Goal: Transaction & Acquisition: Obtain resource

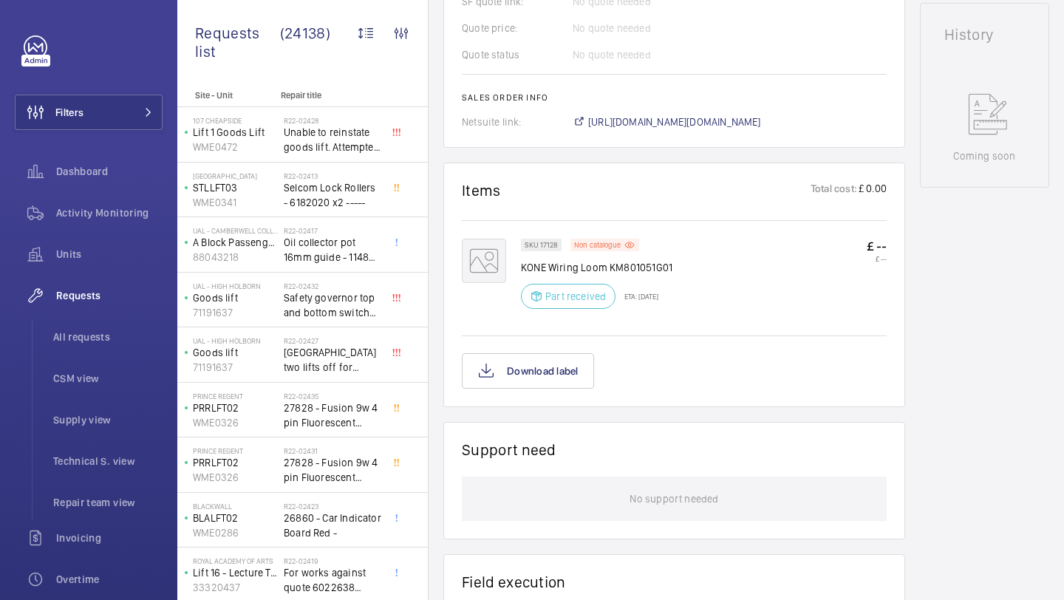
scroll to position [539, 0]
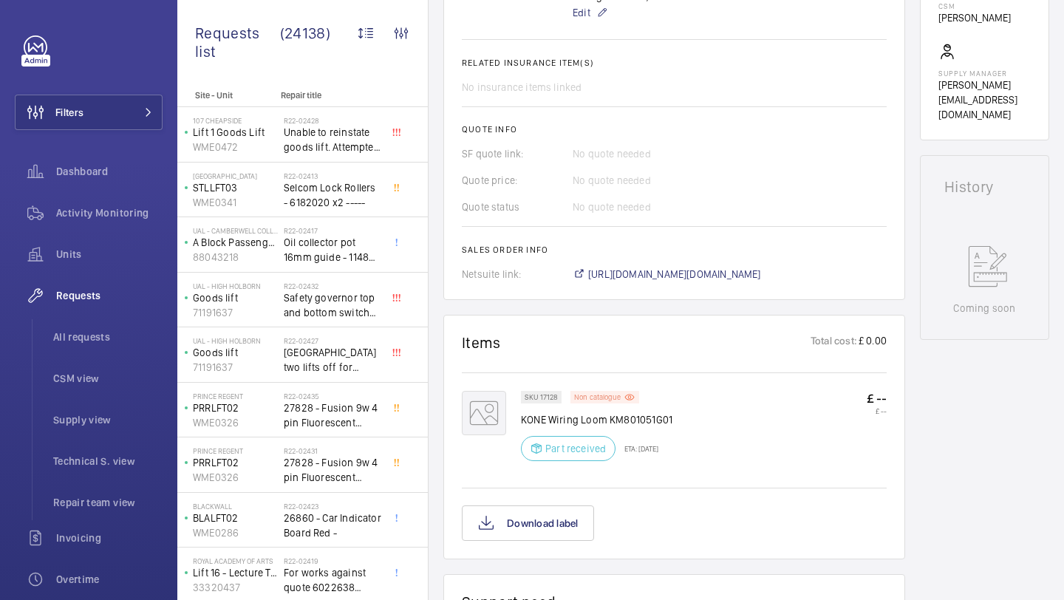
click at [614, 397] on p "Non catalogue" at bounding box center [597, 397] width 47 height 5
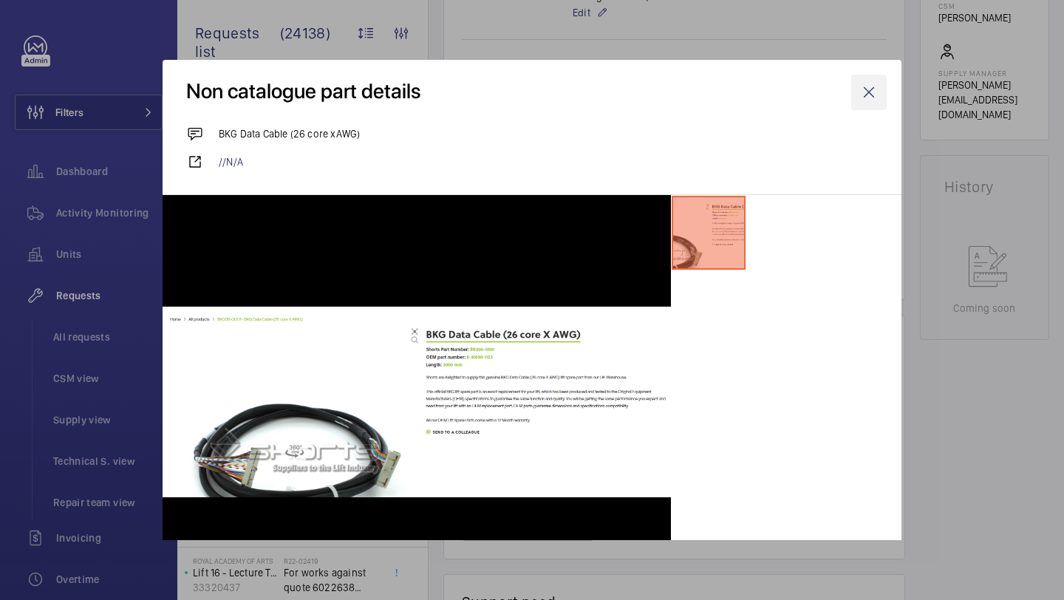
click at [875, 89] on wm-front-icon-button at bounding box center [868, 92] width 35 height 35
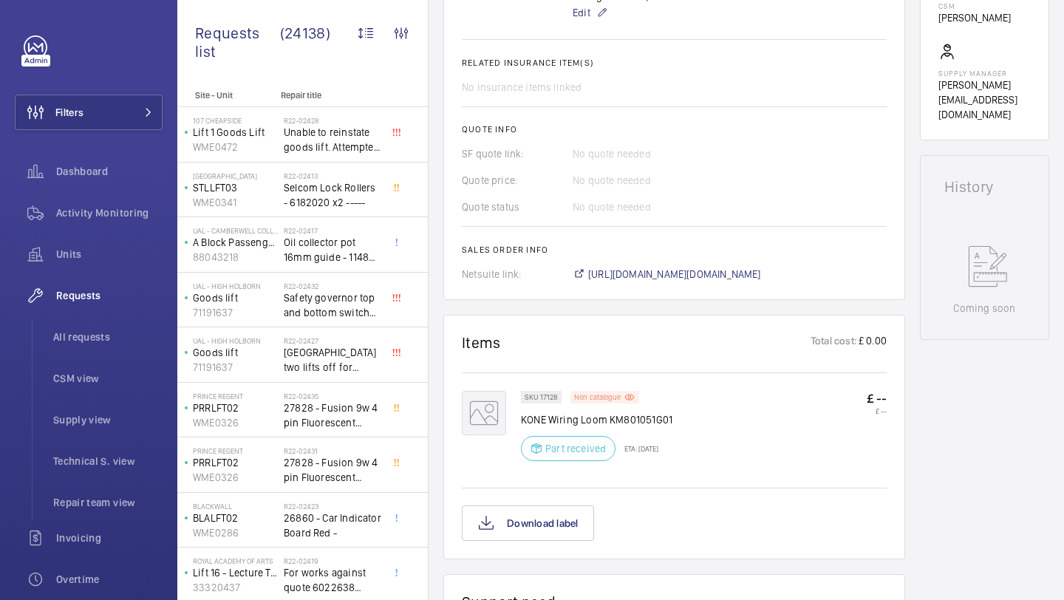
click at [599, 396] on p "Non catalogue" at bounding box center [597, 397] width 47 height 5
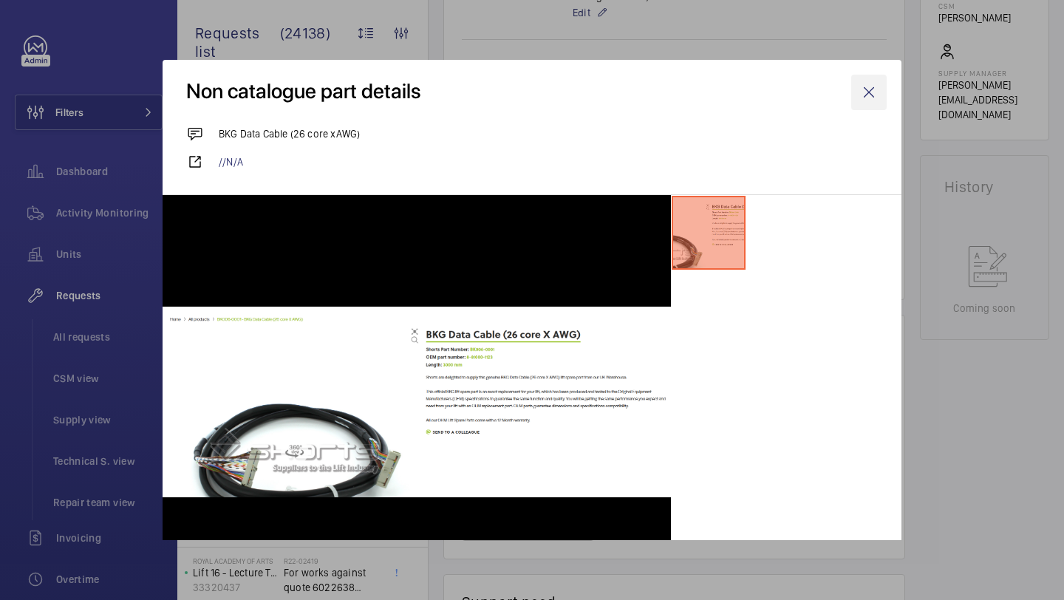
click at [864, 92] on wm-front-icon-button at bounding box center [868, 92] width 35 height 35
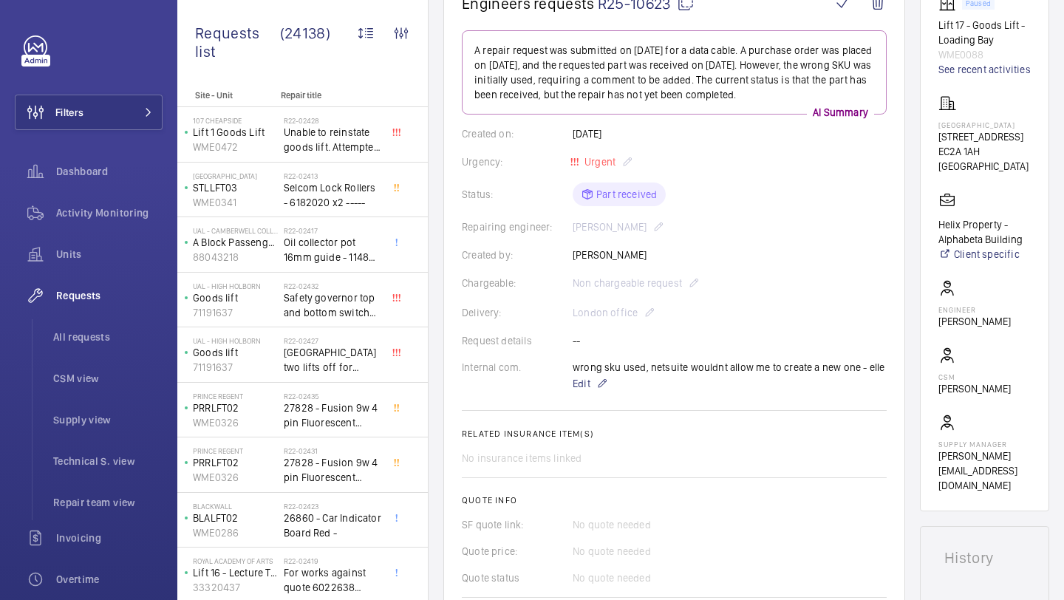
scroll to position [64, 0]
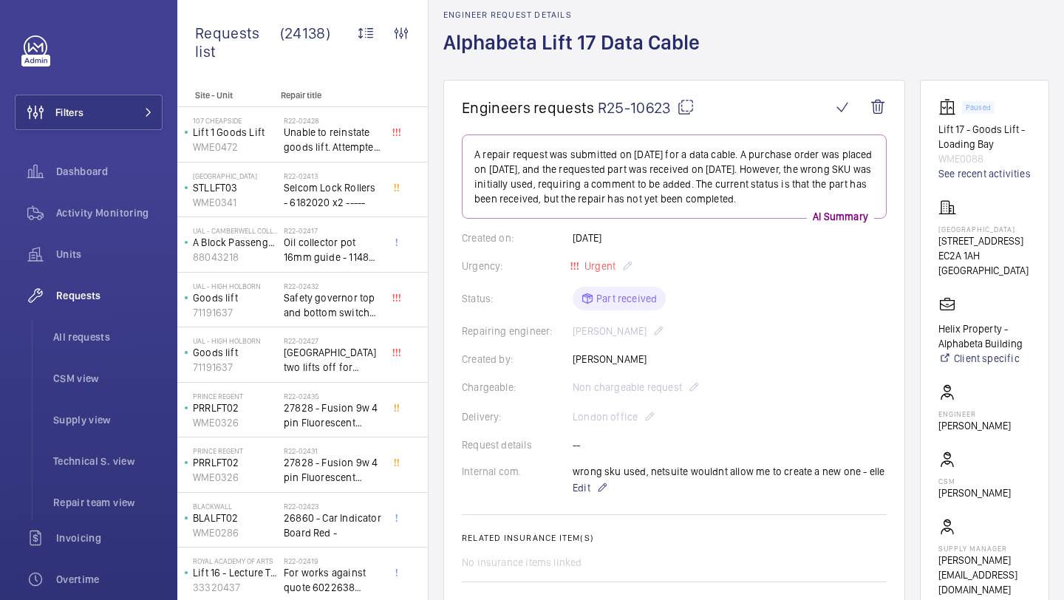
drag, startPoint x: 974, startPoint y: 269, endPoint x: 939, endPoint y: 262, distance: 35.5
click at [939, 262] on wm-front-card "Paused Lift 17 - Goods Lift - Loading Bay WME0088 See recent activities Alphabe…" at bounding box center [984, 348] width 129 height 536
copy p "14 - 18 Finsbury Square"
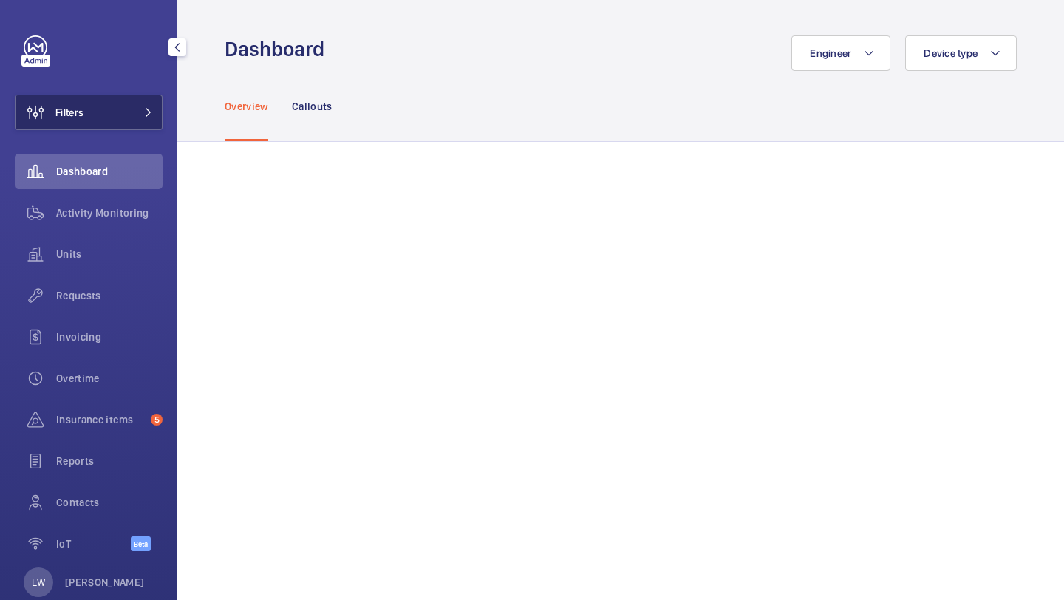
click at [144, 115] on mat-icon at bounding box center [148, 112] width 9 height 9
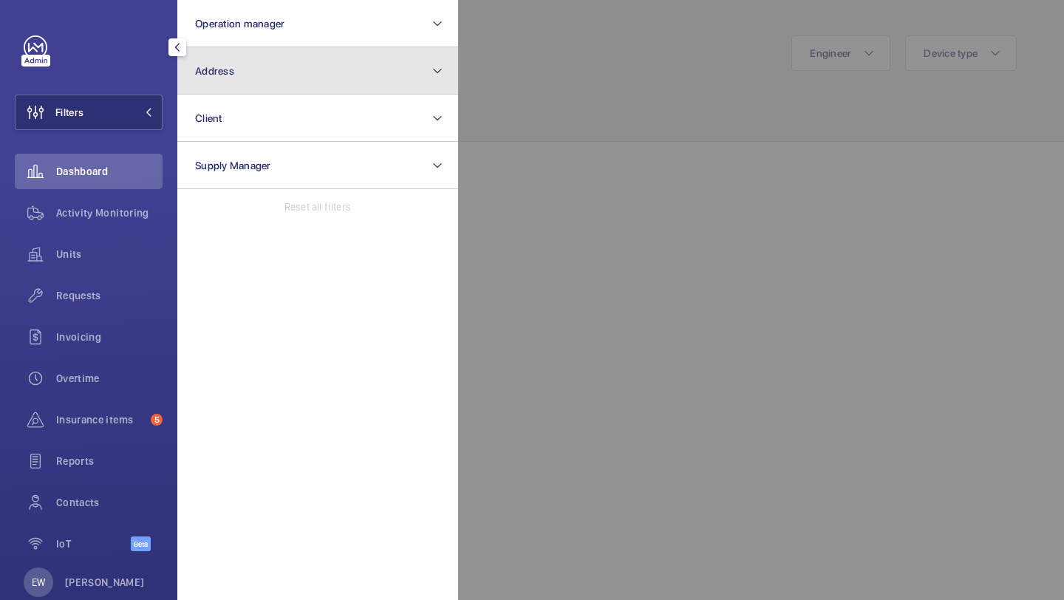
click at [259, 61] on button "Address" at bounding box center [317, 70] width 281 height 47
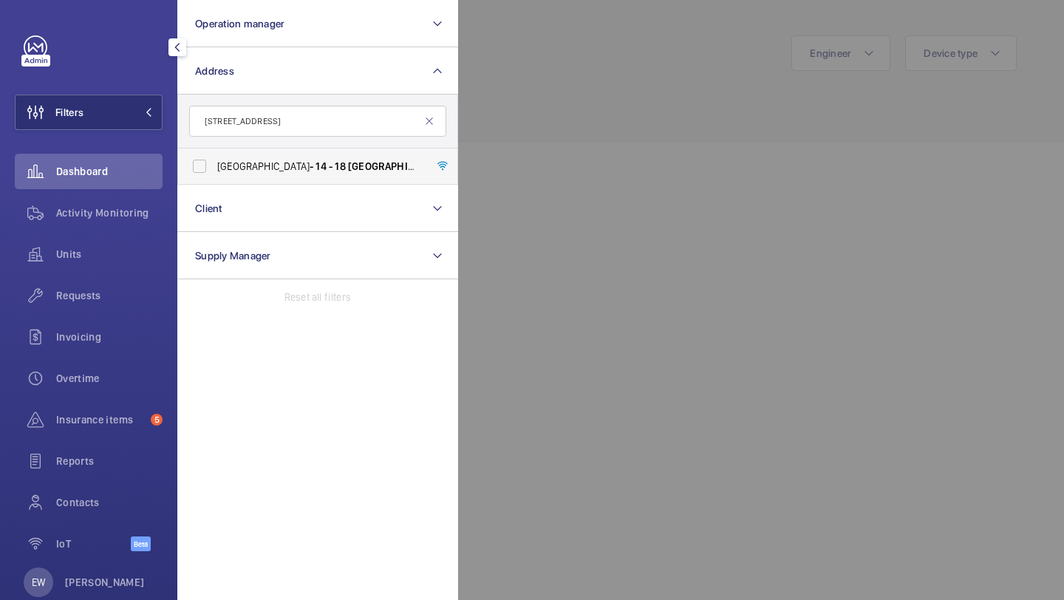
type input "[STREET_ADDRESS]"
click at [273, 164] on span "[GEOGRAPHIC_DATA] - [STREET_ADDRESS]" at bounding box center [318, 166] width 203 height 15
click at [214, 164] on input "[GEOGRAPHIC_DATA] - [STREET_ADDRESS]" at bounding box center [200, 166] width 30 height 30
checkbox input "true"
click at [110, 255] on span "Units" at bounding box center [109, 254] width 106 height 15
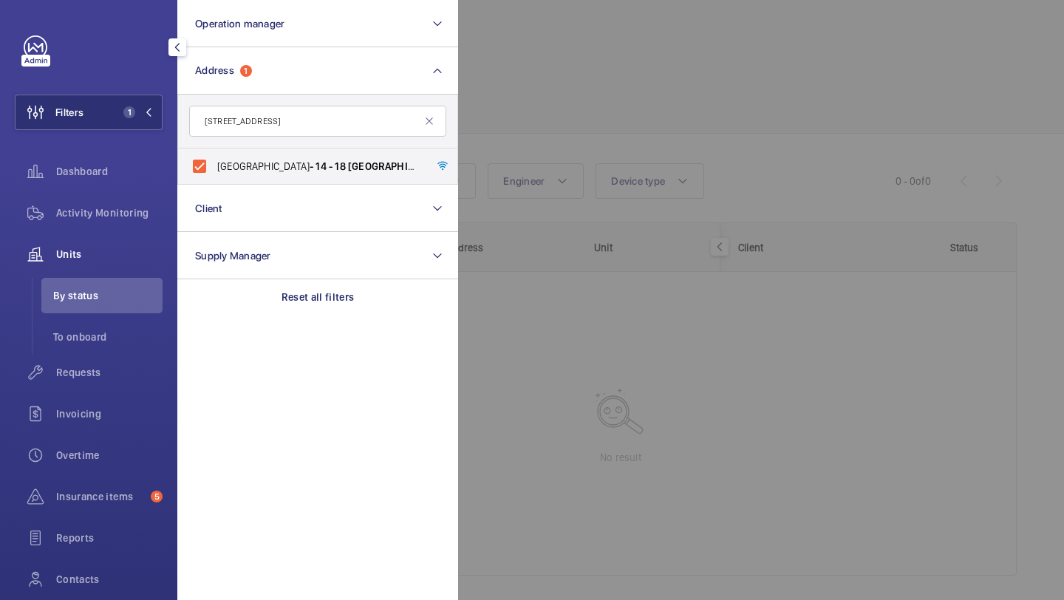
click at [624, 209] on div at bounding box center [990, 300] width 1064 height 600
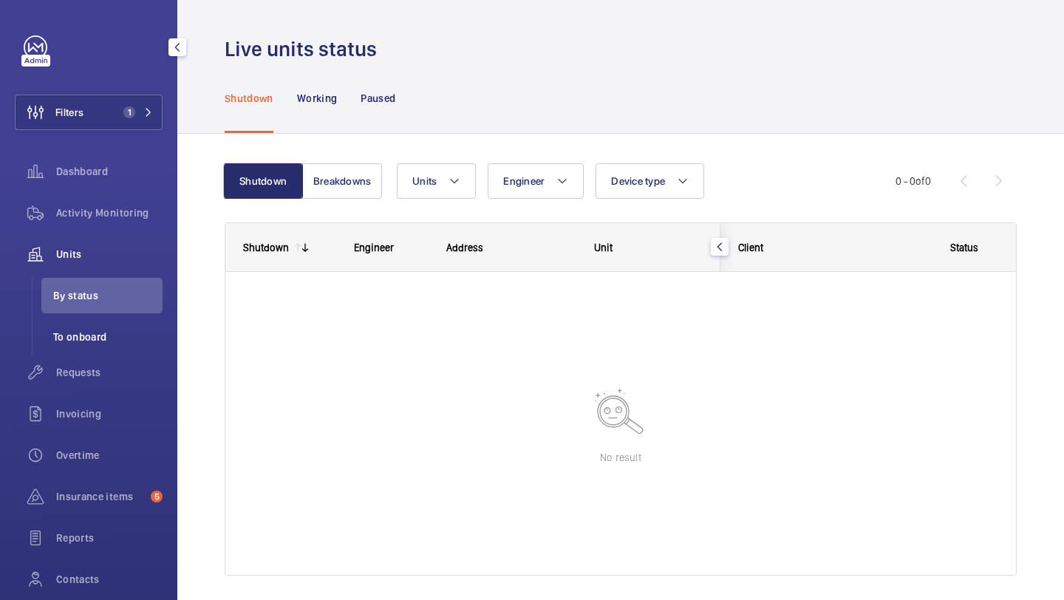
click at [103, 365] on span "Requests" at bounding box center [109, 372] width 106 height 15
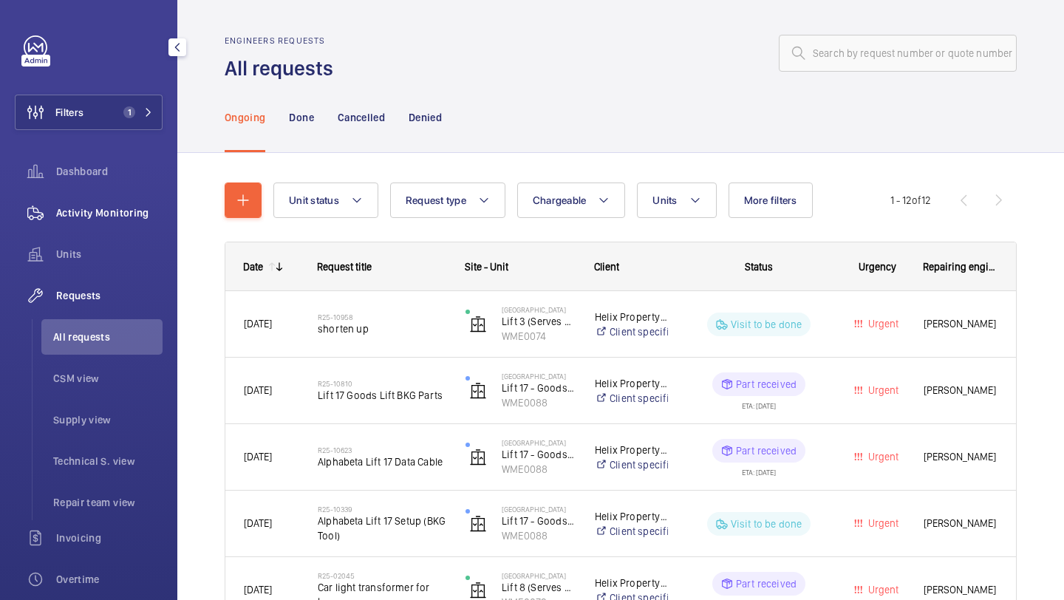
click at [151, 226] on div "Activity Monitoring" at bounding box center [89, 212] width 148 height 35
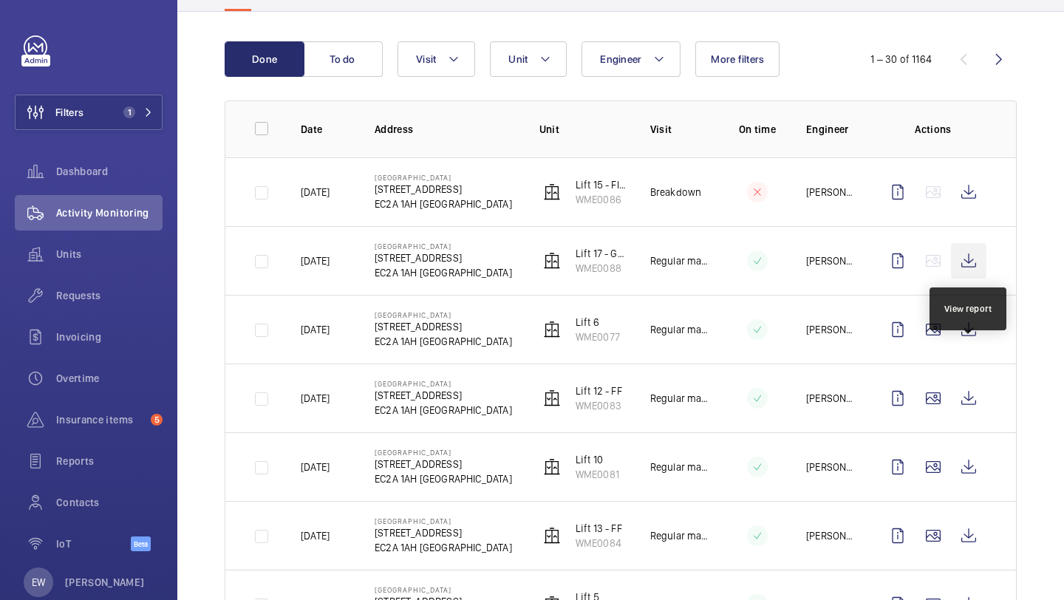
scroll to position [135, 0]
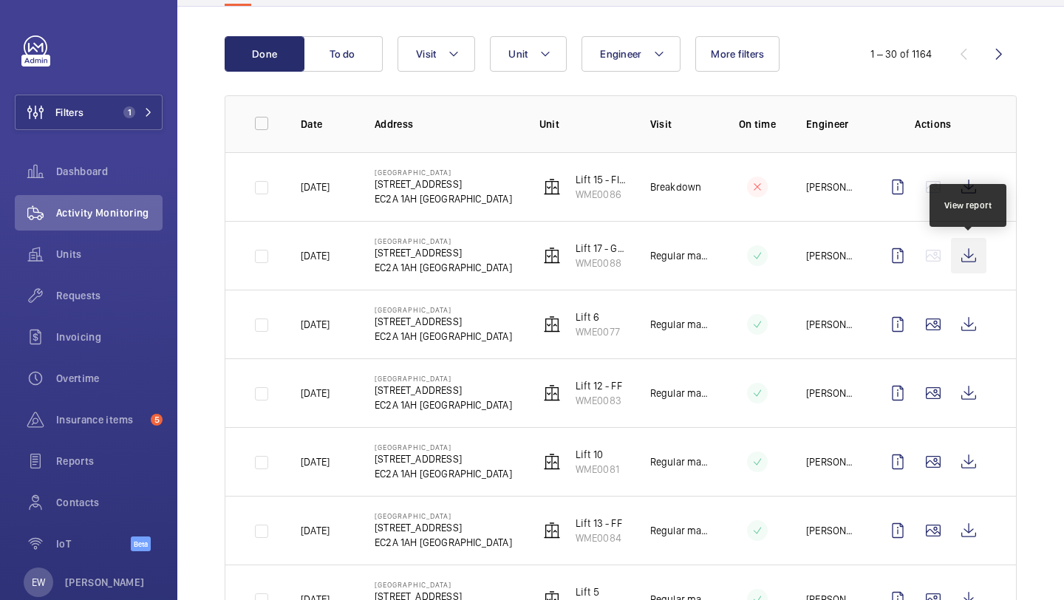
click at [967, 250] on wm-front-icon-button at bounding box center [968, 255] width 35 height 35
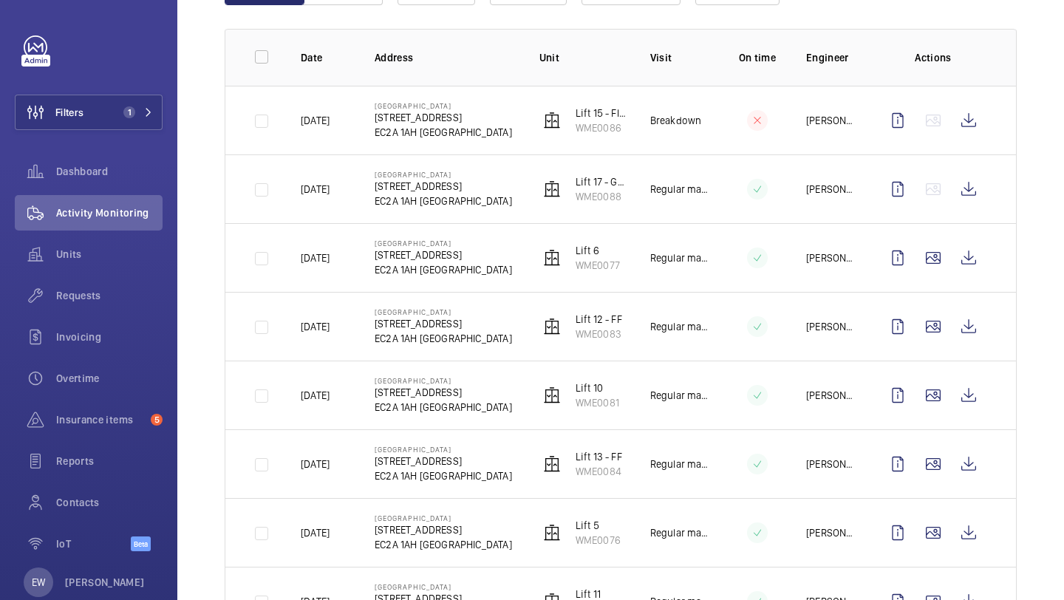
scroll to position [184, 0]
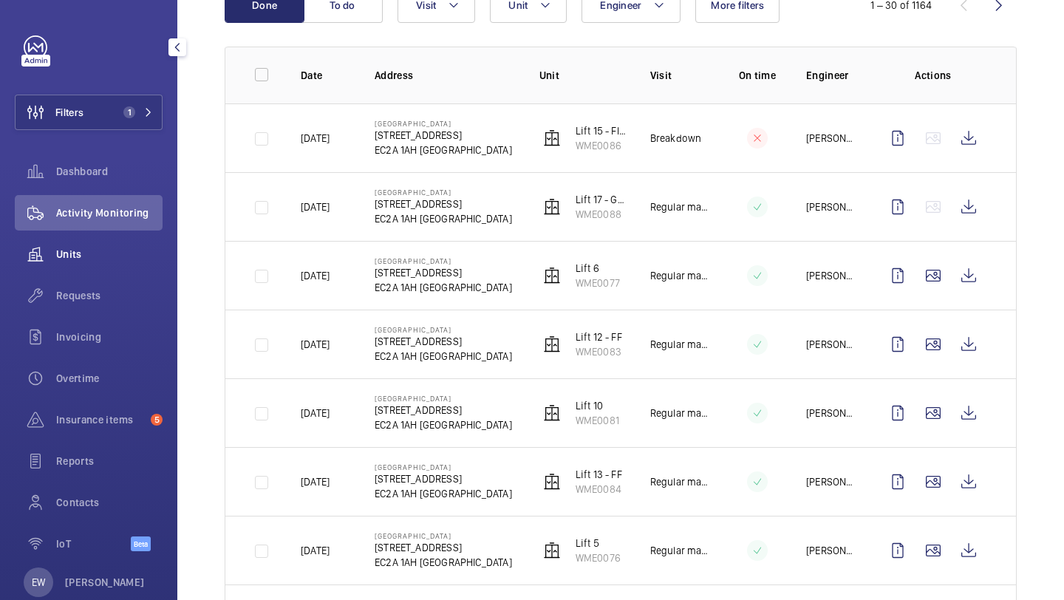
click at [87, 252] on span "Units" at bounding box center [109, 254] width 106 height 15
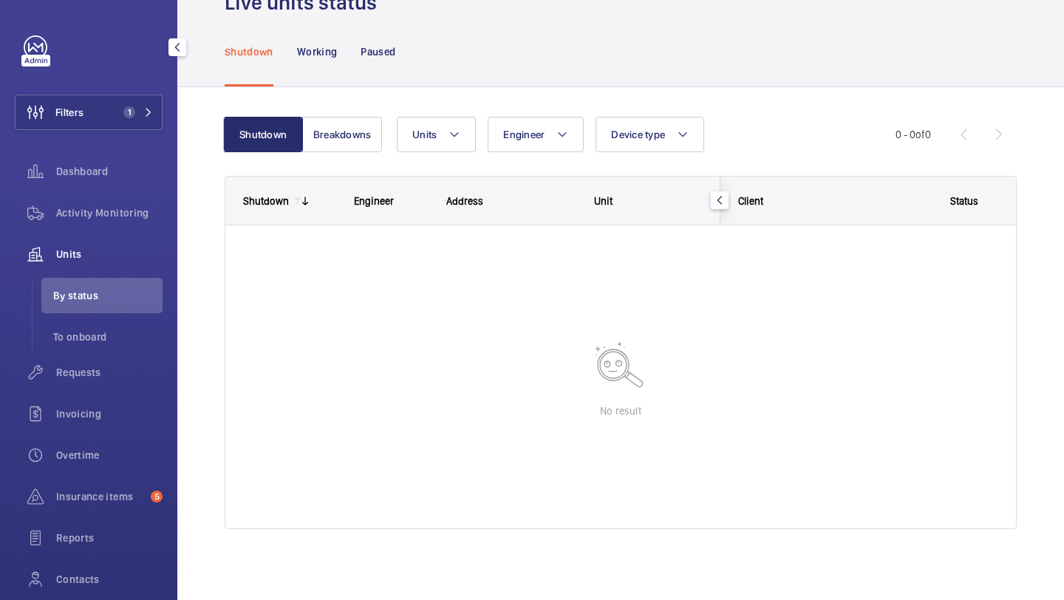
scroll to position [47, 0]
click at [89, 361] on div "Requests" at bounding box center [89, 372] width 148 height 35
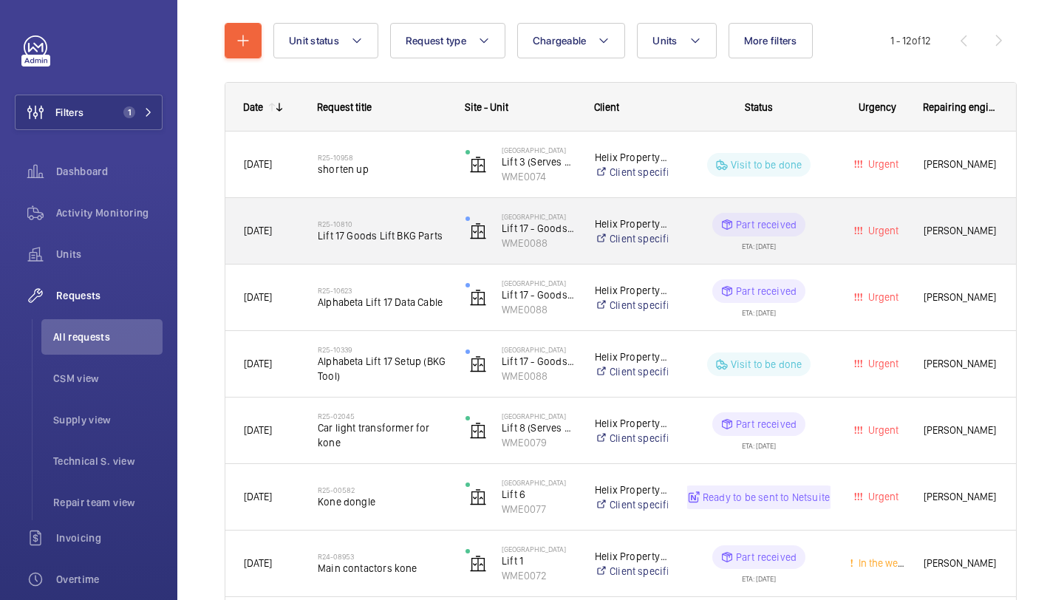
scroll to position [164, 0]
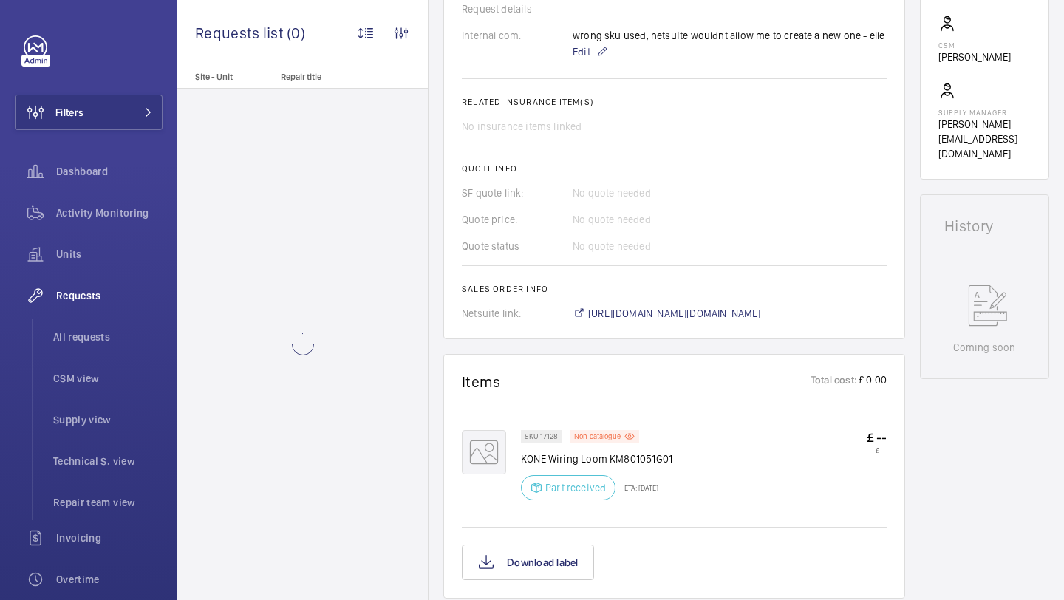
scroll to position [503, 0]
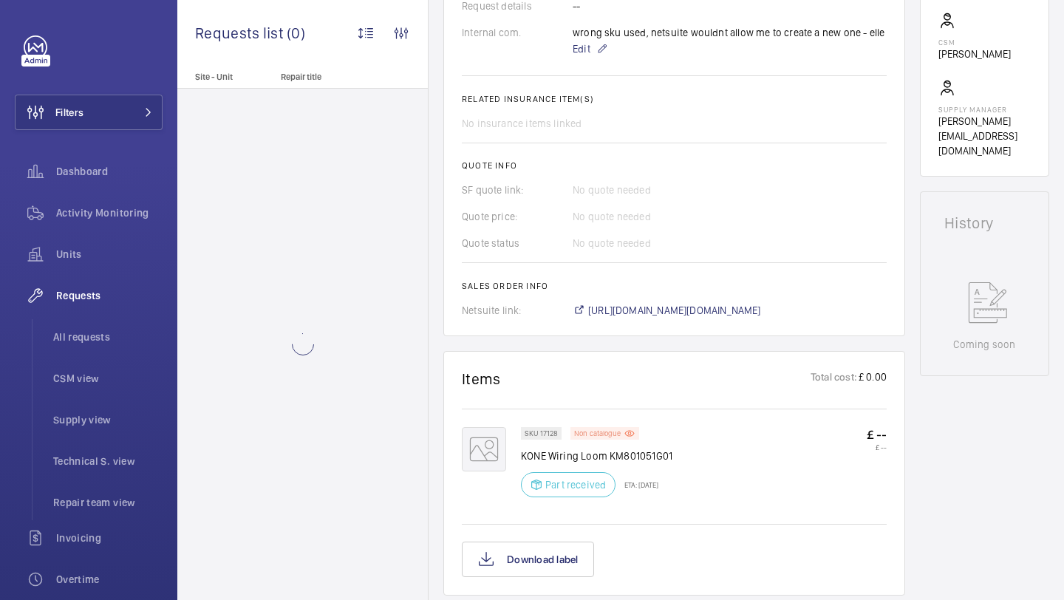
click at [607, 431] on p "Non catalogue" at bounding box center [597, 433] width 47 height 5
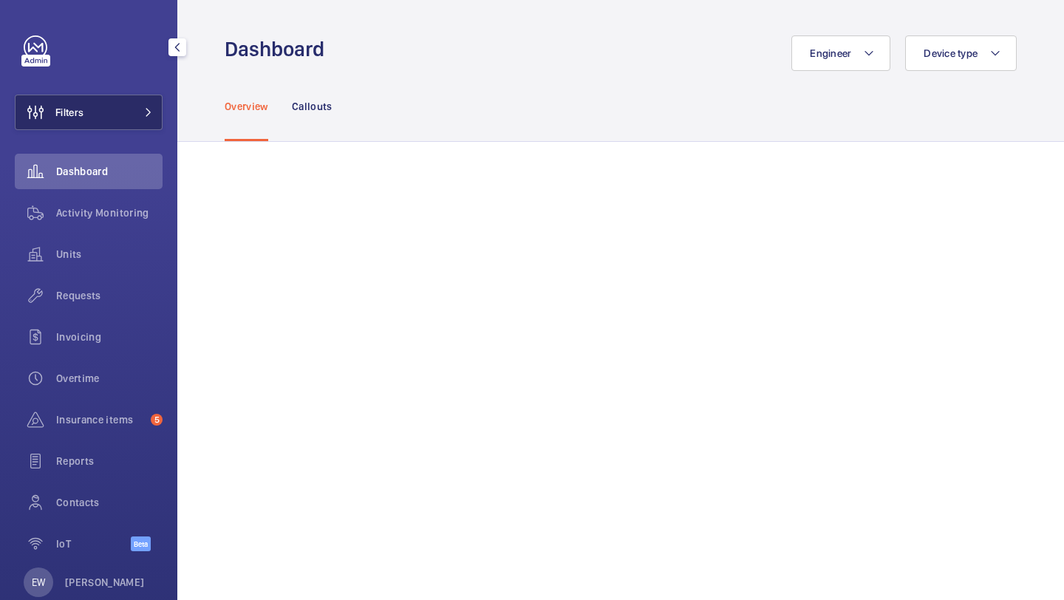
click at [141, 115] on span at bounding box center [144, 112] width 18 height 9
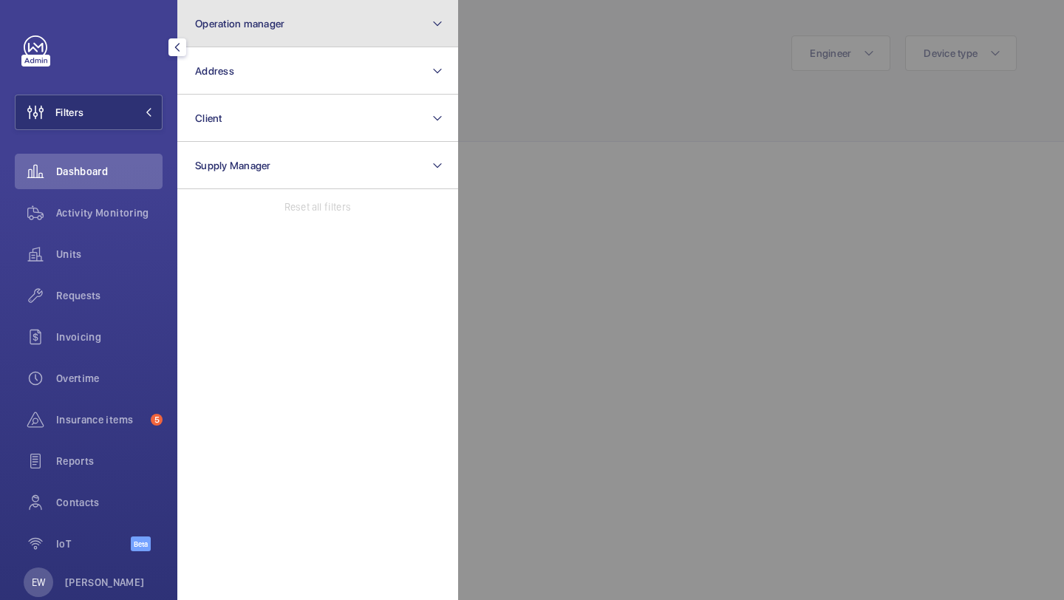
click at [238, 44] on button "Operation manager" at bounding box center [317, 23] width 281 height 47
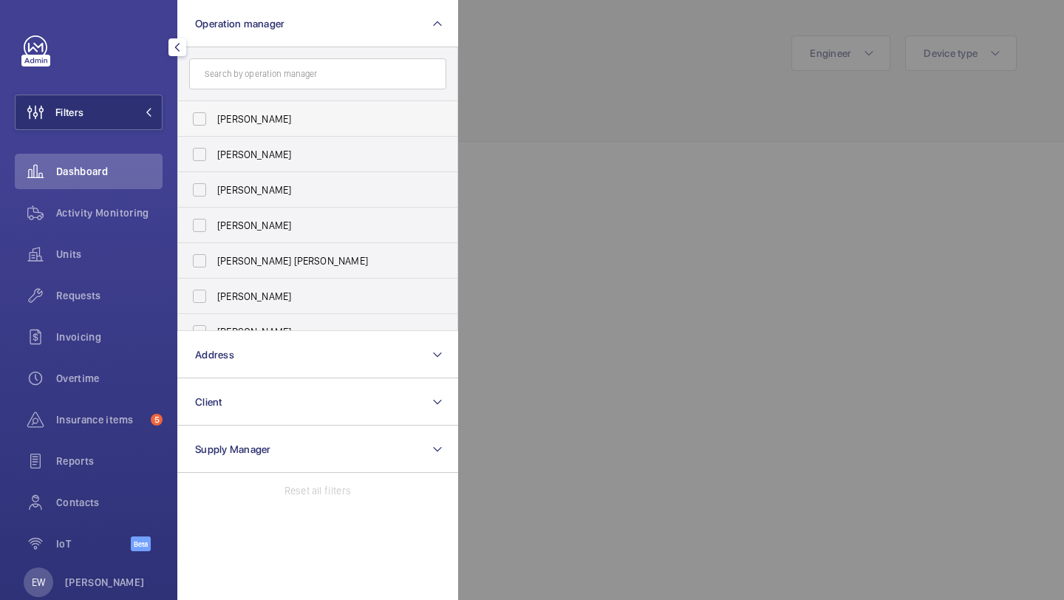
click at [235, 101] on label "Abby Archer" at bounding box center [306, 118] width 257 height 35
click at [214, 104] on input "Abby Archer" at bounding box center [200, 119] width 30 height 30
checkbox input "true"
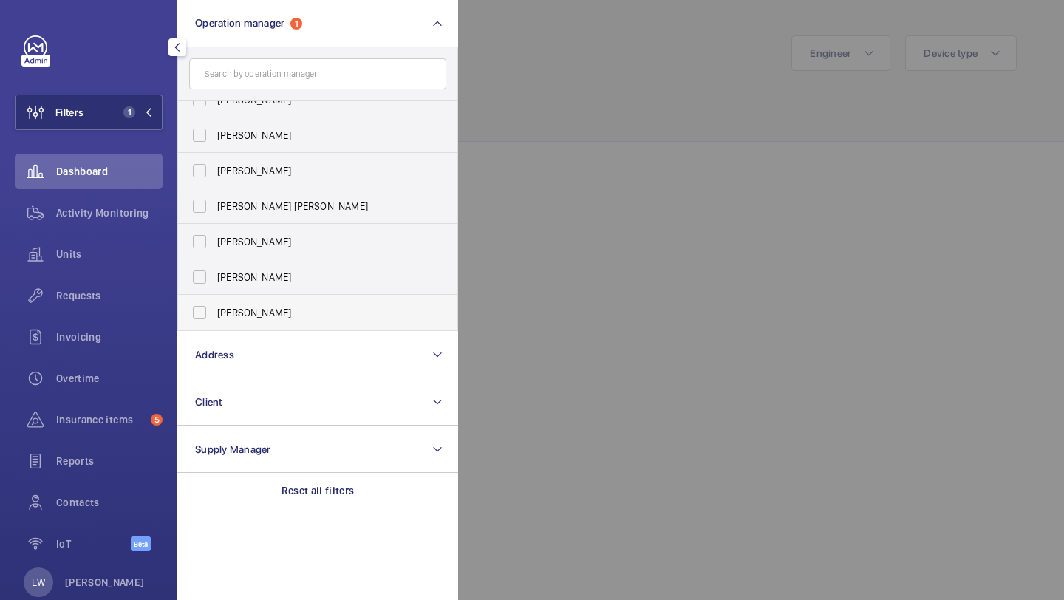
click at [260, 303] on label "[PERSON_NAME]" at bounding box center [306, 312] width 257 height 35
click at [214, 303] on input "[PERSON_NAME]" at bounding box center [200, 313] width 30 height 30
checkbox input "true"
click at [140, 293] on span "Requests" at bounding box center [109, 295] width 106 height 15
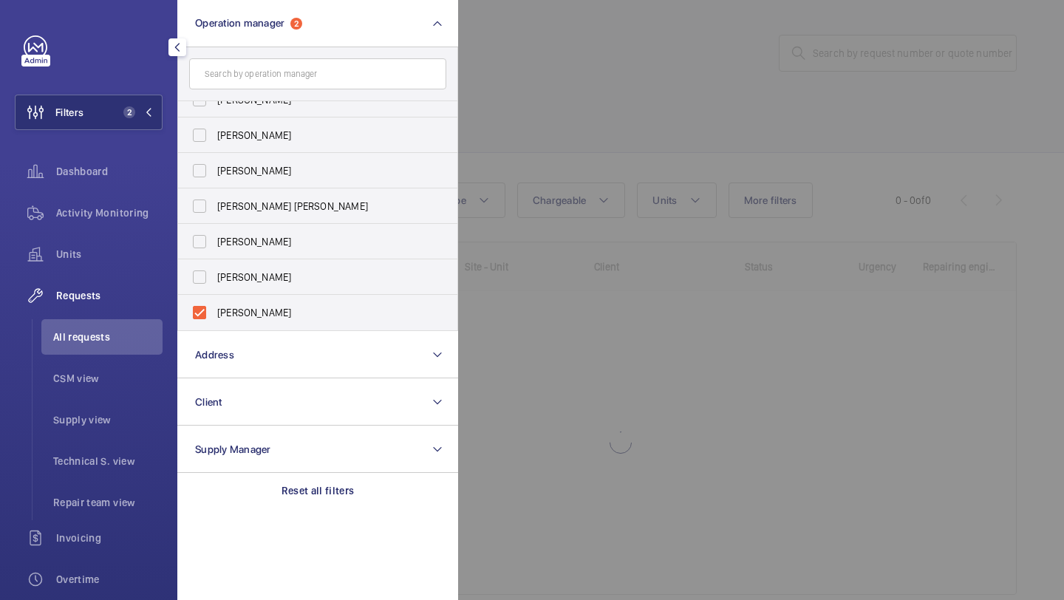
click at [564, 72] on div at bounding box center [990, 300] width 1064 height 600
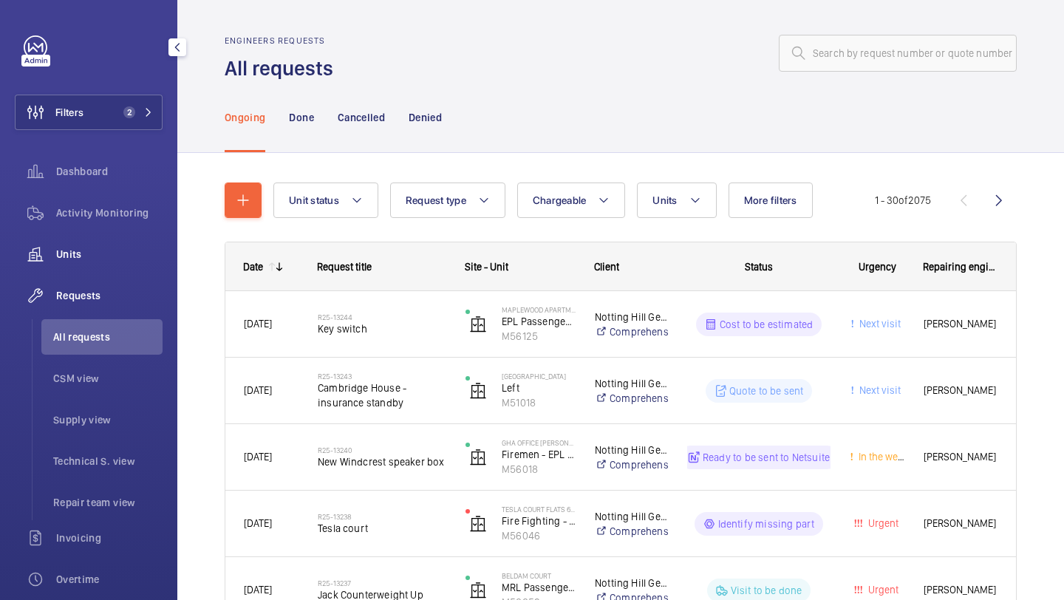
click at [106, 256] on span "Units" at bounding box center [109, 254] width 106 height 15
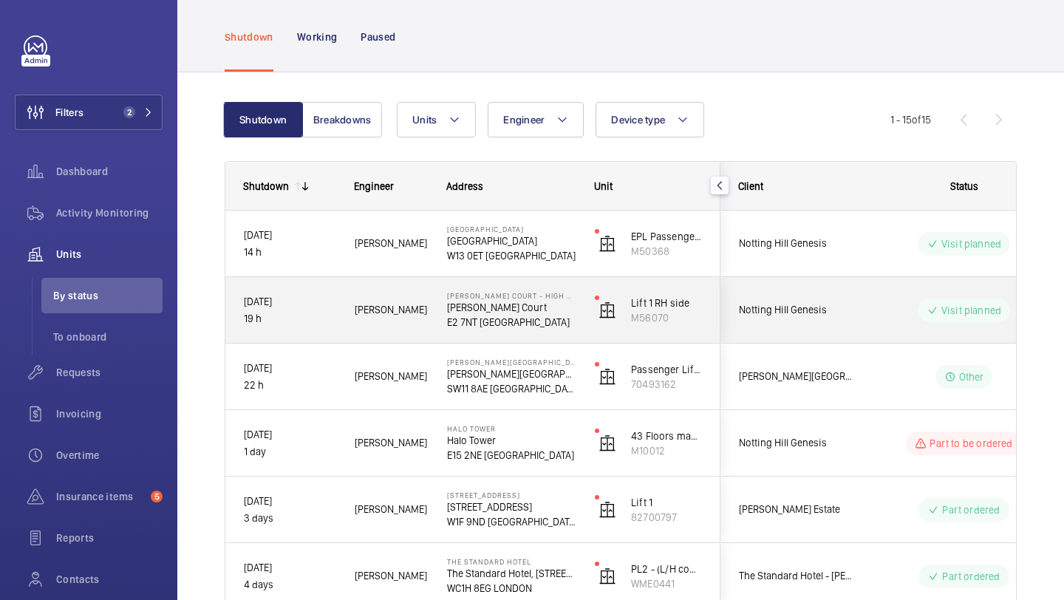
scroll to position [98, 0]
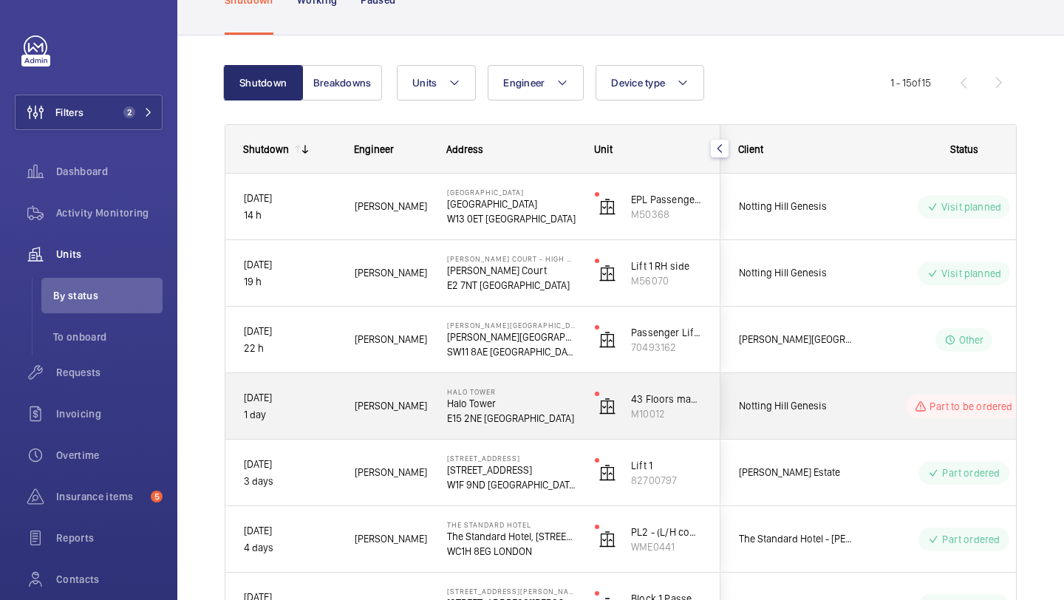
click at [811, 400] on span "Notting Hill Genesis" at bounding box center [796, 406] width 114 height 17
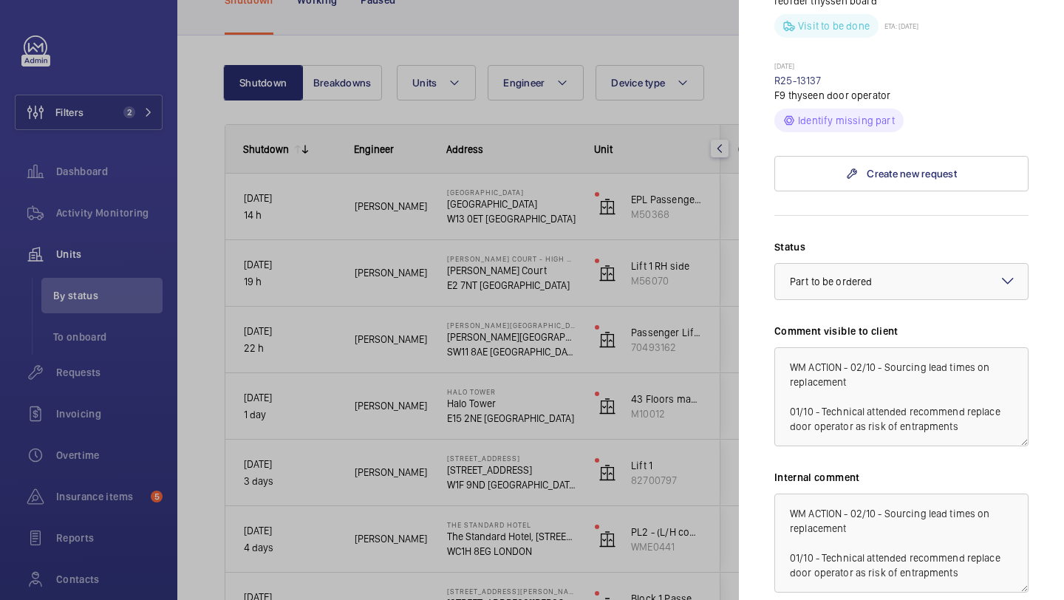
scroll to position [793, 0]
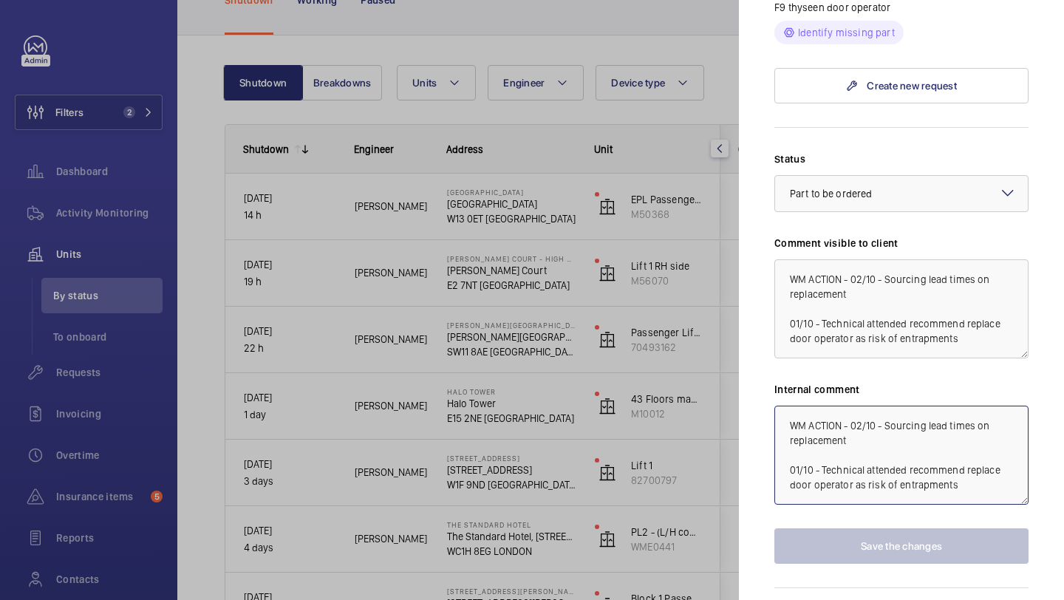
click at [858, 415] on textarea "WM ACTION - 02/10 - Sourcing lead times on replacement 01/10 - Technical attend…" at bounding box center [901, 455] width 254 height 99
click at [784, 406] on textarea "WM ACTION - 02/10 - Sourcing lead times on replacement 01/10 - Technical attend…" at bounding box center [901, 455] width 254 height 99
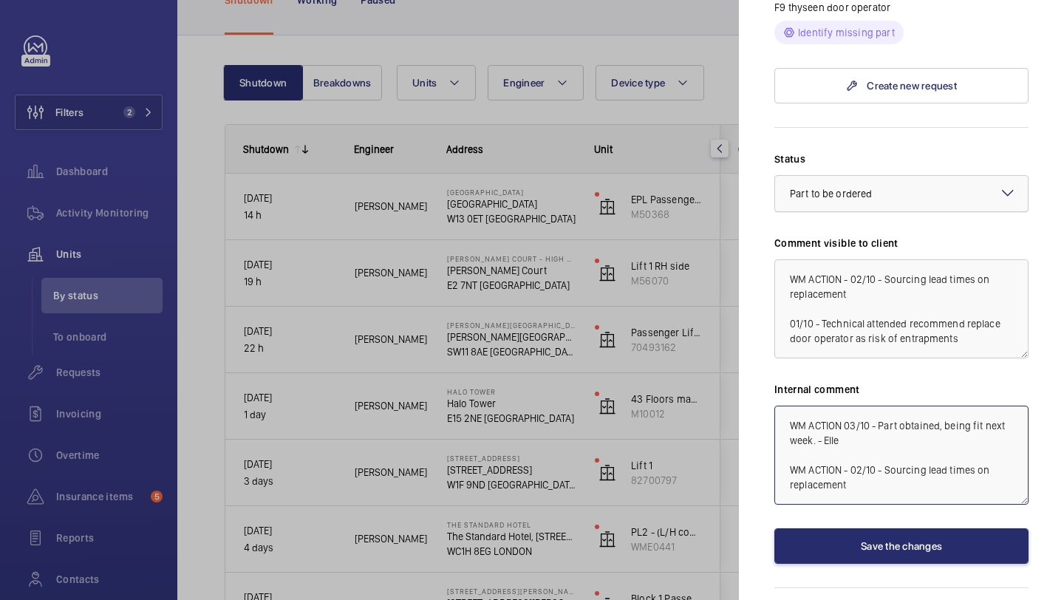
click at [855, 184] on div at bounding box center [901, 193] width 253 height 35
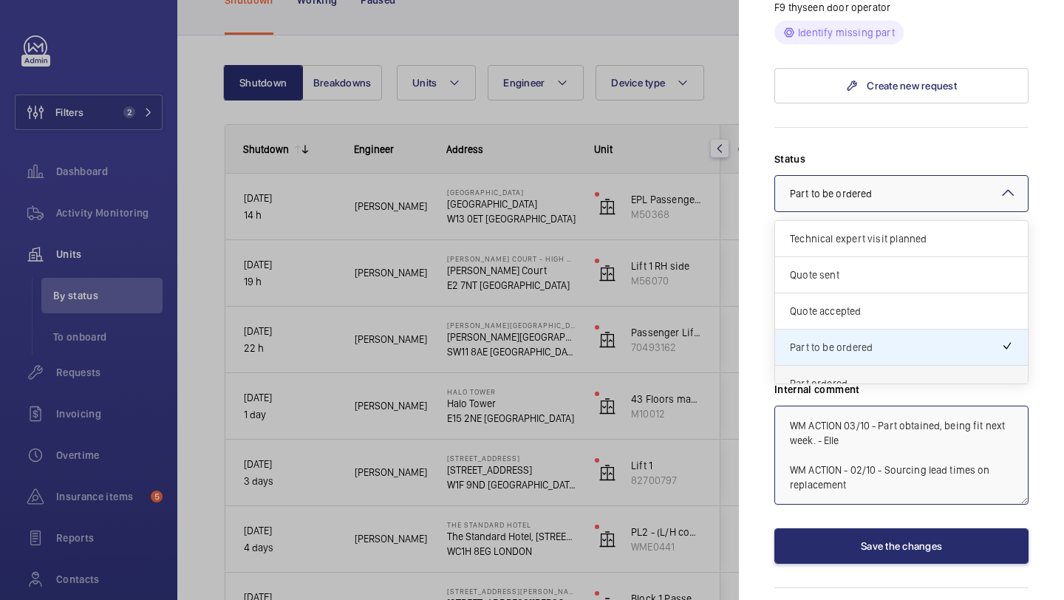
scroll to position [126, 0]
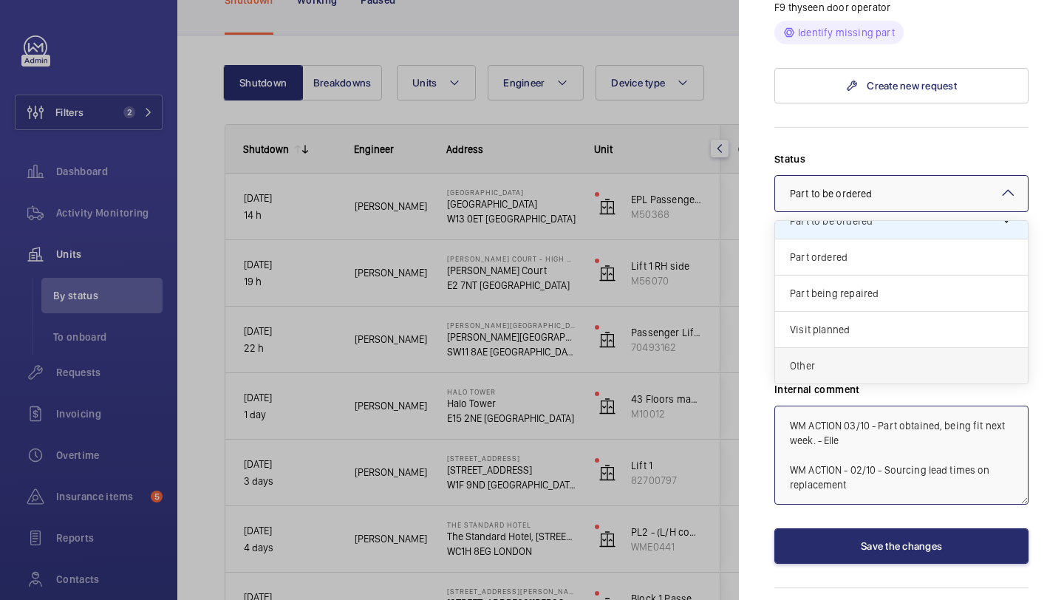
click at [861, 358] on span "Other" at bounding box center [901, 365] width 223 height 15
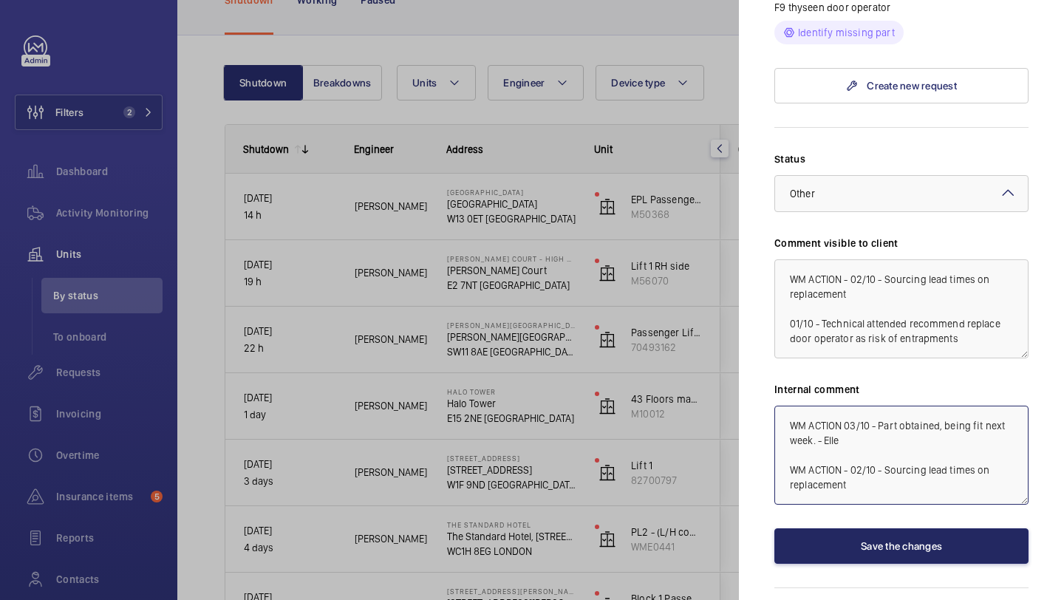
type textarea "WM ACTION 03/10 - Part obtained, being fit next week. - Elle WM ACTION - 02/10 …"
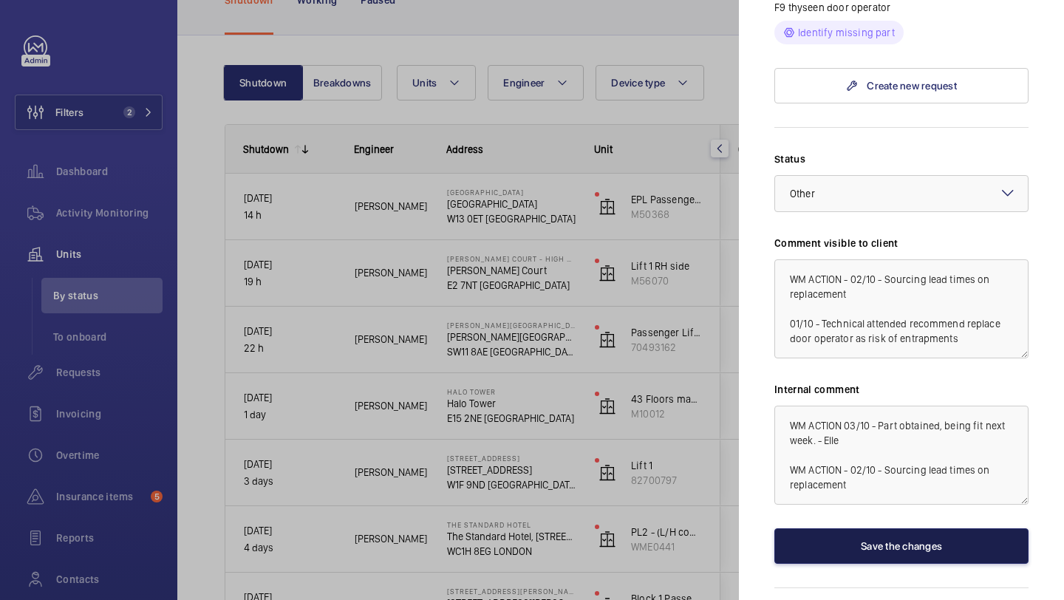
click at [868, 528] on button "Save the changes" at bounding box center [901, 545] width 254 height 35
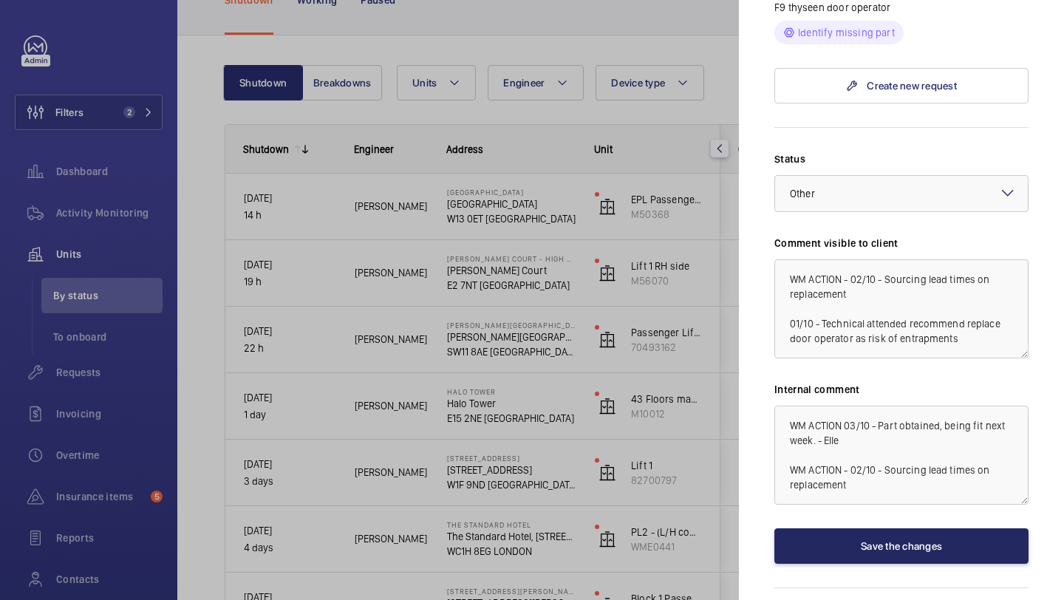
scroll to position [0, 0]
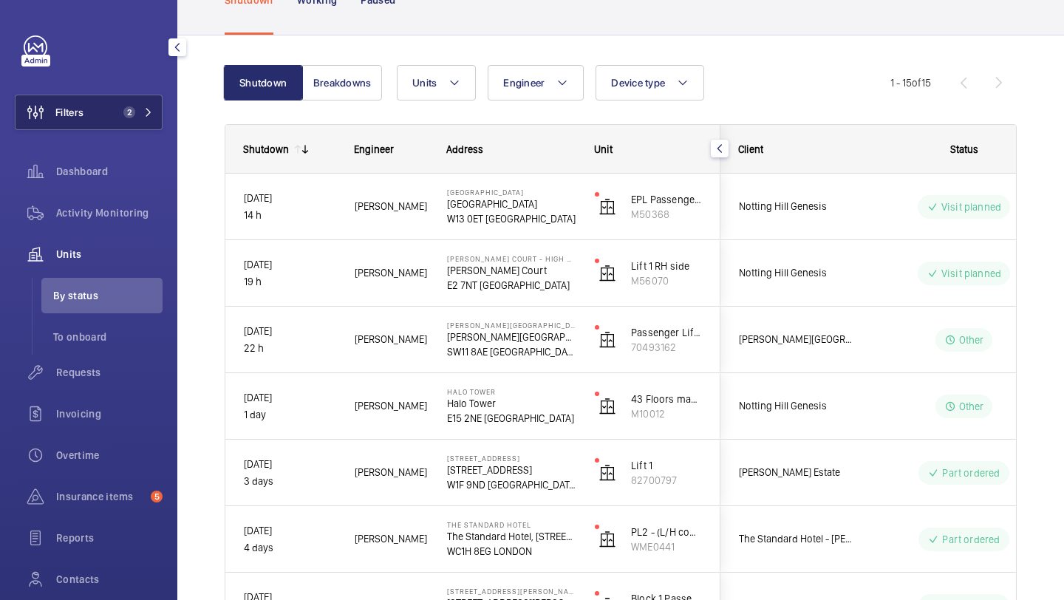
click at [109, 100] on button "Filters 2" at bounding box center [89, 112] width 148 height 35
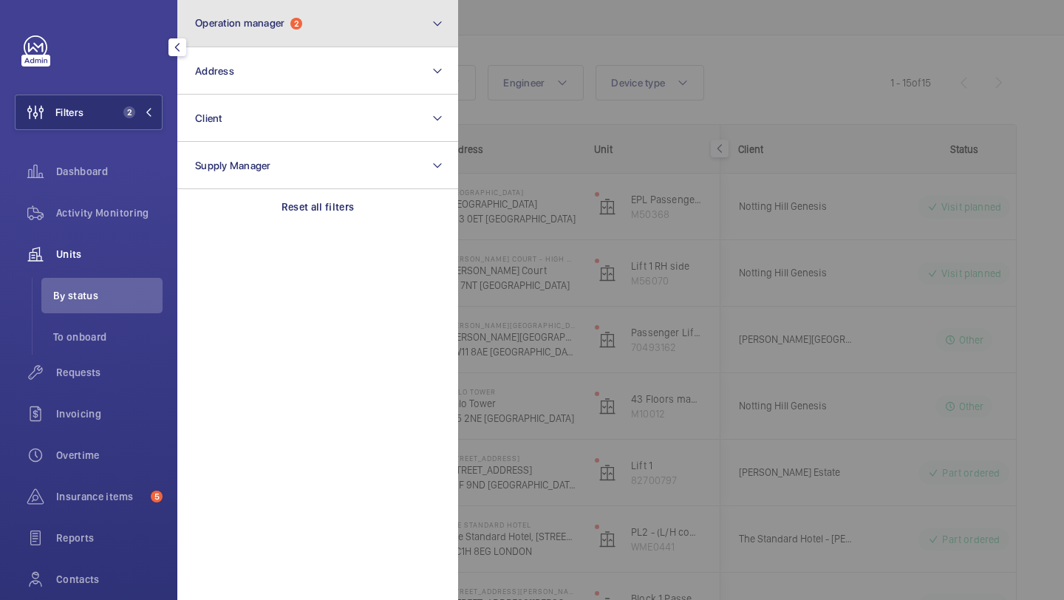
click at [264, 25] on span "Operation manager" at bounding box center [239, 23] width 89 height 12
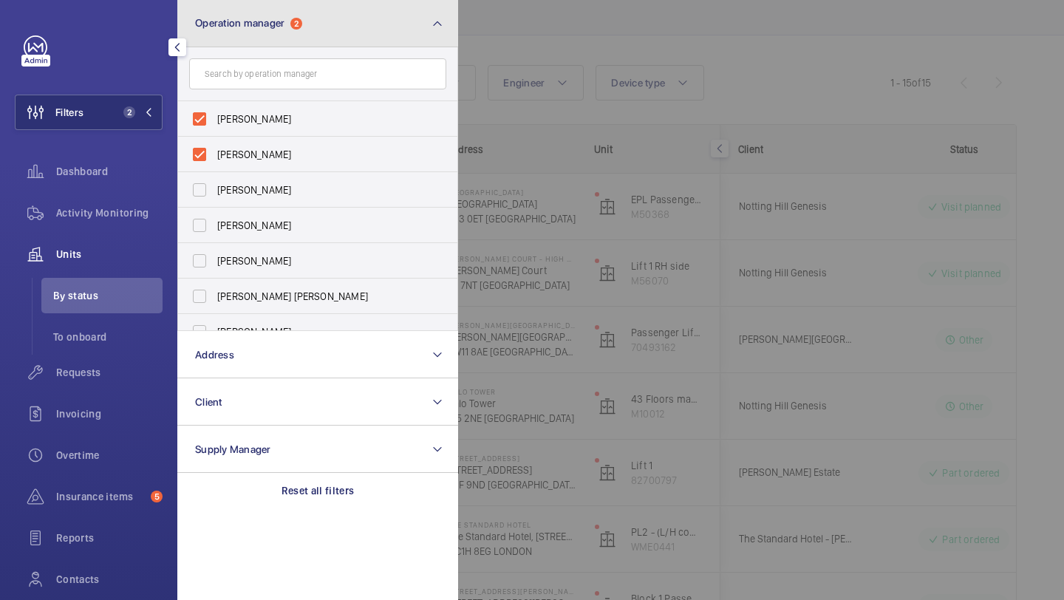
click at [236, 37] on button "Operation manager 2" at bounding box center [317, 23] width 281 height 47
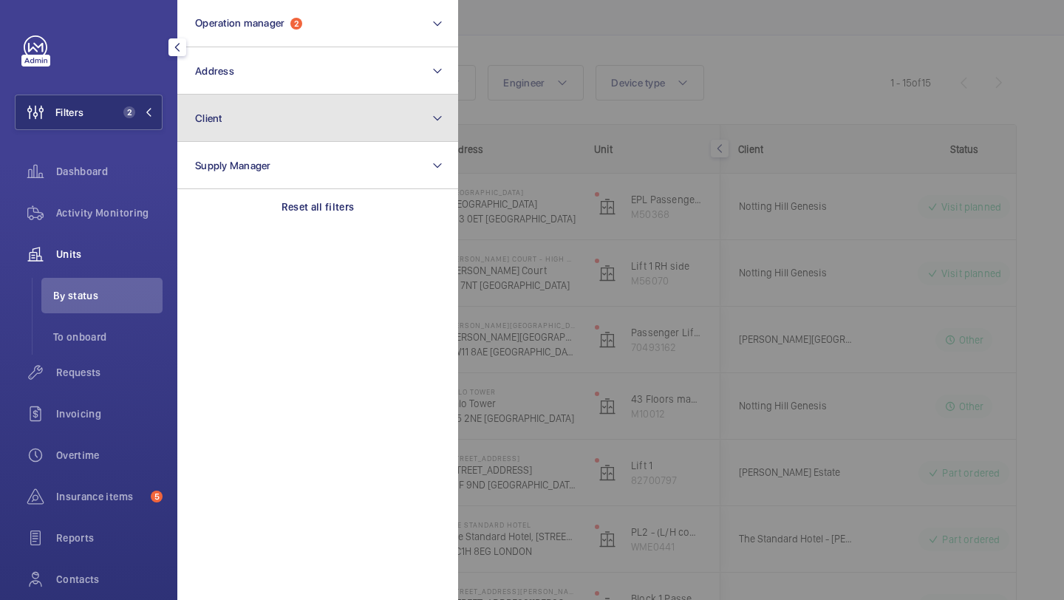
click at [236, 97] on button "Client" at bounding box center [317, 118] width 281 height 47
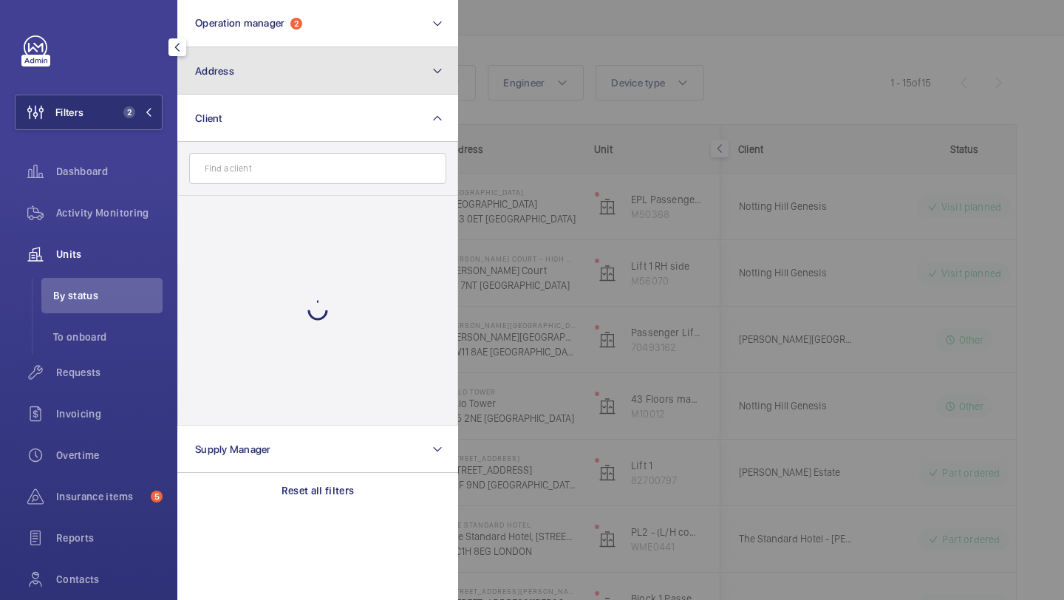
click at [236, 85] on button "Address" at bounding box center [317, 70] width 281 height 47
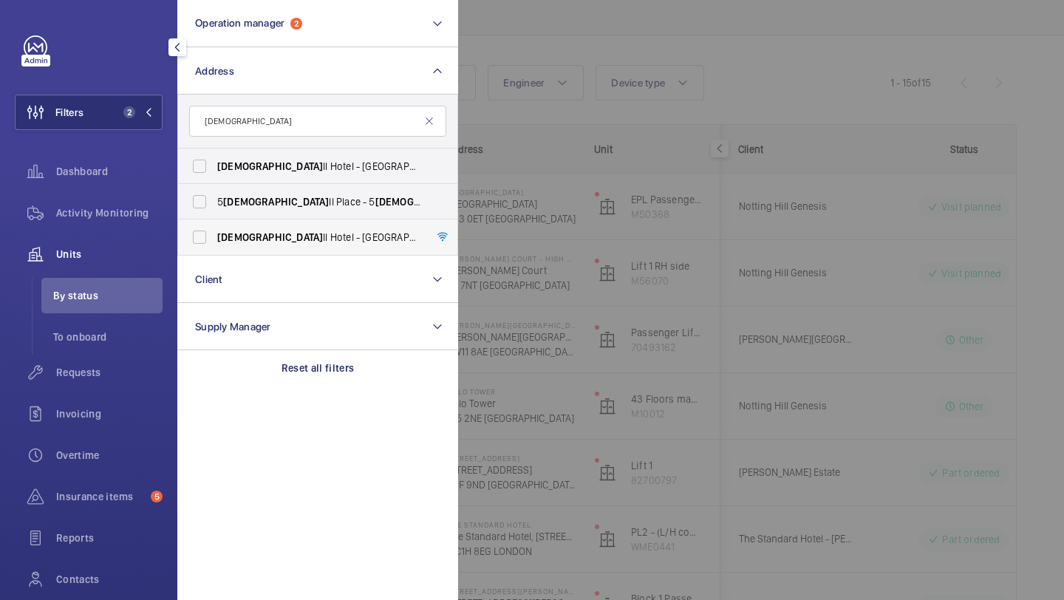
type input "churchi"
click at [236, 236] on span "Churchi" at bounding box center [270, 237] width 106 height 12
click at [214, 236] on input "Churchi ll Hotel - The Hyatt Regency London - 30 Portman Square, LONDON W1H 7BH" at bounding box center [200, 237] width 30 height 30
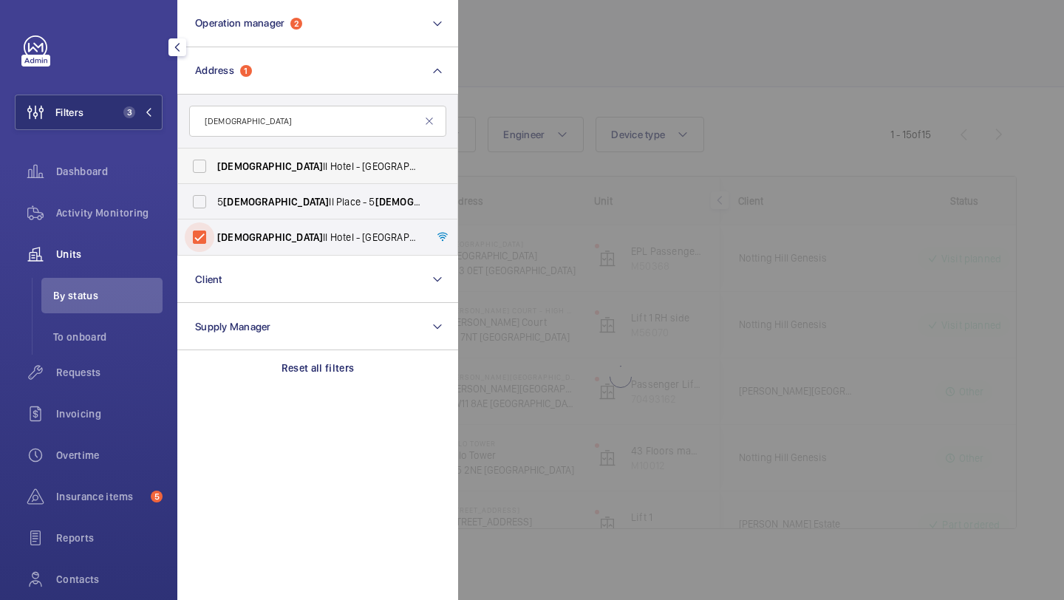
scroll to position [47, 0]
click at [378, 232] on span "Churchi ll Hotel - The Hyatt Regency London - 30 Portman Square, LONDON W1H 7BH" at bounding box center [318, 237] width 203 height 15
click at [214, 232] on input "Churchi ll Hotel - The Hyatt Regency London - 30 Portman Square, LONDON W1H 7BH" at bounding box center [200, 237] width 30 height 30
checkbox input "false"
click at [363, 163] on span "Churchi ll Hotel - Hyatt Regency London - The Churchi ll, LONDON W1H 7BH" at bounding box center [318, 166] width 203 height 15
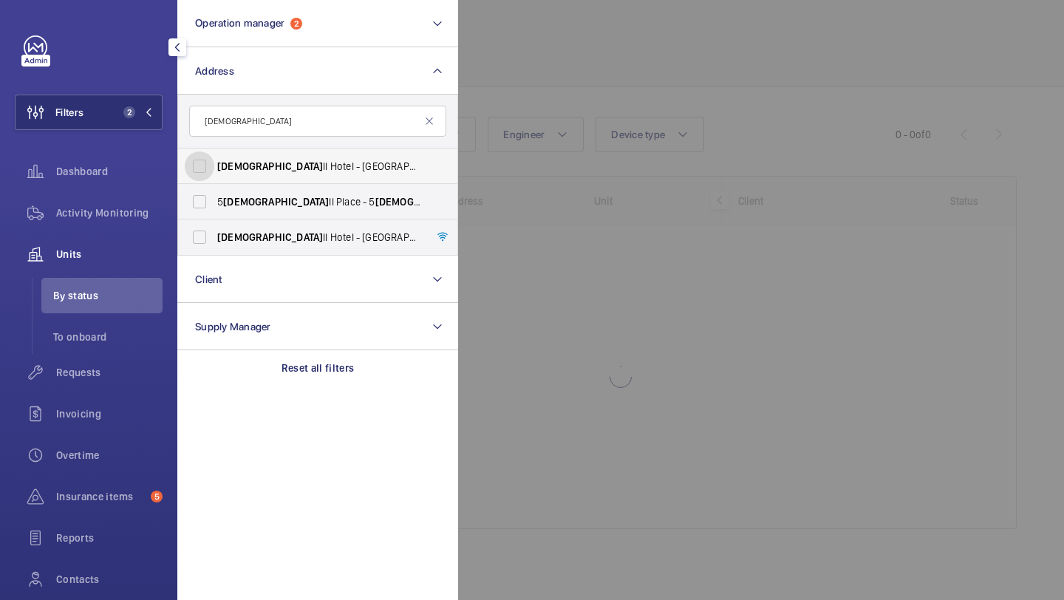
click at [214, 163] on input "Churchi ll Hotel - Hyatt Regency London - The Churchi ll, LONDON W1H 7BH" at bounding box center [200, 166] width 30 height 30
checkbox input "true"
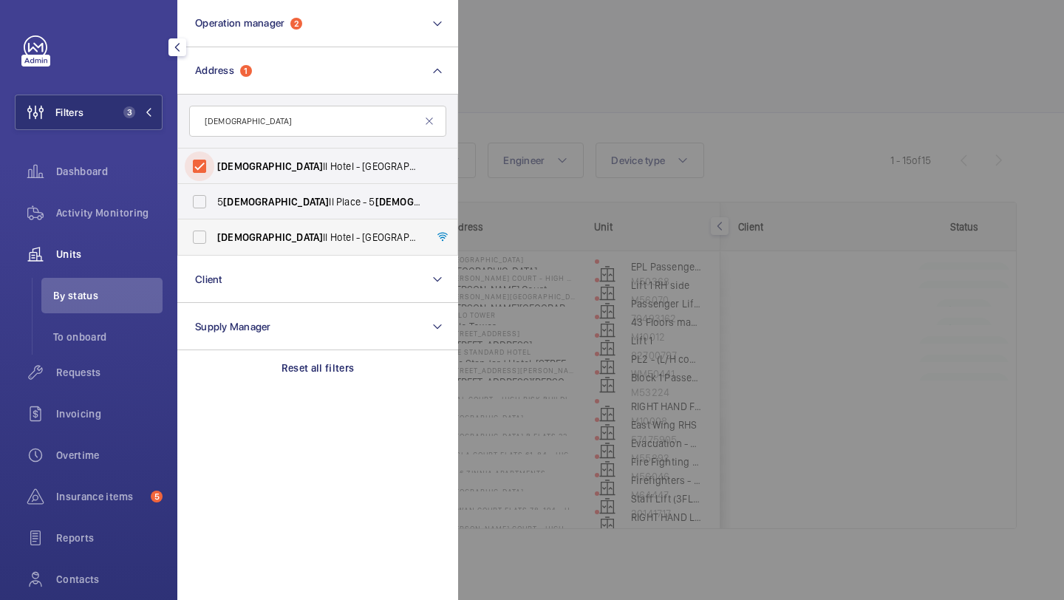
scroll to position [98, 0]
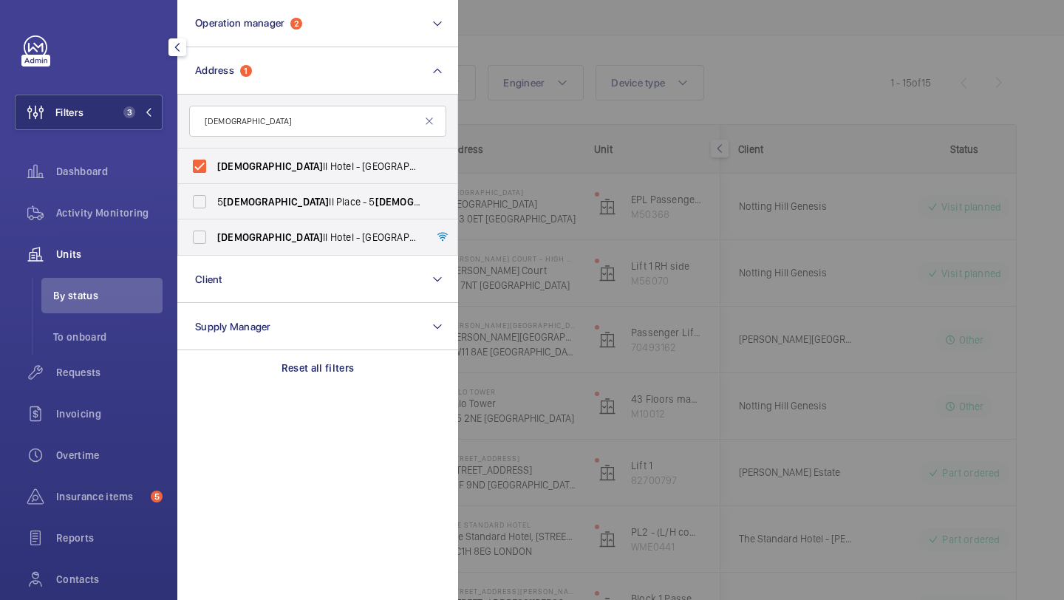
click at [620, 313] on div at bounding box center [990, 300] width 1064 height 600
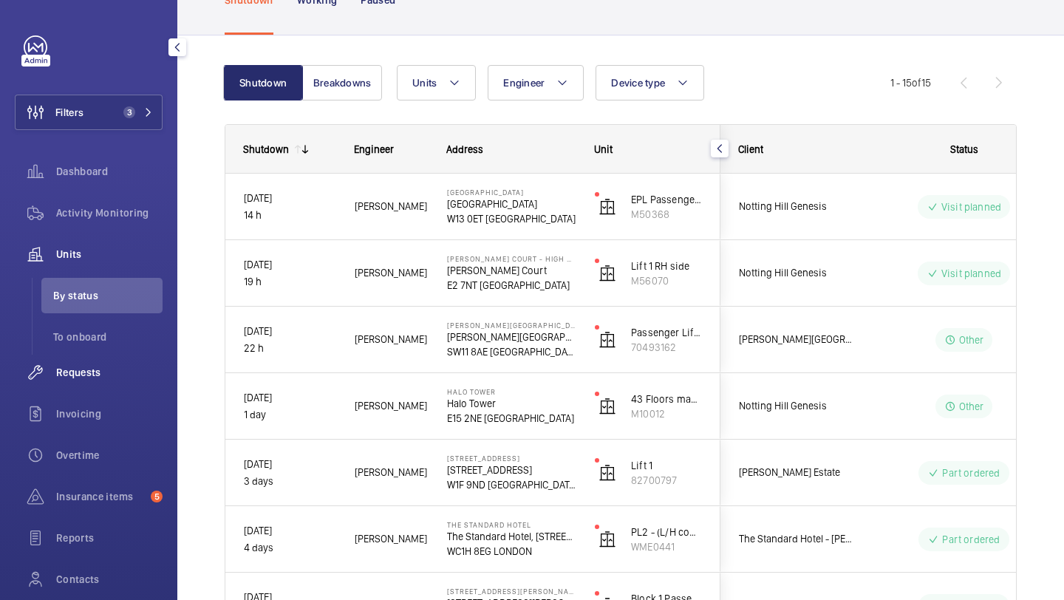
click at [73, 378] on span "Requests" at bounding box center [109, 372] width 106 height 15
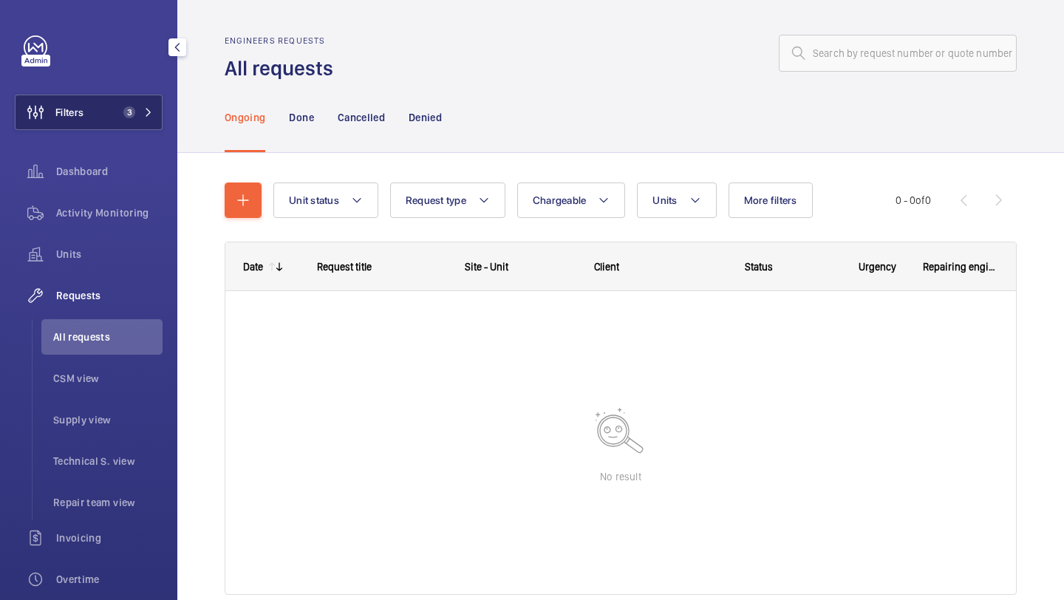
click at [109, 98] on button "Filters 3" at bounding box center [89, 112] width 148 height 35
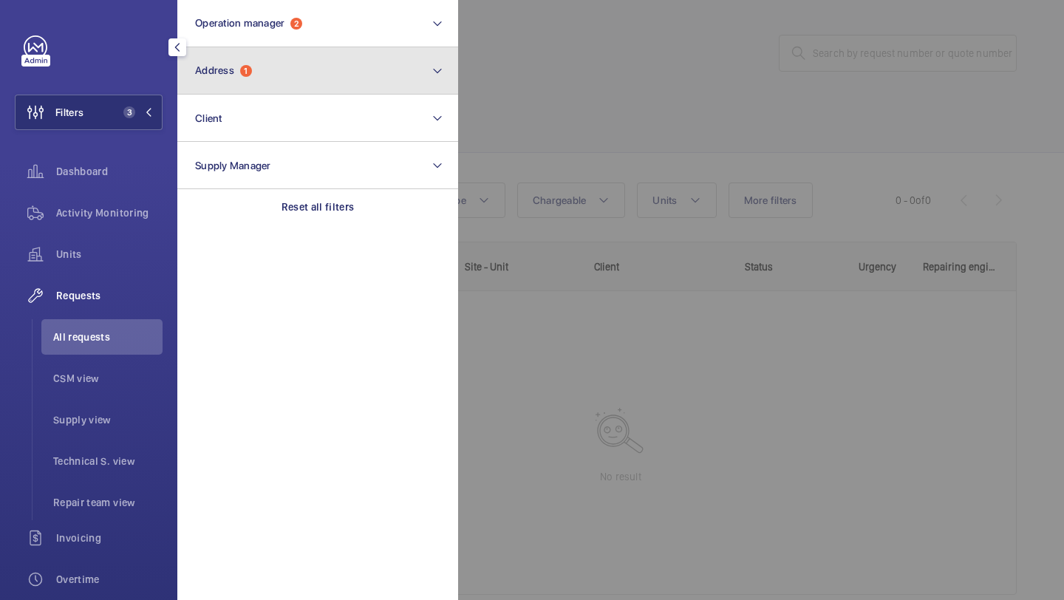
click at [259, 66] on button "Address 1" at bounding box center [317, 70] width 281 height 47
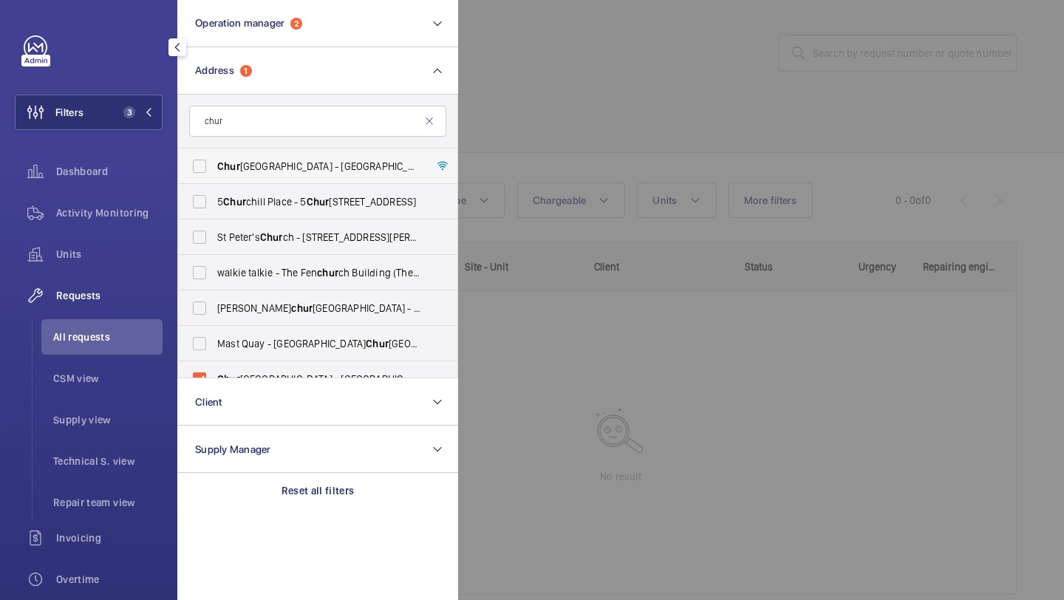
type input "chur"
click at [279, 167] on span "Chur chill Hotel - The Hyatt Regency London - 30 Portman Square, LONDON W1H 7BH" at bounding box center [318, 166] width 203 height 15
click at [214, 167] on input "Chur chill Hotel - The Hyatt Regency London - 30 Portman Square, LONDON W1H 7BH" at bounding box center [200, 166] width 30 height 30
checkbox input "true"
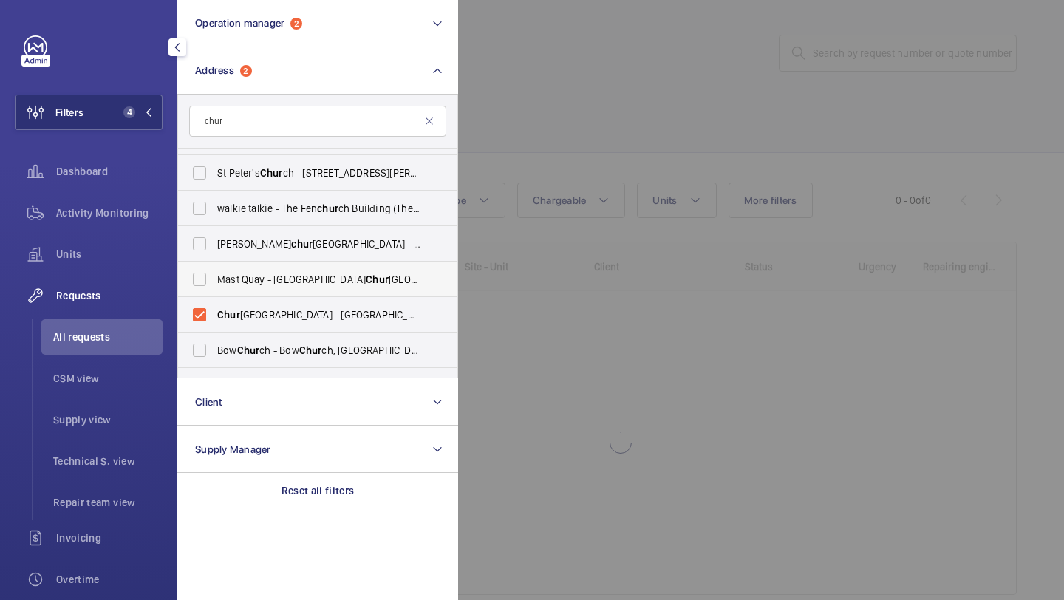
scroll to position [75, 0]
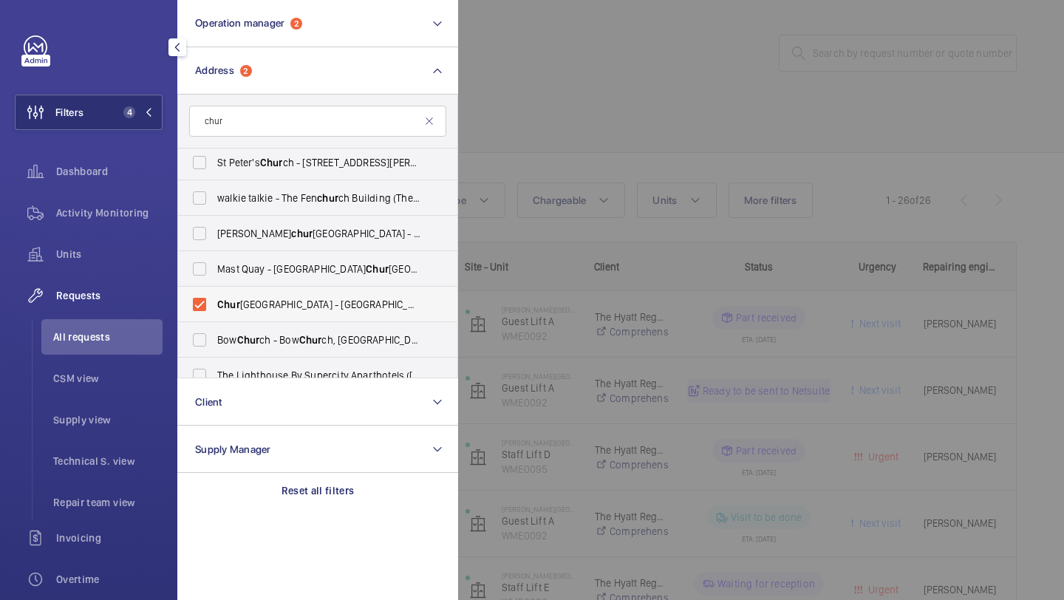
click at [276, 303] on span "Chur chill Hotel - Hyatt Regency London - The Chur chill, LONDON W1H 7BH" at bounding box center [318, 304] width 203 height 15
click at [214, 303] on input "Chur chill Hotel - Hyatt Regency London - The Chur chill, LONDON W1H 7BH" at bounding box center [200, 305] width 30 height 30
checkbox input "false"
click at [646, 95] on div at bounding box center [990, 300] width 1064 height 600
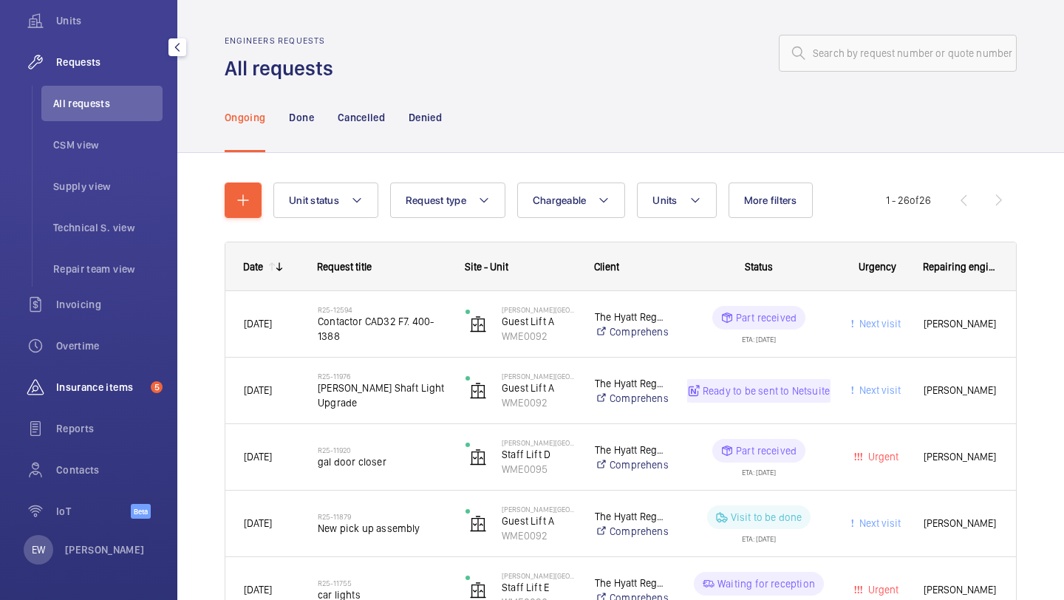
click at [112, 395] on div "Insurance items 5" at bounding box center [89, 386] width 148 height 35
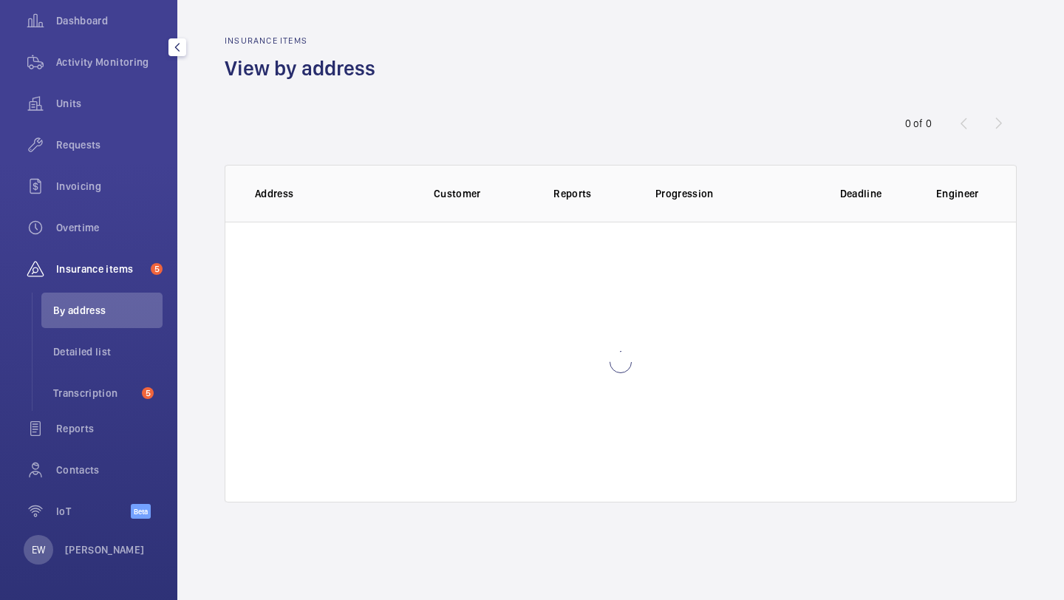
scroll to position [151, 0]
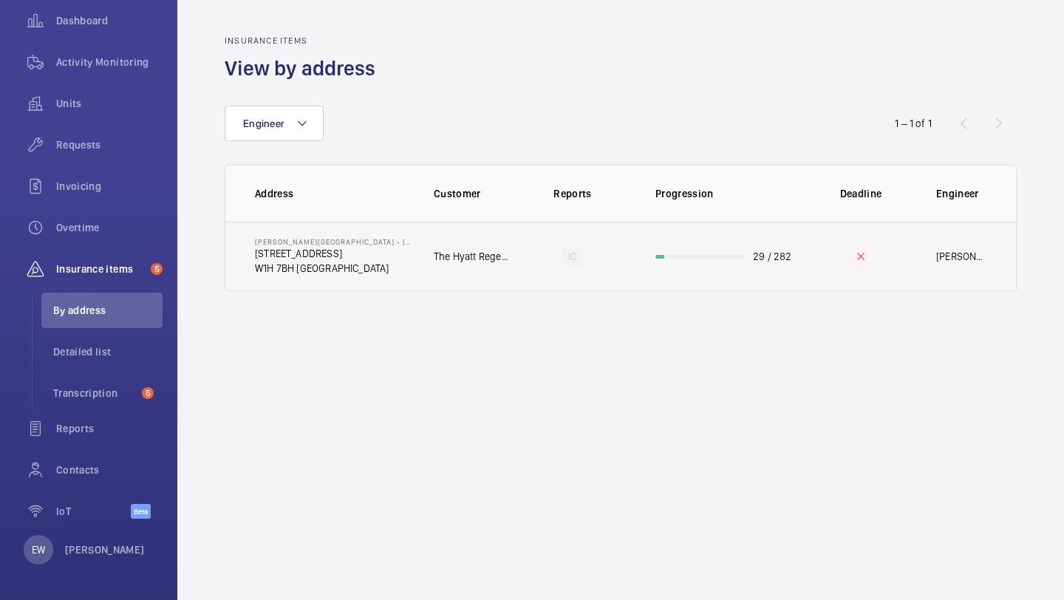
click at [364, 260] on p "30 Portman Square" at bounding box center [332, 253] width 155 height 15
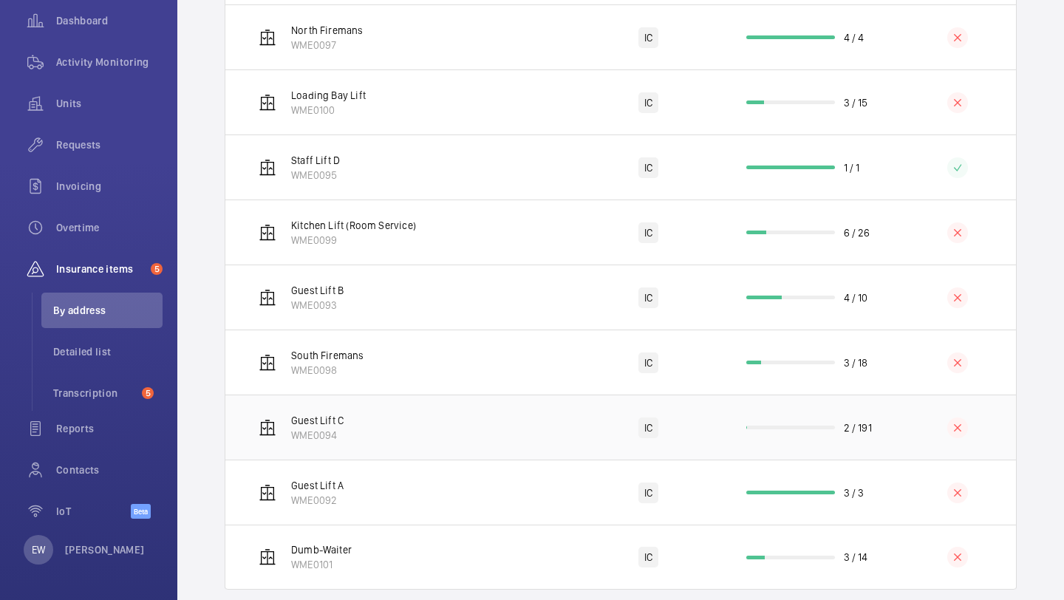
scroll to position [1376, 0]
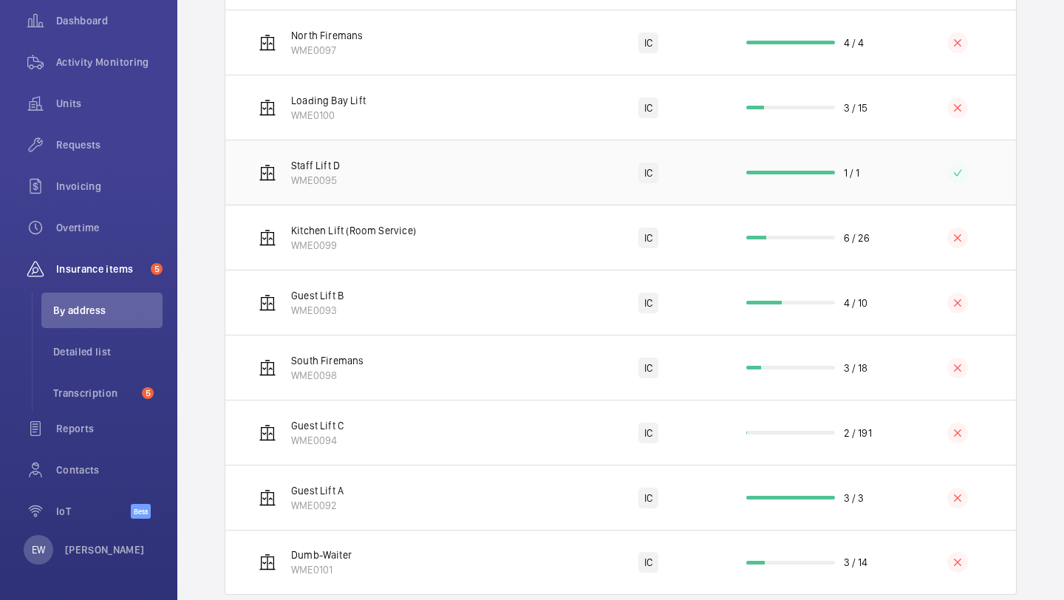
click at [618, 175] on td "IC" at bounding box center [649, 172] width 148 height 65
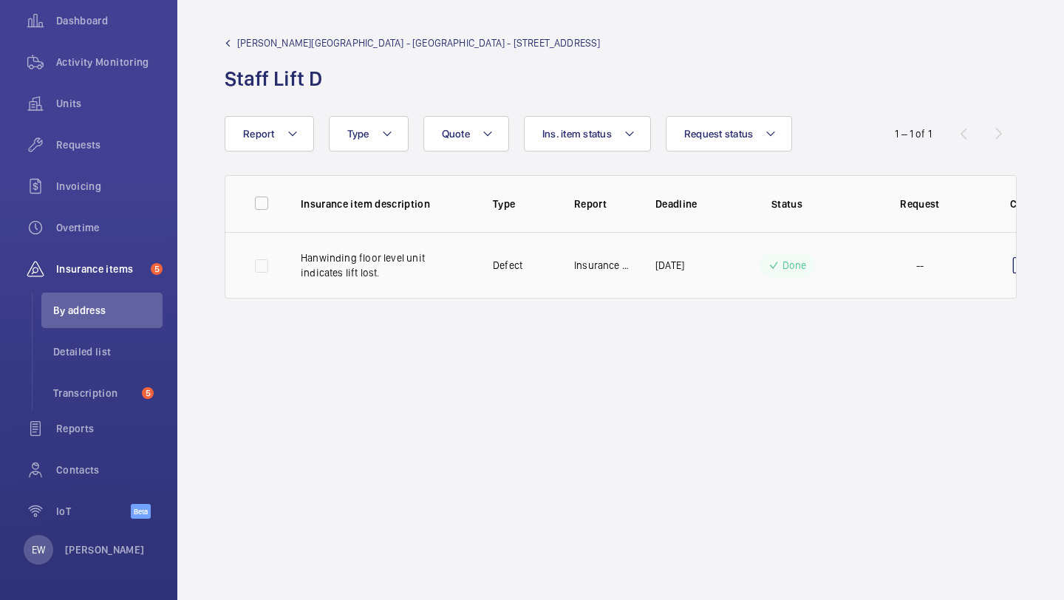
click at [846, 276] on td "Done" at bounding box center [786, 265] width 133 height 66
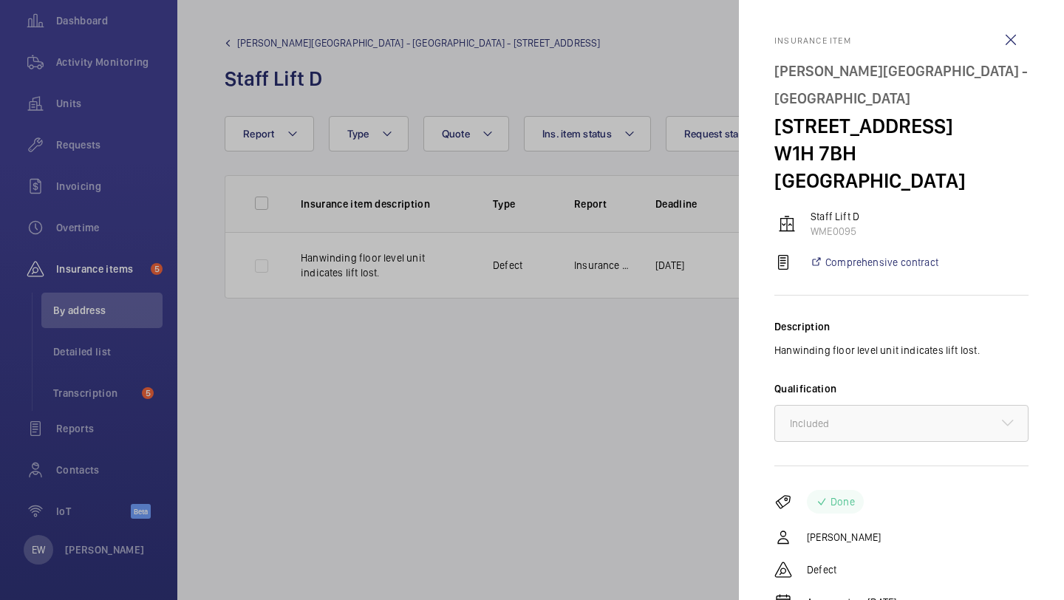
click at [782, 253] on mat-icon at bounding box center [783, 262] width 18 height 18
click at [686, 373] on div at bounding box center [532, 300] width 1064 height 600
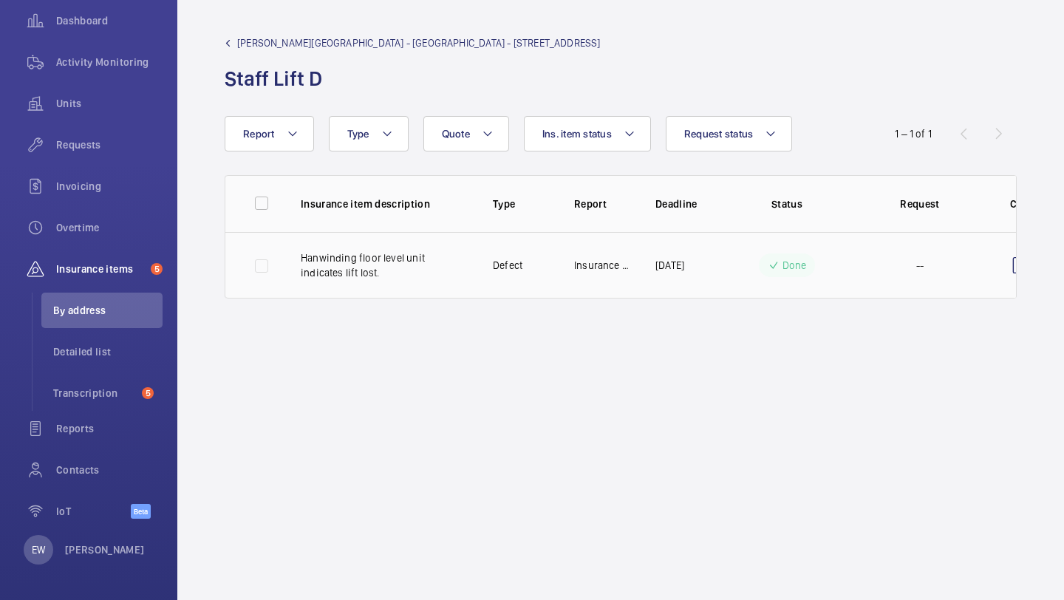
scroll to position [0, 37]
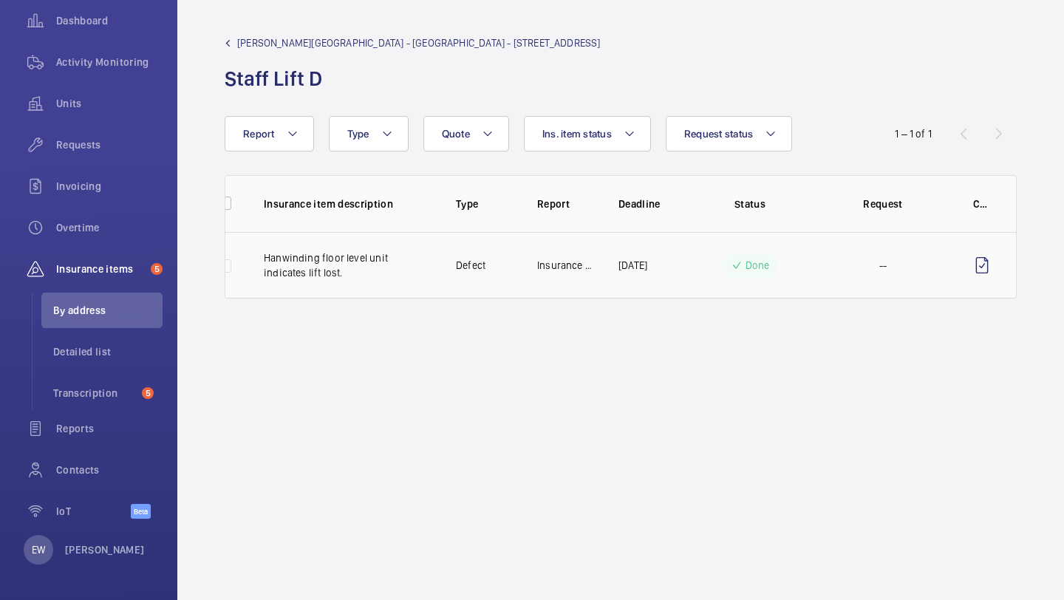
click at [992, 262] on td at bounding box center [982, 265] width 66 height 66
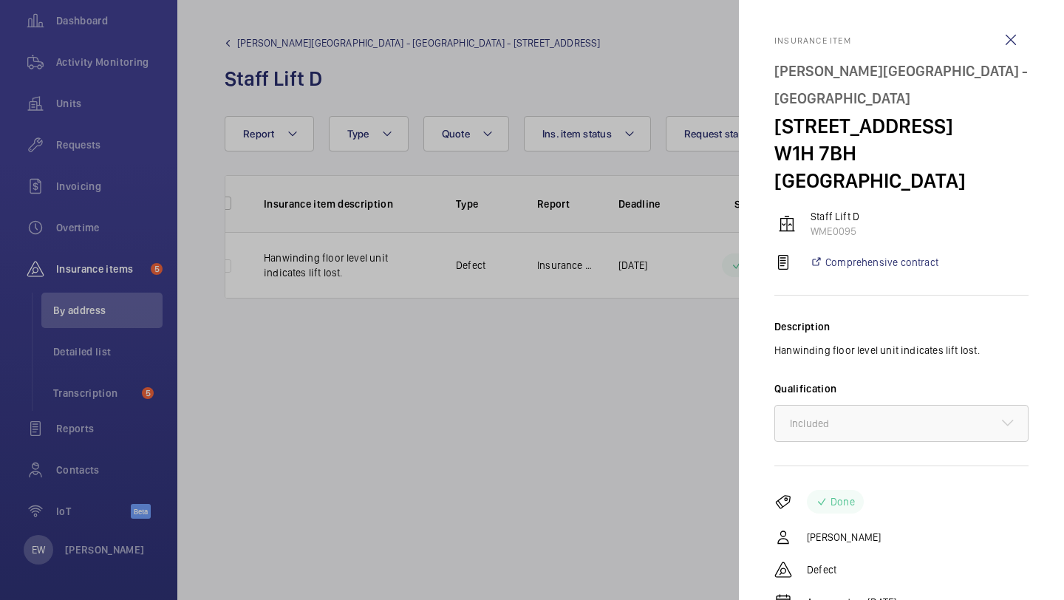
scroll to position [16, 0]
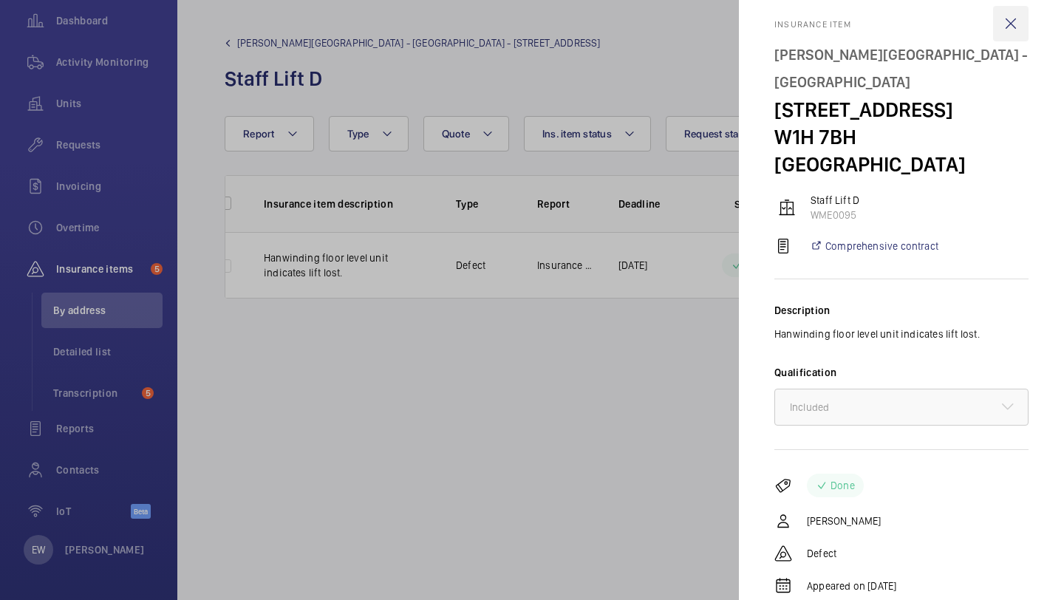
click at [1015, 21] on wm-front-icon-button at bounding box center [1010, 23] width 35 height 35
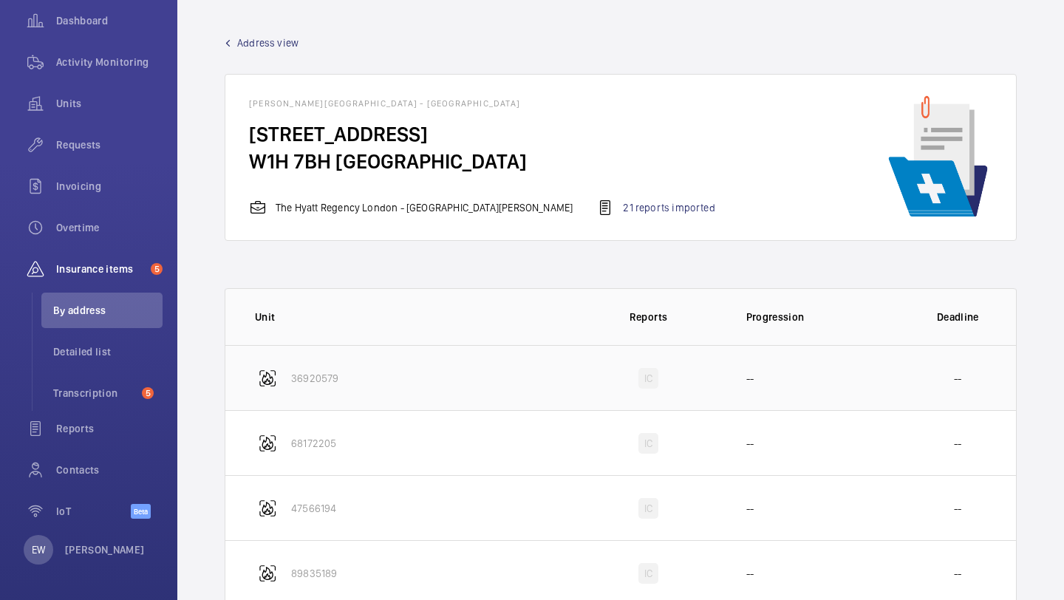
click at [366, 382] on td "36920579" at bounding box center [399, 377] width 349 height 65
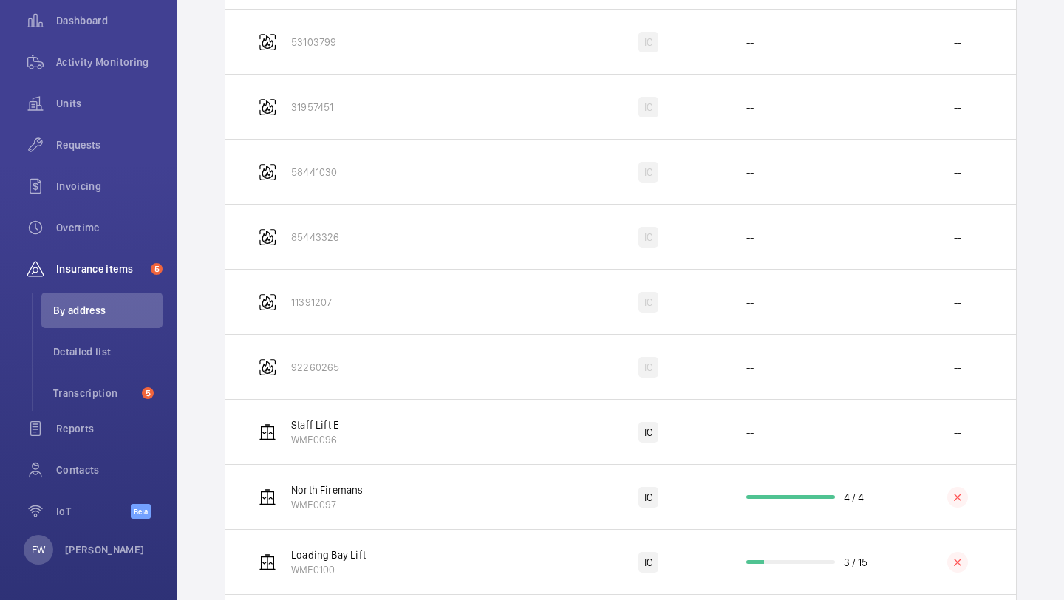
scroll to position [1182, 0]
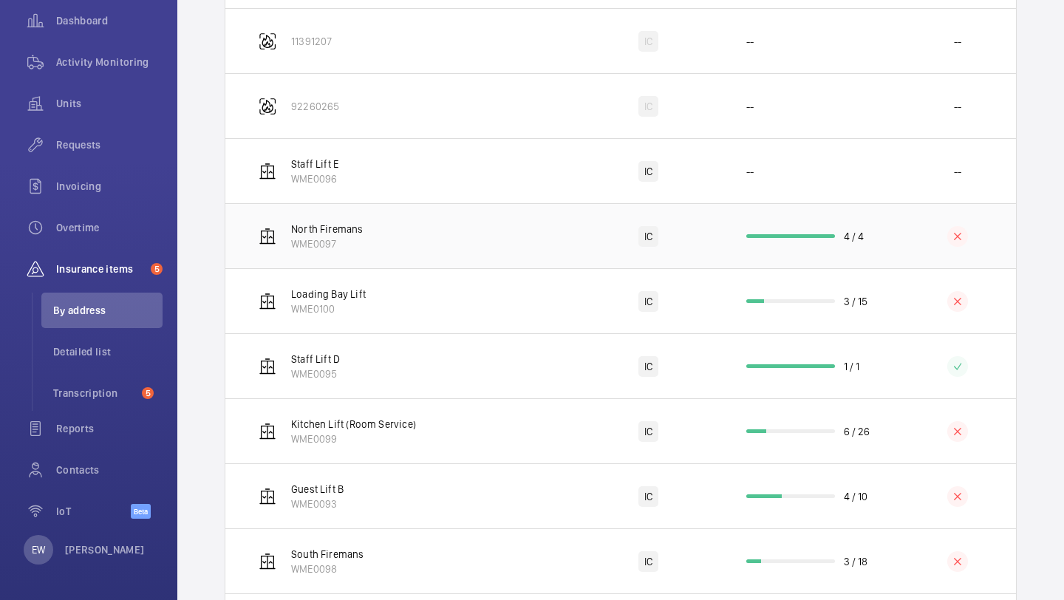
click at [406, 252] on td "North Firemans WME0097" at bounding box center [399, 235] width 349 height 65
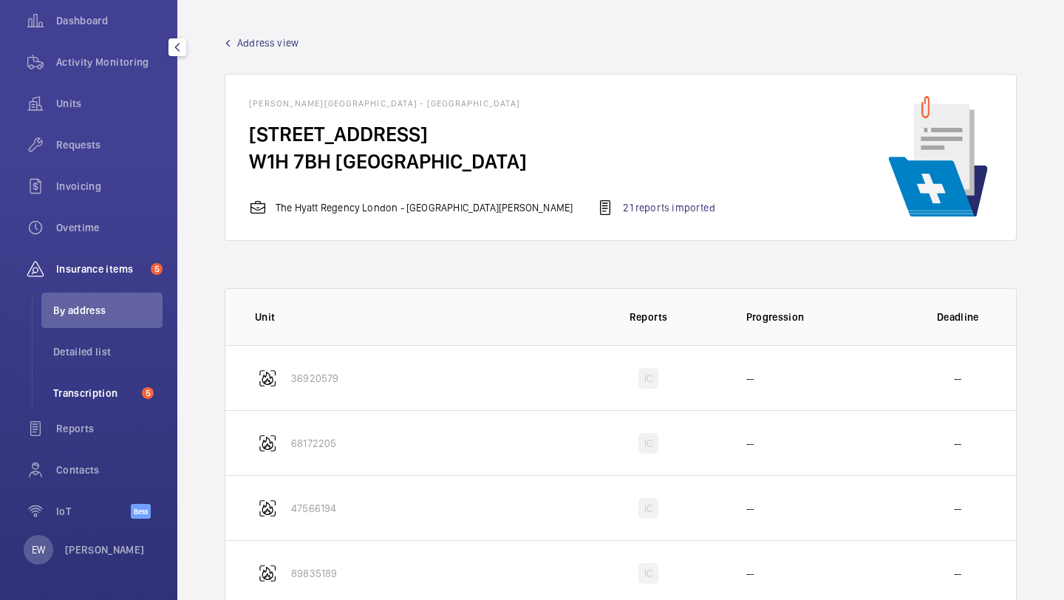
click at [132, 394] on span "Transcription" at bounding box center [94, 393] width 83 height 15
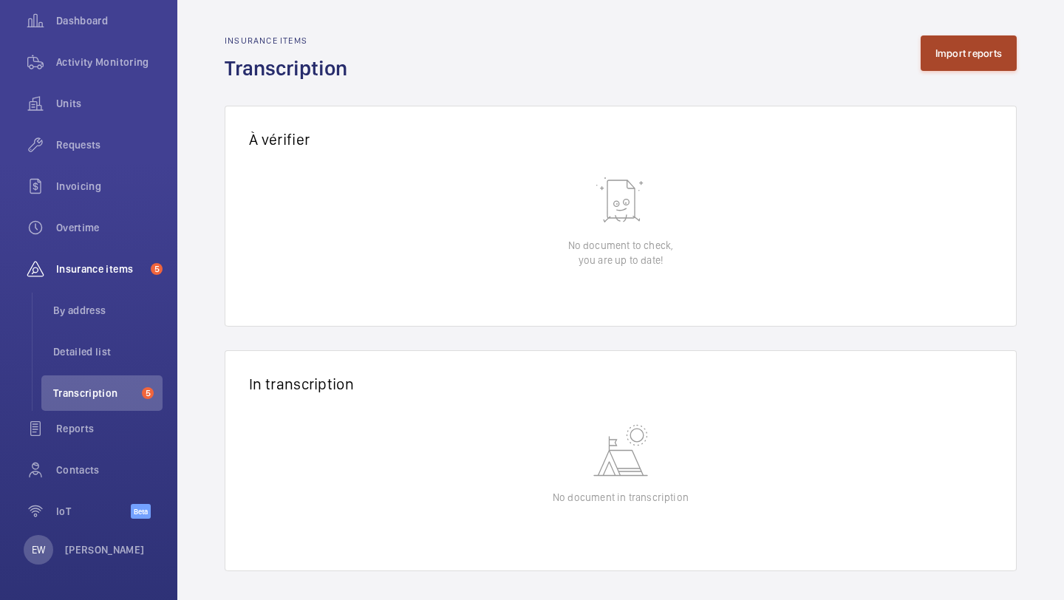
click at [995, 69] on button "Import reports" at bounding box center [969, 52] width 97 height 35
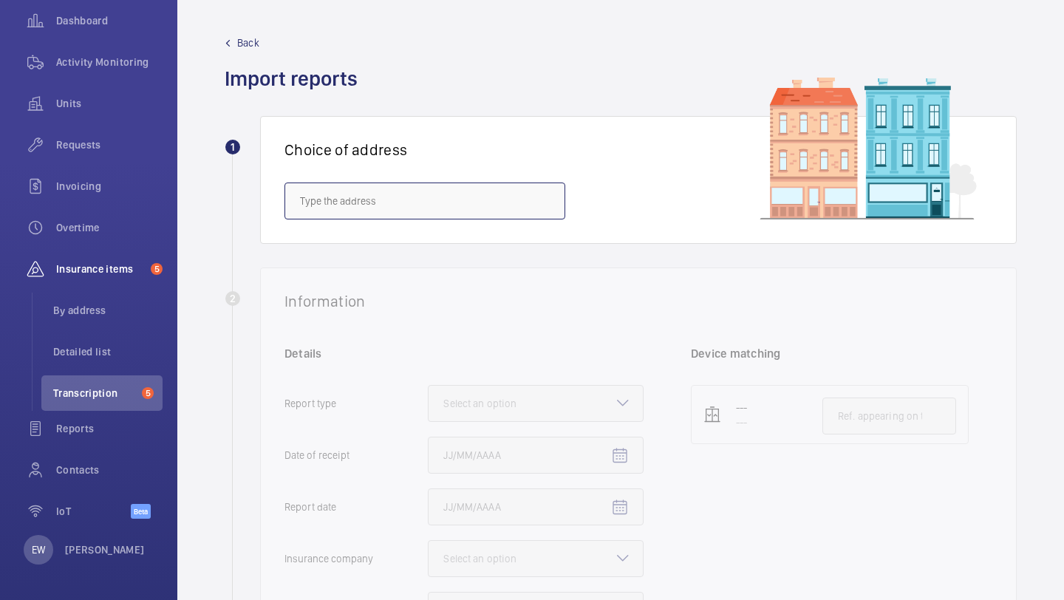
click at [514, 195] on input "text" at bounding box center [424, 201] width 281 height 37
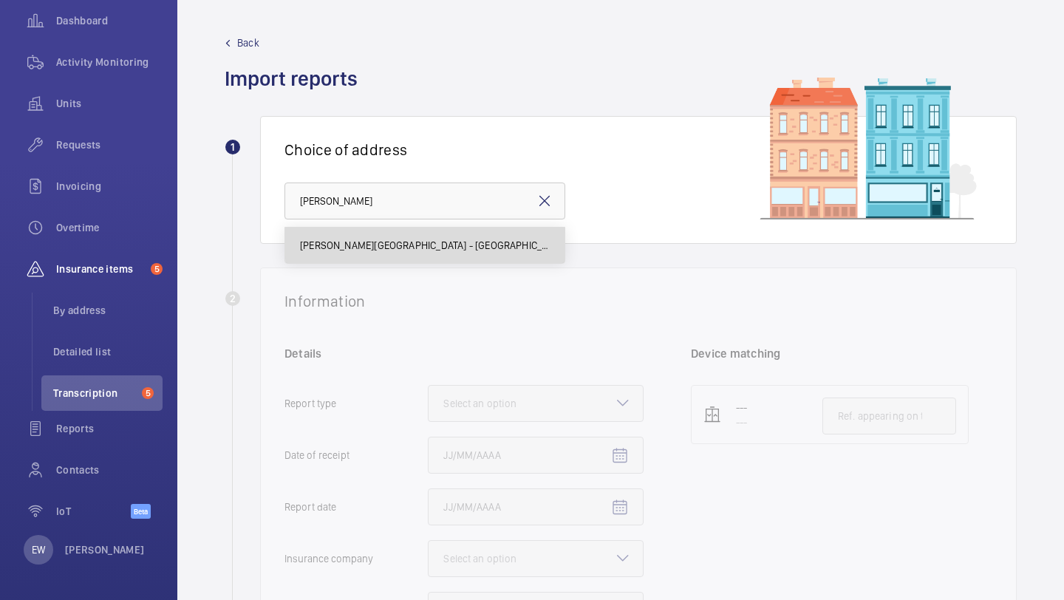
click at [502, 242] on span "Churchill Hotel - The Hyatt Regency London - 30 Portman Square, LONDON W1H 7BH" at bounding box center [425, 245] width 250 height 15
type input "Churchill Hotel - The Hyatt Regency London - 30 Portman Square, LONDON W1H 7BH"
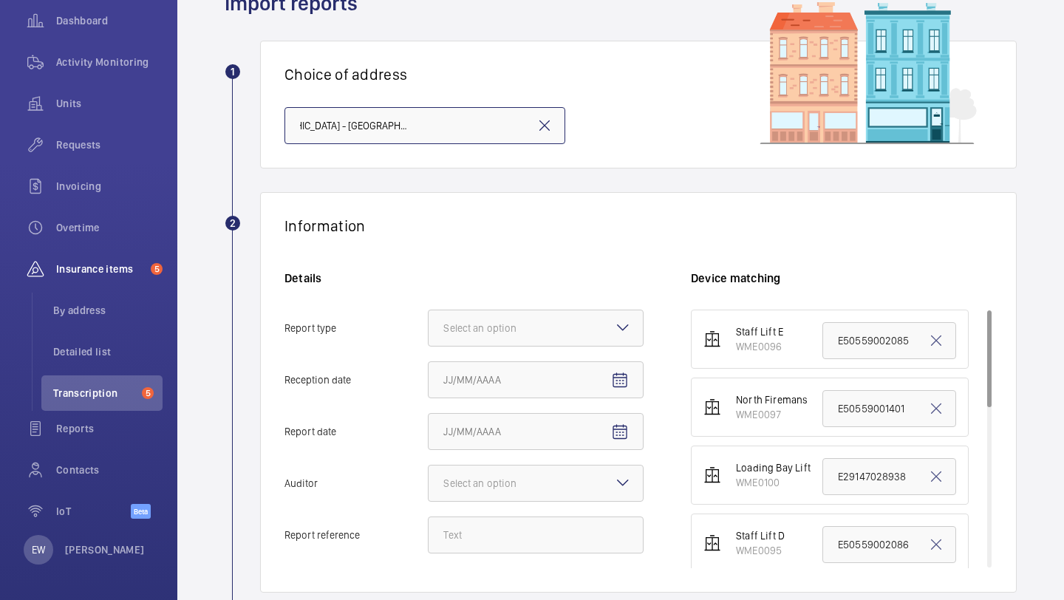
scroll to position [77, 0]
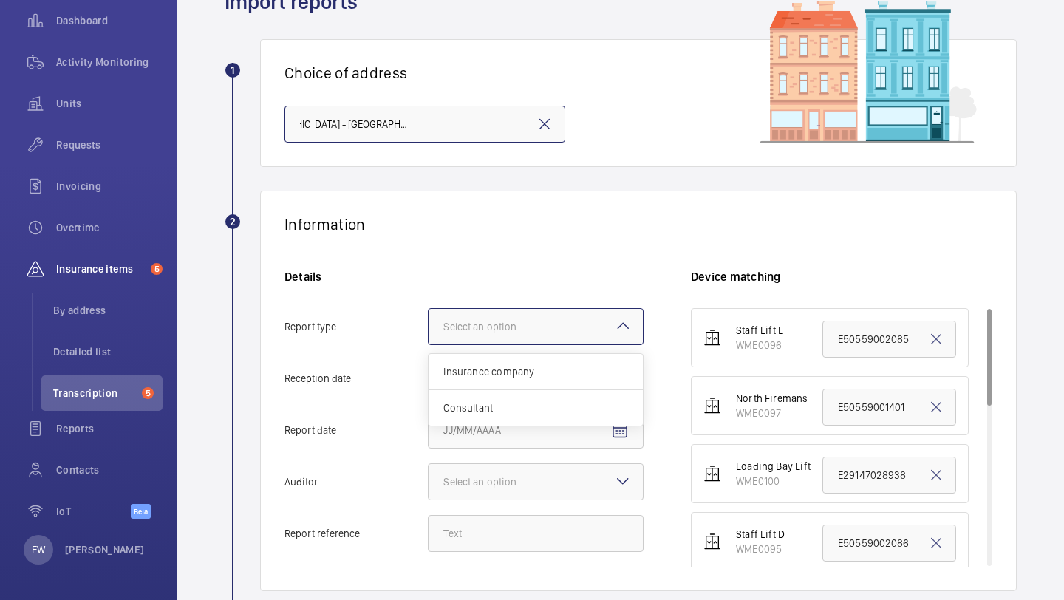
click at [574, 328] on div at bounding box center [536, 326] width 214 height 35
click at [429, 328] on input "Report type Select an option Insurance company Consultant" at bounding box center [429, 326] width 0 height 35
click at [562, 357] on div "Insurance company" at bounding box center [536, 372] width 214 height 36
click at [429, 344] on input "Report type Select an option Insurance company Consultant" at bounding box center [429, 326] width 0 height 35
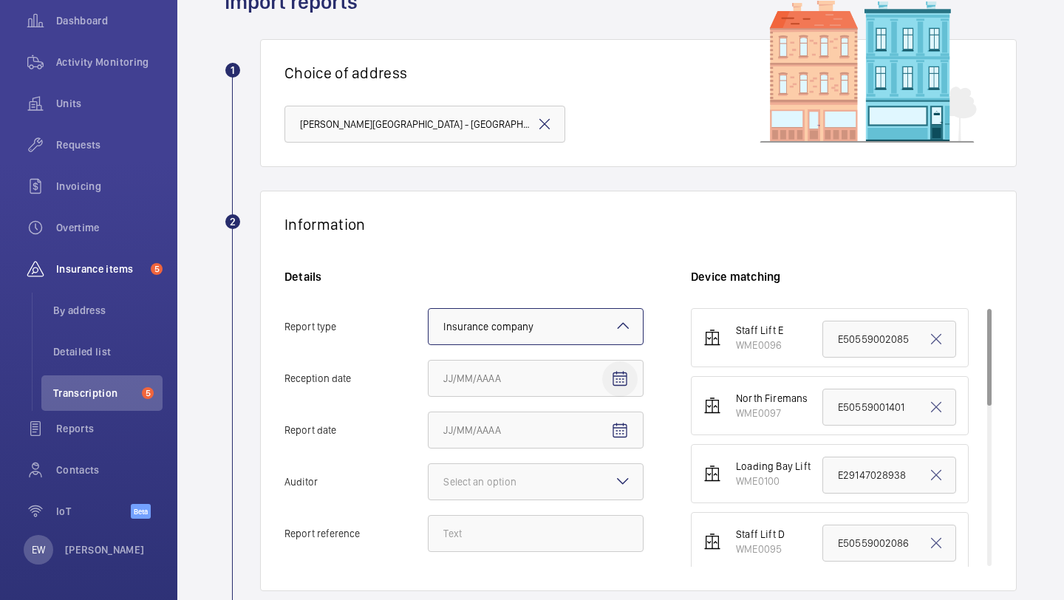
click at [615, 373] on mat-icon "Open calendar" at bounding box center [620, 379] width 18 height 18
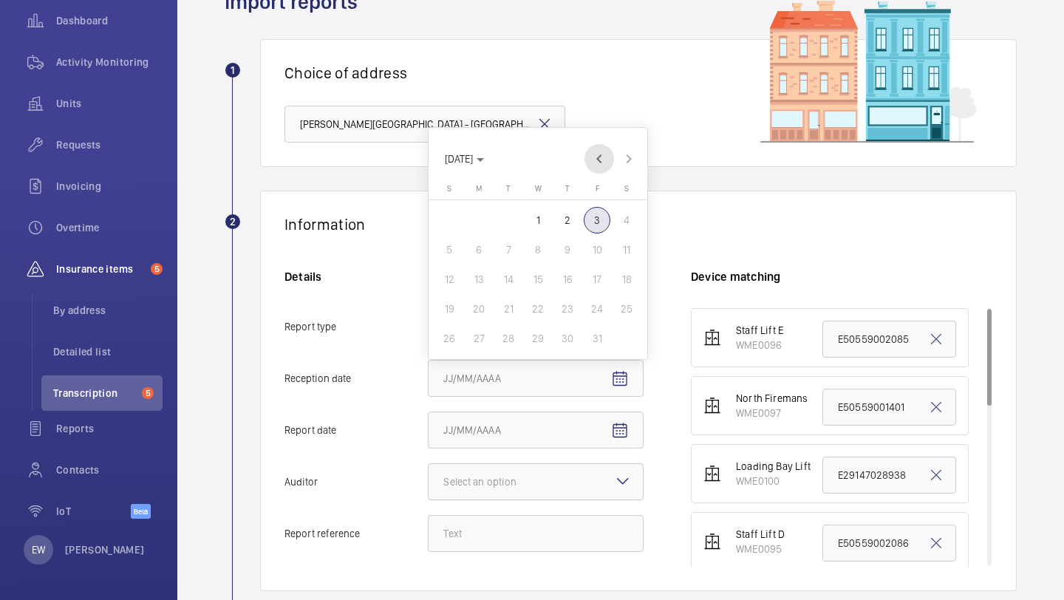
click at [603, 160] on span "Previous month" at bounding box center [599, 159] width 30 height 30
click at [573, 315] on span "25" at bounding box center [567, 309] width 27 height 27
type input "9/25/2025"
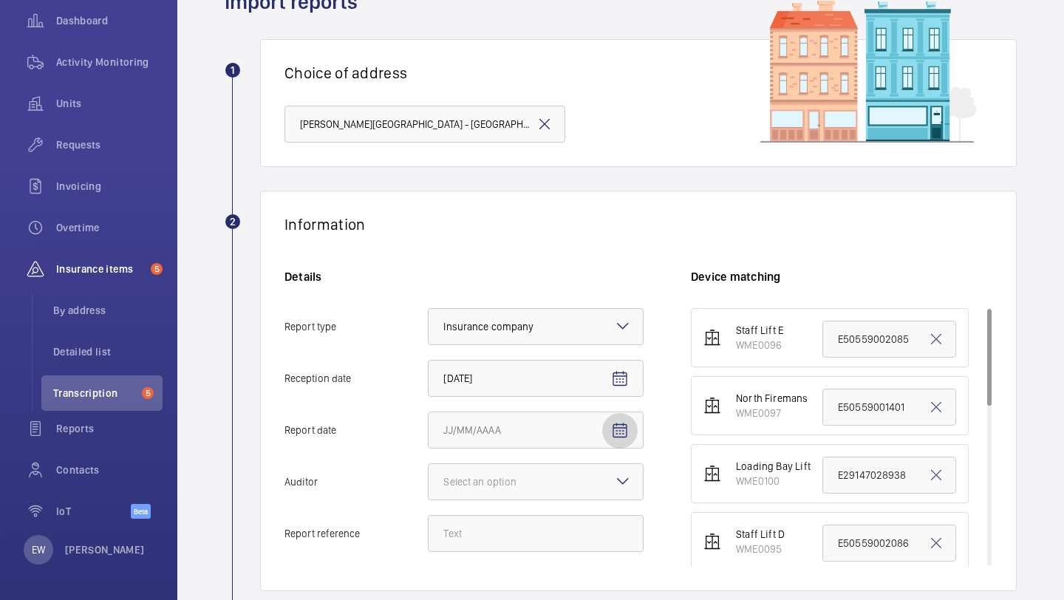
click at [617, 421] on span "Open calendar" at bounding box center [619, 430] width 35 height 35
click at [599, 216] on span "Previous month" at bounding box center [599, 211] width 30 height 30
click at [546, 280] on span "3" at bounding box center [538, 272] width 27 height 27
type input "9/3/2025"
click at [516, 492] on div at bounding box center [536, 481] width 214 height 35
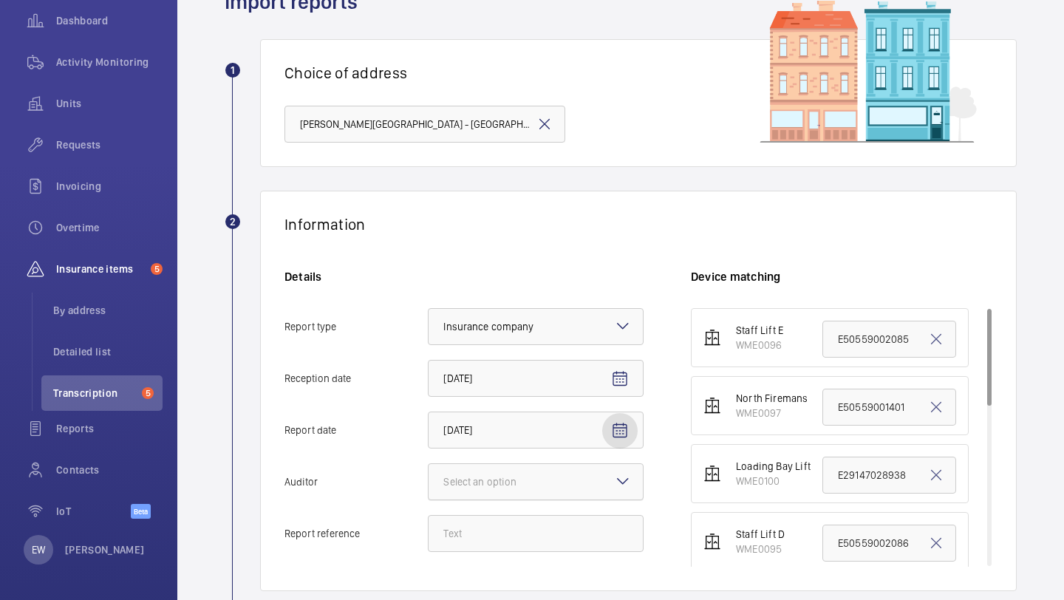
click at [429, 492] on input "Auditor Select an option" at bounding box center [429, 481] width 0 height 35
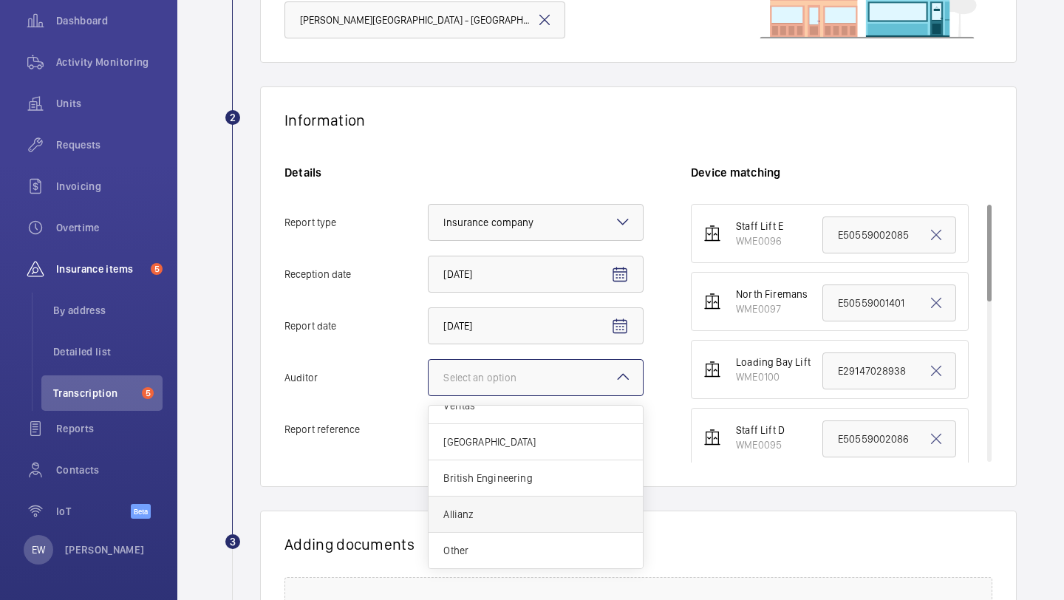
scroll to position [210, 0]
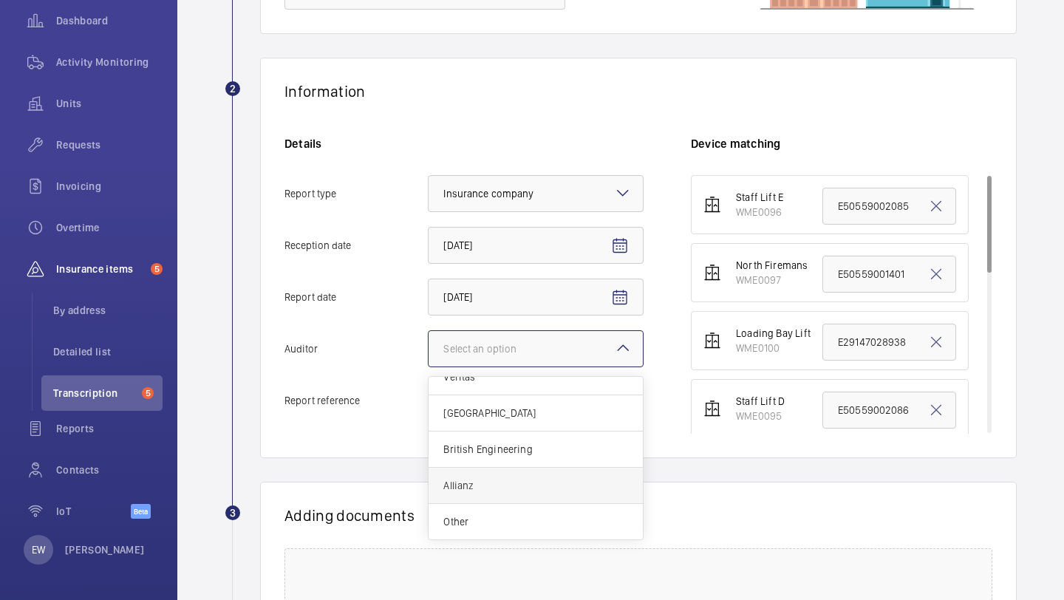
click at [557, 496] on div "Allianz" at bounding box center [536, 486] width 214 height 36
click at [429, 366] on input "Auditor Select an option Veritas Zurich British Engineering Allianz Other" at bounding box center [429, 348] width 0 height 35
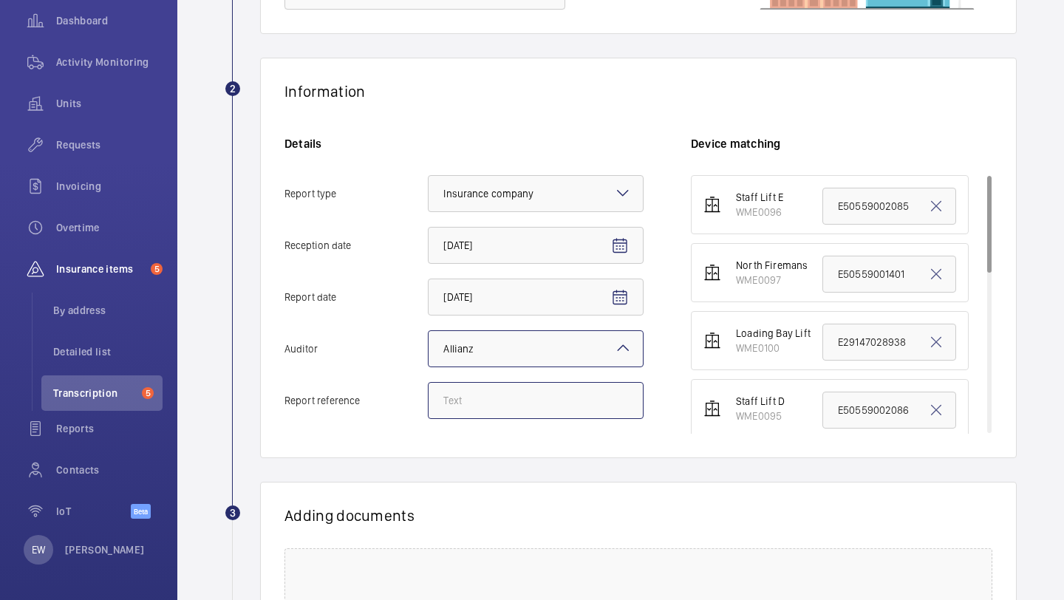
click at [553, 400] on input "Report reference" at bounding box center [536, 400] width 216 height 37
paste input "E50559005108"
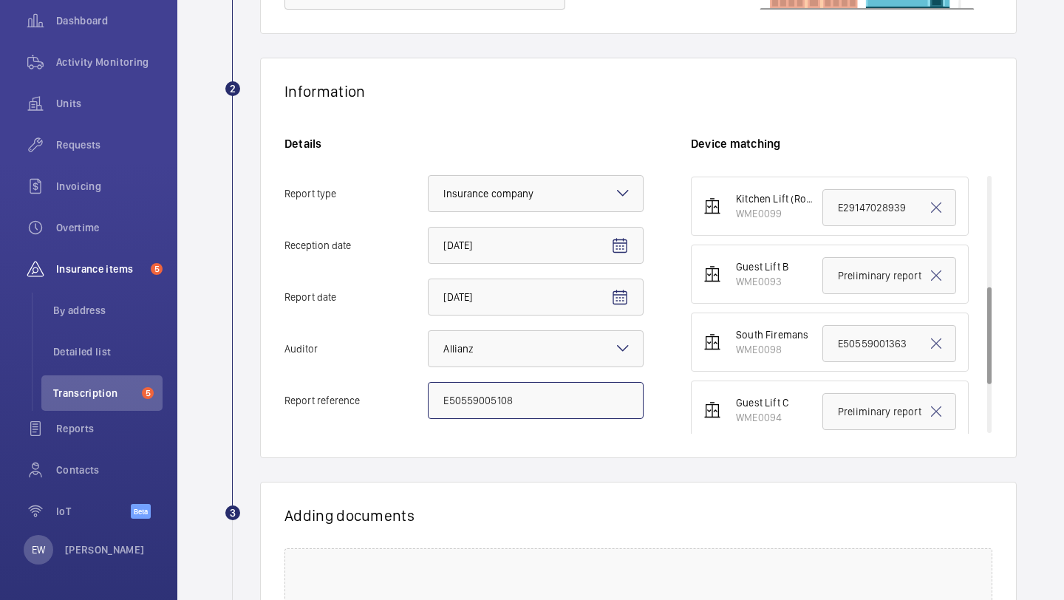
scroll to position [299, 0]
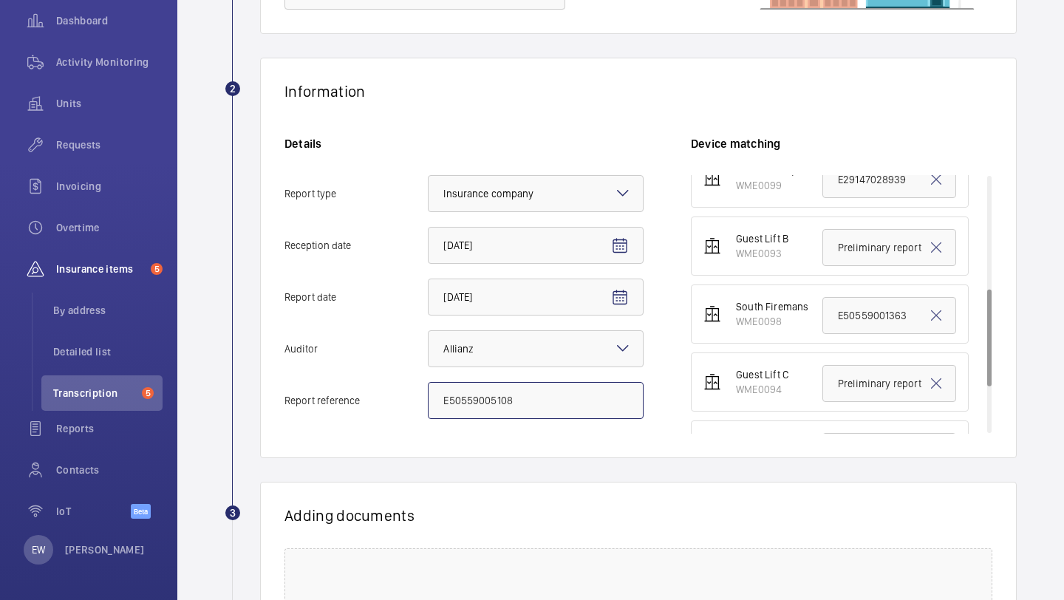
type input "E50559005108"
click at [859, 321] on input "E50559001363" at bounding box center [889, 315] width 134 height 37
click at [858, 321] on input "E50559001363" at bounding box center [889, 315] width 134 height 37
paste input "5108"
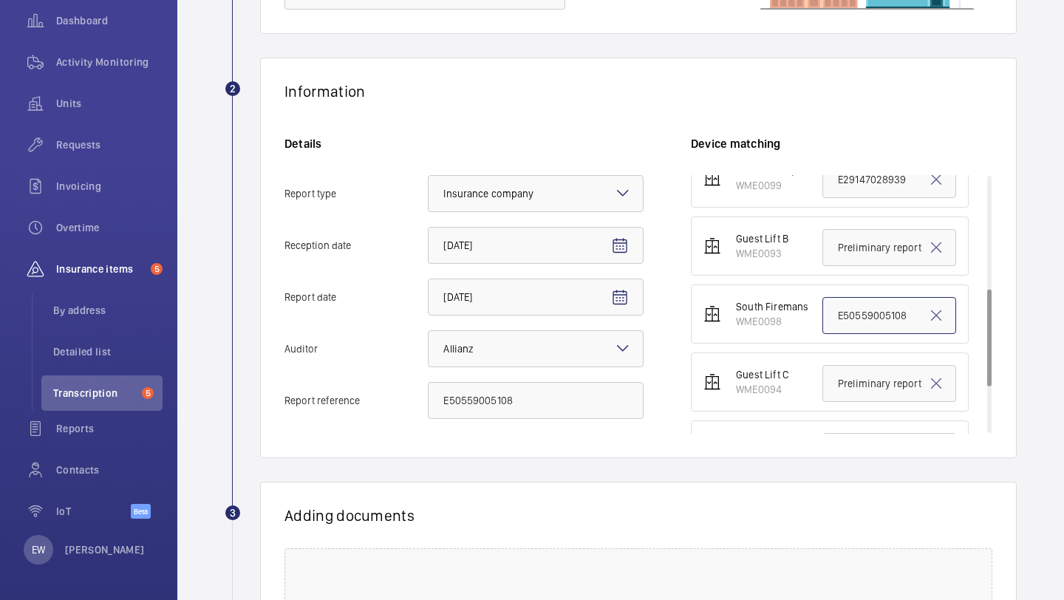
type input "E50559005108"
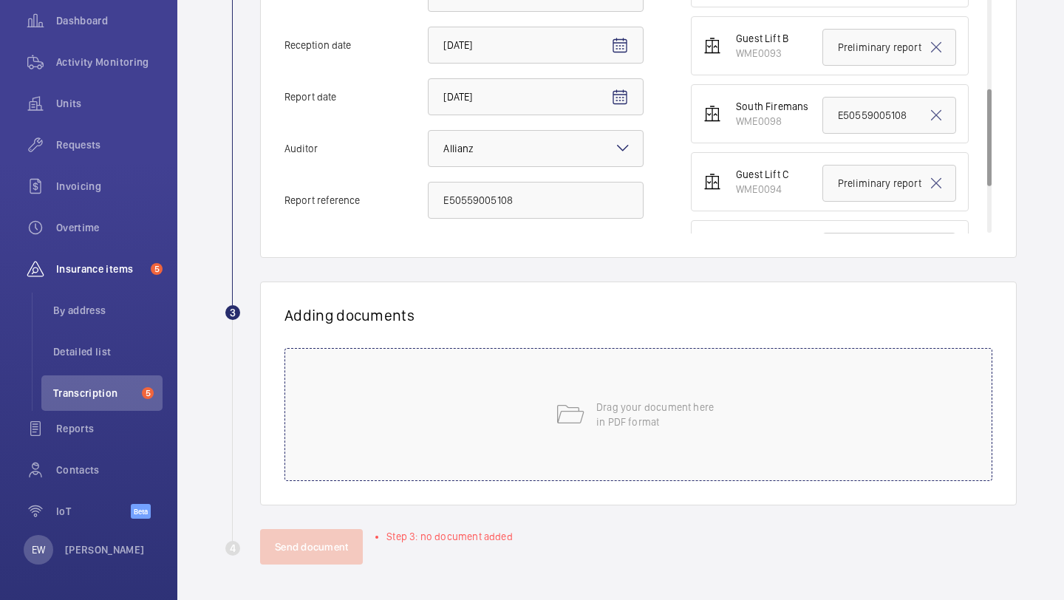
click at [551, 452] on div "Drag your document here in PDF format" at bounding box center [638, 414] width 708 height 133
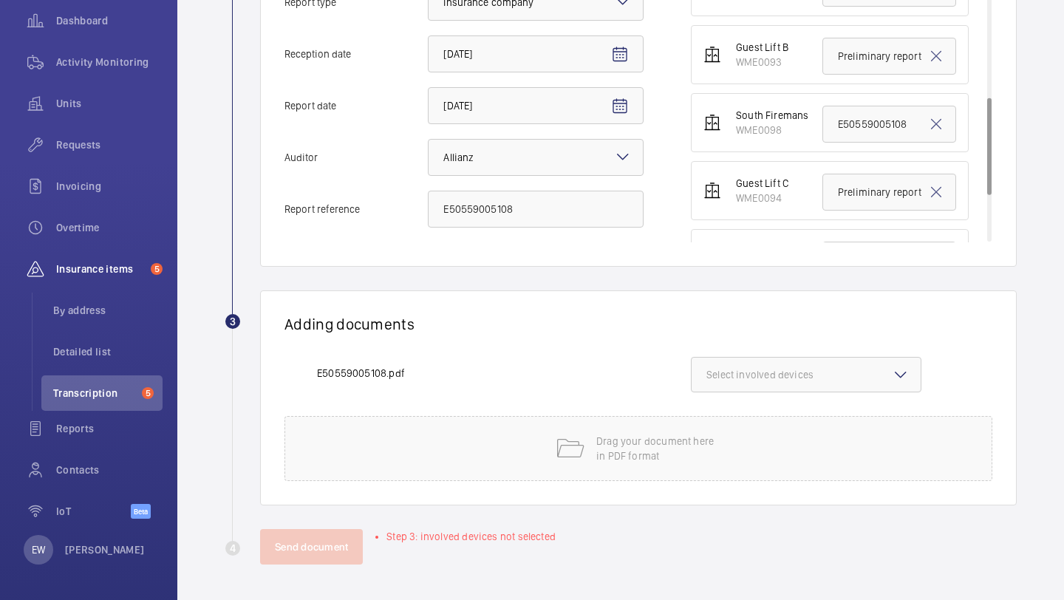
scroll to position [401, 0]
click at [811, 373] on span "Select involved devices" at bounding box center [805, 374] width 199 height 15
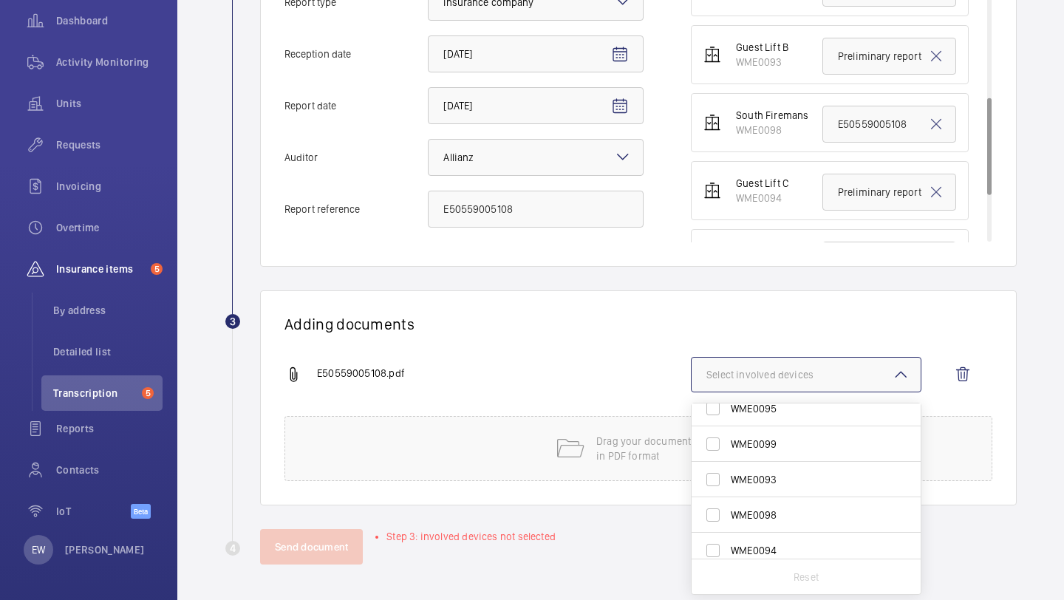
scroll to position [121, 0]
click at [797, 511] on span "WME0098" at bounding box center [807, 512] width 153 height 15
click at [728, 511] on input "WME0098" at bounding box center [713, 513] width 30 height 30
checkbox input "true"
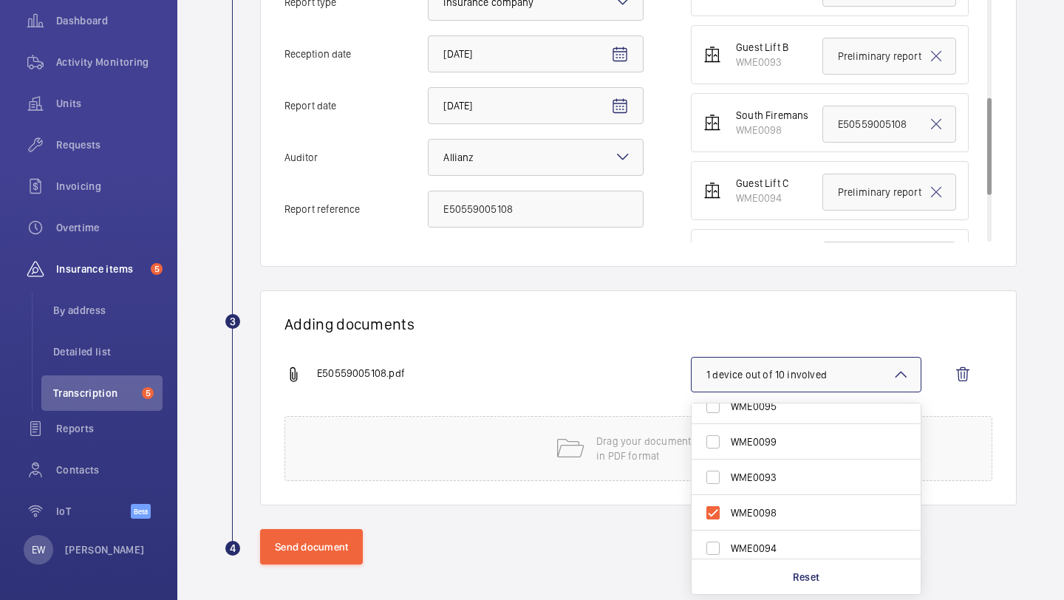
click at [434, 354] on div "Adding documents E50559005108.pdf 1 device out of 10 involved WME0096 WME0097 W…" at bounding box center [638, 397] width 757 height 215
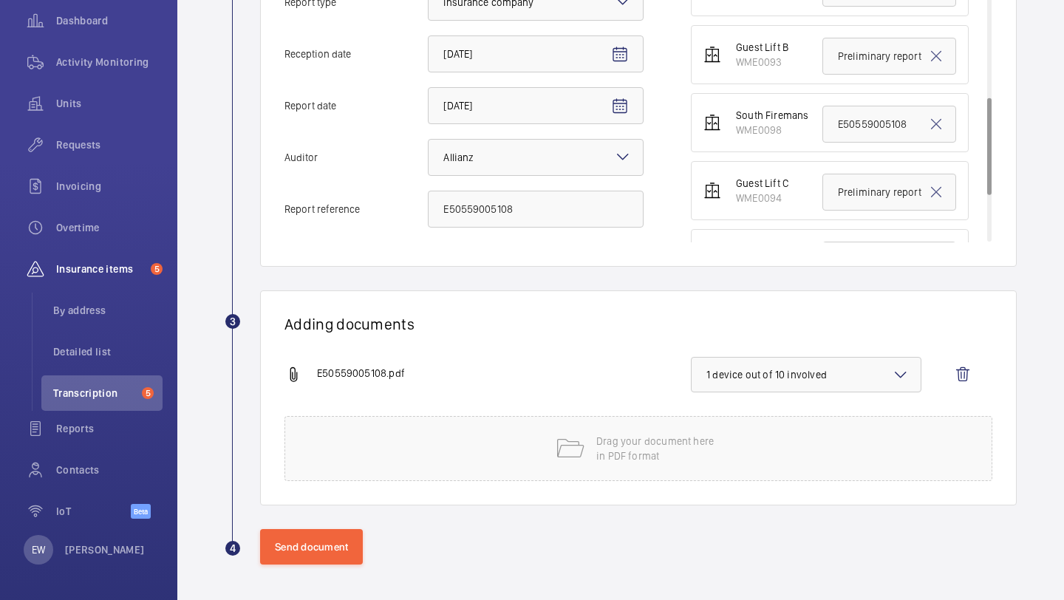
click at [306, 370] on div "E50559005108.pdf" at bounding box center [487, 375] width 406 height 18
click at [974, 368] on wm-front-icon-button at bounding box center [962, 374] width 35 height 35
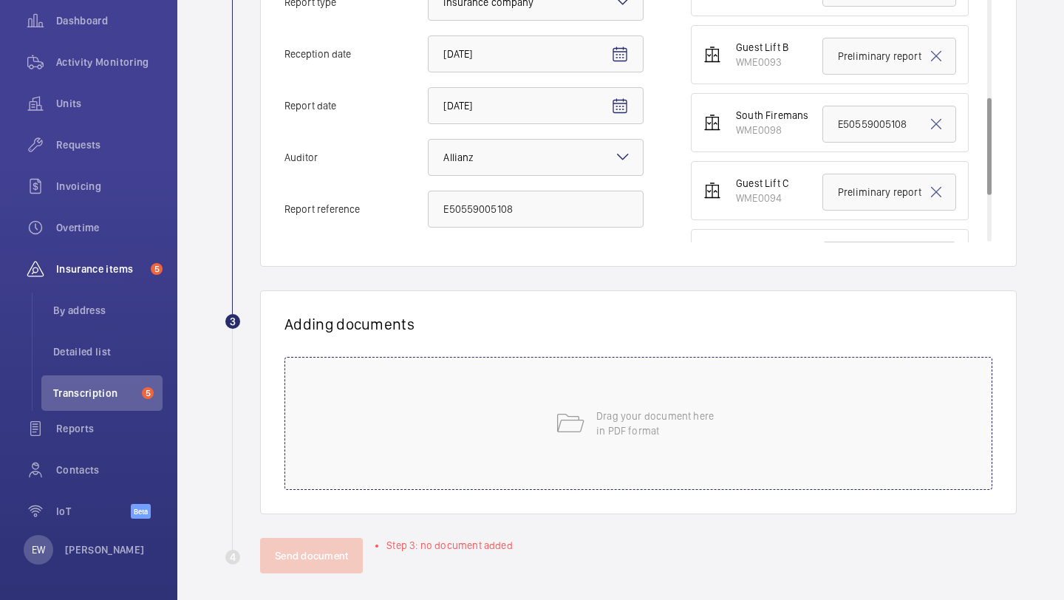
click at [759, 423] on div "Drag your document here in PDF format" at bounding box center [638, 423] width 708 height 133
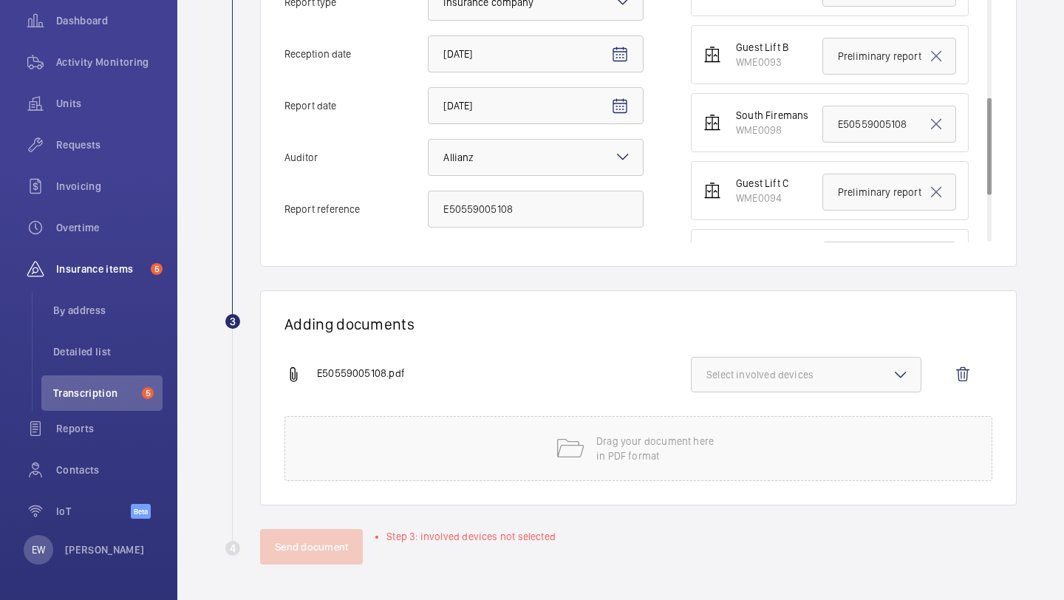
click at [802, 376] on span "Select involved devices" at bounding box center [805, 374] width 199 height 15
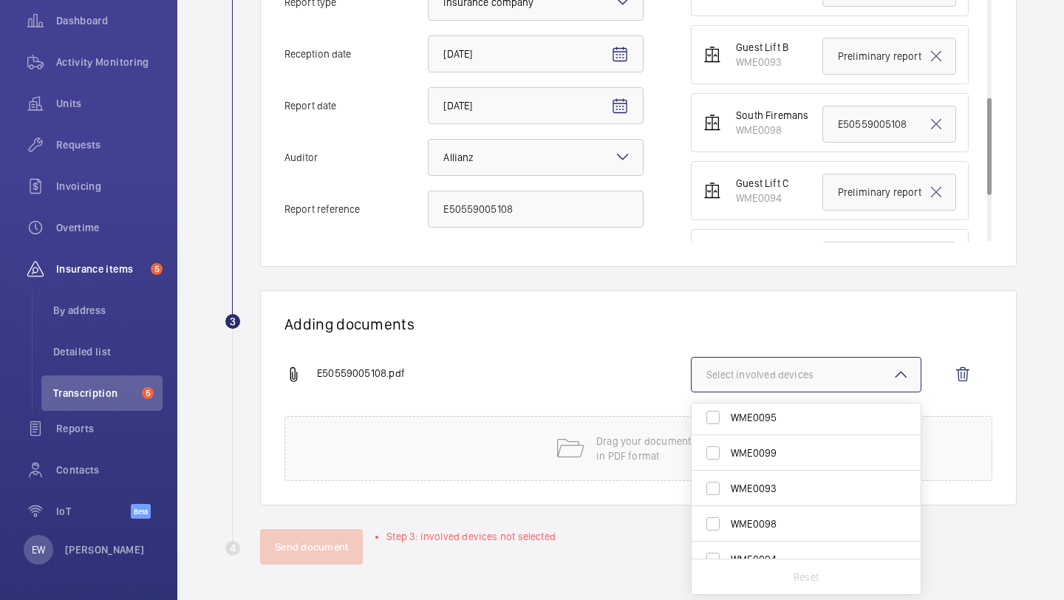
scroll to position [111, 0]
click at [791, 517] on span "WME0098" at bounding box center [807, 523] width 153 height 15
click at [728, 517] on input "WME0098" at bounding box center [713, 523] width 30 height 30
checkbox input "true"
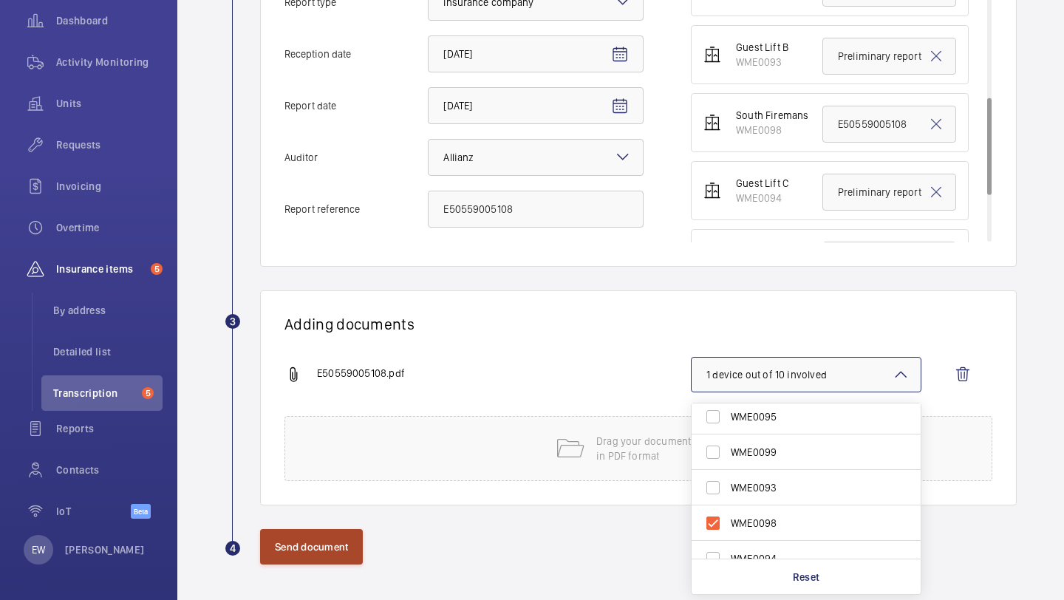
click at [292, 544] on button "Send document" at bounding box center [311, 546] width 103 height 35
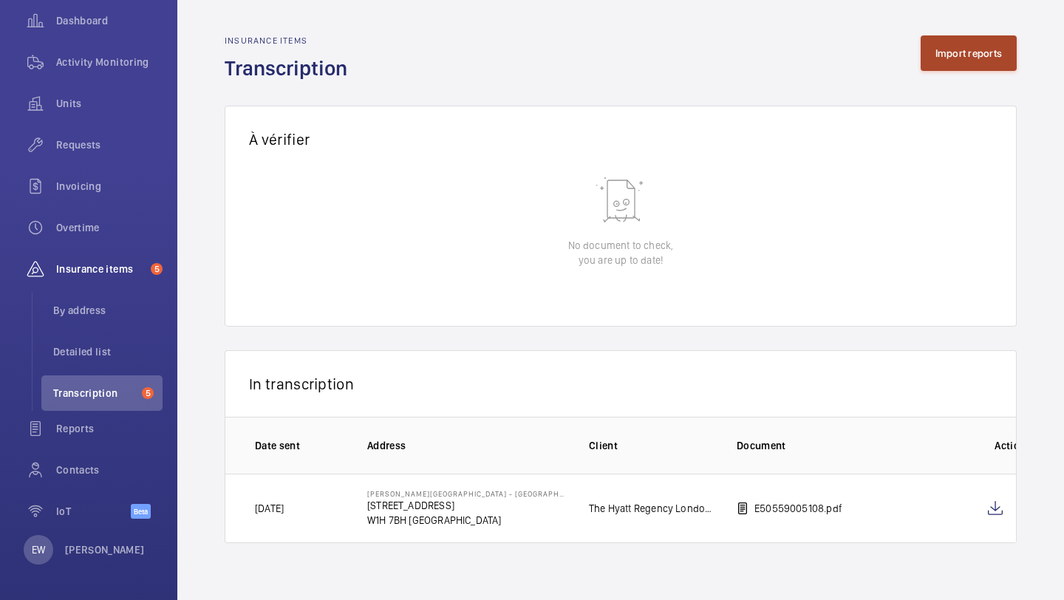
click at [963, 50] on button "Import reports" at bounding box center [969, 52] width 97 height 35
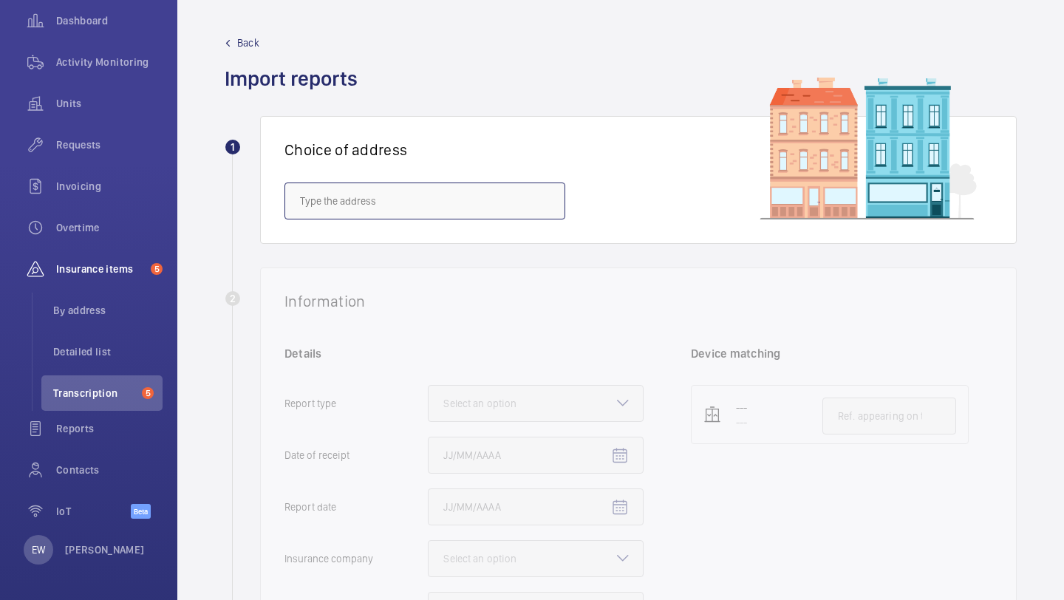
click at [477, 190] on input "text" at bounding box center [424, 201] width 281 height 37
click at [474, 267] on div "2 Information Details Report type Select an option Date of receipt Report date …" at bounding box center [621, 467] width 792 height 400
click at [456, 200] on input "text" at bounding box center [424, 201] width 281 height 37
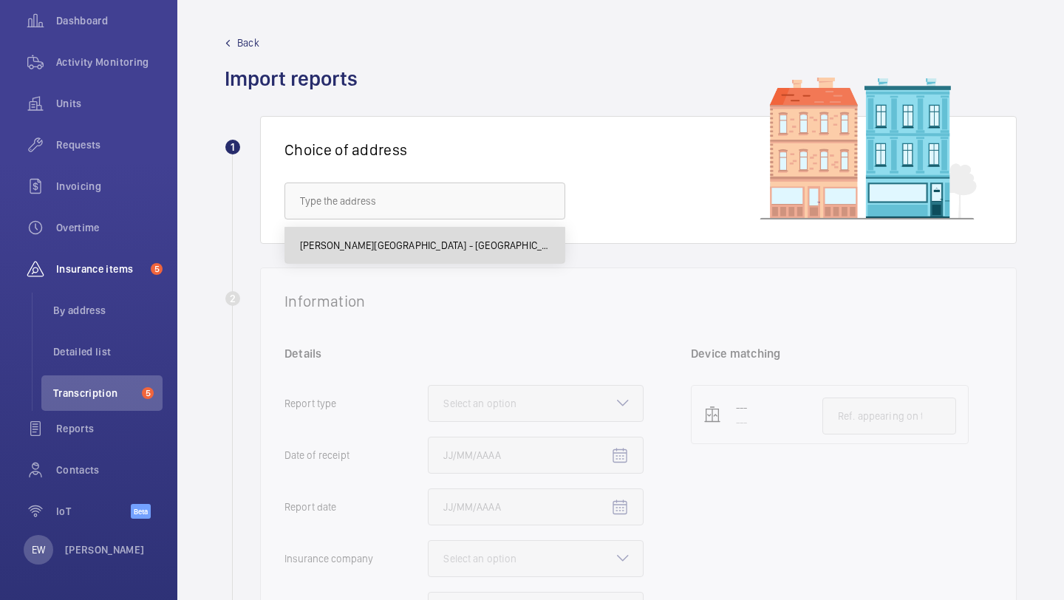
click at [446, 240] on span "Churchill Hotel - The Hyatt Regency London - 30 Portman Square, LONDON W1H 7BH" at bounding box center [425, 245] width 250 height 15
type input "Churchill Hotel - The Hyatt Regency London - 30 Portman Square, LONDON W1H 7BH"
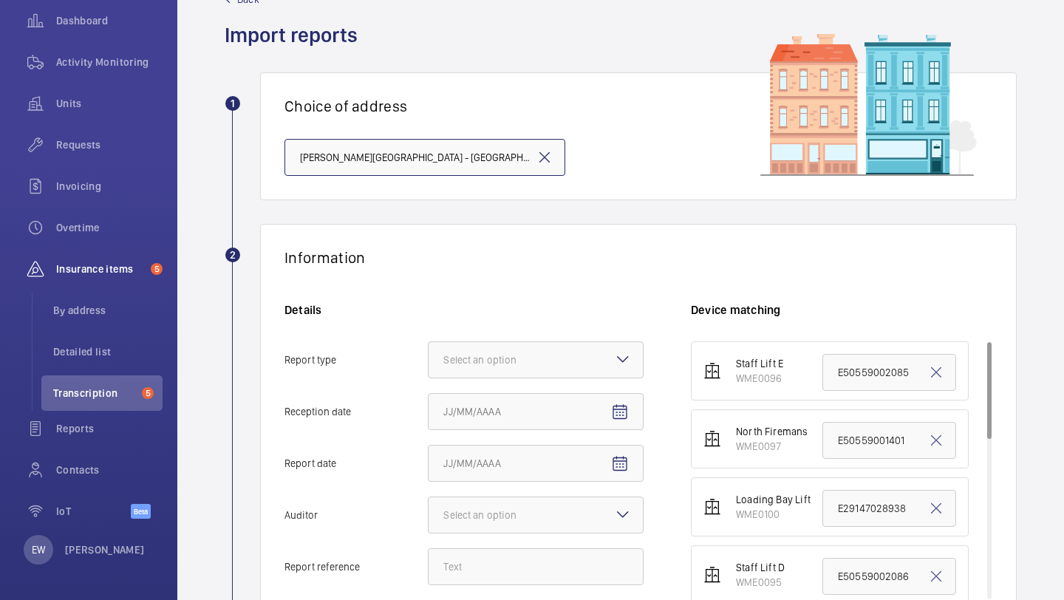
scroll to position [51, 0]
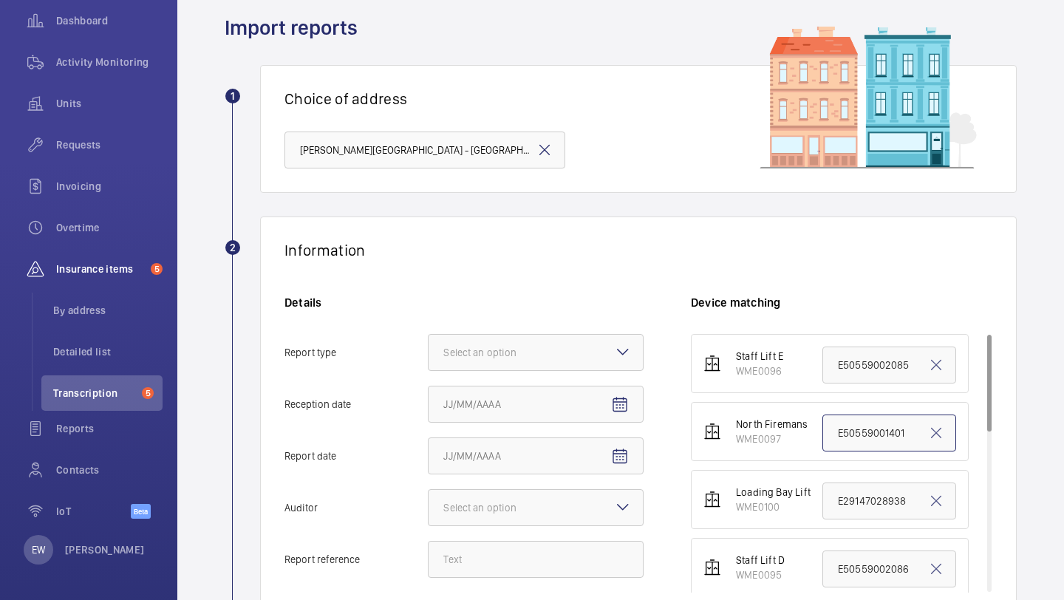
click at [842, 429] on input "E50559001401" at bounding box center [889, 433] width 134 height 37
paste input "5109"
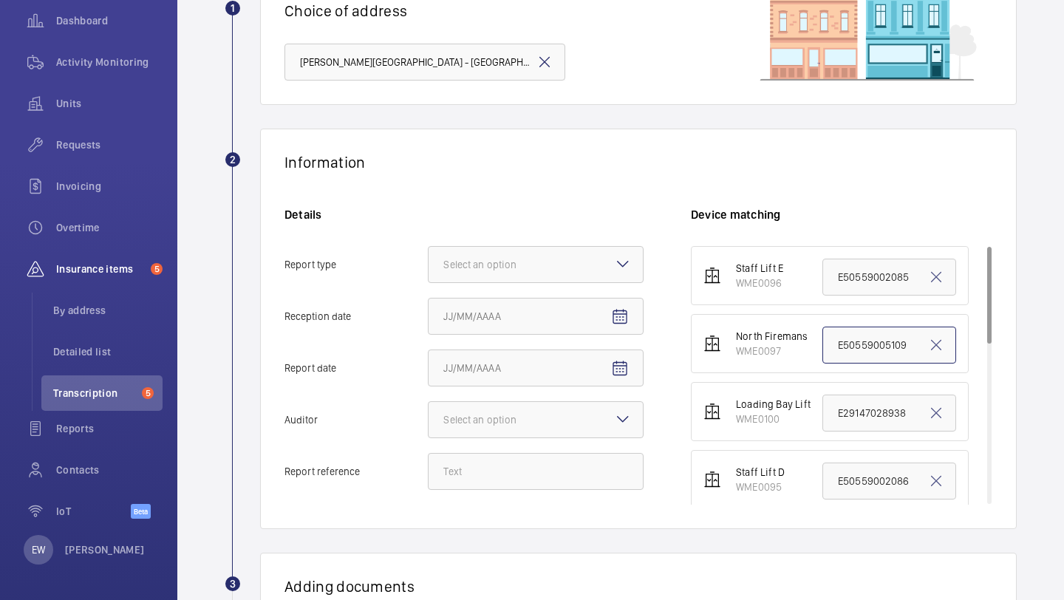
scroll to position [219, 0]
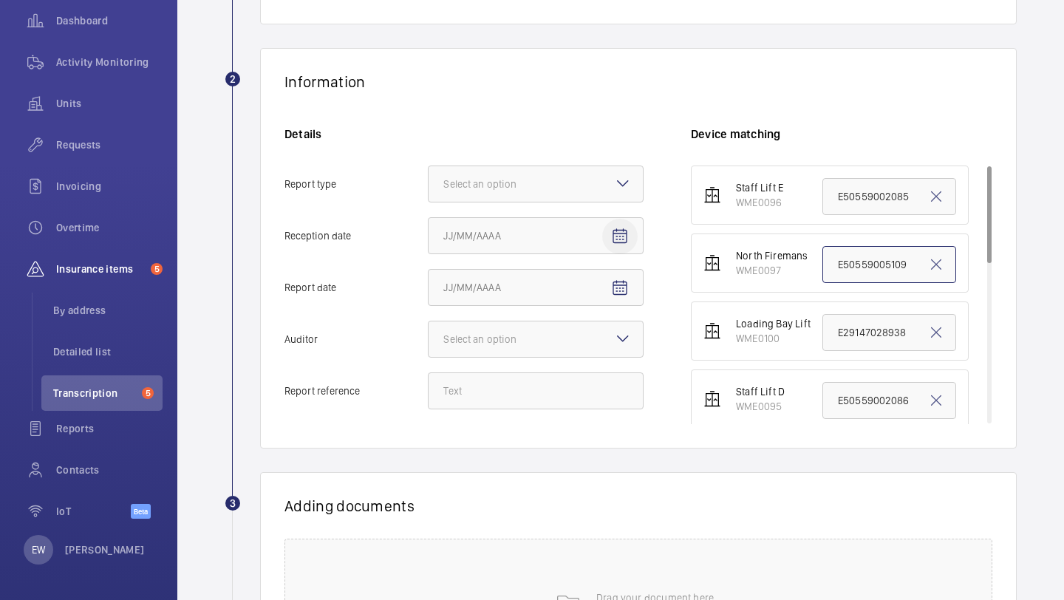
type input "E50559005109"
click at [623, 239] on mat-icon "Open calendar" at bounding box center [620, 237] width 18 height 18
click at [598, 298] on span "Previous month" at bounding box center [599, 295] width 30 height 30
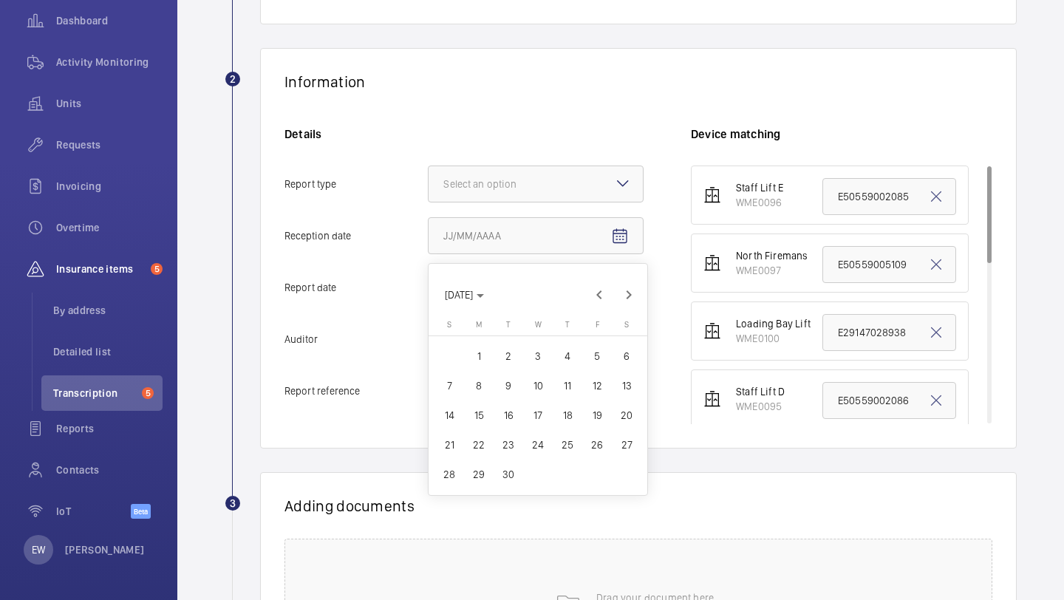
click at [564, 443] on span "25" at bounding box center [567, 445] width 27 height 27
type input "9/25/2025"
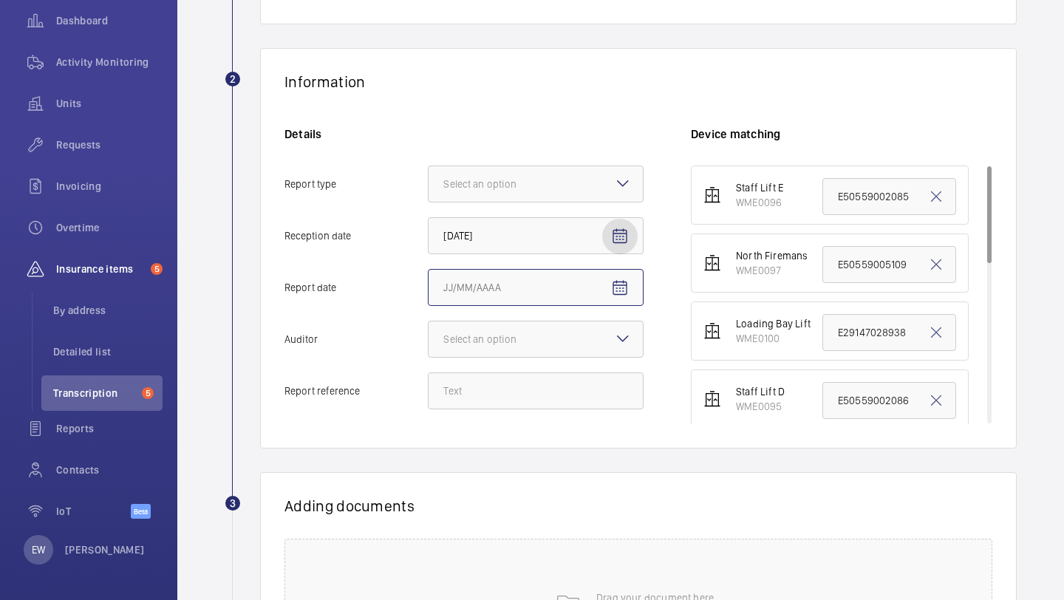
click at [563, 298] on input "Report date" at bounding box center [536, 287] width 216 height 37
click at [624, 286] on mat-icon "Open calendar" at bounding box center [620, 288] width 18 height 18
click at [593, 408] on span "3" at bounding box center [597, 408] width 27 height 27
type input "10/3/2025"
click at [620, 341] on mat-icon at bounding box center [623, 339] width 18 height 18
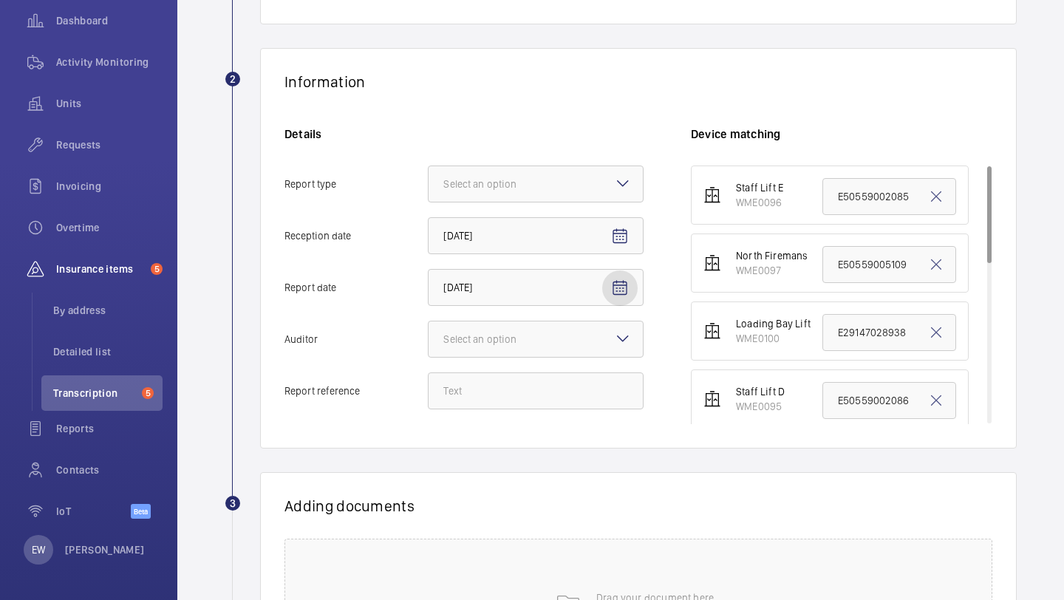
click at [429, 341] on input "Auditor Select an option" at bounding box center [429, 338] width 0 height 35
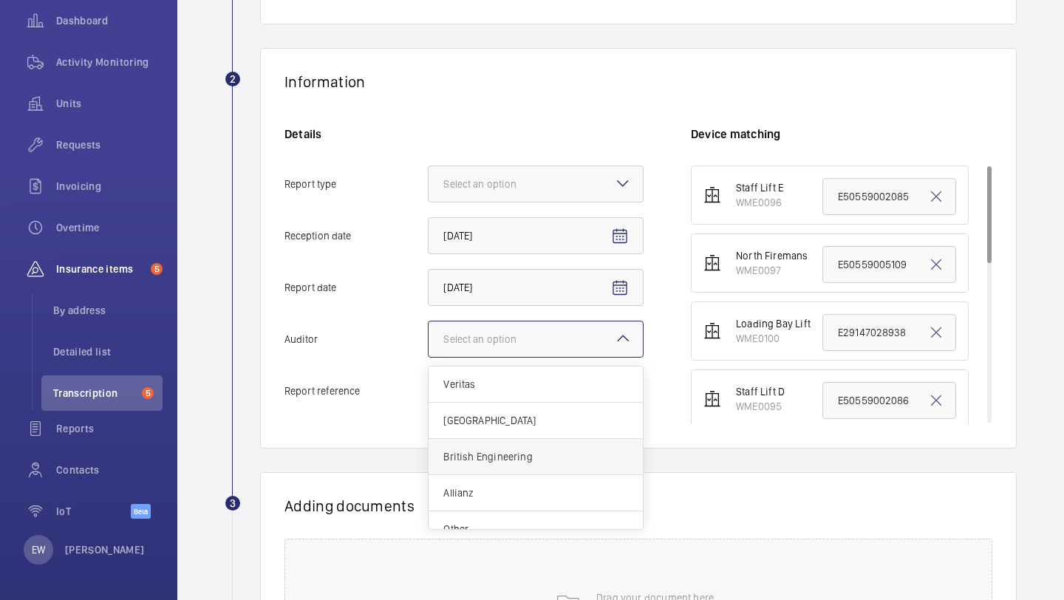
scroll to position [18, 0]
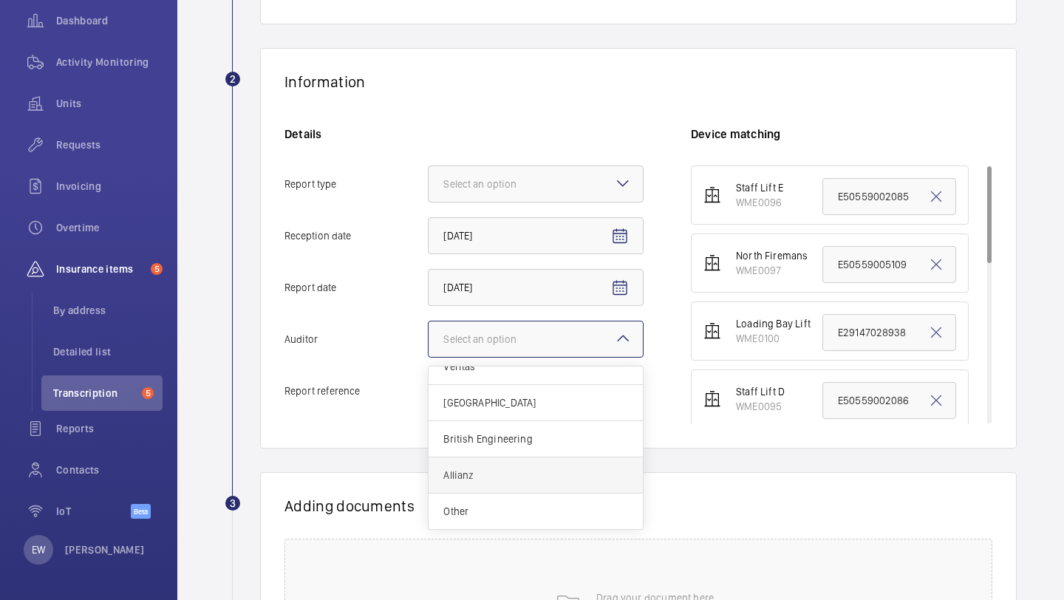
click at [528, 480] on span "Allianz" at bounding box center [535, 475] width 185 height 15
click at [429, 357] on input "Auditor Select an option Veritas Zurich British Engineering Allianz Other" at bounding box center [429, 338] width 0 height 35
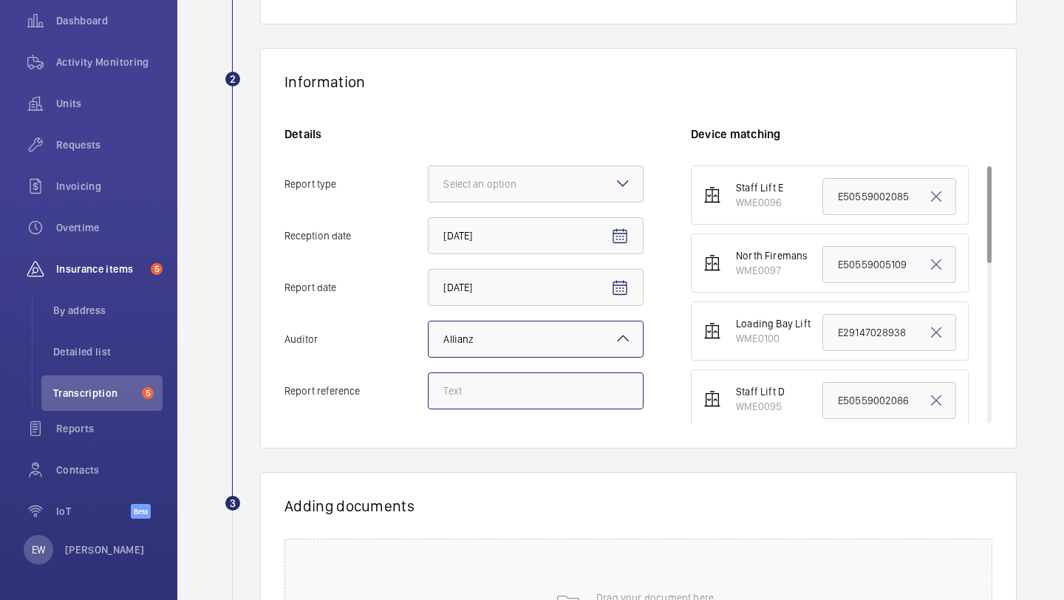
click at [533, 393] on input "Report reference" at bounding box center [536, 390] width 216 height 37
paste input "E50559005109"
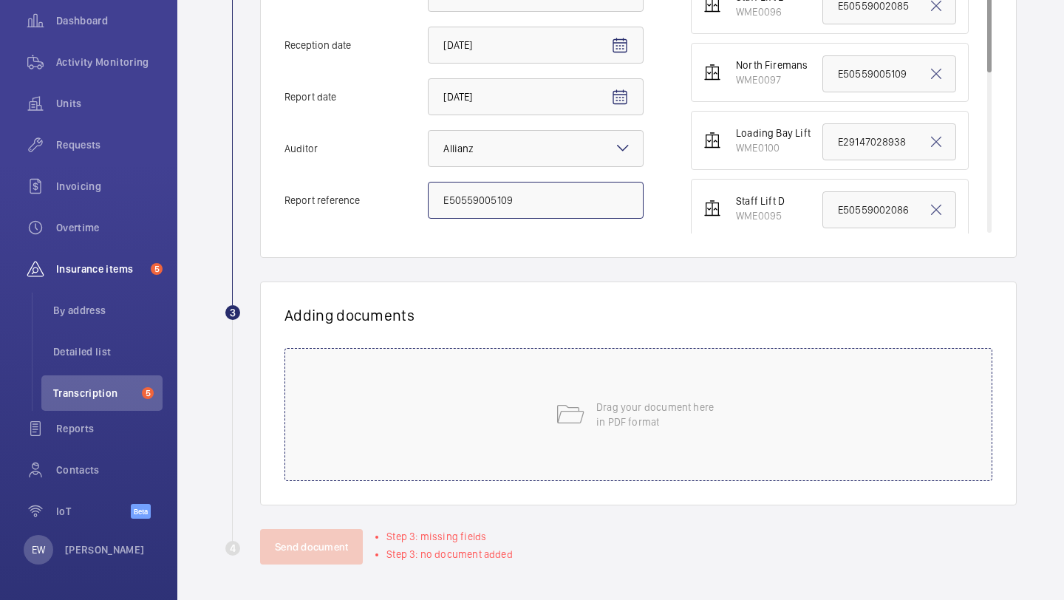
type input "E50559005109"
click at [608, 383] on div "Drag your document here in PDF format" at bounding box center [638, 414] width 708 height 133
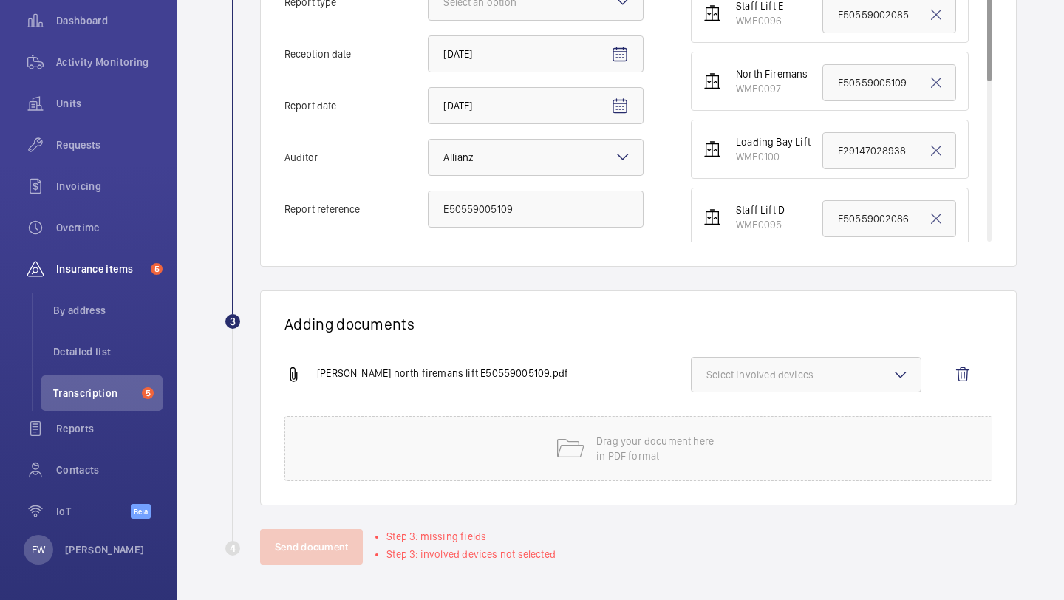
click at [785, 378] on span "Select involved devices" at bounding box center [805, 374] width 199 height 15
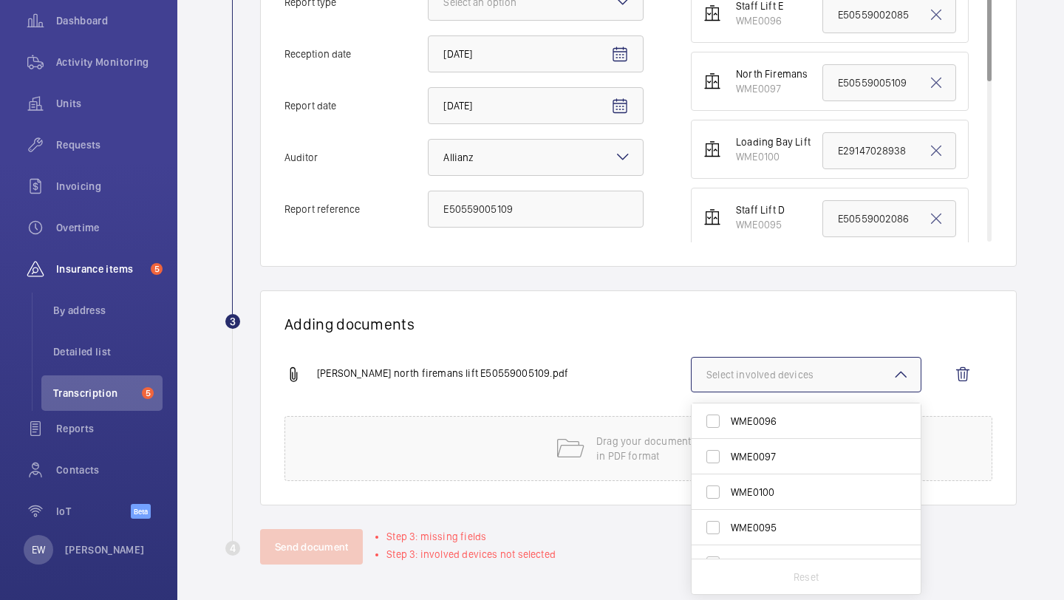
click at [786, 457] on span "WME0097" at bounding box center [807, 456] width 153 height 15
click at [728, 457] on input "WME0097" at bounding box center [713, 457] width 30 height 30
checkbox input "true"
click at [532, 329] on h1 "Adding documents" at bounding box center [638, 324] width 708 height 18
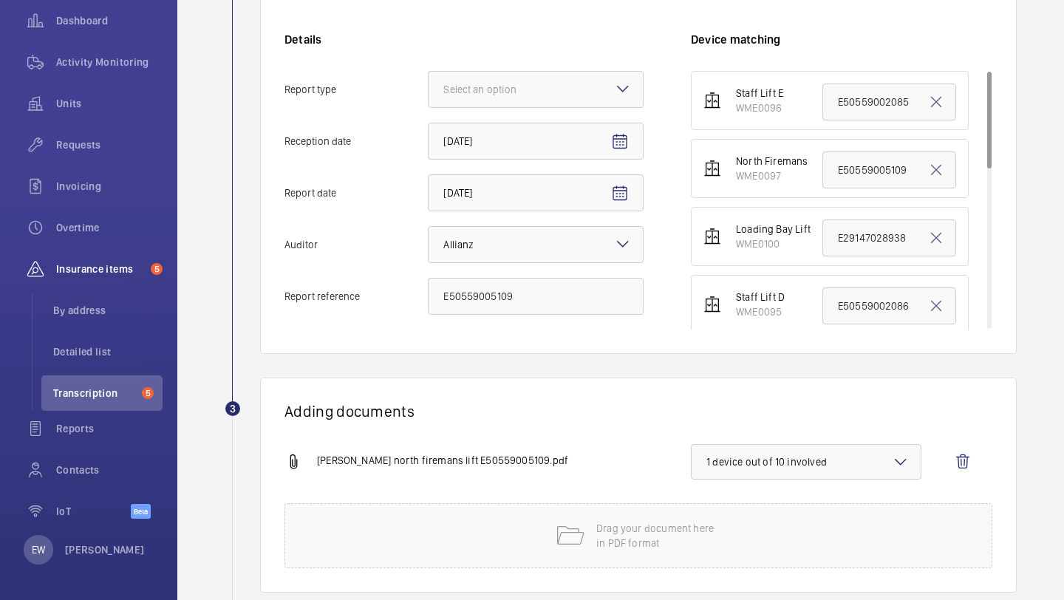
scroll to position [292, 0]
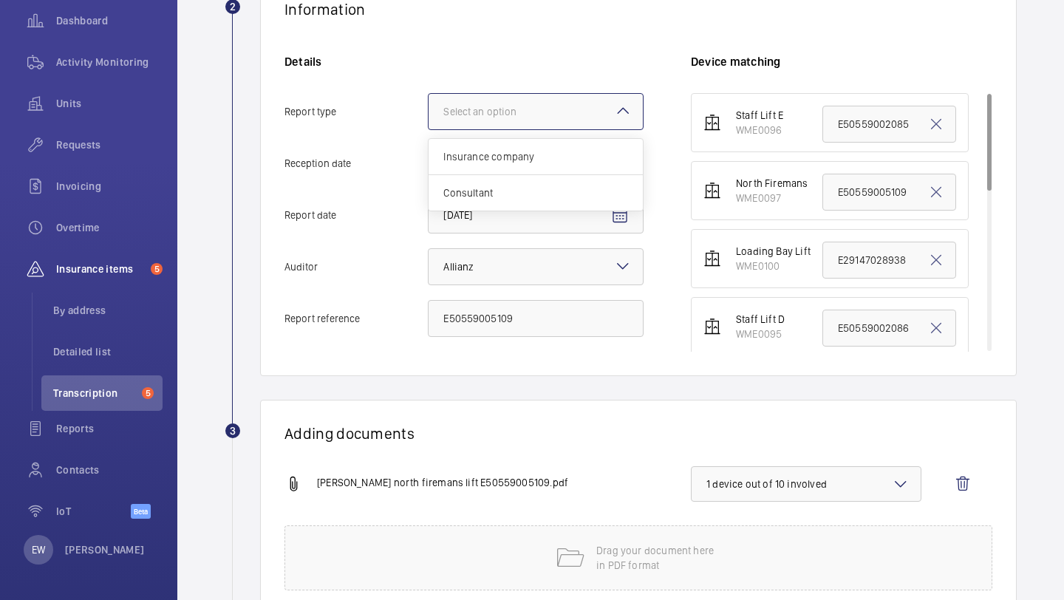
click at [528, 123] on div at bounding box center [536, 111] width 214 height 35
click at [429, 123] on input "Report type Select an option Insurance company Consultant" at bounding box center [429, 111] width 0 height 35
click at [525, 157] on span "Insurance company" at bounding box center [535, 156] width 185 height 15
click at [429, 129] on input "Report type Select an option Insurance company Consultant" at bounding box center [429, 111] width 0 height 35
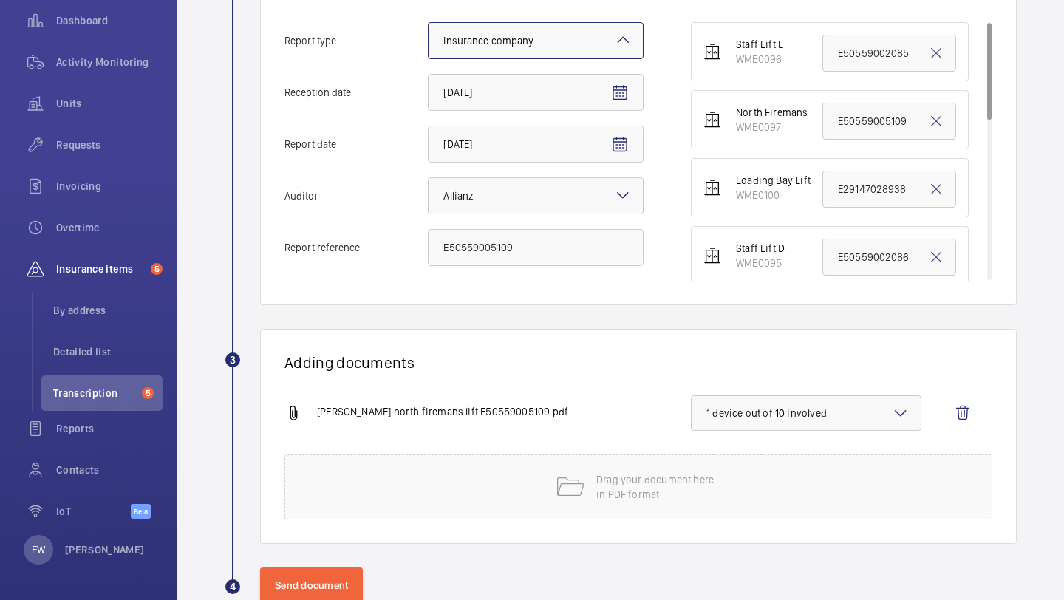
scroll to position [401, 0]
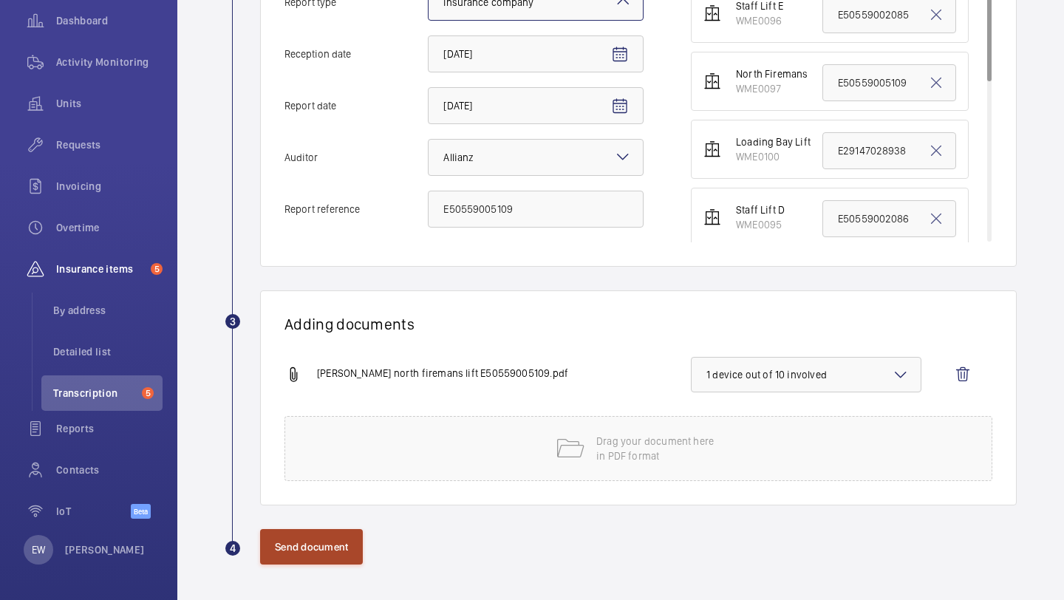
click at [312, 537] on button "Send document" at bounding box center [311, 546] width 103 height 35
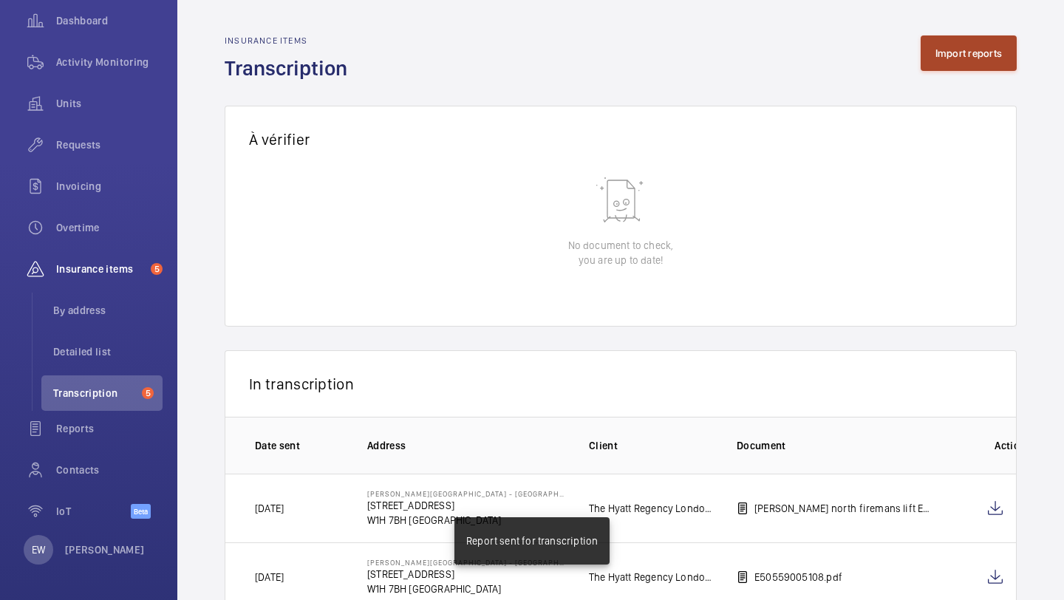
click at [961, 44] on button "Import reports" at bounding box center [969, 52] width 97 height 35
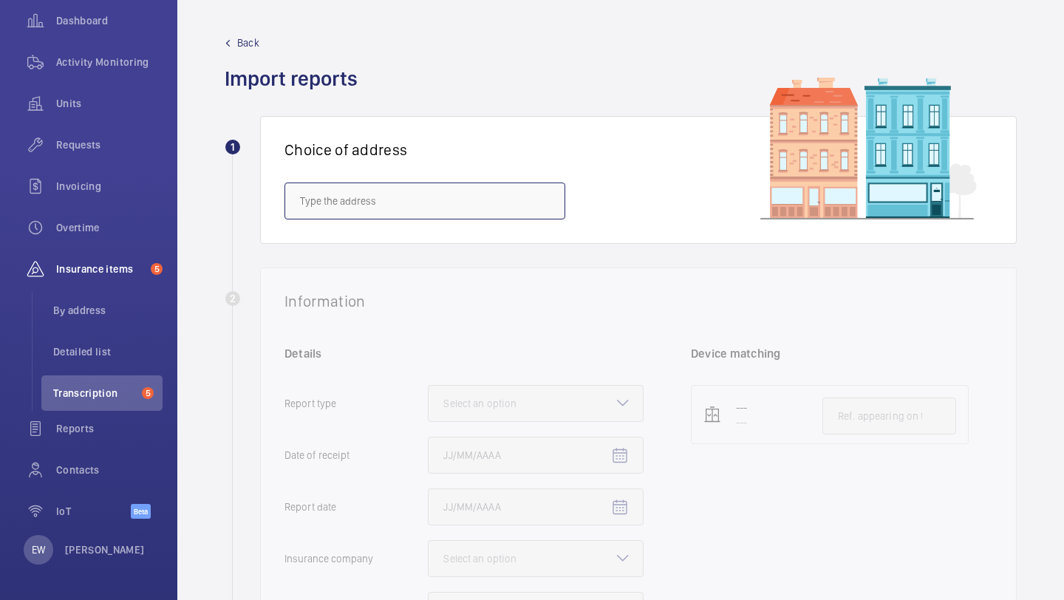
click at [497, 199] on input "text" at bounding box center [424, 201] width 281 height 37
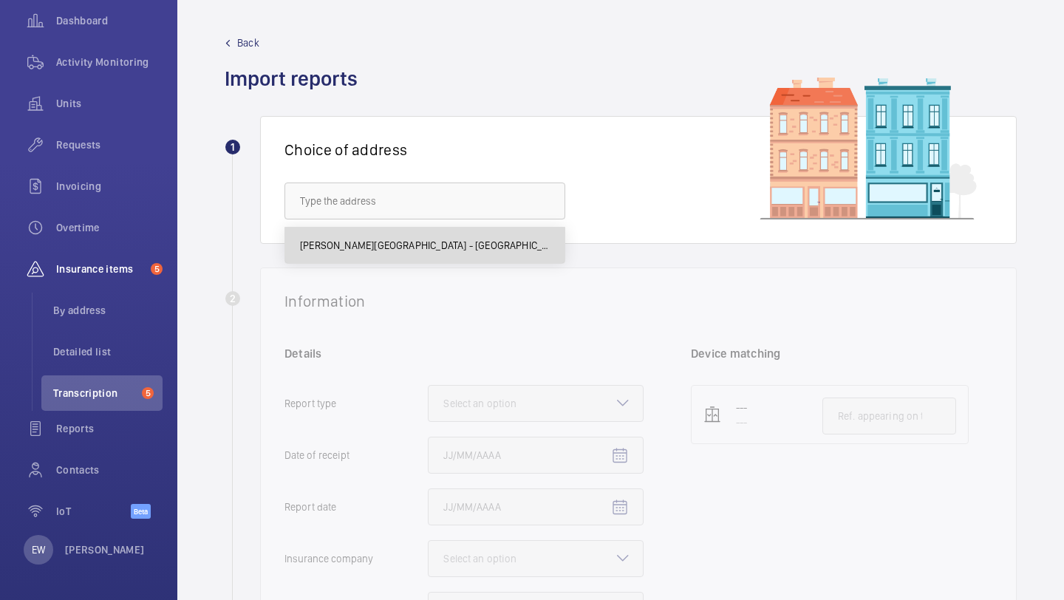
click at [485, 232] on mat-option "Churchill Hotel - The Hyatt Regency London - 30 Portman Square, LONDON W1H 7BH" at bounding box center [424, 245] width 279 height 35
type input "Churchill Hotel - The Hyatt Regency London - 30 Portman Square, LONDON W1H 7BH"
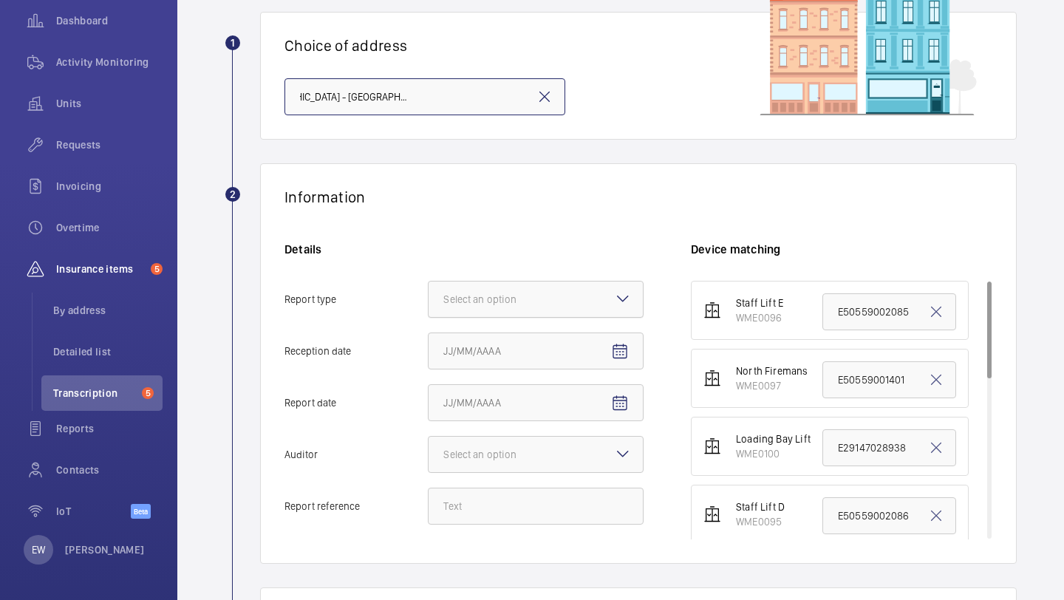
scroll to position [168, 0]
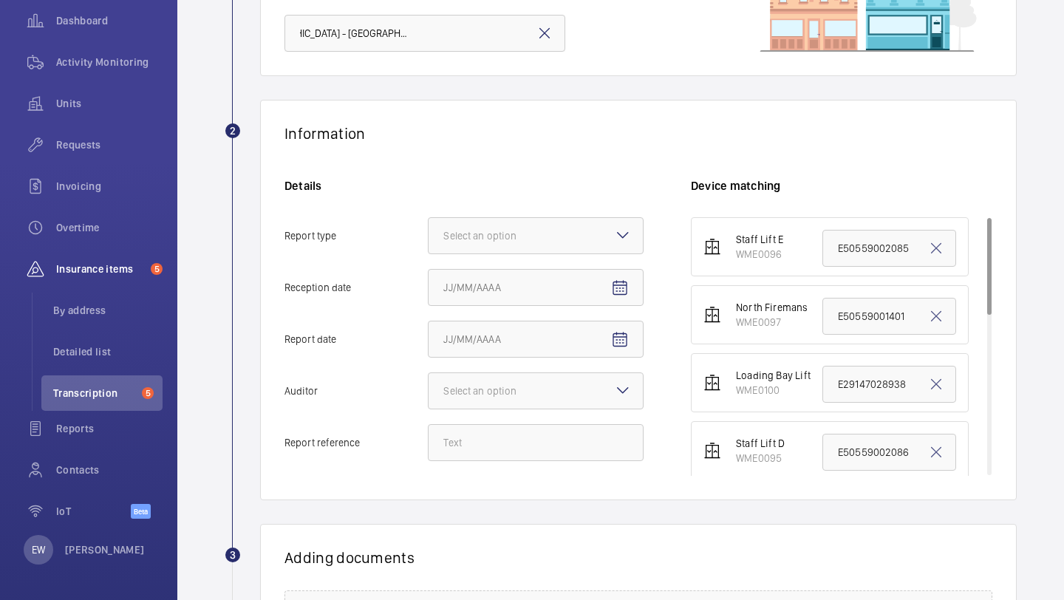
click at [510, 193] on h6 "Details" at bounding box center [463, 186] width 359 height 16
click at [506, 226] on div at bounding box center [536, 235] width 214 height 35
click at [429, 226] on input "Report type Select an option" at bounding box center [429, 235] width 0 height 35
click at [509, 276] on span "Insurance company" at bounding box center [535, 280] width 185 height 15
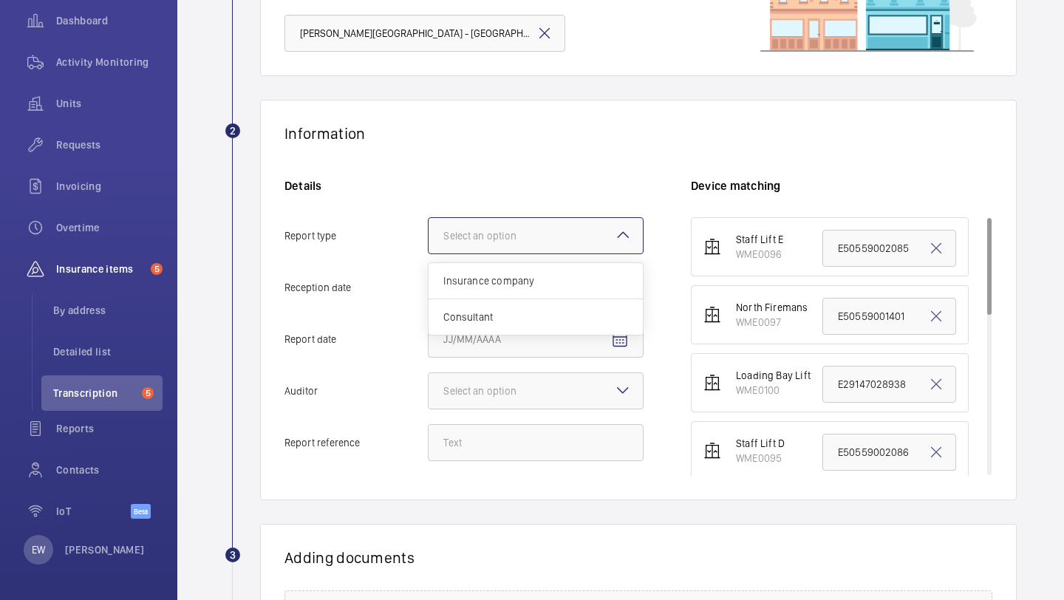
click at [429, 253] on input "Report type Select an option Insurance company Consultant" at bounding box center [429, 235] width 0 height 35
click at [608, 279] on span "Open calendar" at bounding box center [619, 287] width 35 height 35
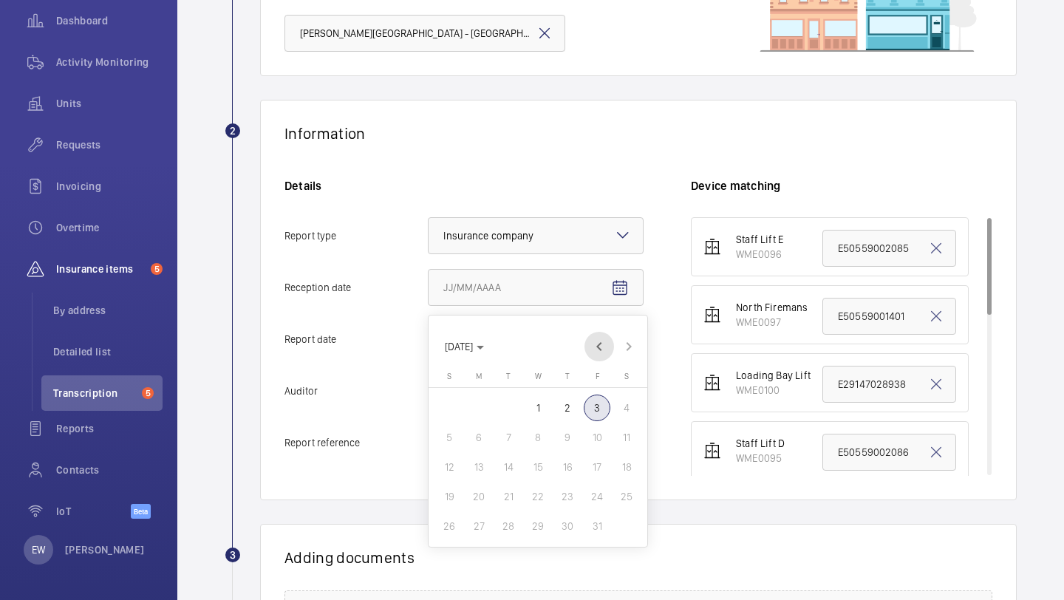
click at [597, 345] on span "Previous month" at bounding box center [599, 347] width 30 height 30
click at [558, 490] on span "25" at bounding box center [567, 496] width 27 height 27
type input "9/25/2025"
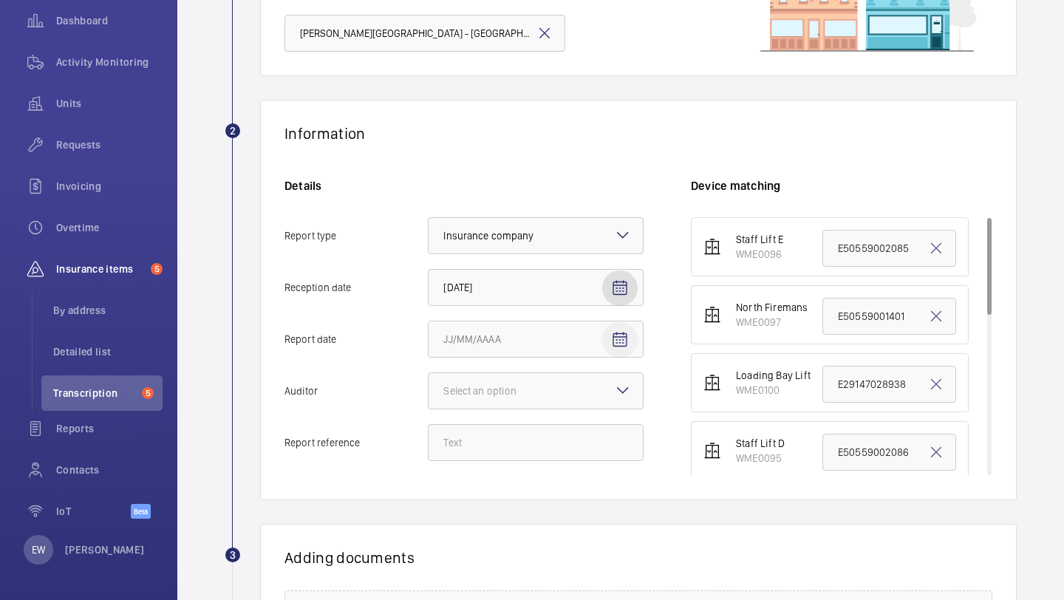
click at [620, 348] on mat-icon "Open calendar" at bounding box center [620, 340] width 18 height 18
click at [601, 186] on span "3" at bounding box center [597, 181] width 27 height 27
type input "10/3/2025"
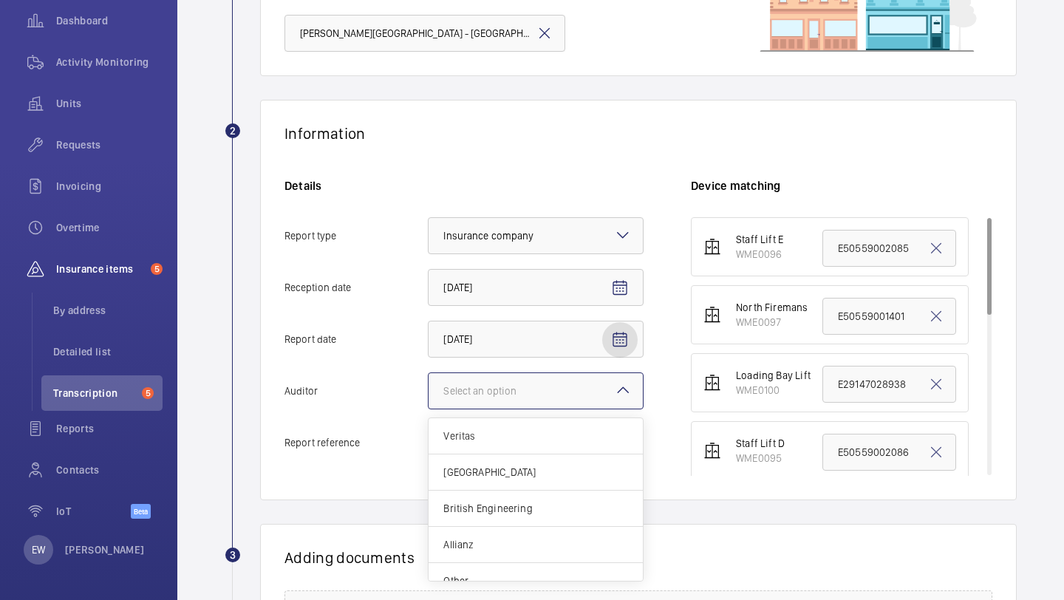
click at [607, 398] on div at bounding box center [536, 390] width 214 height 35
click at [429, 398] on input "Auditor Select an option Veritas Zurich British Engineering Allianz Other" at bounding box center [429, 390] width 0 height 35
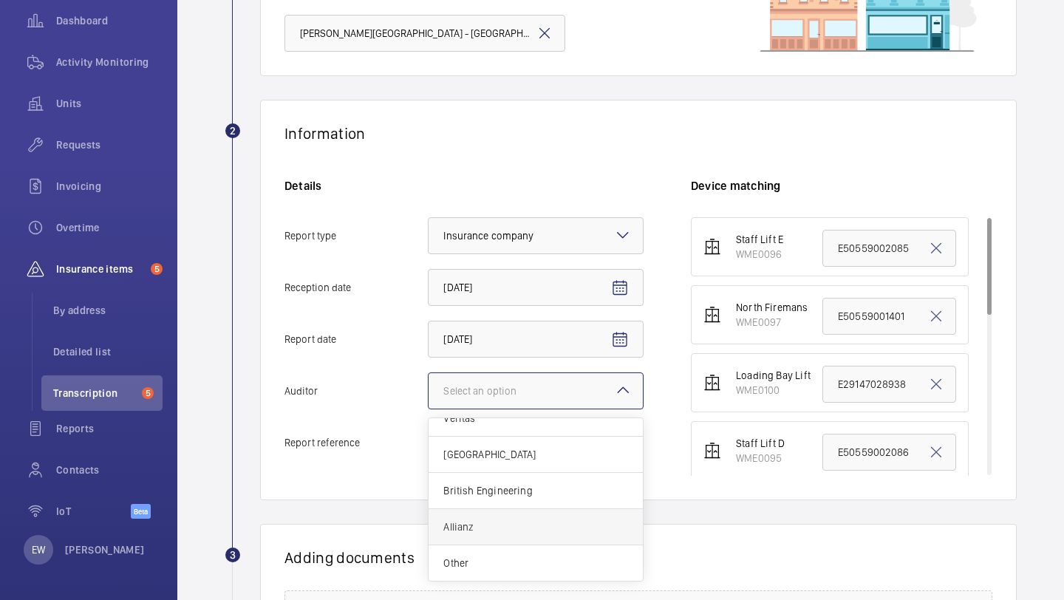
click at [526, 530] on span "Allianz" at bounding box center [535, 526] width 185 height 15
click at [429, 409] on input "Auditor Select an option Veritas Zurich British Engineering Allianz Other" at bounding box center [429, 390] width 0 height 35
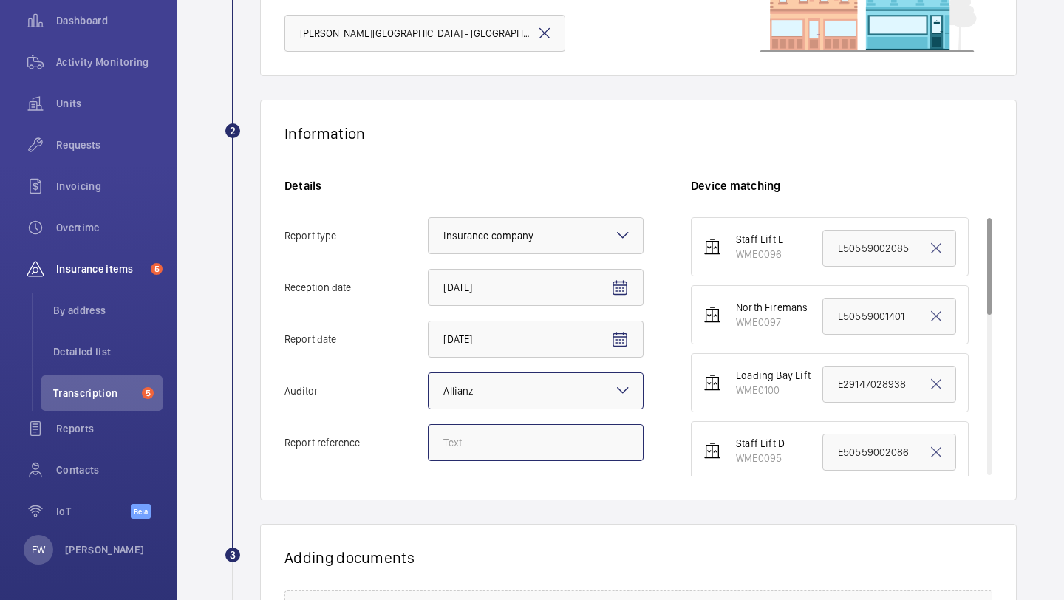
click at [518, 435] on input "Report reference" at bounding box center [536, 442] width 216 height 37
paste input "E50559005110"
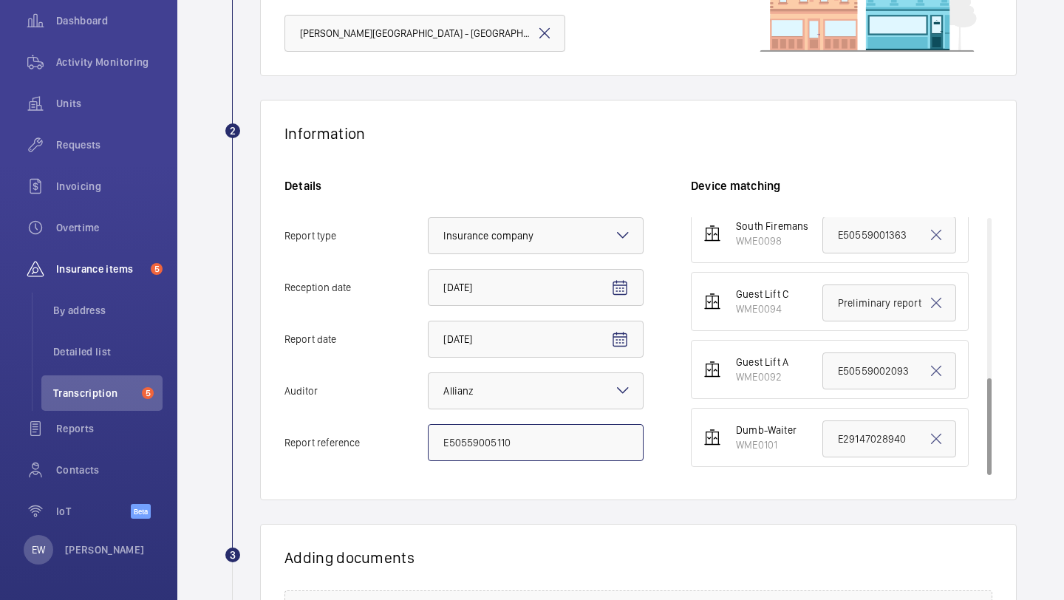
scroll to position [185, 0]
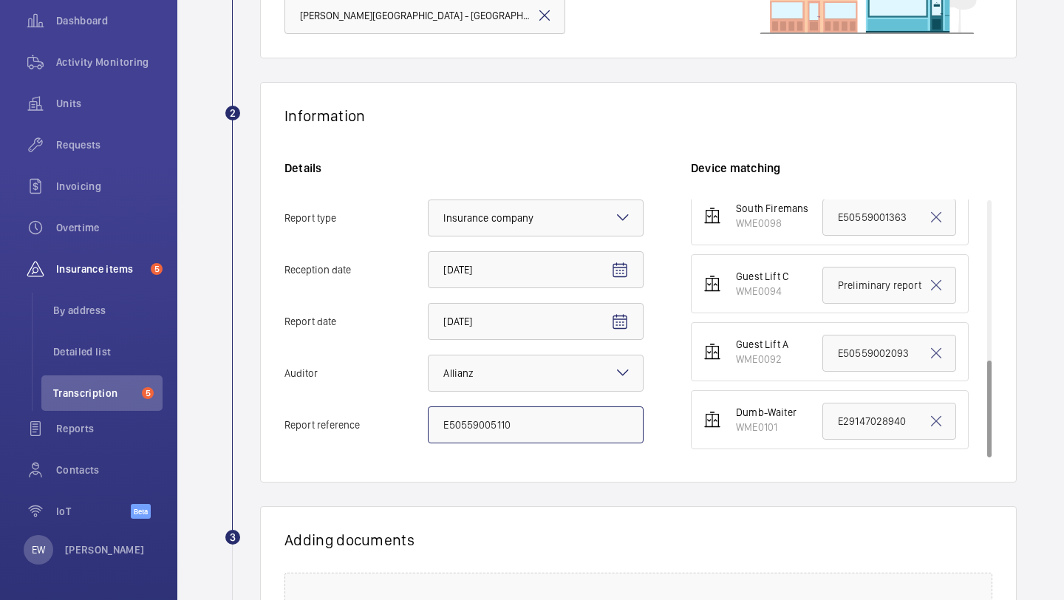
type input "E50559005110"
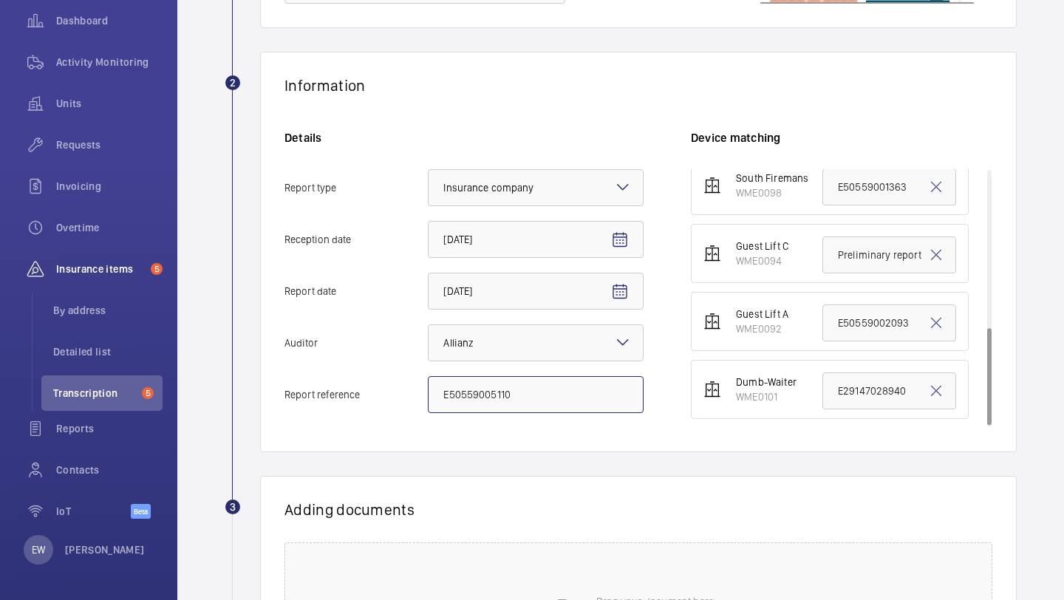
scroll to position [0, 0]
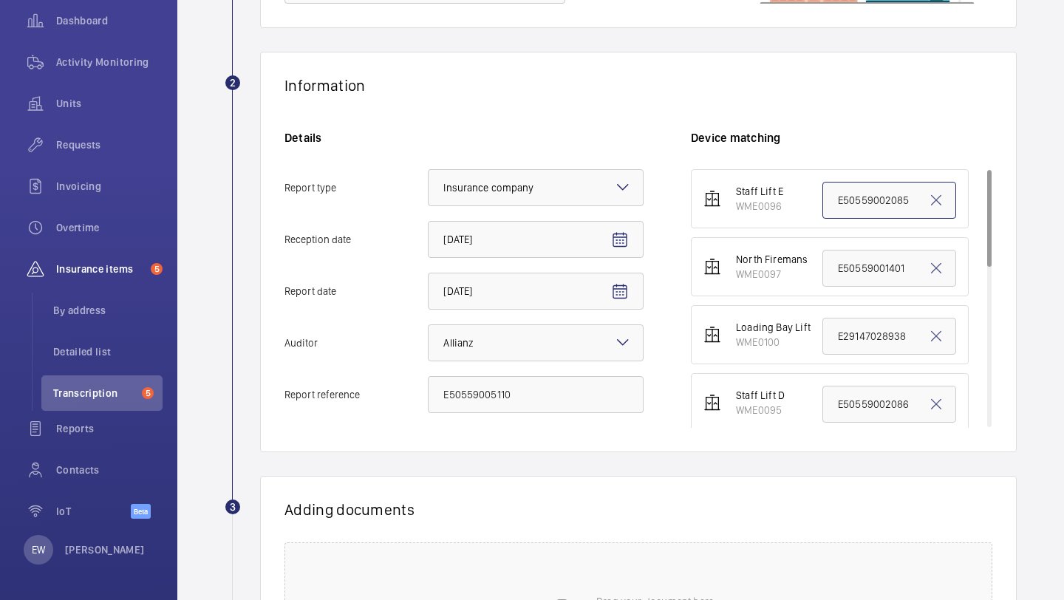
click at [845, 205] on input "E50559002085" at bounding box center [889, 200] width 134 height 37
paste input "5110"
type input "E50559005110"
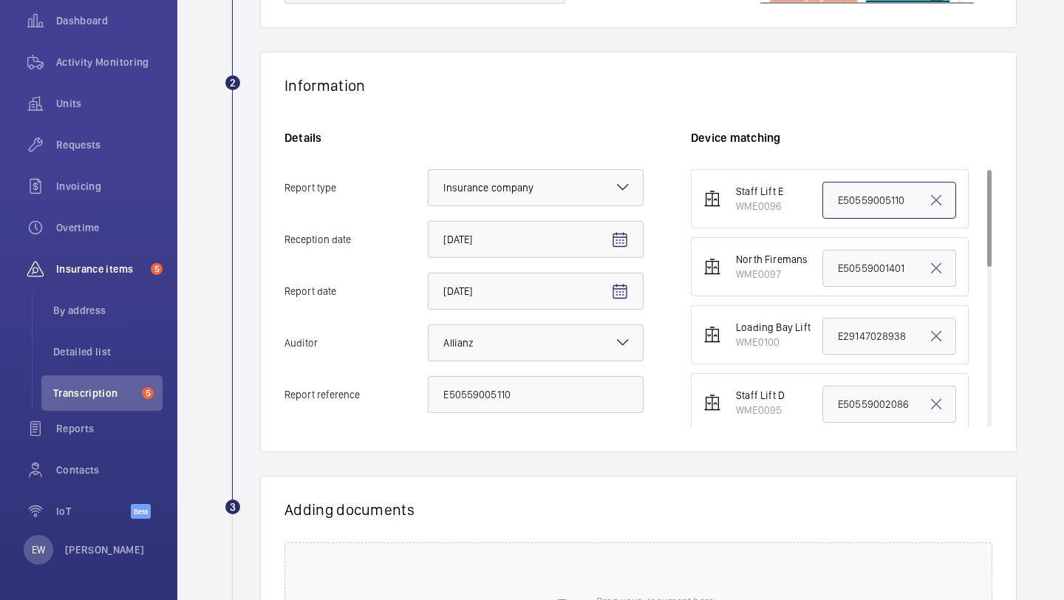
scroll to position [410, 0]
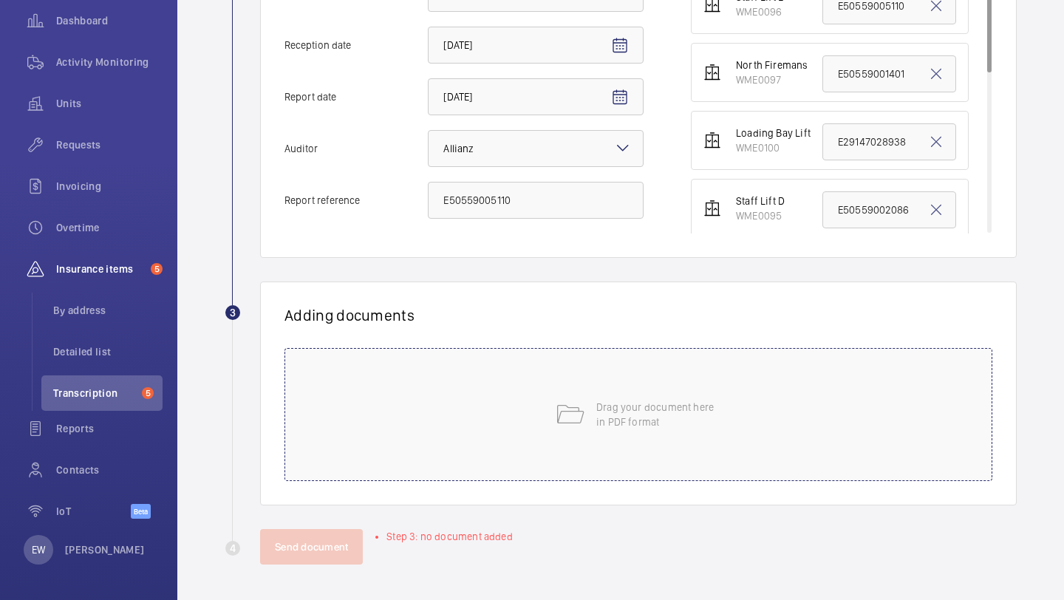
click at [551, 443] on div "Drag your document here in PDF format" at bounding box center [638, 414] width 708 height 133
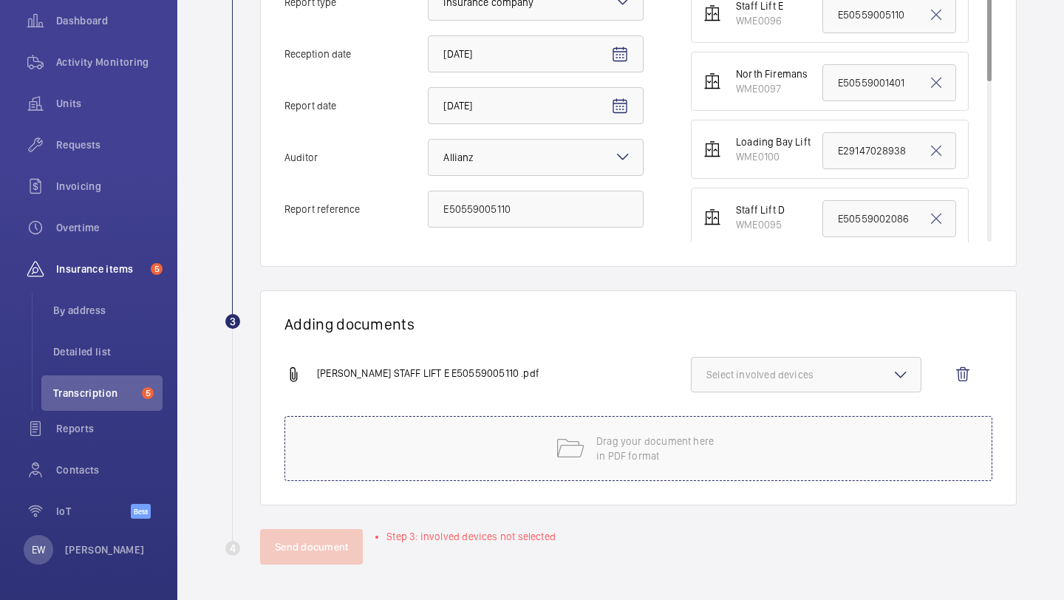
scroll to position [401, 0]
click at [779, 384] on button "Select involved devices" at bounding box center [806, 374] width 231 height 35
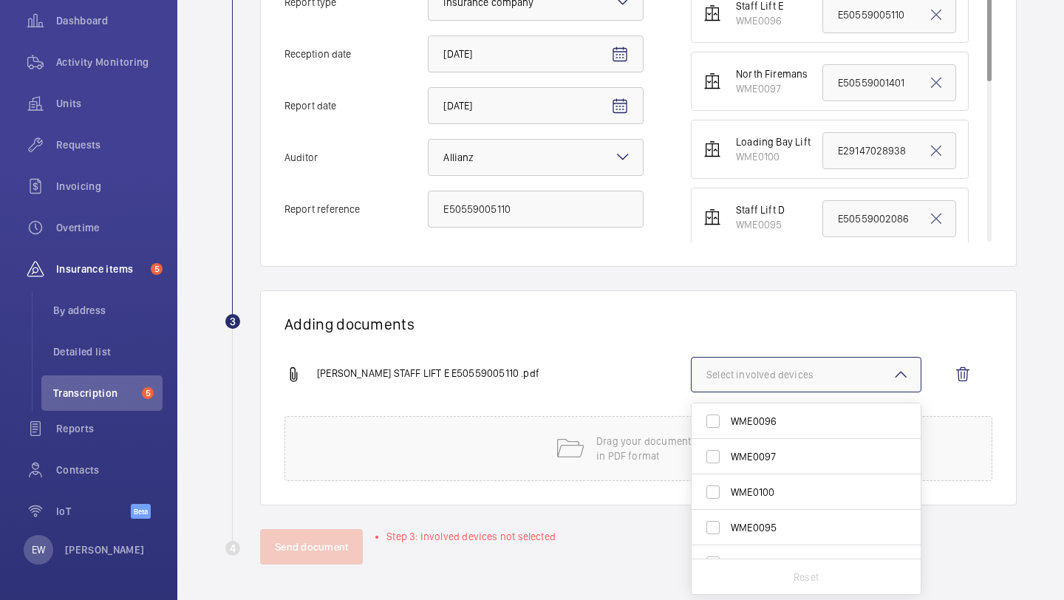
click at [771, 417] on span "WME0096" at bounding box center [807, 421] width 153 height 15
click at [728, 417] on input "WME0096" at bounding box center [713, 421] width 30 height 30
checkbox input "true"
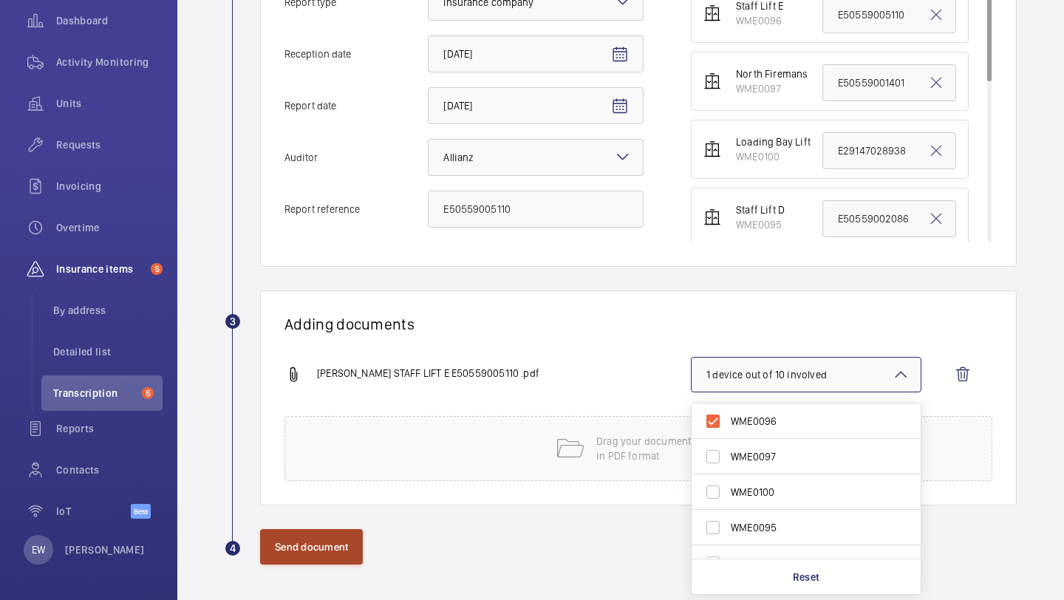
click at [341, 547] on button "Send document" at bounding box center [311, 546] width 103 height 35
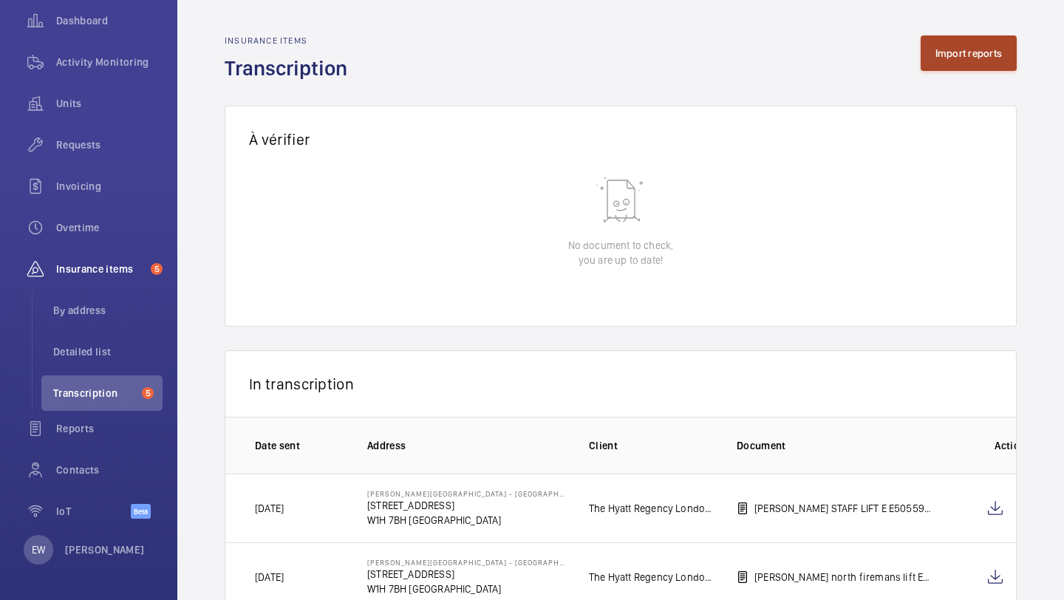
click at [932, 58] on button "Import reports" at bounding box center [969, 52] width 97 height 35
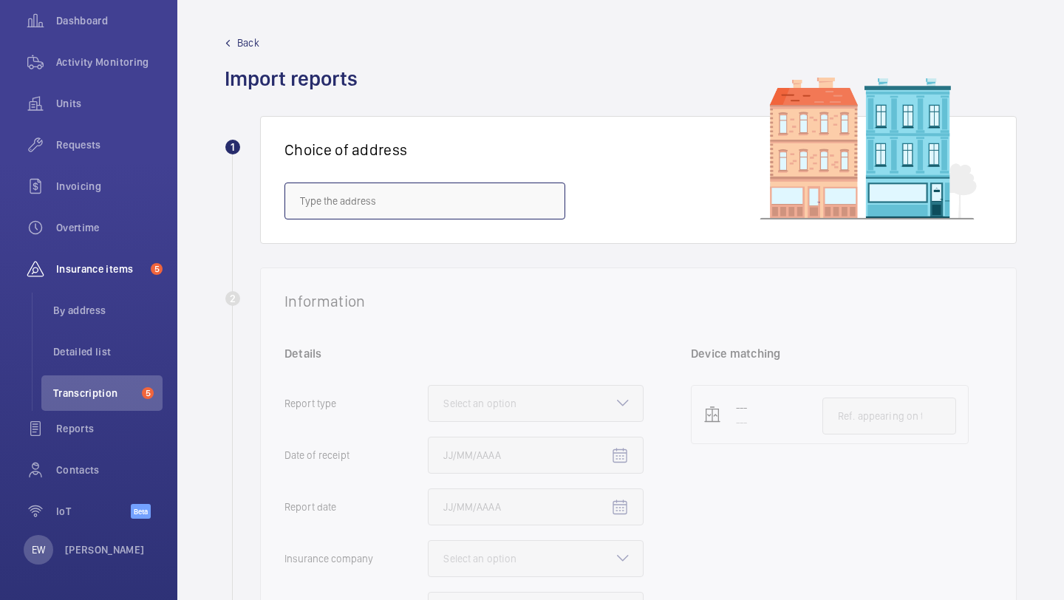
click at [403, 199] on input "text" at bounding box center [424, 201] width 281 height 37
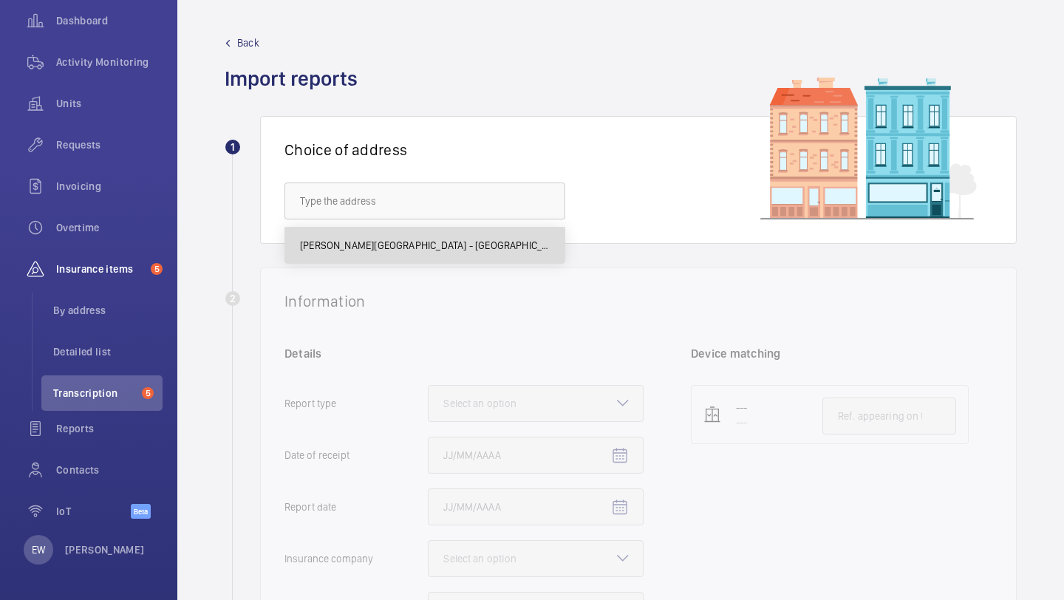
click at [403, 251] on span "Churchill Hotel - The Hyatt Regency London - 30 Portman Square, LONDON W1H 7BH" at bounding box center [425, 245] width 250 height 15
type input "Churchill Hotel - The Hyatt Regency London - 30 Portman Square, LONDON W1H 7BH"
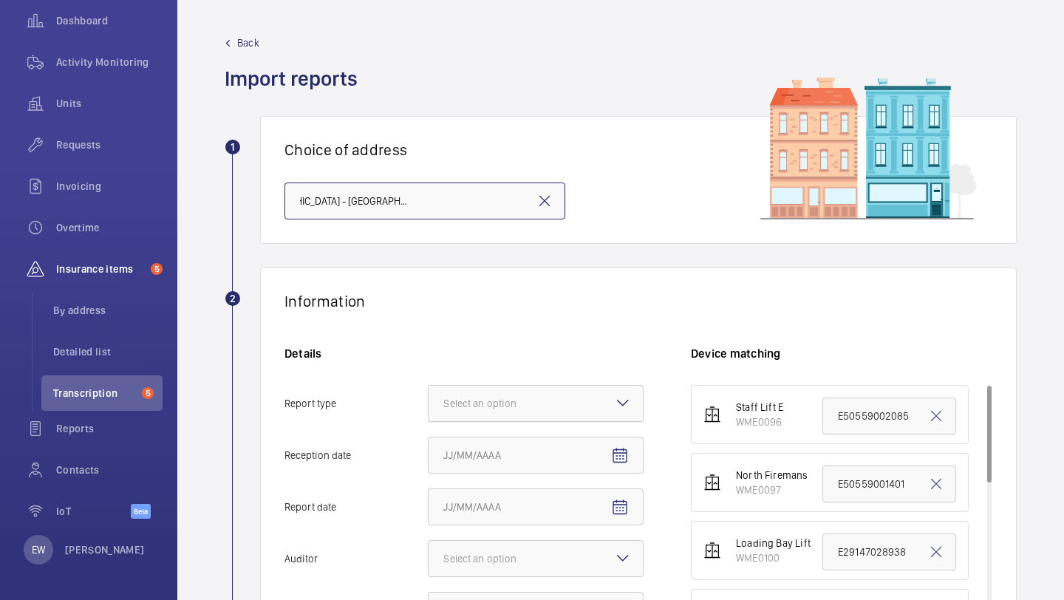
click at [513, 398] on div "Select an option" at bounding box center [498, 403] width 110 height 15
click at [429, 398] on input "Report type Select an option" at bounding box center [429, 403] width 0 height 35
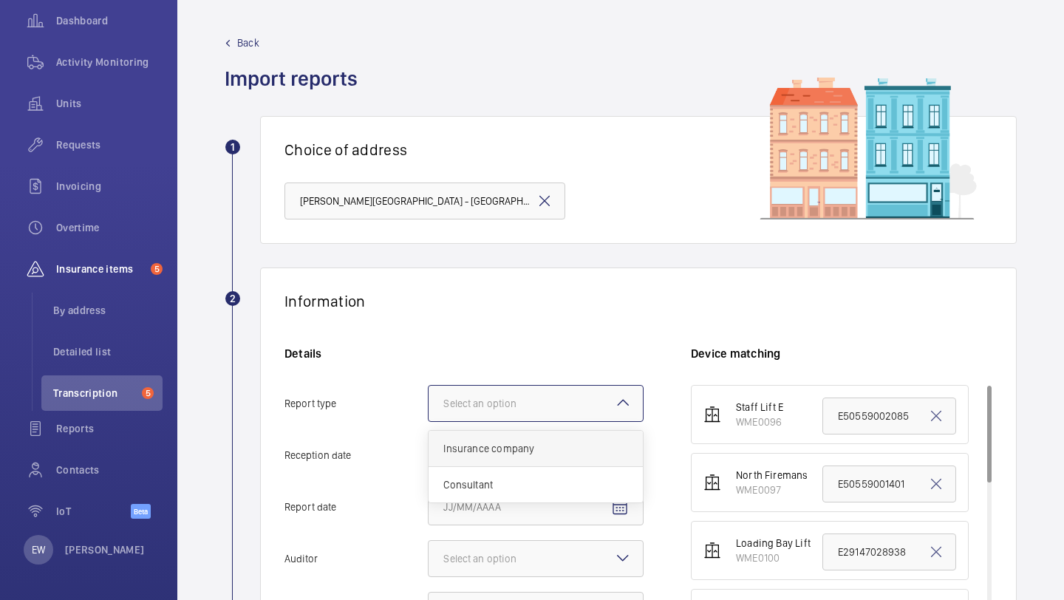
click at [508, 434] on div "Insurance company" at bounding box center [536, 449] width 214 height 36
click at [429, 421] on input "Report type Select an option Insurance company Consultant" at bounding box center [429, 403] width 0 height 35
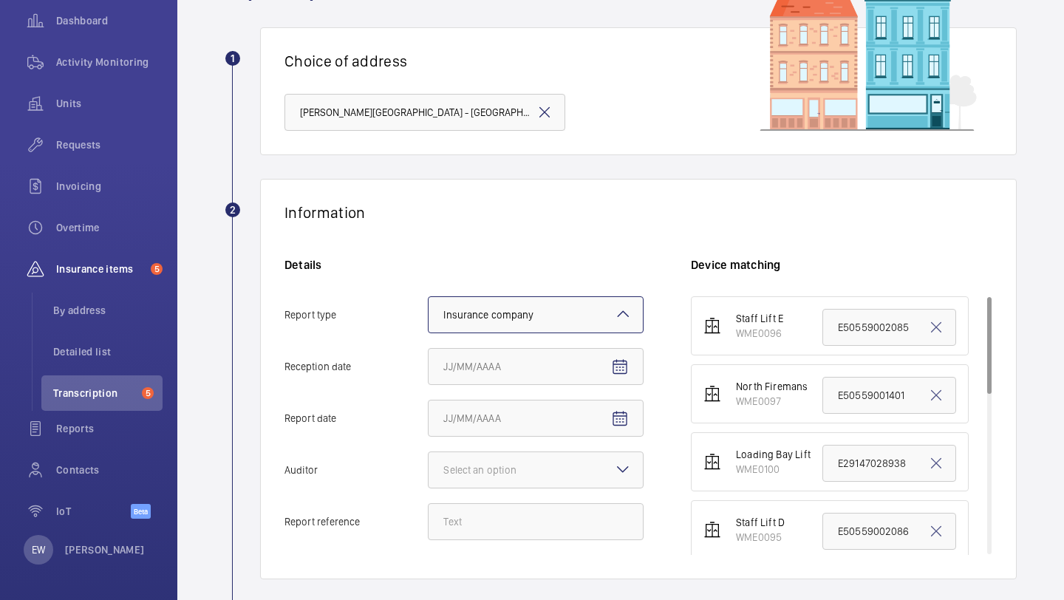
scroll to position [257, 0]
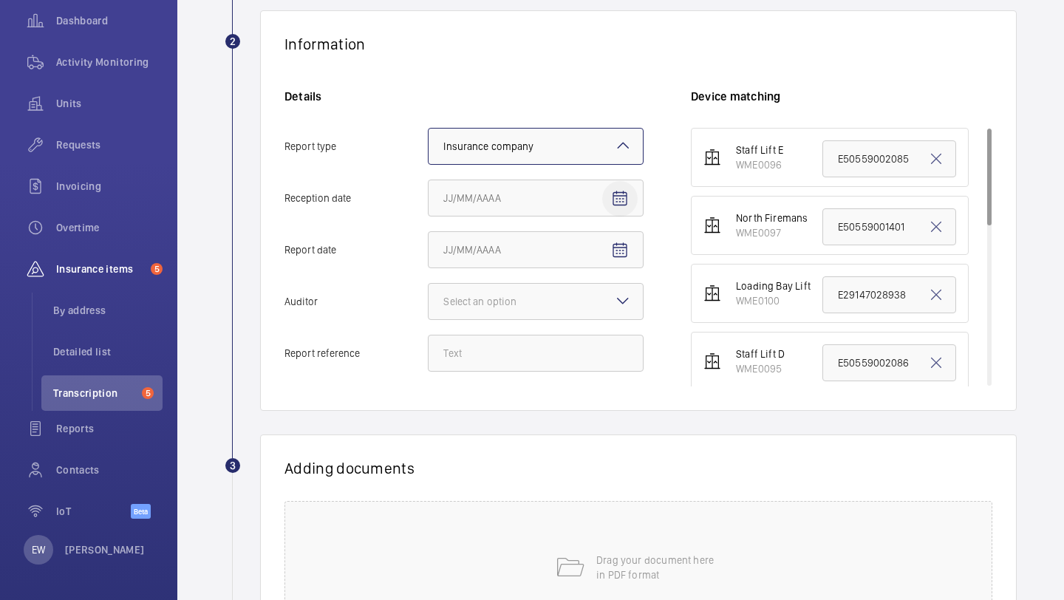
click at [622, 209] on span "Open calendar" at bounding box center [619, 198] width 35 height 35
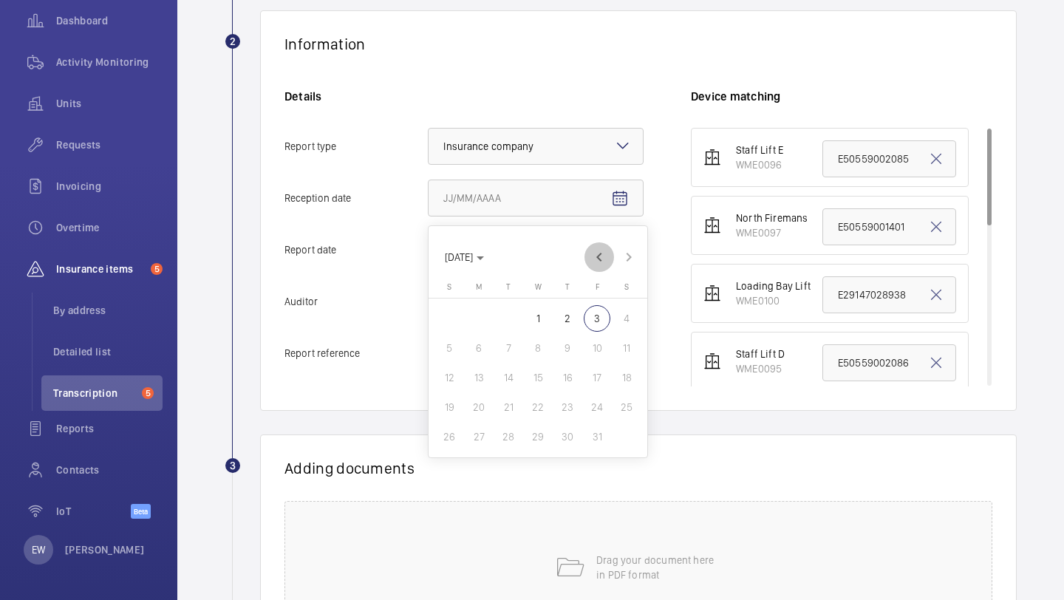
click at [599, 248] on span "Previous month" at bounding box center [599, 257] width 30 height 30
click at [559, 408] on span "25" at bounding box center [567, 407] width 27 height 27
type input "9/25/2025"
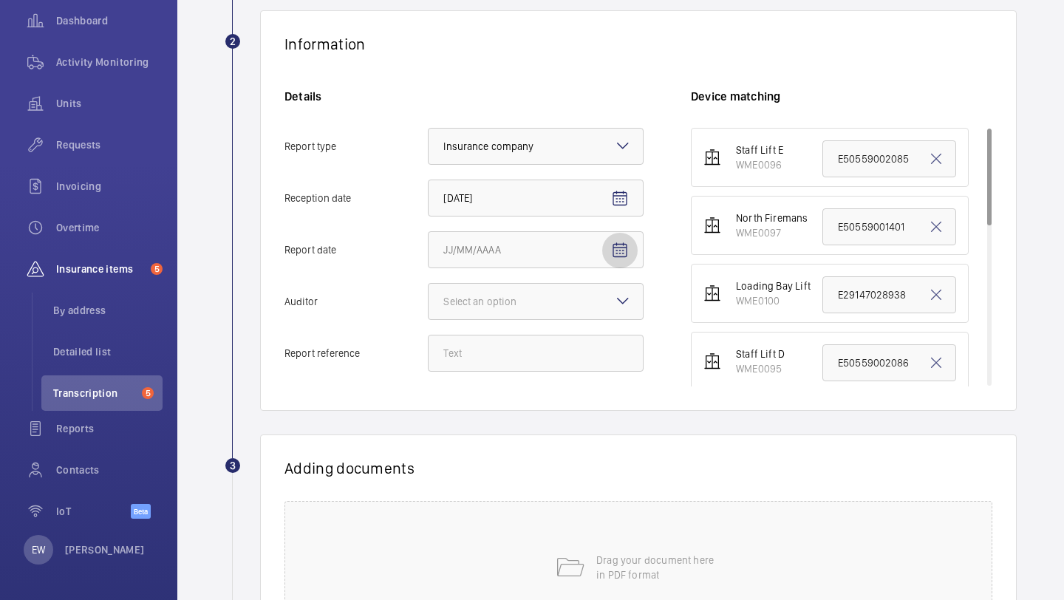
click at [624, 251] on mat-icon "Open calendar" at bounding box center [620, 251] width 18 height 18
click at [596, 370] on span "3" at bounding box center [597, 370] width 27 height 27
type input "10/3/2025"
click at [613, 310] on div at bounding box center [536, 301] width 214 height 35
click at [429, 310] on input "Auditor Select an option" at bounding box center [429, 301] width 0 height 35
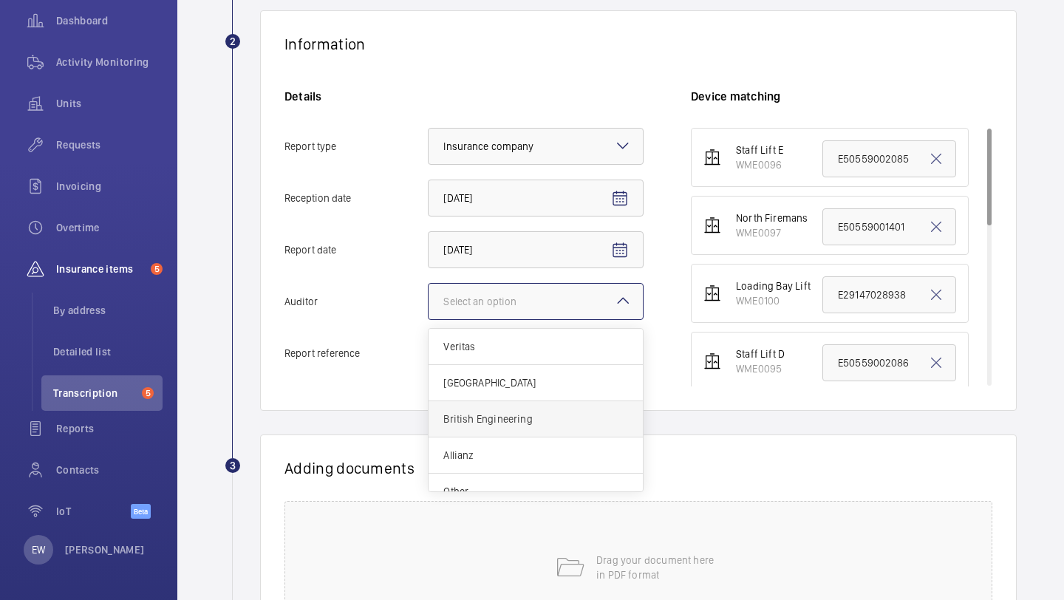
scroll to position [18, 0]
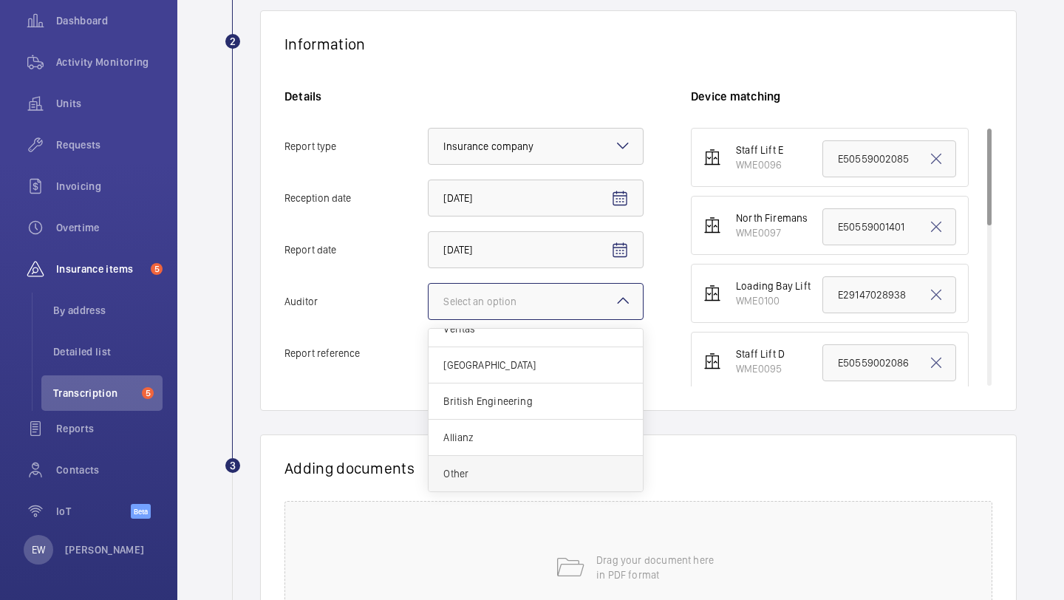
click at [531, 464] on div "Other" at bounding box center [536, 473] width 214 height 35
click at [429, 319] on input "Auditor Select an option Veritas Zurich British Engineering Allianz Other" at bounding box center [429, 301] width 0 height 35
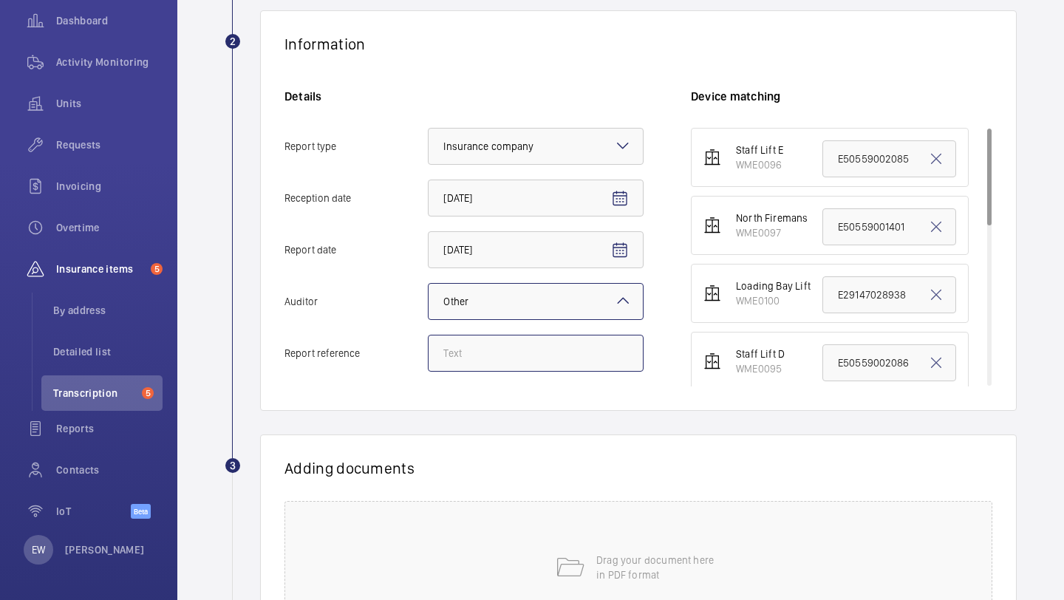
click at [527, 346] on input "Report reference" at bounding box center [536, 353] width 216 height 37
paste input "E50559005111"
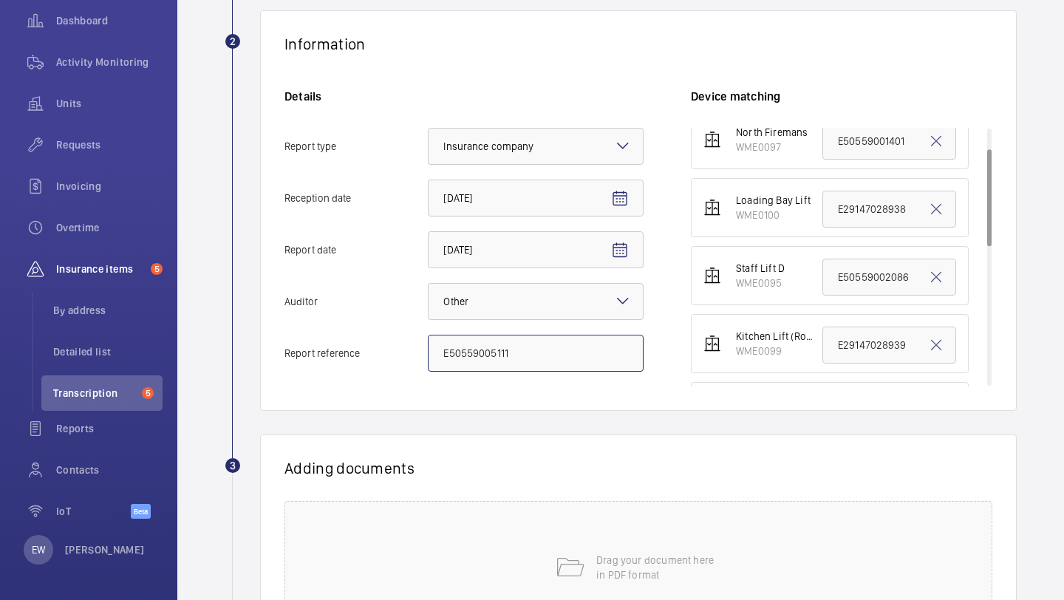
scroll to position [92, 0]
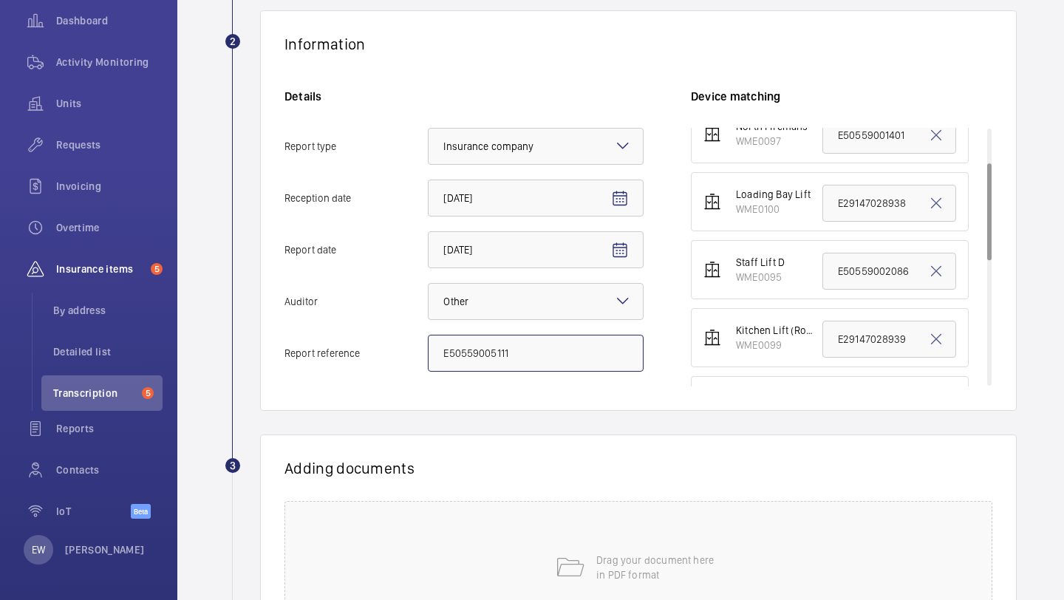
type input "E50559005111"
click at [860, 262] on input "E50559002086" at bounding box center [889, 271] width 134 height 37
paste input "5111"
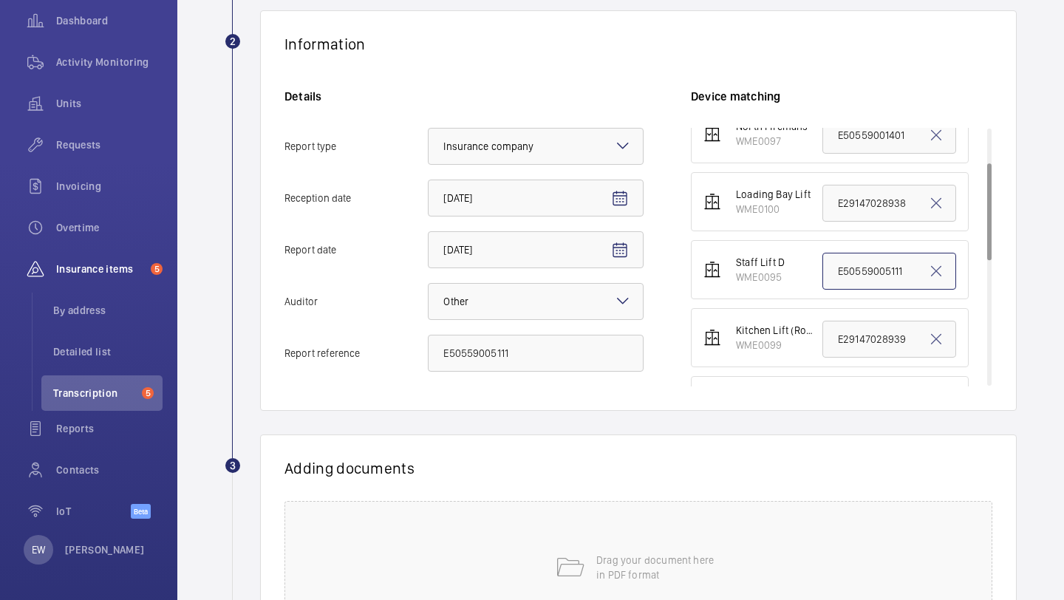
scroll to position [421, 0]
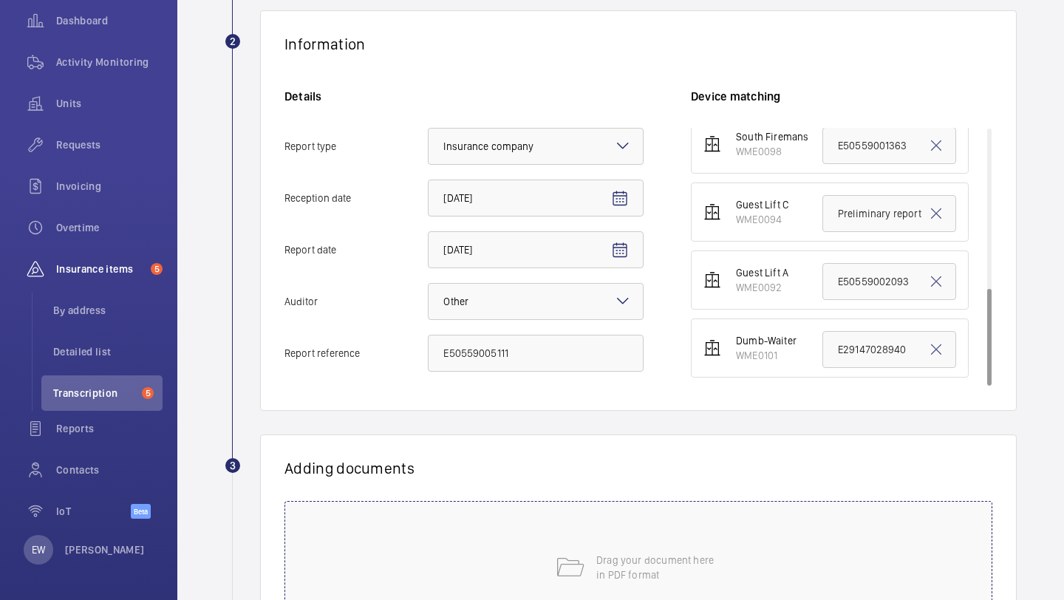
type input "E50559005111"
click at [614, 510] on div "Drag your document here in PDF format" at bounding box center [638, 567] width 708 height 133
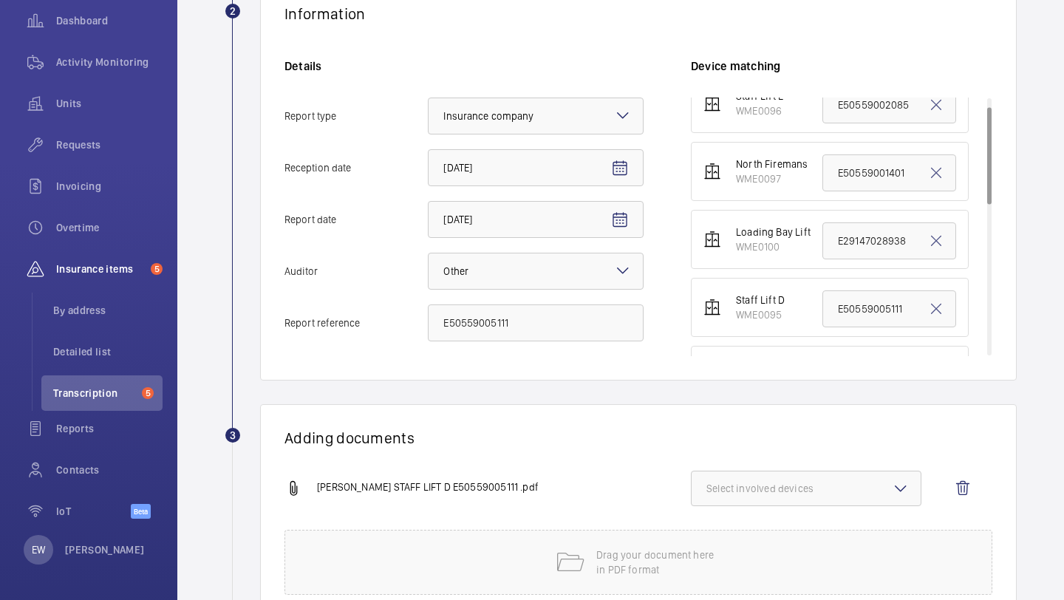
scroll to position [24, 0]
click at [777, 501] on button "Select involved devices" at bounding box center [806, 488] width 231 height 35
click at [820, 553] on label "WME0095" at bounding box center [795, 545] width 207 height 35
click at [728, 553] on input "WME0095" at bounding box center [713, 546] width 30 height 30
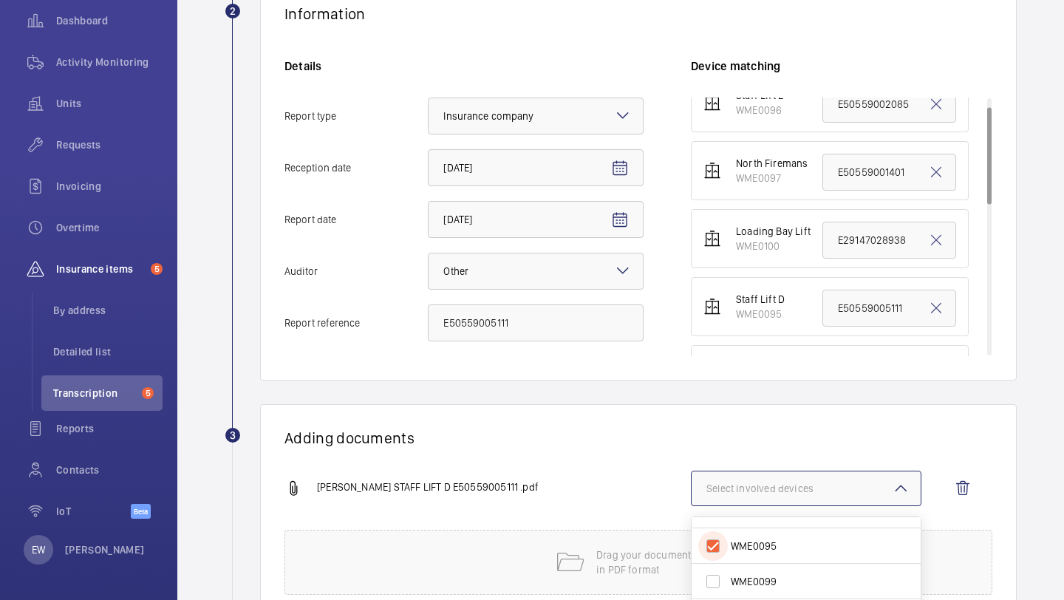
checkbox input "true"
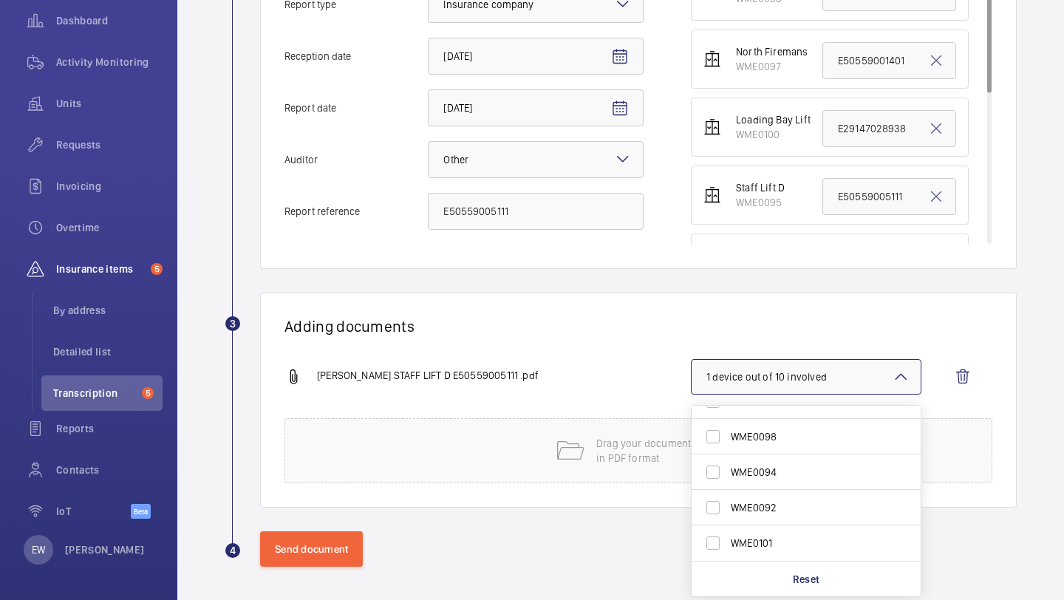
scroll to position [401, 0]
click at [334, 545] on button "Send document" at bounding box center [311, 546] width 103 height 35
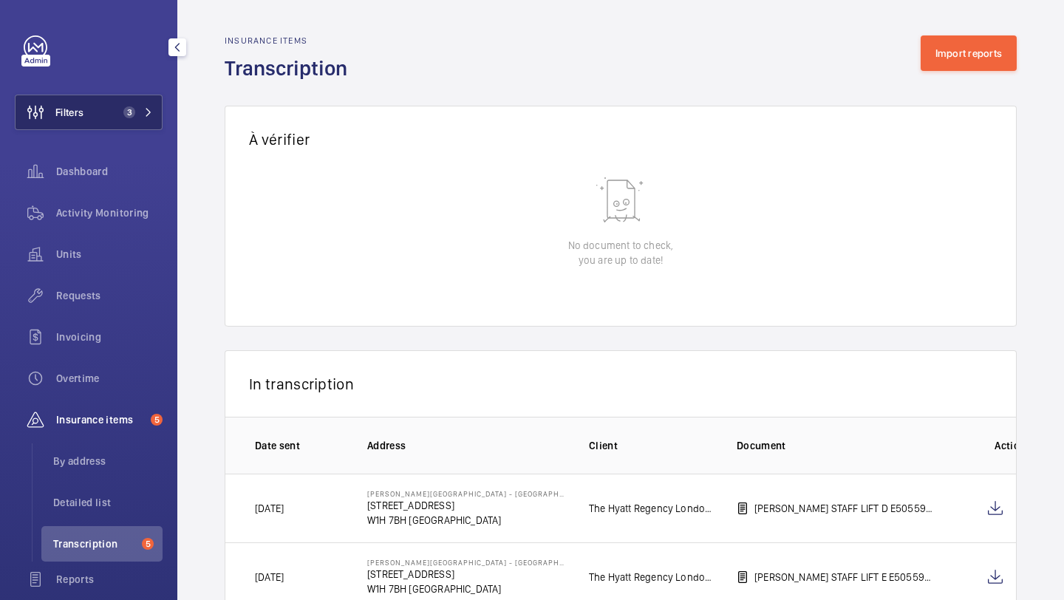
click at [112, 95] on button "Filters 3" at bounding box center [89, 112] width 148 height 35
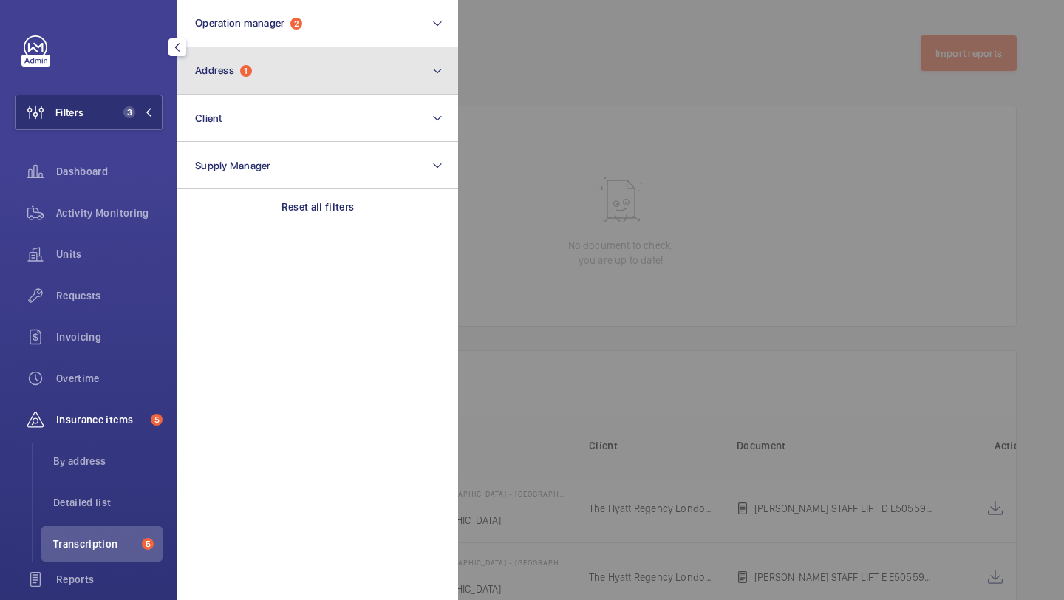
click at [211, 76] on span "Address 1" at bounding box center [223, 70] width 57 height 13
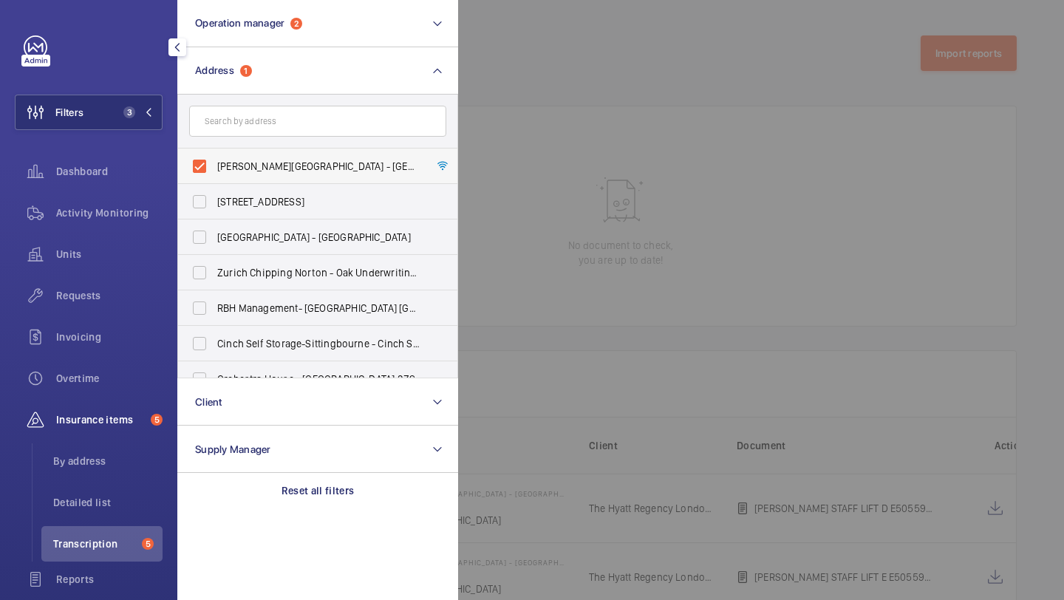
click at [234, 157] on label "Churchill Hotel - The Hyatt Regency London - 30 Portman Square, LONDON W1H 7BH" at bounding box center [306, 166] width 257 height 35
click at [214, 157] on input "Churchill Hotel - The Hyatt Regency London - 30 Portman Square, LONDON W1H 7BH" at bounding box center [200, 166] width 30 height 30
checkbox input "false"
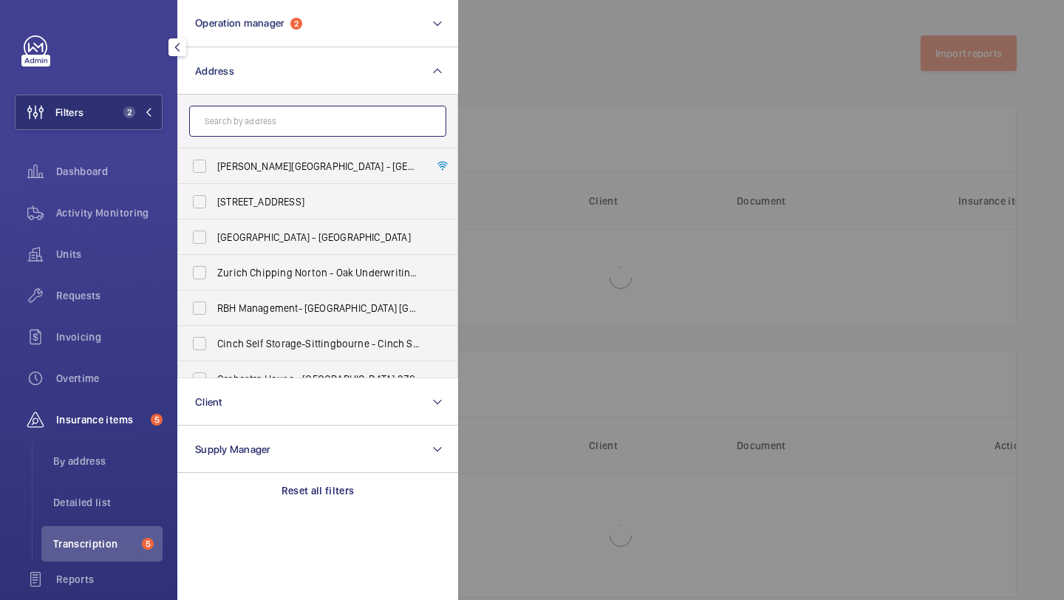
click at [236, 135] on input "text" at bounding box center [317, 121] width 257 height 31
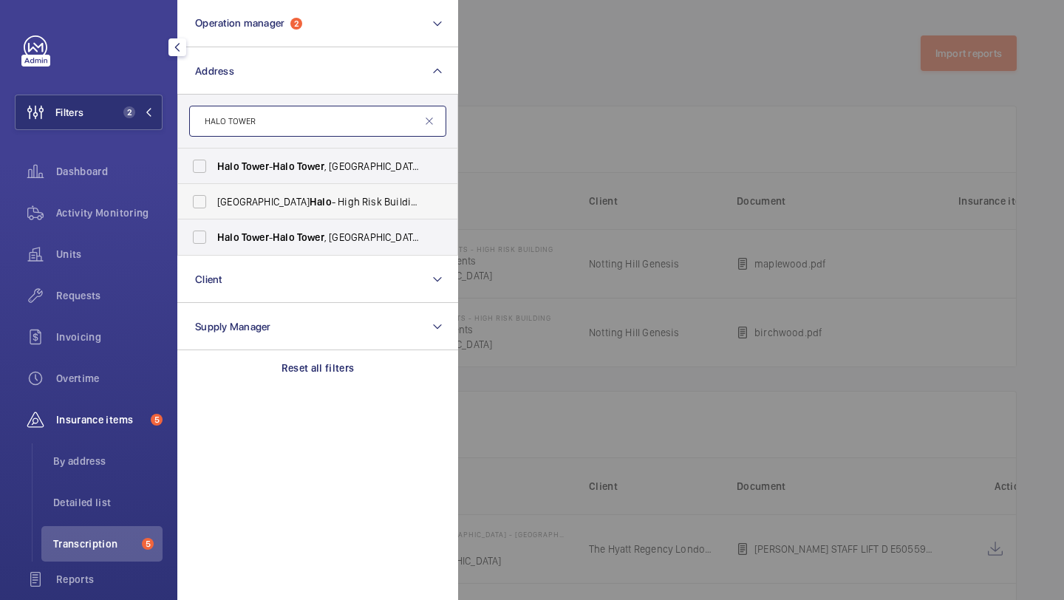
type input "HALO TOWER"
click at [310, 199] on span "Halo" at bounding box center [321, 202] width 22 height 12
click at [214, 199] on input "Stratford Halo - High Risk Building - Stratford Halo Tower , LONDON E15 2NE" at bounding box center [200, 202] width 30 height 30
checkbox input "true"
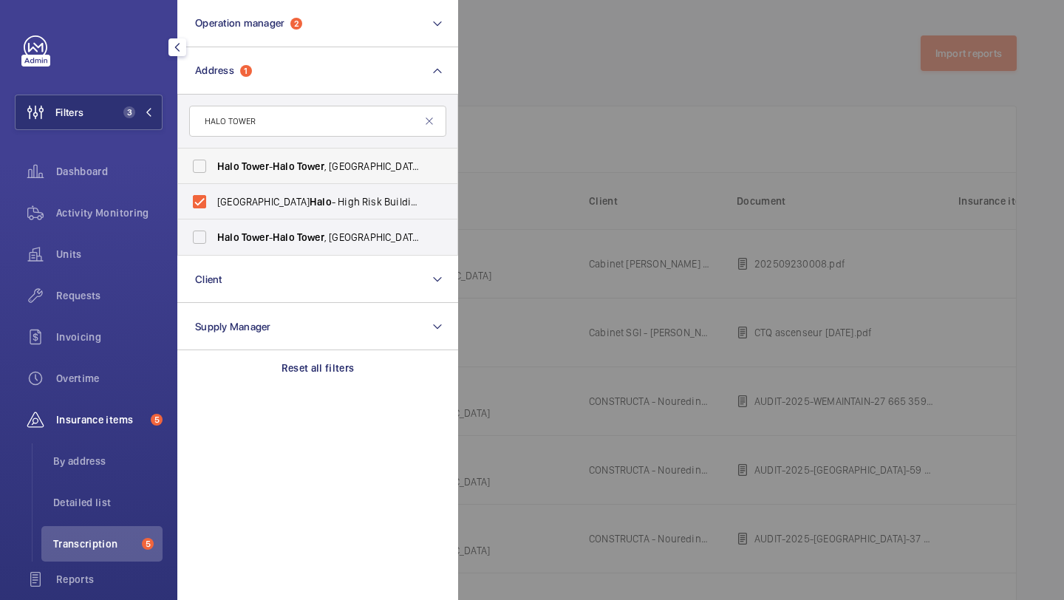
click at [259, 167] on span "Tower" at bounding box center [255, 166] width 27 height 12
click at [214, 167] on input "Halo Tower - Halo Tower , LONDON E15 2NE" at bounding box center [200, 166] width 30 height 30
checkbox input "true"
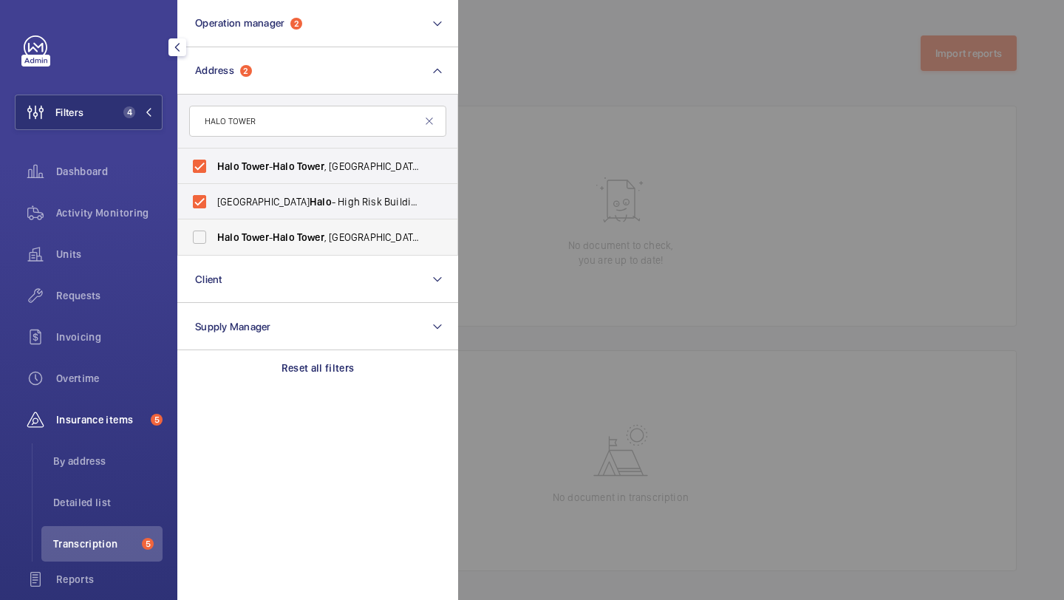
click at [267, 239] on span "Tower" at bounding box center [255, 237] width 27 height 12
click at [214, 239] on input "Halo Tower - Halo Tower , LONDON E15 2FW" at bounding box center [200, 237] width 30 height 30
checkbox input "true"
click at [310, 205] on span "Halo" at bounding box center [321, 202] width 22 height 12
click at [214, 205] on input "Stratford Halo - High Risk Building - Stratford Halo Tower , LONDON E15 2NE" at bounding box center [200, 202] width 30 height 30
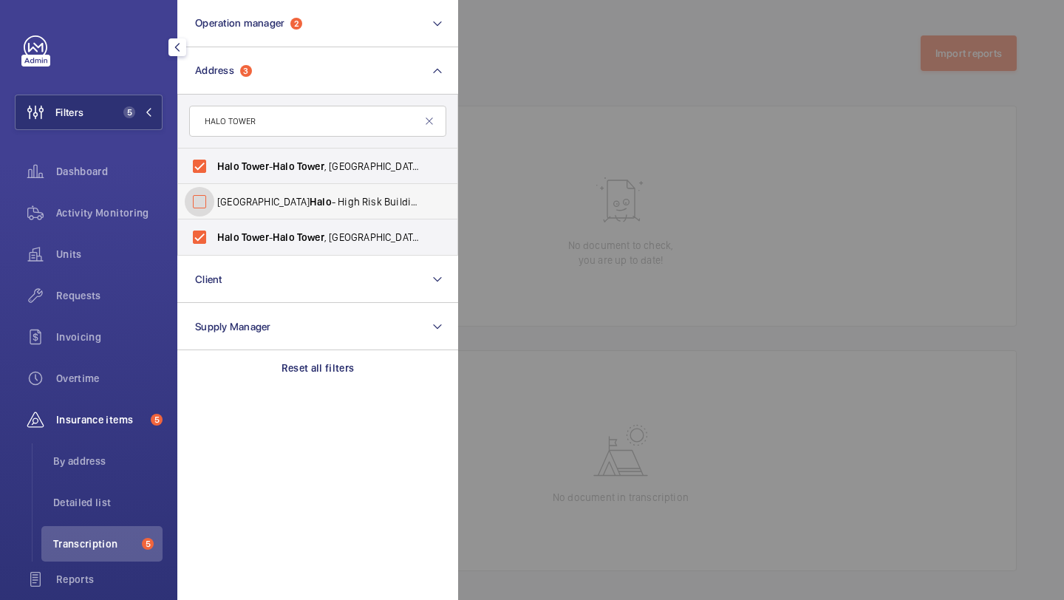
checkbox input "false"
click at [115, 299] on span "Requests" at bounding box center [109, 295] width 106 height 15
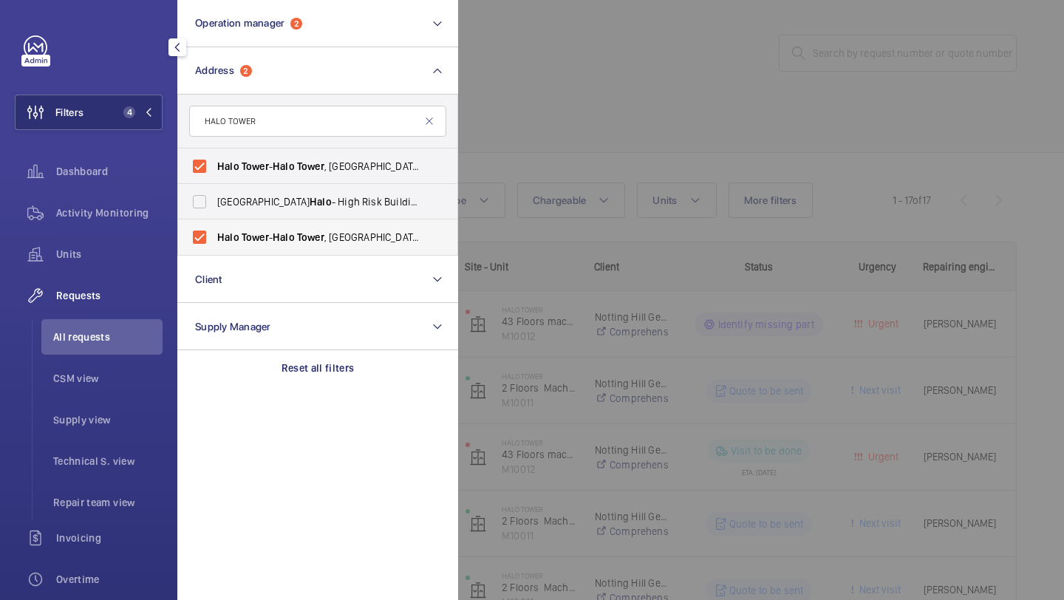
click at [223, 242] on span "Halo" at bounding box center [228, 237] width 22 height 12
click at [214, 242] on input "Halo Tower - Halo Tower , LONDON E15 2FW" at bounding box center [200, 237] width 30 height 30
checkbox input "false"
click at [265, 175] on label "Halo Tower - Halo Tower , LONDON E15 2NE" at bounding box center [306, 166] width 257 height 35
click at [214, 175] on input "Halo Tower - Halo Tower , LONDON E15 2NE" at bounding box center [200, 166] width 30 height 30
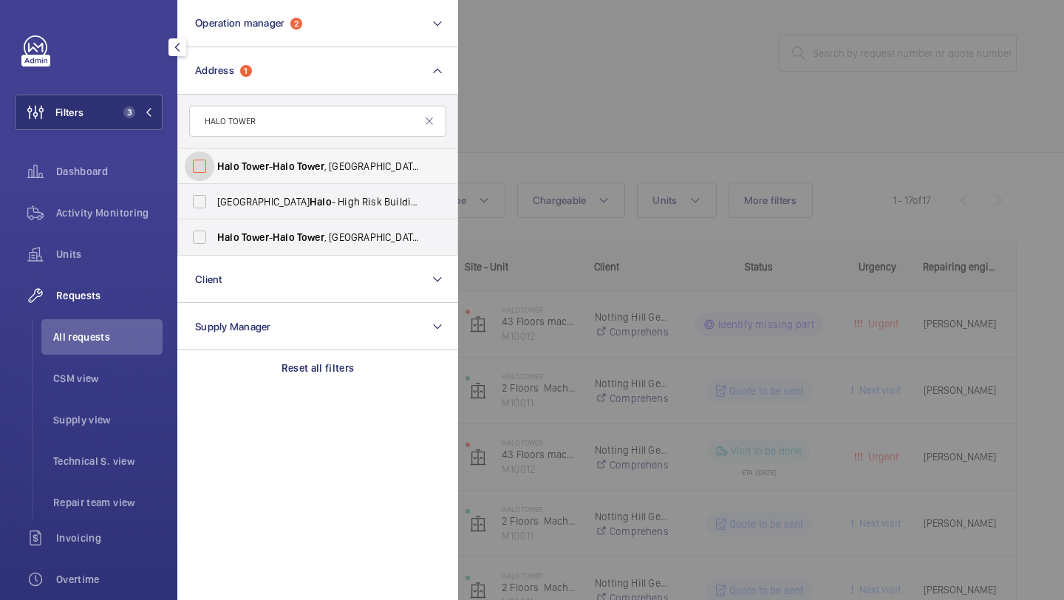
checkbox input "false"
click at [259, 194] on span "Stratford Halo - High Risk Building - Stratford Halo Tower , LONDON E15 2NE" at bounding box center [318, 201] width 203 height 15
click at [214, 194] on input "Stratford Halo - High Risk Building - Stratford Halo Tower , LONDON E15 2NE" at bounding box center [200, 202] width 30 height 30
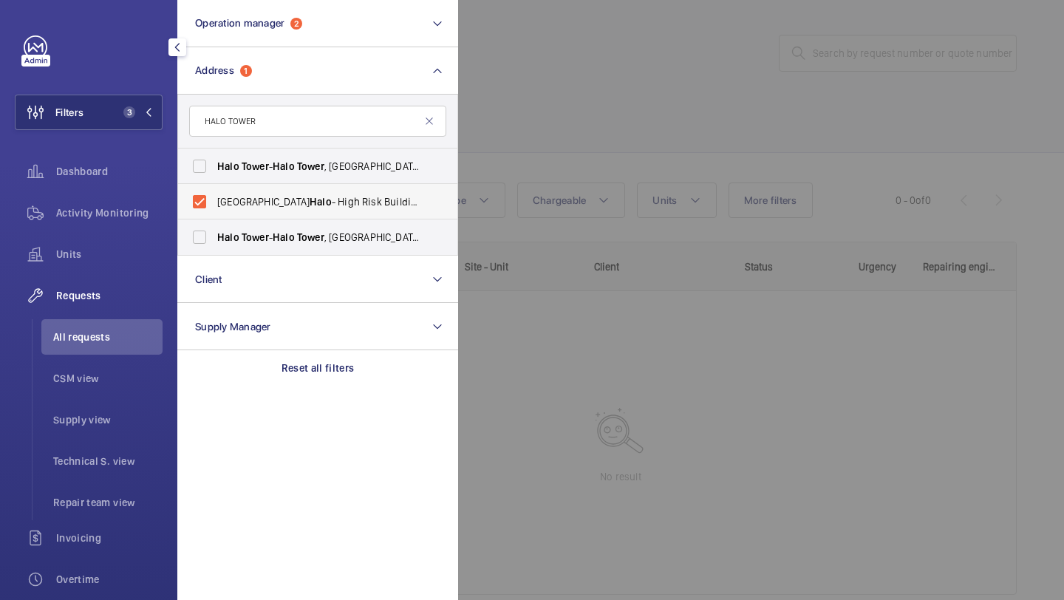
click at [259, 194] on span "Stratford Halo - High Risk Building - Stratford Halo Tower , LONDON E15 2NE" at bounding box center [318, 201] width 203 height 15
click at [214, 194] on input "Stratford Halo - High Risk Building - Stratford Halo Tower , LONDON E15 2NE" at bounding box center [200, 202] width 30 height 30
checkbox input "false"
click at [262, 169] on span "Tower" at bounding box center [255, 166] width 27 height 12
click at [214, 169] on input "Halo Tower - Halo Tower , LONDON E15 2NE" at bounding box center [200, 166] width 30 height 30
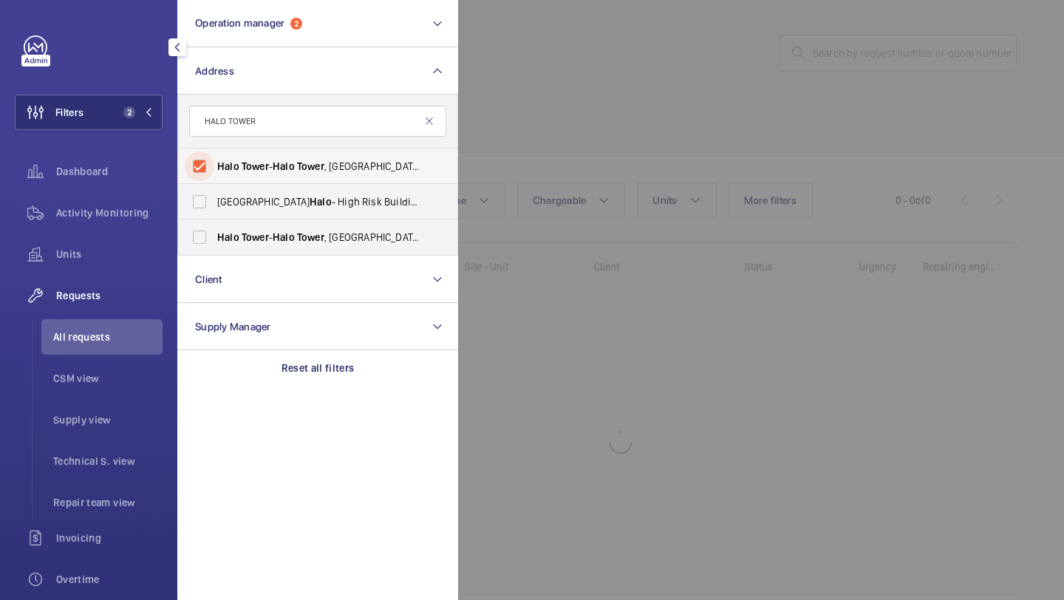
checkbox input "true"
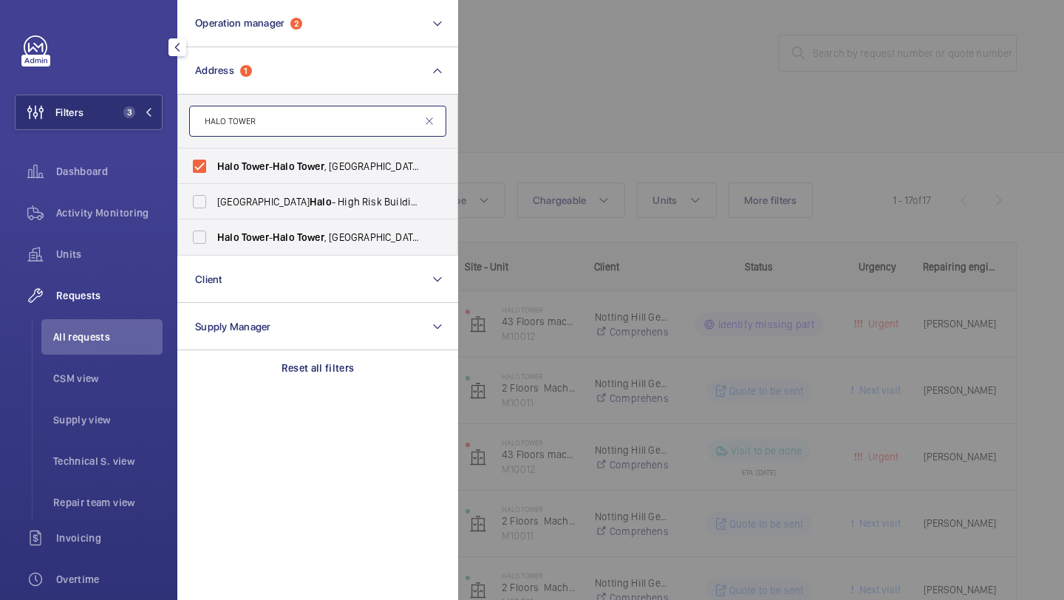
click at [372, 111] on input "HALO TOWER" at bounding box center [317, 121] width 257 height 31
paste input "E15 2NE"
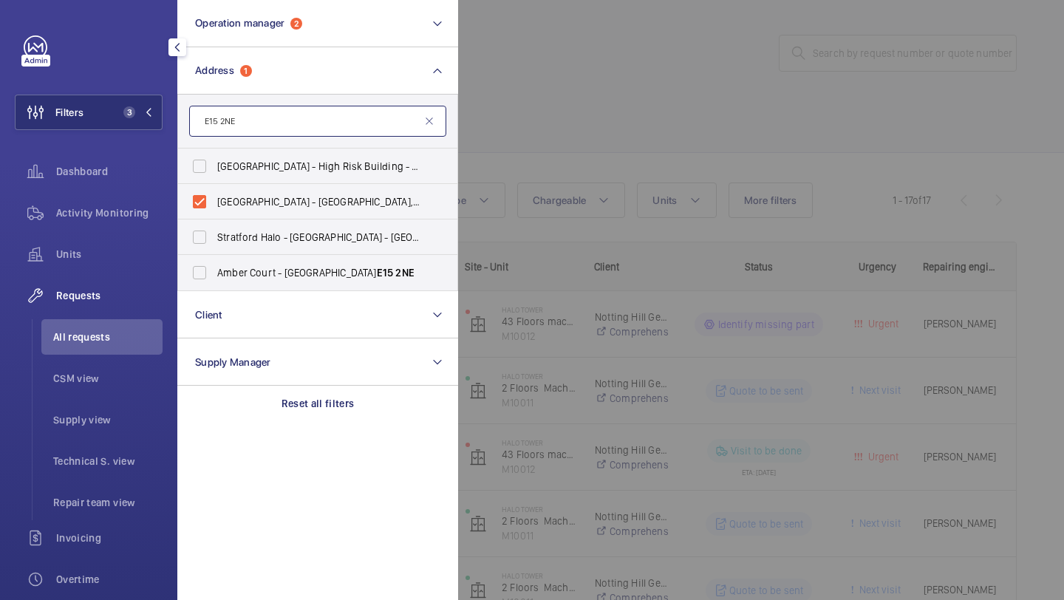
type input "E15 2NE"
click at [528, 117] on div at bounding box center [990, 300] width 1064 height 600
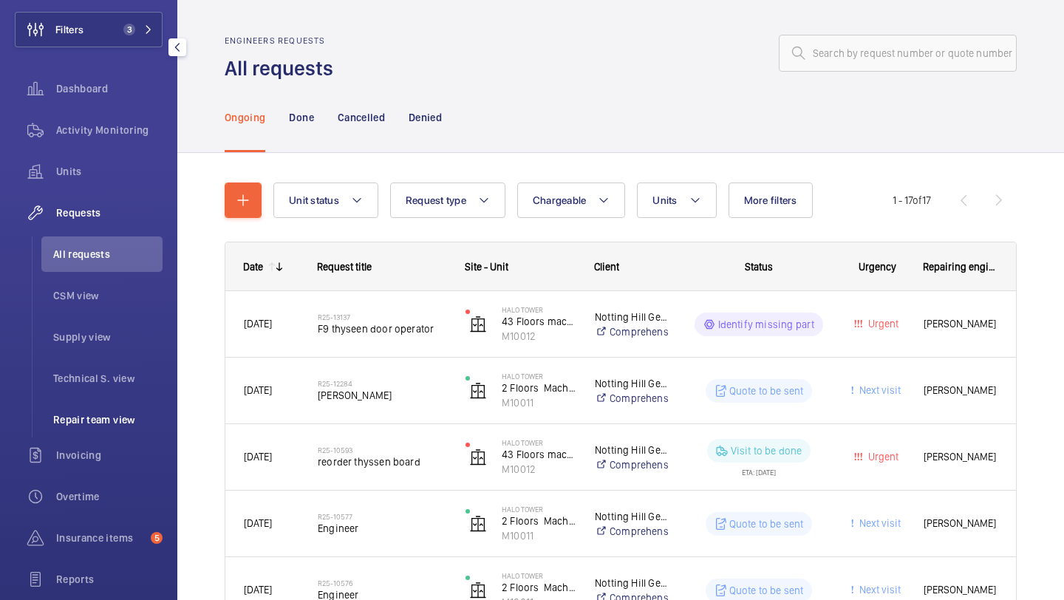
scroll to position [102, 0]
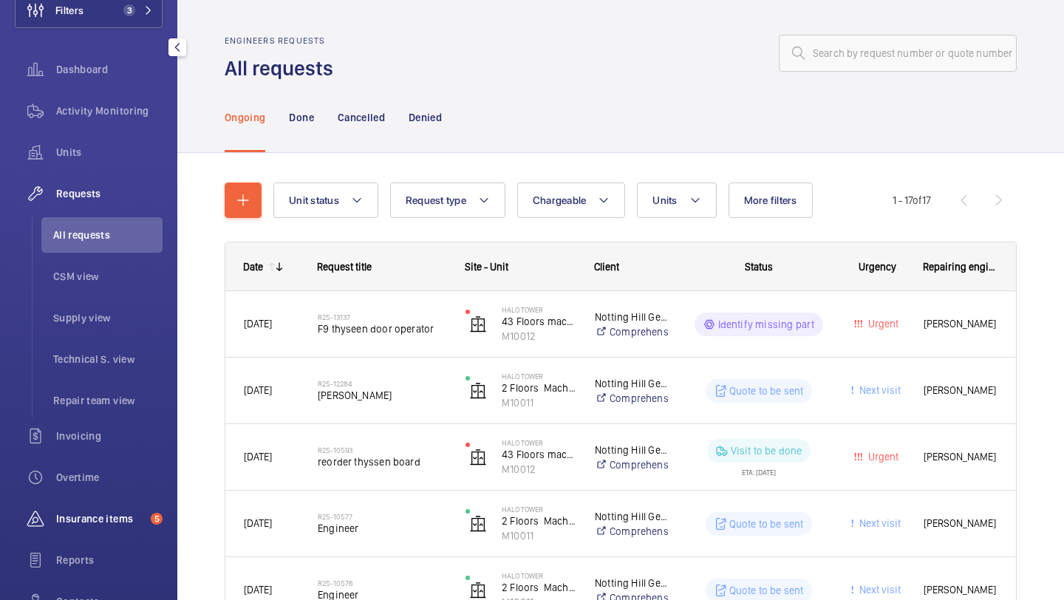
click at [100, 533] on div "Insurance items 5" at bounding box center [89, 518] width 148 height 35
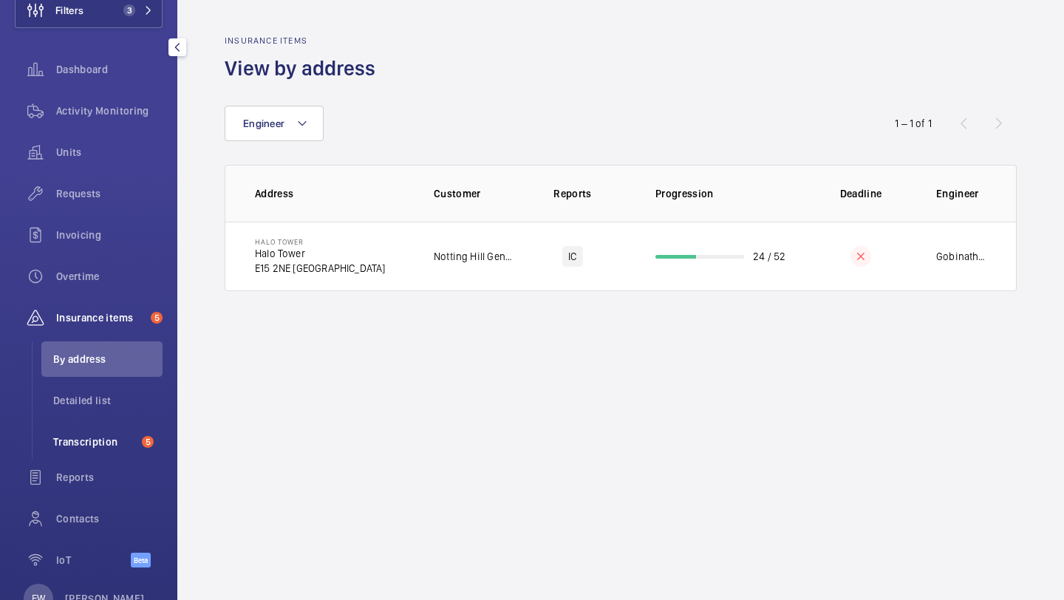
click at [116, 441] on span "Transcription" at bounding box center [94, 441] width 83 height 15
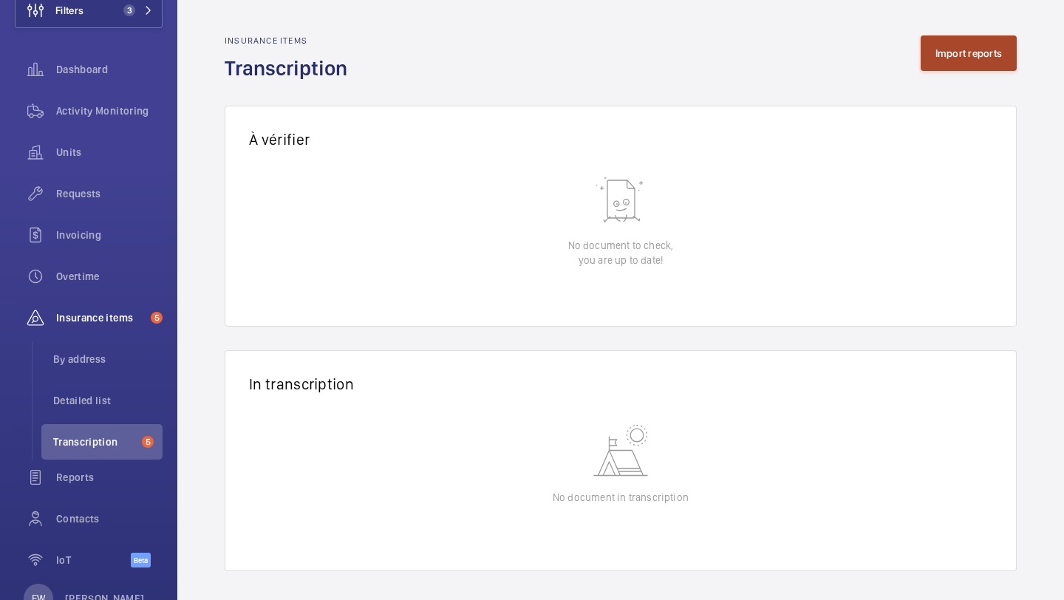
click at [978, 47] on button "Import reports" at bounding box center [969, 52] width 97 height 35
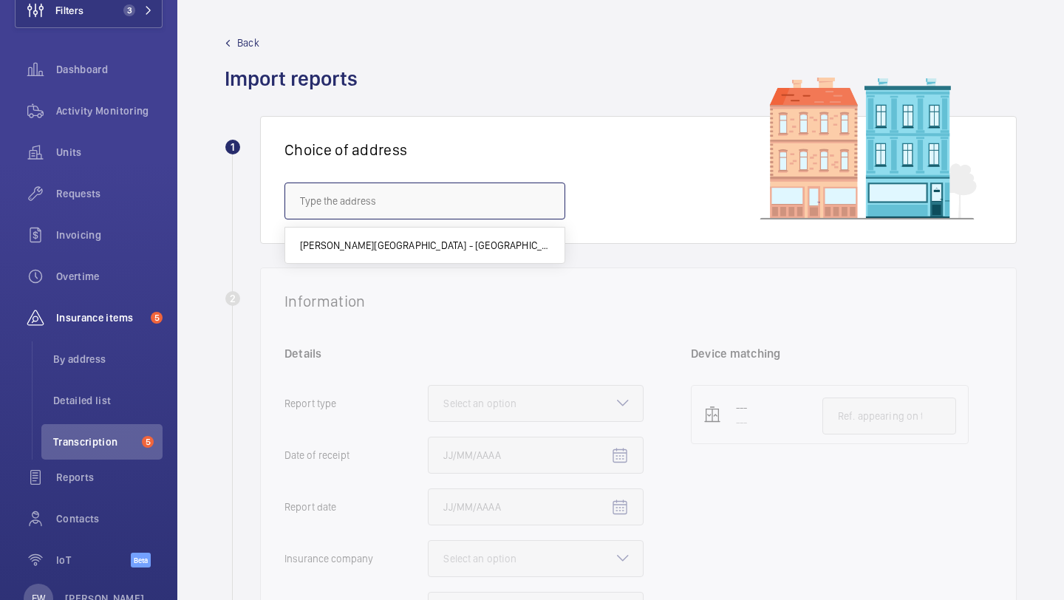
click at [487, 186] on input "text" at bounding box center [424, 201] width 281 height 37
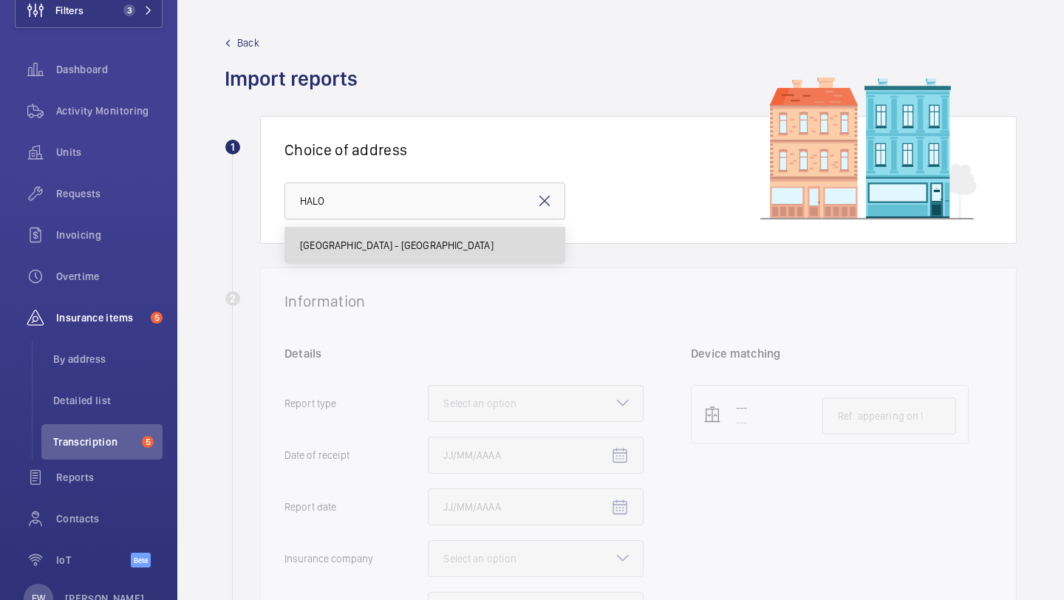
click at [432, 250] on span "[GEOGRAPHIC_DATA] - [GEOGRAPHIC_DATA]" at bounding box center [397, 245] width 194 height 15
type input "[GEOGRAPHIC_DATA] - [GEOGRAPHIC_DATA]"
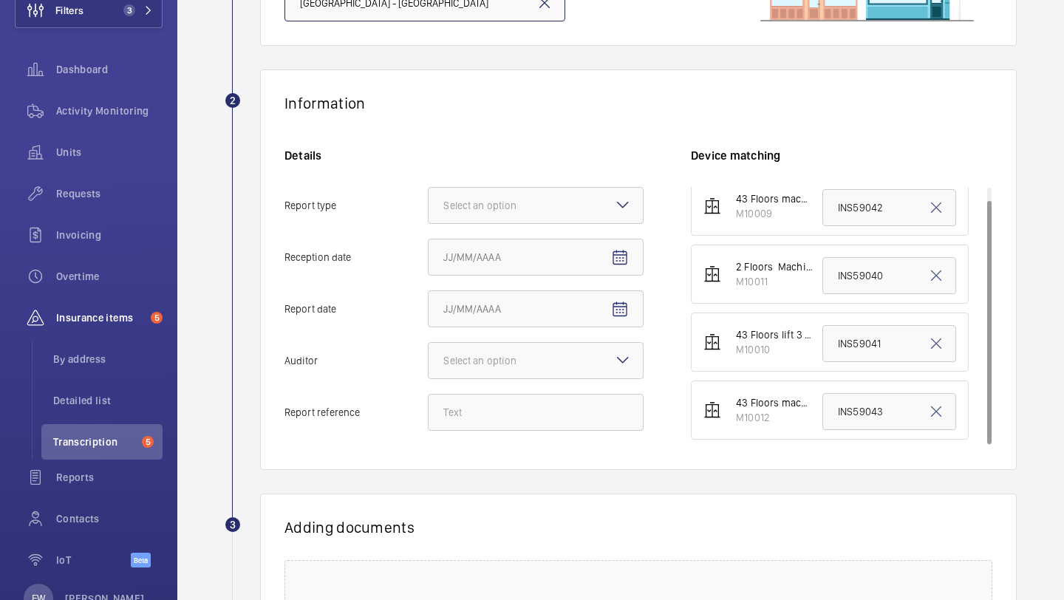
scroll to position [13, 0]
click at [535, 207] on div "Select an option" at bounding box center [498, 205] width 110 height 15
click at [429, 207] on input "Report type Select an option" at bounding box center [429, 205] width 0 height 35
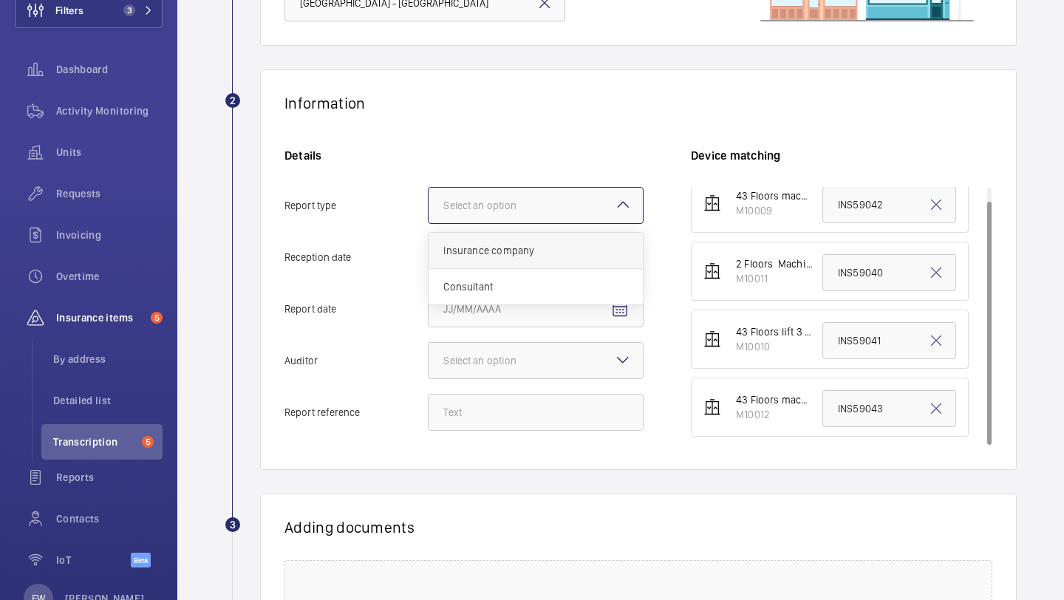
click at [514, 254] on span "Insurance company" at bounding box center [535, 250] width 185 height 15
click at [429, 223] on input "Report type Select an option Insurance company Consultant" at bounding box center [429, 205] width 0 height 35
click at [615, 253] on mat-icon "Open calendar" at bounding box center [620, 258] width 18 height 18
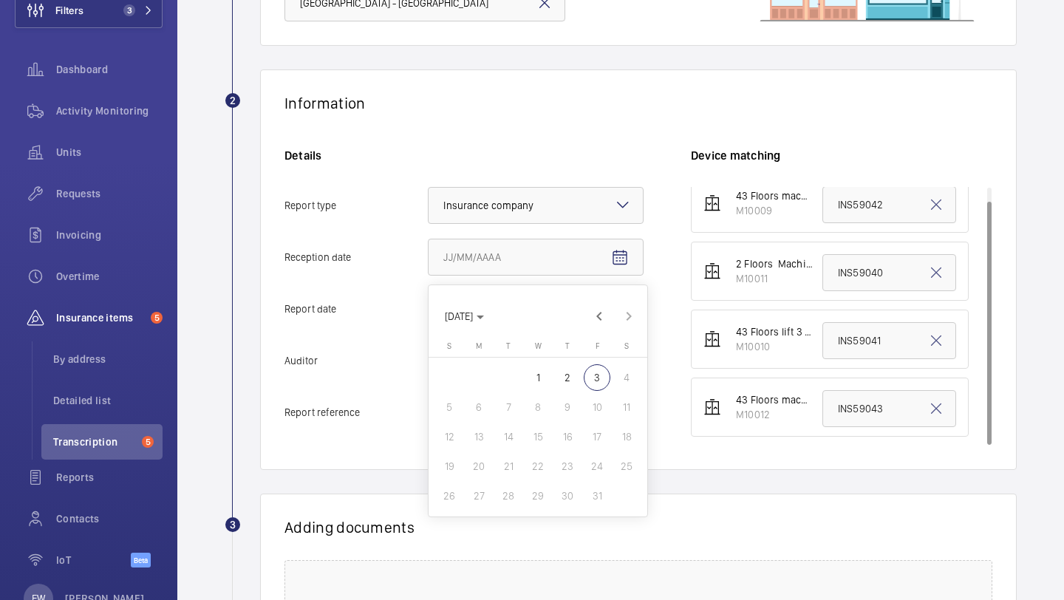
click at [548, 377] on span "1" at bounding box center [538, 377] width 27 height 27
type input "[DATE]"
click at [609, 363] on div at bounding box center [536, 360] width 214 height 35
click at [429, 363] on input "Auditor Select an option" at bounding box center [429, 360] width 0 height 35
click at [615, 306] on mat-icon "Open calendar" at bounding box center [620, 310] width 18 height 18
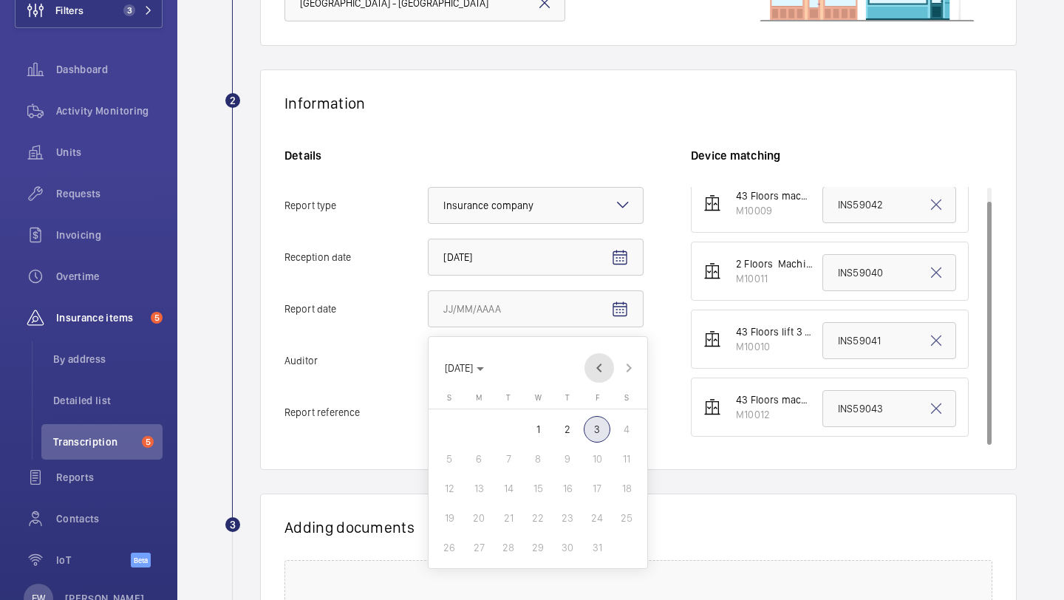
click at [601, 371] on span "Previous month" at bounding box center [599, 368] width 30 height 30
click at [511, 540] on span "30" at bounding box center [508, 547] width 27 height 27
type input "[DATE]"
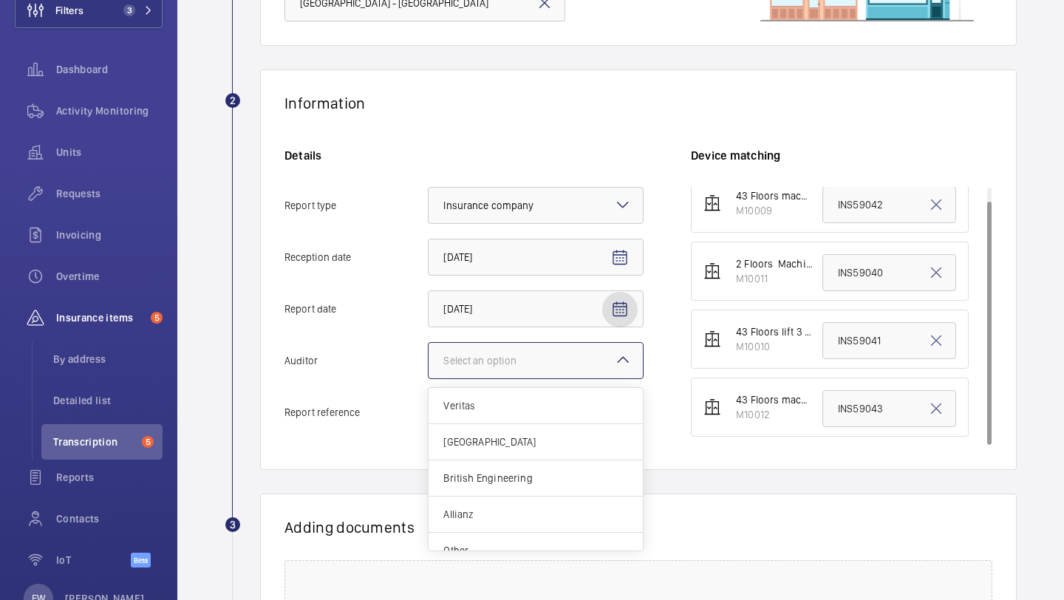
click at [539, 346] on div at bounding box center [536, 360] width 214 height 35
click at [429, 346] on input "Auditor Select an option Veritas Zurich British Engineering Allianz Other" at bounding box center [429, 360] width 0 height 35
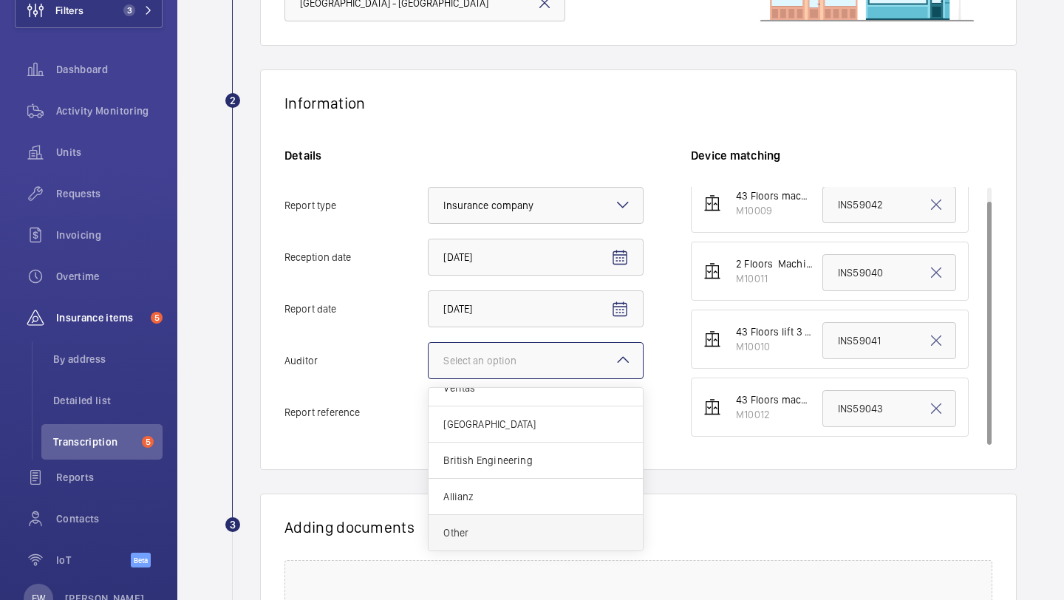
click at [499, 523] on div "Other" at bounding box center [536, 532] width 214 height 35
click at [429, 378] on input "Auditor Select an option Veritas Zurich British Engineering Allianz Other" at bounding box center [429, 360] width 0 height 35
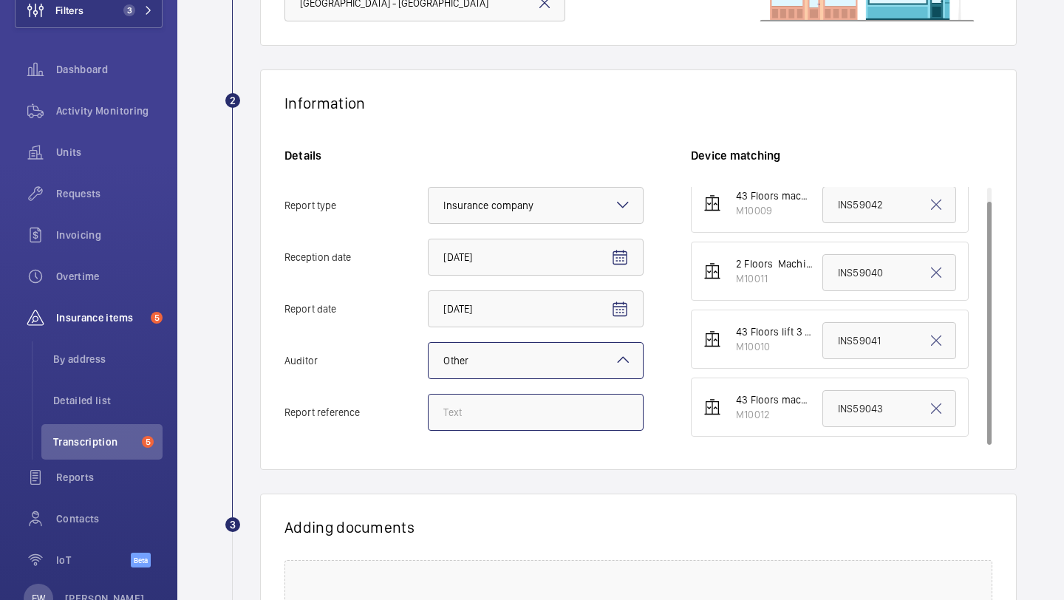
click at [514, 403] on input "Report reference" at bounding box center [536, 412] width 216 height 37
paste input "INS67309"
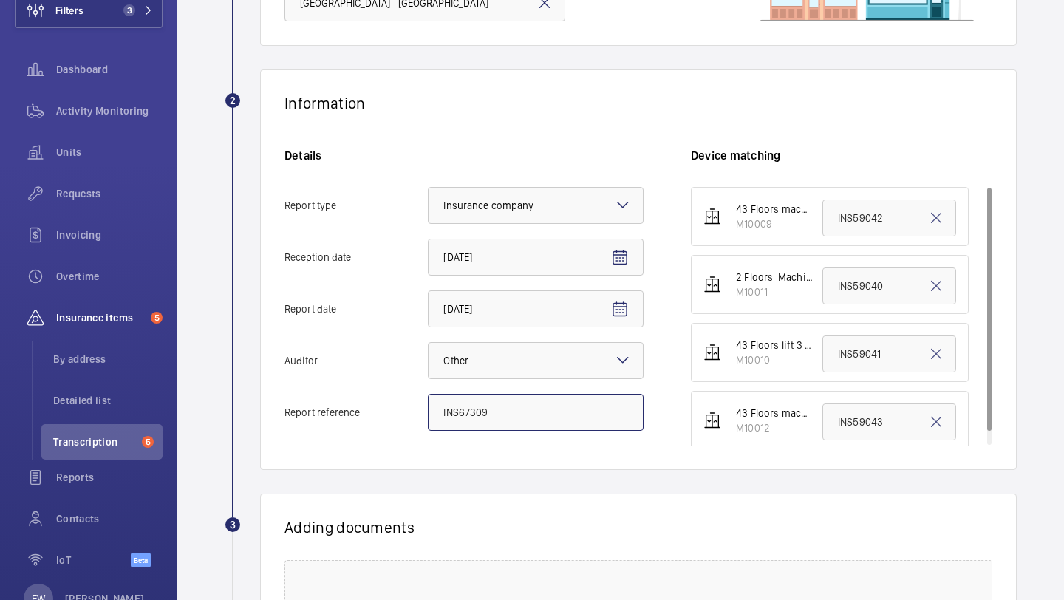
scroll to position [13, 0]
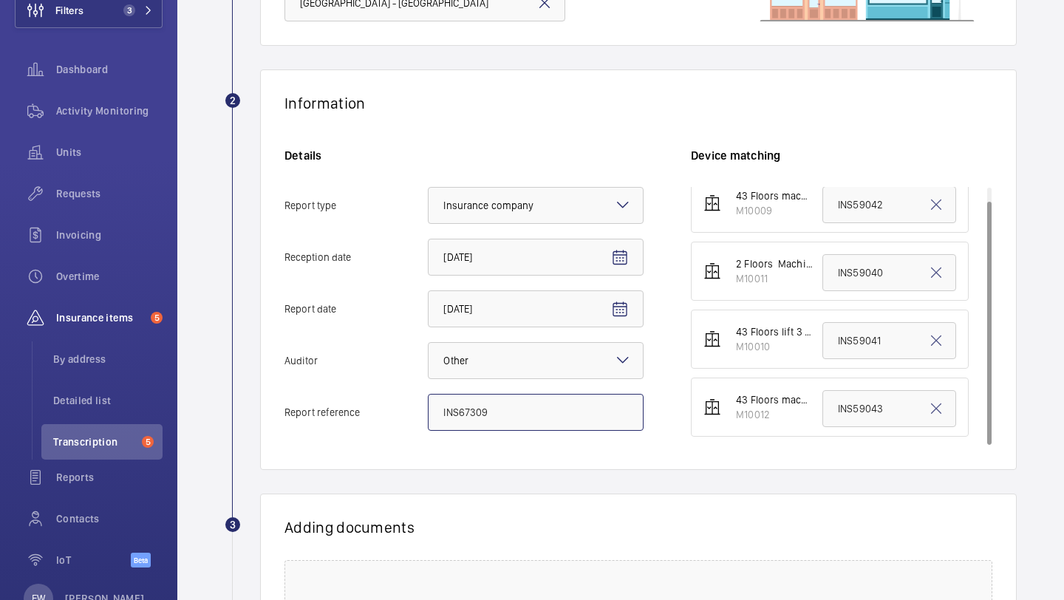
type input "INS67309"
click at [830, 393] on input "INS59043" at bounding box center [889, 408] width 134 height 37
click at [844, 406] on input "INS59043" at bounding box center [889, 408] width 134 height 37
paste input "67309"
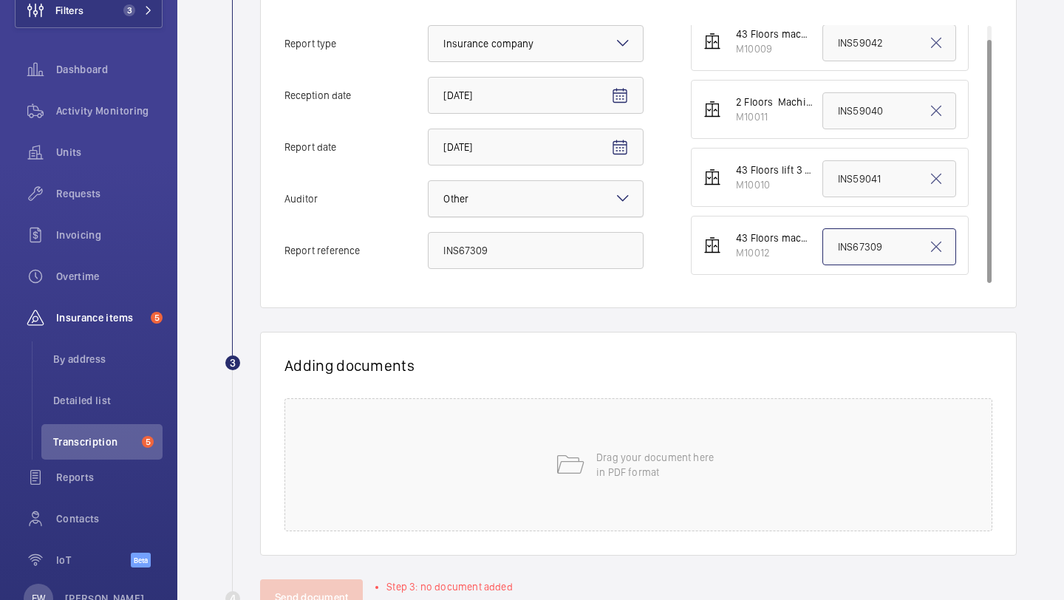
scroll to position [410, 0]
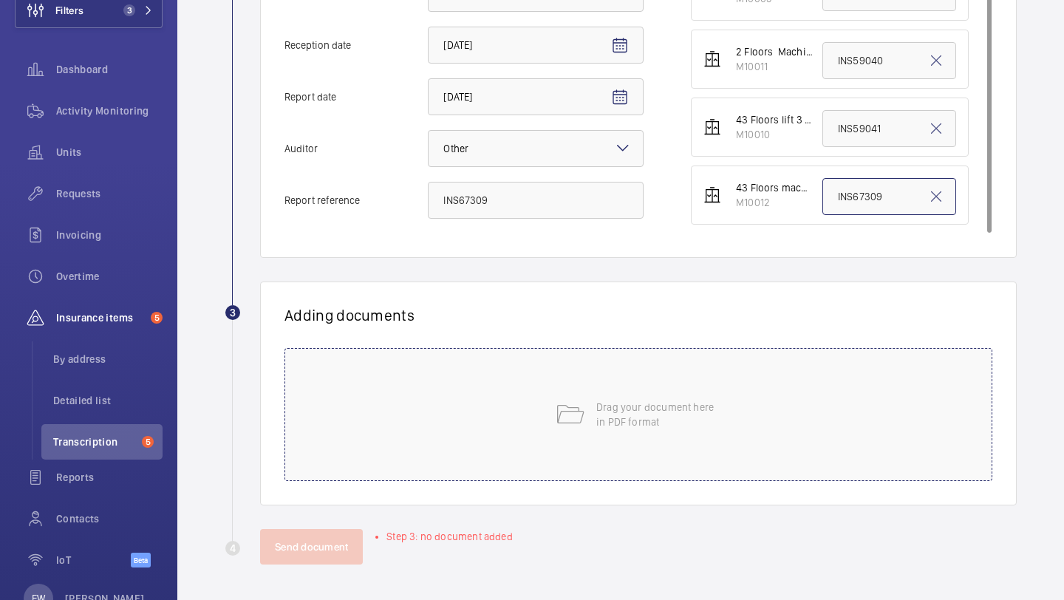
type input "INS67309"
click at [585, 378] on div "Drag your document here in PDF format" at bounding box center [638, 414] width 708 height 133
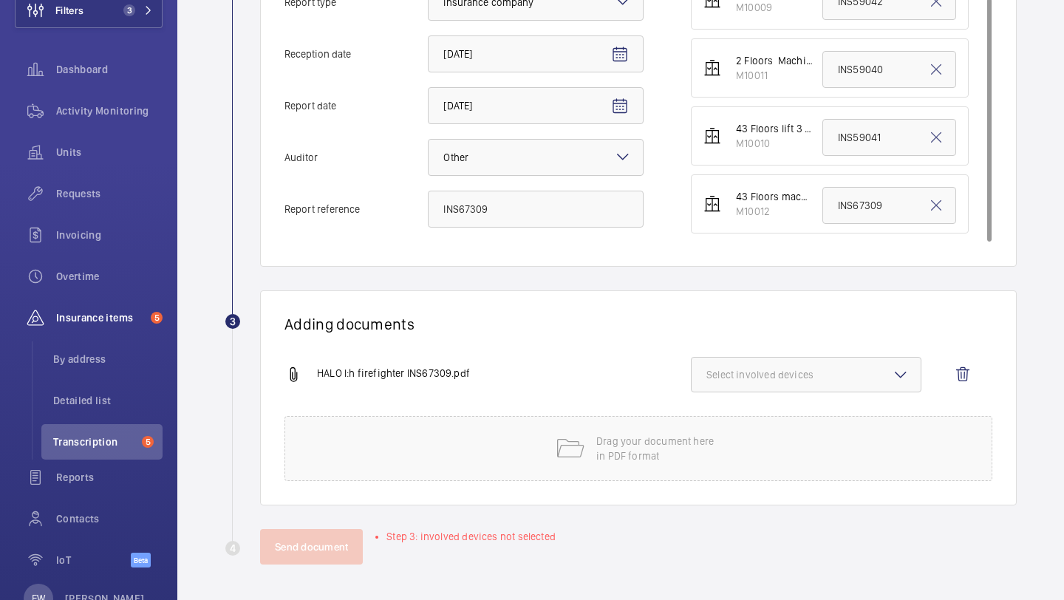
click at [823, 389] on button "Select involved devices" at bounding box center [806, 374] width 231 height 35
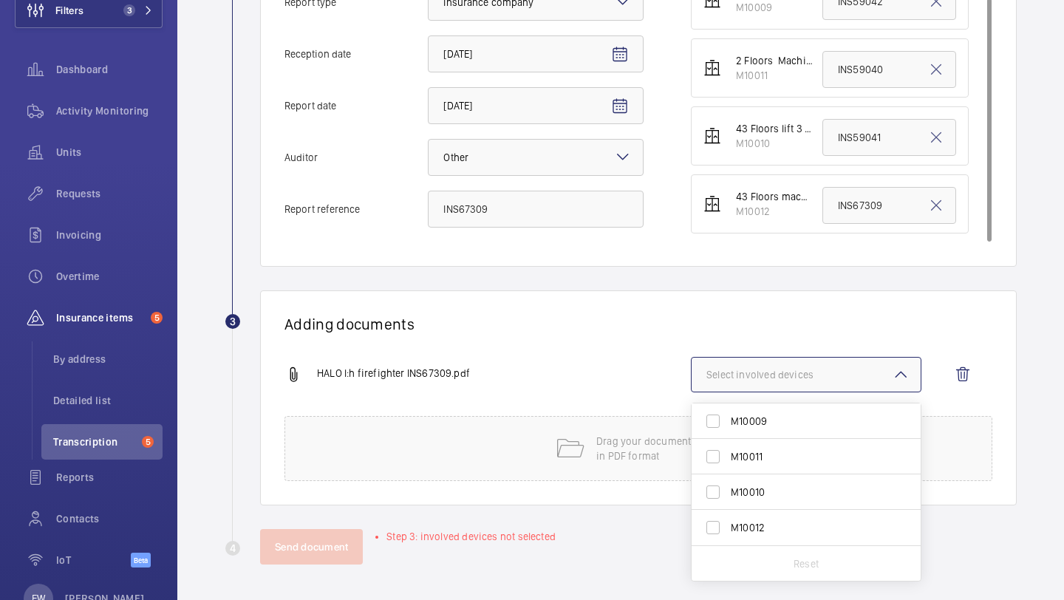
click at [768, 522] on span "M10012" at bounding box center [807, 527] width 153 height 15
click at [728, 522] on input "M10012" at bounding box center [713, 528] width 30 height 30
checkbox input "true"
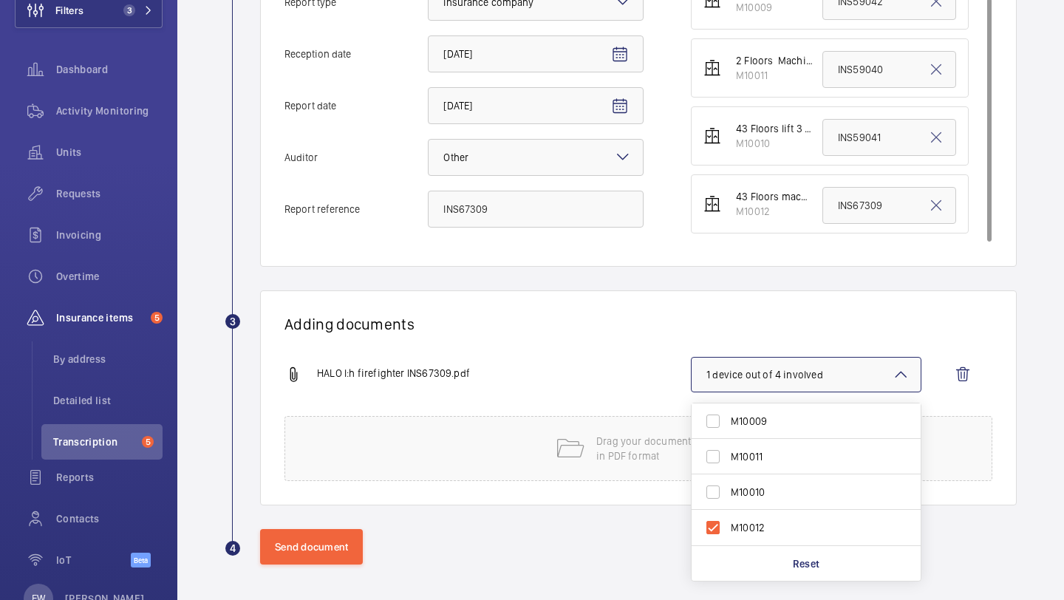
click at [540, 364] on div "HALO l:h firefighter INS67309.pdf 1 device out of 4 involved M10009 M10011 M100…" at bounding box center [632, 386] width 696 height 59
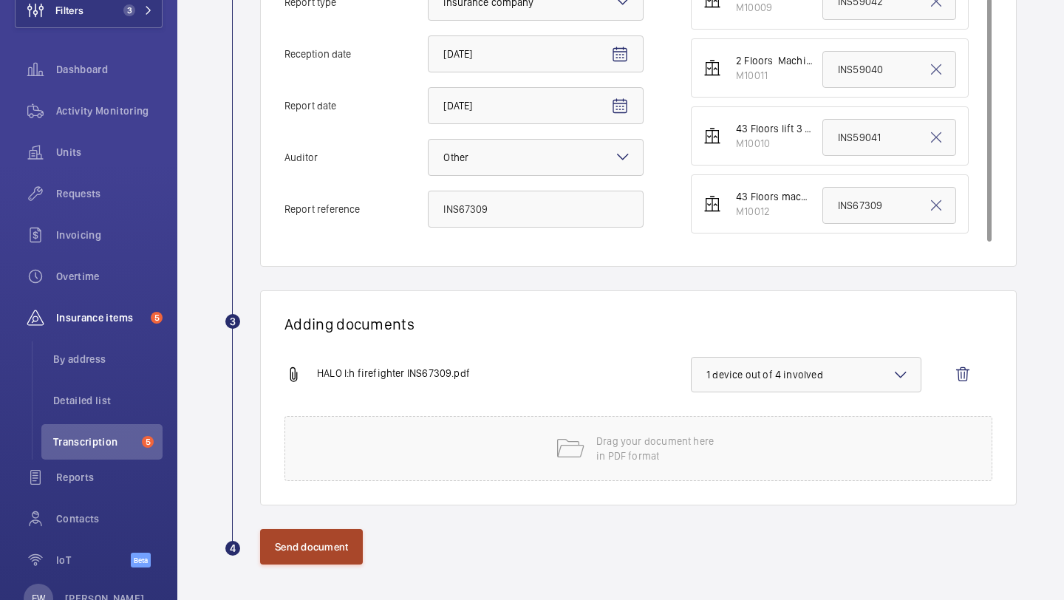
click at [341, 537] on button "Send document" at bounding box center [311, 546] width 103 height 35
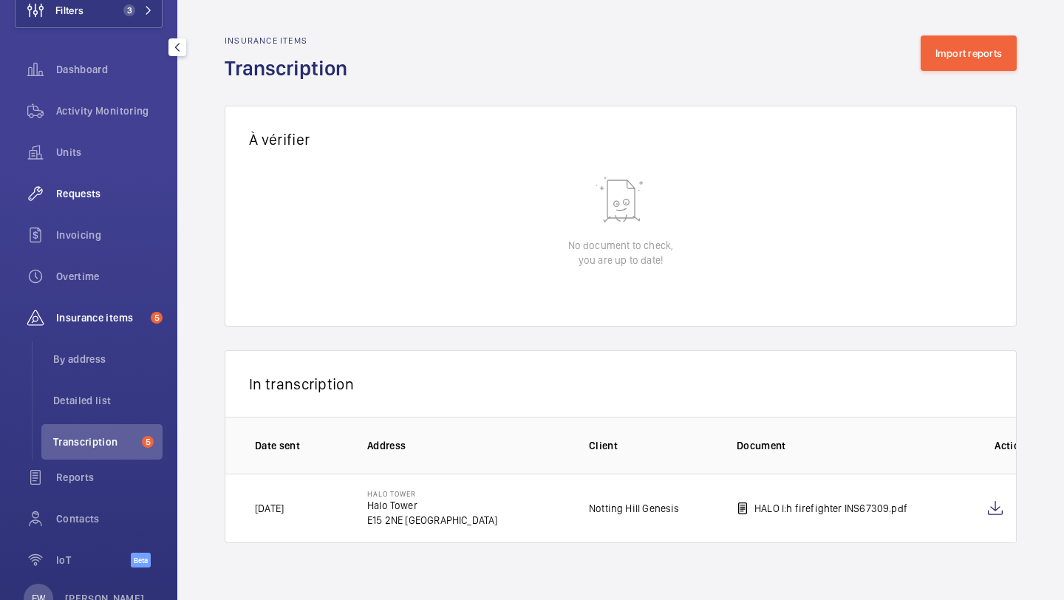
click at [123, 204] on div "Requests" at bounding box center [89, 193] width 148 height 35
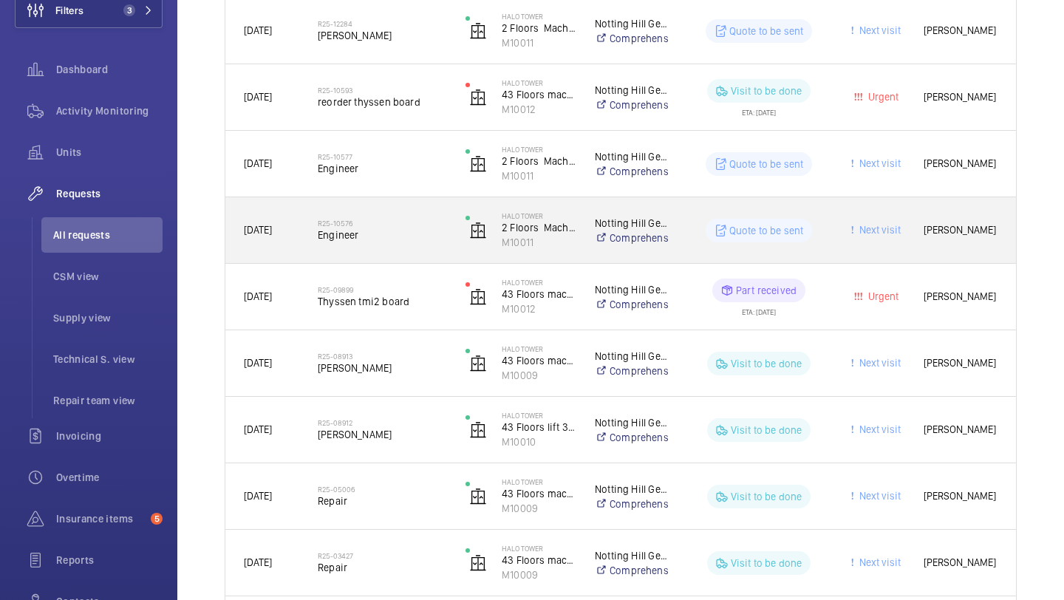
scroll to position [371, 0]
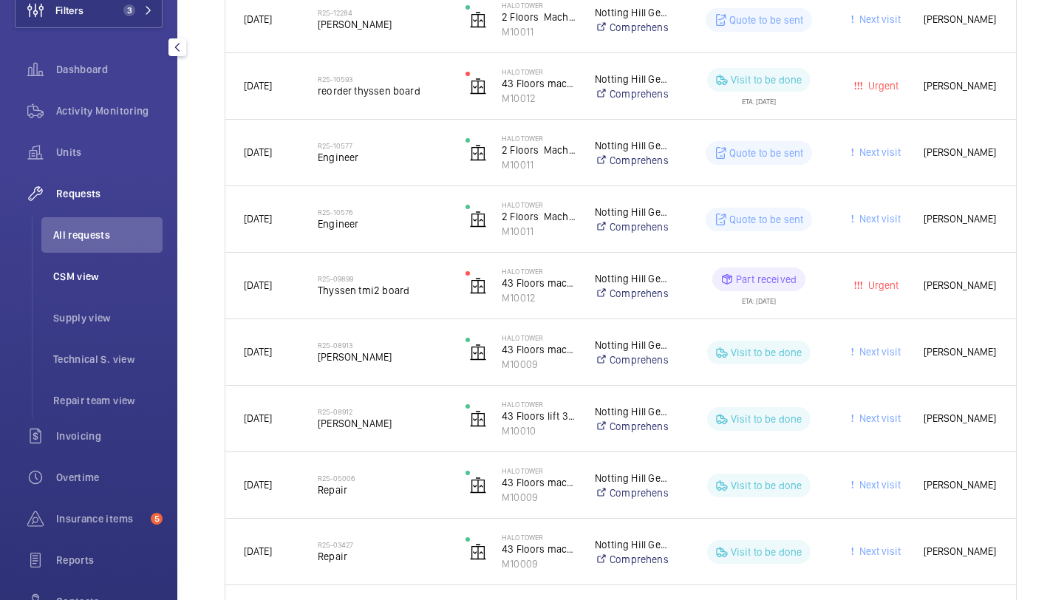
click at [98, 281] on span "CSM view" at bounding box center [107, 276] width 109 height 15
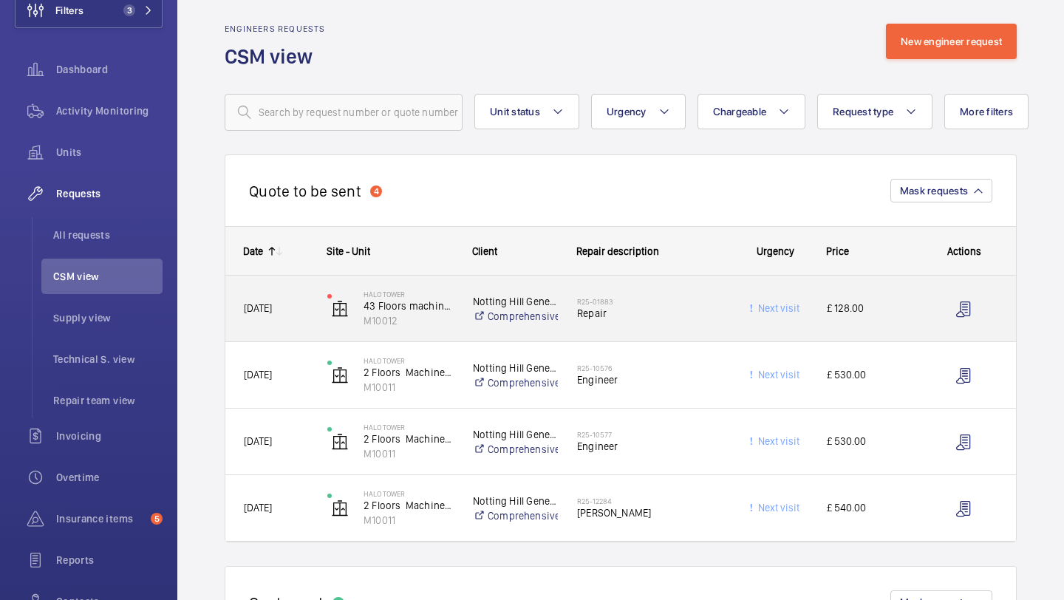
scroll to position [19, 0]
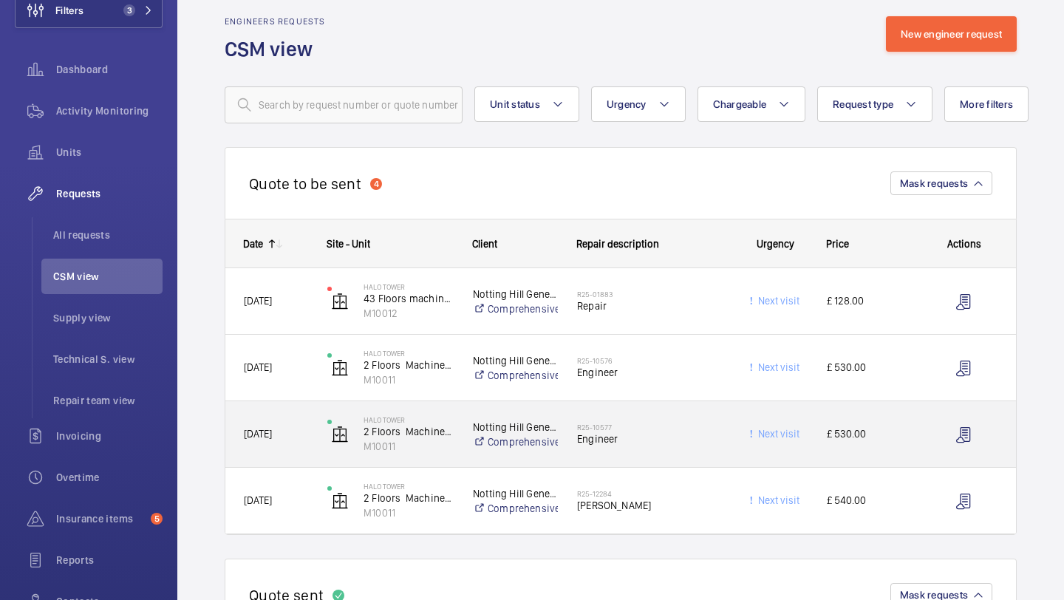
click at [648, 412] on div "R25-10577 Engineer" at bounding box center [641, 434] width 165 height 66
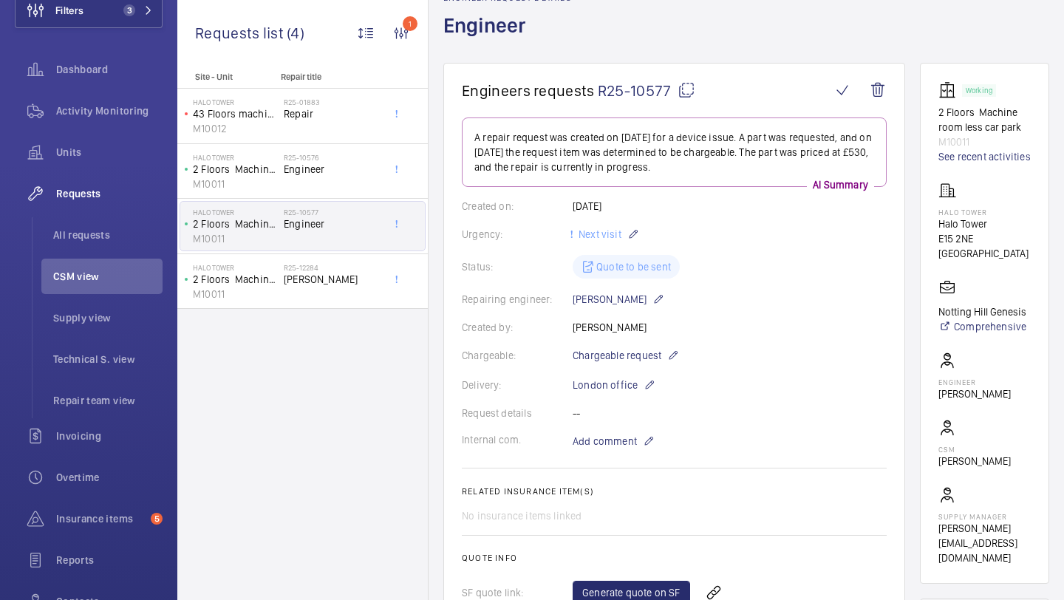
scroll to position [78, 0]
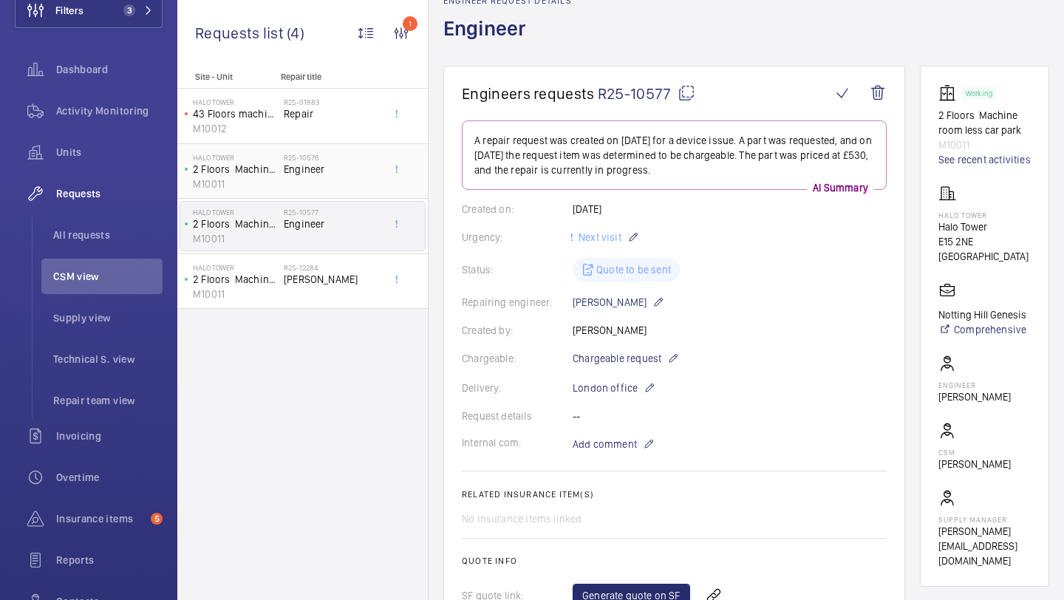
click at [337, 163] on span "Engineer" at bounding box center [333, 169] width 98 height 15
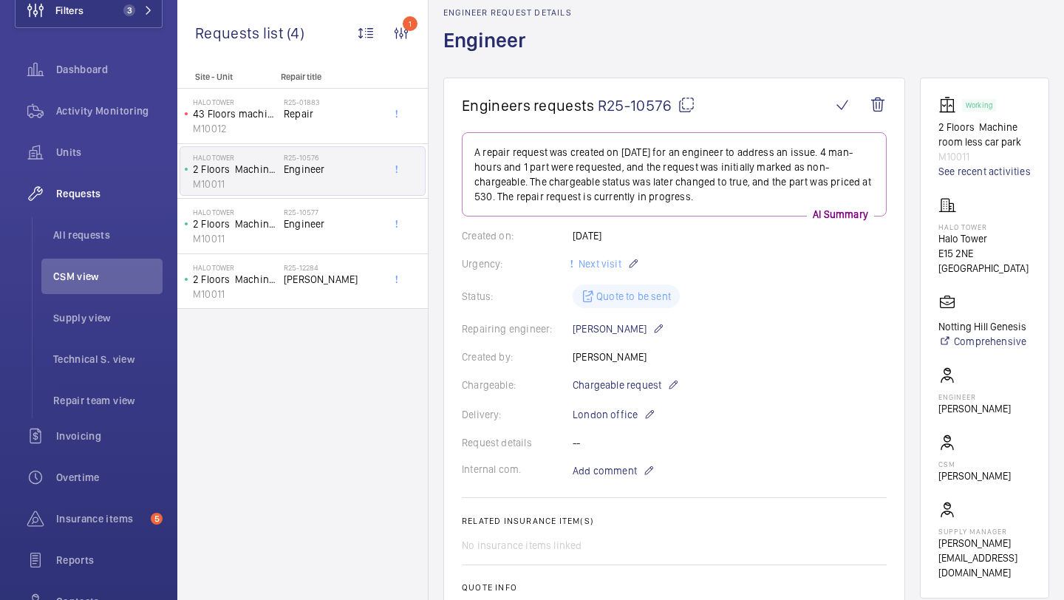
scroll to position [70, 0]
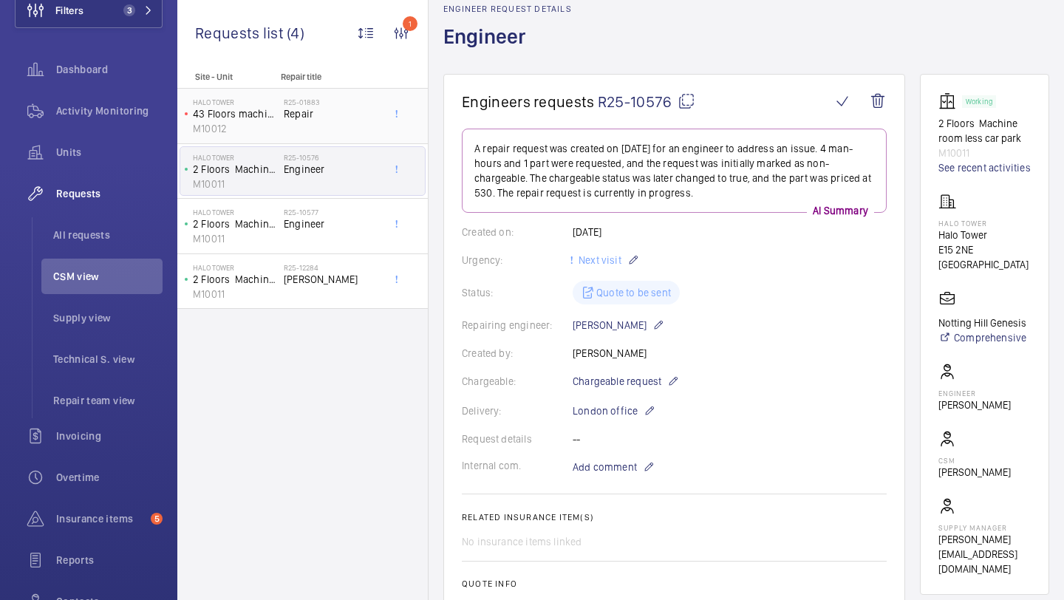
click at [306, 109] on span "Repair" at bounding box center [333, 113] width 98 height 15
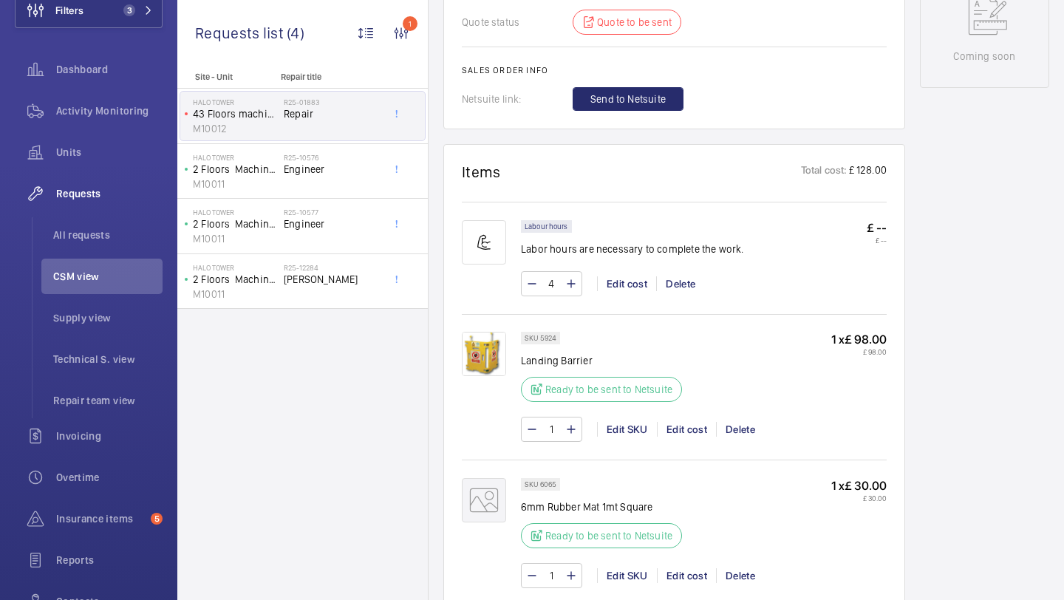
scroll to position [997, 0]
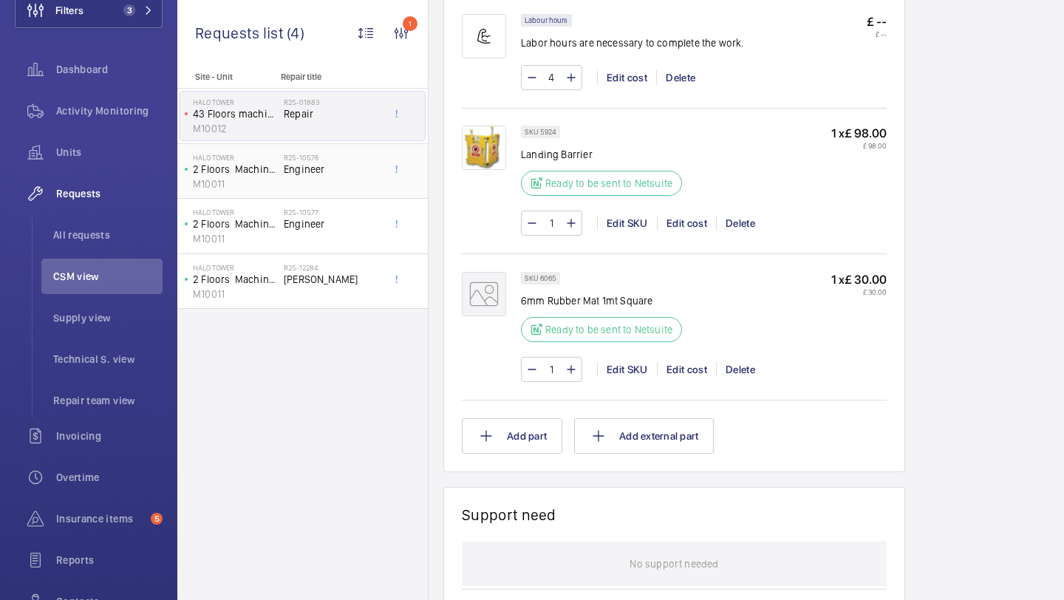
click at [341, 174] on span "Engineer" at bounding box center [333, 169] width 98 height 15
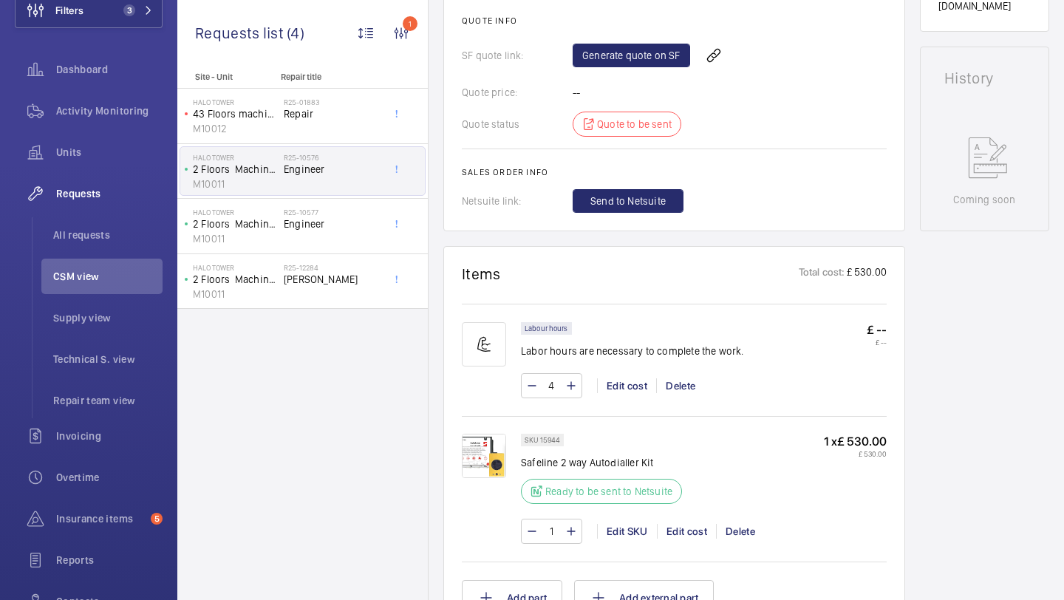
scroll to position [972, 0]
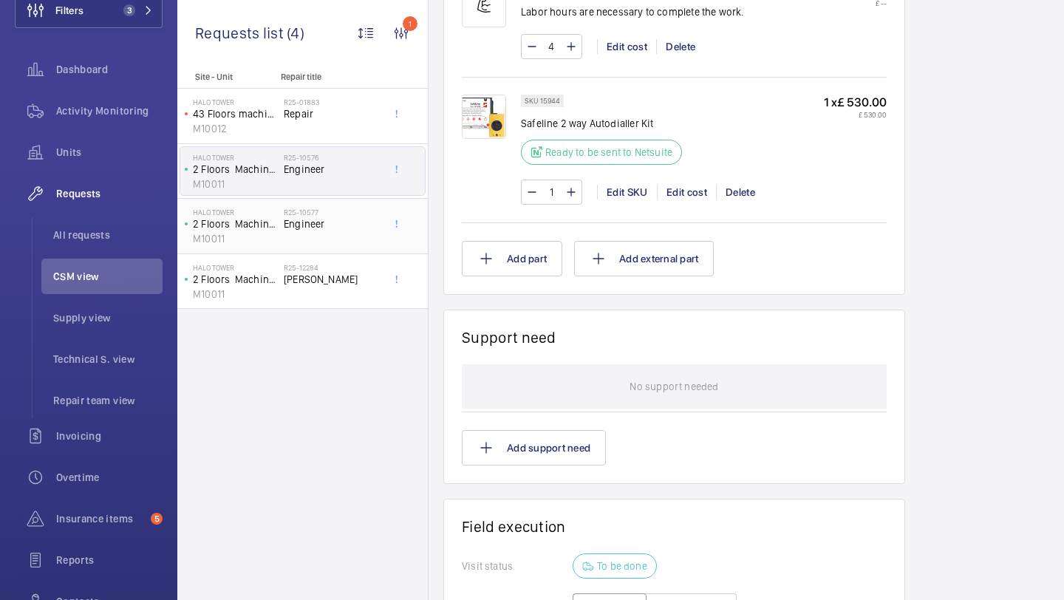
click at [337, 216] on h2 "R25-10577" at bounding box center [333, 212] width 98 height 9
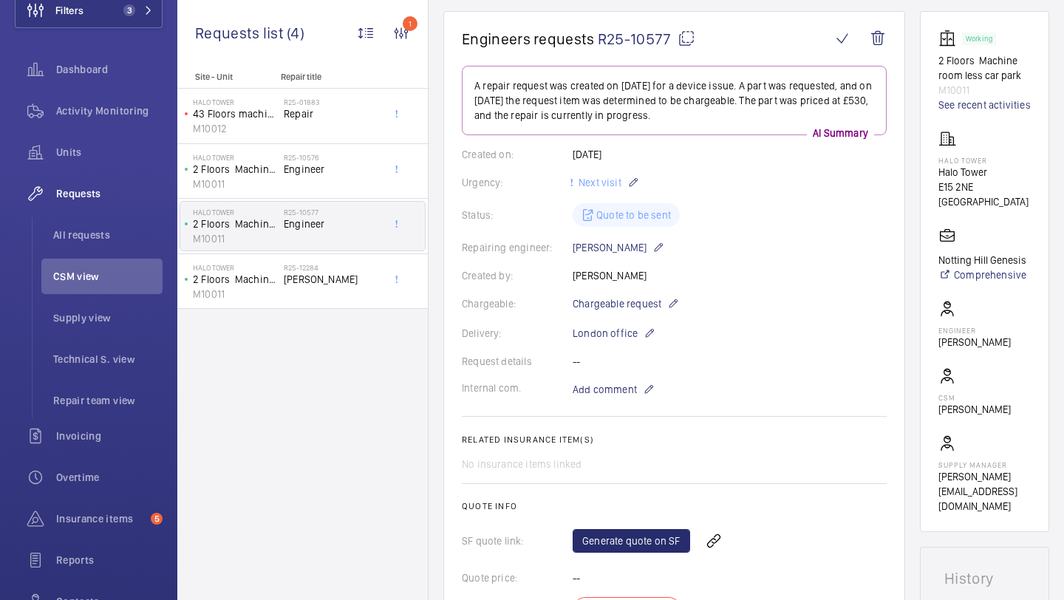
scroll to position [126, 0]
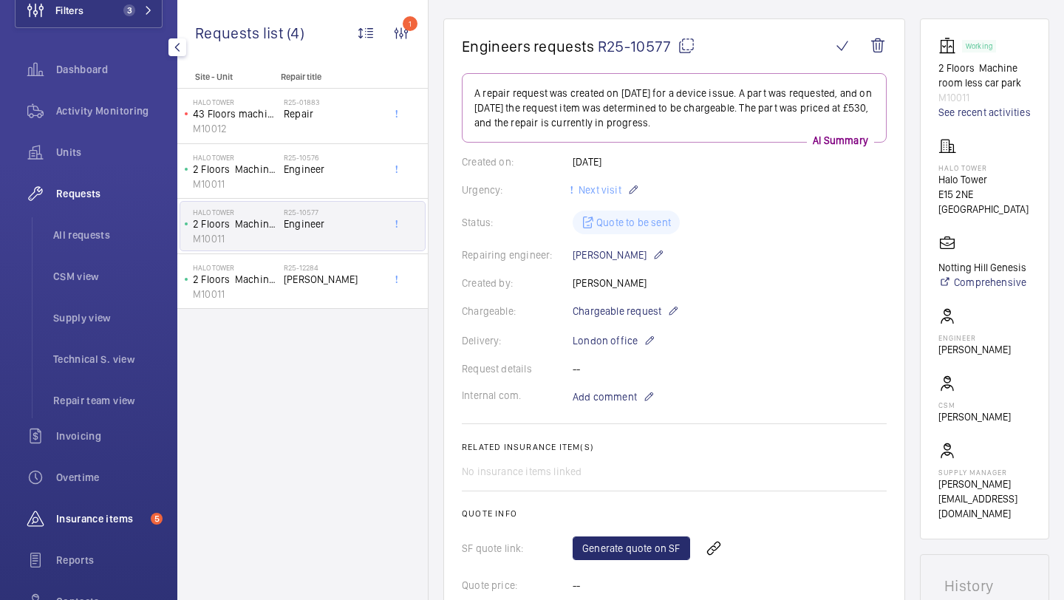
click at [109, 523] on span "Insurance items" at bounding box center [100, 518] width 89 height 15
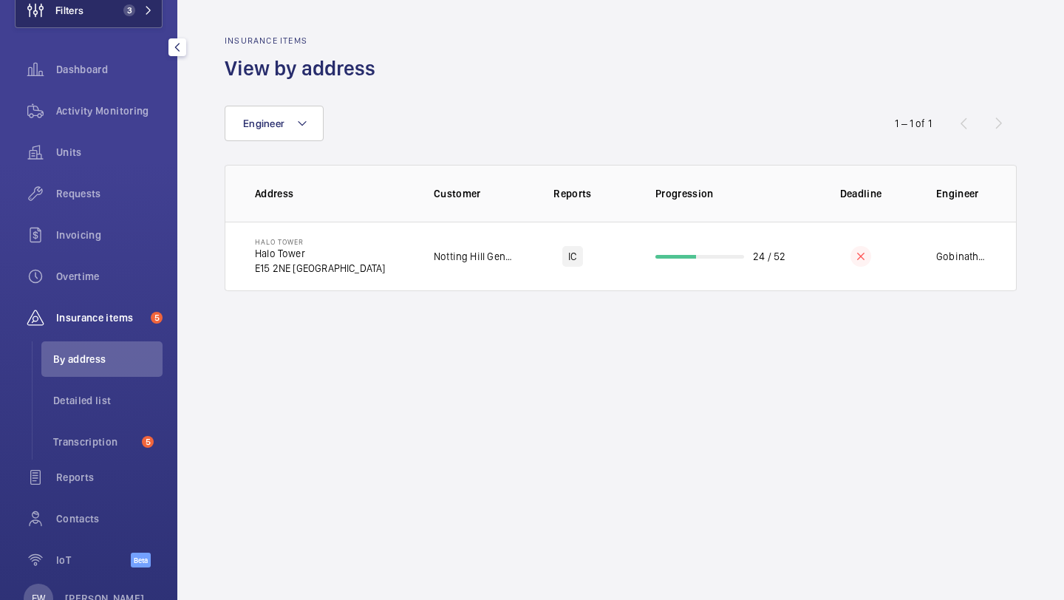
click at [119, 18] on button "Filters 3" at bounding box center [89, 10] width 148 height 35
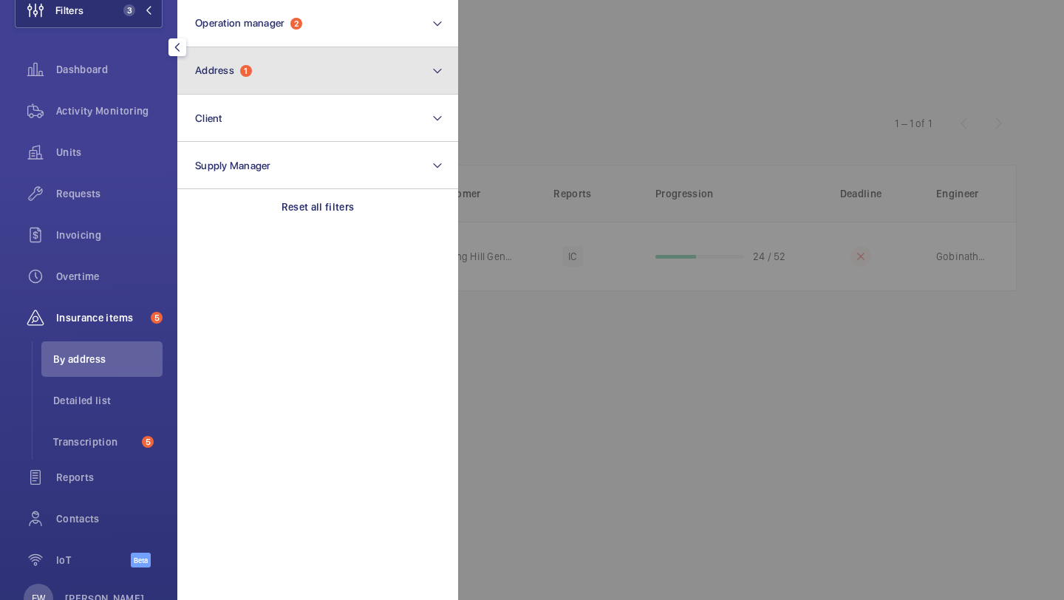
click at [219, 70] on span "Address" at bounding box center [214, 70] width 39 height 12
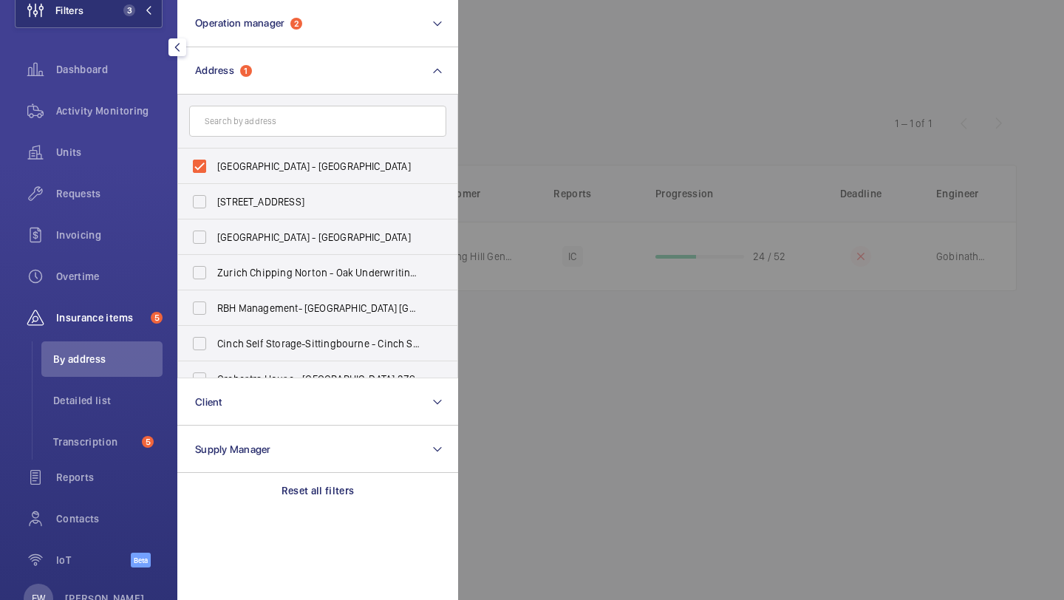
click at [240, 141] on form at bounding box center [317, 122] width 279 height 54
click at [241, 165] on span "[GEOGRAPHIC_DATA] - [GEOGRAPHIC_DATA]" at bounding box center [318, 166] width 203 height 15
click at [214, 165] on input "[GEOGRAPHIC_DATA] - [GEOGRAPHIC_DATA]" at bounding box center [200, 166] width 30 height 30
checkbox input "false"
click at [241, 120] on input "text" at bounding box center [317, 121] width 257 height 31
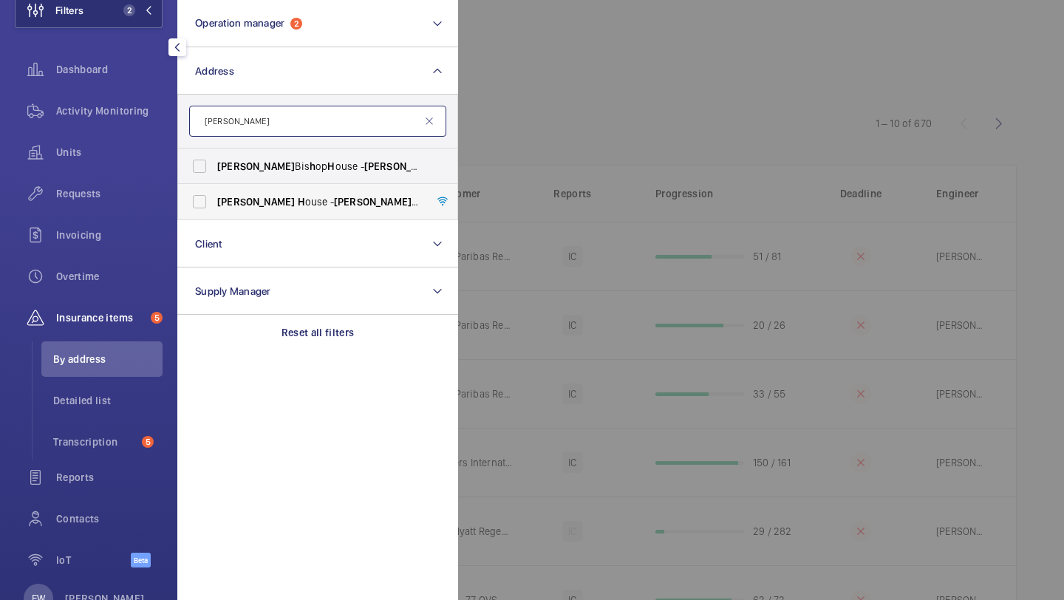
type input "maurice h"
click at [267, 197] on span "Maurice H ouse - Maurice H ouse, LONDON SE12 0JF" at bounding box center [318, 201] width 203 height 15
click at [214, 197] on input "Maurice H ouse - Maurice H ouse, LONDON SE12 0JF" at bounding box center [200, 202] width 30 height 30
checkbox input "true"
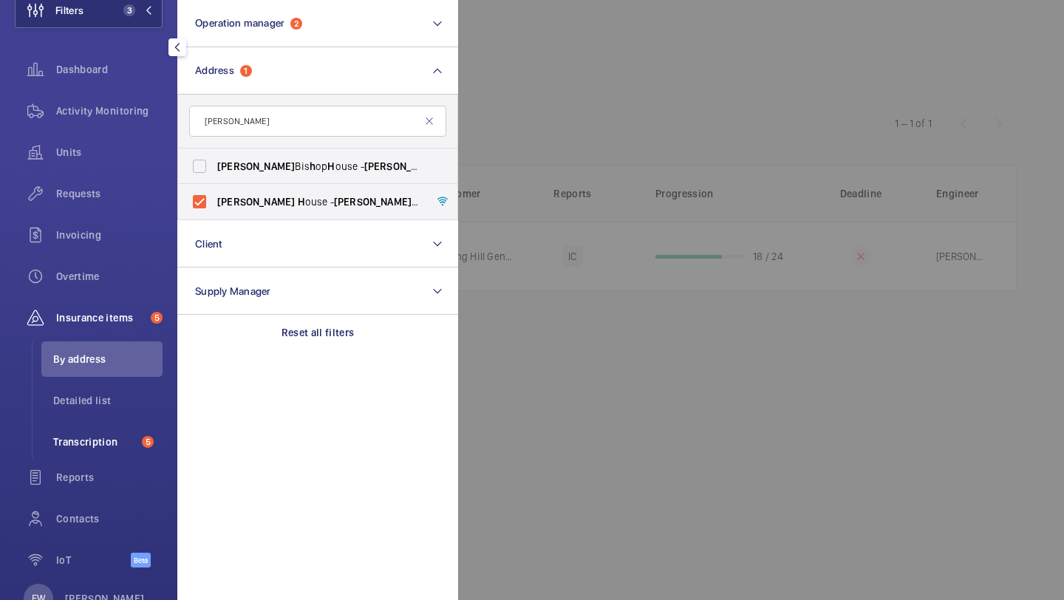
click at [110, 453] on li "Transcription 5" at bounding box center [101, 441] width 121 height 35
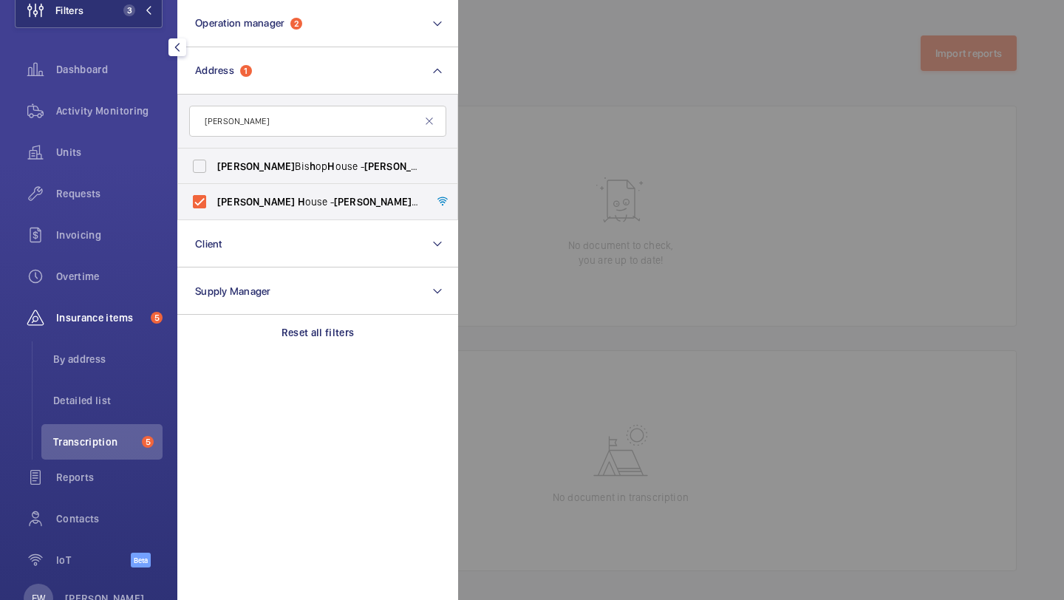
click at [563, 249] on div at bounding box center [990, 300] width 1064 height 600
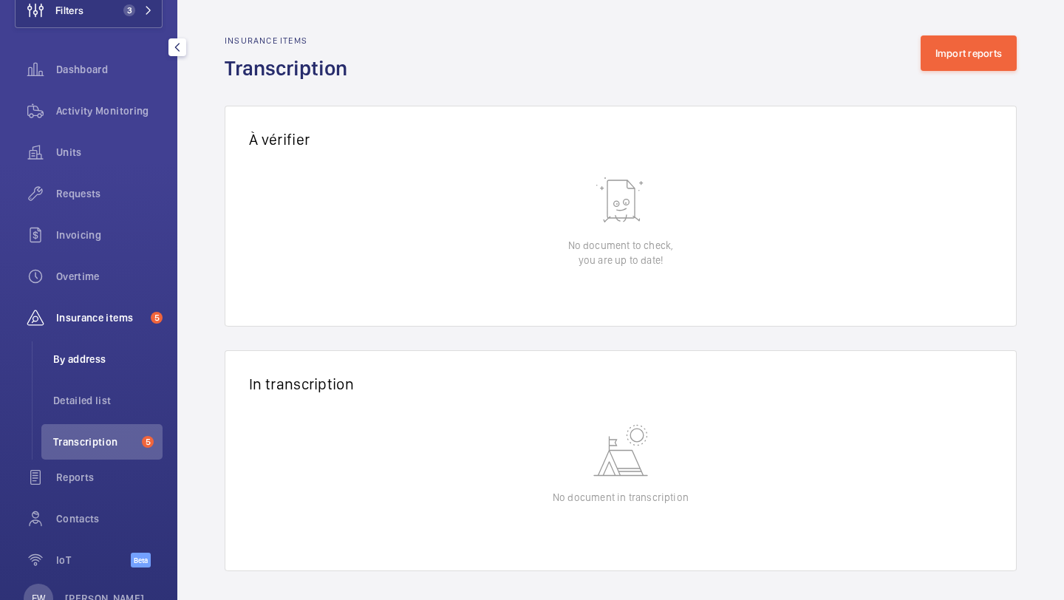
click at [107, 364] on span "By address" at bounding box center [107, 359] width 109 height 15
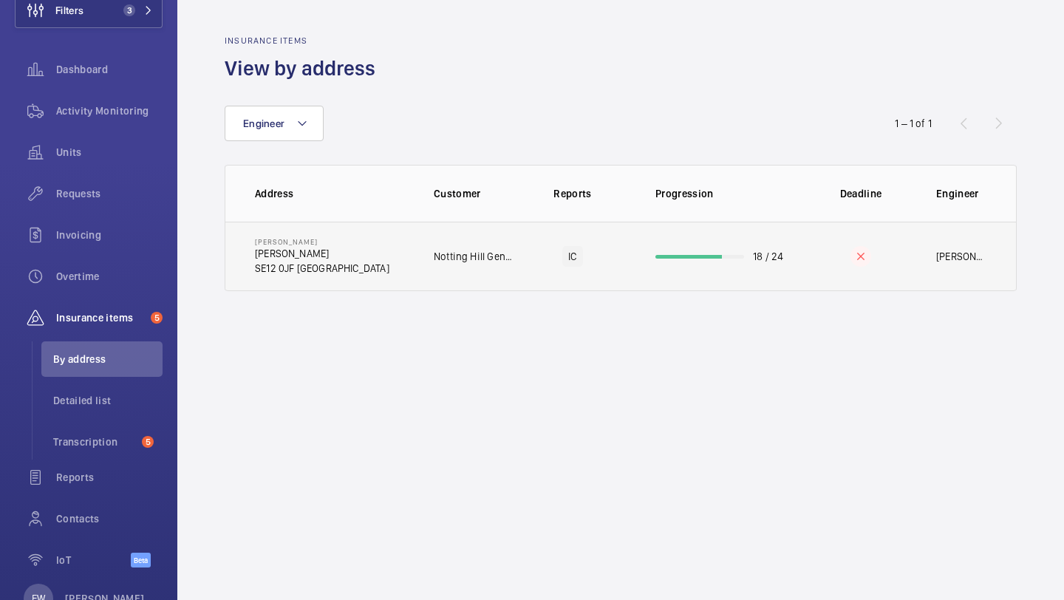
click at [416, 222] on td "Notting Hill Genesis" at bounding box center [461, 256] width 103 height 69
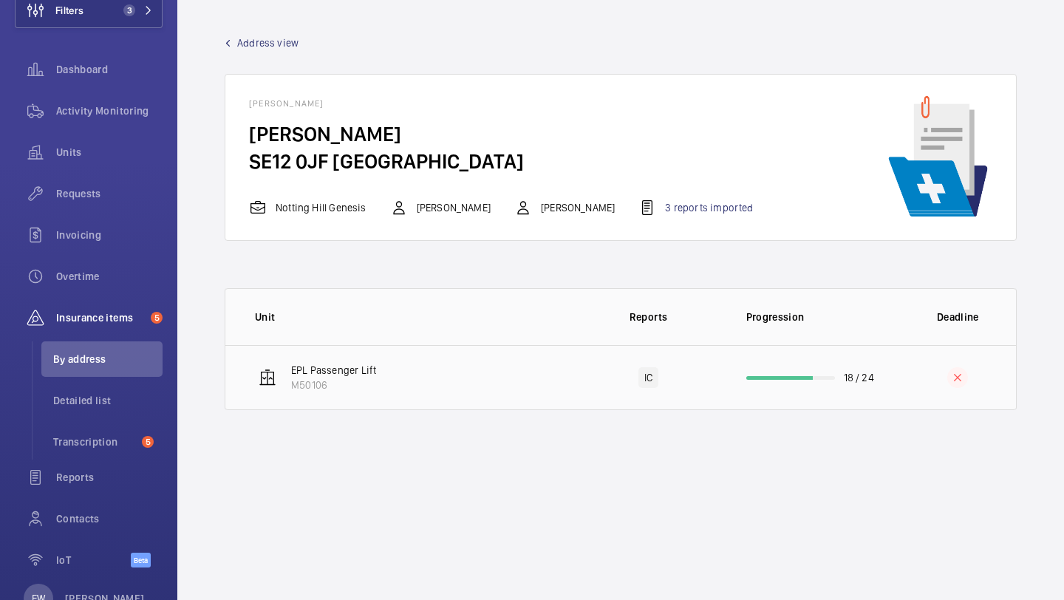
click at [497, 376] on td "EPL Passenger Lift M50106" at bounding box center [399, 377] width 349 height 65
click at [652, 378] on div "IC" at bounding box center [648, 377] width 20 height 21
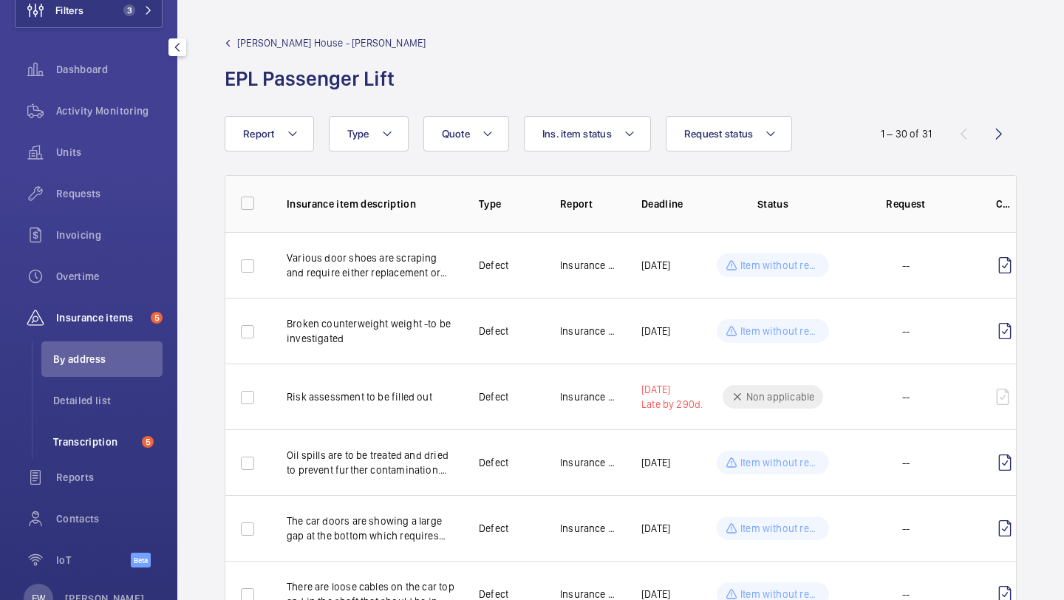
click at [128, 450] on li "Transcription 5" at bounding box center [101, 441] width 121 height 35
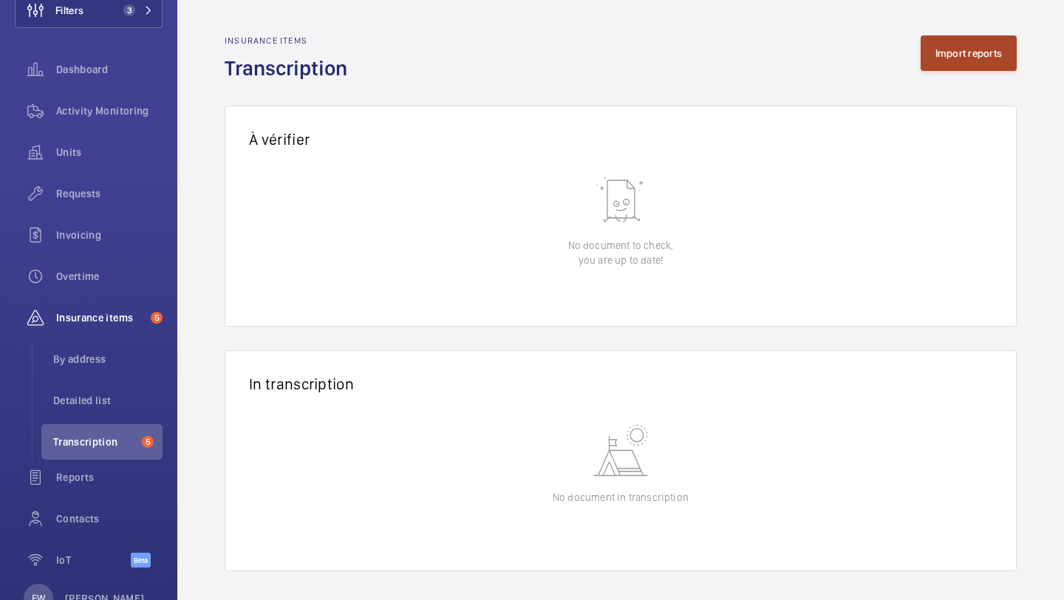
click at [984, 53] on button "Import reports" at bounding box center [969, 52] width 97 height 35
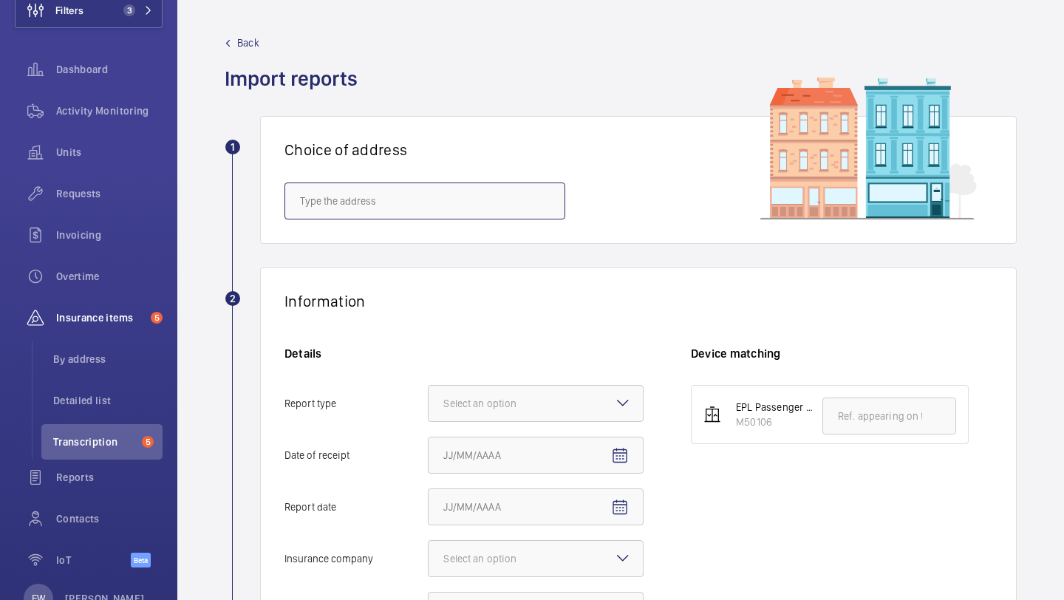
click at [457, 192] on input "text" at bounding box center [424, 201] width 281 height 37
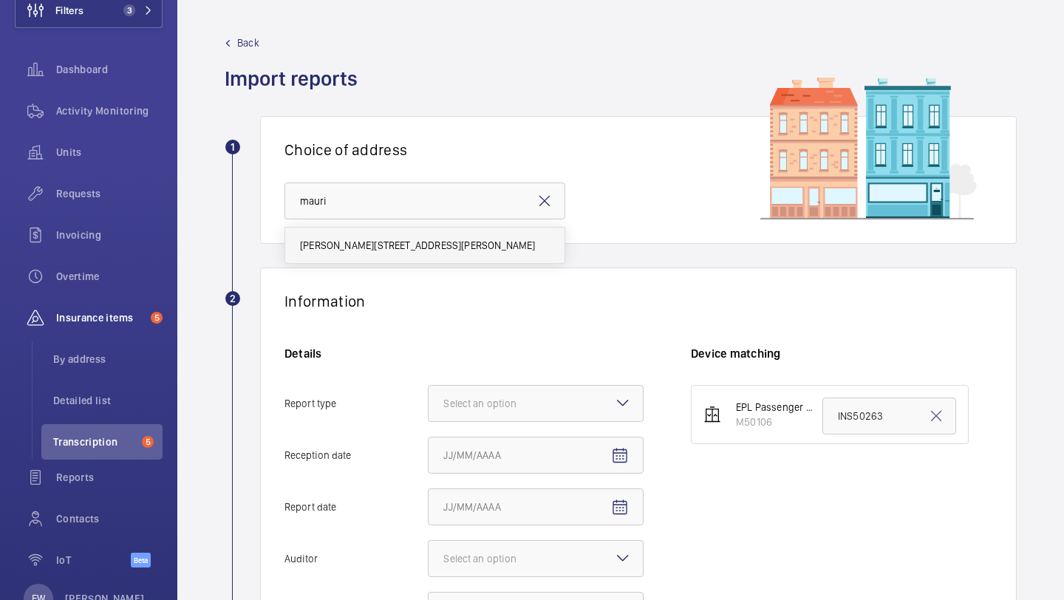
click at [429, 238] on span "Maurice House - Maurice House, LONDON SE12 0JF" at bounding box center [418, 245] width 236 height 15
type input "Maurice House - Maurice House, LONDON SE12 0JF"
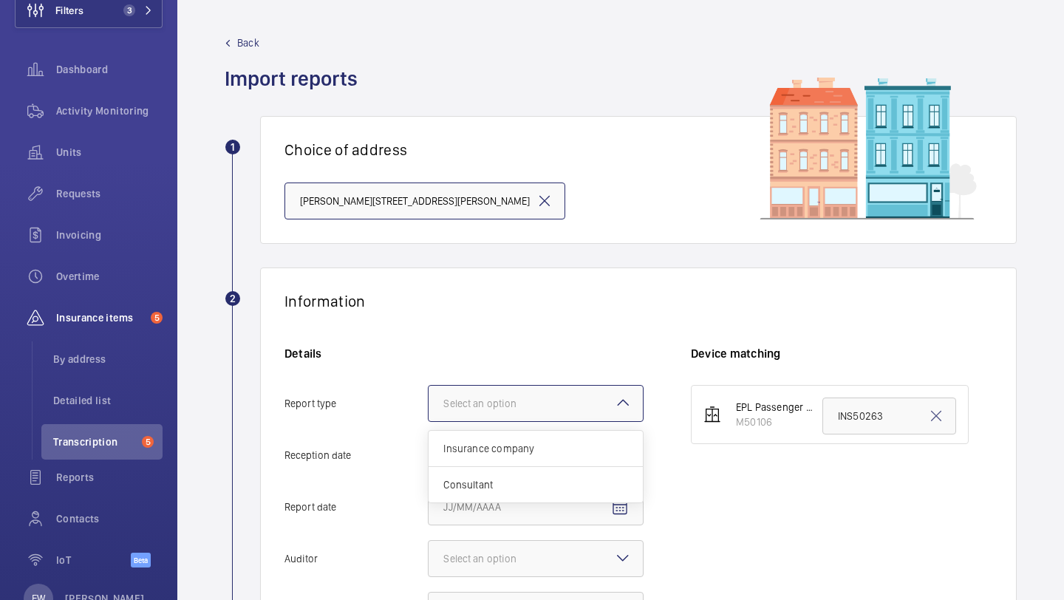
click at [484, 398] on div "Select an option" at bounding box center [498, 403] width 110 height 15
click at [429, 398] on input "Report type Select an option Insurance company Consultant" at bounding box center [429, 403] width 0 height 35
click at [485, 446] on span "Insurance company" at bounding box center [535, 448] width 185 height 15
click at [429, 421] on input "Report type Select an option Insurance company Consultant" at bounding box center [429, 403] width 0 height 35
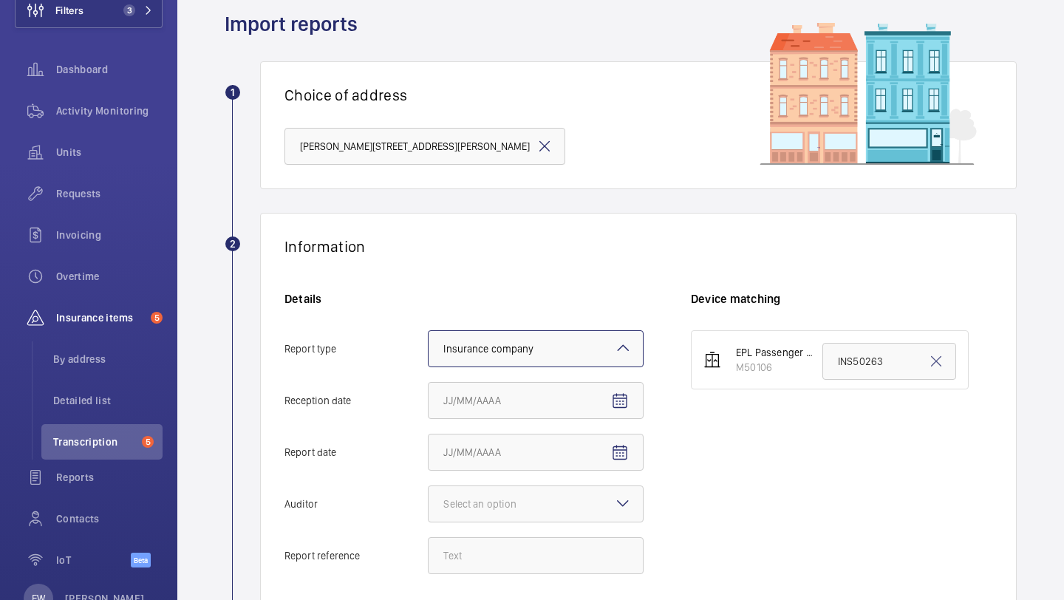
scroll to position [88, 0]
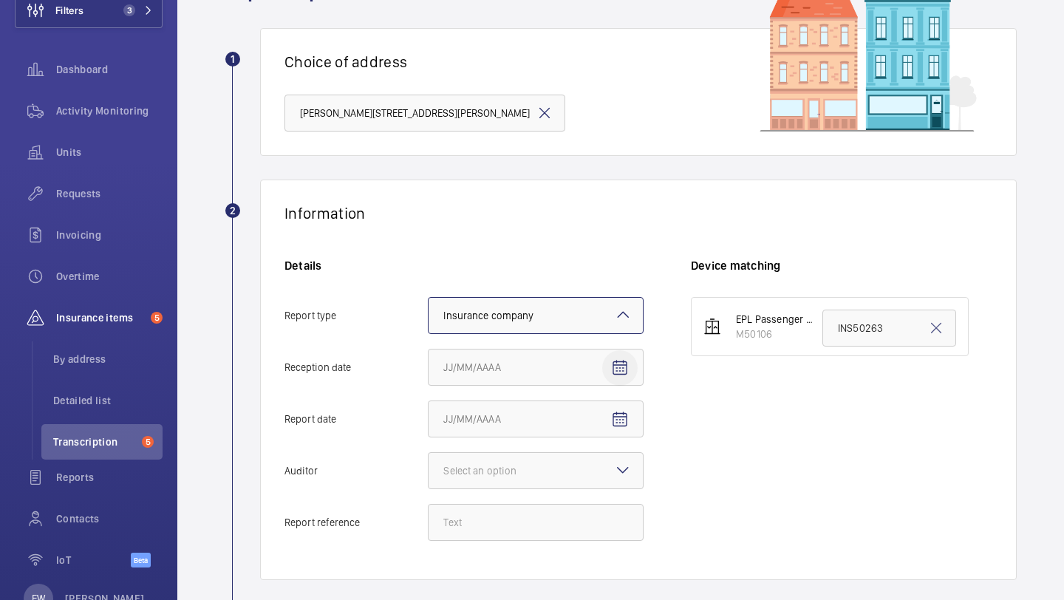
click at [635, 351] on span "Open calendar" at bounding box center [619, 367] width 35 height 35
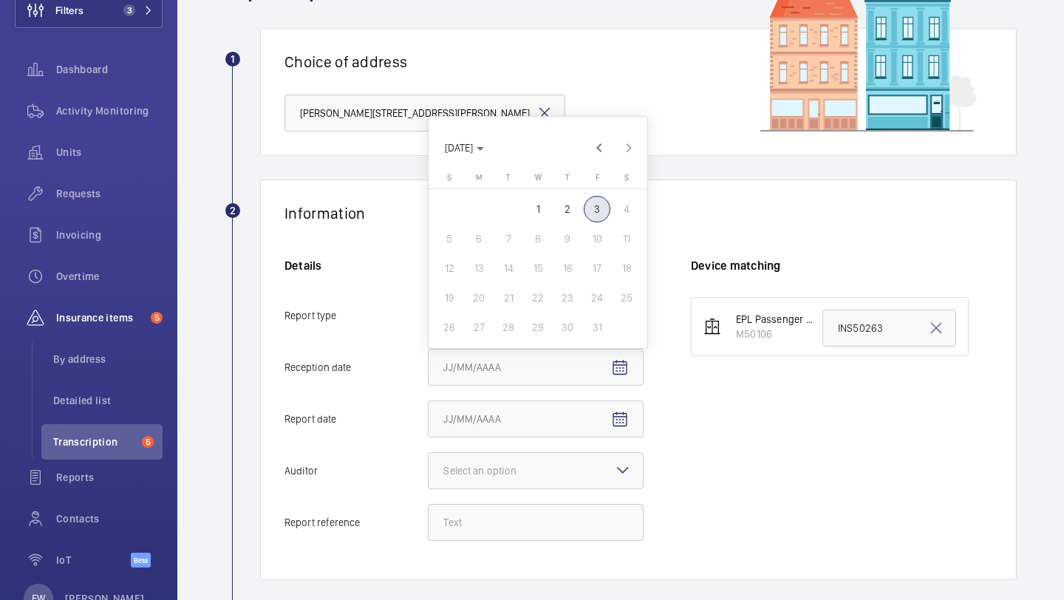
click at [596, 212] on span "3" at bounding box center [597, 209] width 27 height 27
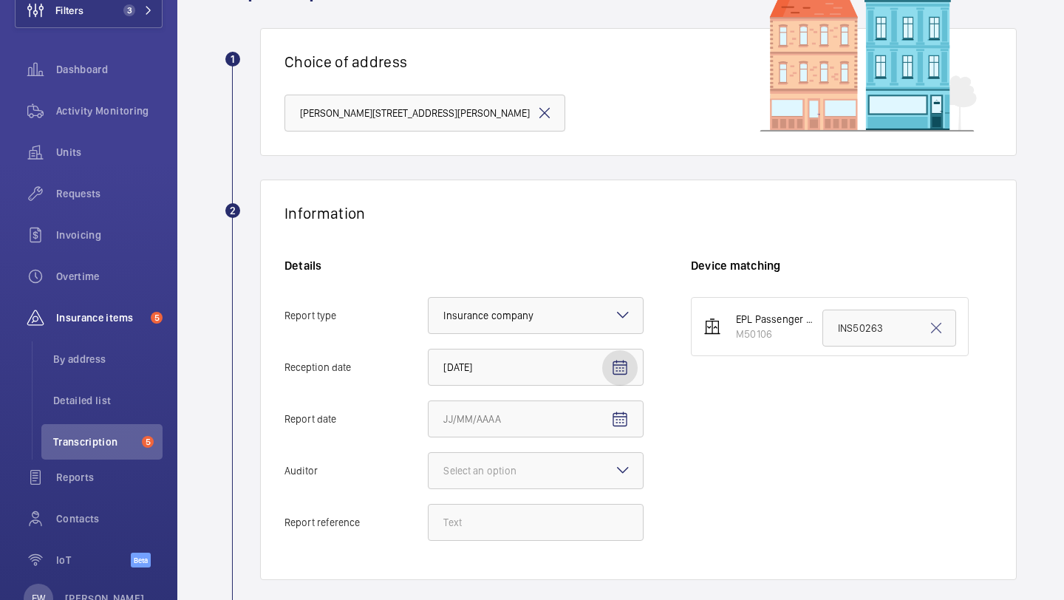
click at [622, 372] on mat-icon "Open calendar" at bounding box center [620, 368] width 18 height 18
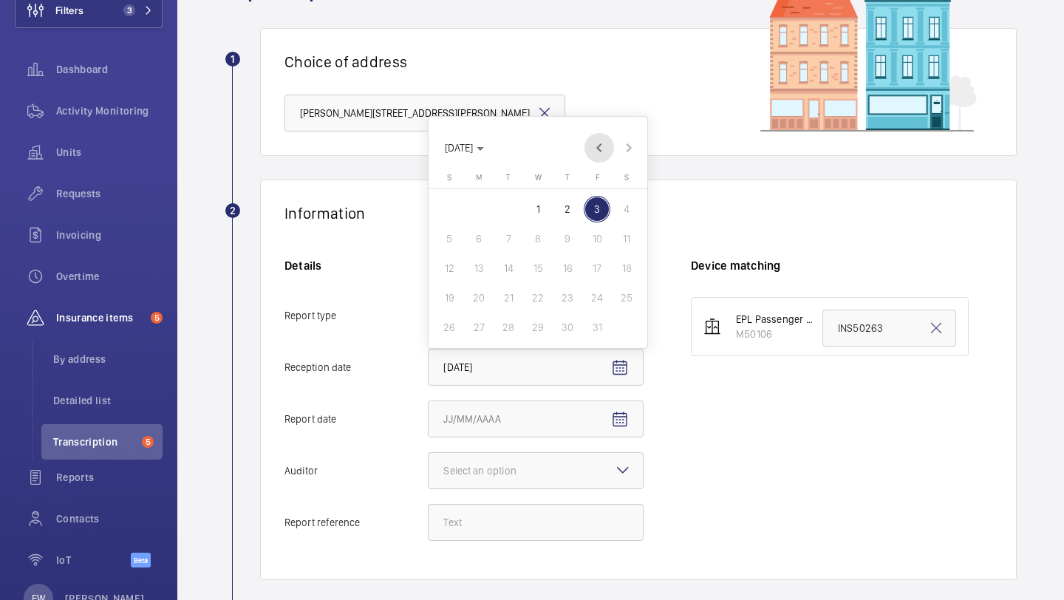
click at [603, 145] on span "Previous month" at bounding box center [599, 148] width 30 height 30
click at [626, 161] on span "Next month" at bounding box center [629, 148] width 30 height 30
click at [546, 209] on span "1" at bounding box center [538, 209] width 27 height 27
type input "[DATE]"
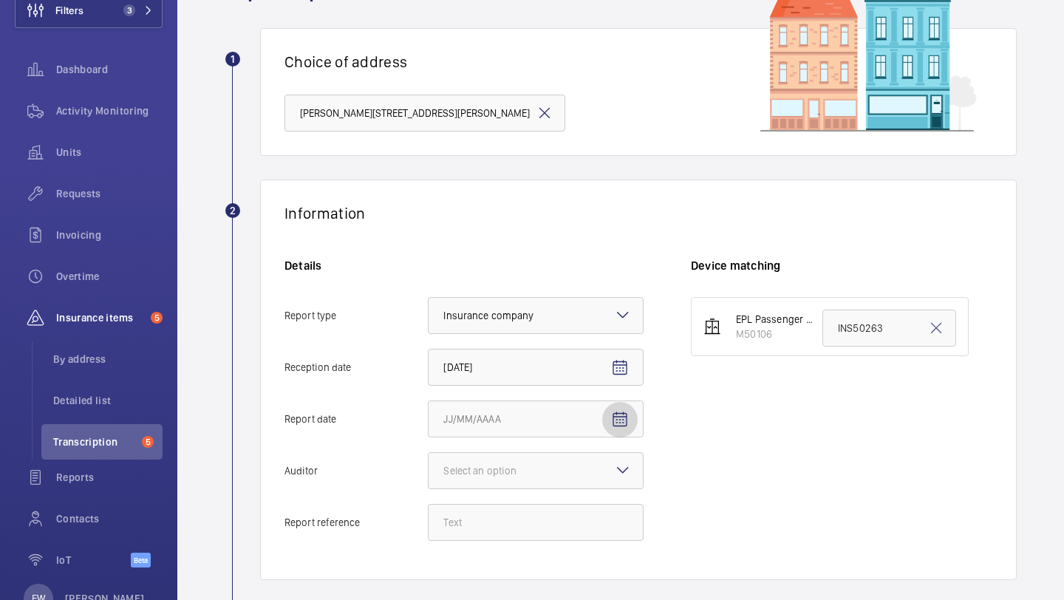
click at [617, 419] on mat-icon "Open calendar" at bounding box center [620, 420] width 18 height 18
click at [596, 202] on span "Previous month" at bounding box center [599, 200] width 30 height 30
click at [514, 373] on span "30" at bounding box center [508, 379] width 27 height 27
type input "[DATE]"
click at [511, 465] on div "Select an option" at bounding box center [498, 470] width 110 height 15
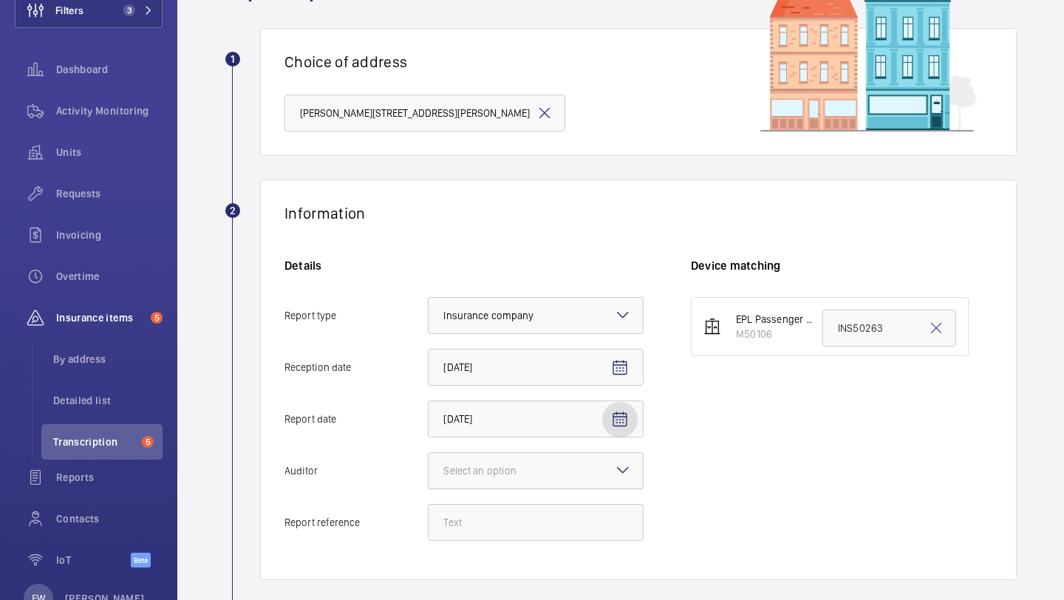
click at [429, 465] on input "Auditor Select an option" at bounding box center [429, 470] width 0 height 35
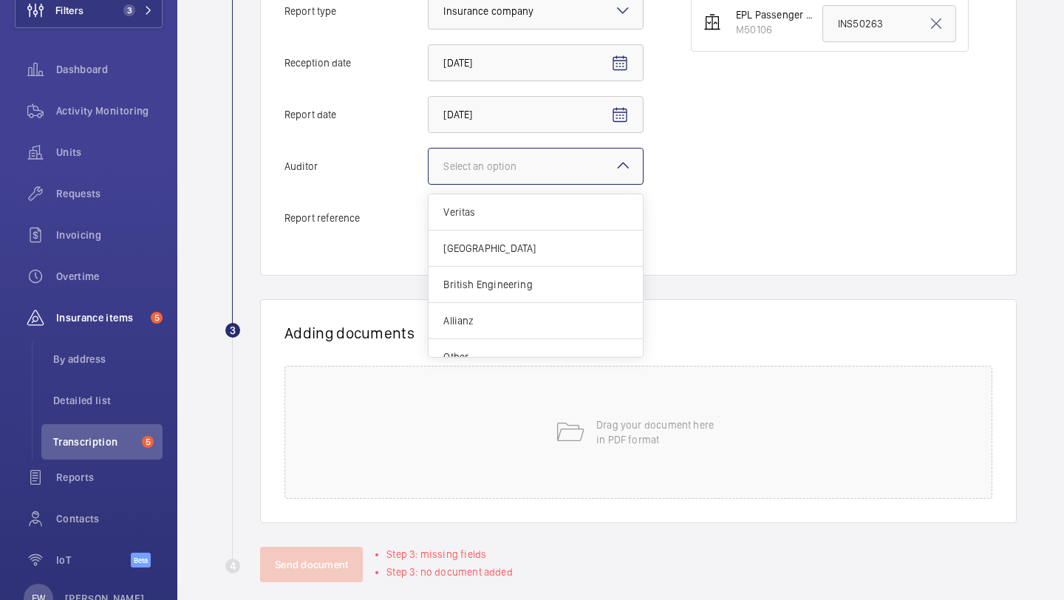
scroll to position [410, 0]
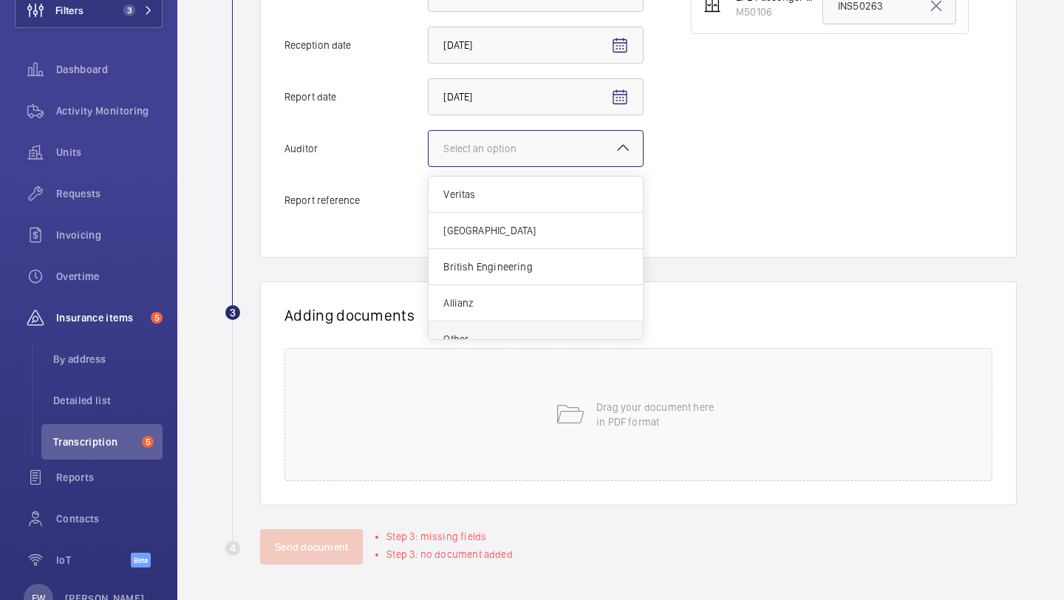
click at [516, 331] on div "Other" at bounding box center [536, 338] width 214 height 35
click at [429, 166] on input "Auditor Select an option Veritas Zurich British Engineering Allianz Other" at bounding box center [429, 148] width 0 height 35
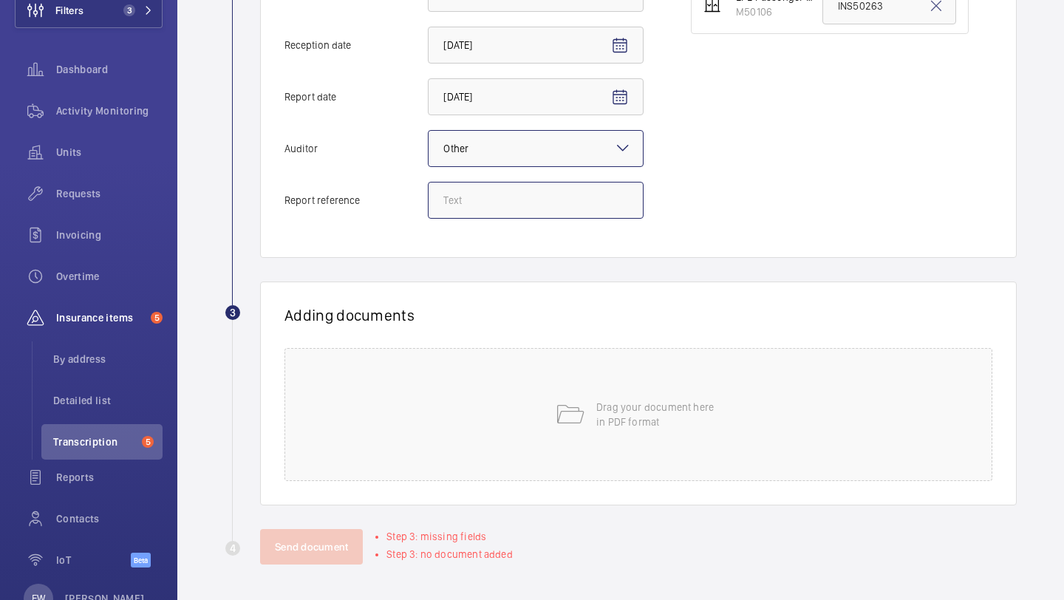
click at [593, 198] on input "Report reference" at bounding box center [536, 200] width 216 height 37
paste input "INS68067"
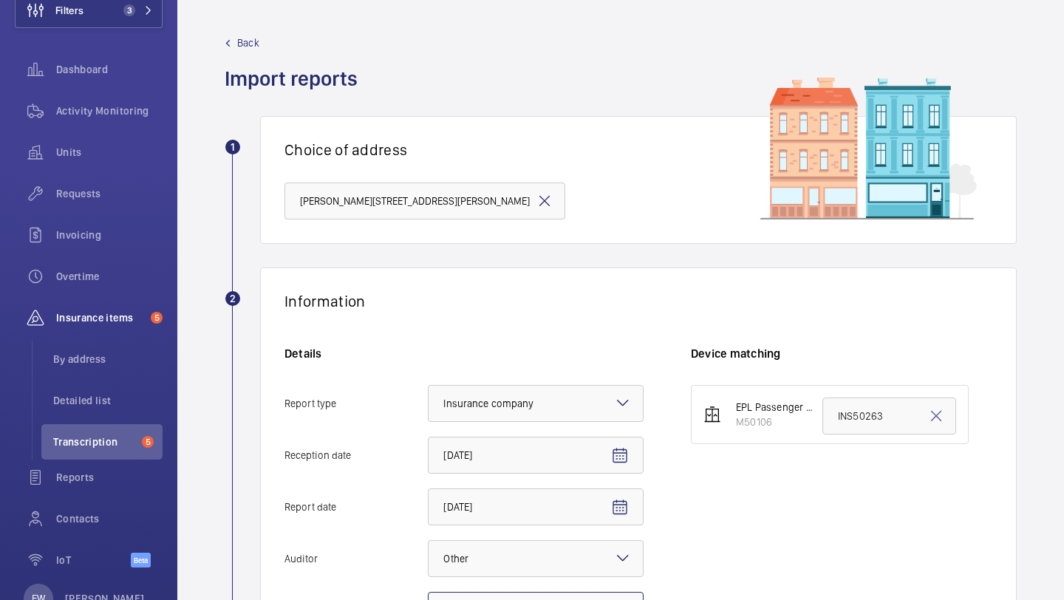
type input "INS68067"
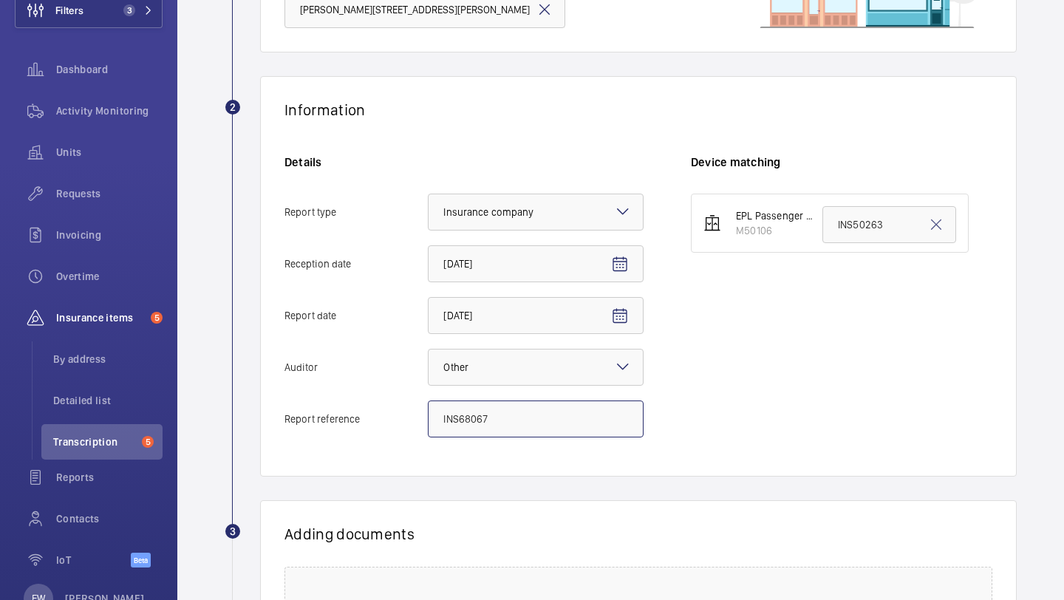
scroll to position [410, 0]
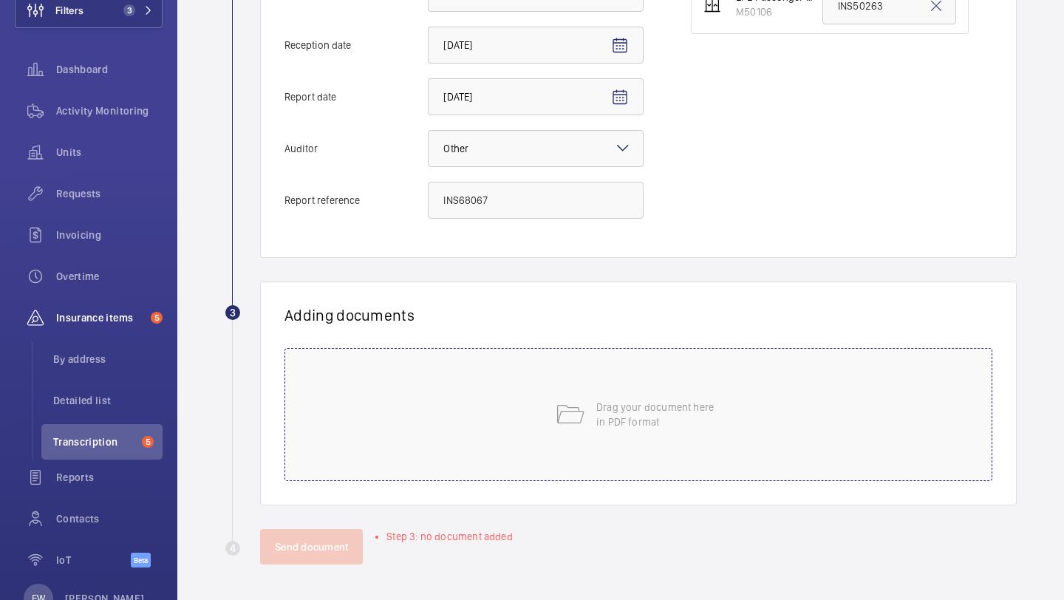
click at [571, 389] on div "Drag your document here in PDF format" at bounding box center [638, 414] width 708 height 133
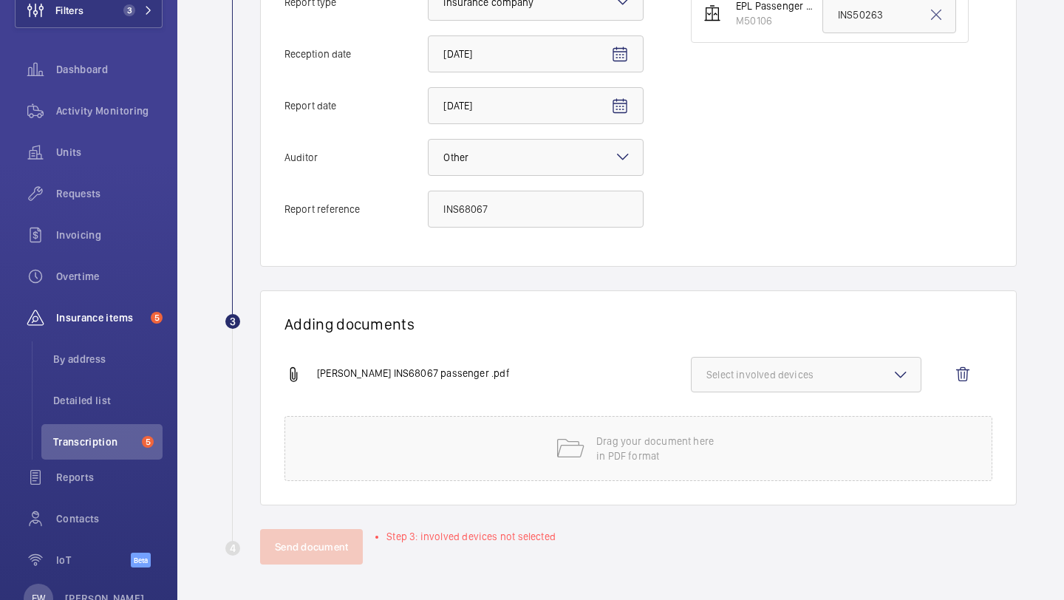
scroll to position [401, 0]
click at [805, 380] on span "Select involved devices" at bounding box center [805, 374] width 199 height 15
click at [777, 423] on span "M50106" at bounding box center [807, 421] width 153 height 15
click at [728, 423] on input "M50106" at bounding box center [713, 421] width 30 height 30
checkbox input "true"
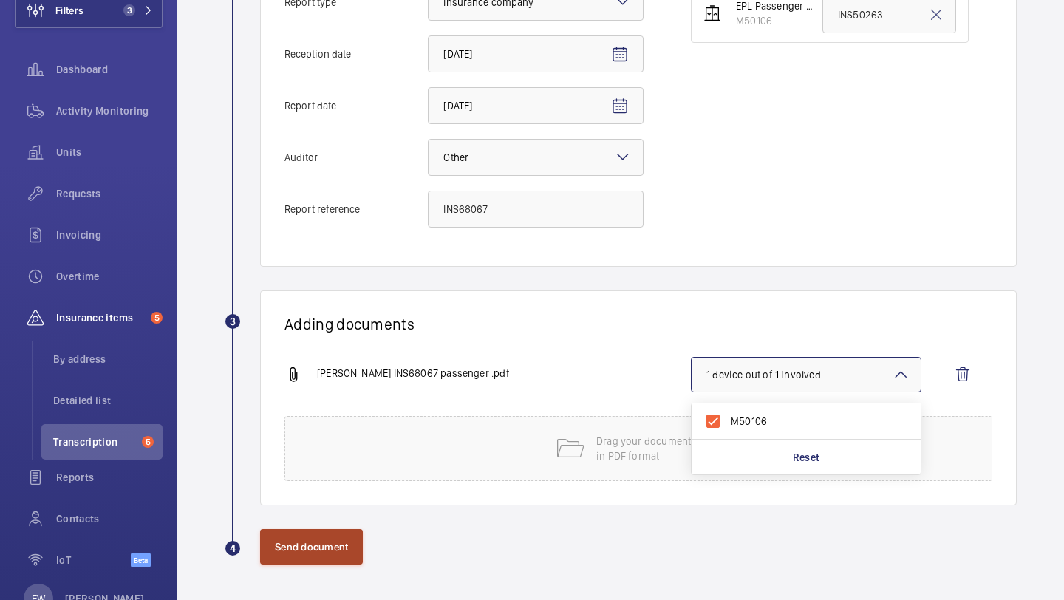
click at [349, 537] on button "Send document" at bounding box center [311, 546] width 103 height 35
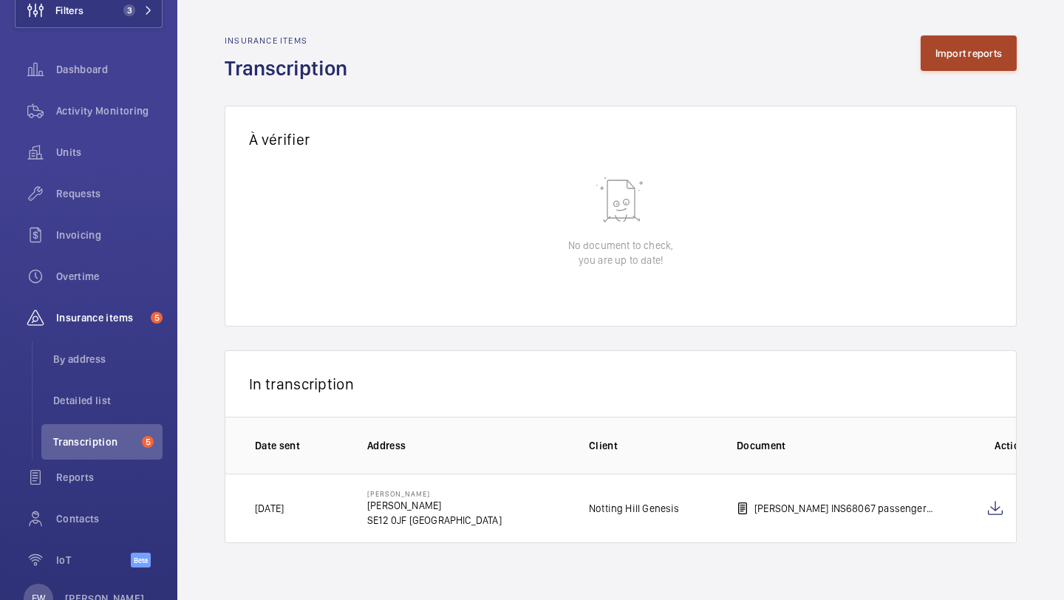
click at [970, 38] on button "Import reports" at bounding box center [969, 52] width 97 height 35
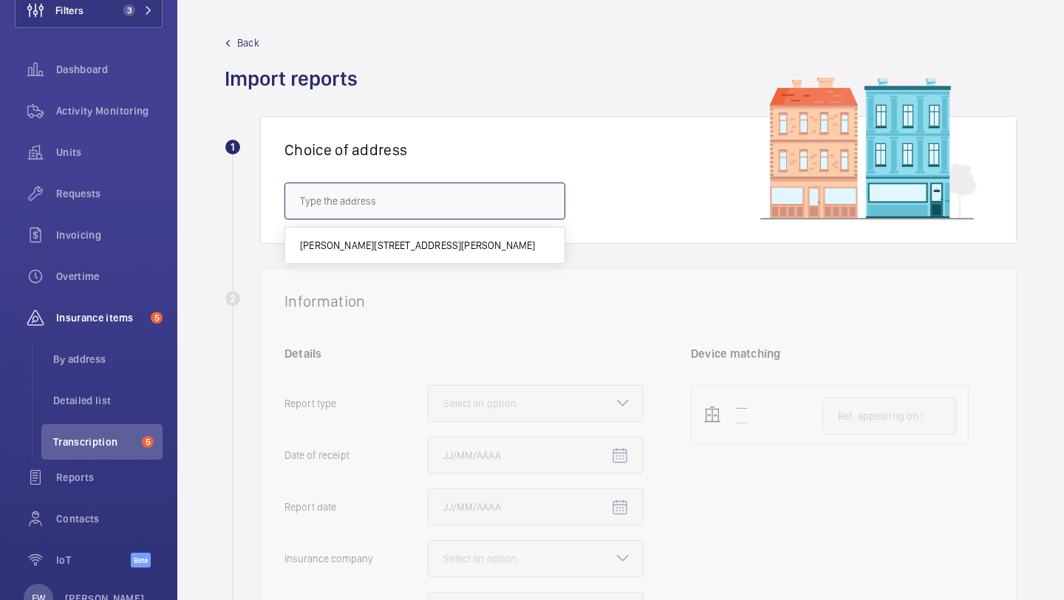
click at [468, 205] on input "text" at bounding box center [424, 201] width 281 height 37
click at [400, 253] on mat-option "[GEOGRAPHIC_DATA] - [GEOGRAPHIC_DATA]" at bounding box center [424, 245] width 279 height 35
type input "[GEOGRAPHIC_DATA] - [GEOGRAPHIC_DATA]"
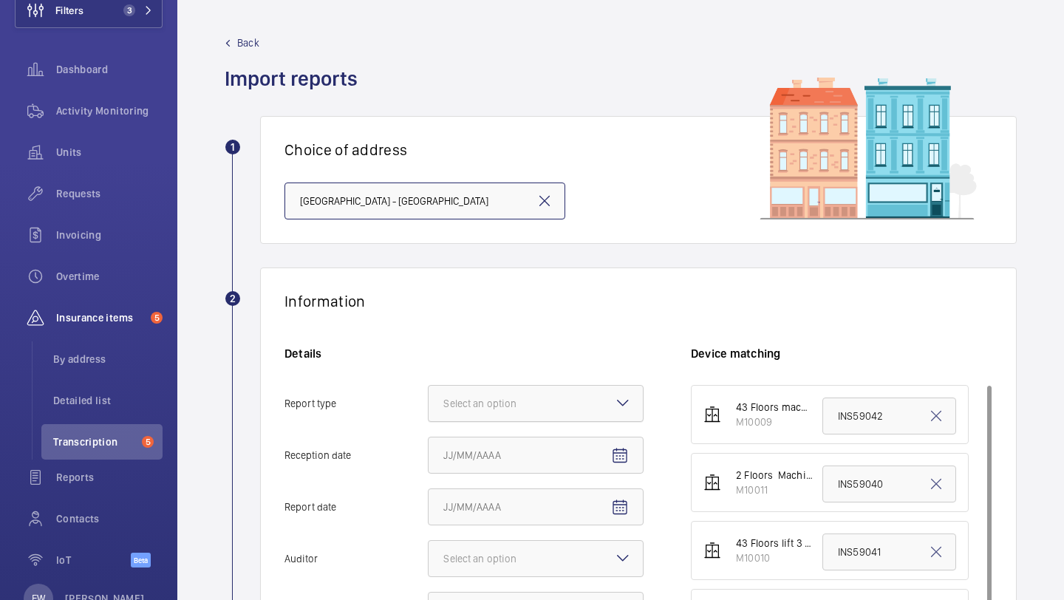
click at [514, 400] on div "Select an option" at bounding box center [498, 403] width 110 height 15
click at [429, 400] on input "Report type Select an option" at bounding box center [429, 403] width 0 height 35
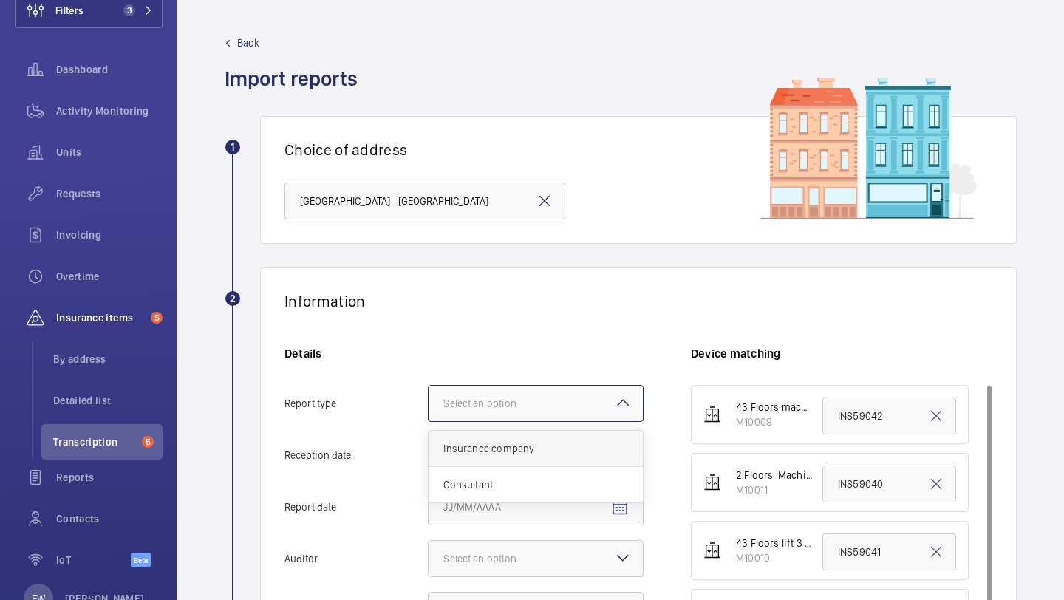
click at [514, 437] on div "Insurance company" at bounding box center [536, 449] width 214 height 36
click at [429, 421] on input "Report type Select an option Insurance company Consultant" at bounding box center [429, 403] width 0 height 35
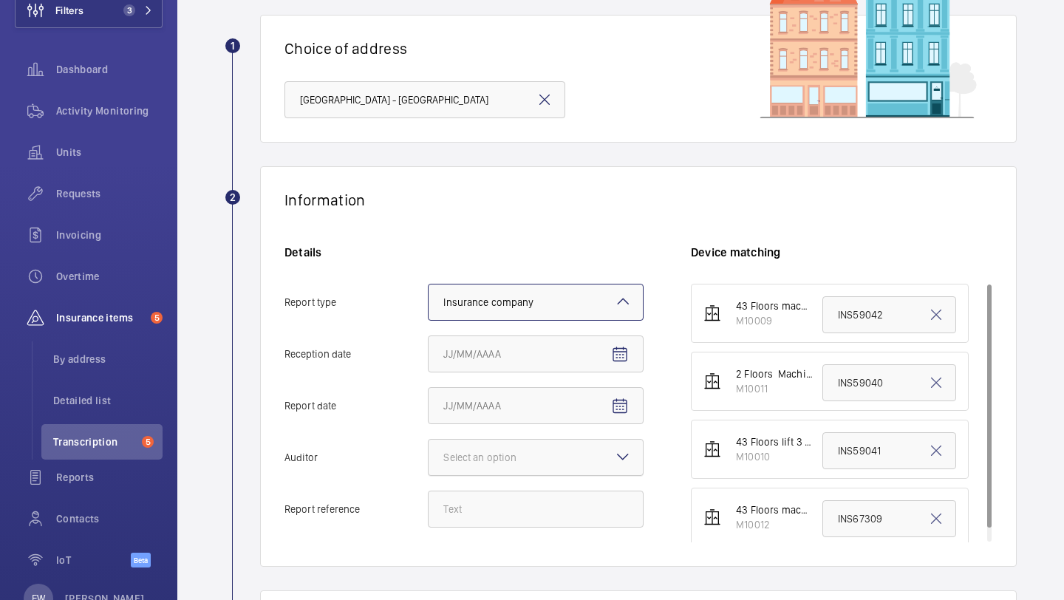
scroll to position [151, 0]
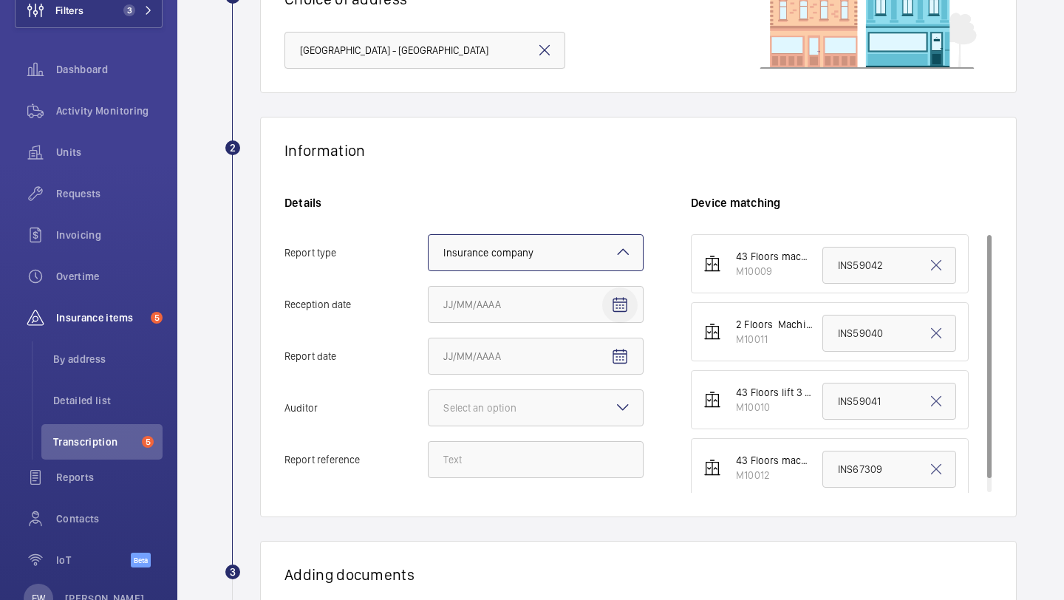
click at [624, 296] on mat-icon "Open calendar" at bounding box center [620, 305] width 18 height 18
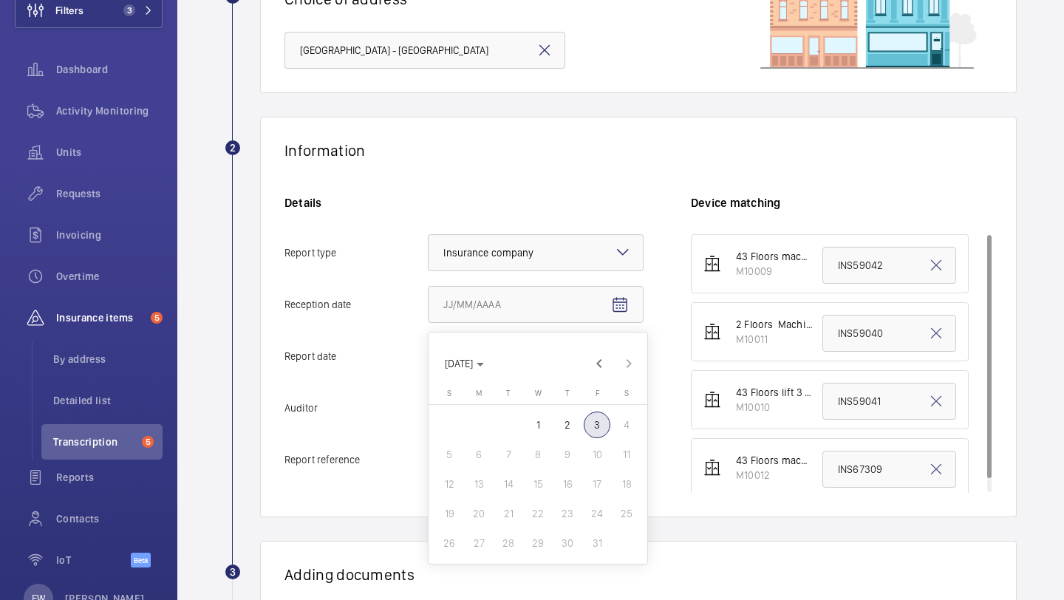
click at [542, 418] on span "1" at bounding box center [538, 425] width 27 height 27
type input "[DATE]"
click at [625, 350] on mat-icon "Open calendar" at bounding box center [620, 357] width 18 height 18
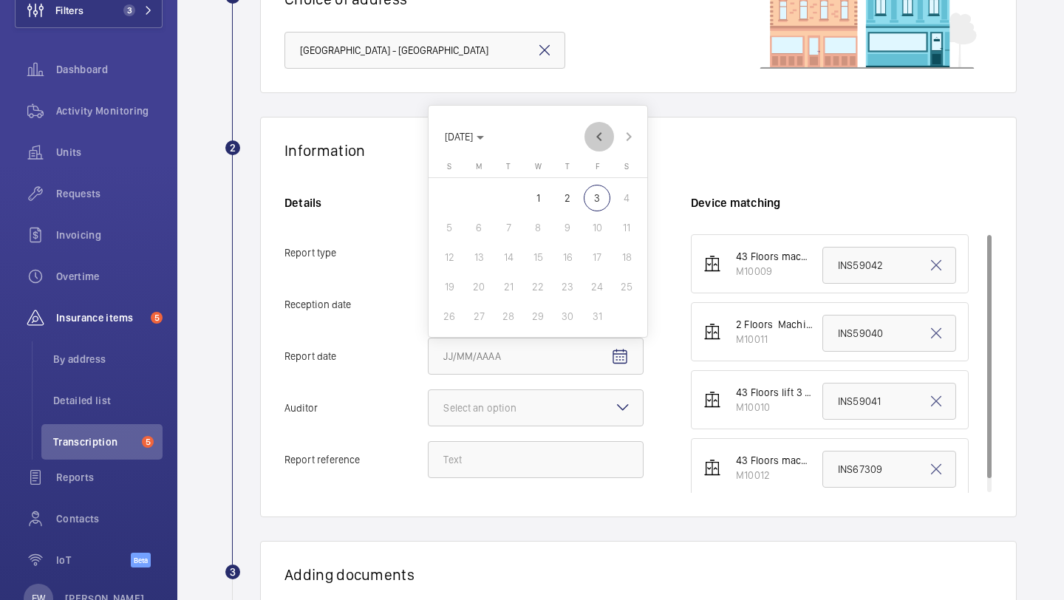
click at [597, 145] on span "Previous month" at bounding box center [599, 137] width 30 height 30
click at [510, 317] on span "30" at bounding box center [508, 316] width 27 height 27
type input "[DATE]"
click at [506, 396] on div at bounding box center [536, 407] width 214 height 35
click at [429, 396] on input "Auditor Select an option" at bounding box center [429, 407] width 0 height 35
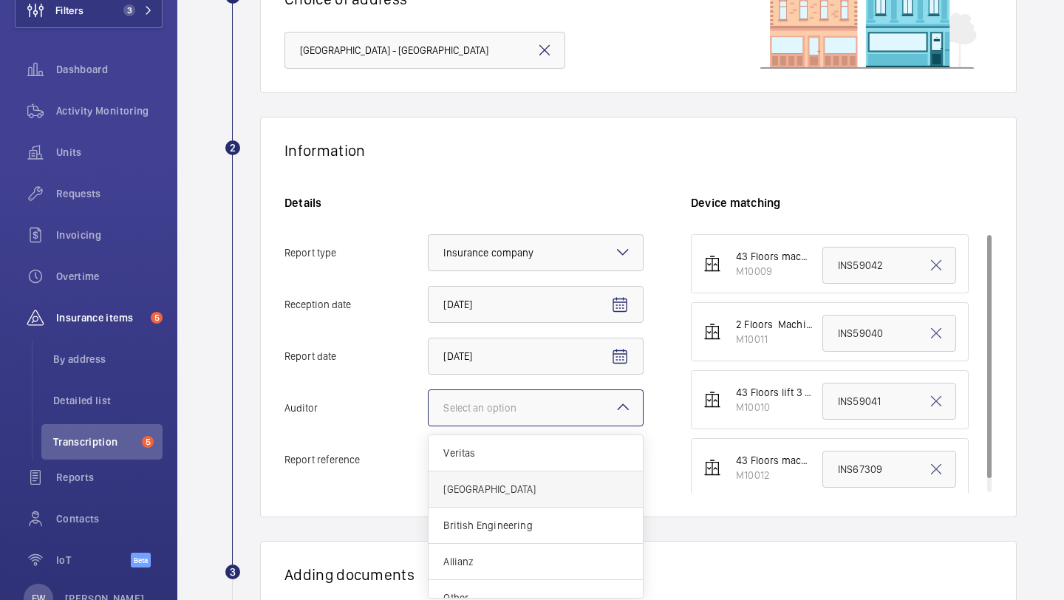
scroll to position [18, 0]
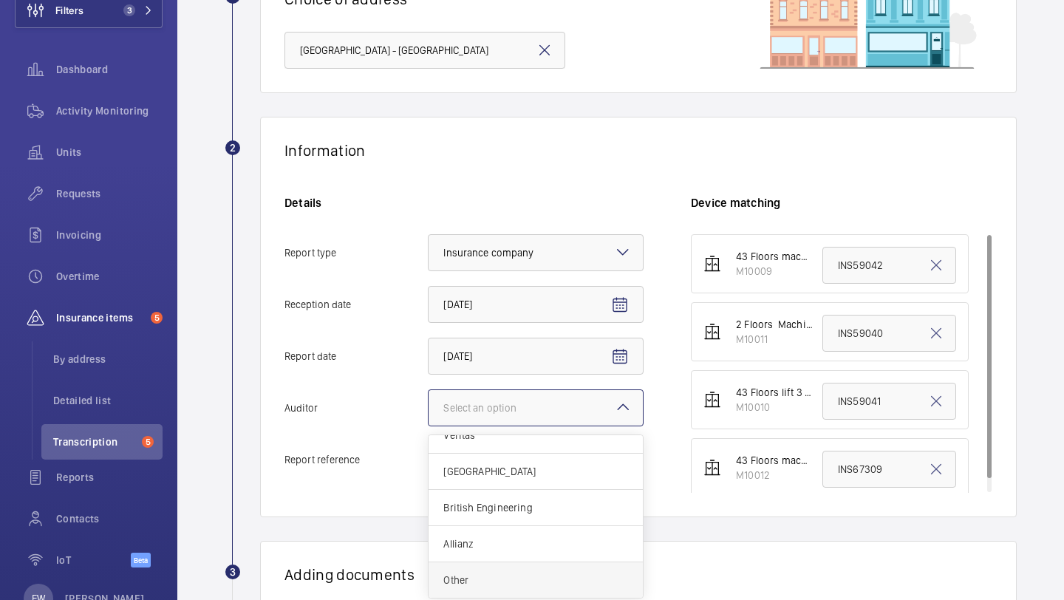
click at [483, 574] on span "Other" at bounding box center [535, 580] width 185 height 15
click at [429, 426] on input "Auditor Select an option Veritas Zurich British Engineering Allianz Other" at bounding box center [429, 407] width 0 height 35
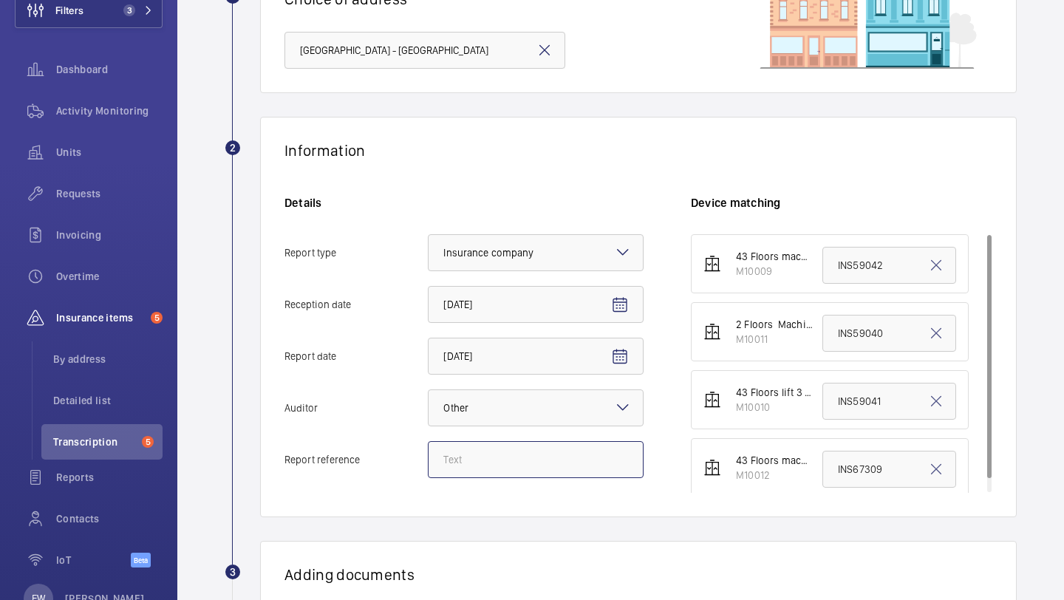
click at [500, 451] on input "Report reference" at bounding box center [536, 459] width 216 height 37
paste input "INS67307"
type input "INS67307"
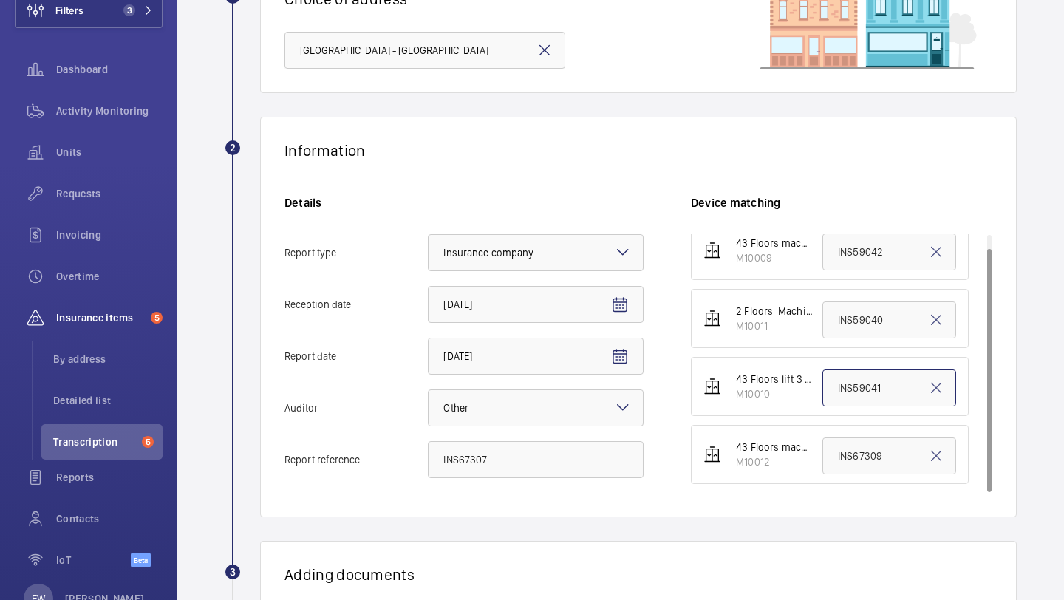
click at [879, 385] on input "INS59041" at bounding box center [889, 387] width 134 height 37
paste input "67307"
type input "INS67307"
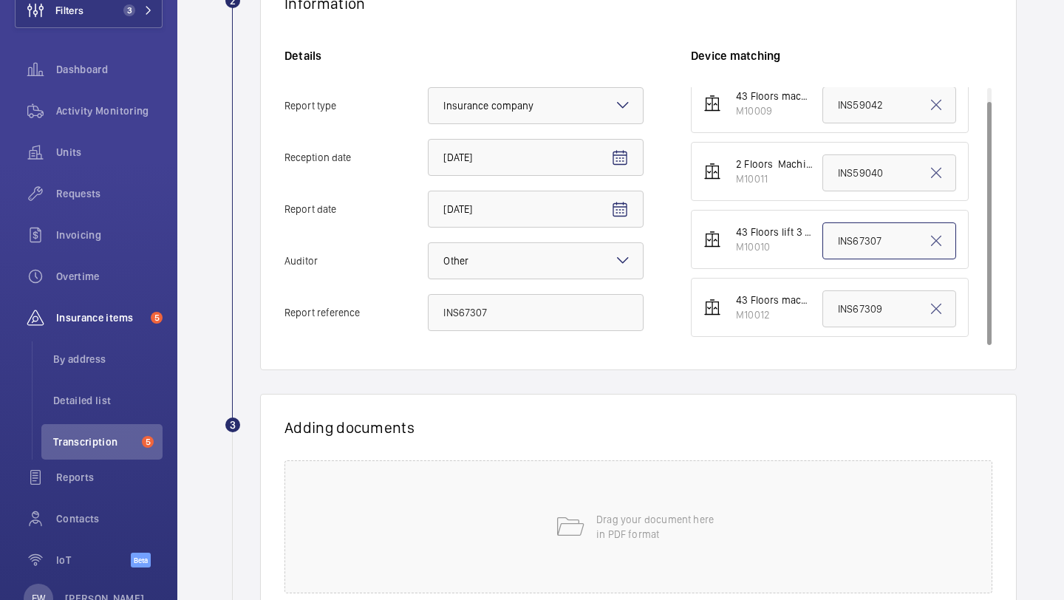
scroll to position [410, 0]
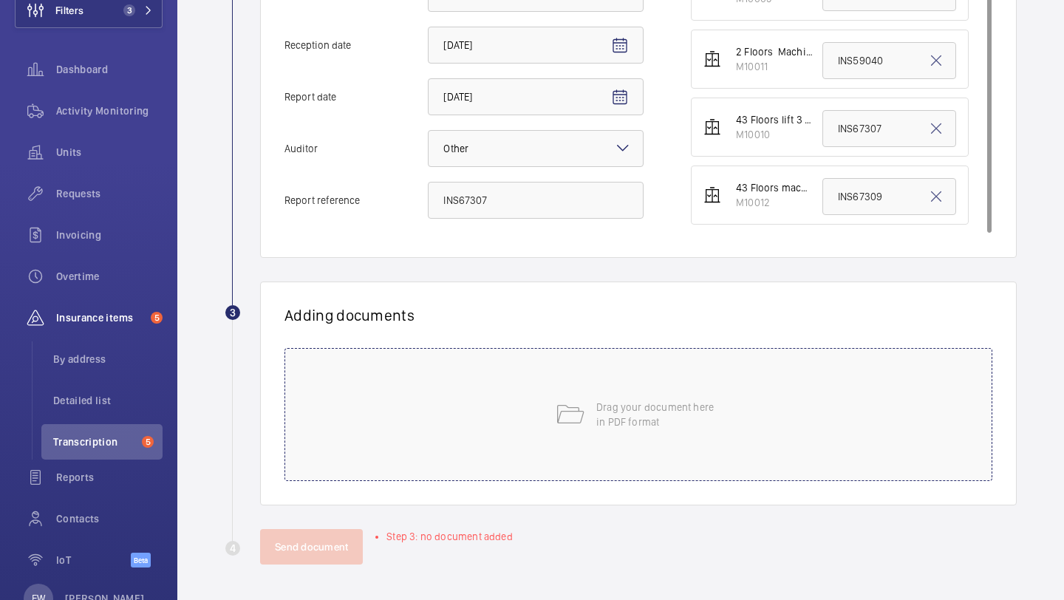
click at [552, 470] on div "Drag your document here in PDF format" at bounding box center [638, 414] width 708 height 133
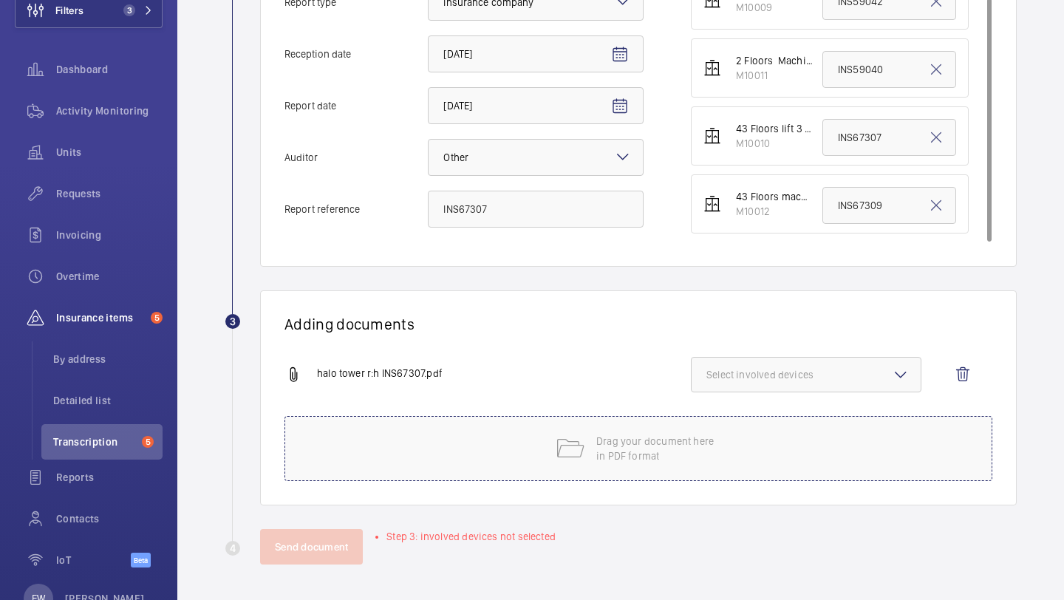
scroll to position [401, 0]
click at [794, 375] on span "Select involved devices" at bounding box center [805, 374] width 199 height 15
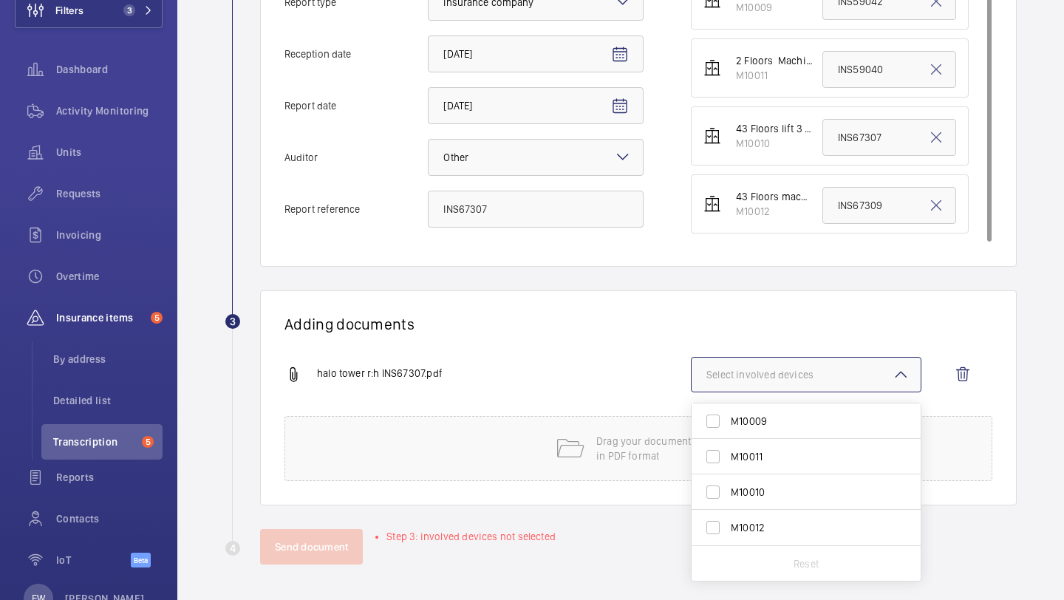
click at [766, 488] on span "M10010" at bounding box center [807, 492] width 153 height 15
click at [728, 488] on input "M10010" at bounding box center [713, 492] width 30 height 30
checkbox input "true"
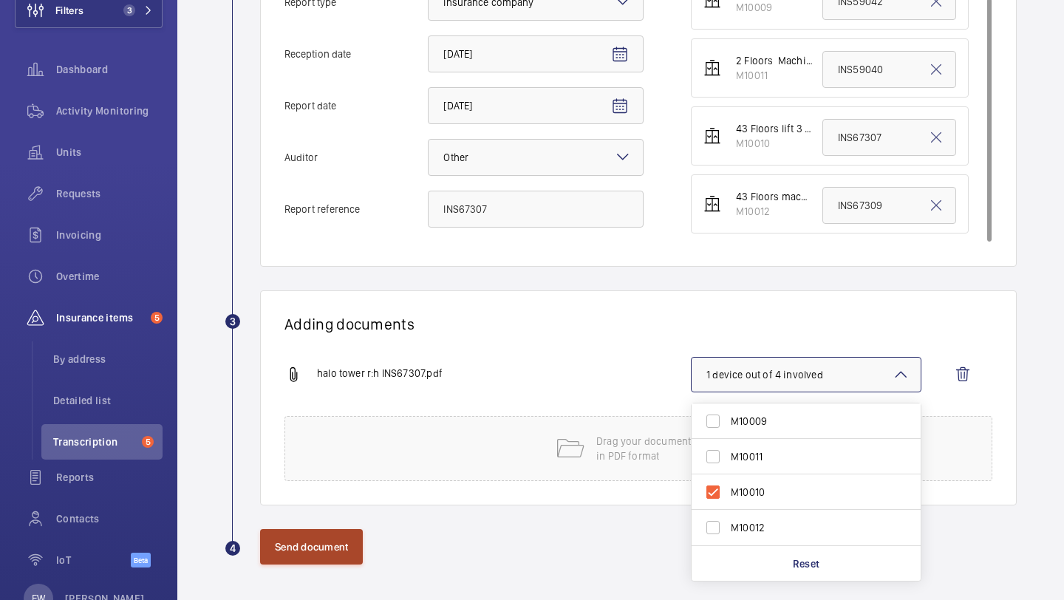
click at [317, 553] on button "Send document" at bounding box center [311, 546] width 103 height 35
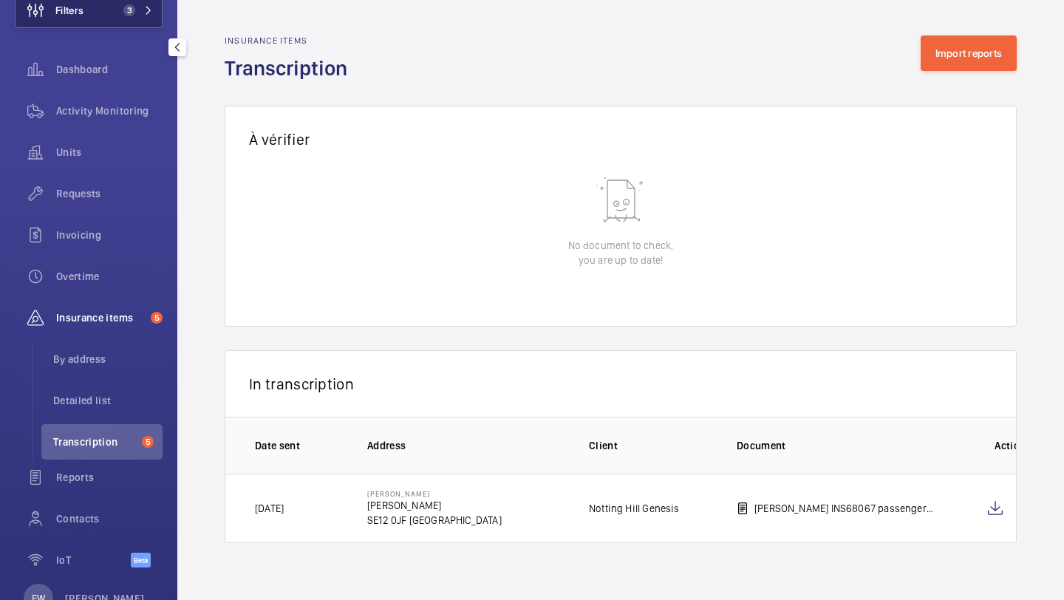
click at [84, 13] on button "Filters 3" at bounding box center [89, 10] width 148 height 35
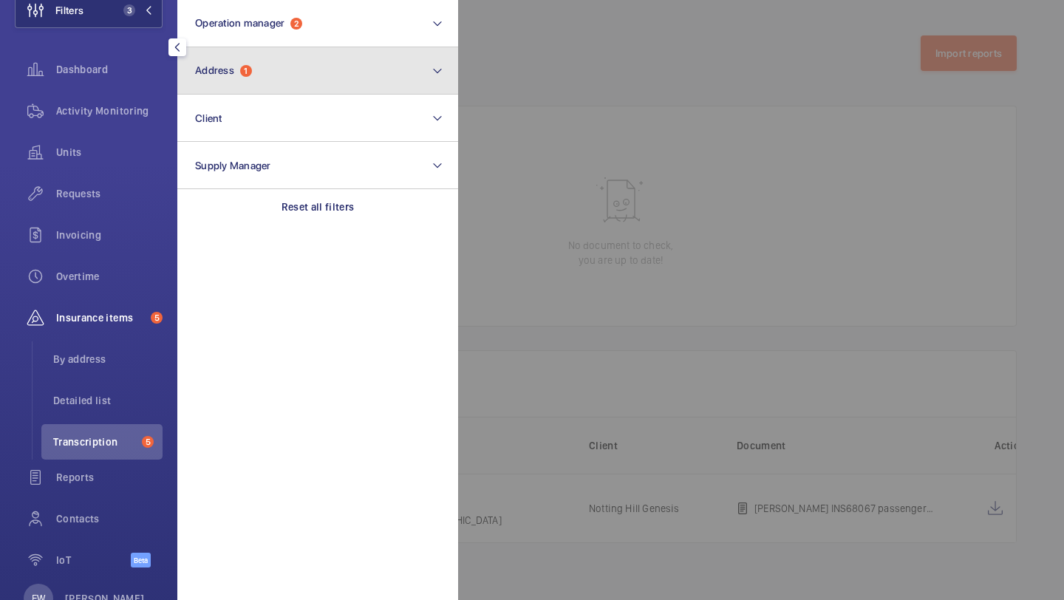
click at [248, 61] on button "Address 1" at bounding box center [317, 70] width 281 height 47
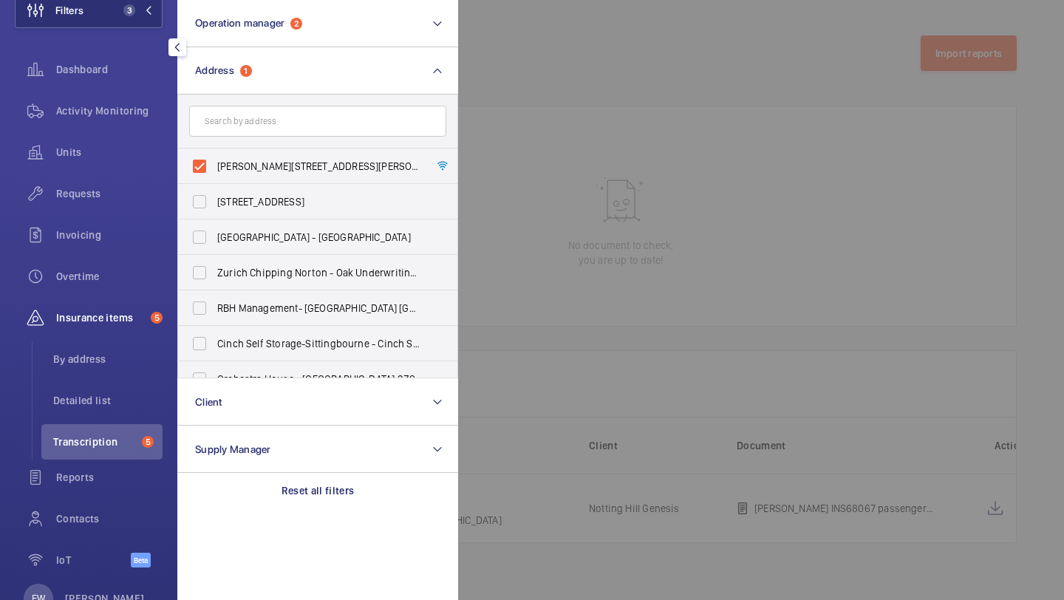
click at [250, 143] on form at bounding box center [317, 122] width 279 height 54
click at [252, 168] on span "Maurice House - Maurice House, LONDON SE12 0JF" at bounding box center [318, 166] width 203 height 15
click at [214, 168] on input "Maurice House - Maurice House, LONDON SE12 0JF" at bounding box center [200, 166] width 30 height 30
checkbox input "false"
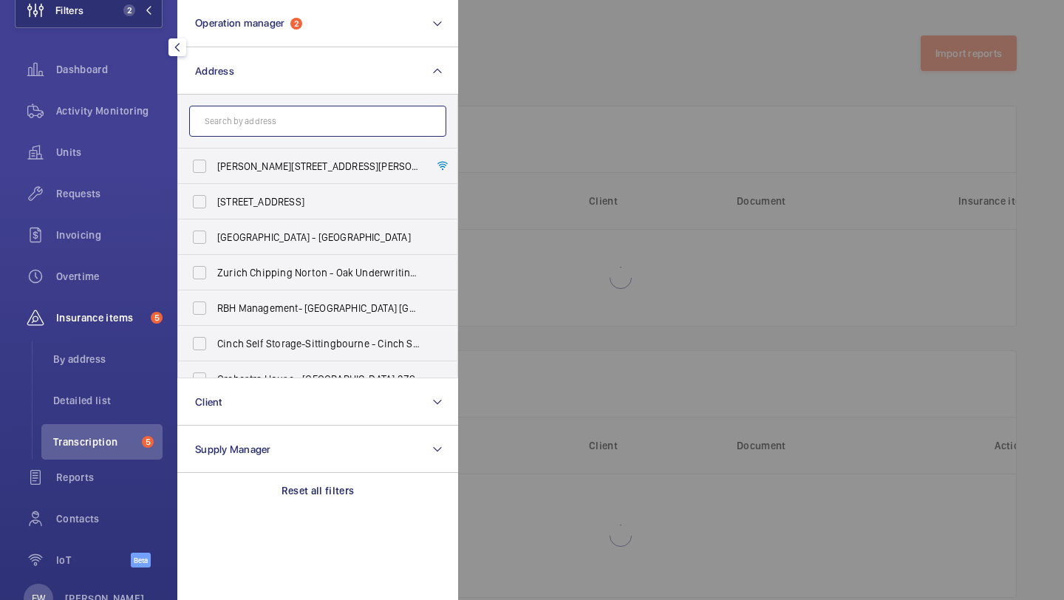
click at [252, 134] on input "text" at bounding box center [317, 121] width 257 height 31
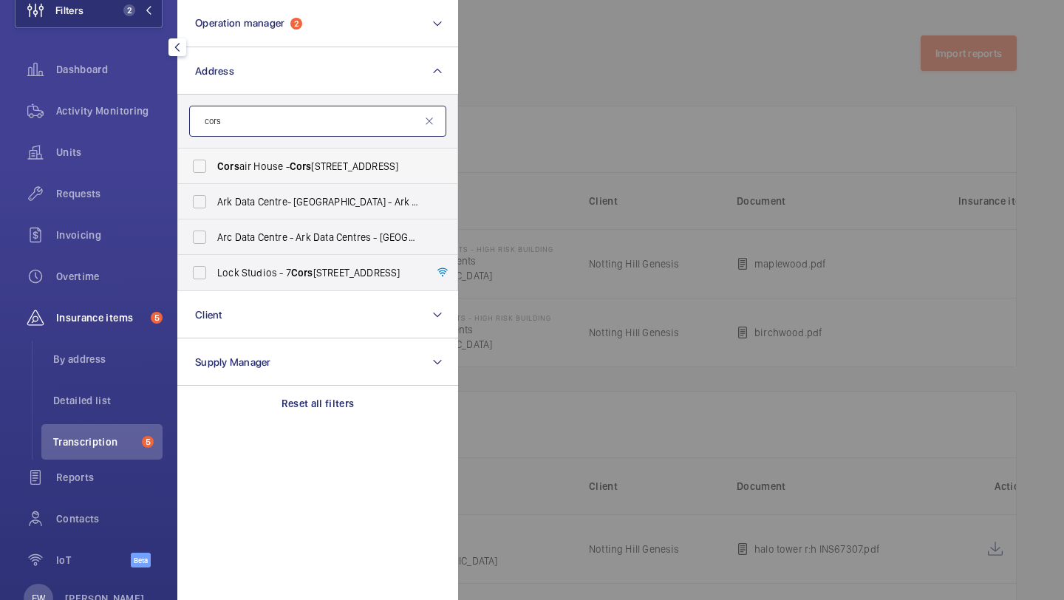
type input "cors"
click at [265, 173] on span "Cors air House - Cors air House, LONDON SE3 9SB" at bounding box center [318, 166] width 203 height 15
click at [214, 173] on input "Cors air House - Cors air House, LONDON SE3 9SB" at bounding box center [200, 166] width 30 height 30
checkbox input "true"
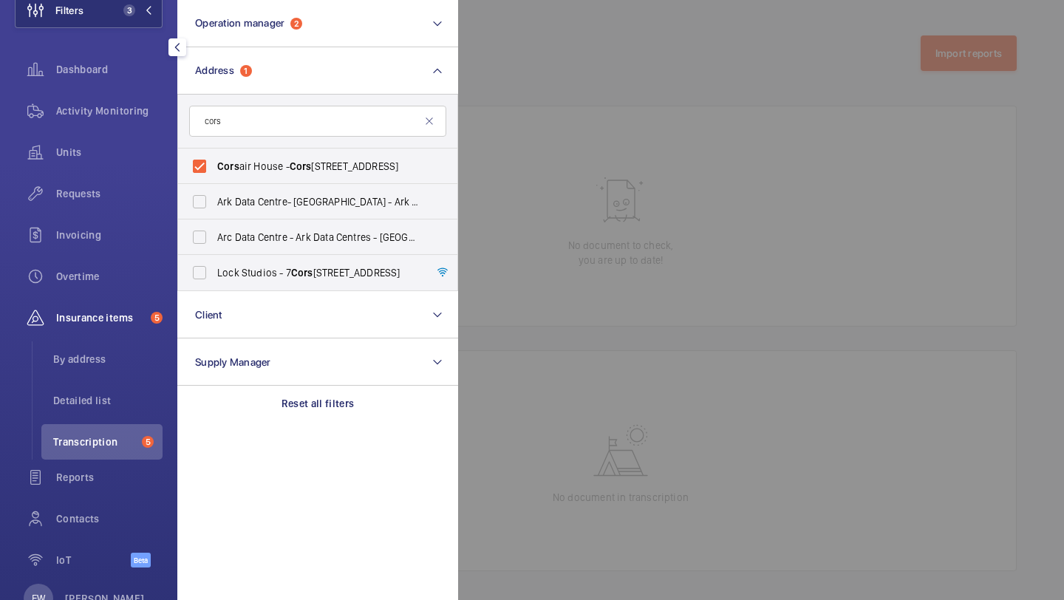
click at [676, 174] on div at bounding box center [990, 300] width 1064 height 600
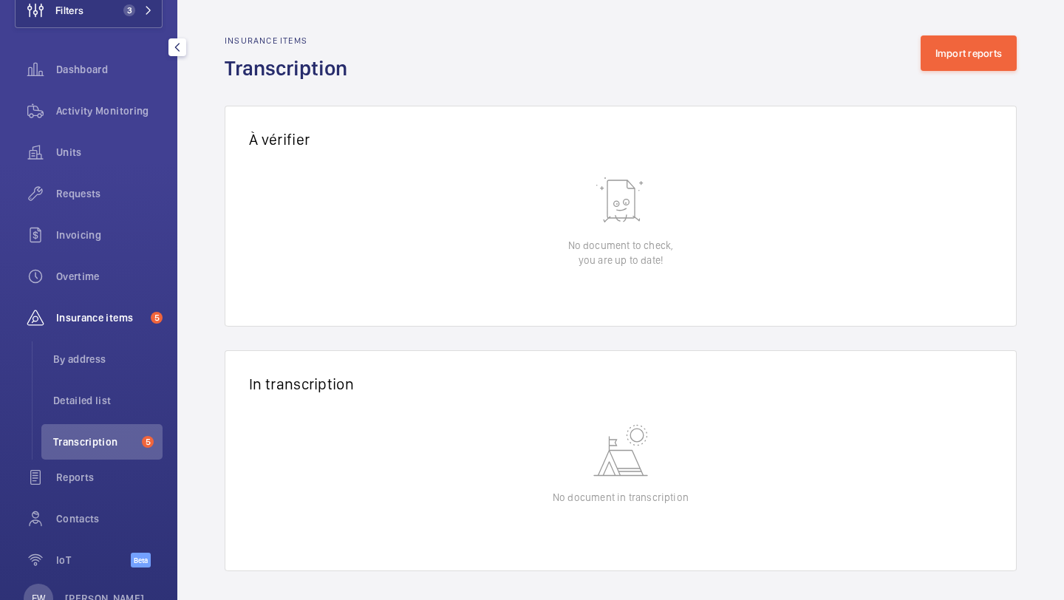
scroll to position [7, 0]
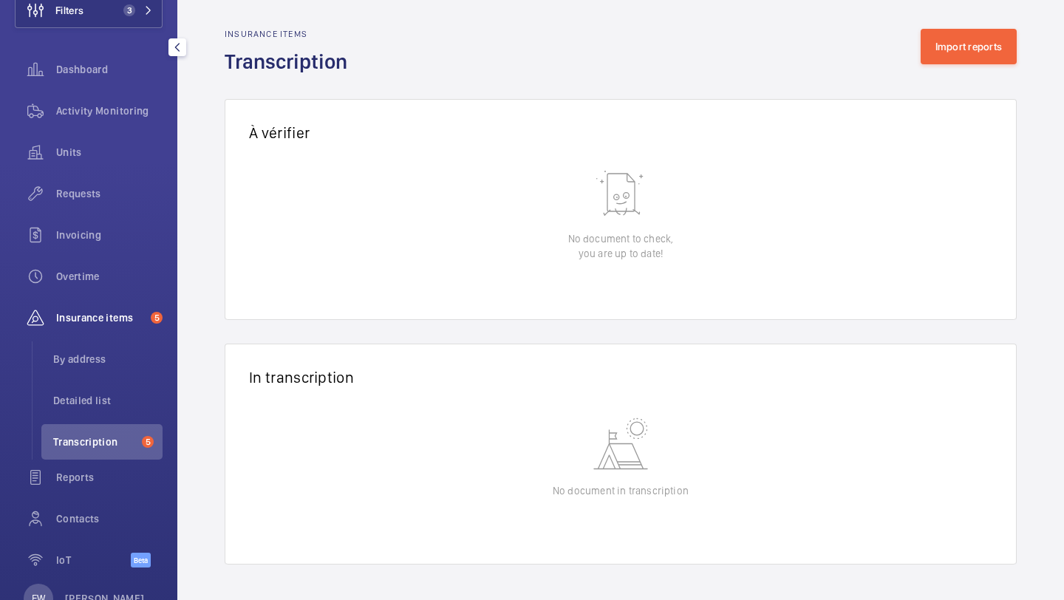
click at [120, 381] on ul "By address Detailed list Transcription 5" at bounding box center [97, 400] width 131 height 118
click at [120, 366] on span "By address" at bounding box center [107, 359] width 109 height 15
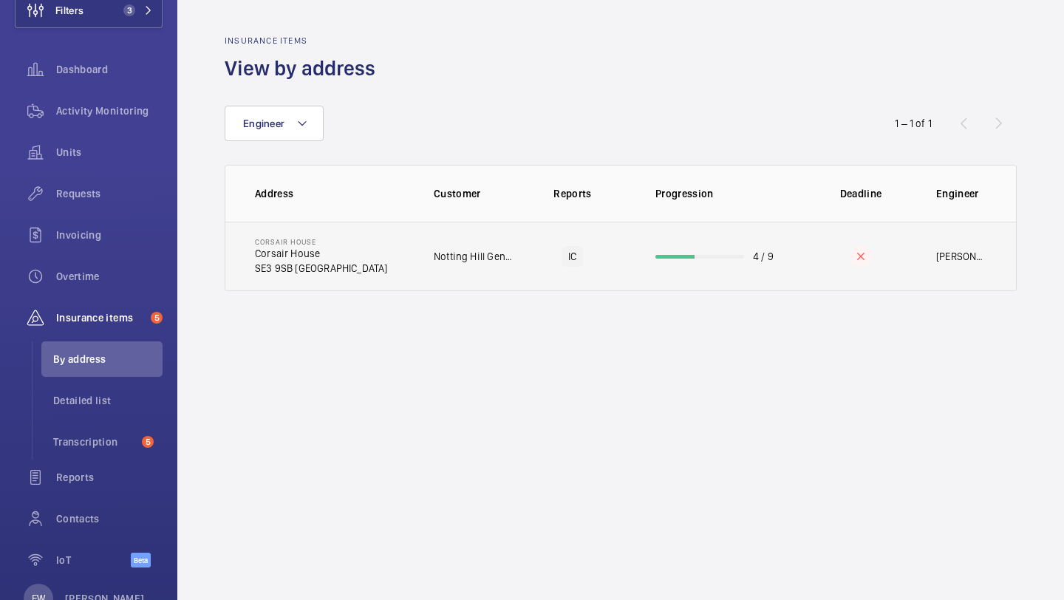
click at [416, 250] on td "Notting Hill Genesis" at bounding box center [461, 256] width 103 height 69
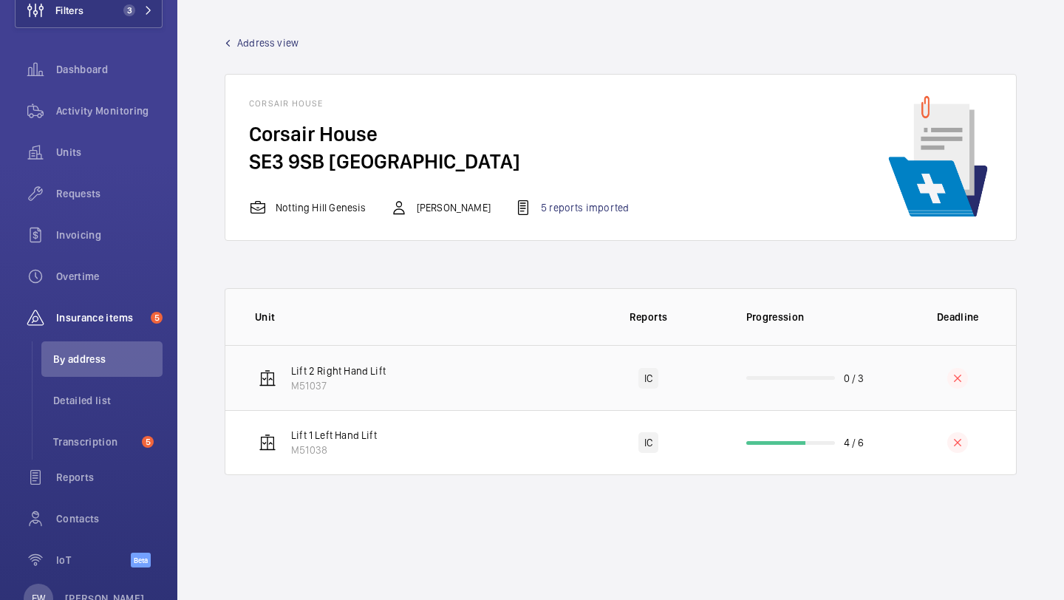
click at [564, 374] on td "Lift 2 Right Hand Lift M51037" at bounding box center [399, 377] width 349 height 65
click at [433, 446] on td "Lift 1 Left Hand Lift M51038" at bounding box center [399, 442] width 349 height 65
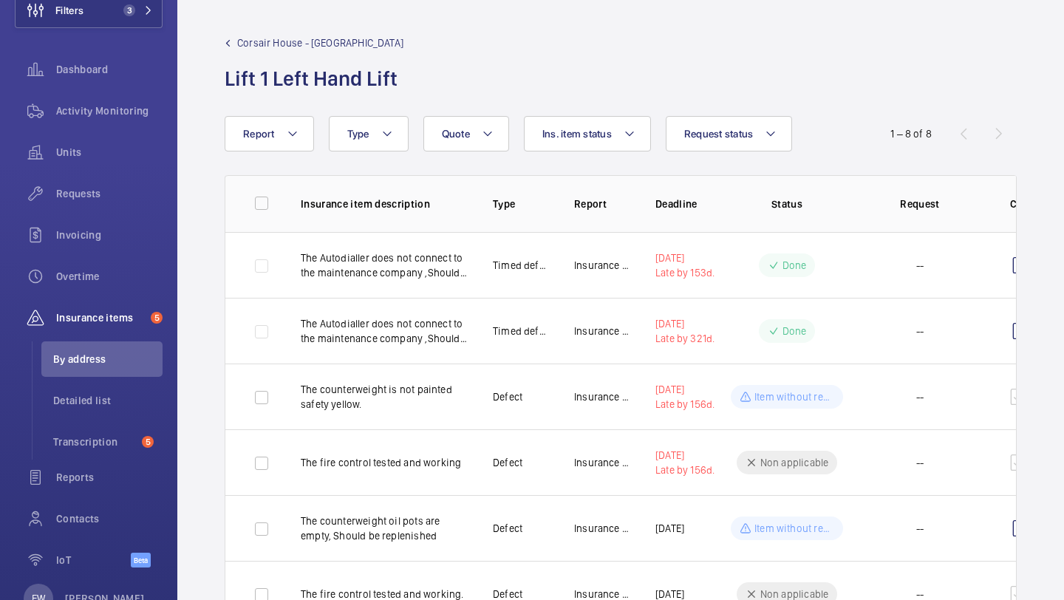
scroll to position [194, 0]
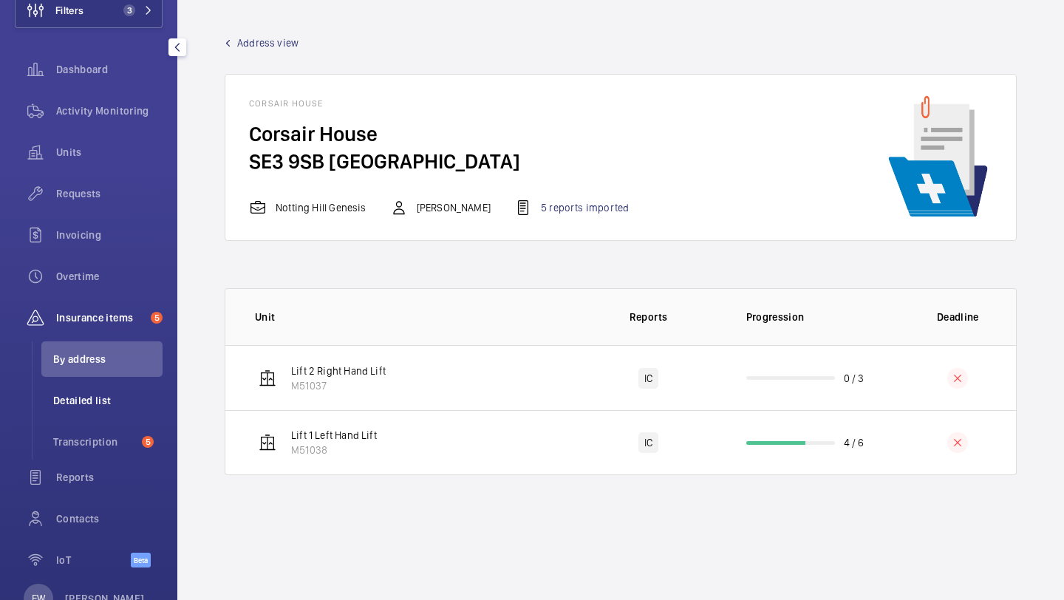
click at [92, 416] on li "Detailed list" at bounding box center [101, 400] width 121 height 35
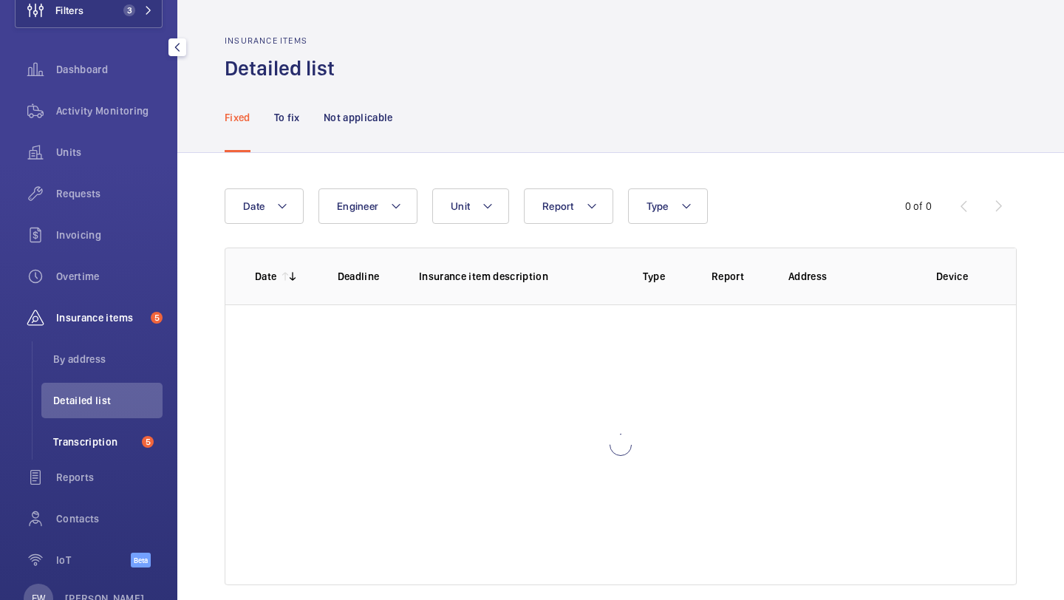
click at [92, 430] on li "Transcription 5" at bounding box center [101, 441] width 121 height 35
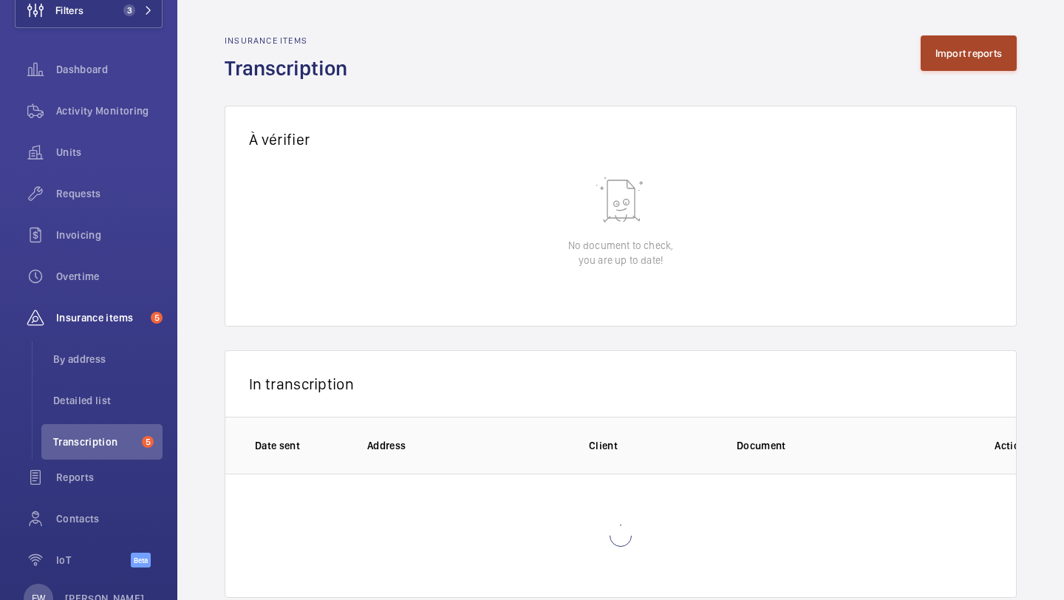
click at [970, 67] on button "Import reports" at bounding box center [969, 52] width 97 height 35
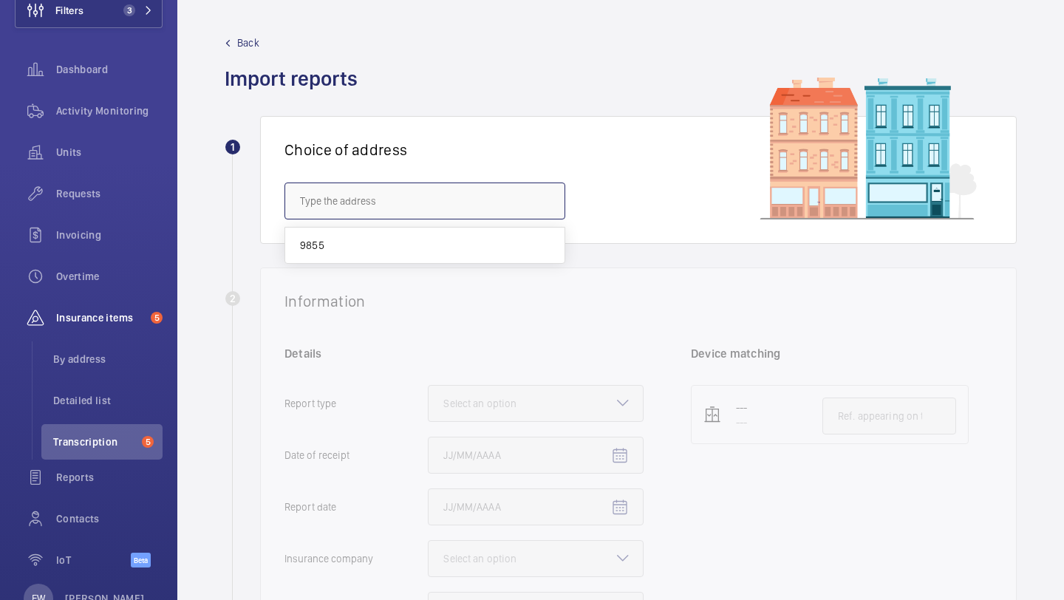
click at [506, 200] on input "text" at bounding box center [424, 201] width 281 height 37
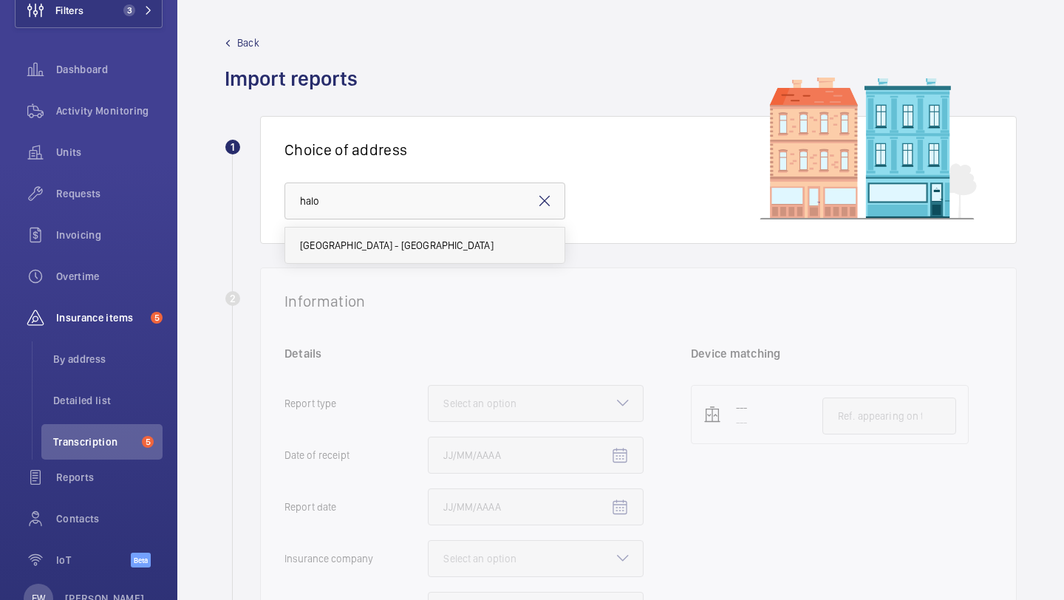
click at [477, 233] on mat-option "[GEOGRAPHIC_DATA] - [GEOGRAPHIC_DATA]" at bounding box center [424, 245] width 279 height 35
type input "[GEOGRAPHIC_DATA] - [GEOGRAPHIC_DATA]"
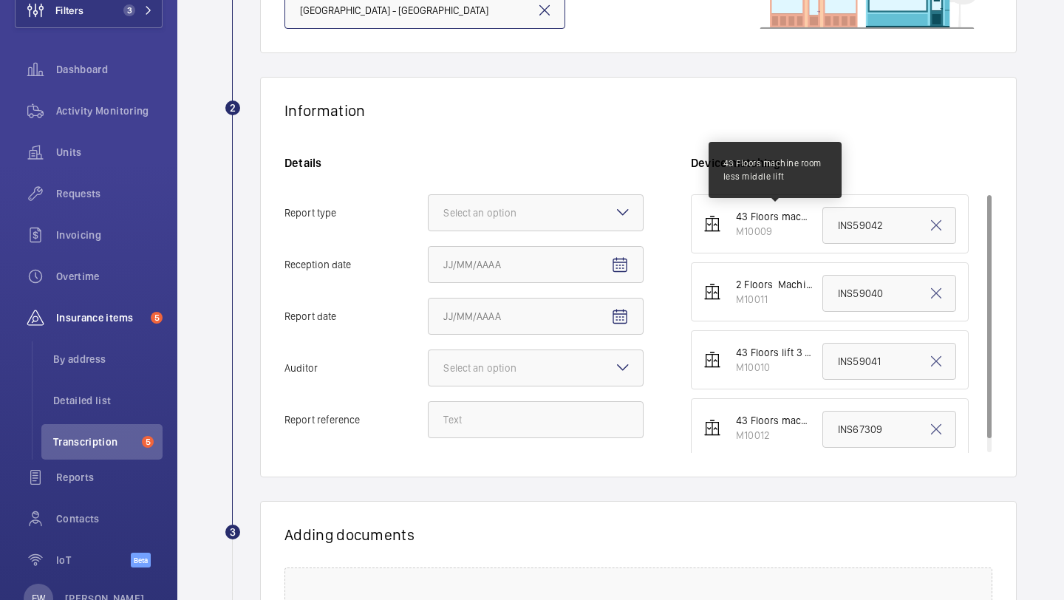
scroll to position [13, 0]
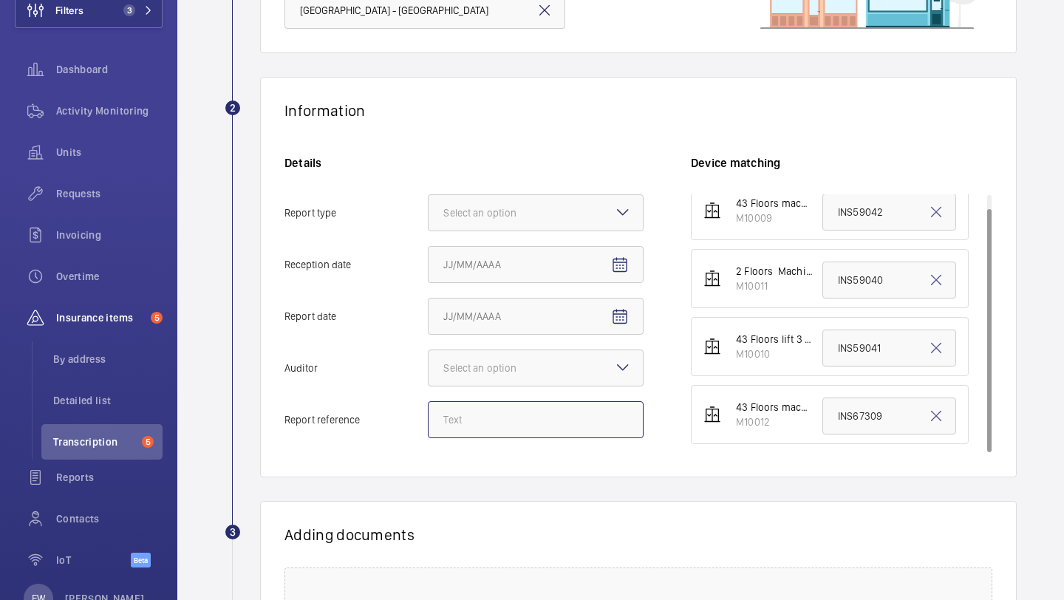
click at [511, 419] on input "Report reference" at bounding box center [536, 419] width 216 height 37
paste input "INS67306"
click at [549, 208] on div "Select an option" at bounding box center [498, 212] width 110 height 15
type input "INS67306"
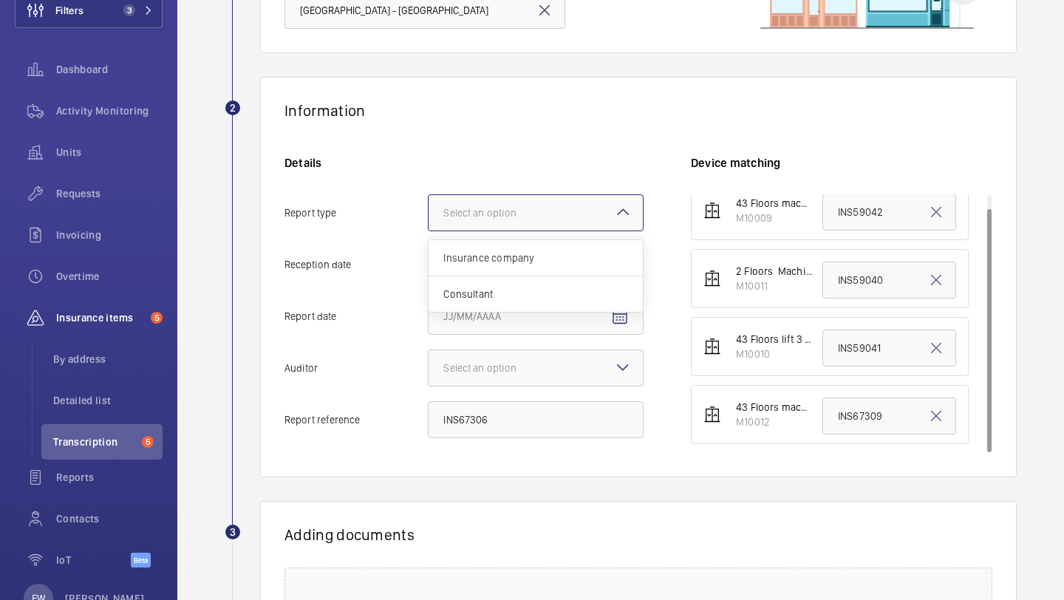
click at [429, 208] on input "Report type Select an option Insurance company Consultant" at bounding box center [429, 212] width 0 height 35
click at [510, 294] on span "Consultant" at bounding box center [535, 294] width 185 height 15
click at [429, 231] on input "Report type Select an option Insurance company Consultant" at bounding box center [429, 212] width 0 height 35
click at [539, 214] on div at bounding box center [536, 212] width 214 height 35
click at [429, 214] on input "Report type Select an option × Consultant × Insurance company Consultant" at bounding box center [429, 212] width 0 height 35
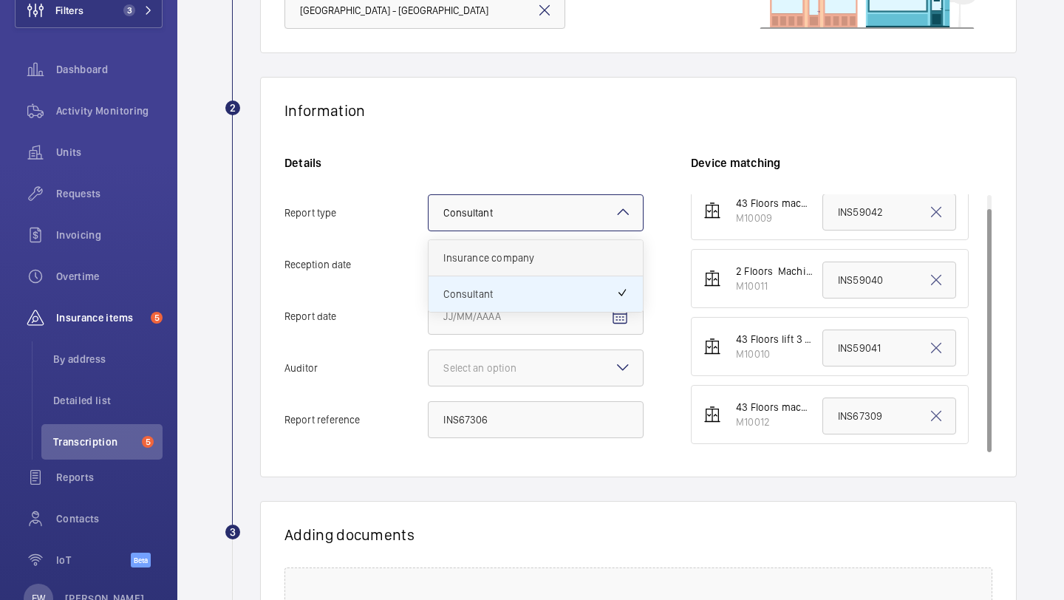
click at [533, 245] on div "Insurance company" at bounding box center [536, 258] width 214 height 36
click at [429, 231] on input "Report type Select an option × Consultant × Insurance company Consultant" at bounding box center [429, 212] width 0 height 35
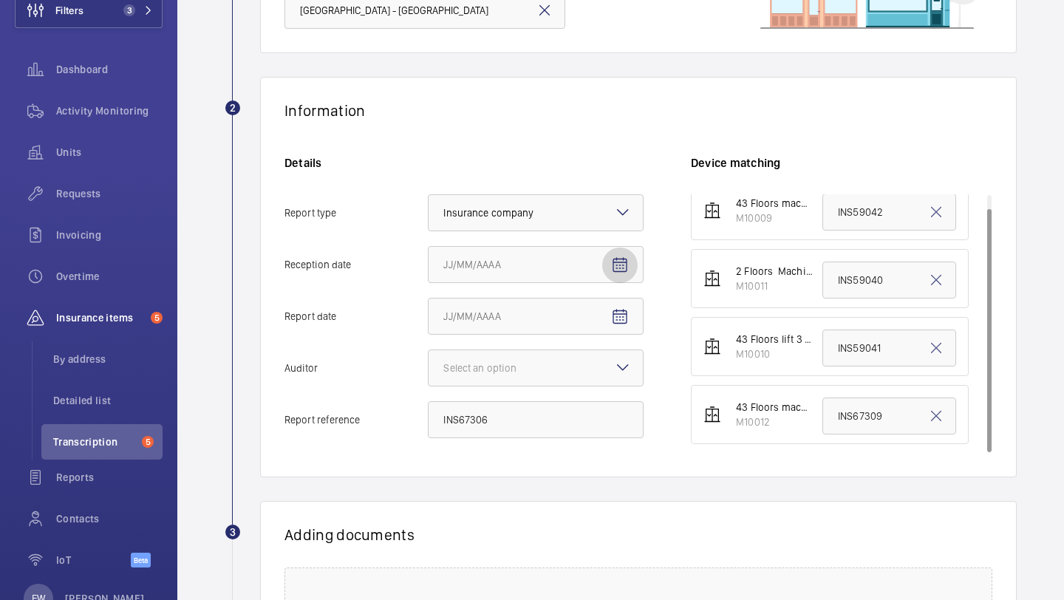
click at [628, 266] on mat-icon "Open calendar" at bounding box center [620, 265] width 18 height 18
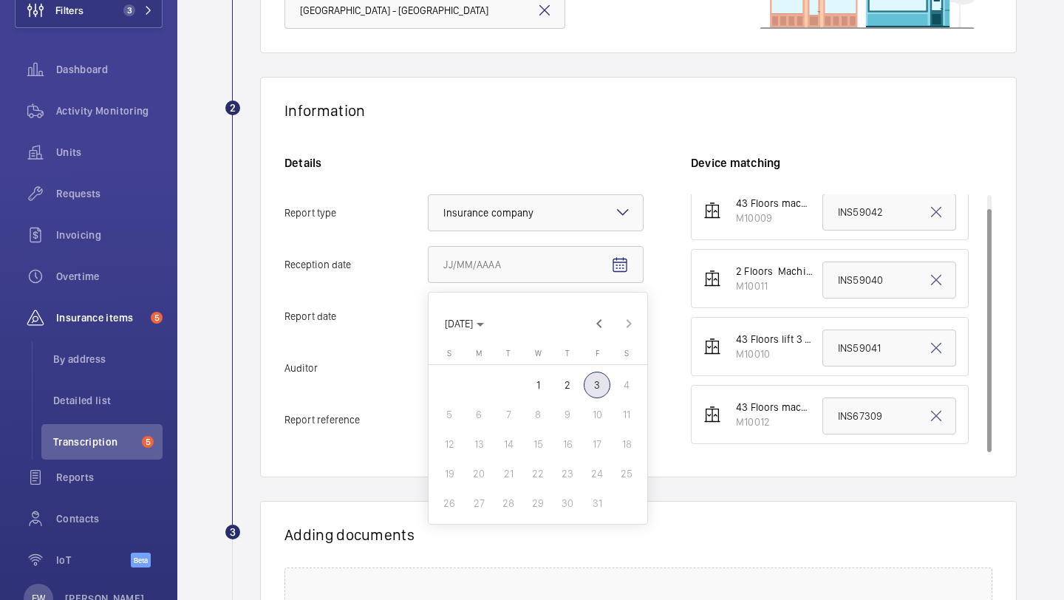
click at [542, 384] on span "1" at bounding box center [538, 385] width 27 height 27
type input "[DATE]"
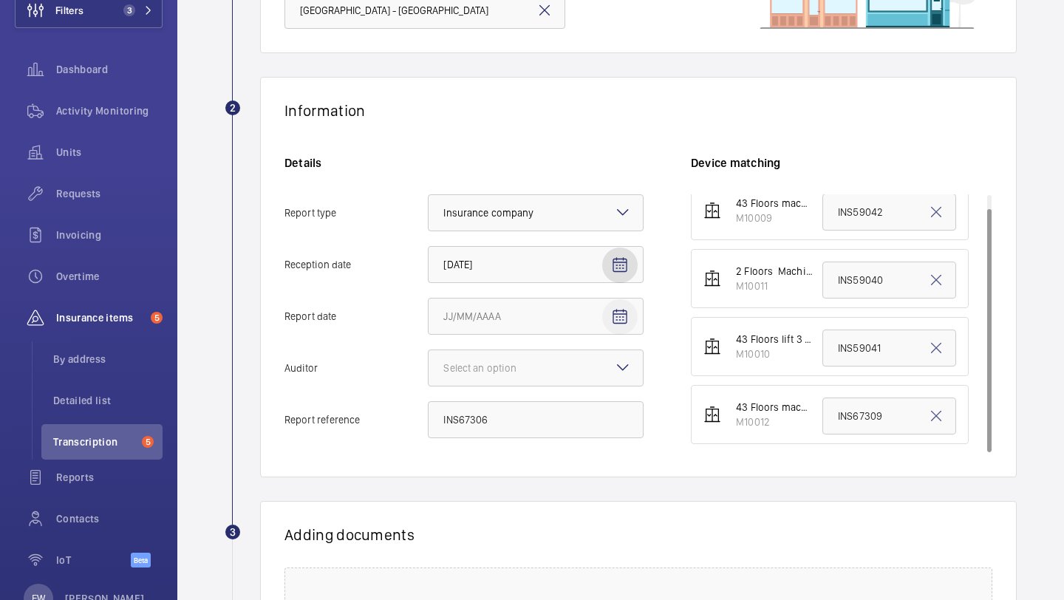
click at [615, 305] on span "Open calendar" at bounding box center [619, 316] width 35 height 35
click at [601, 370] on span "Previous month" at bounding box center [599, 376] width 30 height 30
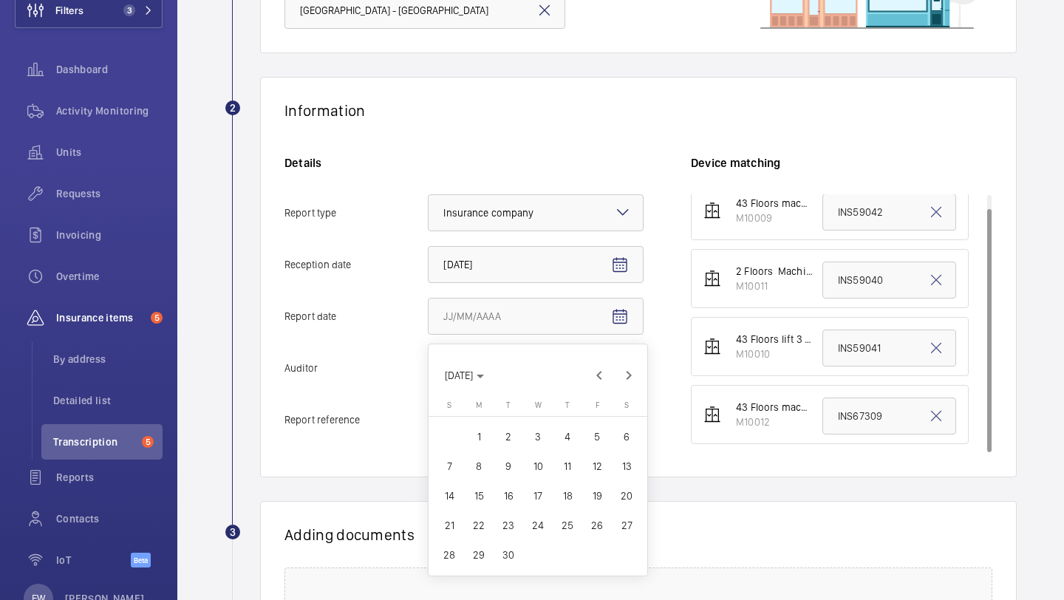
click at [505, 553] on span "30" at bounding box center [508, 555] width 27 height 27
type input "[DATE]"
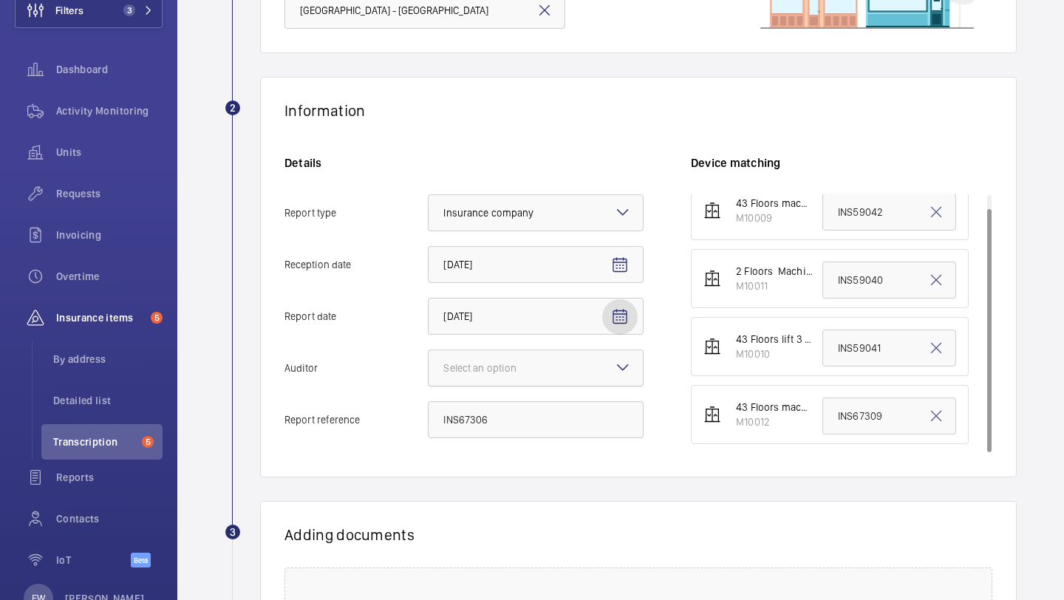
click at [534, 377] on div at bounding box center [536, 367] width 214 height 35
click at [429, 377] on input "Auditor Select an option" at bounding box center [429, 367] width 0 height 35
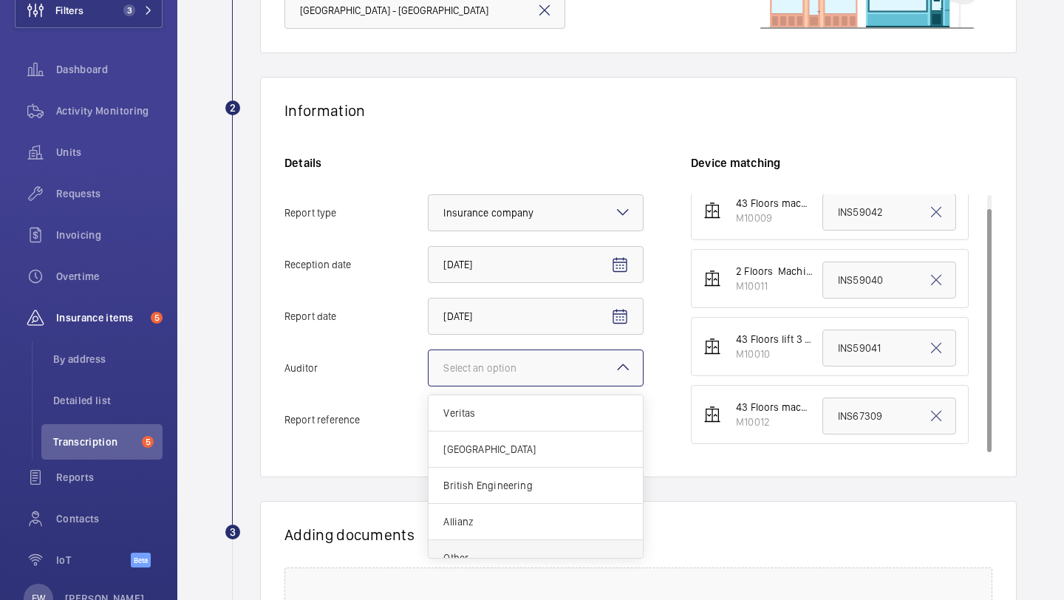
click at [497, 545] on div "Other" at bounding box center [536, 557] width 214 height 35
click at [429, 386] on input "Auditor Select an option Veritas Zurich British Engineering Allianz Other" at bounding box center [429, 367] width 0 height 35
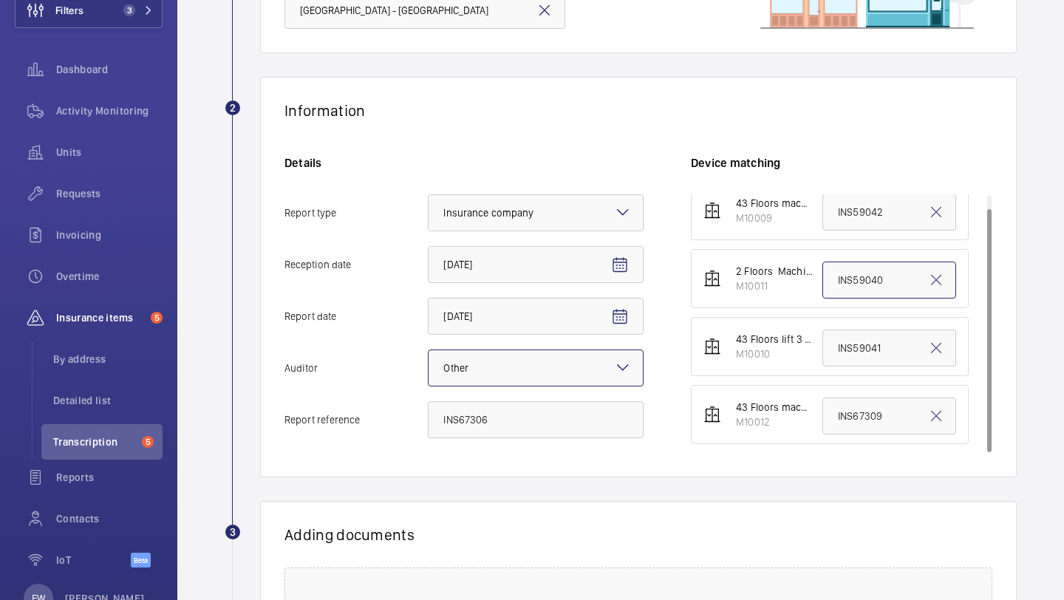
click at [870, 269] on input "INS59040" at bounding box center [889, 280] width 134 height 37
paste input "67306"
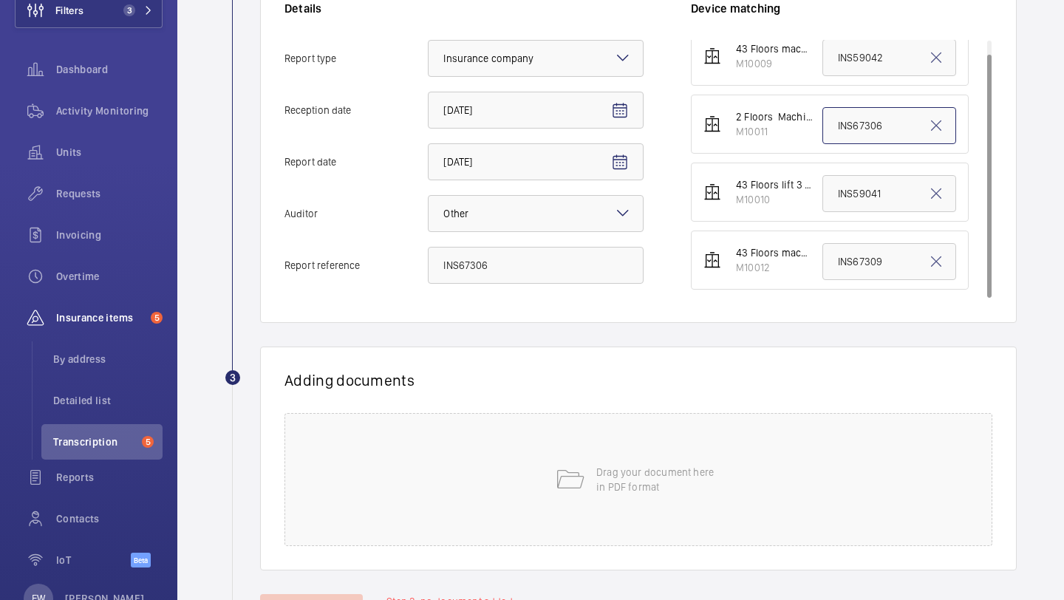
scroll to position [410, 0]
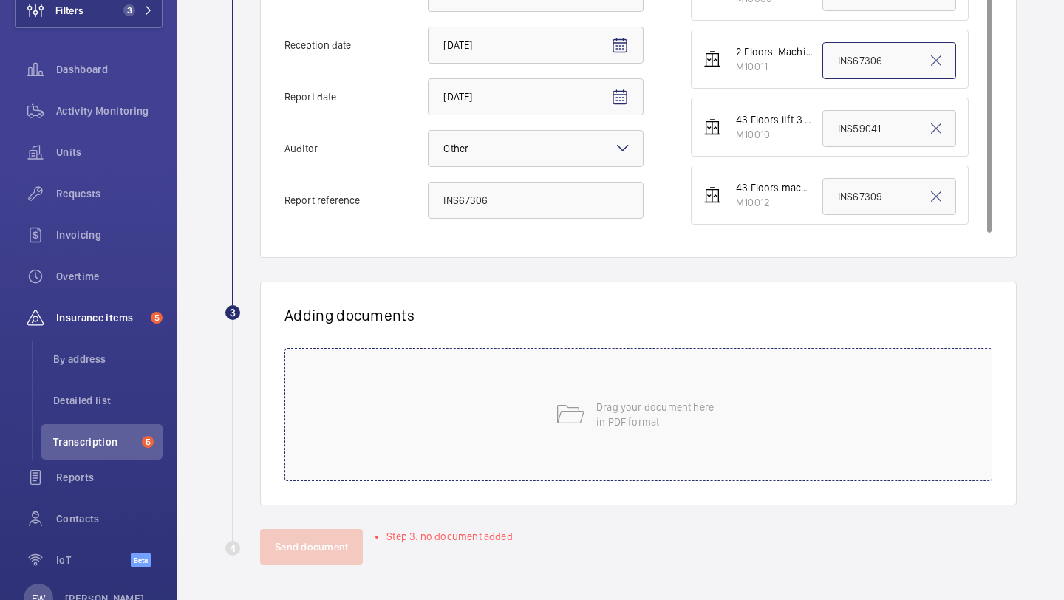
type input "INS67306"
click at [697, 392] on div "Drag your document here in PDF format" at bounding box center [638, 414] width 708 height 133
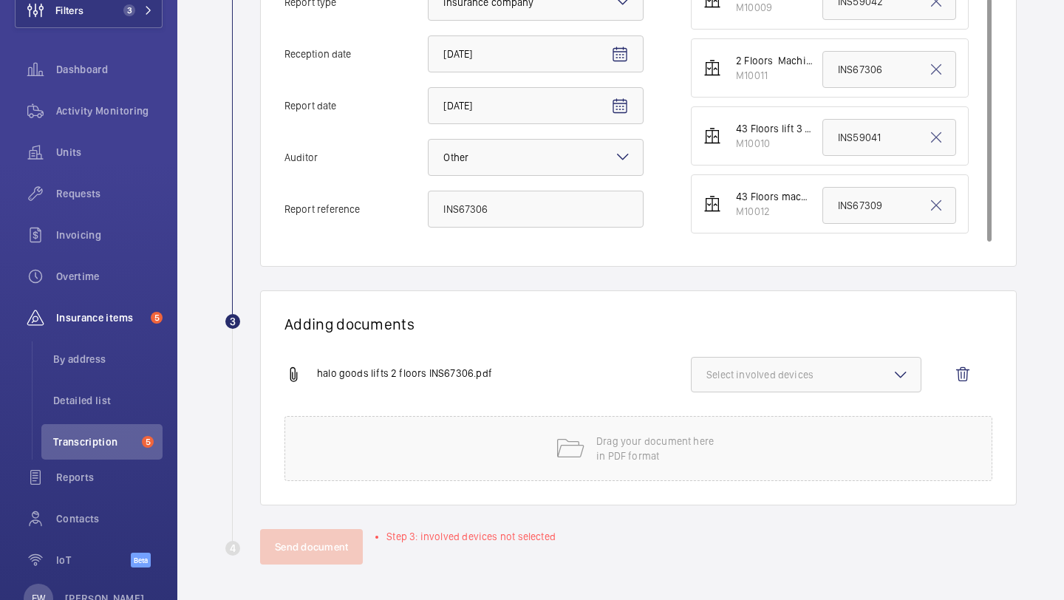
click at [809, 360] on button "Select involved devices" at bounding box center [806, 374] width 231 height 35
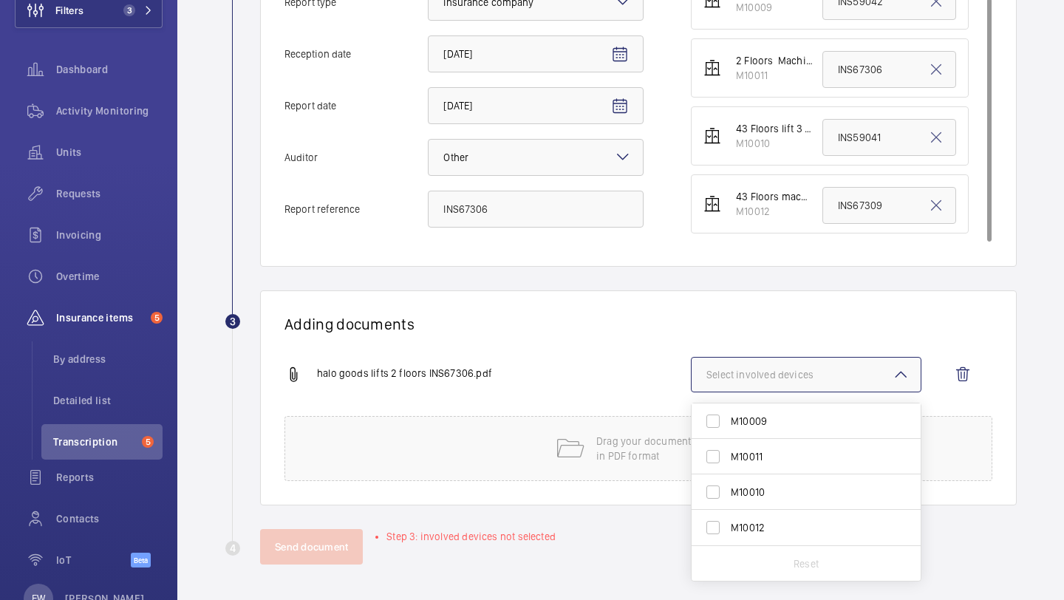
click at [772, 465] on label "M10011" at bounding box center [795, 456] width 207 height 35
click at [728, 465] on input "M10011" at bounding box center [713, 457] width 30 height 30
checkbox input "true"
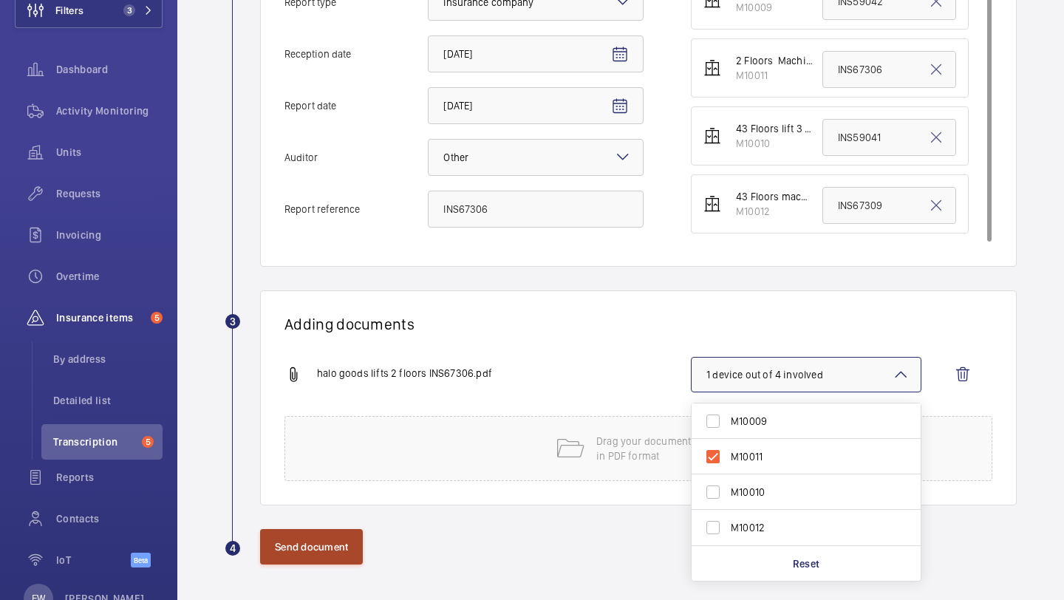
click at [322, 546] on button "Send document" at bounding box center [311, 546] width 103 height 35
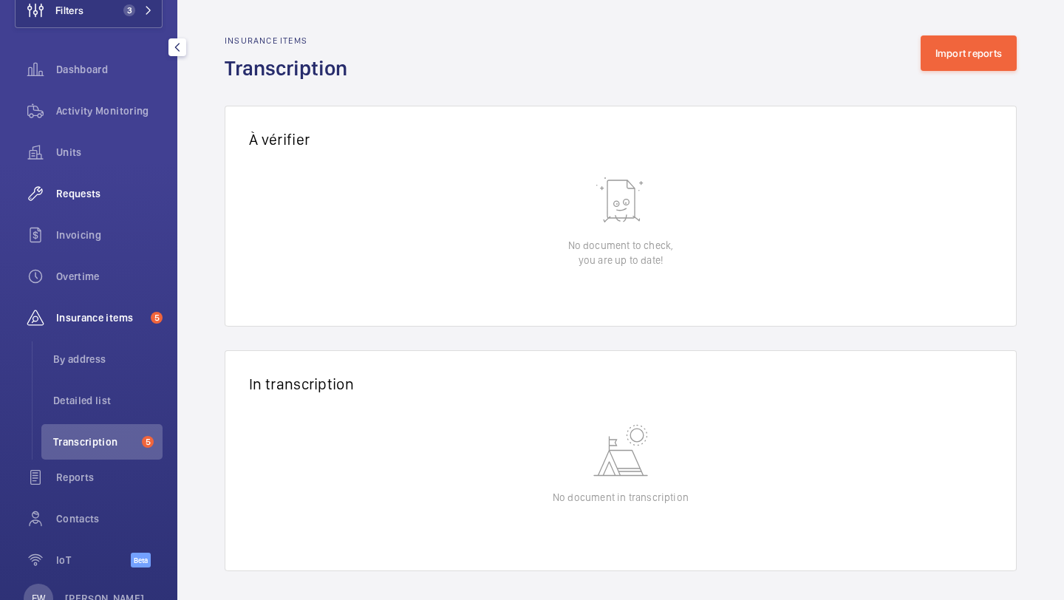
click at [137, 206] on div "Requests" at bounding box center [89, 193] width 148 height 35
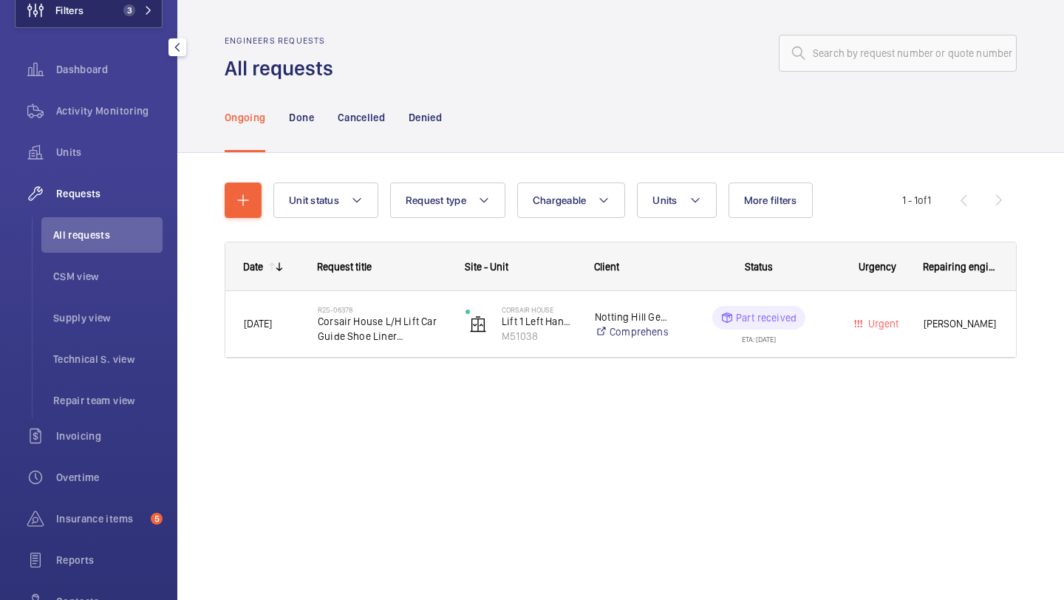
click at [115, 13] on button "Filters 3" at bounding box center [89, 10] width 148 height 35
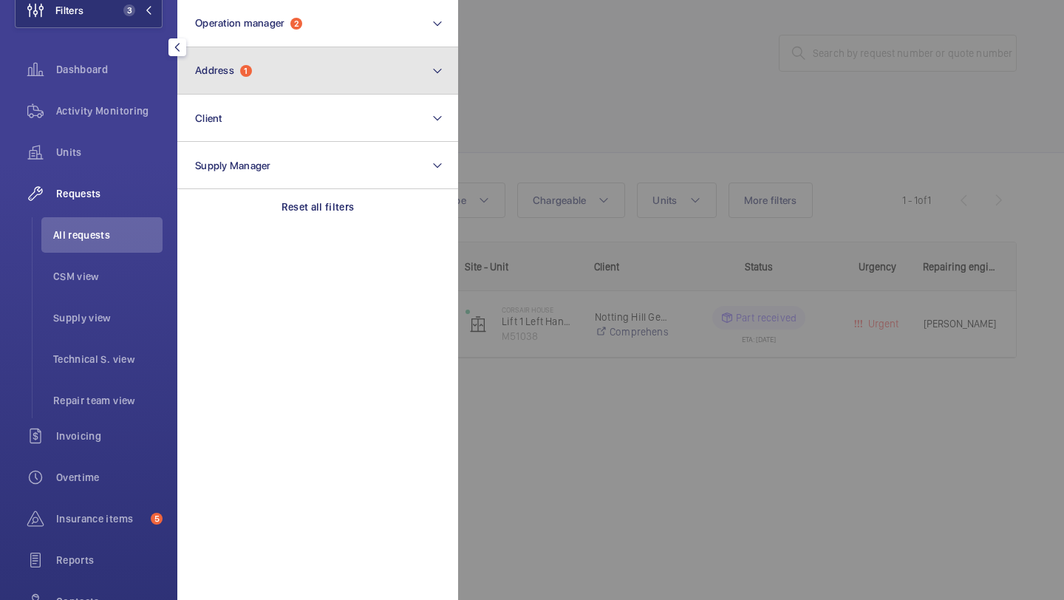
click at [254, 66] on button "Address 1" at bounding box center [317, 70] width 281 height 47
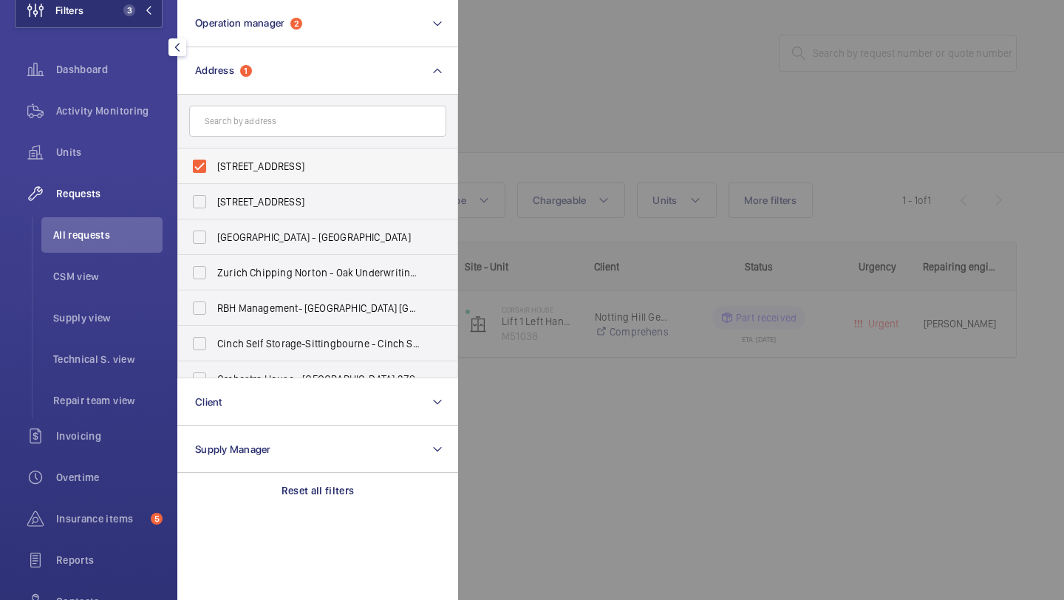
click at [253, 157] on label "Corsair House - Corsair House, LONDON SE3 9SB" at bounding box center [306, 166] width 257 height 35
click at [214, 157] on input "Corsair House - Corsair House, LONDON SE3 9SB" at bounding box center [200, 166] width 30 height 30
checkbox input "false"
click at [254, 129] on input "text" at bounding box center [317, 121] width 257 height 31
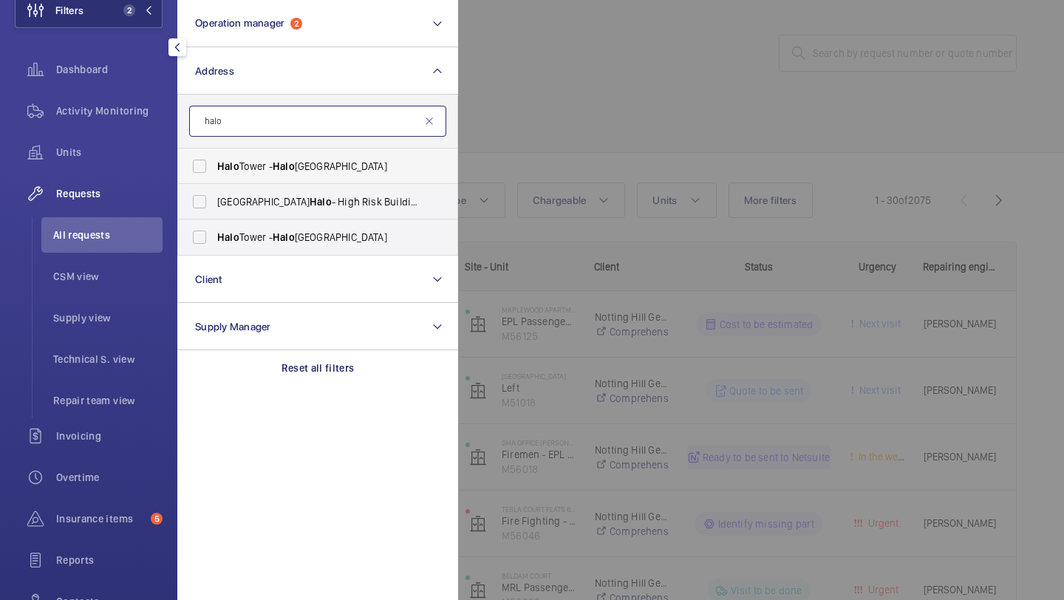
type input "halo"
click at [267, 171] on span "Halo Tower - Halo Tower, LONDON E15 2NE" at bounding box center [318, 166] width 203 height 15
click at [214, 171] on input "Halo Tower - Halo Tower, LONDON E15 2NE" at bounding box center [200, 166] width 30 height 30
checkbox input "true"
click at [585, 182] on div at bounding box center [990, 300] width 1064 height 600
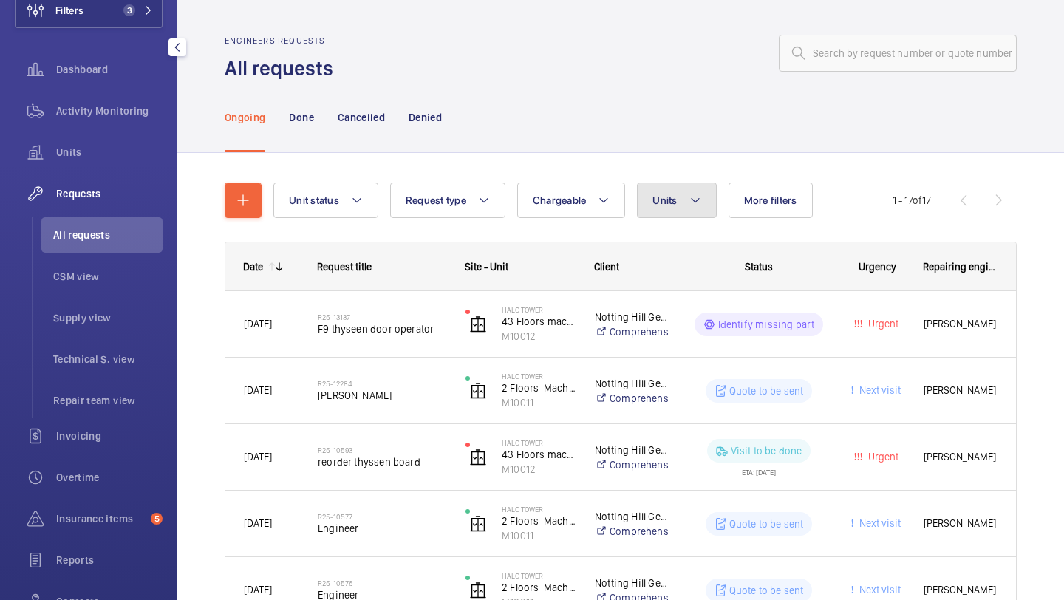
click at [680, 197] on button "Units" at bounding box center [676, 200] width 79 height 35
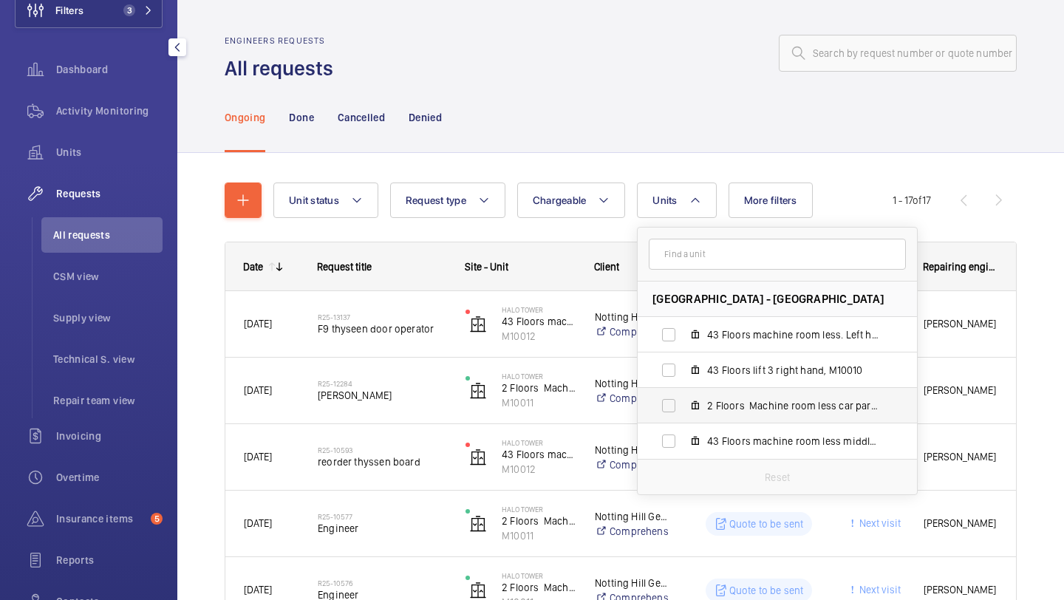
click at [748, 390] on label "2 Floors Machine room less car park, M10011" at bounding box center [766, 405] width 256 height 35
click at [683, 391] on input "2 Floors Machine room less car park, M10011" at bounding box center [669, 406] width 30 height 30
checkbox input "true"
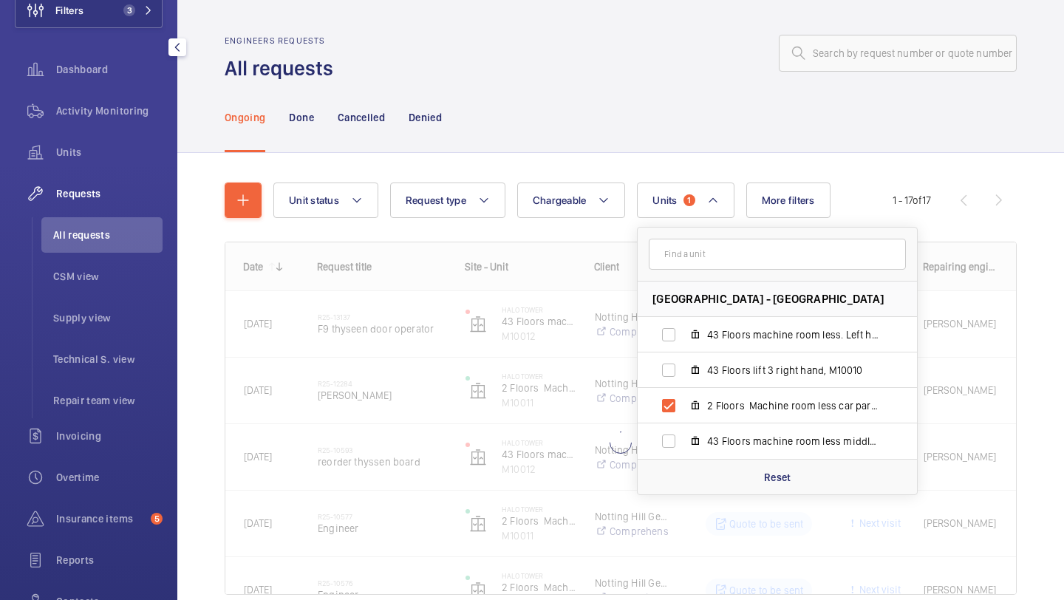
click at [601, 117] on div "Ongoing Done Cancelled Denied" at bounding box center [621, 117] width 792 height 70
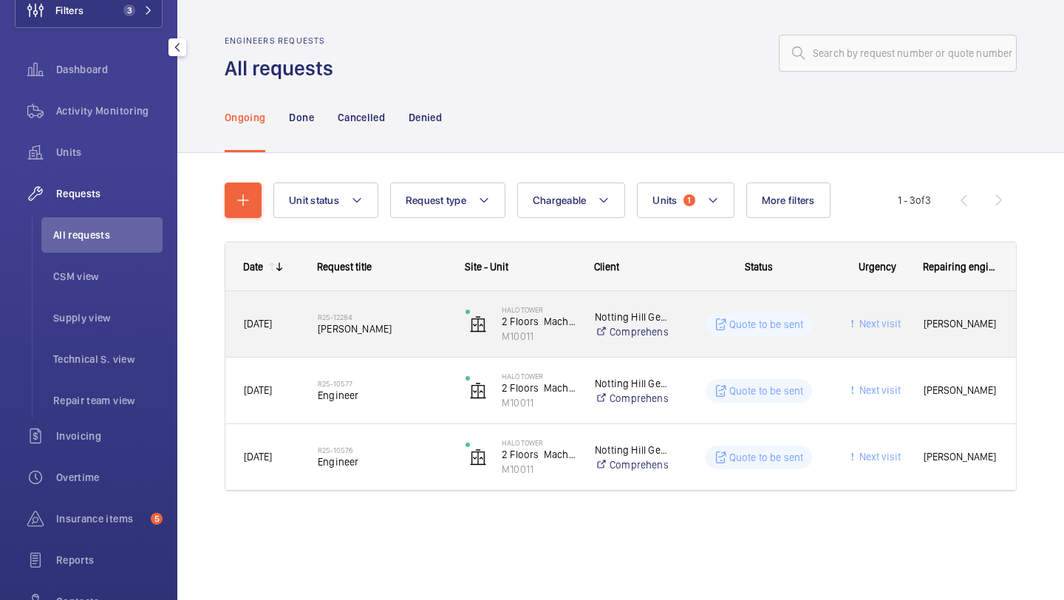
click at [392, 299] on div "R25-12284 Chris Cole" at bounding box center [373, 324] width 146 height 66
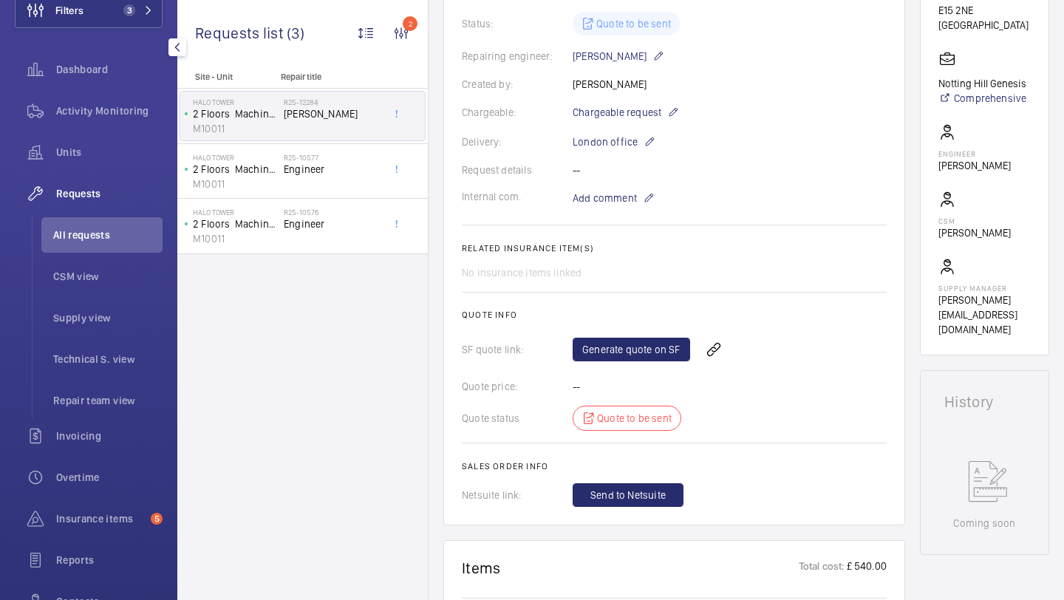
scroll to position [84, 0]
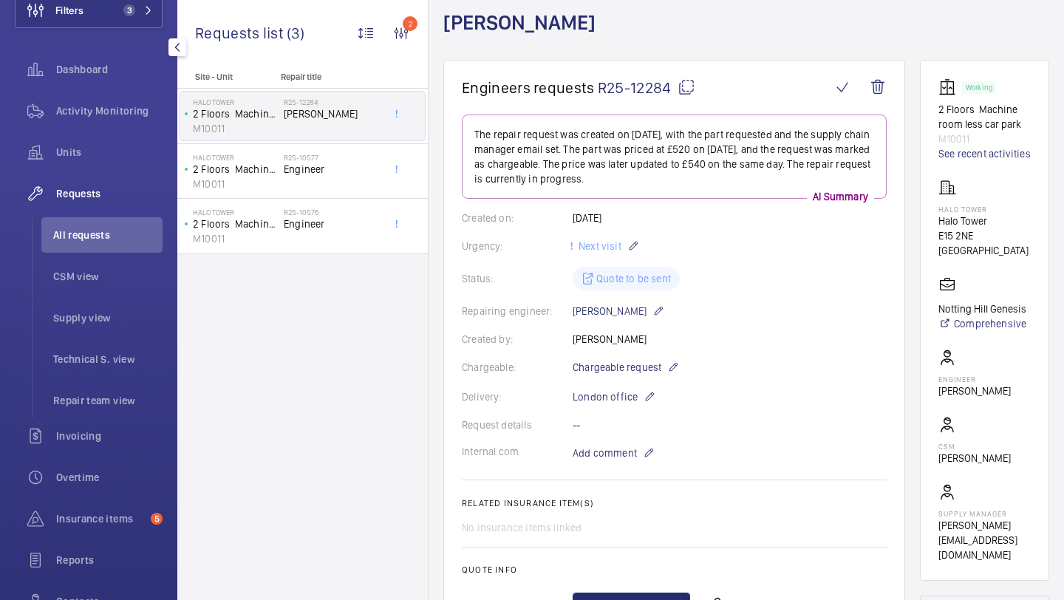
drag, startPoint x: 671, startPoint y: 85, endPoint x: 598, endPoint y: 87, distance: 73.2
click at [598, 87] on span "R25-12284" at bounding box center [647, 87] width 98 height 18
copy span "R25-12284"
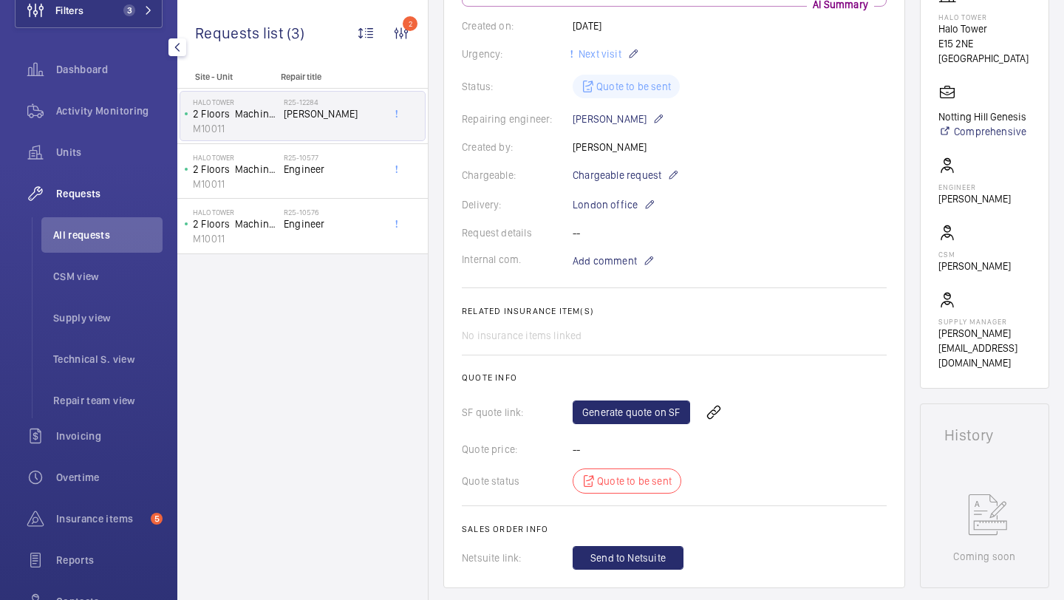
scroll to position [0, 0]
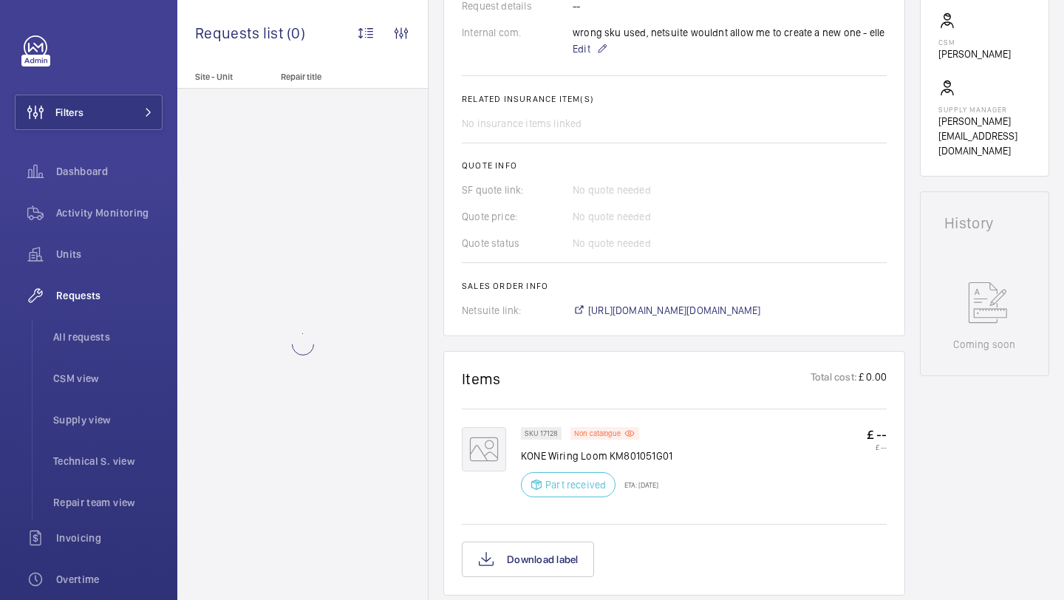
scroll to position [544, 0]
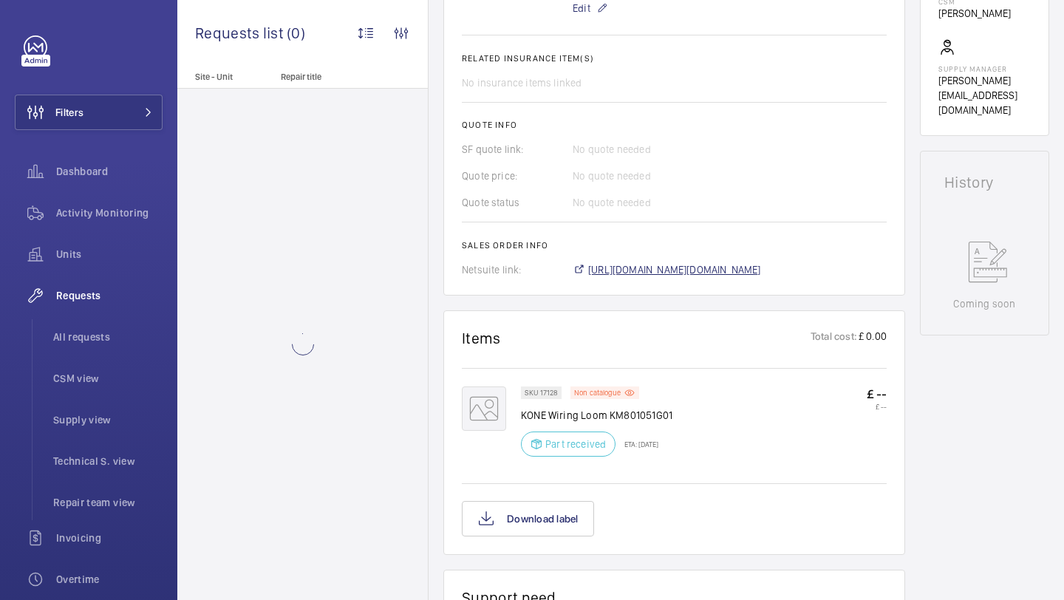
click at [652, 270] on span "[URL][DOMAIN_NAME][DOMAIN_NAME]" at bounding box center [674, 269] width 173 height 15
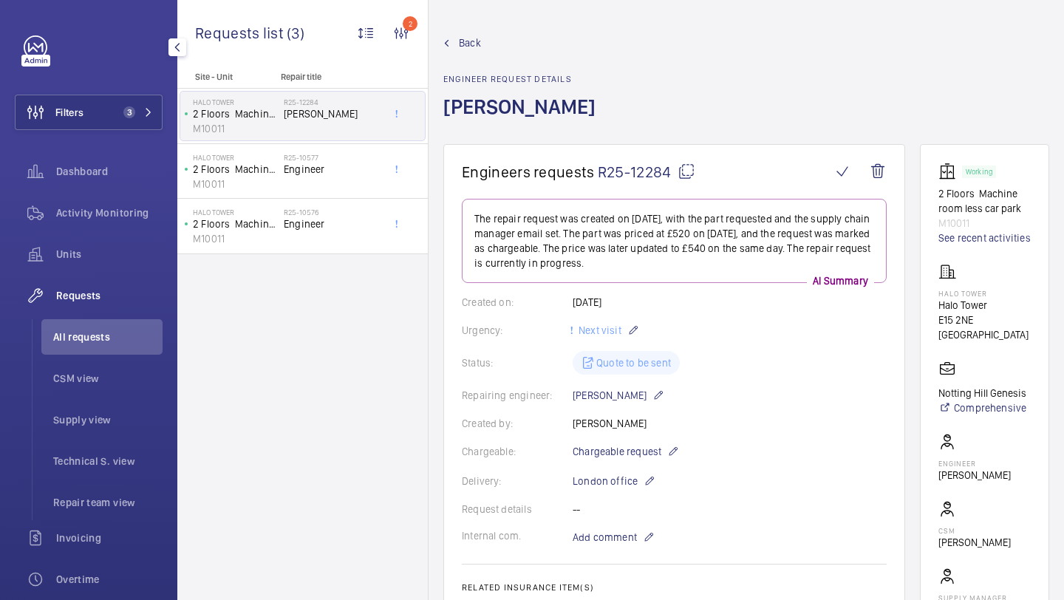
scroll to position [102, 0]
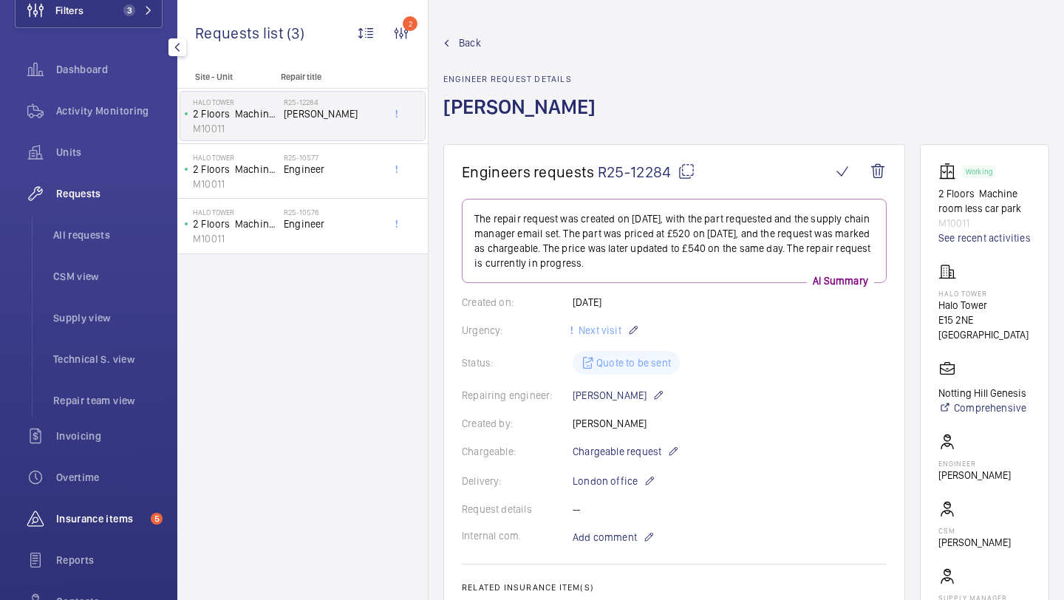
click at [66, 514] on span "Insurance items" at bounding box center [100, 518] width 89 height 15
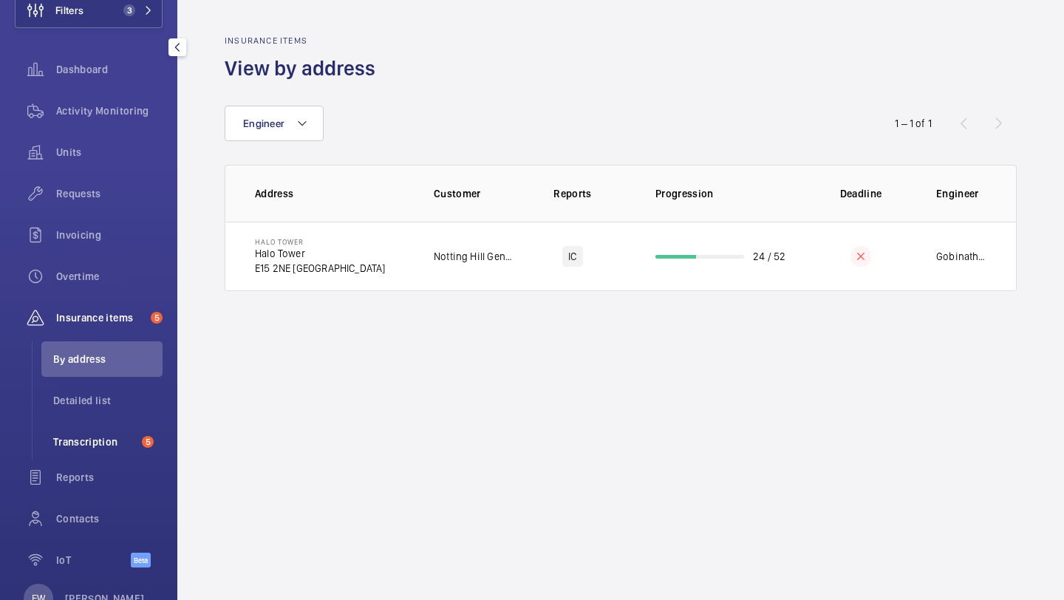
click at [100, 441] on span "Transcription" at bounding box center [94, 441] width 83 height 15
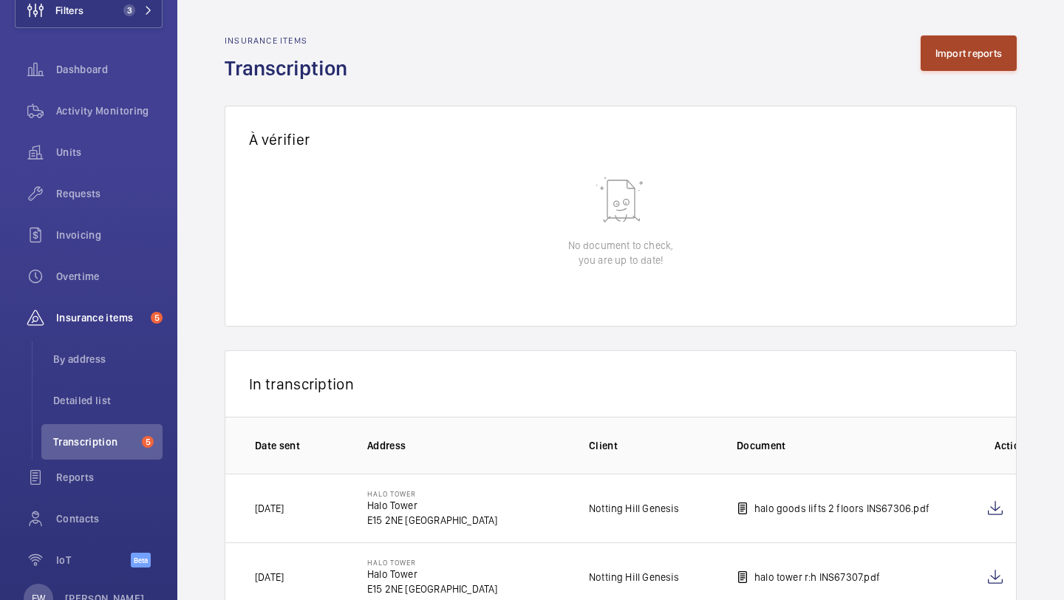
click at [966, 65] on button "Import reports" at bounding box center [969, 52] width 97 height 35
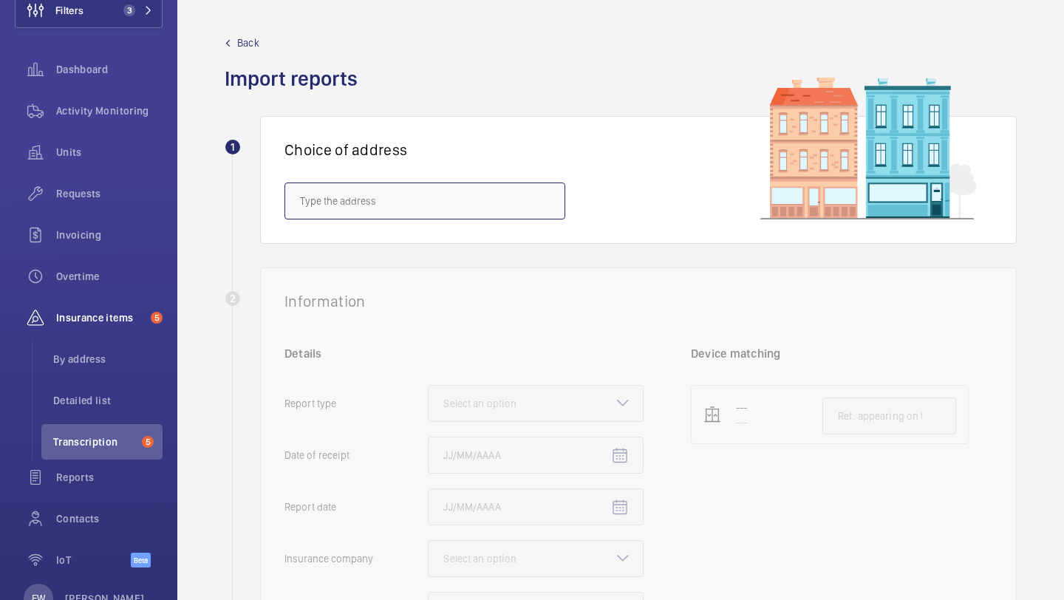
click at [511, 195] on input "text" at bounding box center [424, 201] width 281 height 37
type input "a"
click at [491, 239] on mat-option "[GEOGRAPHIC_DATA] - [GEOGRAPHIC_DATA]" at bounding box center [424, 245] width 279 height 35
type input "[GEOGRAPHIC_DATA] - [GEOGRAPHIC_DATA]"
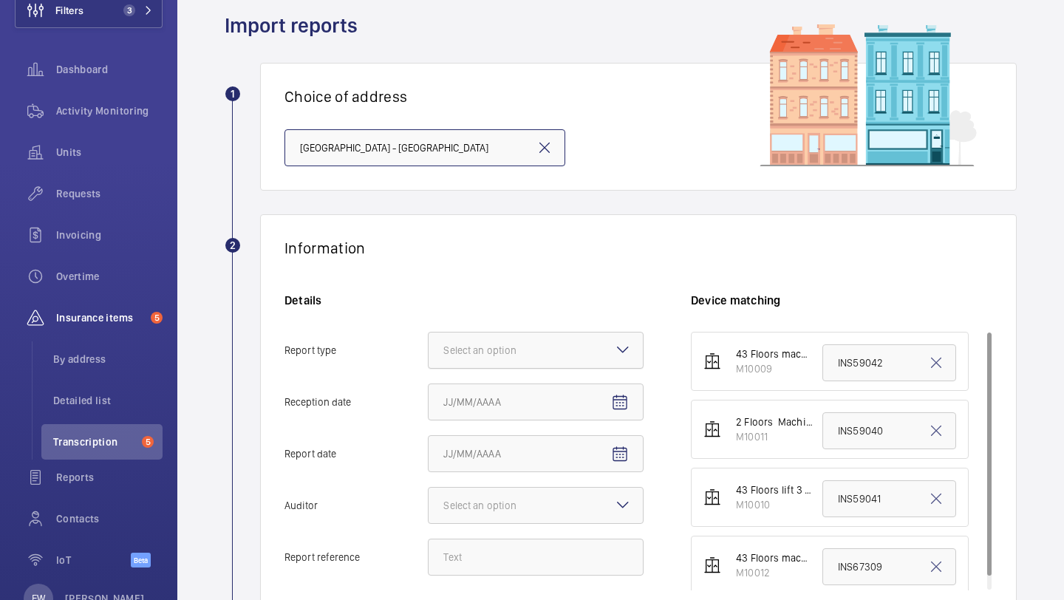
click at [489, 340] on div at bounding box center [536, 349] width 214 height 35
click at [429, 340] on input "Report type Select an option" at bounding box center [429, 349] width 0 height 35
click at [476, 390] on span "Insurance company" at bounding box center [535, 395] width 185 height 15
click at [429, 368] on input "Report type Select an option Insurance company Consultant" at bounding box center [429, 349] width 0 height 35
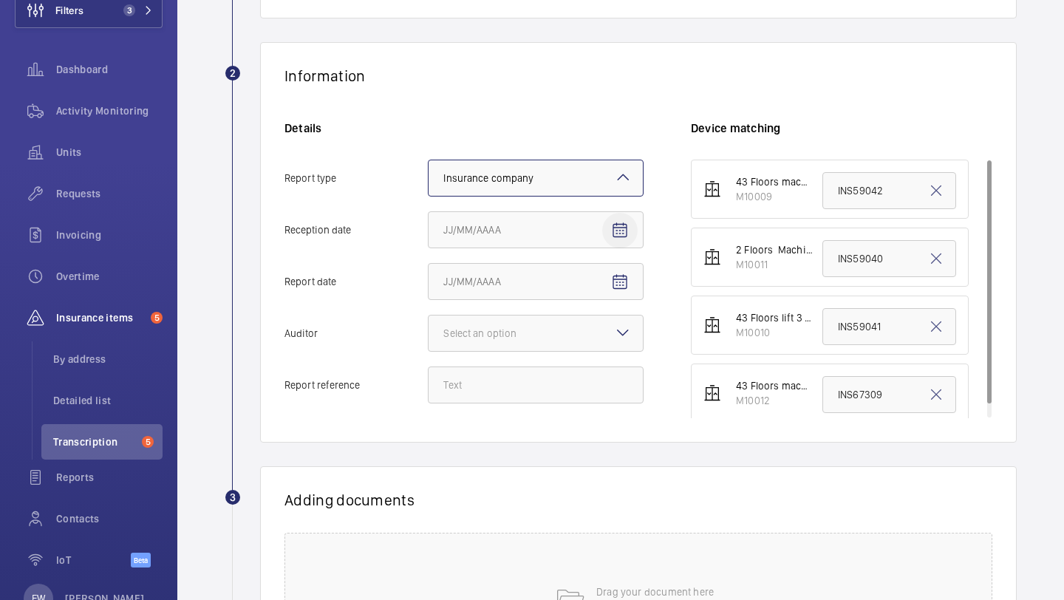
click at [632, 230] on span "Open calendar" at bounding box center [619, 230] width 35 height 35
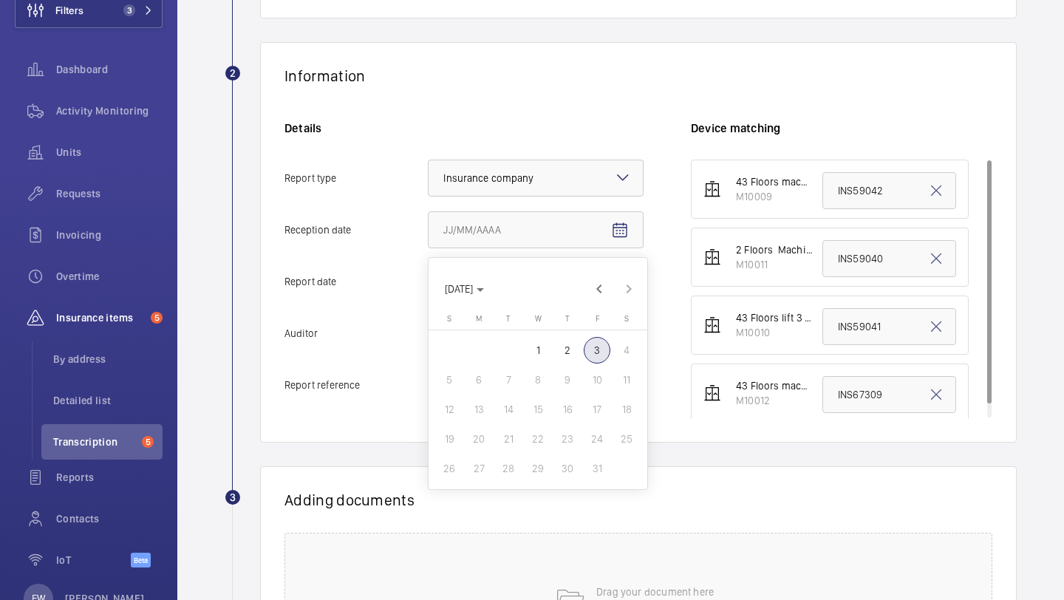
click at [551, 354] on button "1" at bounding box center [538, 350] width 30 height 30
type input "[DATE]"
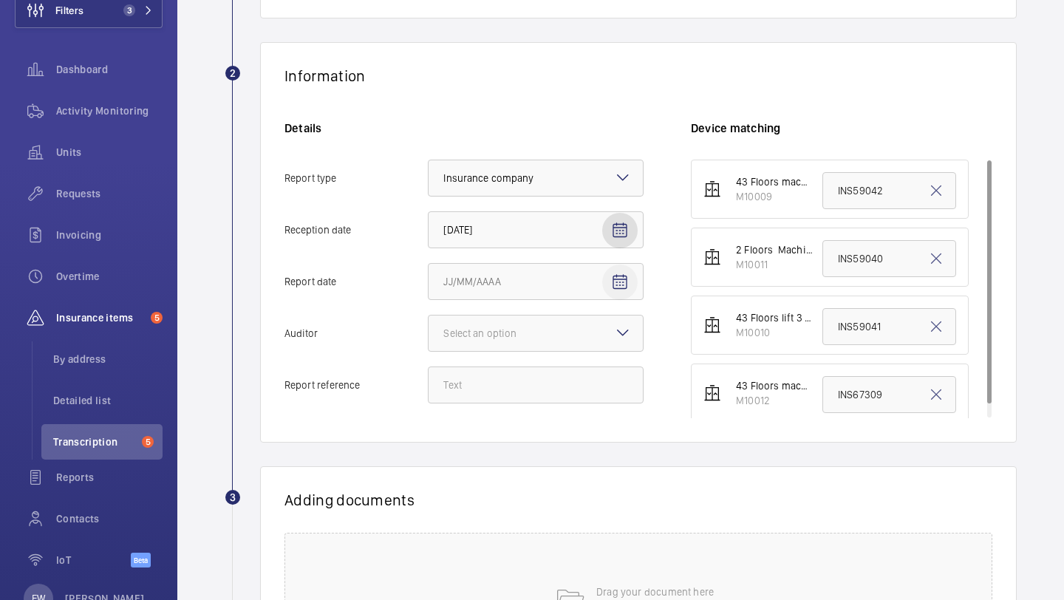
click at [618, 274] on mat-icon "Open calendar" at bounding box center [620, 282] width 18 height 18
click at [595, 340] on span "Previous month" at bounding box center [599, 341] width 30 height 30
click at [515, 521] on span "30" at bounding box center [508, 520] width 27 height 27
type input "[DATE]"
click at [538, 353] on div "Details Report type Select an option × Insurance company × Reception date [DATE…" at bounding box center [487, 269] width 406 height 298
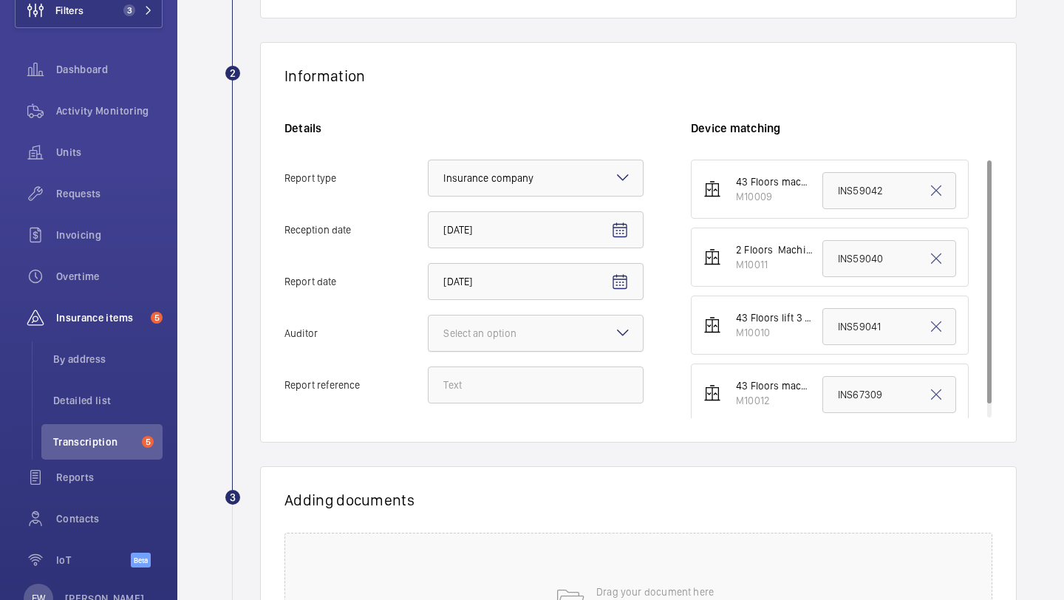
click at [534, 344] on div at bounding box center [536, 332] width 214 height 35
click at [429, 344] on input "Auditor Select an option" at bounding box center [429, 332] width 0 height 35
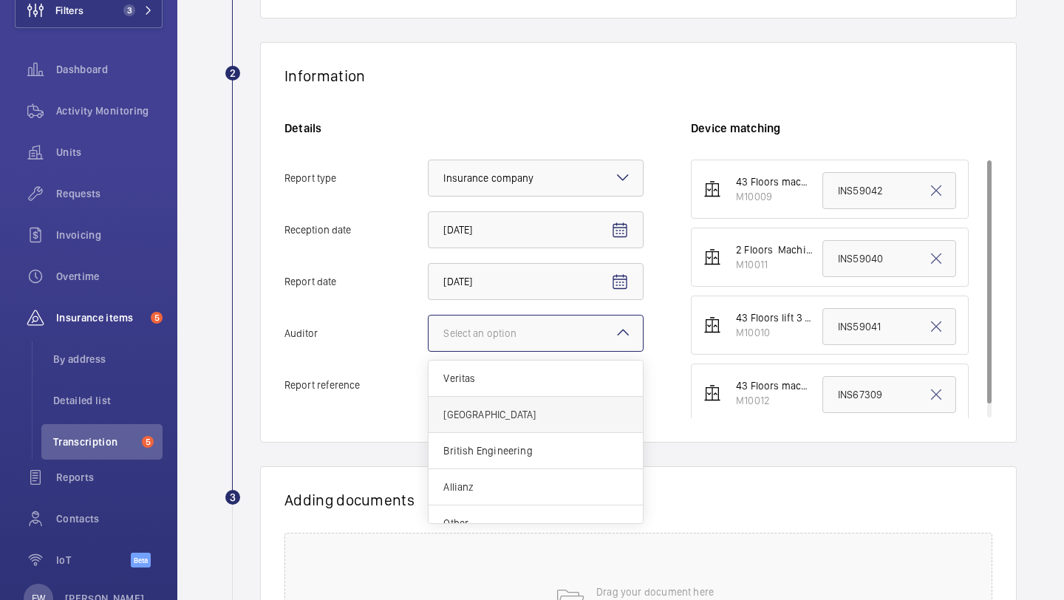
scroll to position [18, 0]
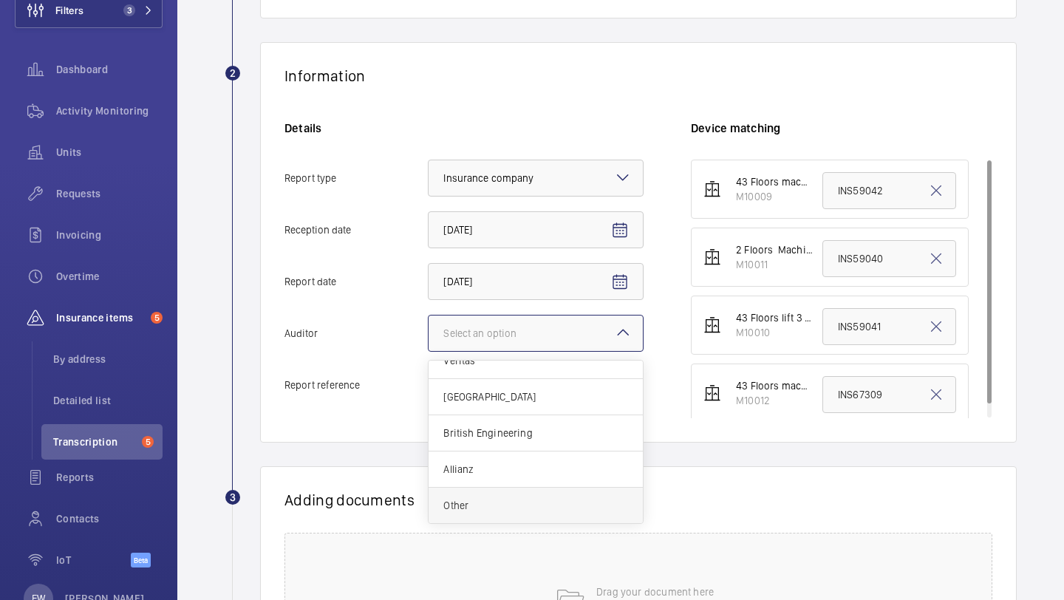
click at [501, 514] on div "Other" at bounding box center [536, 505] width 214 height 35
click at [429, 351] on input "Auditor Select an option Veritas Zurich British Engineering Allianz Other" at bounding box center [429, 332] width 0 height 35
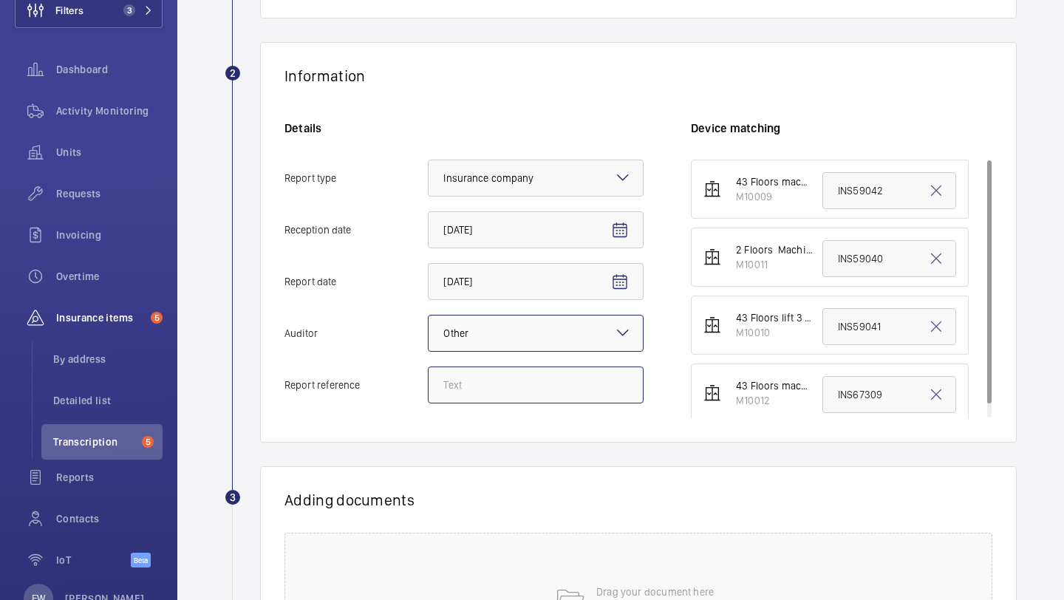
click at [506, 386] on input "Report reference" at bounding box center [536, 384] width 216 height 37
paste input "INS67308"
type input "INS67308"
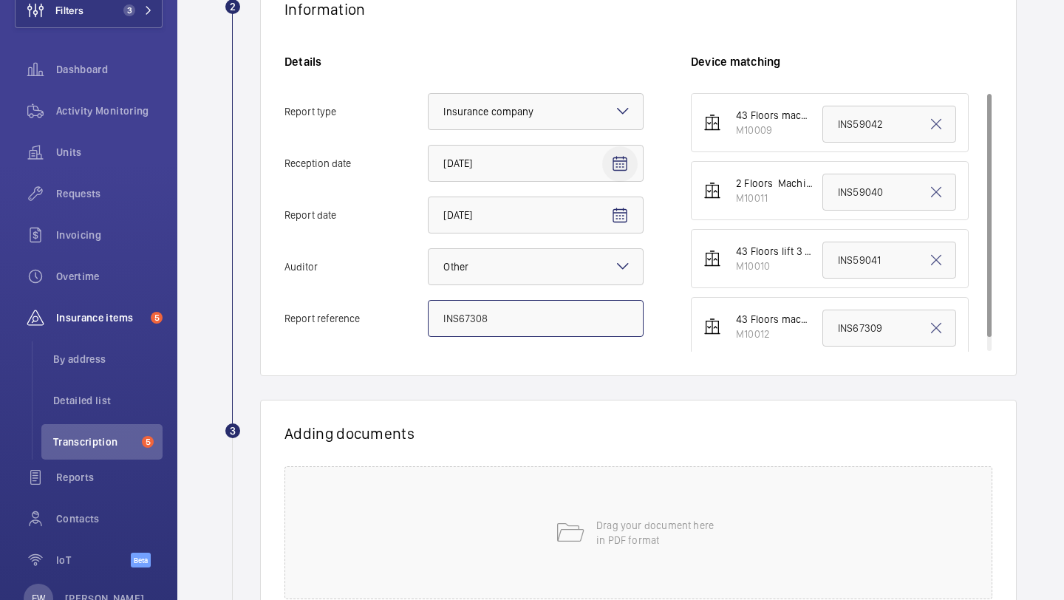
scroll to position [410, 0]
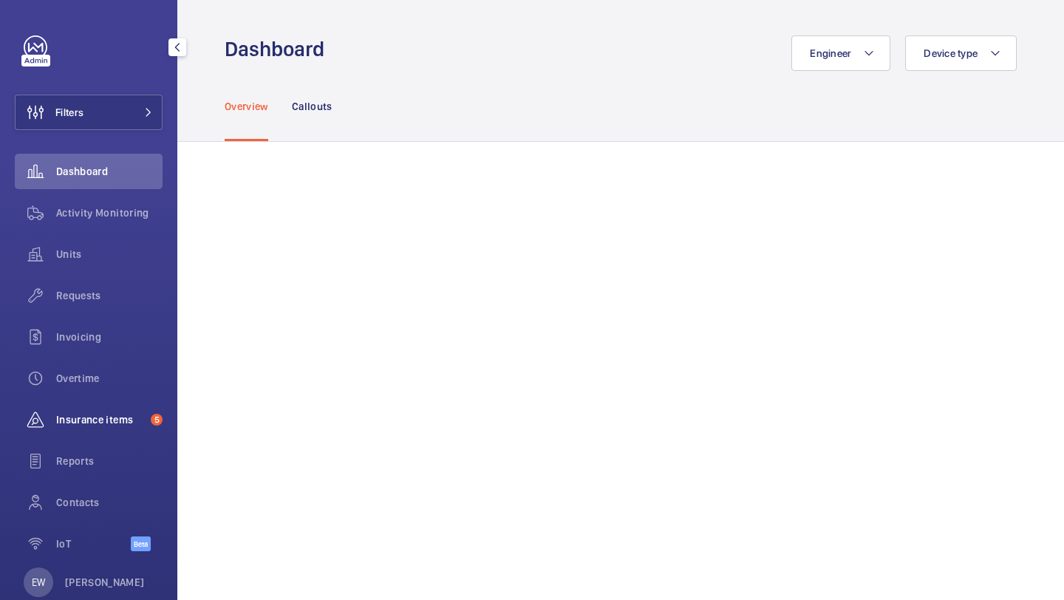
click at [133, 420] on span "Insurance items" at bounding box center [100, 419] width 89 height 15
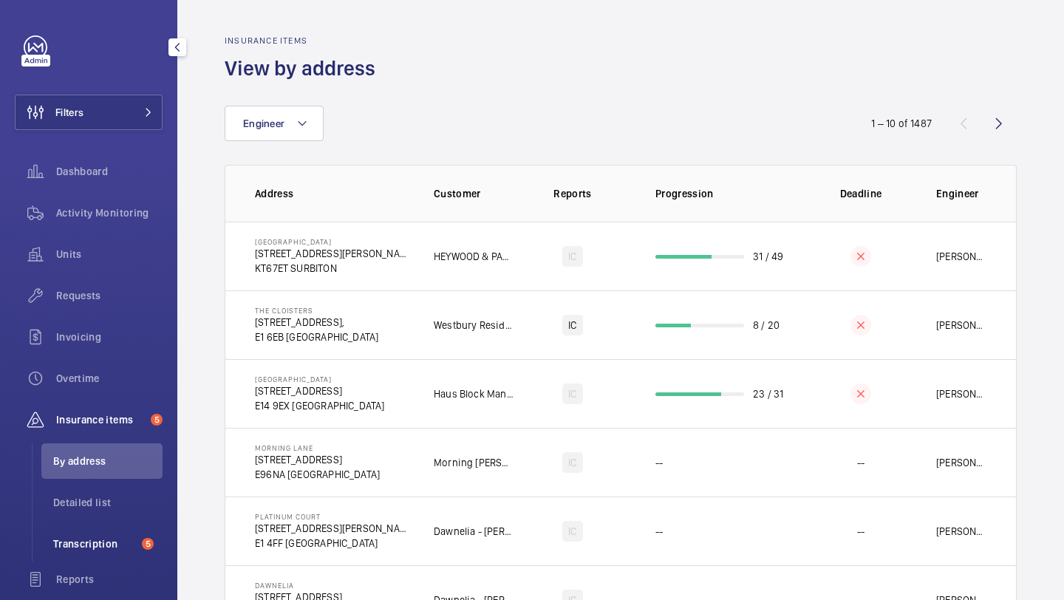
click at [92, 543] on span "Transcription" at bounding box center [94, 543] width 83 height 15
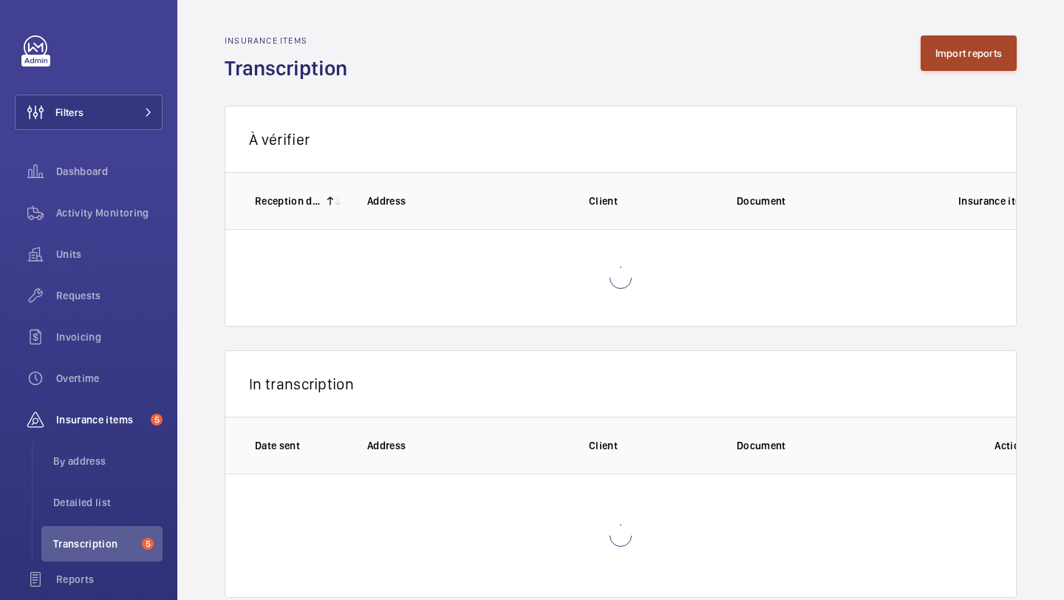
click at [944, 52] on button "Import reports" at bounding box center [969, 52] width 97 height 35
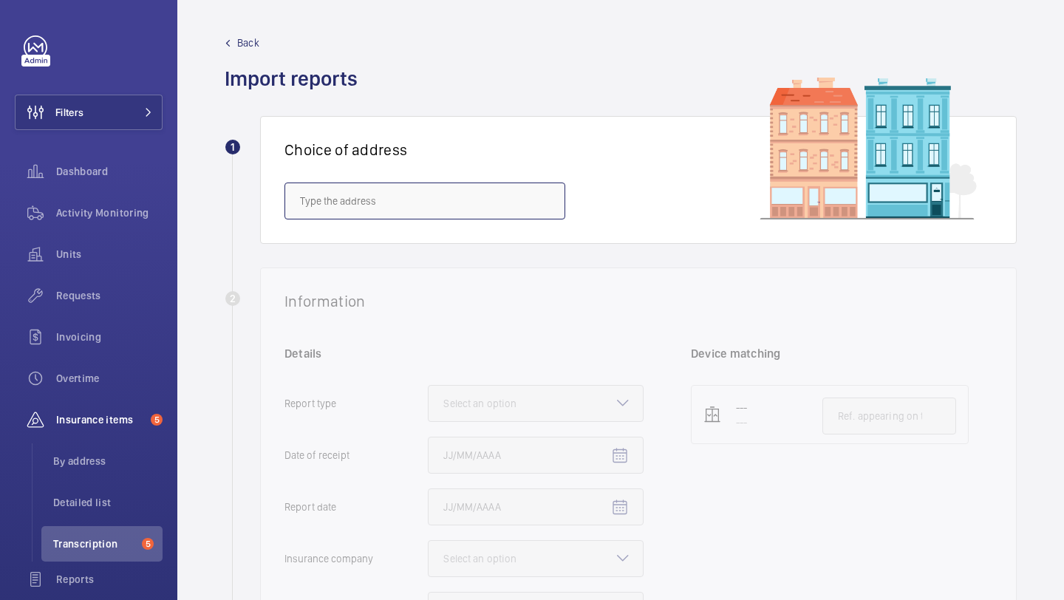
click at [409, 197] on input "text" at bounding box center [424, 201] width 281 height 37
click at [424, 180] on div "Choice of address 67 brom" at bounding box center [638, 180] width 757 height 128
click at [417, 190] on input "67 brom" at bounding box center [424, 201] width 281 height 37
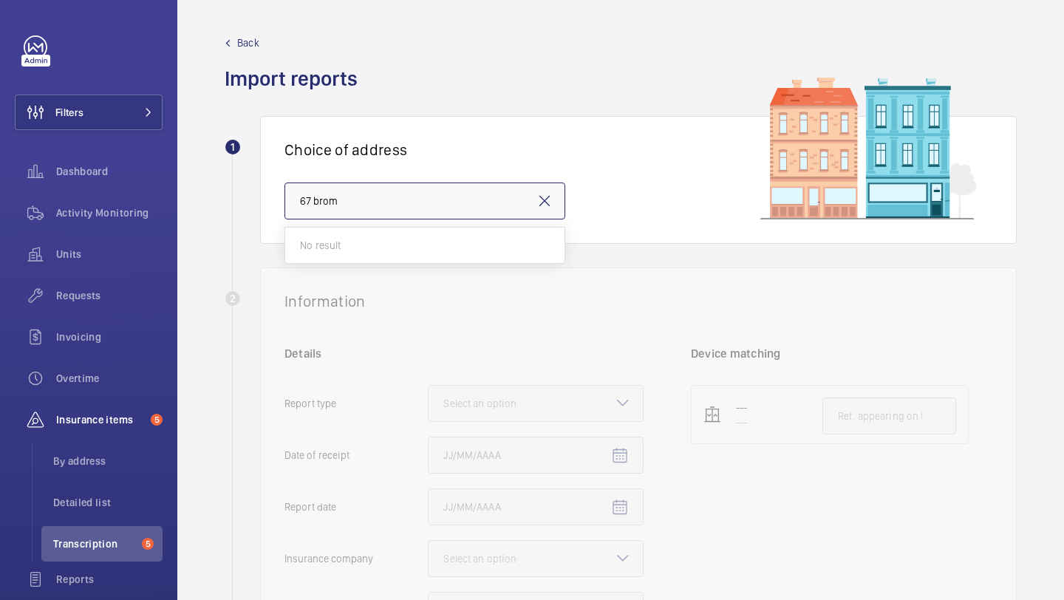
paste input "SW3 1DB"
click at [529, 202] on input "SW3 1DB" at bounding box center [424, 201] width 281 height 37
type input "SW3 1DB"
click at [540, 202] on mat-icon at bounding box center [545, 201] width 18 height 18
click at [474, 202] on input "text" at bounding box center [424, 201] width 281 height 37
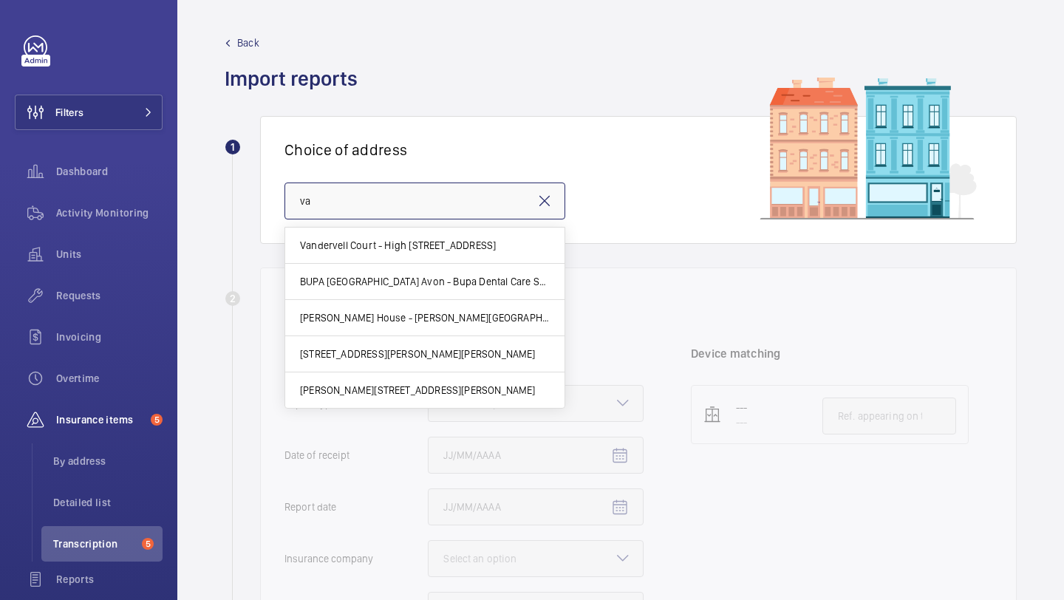
type input "v"
paste input "SW3 1DB"
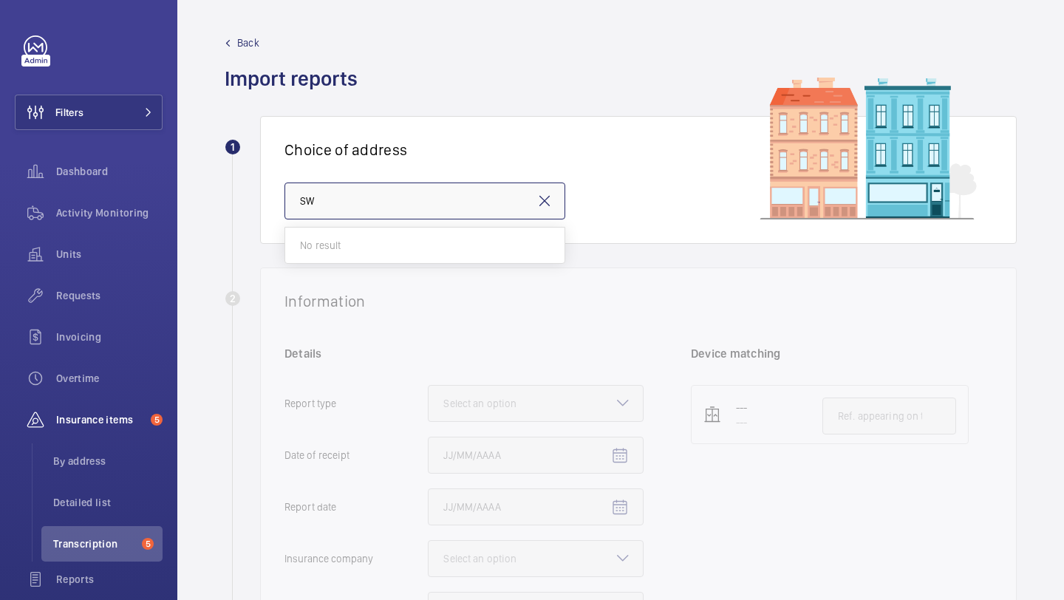
type input "S"
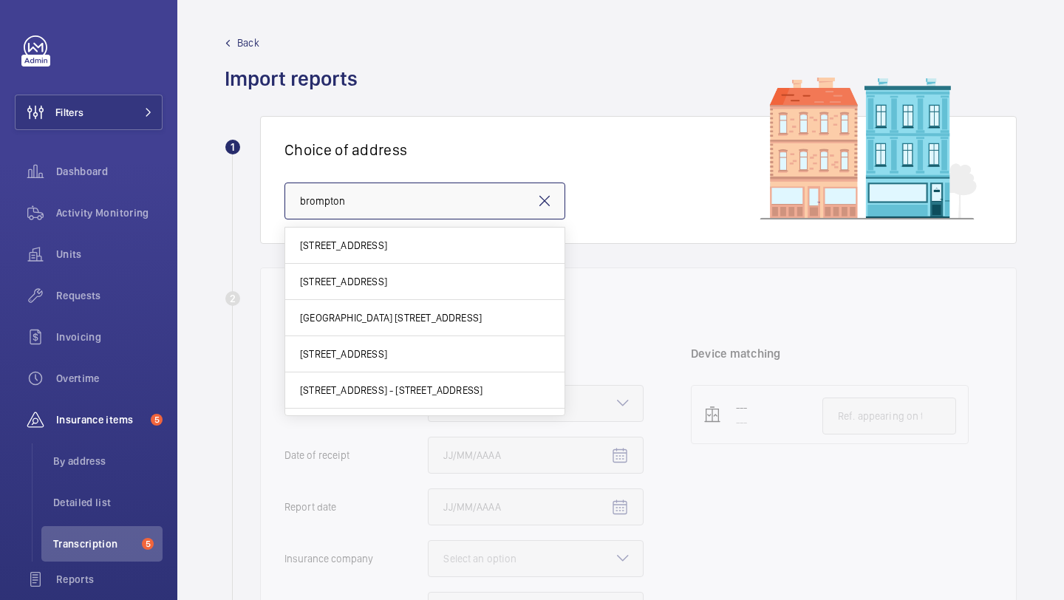
click at [403, 197] on input "brompton" at bounding box center [424, 201] width 281 height 37
click at [402, 197] on input "brompton" at bounding box center [424, 201] width 281 height 37
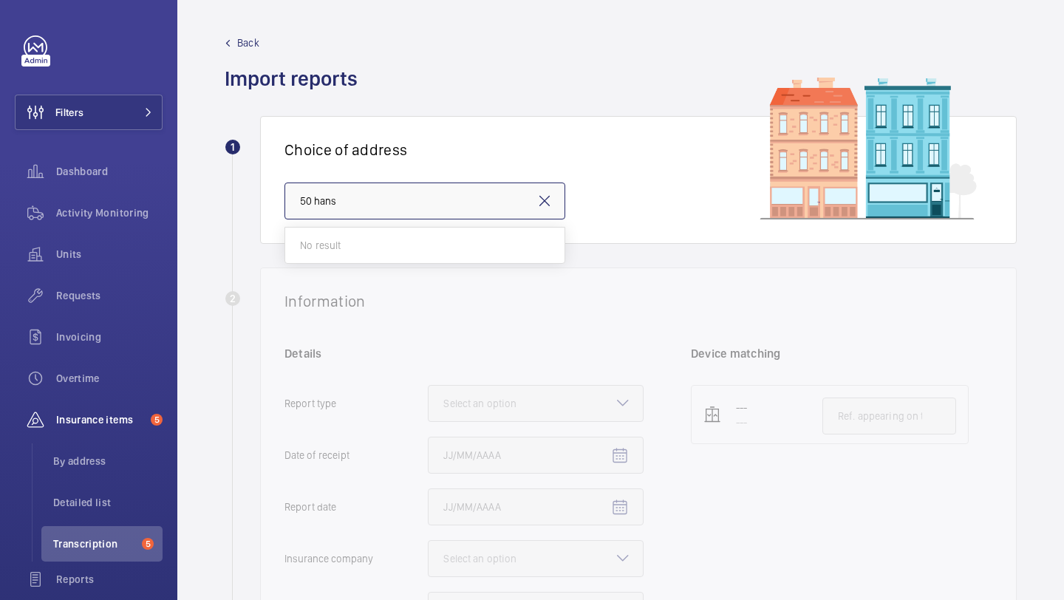
click at [390, 205] on input "50 hans" at bounding box center [424, 201] width 281 height 37
click at [451, 191] on input "50 hans" at bounding box center [424, 201] width 281 height 37
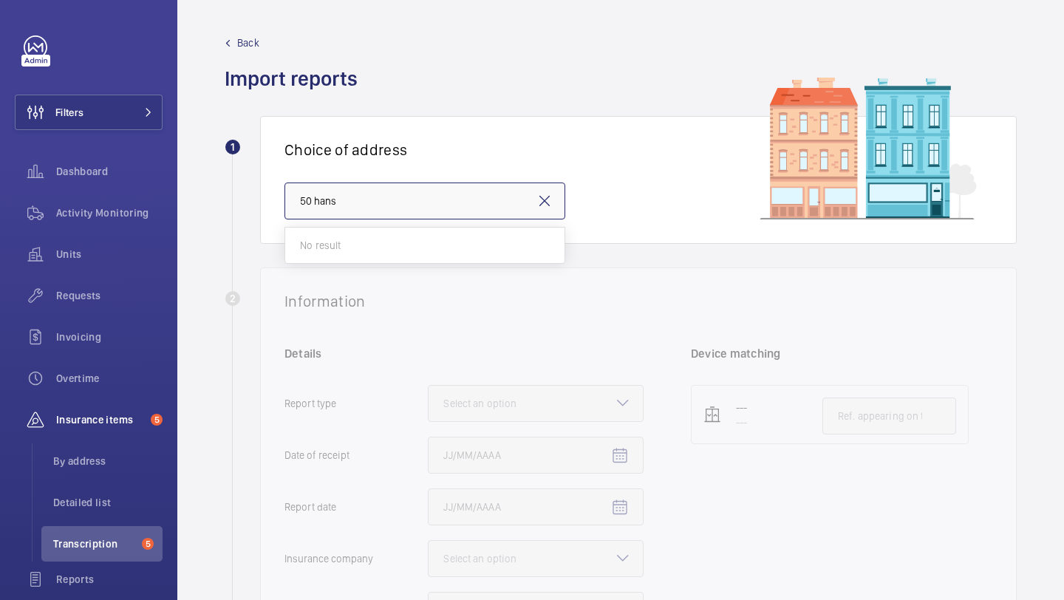
paste input "SW1X 0NA"
click at [451, 191] on input "SW1X 0NA hans" at bounding box center [424, 201] width 281 height 37
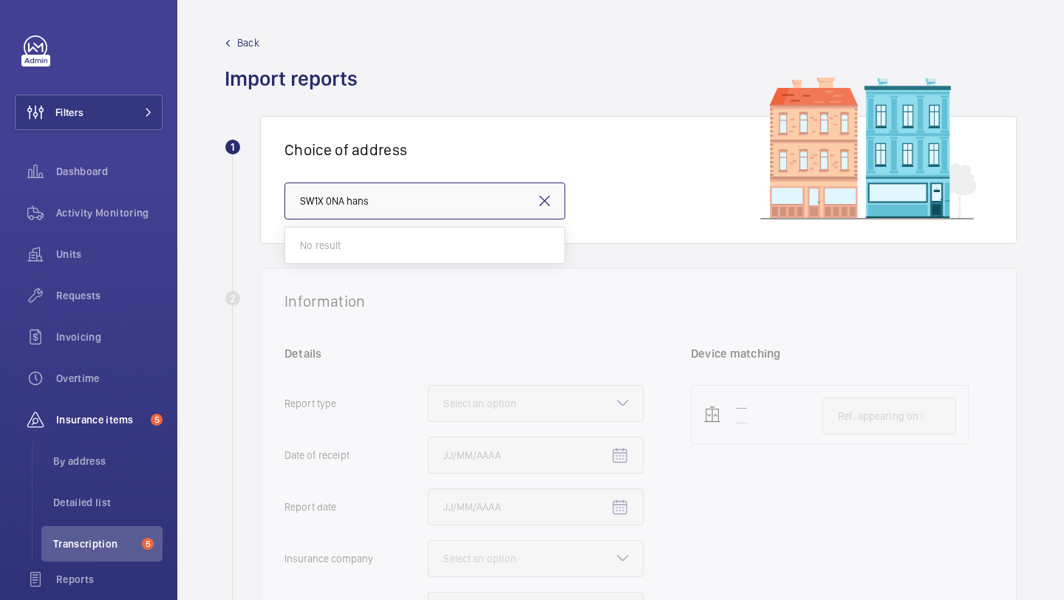
paste input "text"
type input "S"
type input "h"
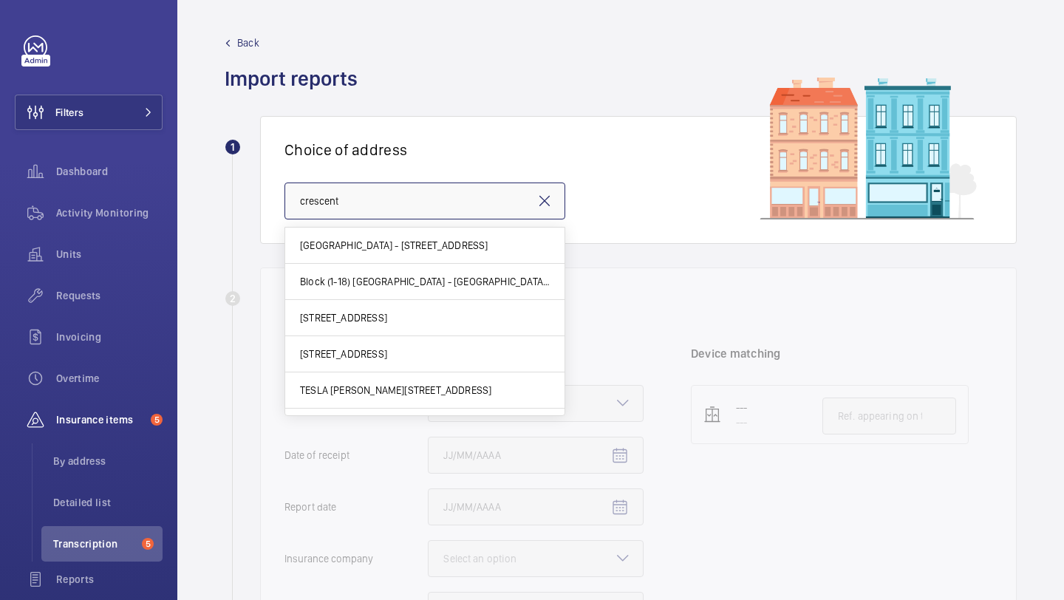
type input "crescent"
click at [540, 202] on mat-icon at bounding box center [545, 201] width 18 height 18
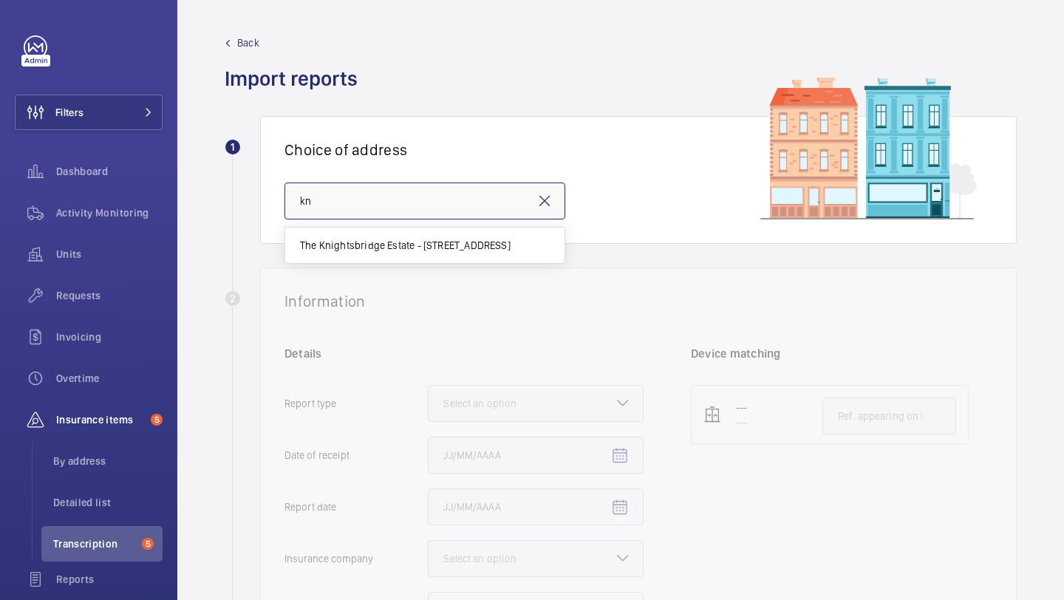
type input "k"
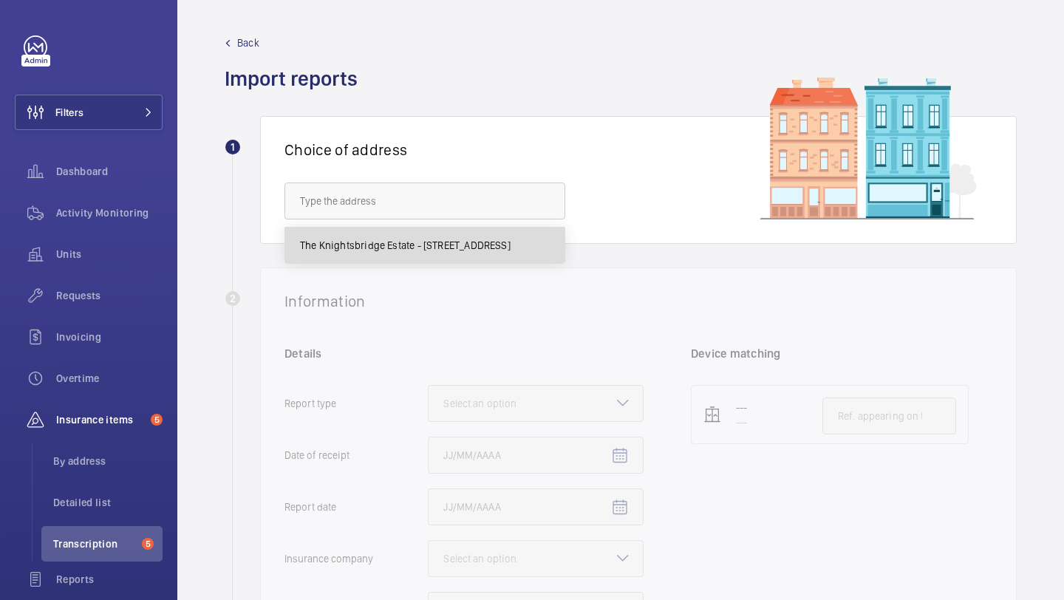
click at [511, 248] on span "The Knightsbridge Estate - 55-57 Brompton Road, LONDON SW3 1DP" at bounding box center [405, 245] width 211 height 15
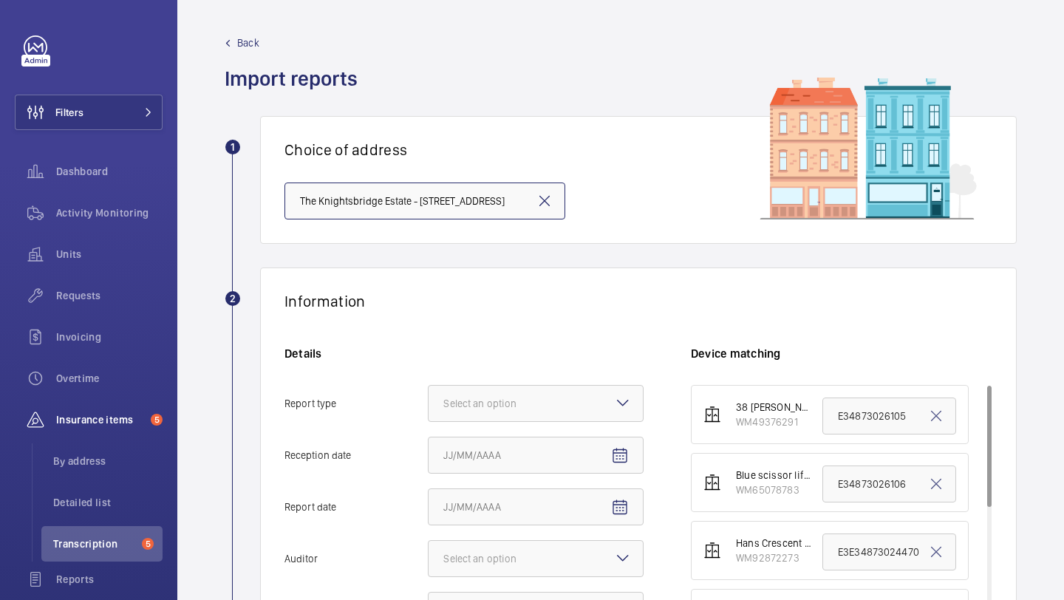
click at [429, 195] on input "The Knightsbridge Estate - 55-57 Brompton Road, LONDON SW3 1DP" at bounding box center [424, 201] width 281 height 37
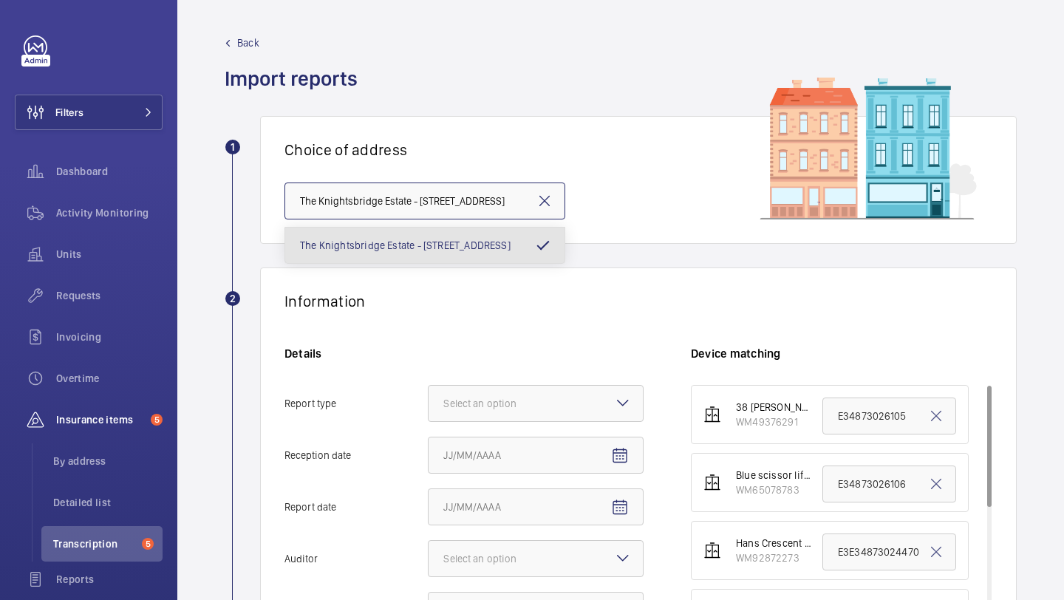
paste input "SW1X 0NA"
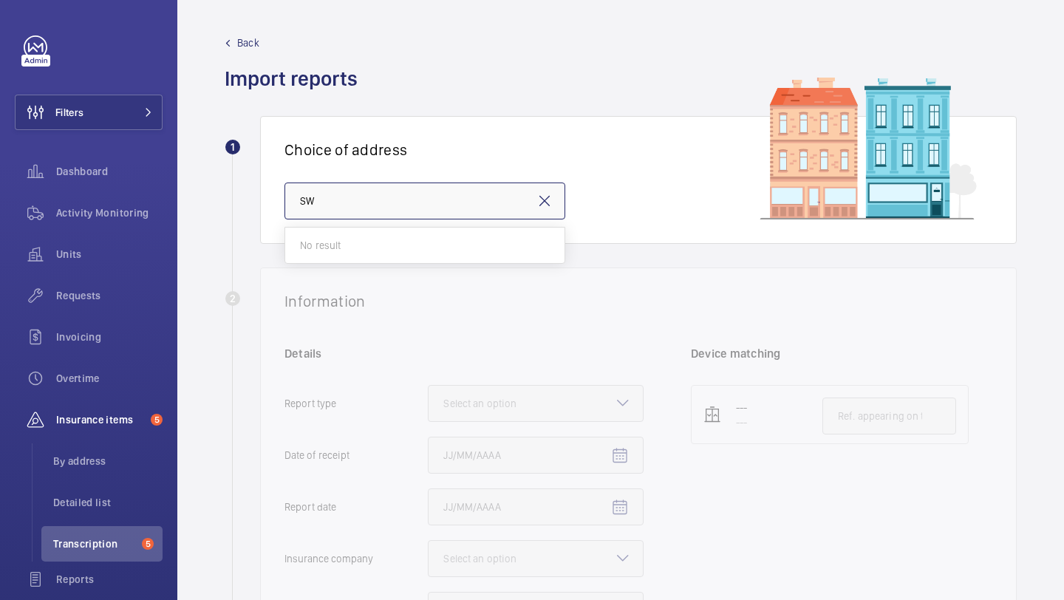
type input "S"
click at [451, 205] on input "38" at bounding box center [424, 201] width 281 height 37
paste input "SW3 1AJ"
type input "SW3 1AJ"
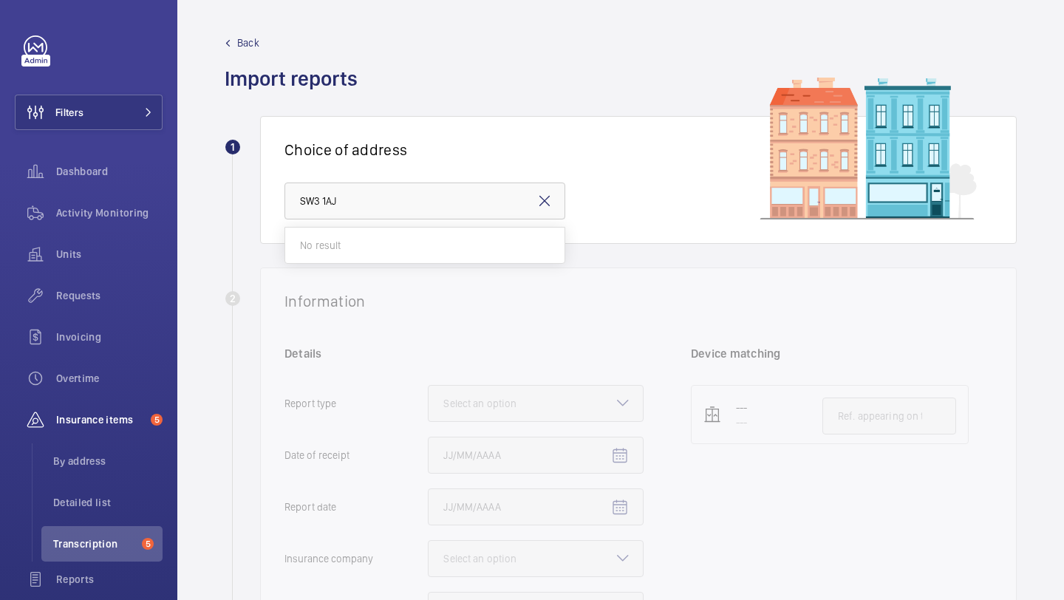
click at [541, 202] on mat-icon at bounding box center [545, 201] width 18 height 18
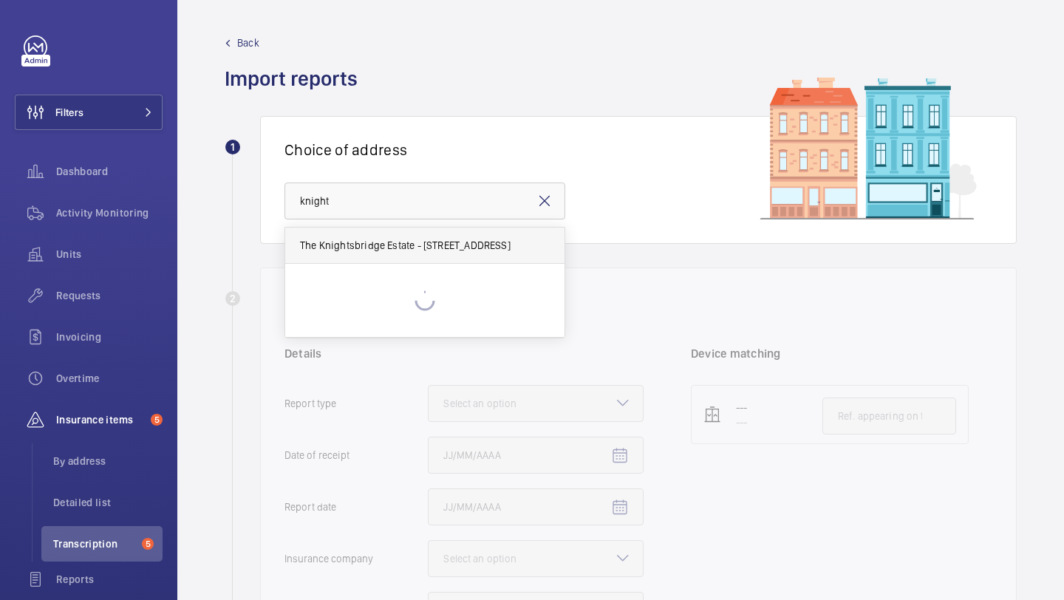
click at [475, 234] on mat-option "The Knightsbridge Estate - 55-57 Brompton Road, LONDON SW3 1DP" at bounding box center [424, 246] width 279 height 36
type input "The Knightsbridge Estate - 55-57 Brompton Road, LONDON SW3 1DP"
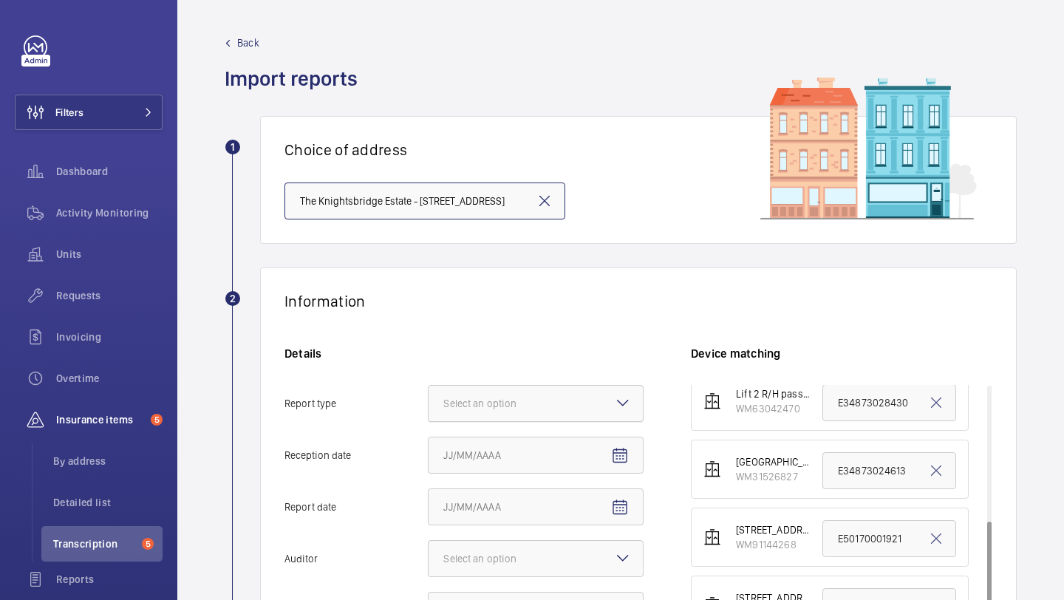
click at [503, 399] on div "Select an option" at bounding box center [498, 403] width 110 height 15
click at [429, 399] on input "Report type Select an option" at bounding box center [429, 403] width 0 height 35
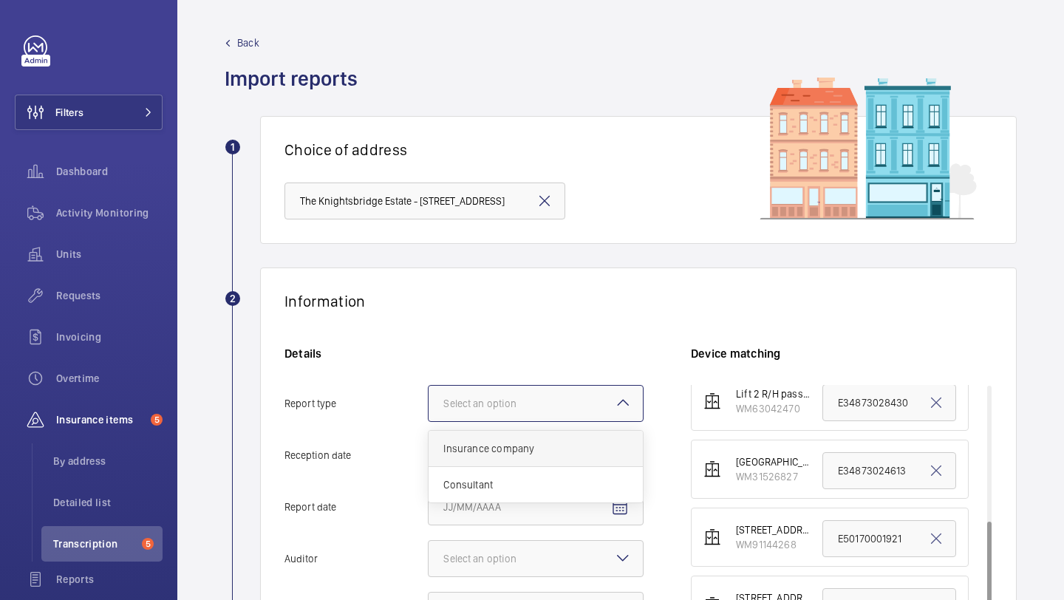
click at [502, 432] on div "Insurance company" at bounding box center [536, 449] width 214 height 36
click at [429, 421] on input "Report type Select an option Insurance company Consultant" at bounding box center [429, 403] width 0 height 35
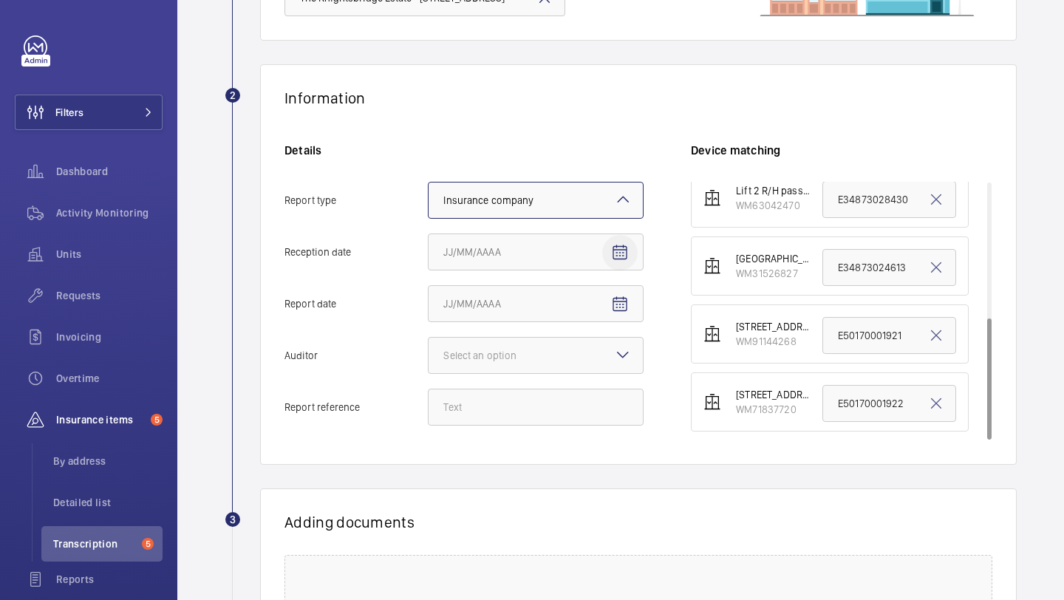
click at [620, 244] on mat-icon "Open calendar" at bounding box center [620, 253] width 18 height 18
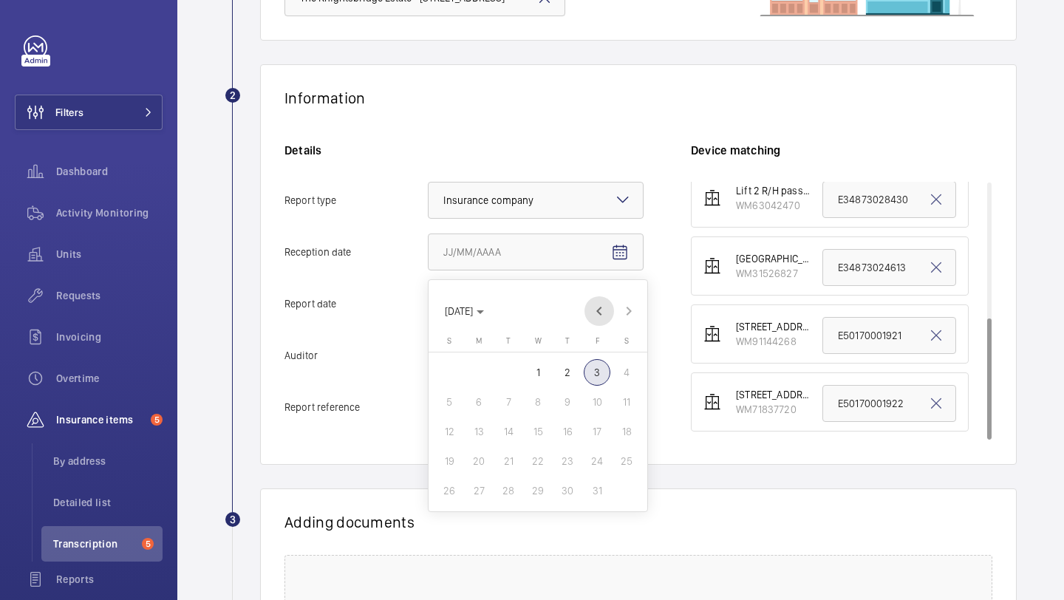
click at [599, 310] on span "Previous month" at bounding box center [599, 311] width 30 height 30
click at [504, 489] on span "30" at bounding box center [508, 490] width 27 height 27
type input "[DATE]"
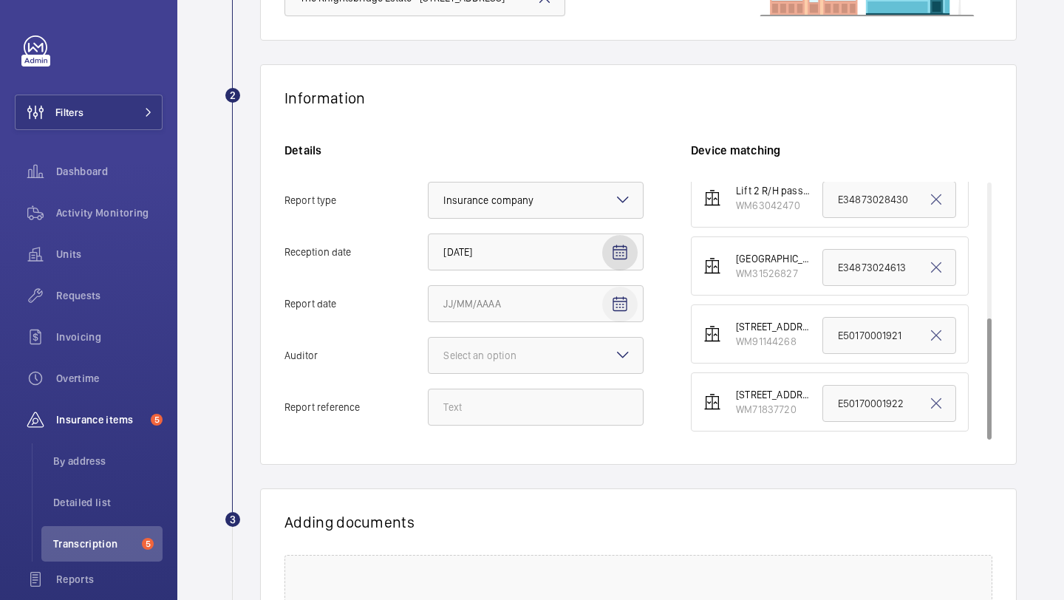
click at [621, 318] on span "Open calendar" at bounding box center [619, 304] width 35 height 35
click at [600, 374] on span "Previous month" at bounding box center [599, 363] width 30 height 30
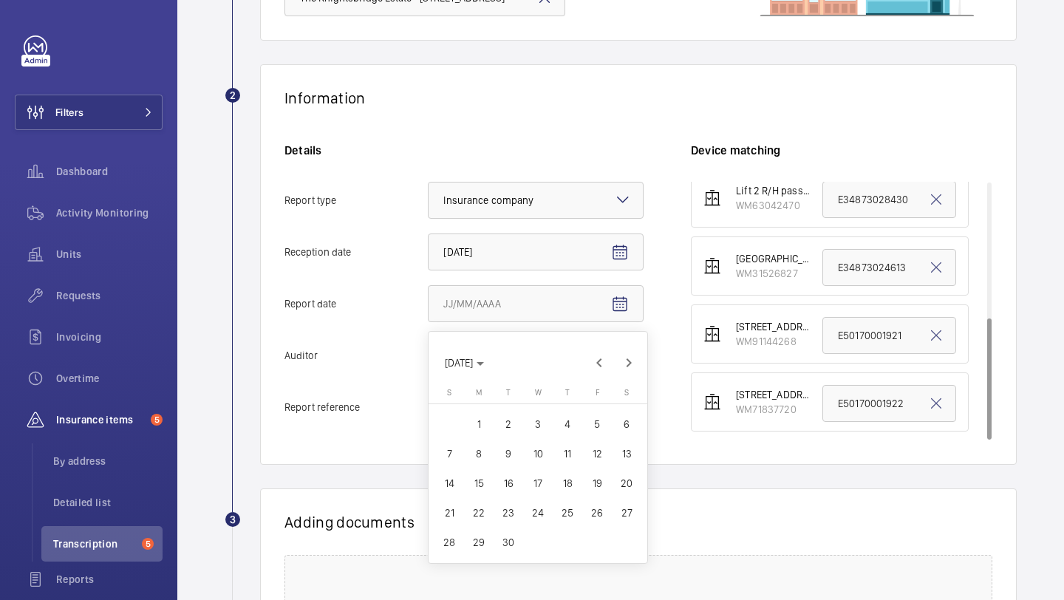
click at [514, 482] on span "16" at bounding box center [508, 483] width 27 height 27
type input "9/16/2025"
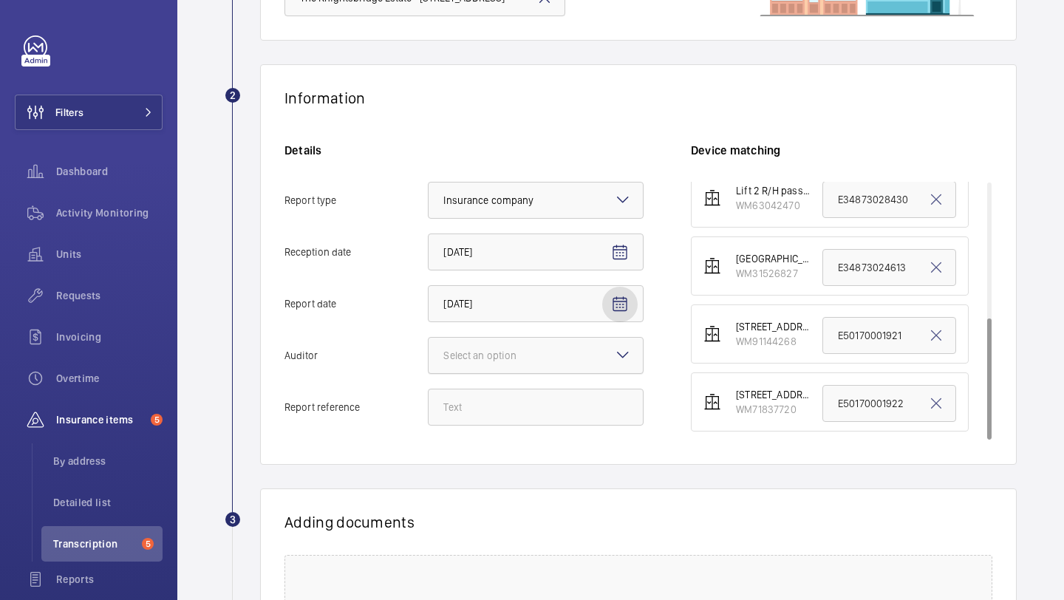
click at [525, 366] on div at bounding box center [536, 355] width 214 height 35
click at [429, 366] on input "Auditor Select an option" at bounding box center [429, 355] width 0 height 35
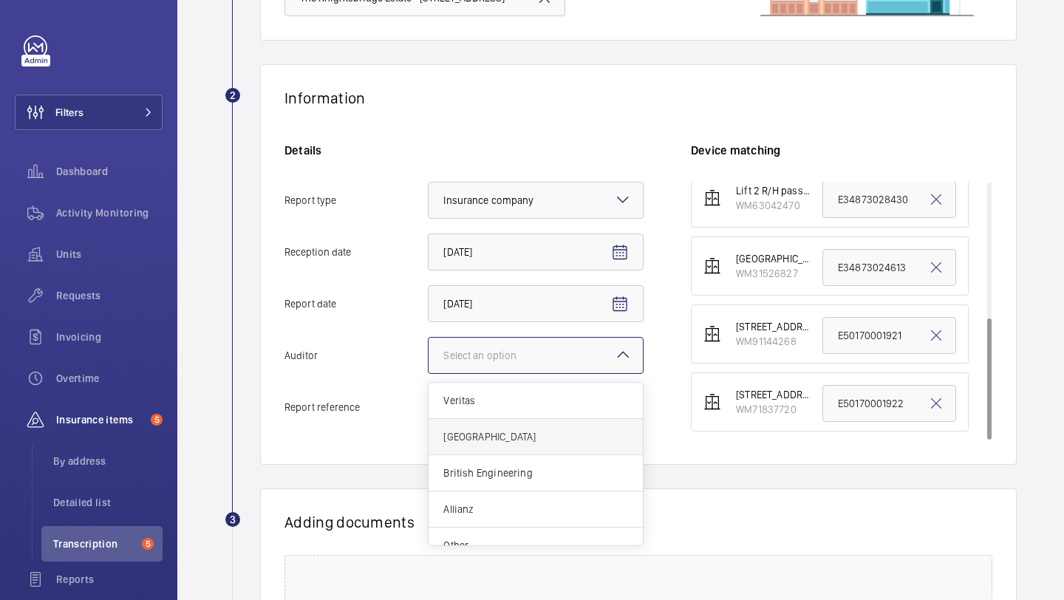
scroll to position [18, 0]
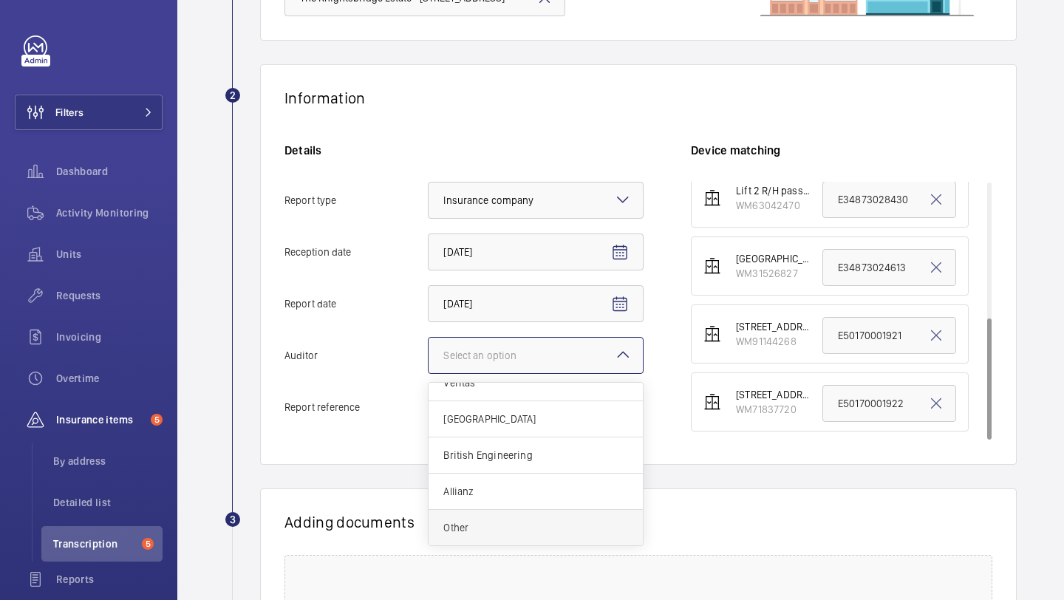
click at [505, 530] on span "Other" at bounding box center [535, 527] width 185 height 15
click at [429, 373] on input "Auditor Select an option Veritas Zurich British Engineering Allianz Other" at bounding box center [429, 355] width 0 height 35
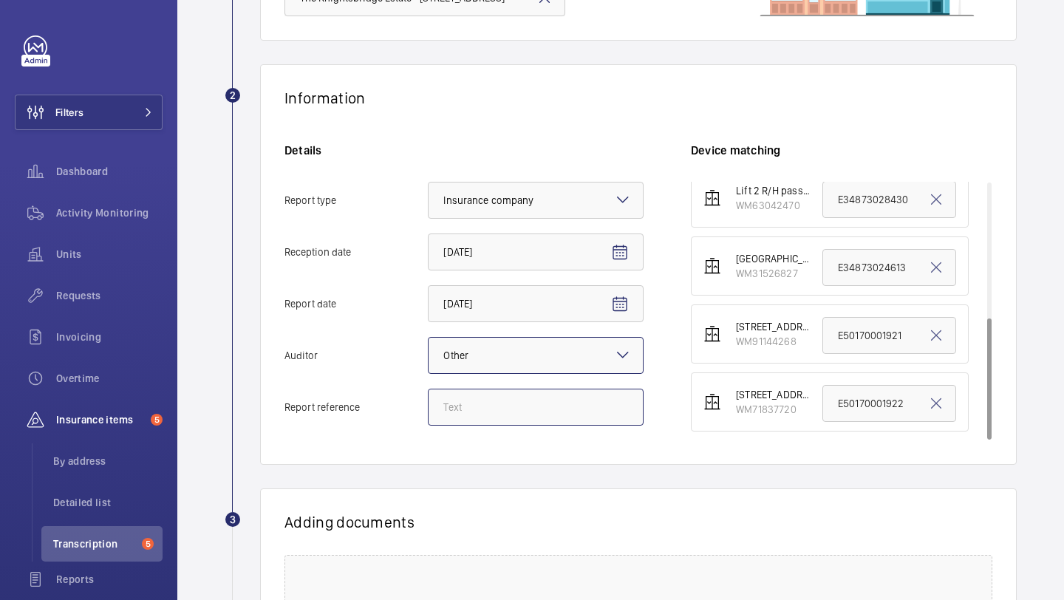
click at [579, 419] on input "Report reference" at bounding box center [536, 407] width 216 height 37
paste input "MA9106"
type input "MA9106"
click at [848, 270] on input "E34873024613" at bounding box center [889, 267] width 134 height 37
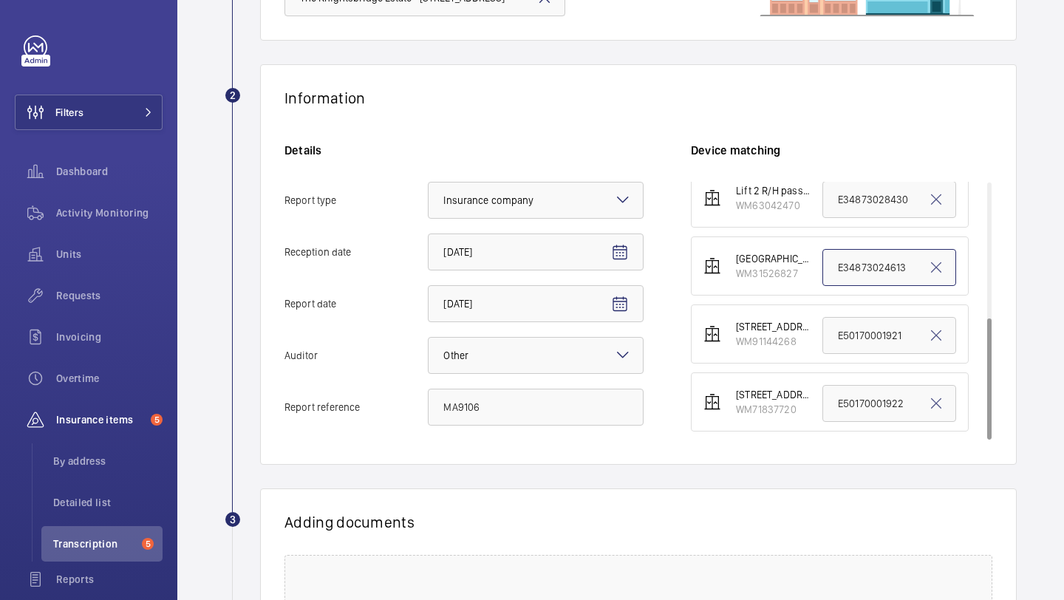
click at [848, 270] on input "E34873024613" at bounding box center [889, 267] width 134 height 37
paste input "MA9106"
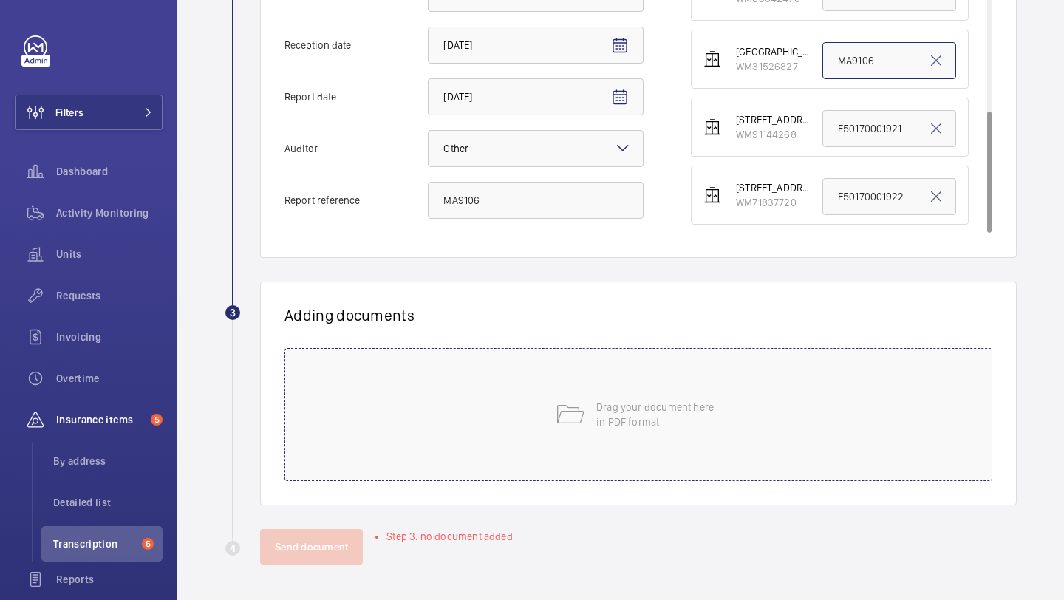
type input "MA9106"
click at [609, 383] on div "Drag your document here in PDF format" at bounding box center [638, 414] width 708 height 133
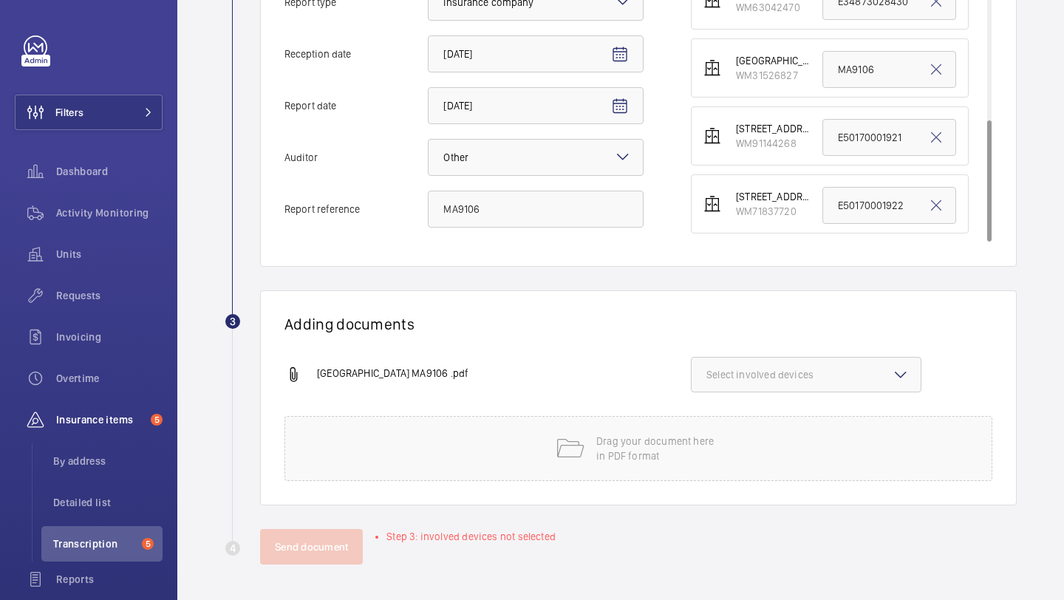
scroll to position [401, 0]
click at [780, 395] on div "knightsbridge courthouse MA9106 .pdf Select involved devices" at bounding box center [632, 386] width 696 height 59
click at [774, 374] on span "Select involved devices" at bounding box center [805, 374] width 199 height 15
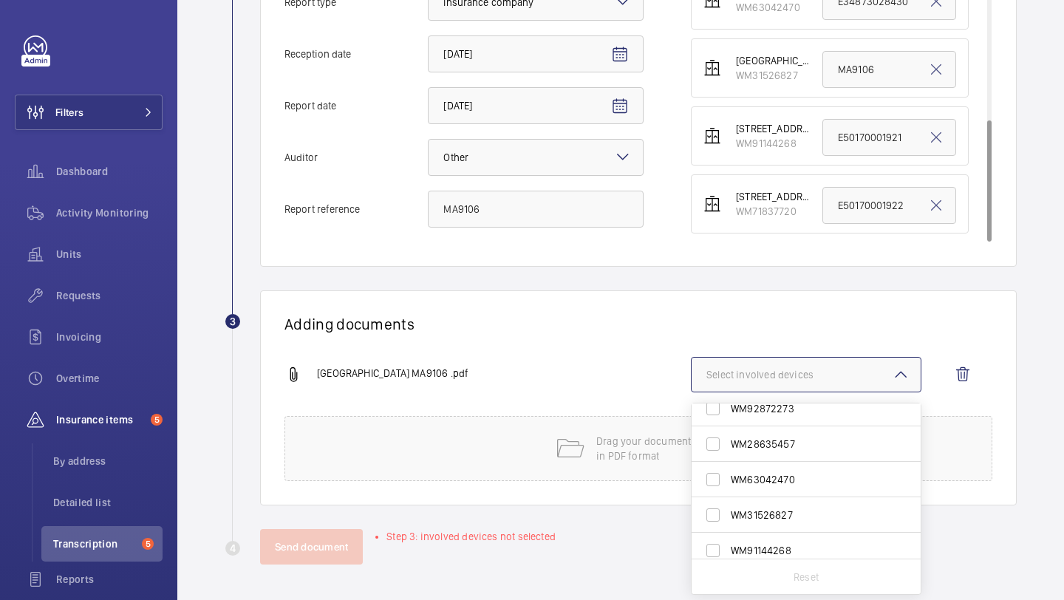
scroll to position [86, 0]
click at [802, 501] on label "WM31526827" at bounding box center [795, 511] width 207 height 35
click at [728, 501] on input "WM31526827" at bounding box center [713, 512] width 30 height 30
checkbox input "true"
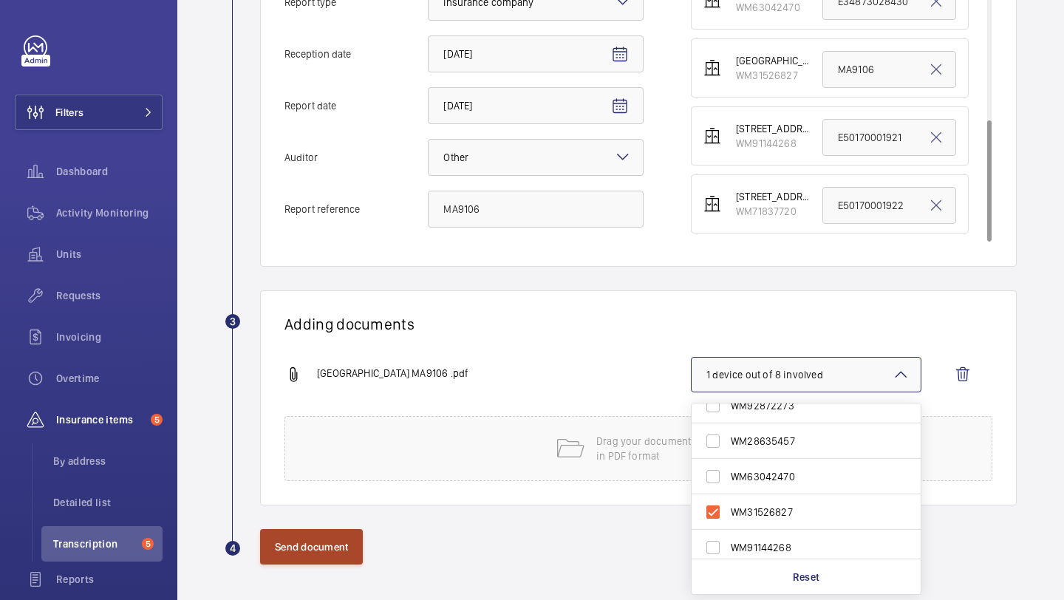
click at [321, 539] on button "Send document" at bounding box center [311, 546] width 103 height 35
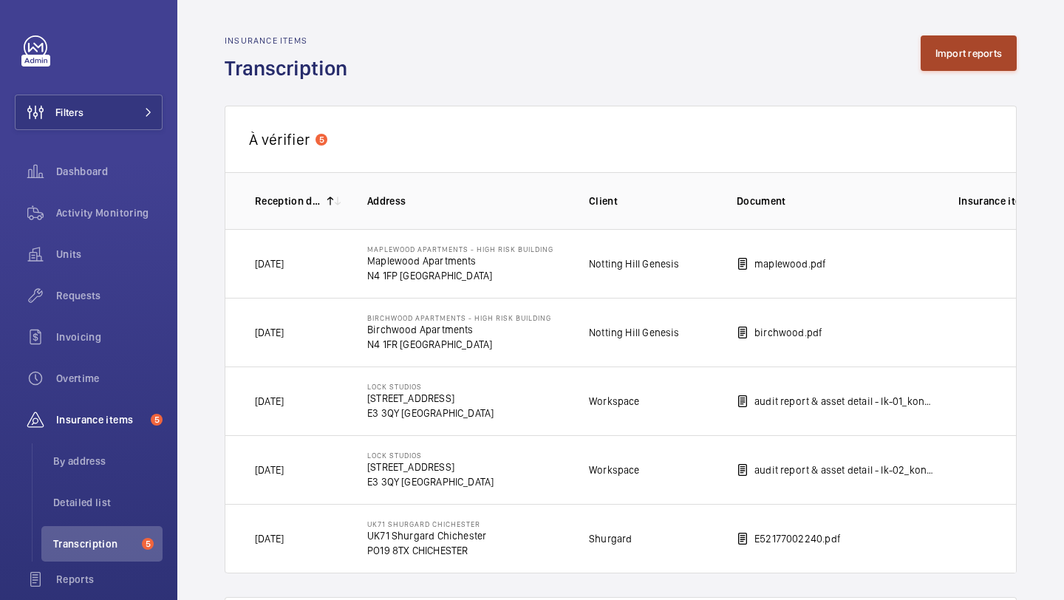
click at [974, 47] on button "Import reports" at bounding box center [969, 52] width 97 height 35
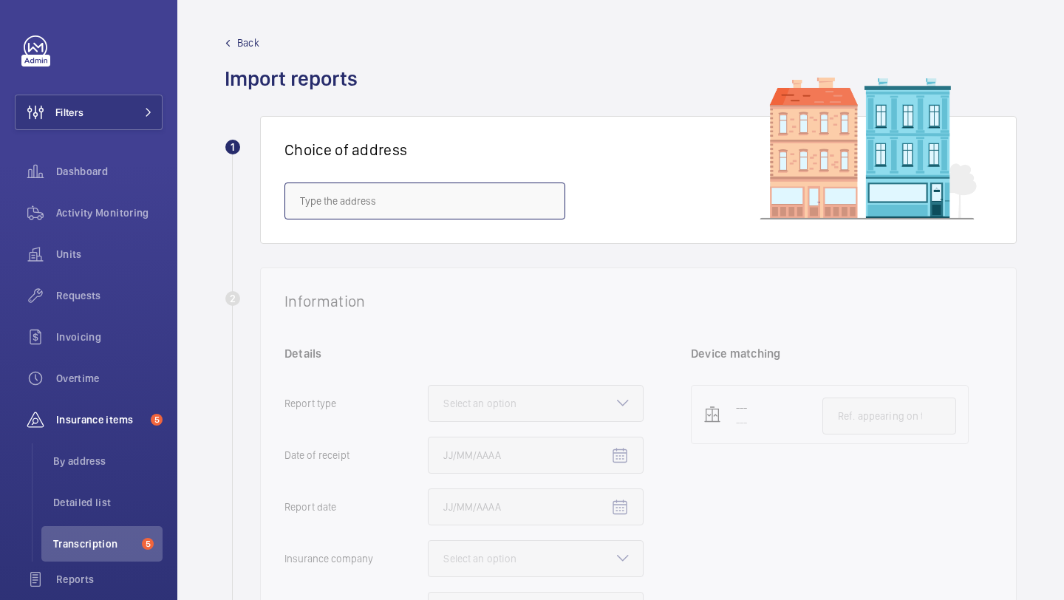
click at [384, 201] on input "text" at bounding box center [424, 201] width 281 height 37
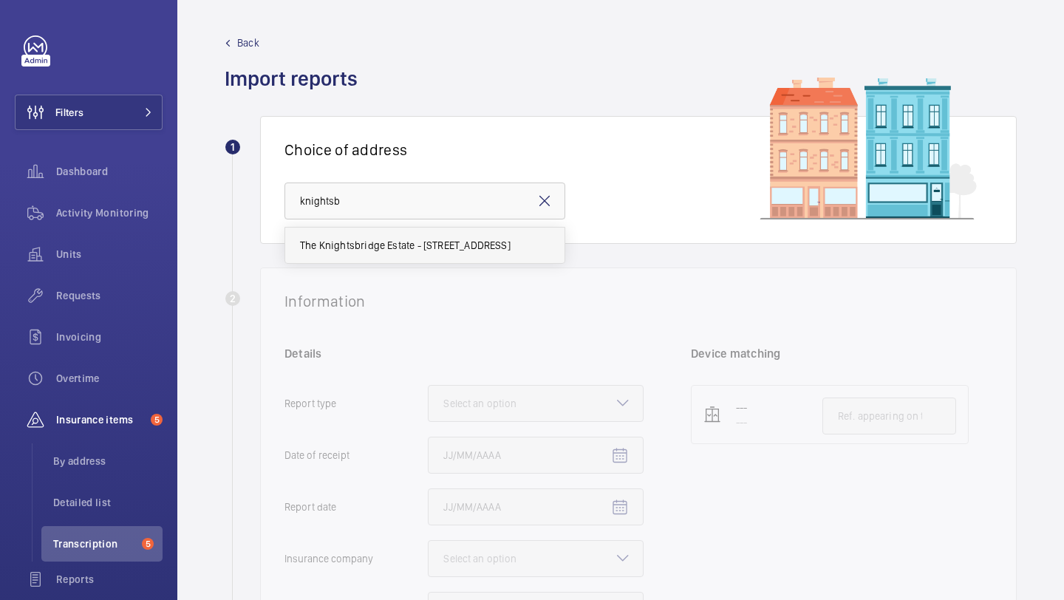
click at [351, 248] on span "The Knightsbridge Estate - 55-57 Brompton Road, LONDON SW3 1DP" at bounding box center [405, 245] width 211 height 15
type input "The Knightsbridge Estate - 55-57 Brompton Road, LONDON SW3 1DP"
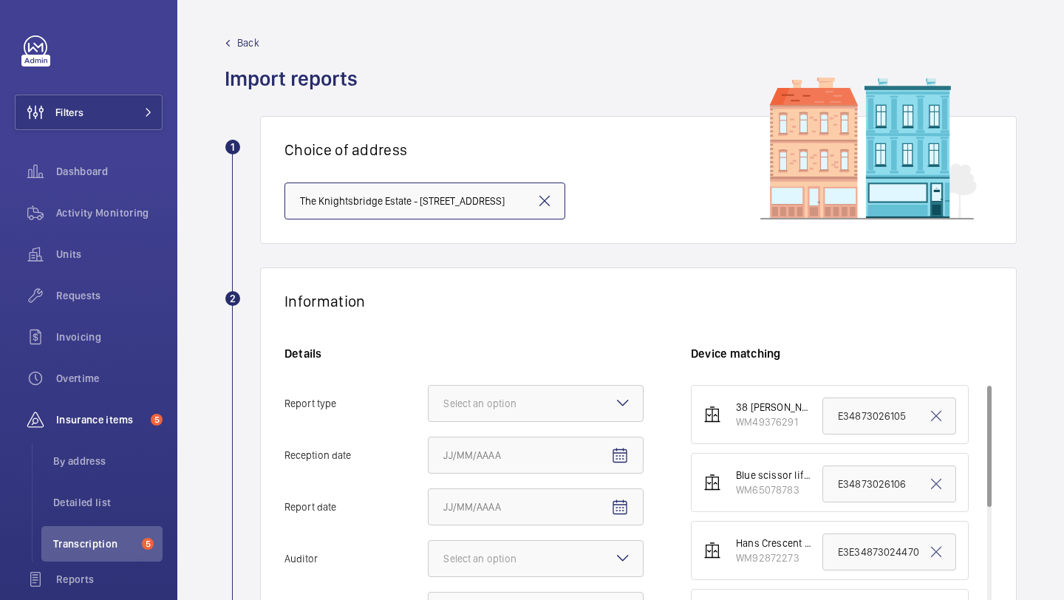
scroll to position [133, 0]
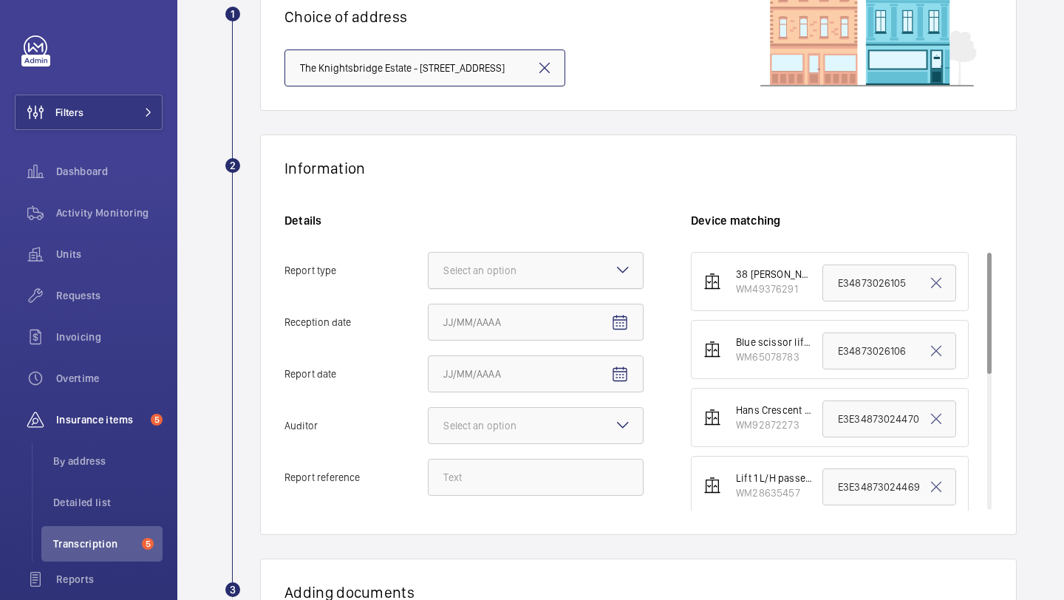
click at [477, 281] on div at bounding box center [536, 270] width 214 height 35
click at [429, 281] on input "Report type Select an option" at bounding box center [429, 270] width 0 height 35
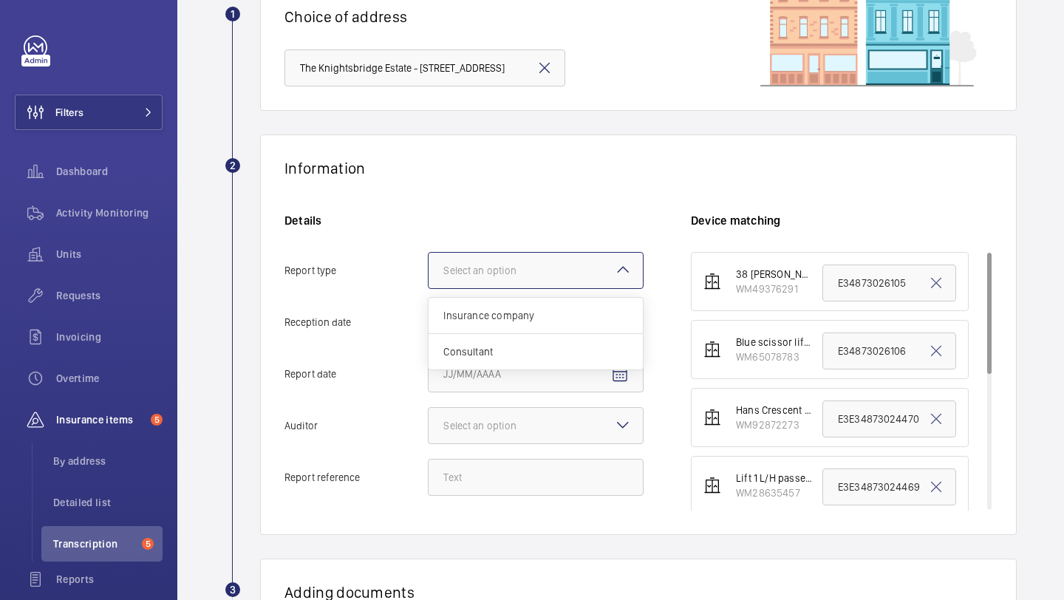
scroll to position [0, 0]
click at [480, 313] on span "Insurance company" at bounding box center [535, 315] width 185 height 15
click at [429, 288] on input "Report type Select an option Insurance company Consultant" at bounding box center [429, 270] width 0 height 35
click at [615, 317] on mat-icon "Open calendar" at bounding box center [620, 323] width 18 height 18
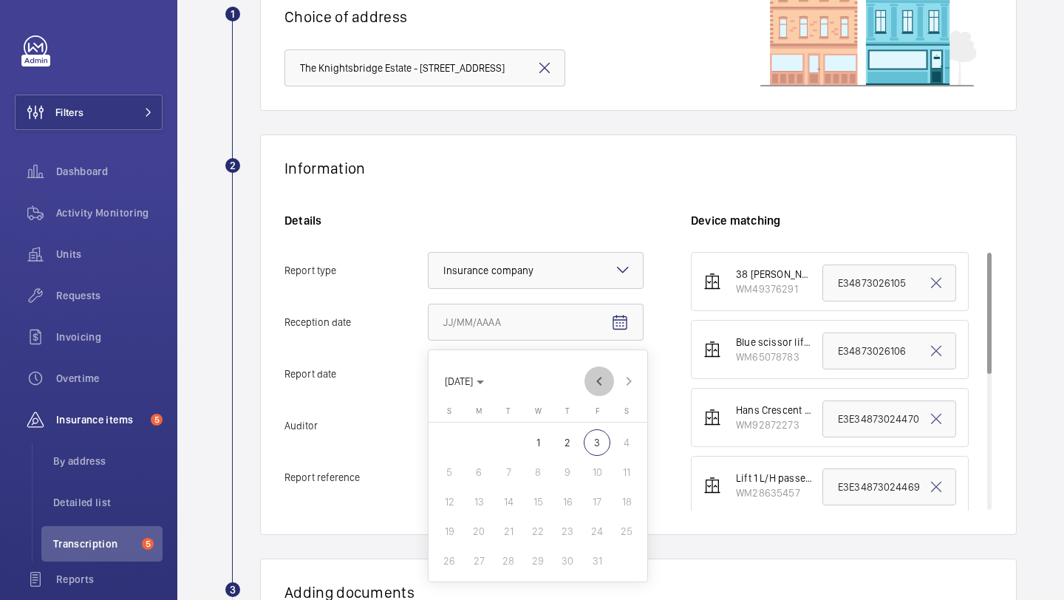
click at [596, 383] on span "Previous month" at bounding box center [599, 381] width 30 height 30
click at [507, 554] on span "30" at bounding box center [508, 561] width 27 height 27
type input "[DATE]"
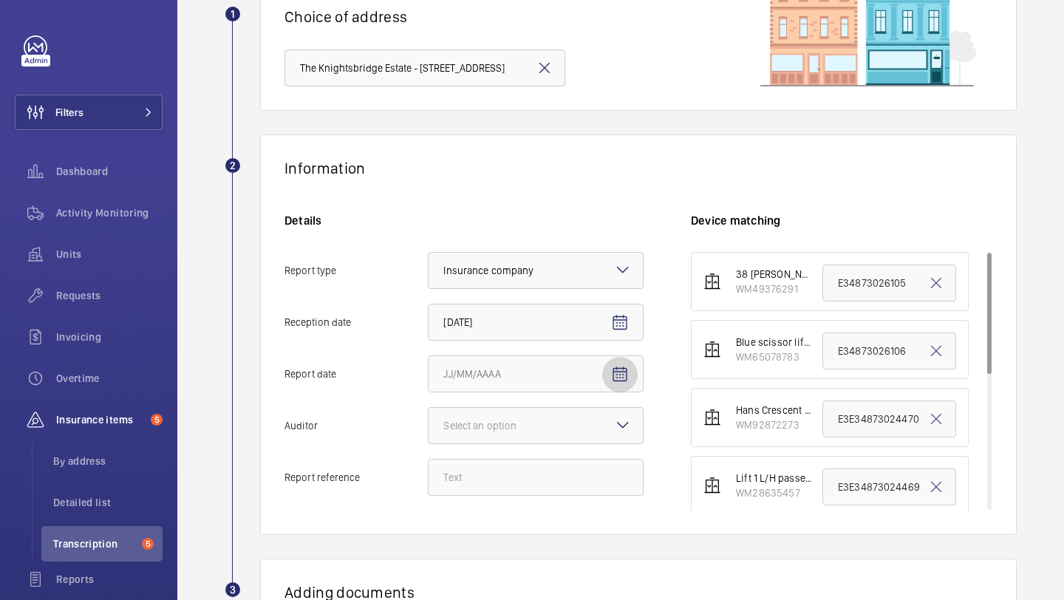
click at [624, 385] on span "Open calendar" at bounding box center [619, 374] width 35 height 35
click at [600, 159] on span "Previous month" at bounding box center [599, 155] width 30 height 30
click at [511, 279] on span "16" at bounding box center [508, 275] width 27 height 27
type input "9/16/2025"
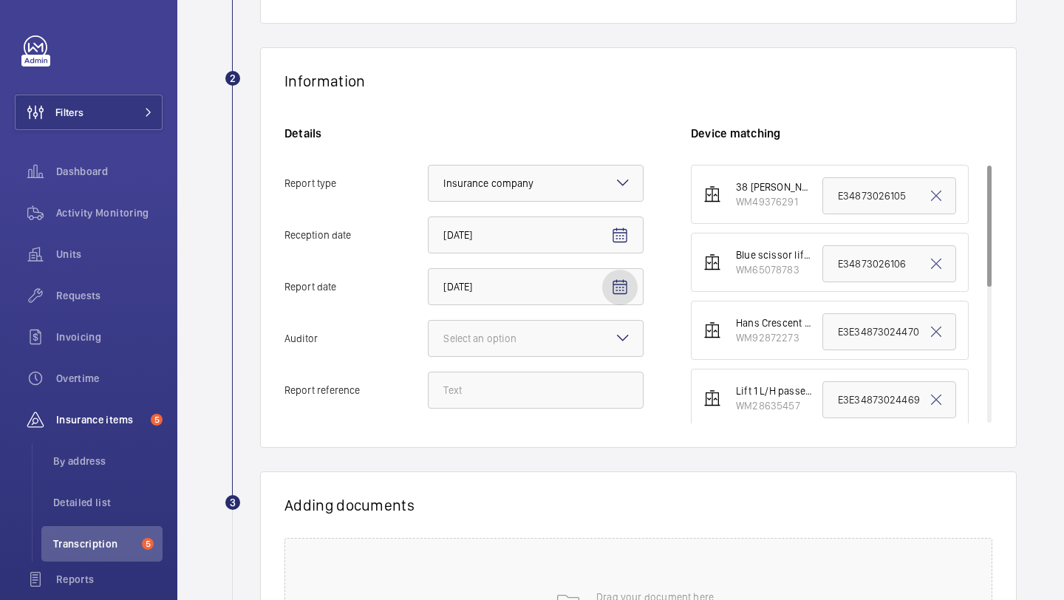
scroll to position [313, 0]
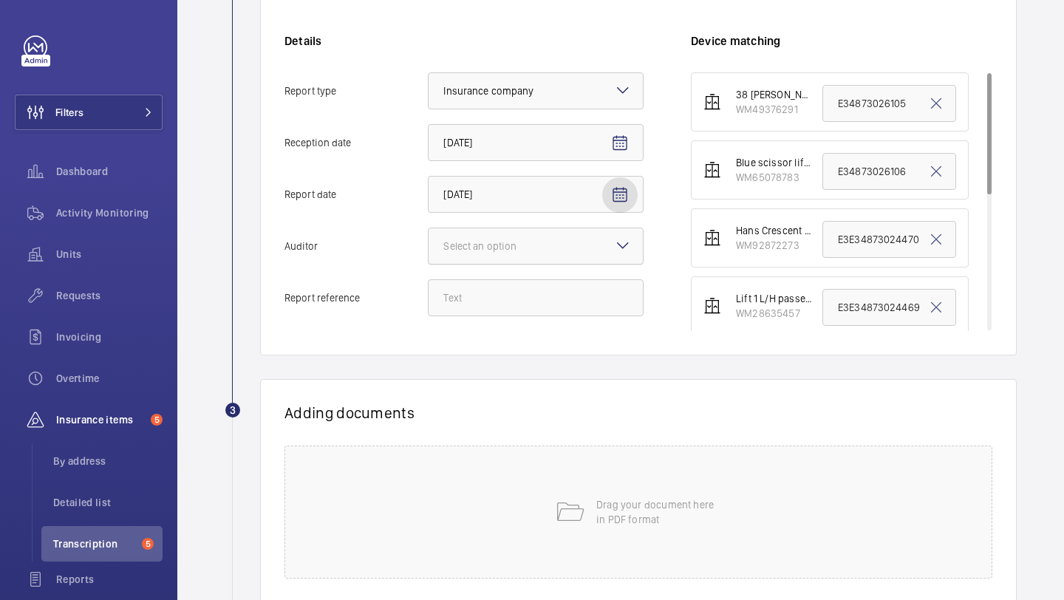
click at [502, 237] on div at bounding box center [536, 245] width 214 height 35
click at [429, 237] on input "Auditor Select an option" at bounding box center [429, 245] width 0 height 35
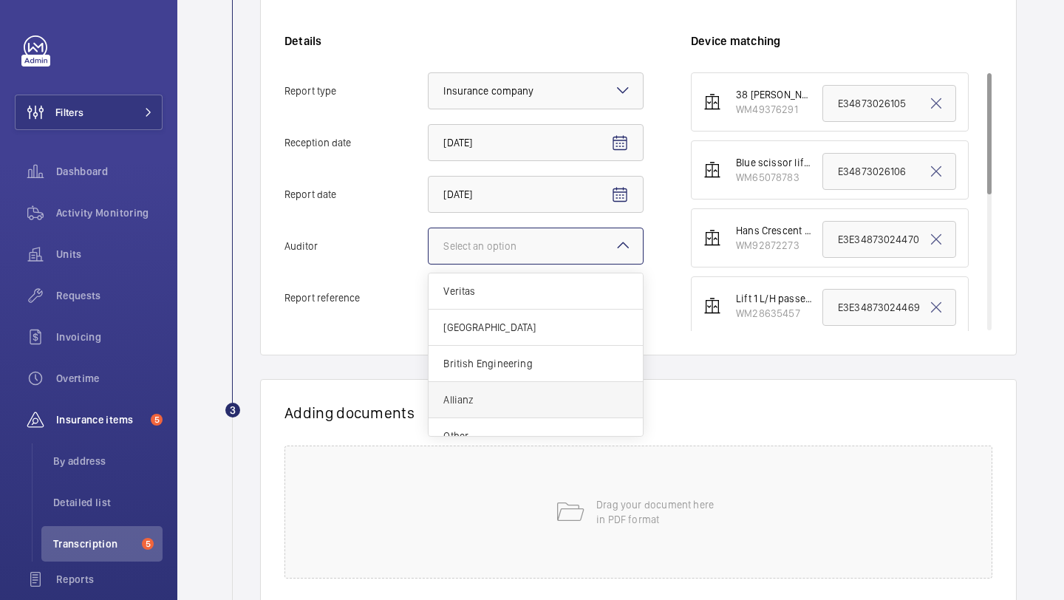
scroll to position [18, 0]
click at [488, 412] on span "Other" at bounding box center [535, 418] width 185 height 15
click at [429, 264] on input "Auditor Select an option Veritas Zurich British Engineering Allianz Other" at bounding box center [429, 245] width 0 height 35
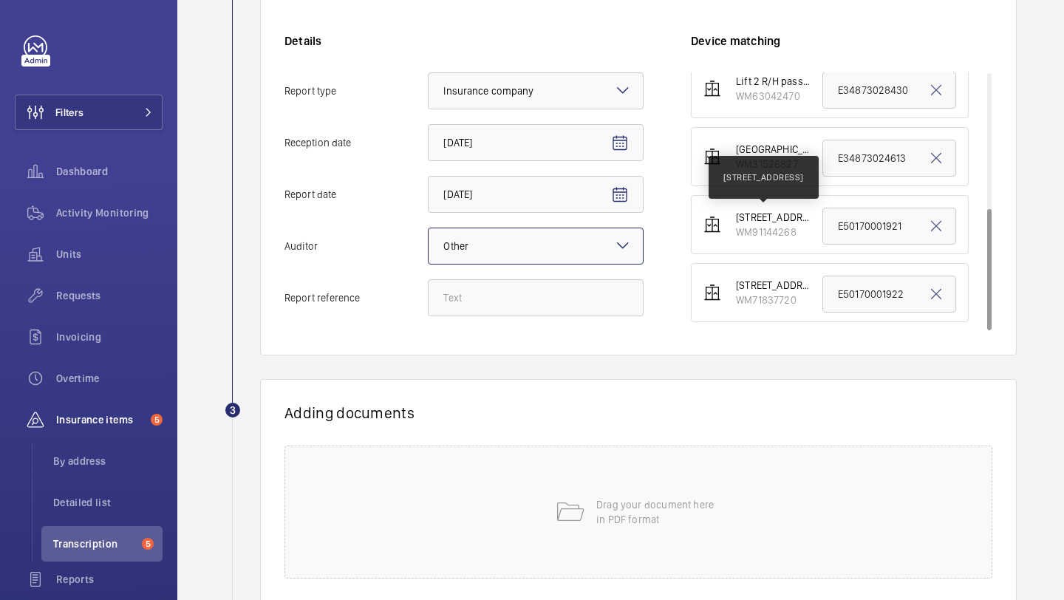
scroll to position [0, 0]
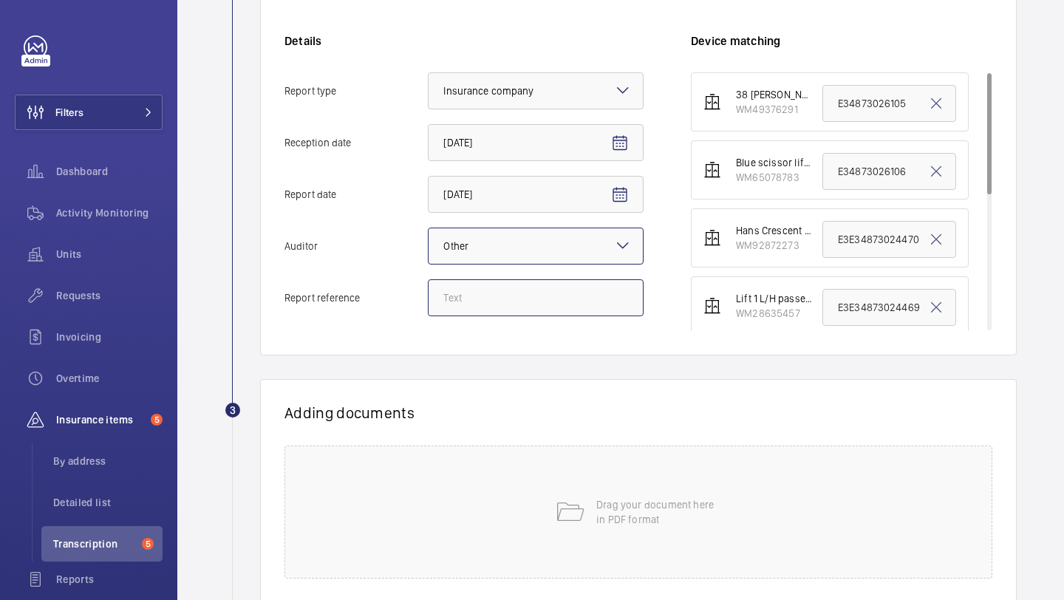
click at [556, 308] on input "Report reference" at bounding box center [536, 297] width 216 height 37
paste input "MA9106"
type input "MA9106 service report audit"
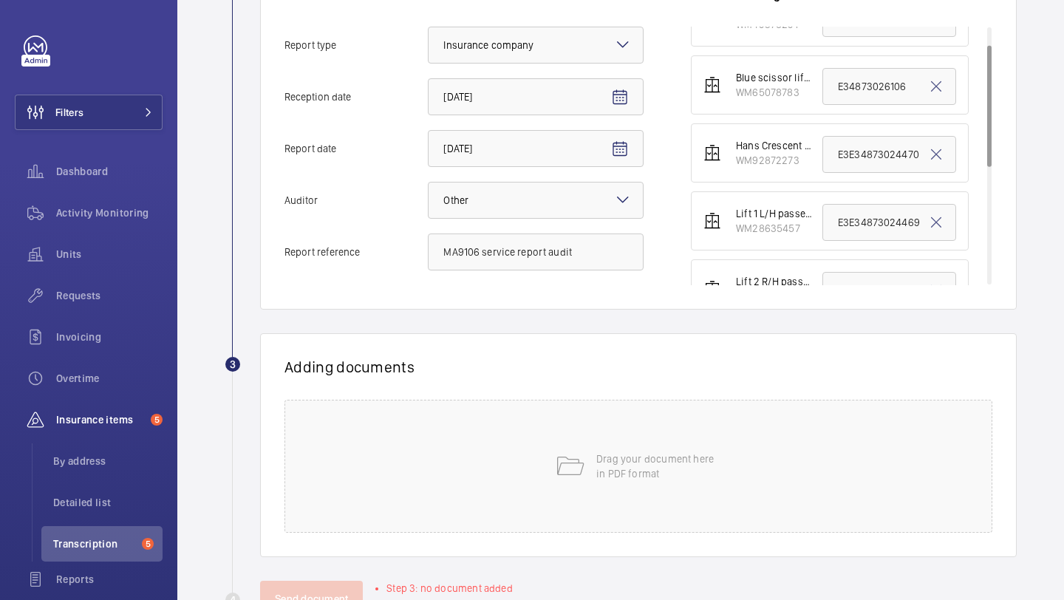
scroll to position [38, 0]
click at [608, 455] on p "Drag your document here in PDF format" at bounding box center [659, 466] width 126 height 30
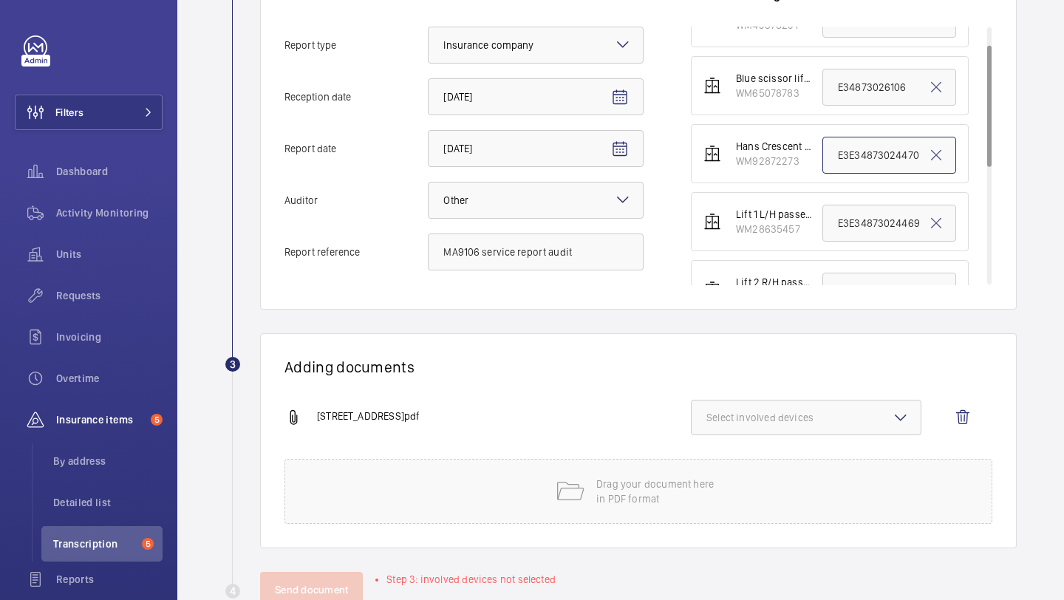
click at [853, 153] on input "E3E34873024470" at bounding box center [889, 155] width 134 height 37
paste input "MA9106"
type input "MA9106"
click at [772, 410] on span "Select involved devices" at bounding box center [805, 417] width 199 height 15
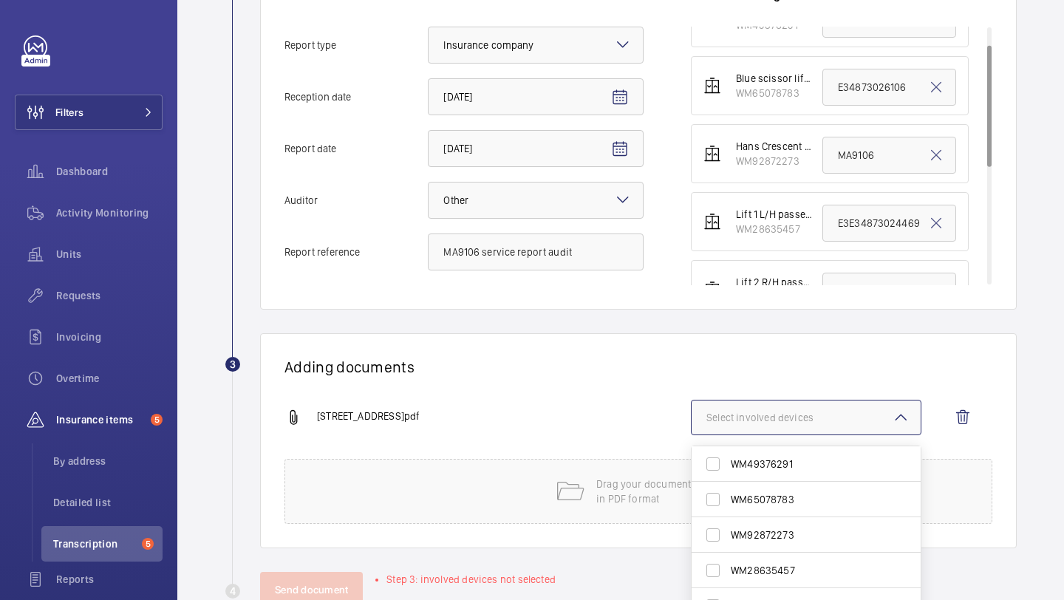
click at [784, 532] on span "WM92872273" at bounding box center [807, 535] width 153 height 15
click at [728, 532] on input "WM92872273" at bounding box center [713, 535] width 30 height 30
checkbox input "true"
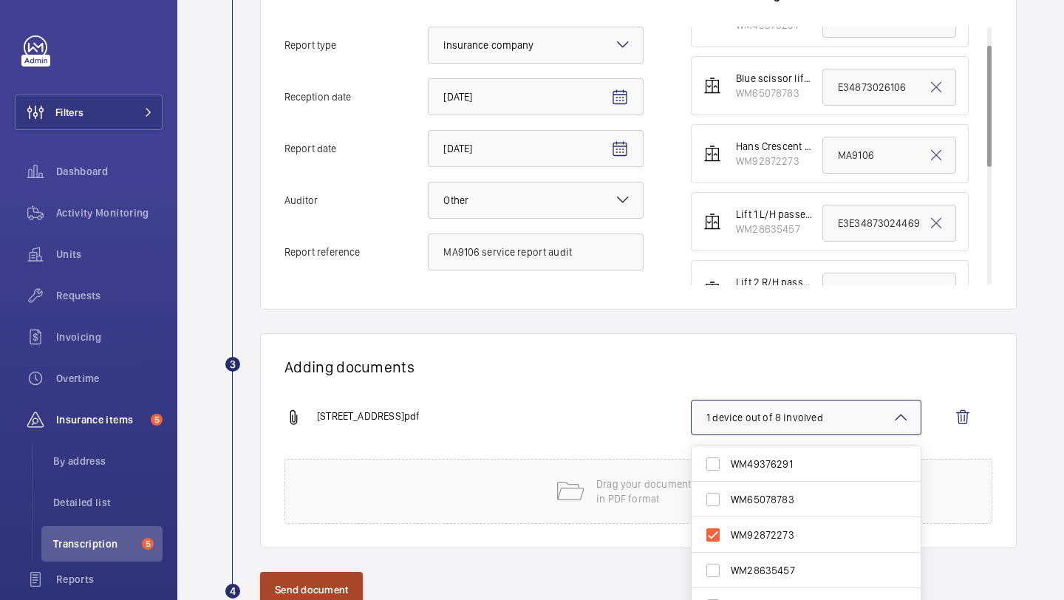
click at [330, 579] on button "Send document" at bounding box center [311, 589] width 103 height 35
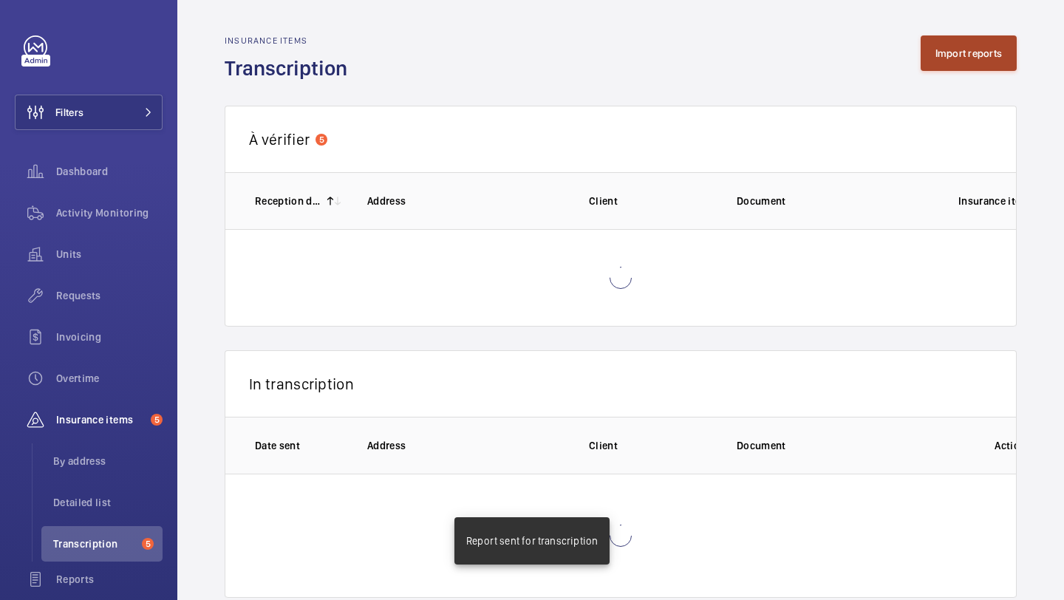
click at [935, 69] on button "Import reports" at bounding box center [969, 52] width 97 height 35
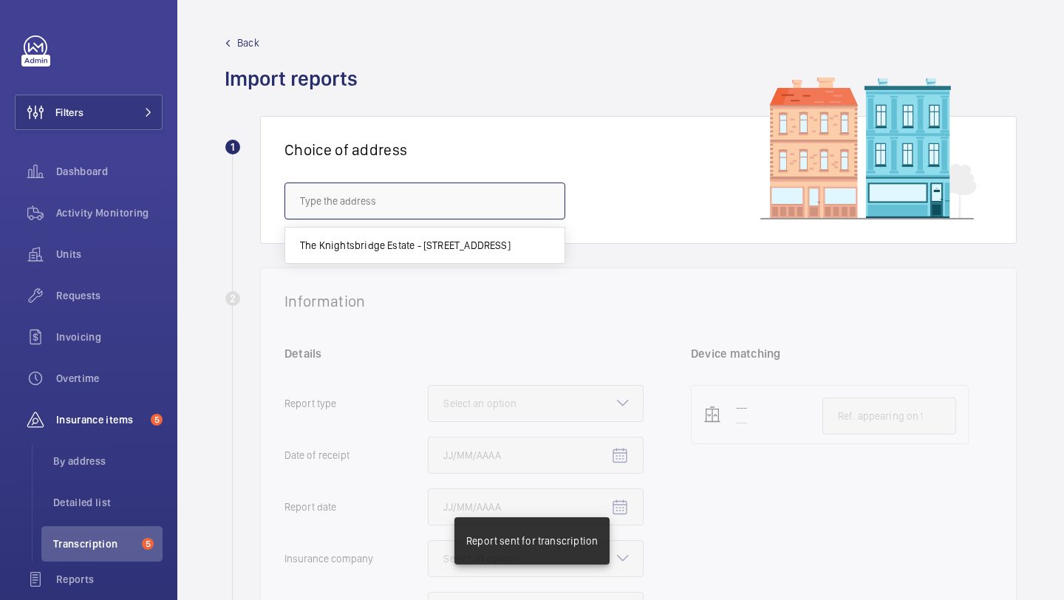
click at [436, 208] on input "text" at bounding box center [424, 201] width 281 height 37
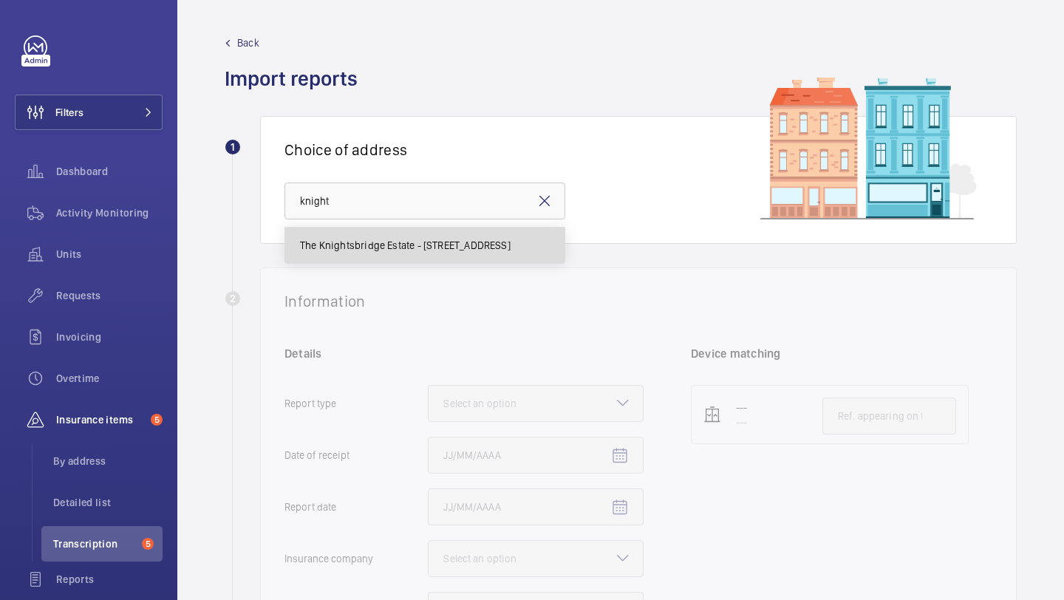
click at [385, 253] on mat-option "The Knightsbridge Estate - 55-57 Brompton Road, LONDON SW3 1DP" at bounding box center [424, 245] width 279 height 35
type input "The Knightsbridge Estate - 55-57 Brompton Road, LONDON SW3 1DP"
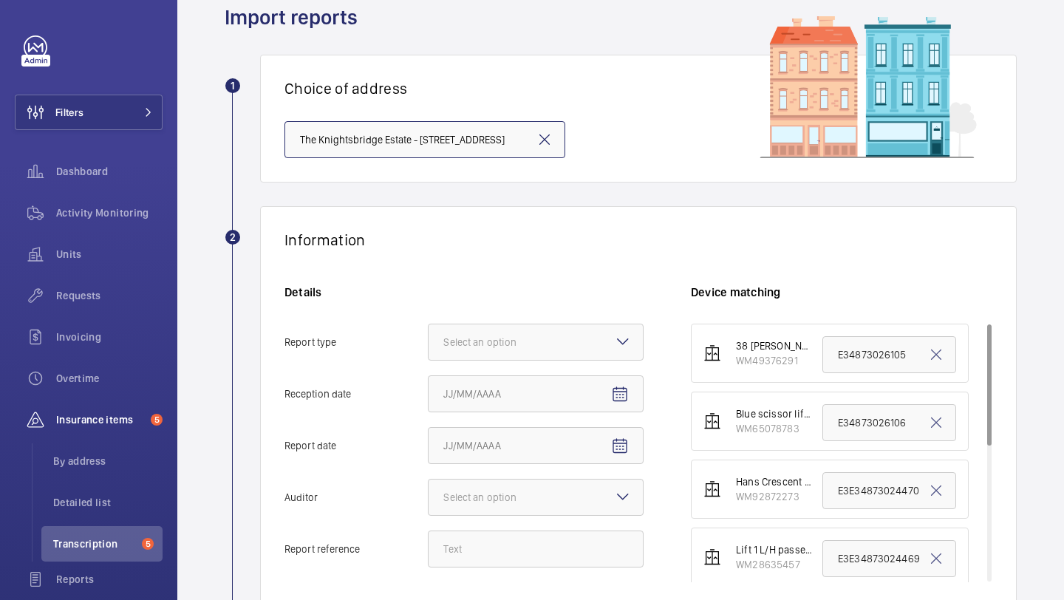
scroll to position [157, 0]
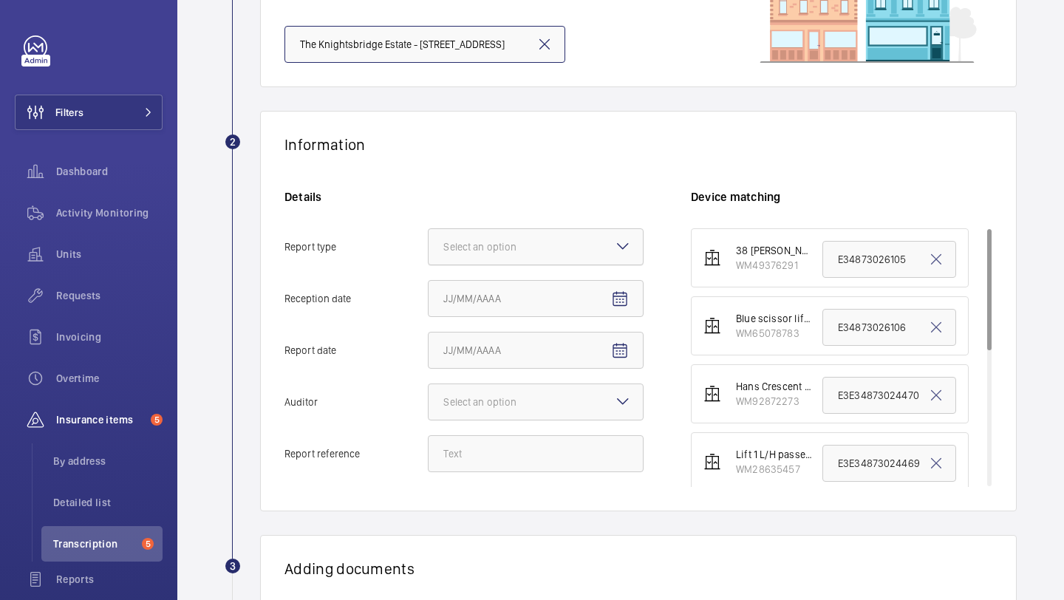
click at [491, 255] on div at bounding box center [536, 246] width 214 height 35
click at [429, 255] on input "Report type Select an option" at bounding box center [429, 246] width 0 height 35
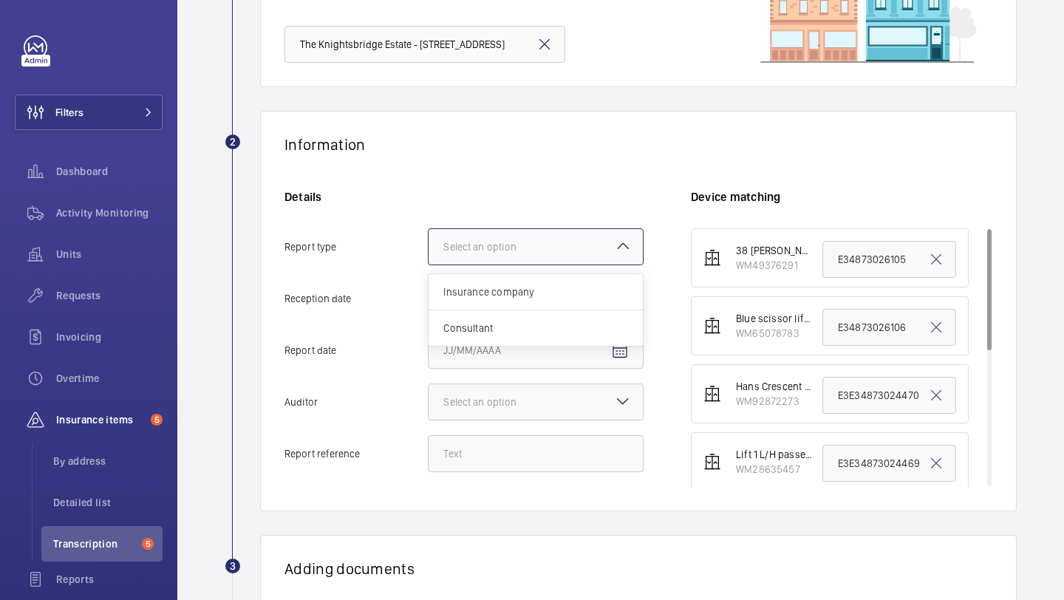
scroll to position [0, 0]
click at [499, 301] on div "Insurance company" at bounding box center [536, 292] width 214 height 36
click at [429, 265] on input "Report type Select an option Insurance company Consultant" at bounding box center [429, 246] width 0 height 35
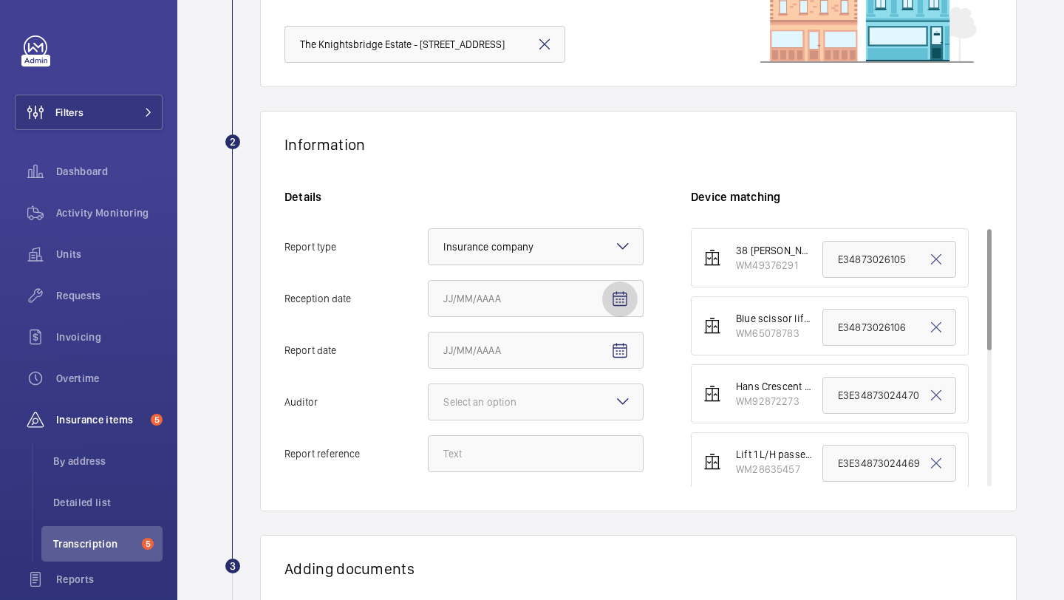
click at [625, 296] on mat-icon "Open calendar" at bounding box center [620, 299] width 18 height 18
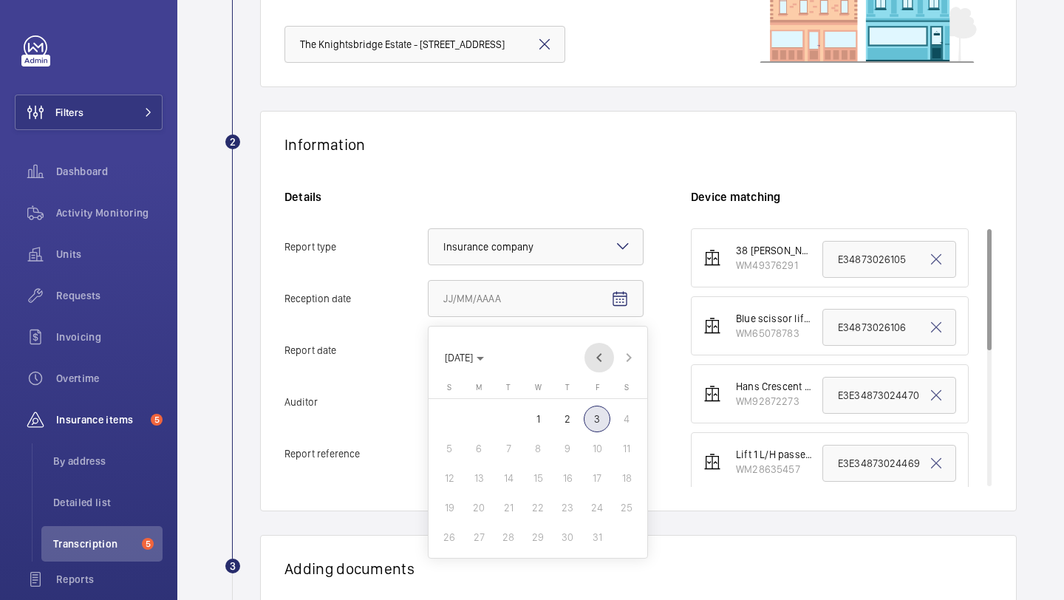
click at [598, 361] on span "Previous month" at bounding box center [599, 358] width 30 height 30
click at [509, 530] on span "30" at bounding box center [508, 537] width 27 height 27
type input "[DATE]"
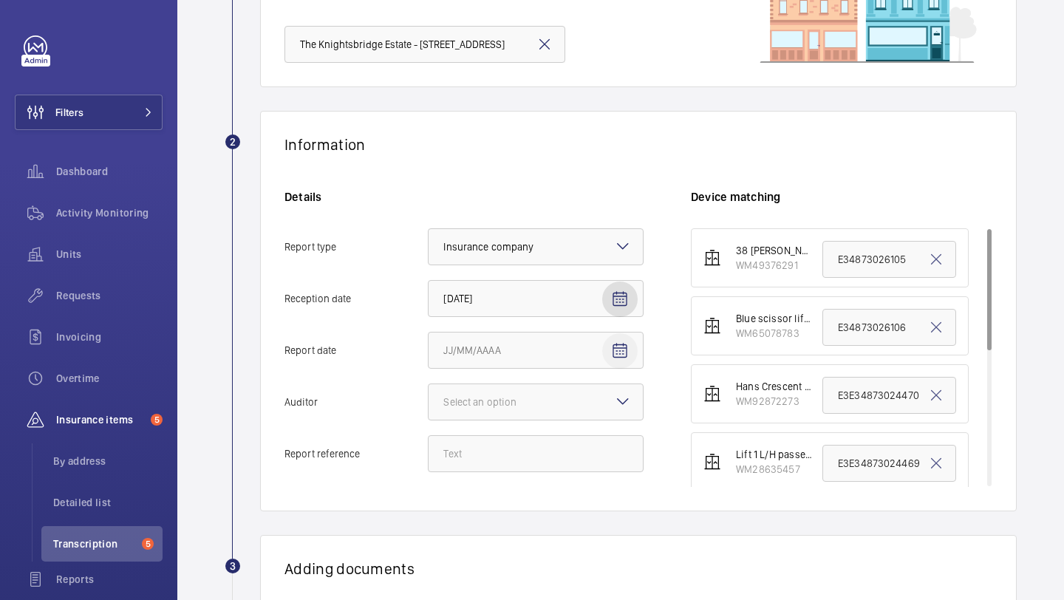
click at [623, 358] on mat-icon "Open calendar" at bounding box center [620, 351] width 18 height 18
click at [601, 129] on span "Previous month" at bounding box center [599, 131] width 30 height 30
click at [512, 249] on span "16" at bounding box center [508, 251] width 27 height 27
type input "9/16/2025"
click at [504, 399] on div "Select an option" at bounding box center [498, 402] width 110 height 15
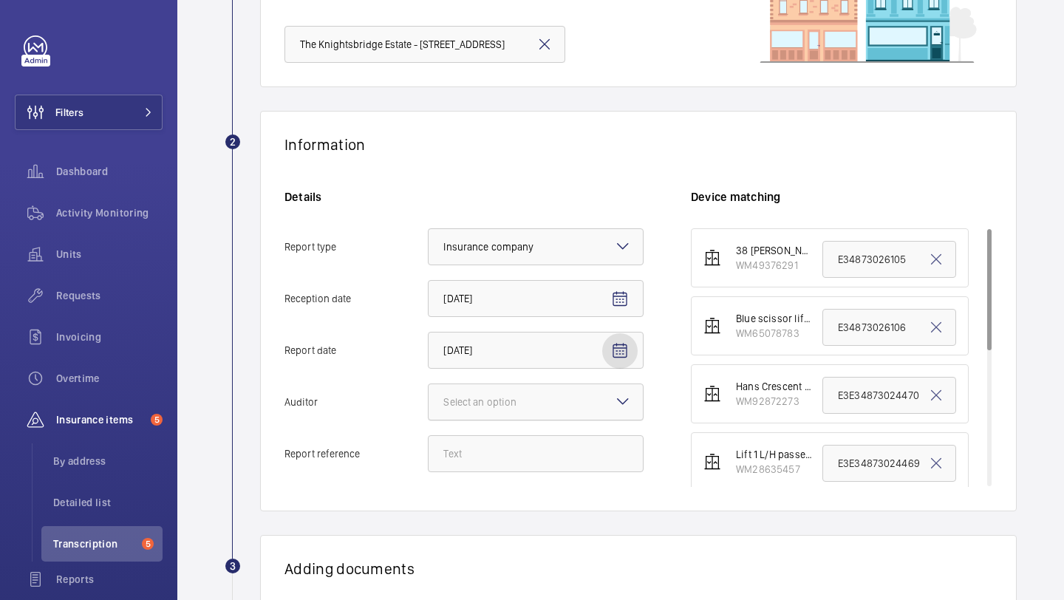
click at [429, 399] on input "Auditor Select an option" at bounding box center [429, 401] width 0 height 35
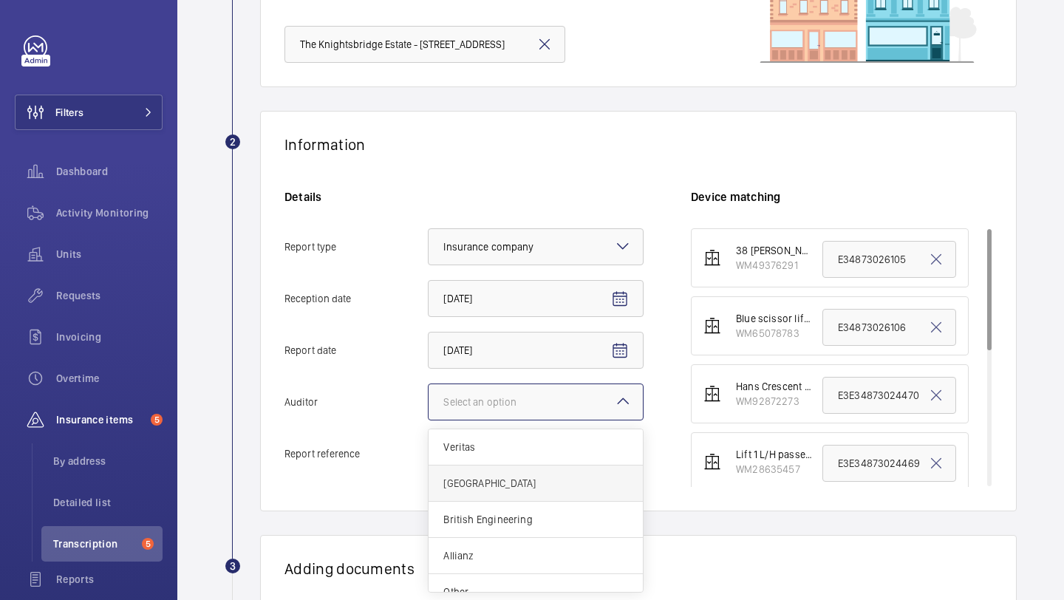
scroll to position [18, 0]
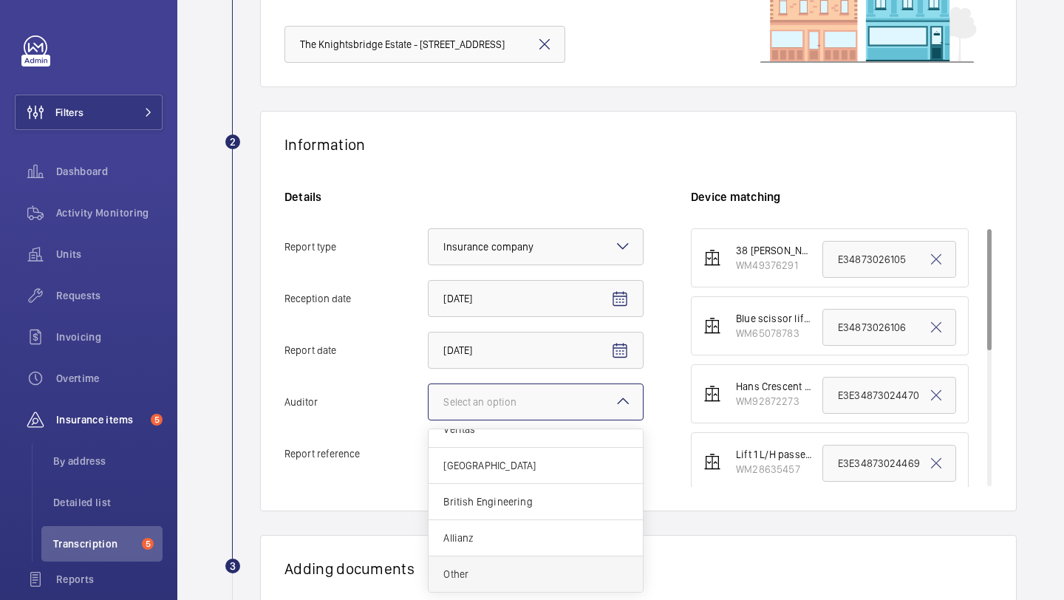
click at [476, 581] on span "Other" at bounding box center [535, 574] width 185 height 15
click at [429, 420] on input "Auditor Select an option Veritas Zurich British Engineering Allianz Other" at bounding box center [429, 401] width 0 height 35
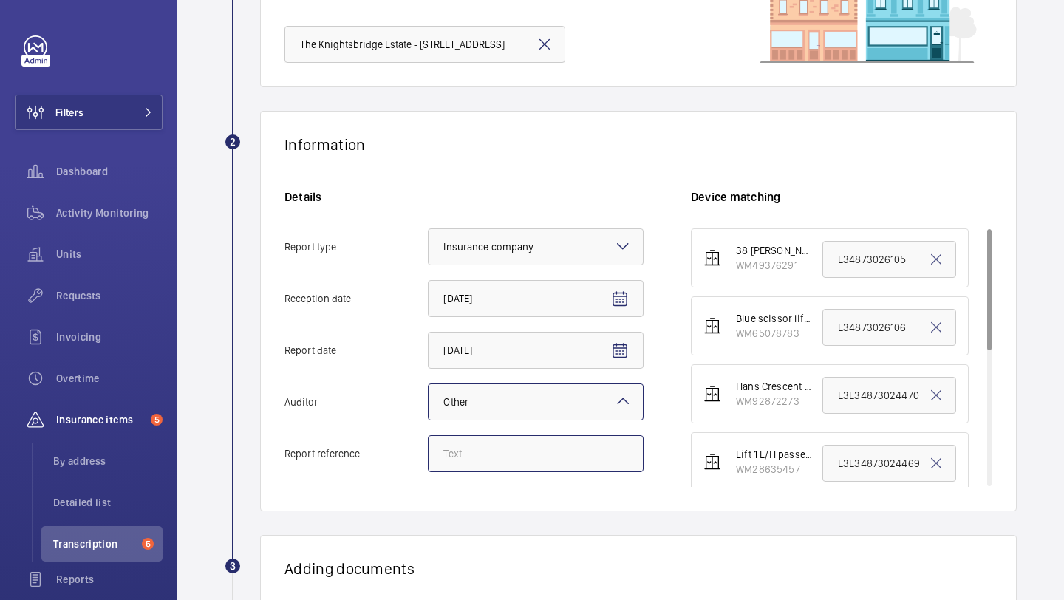
click at [487, 453] on input "Report reference" at bounding box center [536, 453] width 216 height 37
paste input "MA9106"
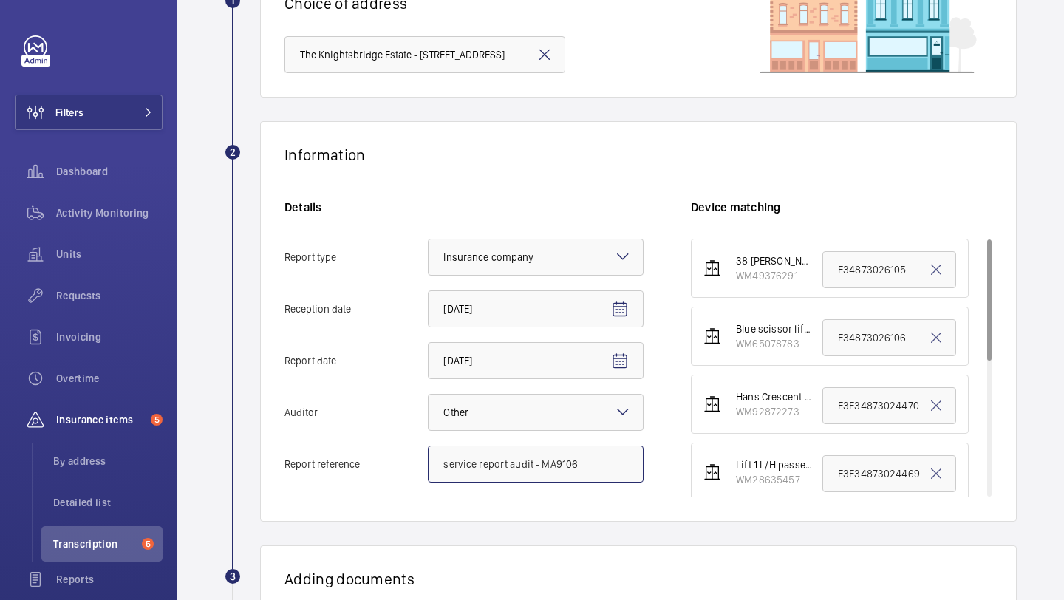
scroll to position [146, 0]
type input "service report audit - MA9106 50"
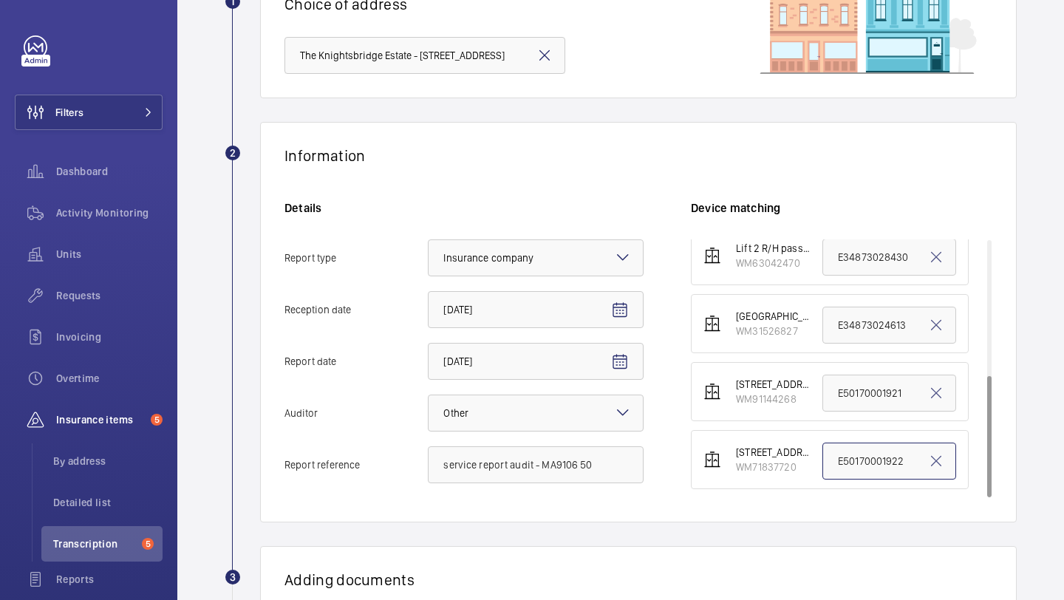
click at [839, 461] on input "E50170001922" at bounding box center [889, 461] width 134 height 37
click at [840, 461] on input "E50170001922" at bounding box center [889, 461] width 134 height 37
paste input "MA9106"
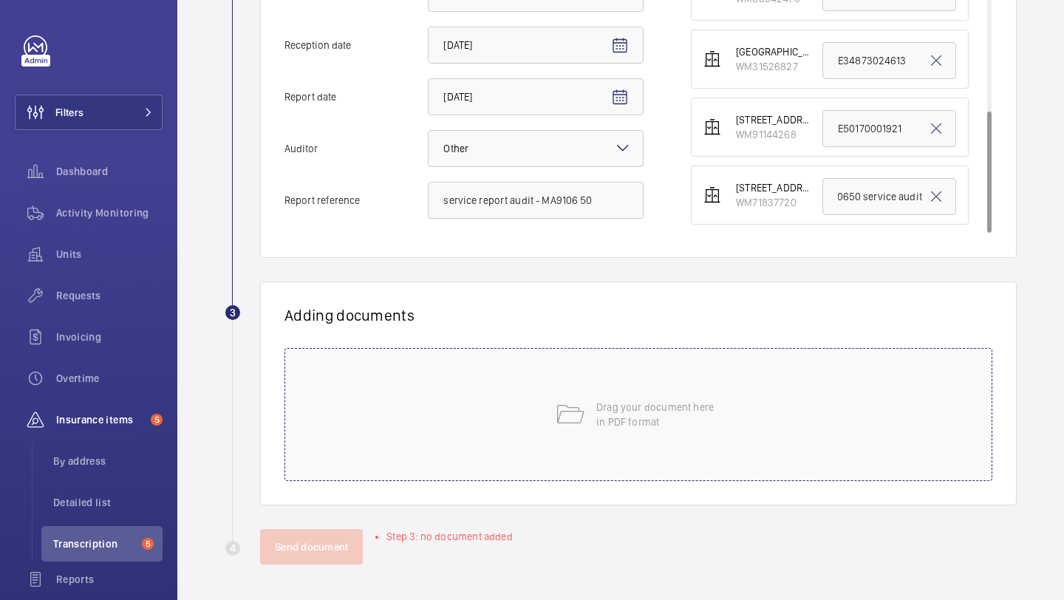
click at [659, 475] on div "Drag your document here in PDF format" at bounding box center [638, 414] width 708 height 133
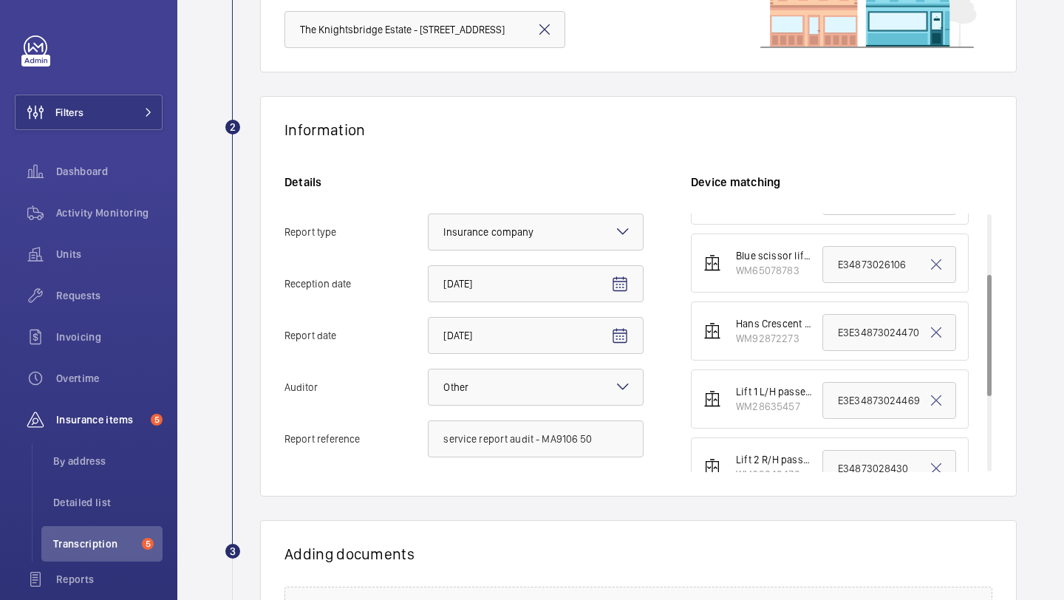
scroll to position [285, 0]
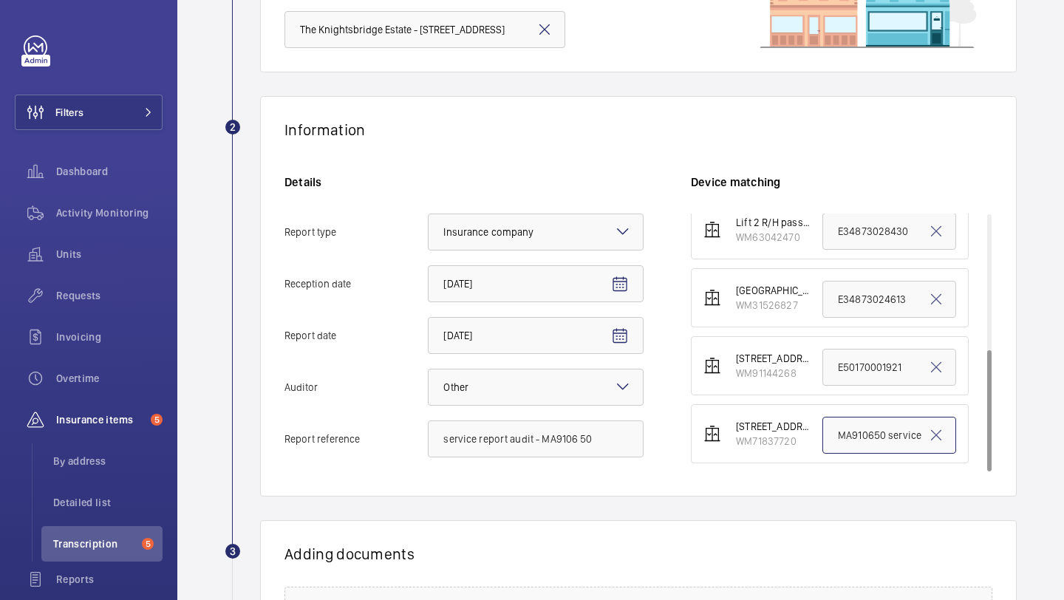
click at [862, 440] on input "MA910650 service audit" at bounding box center [889, 435] width 134 height 37
click at [884, 438] on input "MA910650 service audit" at bounding box center [889, 435] width 134 height 37
type input "MA910667 service audit"
click at [590, 436] on input "service report audit - MA9106 50" at bounding box center [536, 438] width 216 height 37
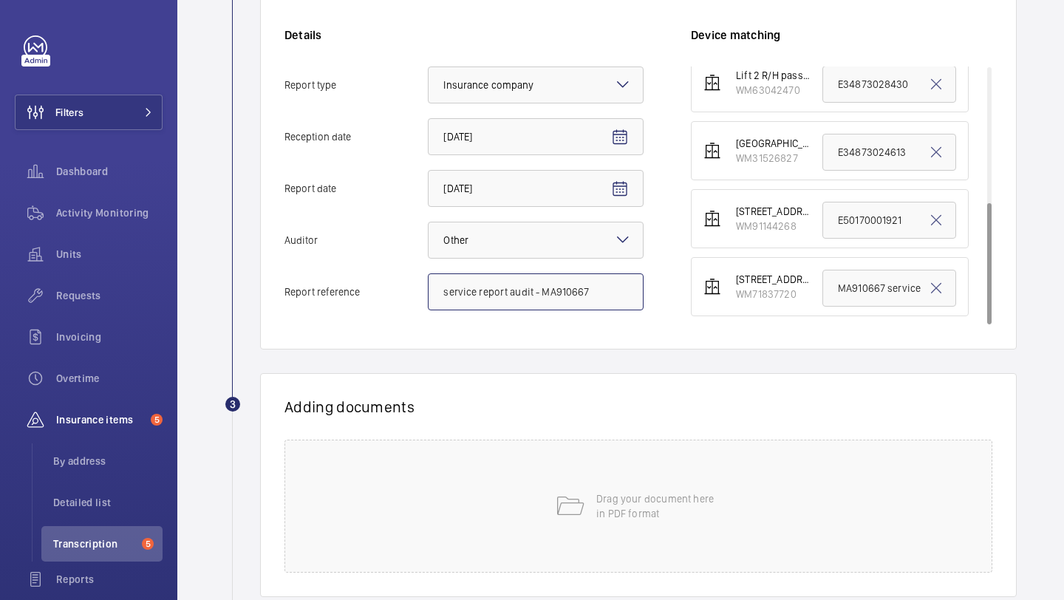
scroll to position [410, 0]
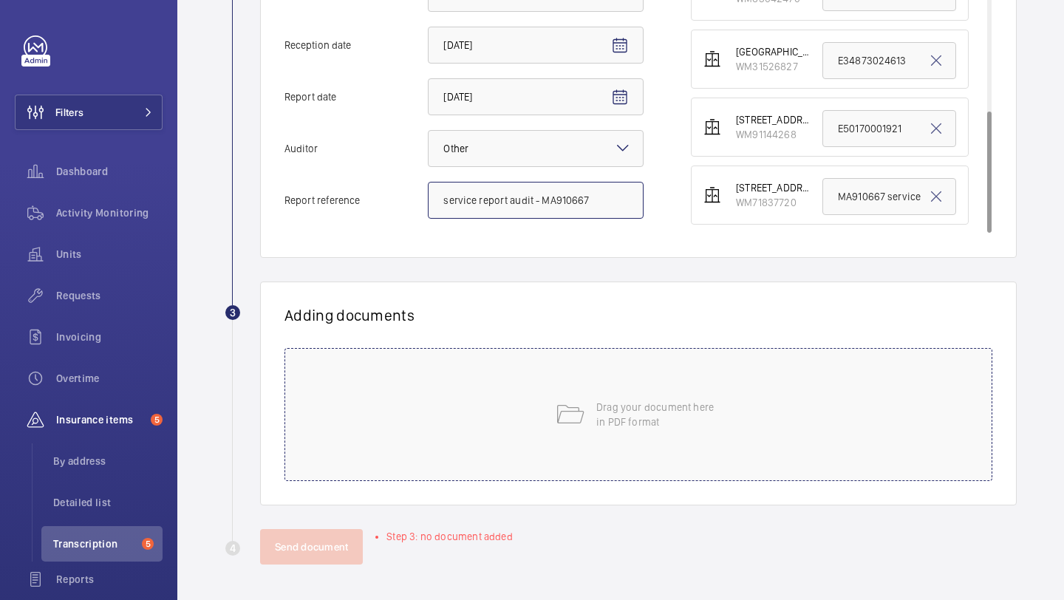
type input "service report audit - MA910667"
click at [517, 465] on div "Drag your document here in PDF format" at bounding box center [638, 414] width 708 height 133
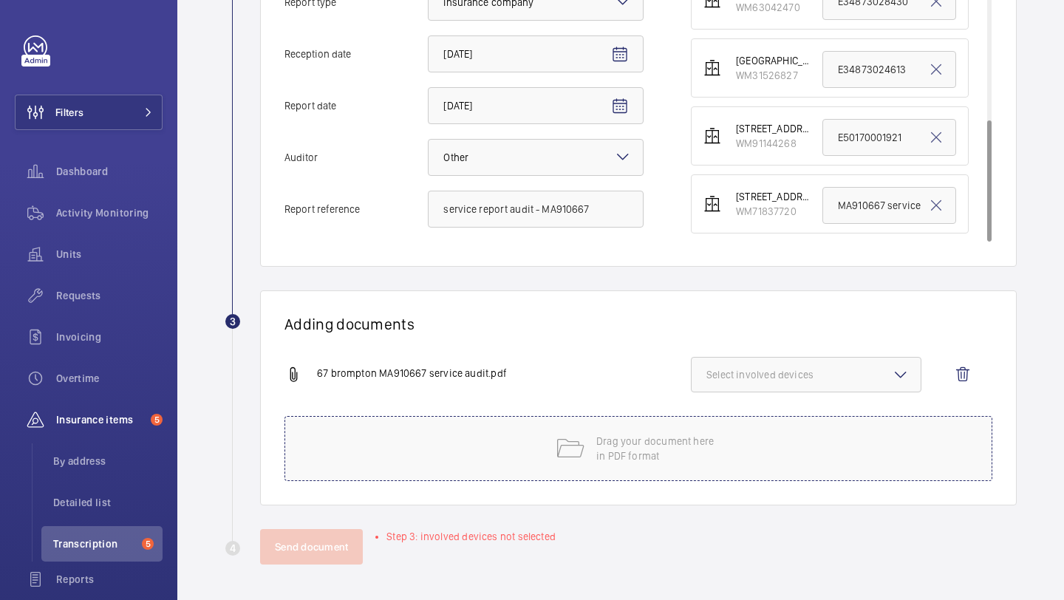
scroll to position [401, 0]
click at [775, 371] on span "Select involved devices" at bounding box center [805, 374] width 199 height 15
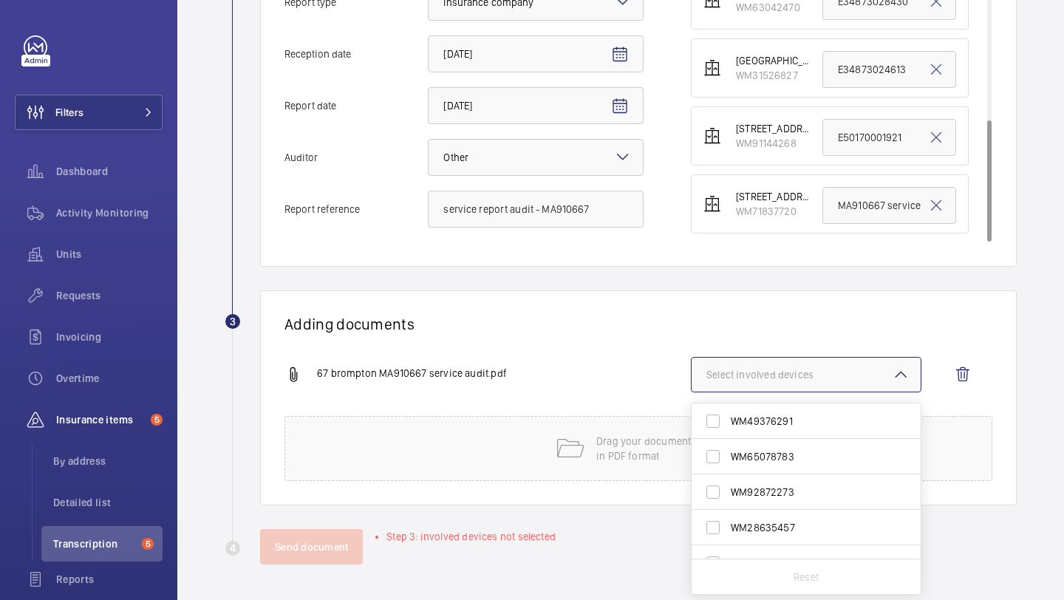
scroll to position [129, 0]
click at [780, 539] on span "WM71837720" at bounding box center [807, 540] width 153 height 15
click at [728, 539] on input "WM71837720" at bounding box center [713, 541] width 30 height 30
checkbox input "true"
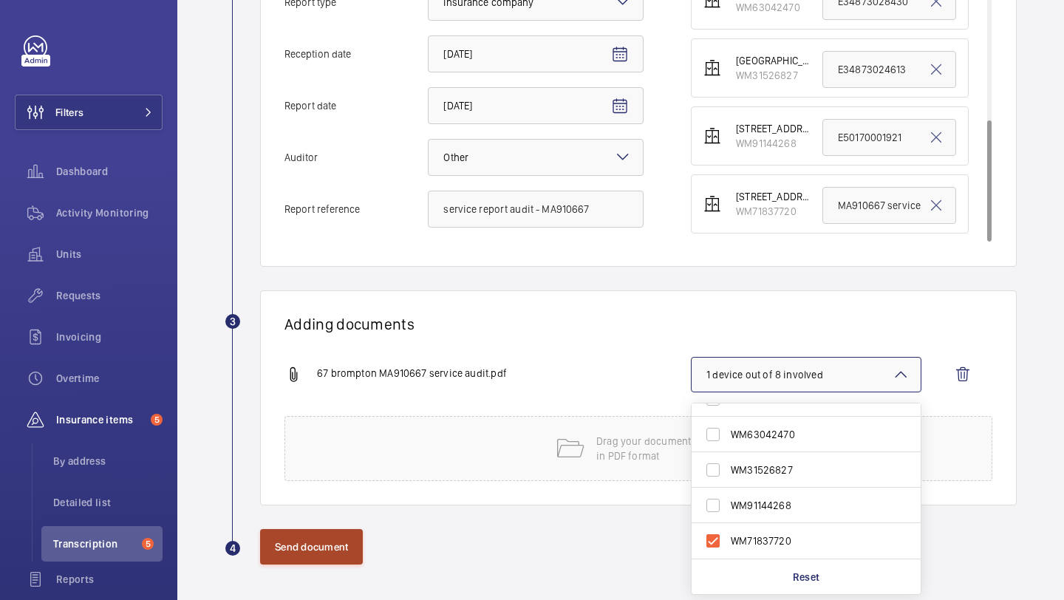
click at [343, 545] on button "Send document" at bounding box center [311, 546] width 103 height 35
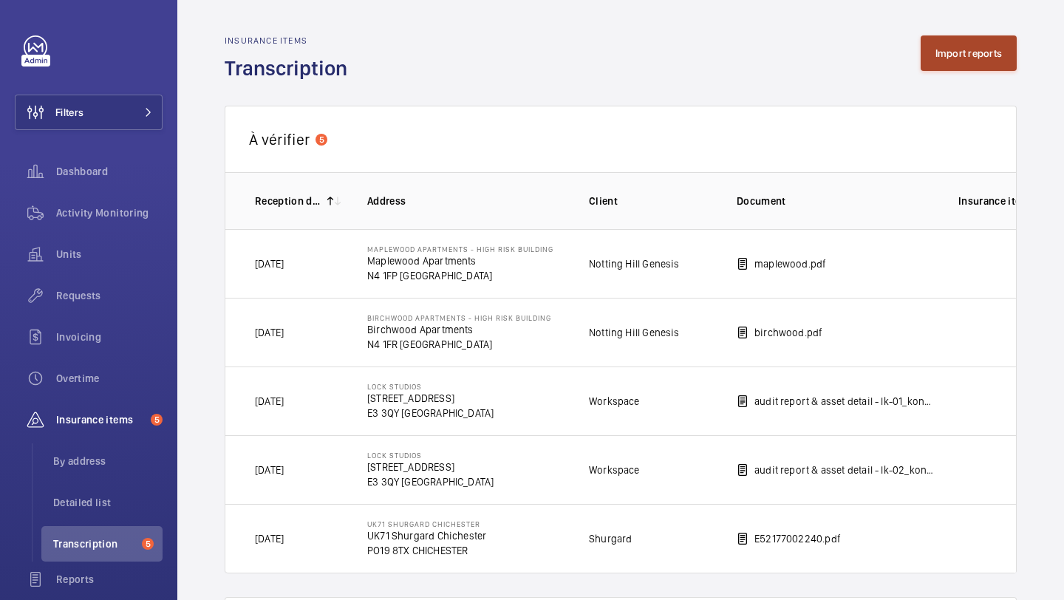
click at [989, 69] on button "Import reports" at bounding box center [969, 52] width 97 height 35
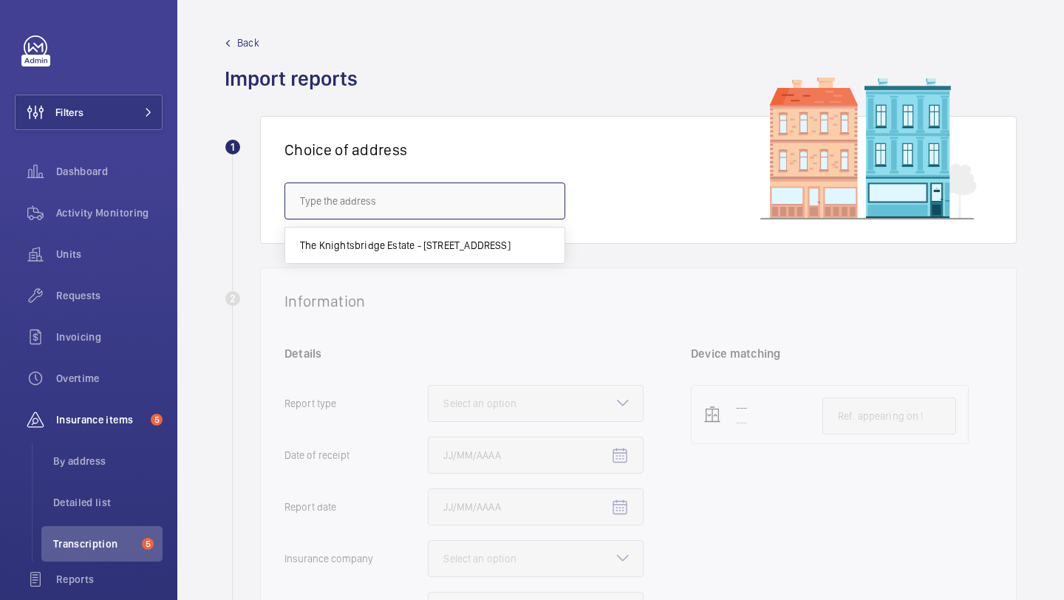
click at [501, 187] on input "text" at bounding box center [424, 201] width 281 height 37
click at [454, 239] on span "The Knightsbridge Estate - 55-57 Brompton Road, LONDON SW3 1DP" at bounding box center [405, 245] width 211 height 15
type input "The Knightsbridge Estate - 55-57 Brompton Road, LONDON SW3 1DP"
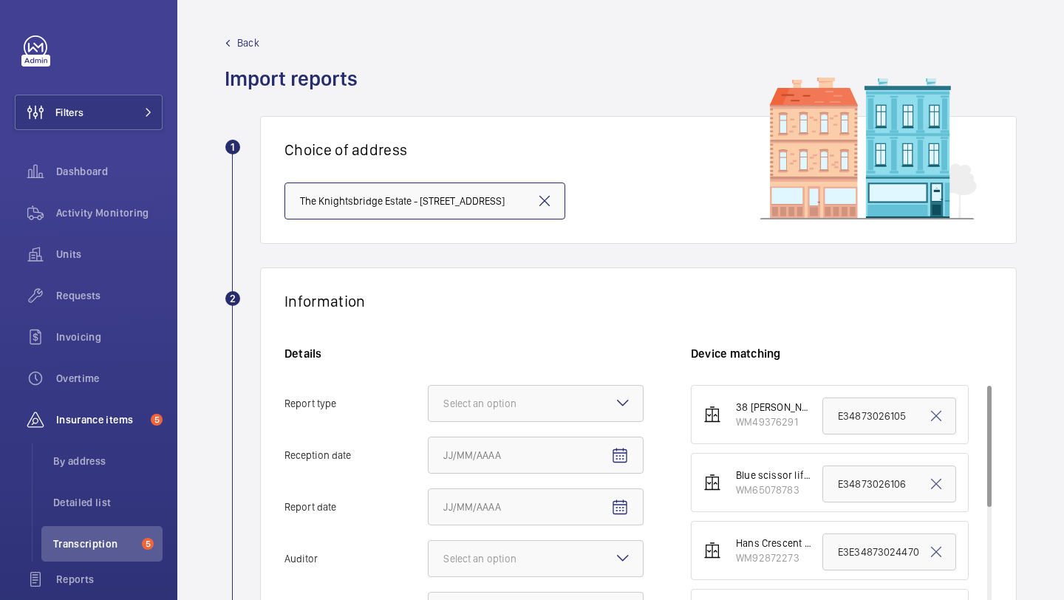
scroll to position [275, 0]
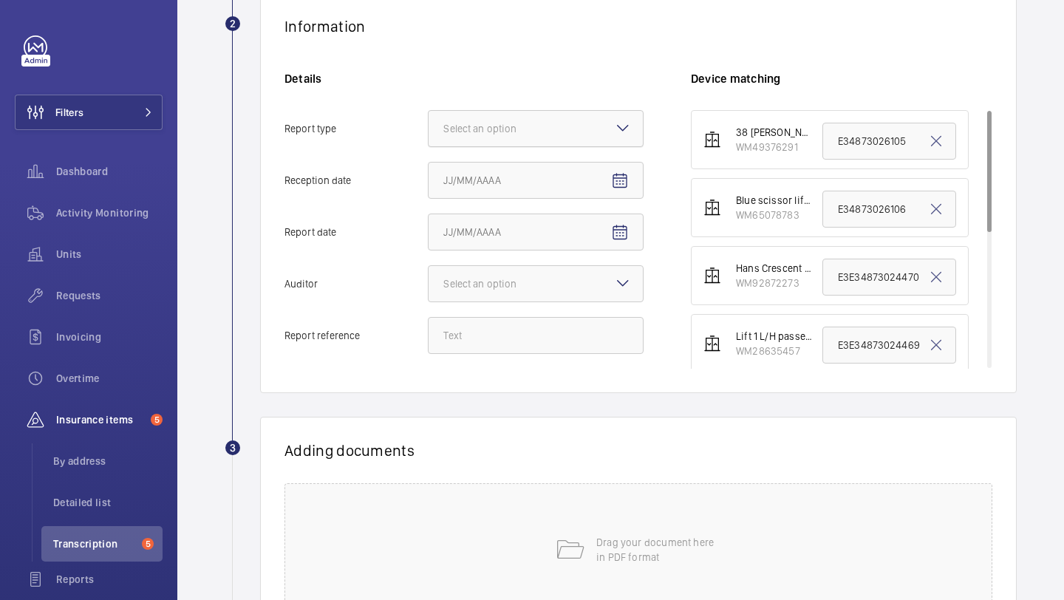
click at [514, 132] on div "Select an option" at bounding box center [498, 128] width 110 height 15
click at [429, 132] on input "Report type Select an option" at bounding box center [429, 128] width 0 height 35
click at [514, 177] on span "Insurance company" at bounding box center [535, 173] width 185 height 15
click at [429, 146] on input "Report type Select an option Insurance company Consultant" at bounding box center [429, 128] width 0 height 35
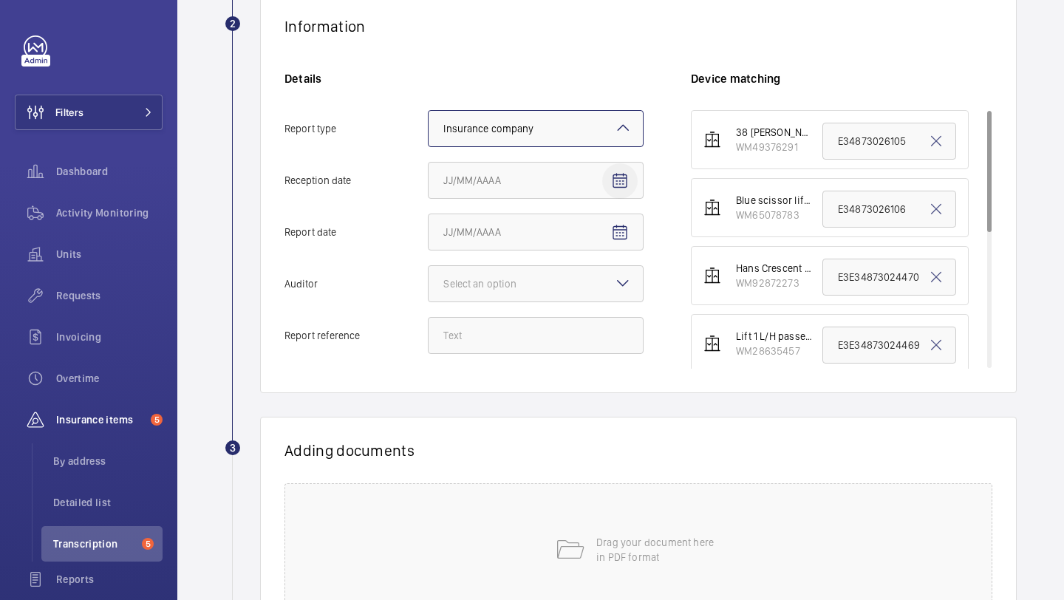
click at [632, 187] on span "Open calendar" at bounding box center [619, 180] width 35 height 35
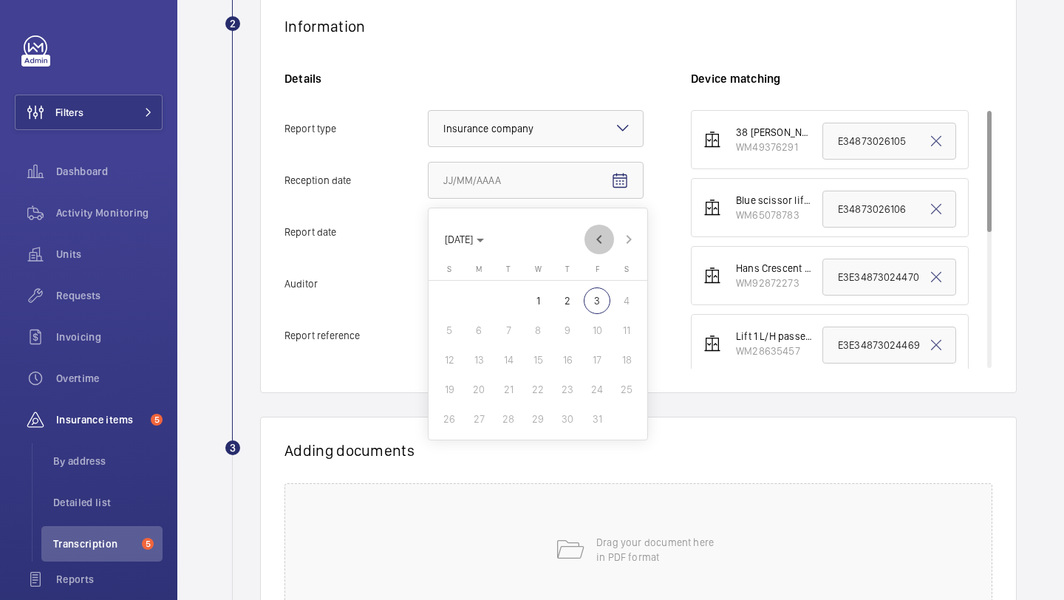
click at [600, 245] on span "Previous month" at bounding box center [599, 240] width 30 height 30
click at [516, 415] on span "30" at bounding box center [508, 419] width 27 height 27
type input "[DATE]"
click at [630, 241] on span "Open calendar" at bounding box center [619, 232] width 35 height 35
click at [596, 304] on span "Previous month" at bounding box center [599, 291] width 30 height 30
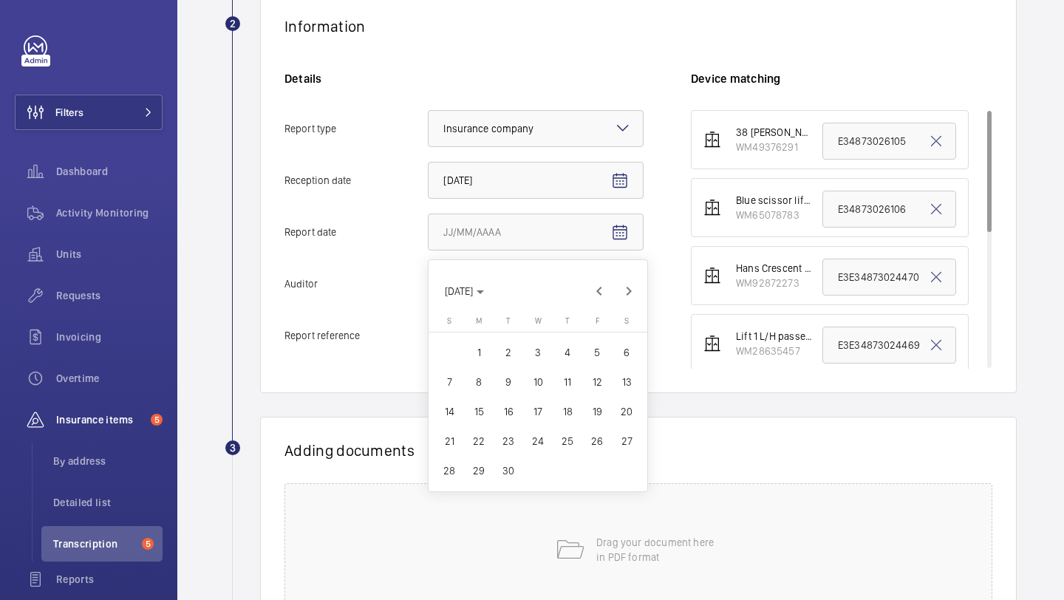
click at [513, 407] on span "16" at bounding box center [508, 411] width 27 height 27
type input "9/16/2025"
click at [549, 290] on div "Select an option" at bounding box center [498, 283] width 110 height 15
click at [429, 290] on input "Auditor Select an option" at bounding box center [429, 283] width 0 height 35
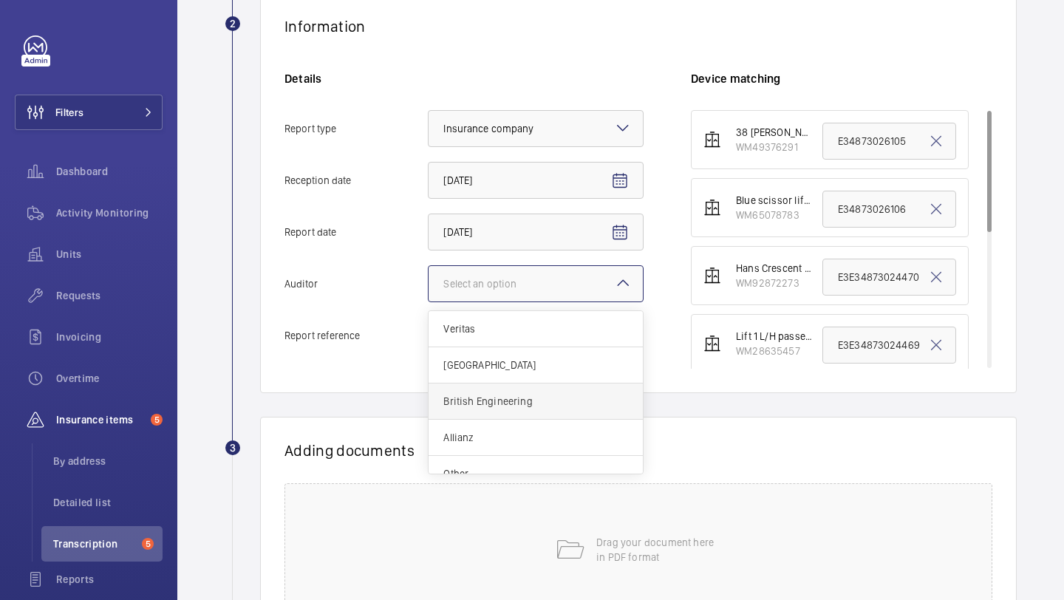
scroll to position [18, 0]
click at [522, 456] on span "Other" at bounding box center [535, 455] width 185 height 15
click at [429, 301] on input "Auditor Select an option Veritas Zurich British Engineering Allianz Other" at bounding box center [429, 283] width 0 height 35
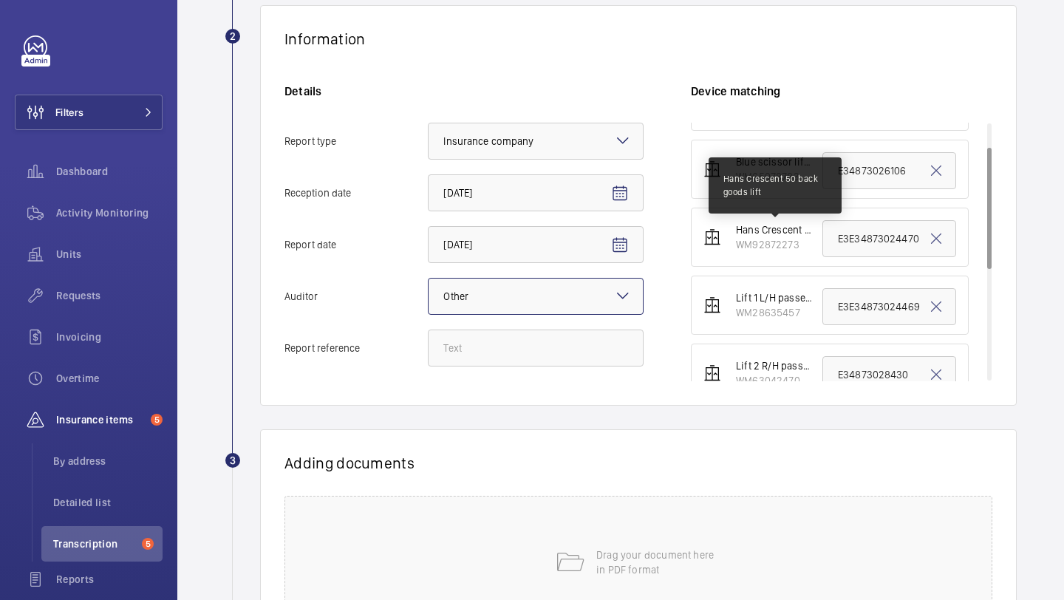
scroll to position [0, 0]
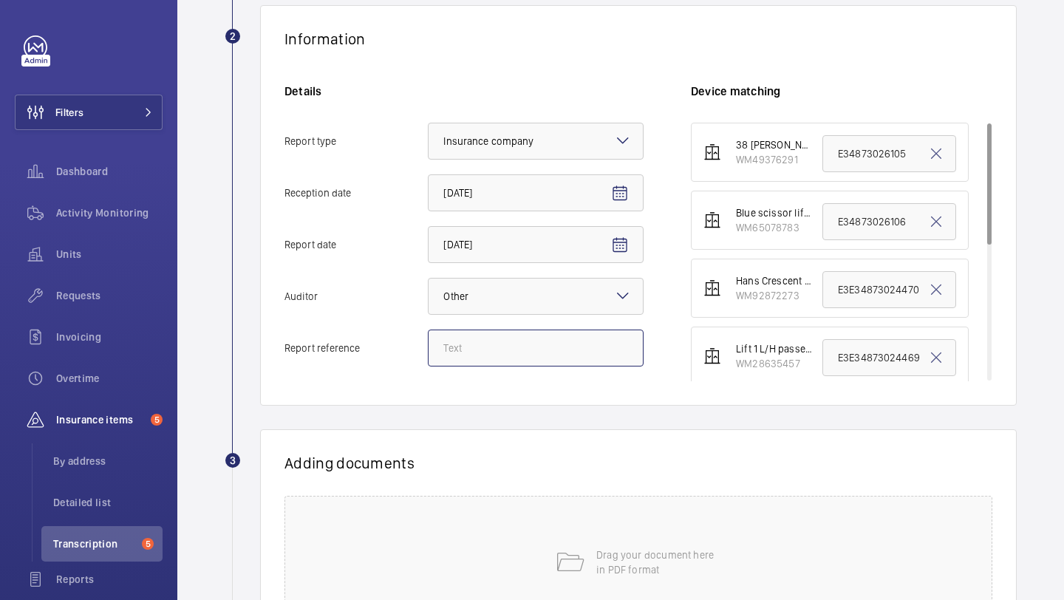
click at [528, 358] on input "Report reference" at bounding box center [536, 348] width 216 height 37
paste input "MA9106"
drag, startPoint x: 607, startPoint y: 344, endPoint x: 395, endPoint y: 344, distance: 212.8
click at [394, 344] on label "Report reference MA910638 service audit report" at bounding box center [463, 348] width 359 height 37
type input "MA910638 service audit report"
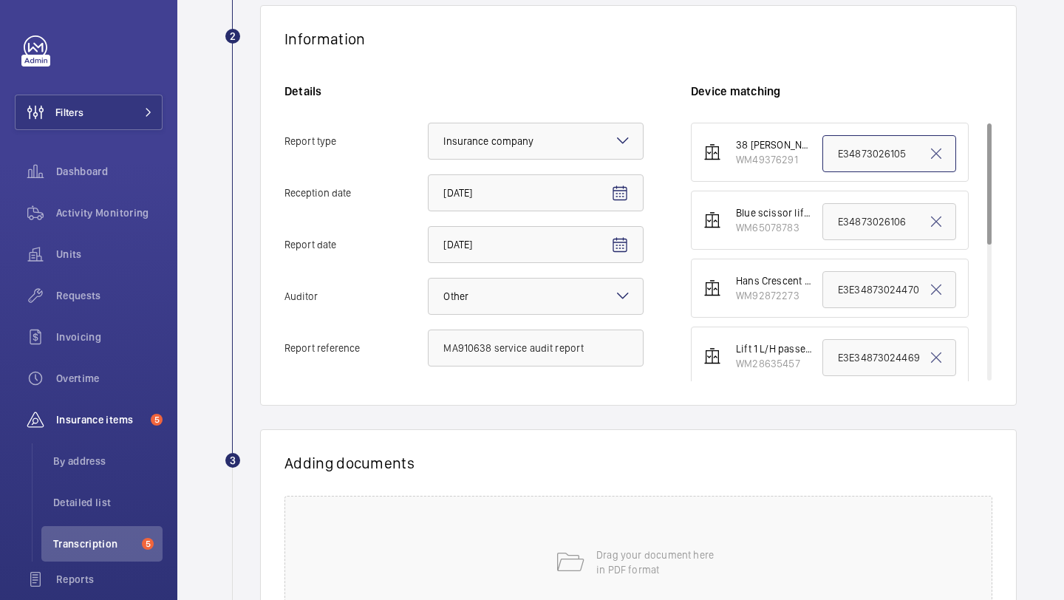
click at [848, 158] on input "E34873026105" at bounding box center [889, 153] width 134 height 37
paste input "MA910638 service audit report"
type input "MA910638 service audit report"
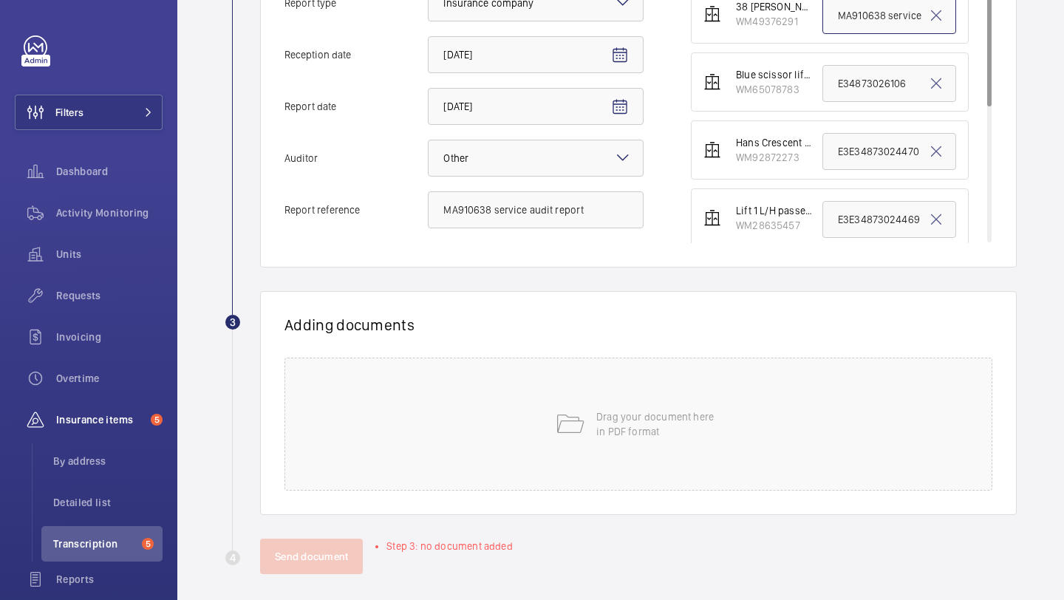
scroll to position [410, 0]
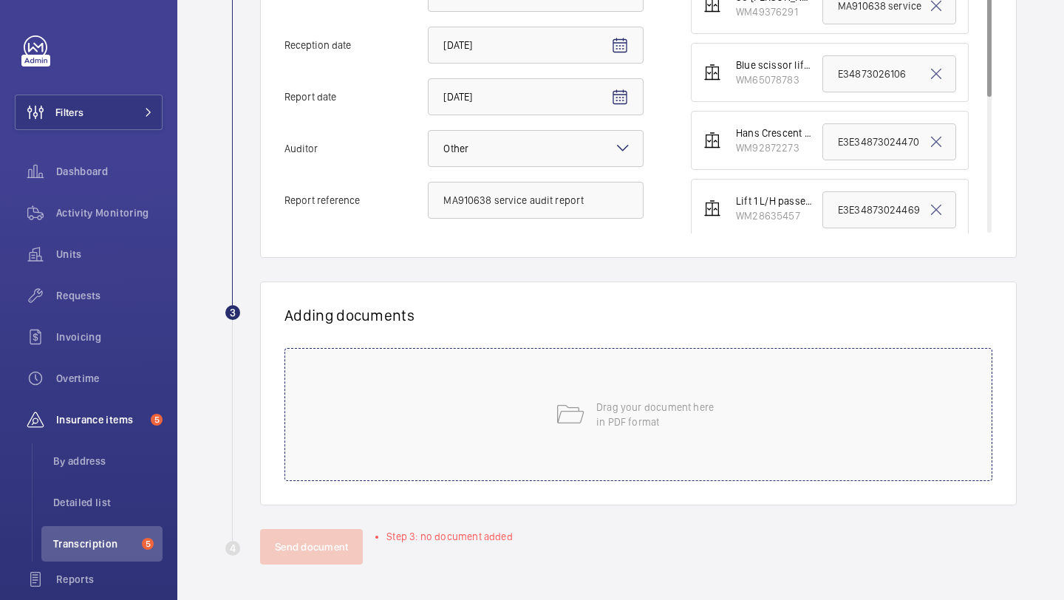
click at [600, 366] on div "Drag your document here in PDF format" at bounding box center [638, 414] width 708 height 133
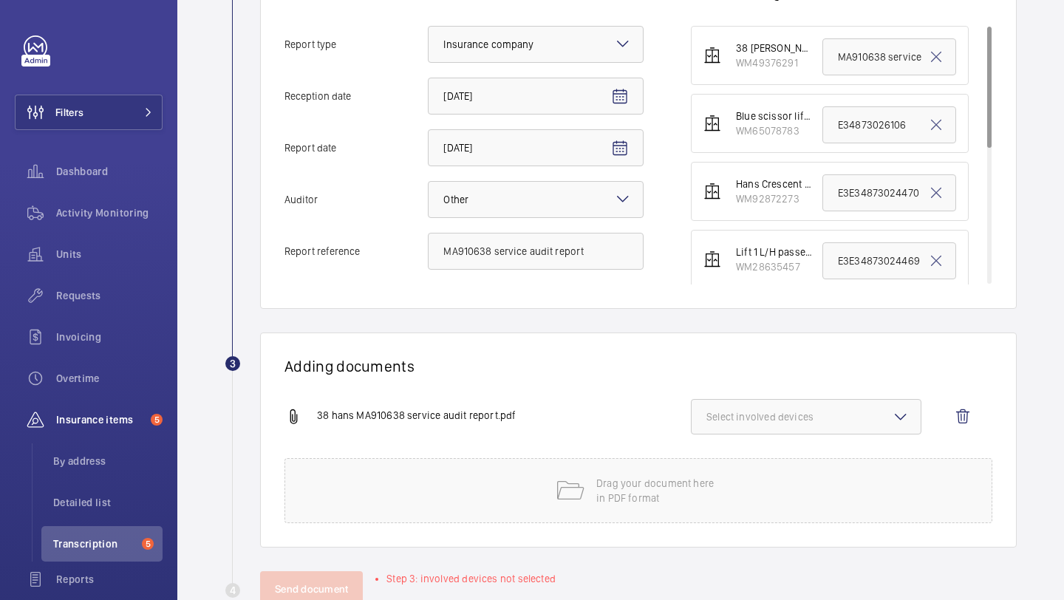
scroll to position [350, 0]
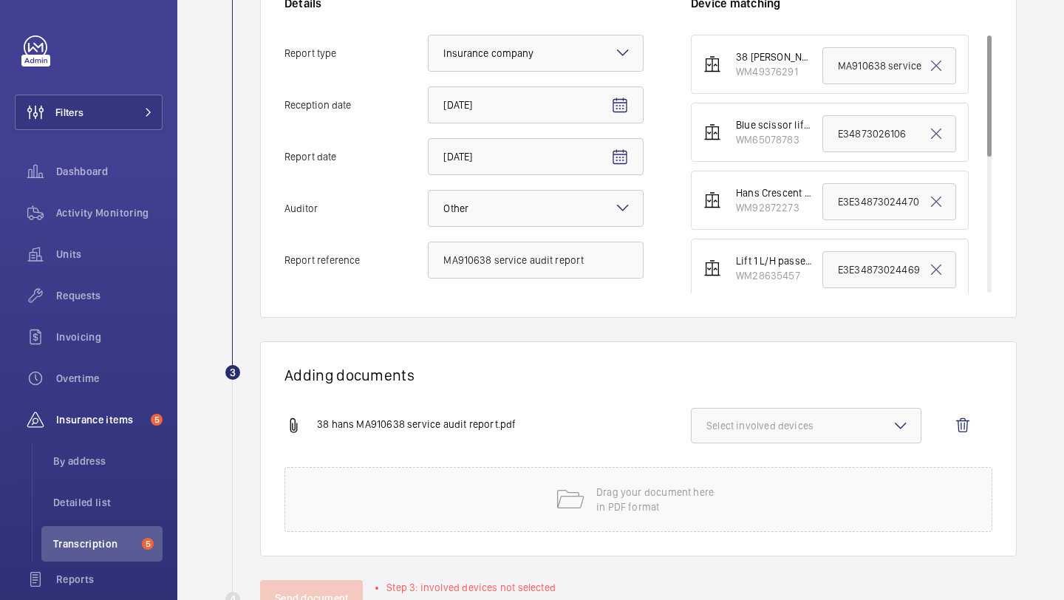
click at [762, 435] on button "Select involved devices" at bounding box center [806, 425] width 231 height 35
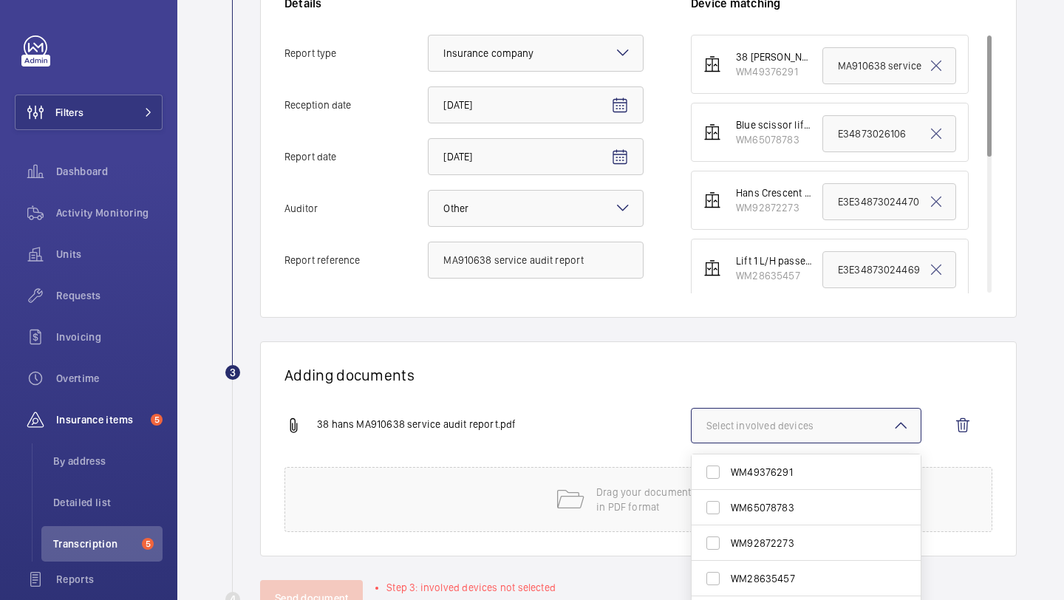
click at [750, 465] on span "WM49376291" at bounding box center [807, 472] width 153 height 15
click at [728, 465] on input "WM49376291" at bounding box center [713, 472] width 30 height 30
checkbox input "true"
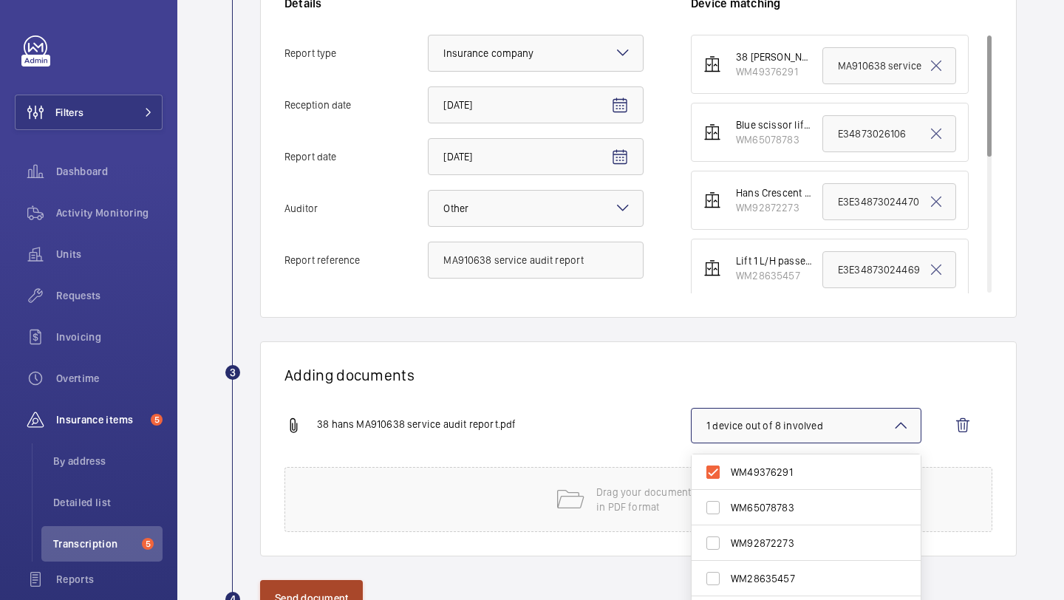
click at [344, 592] on button "Send document" at bounding box center [311, 597] width 103 height 35
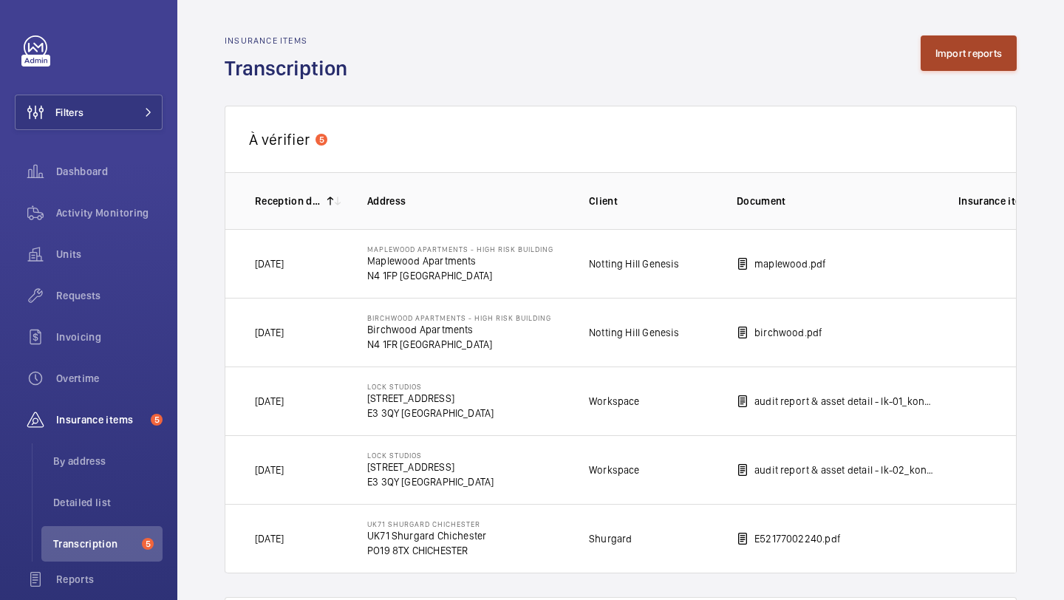
click at [929, 50] on button "Import reports" at bounding box center [969, 52] width 97 height 35
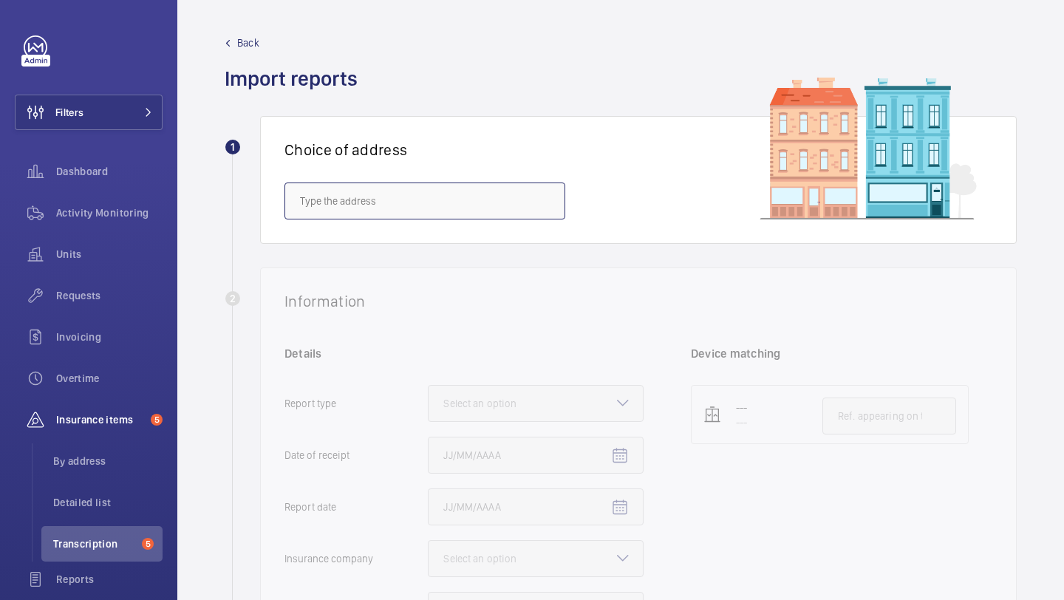
click at [411, 199] on input "text" at bounding box center [424, 201] width 281 height 37
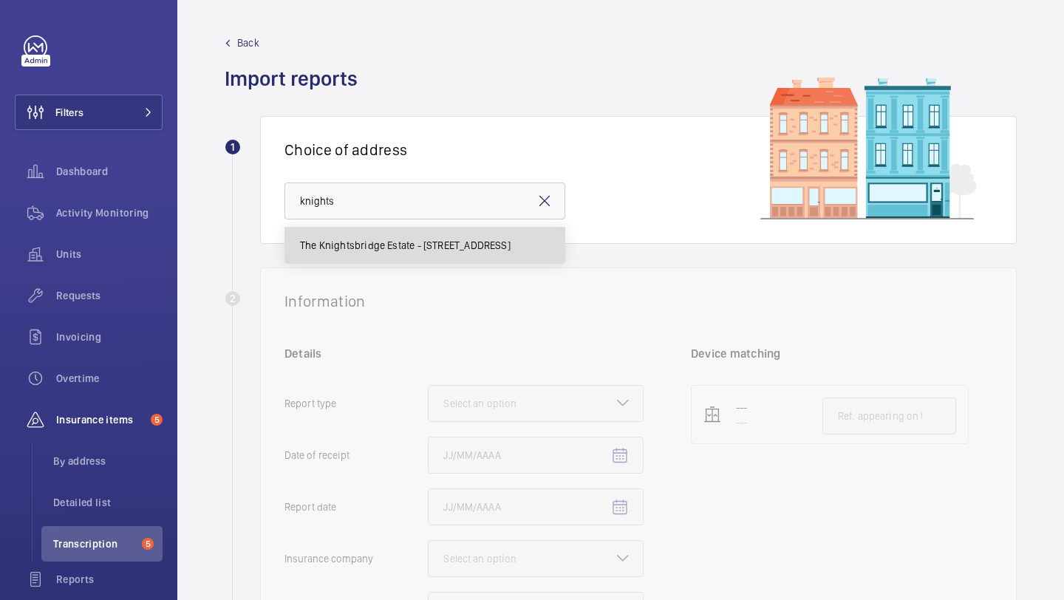
click at [347, 245] on span "The Knightsbridge Estate - 55-57 Brompton Road, LONDON SW3 1DP" at bounding box center [405, 245] width 211 height 15
type input "The Knightsbridge Estate - 55-57 Brompton Road, LONDON SW3 1DP"
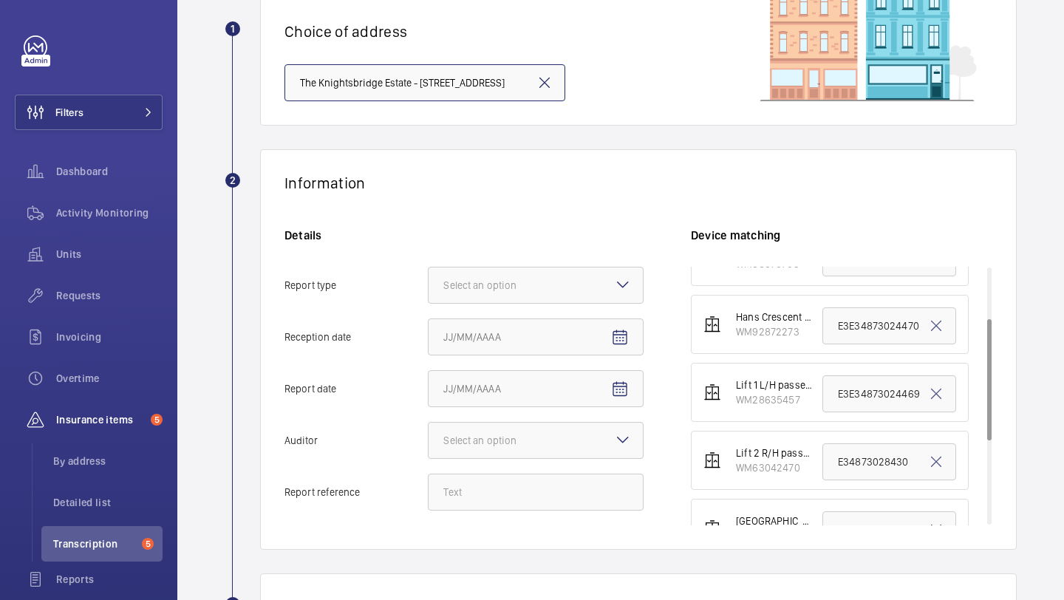
scroll to position [109, 0]
click at [836, 457] on input "E34873028430" at bounding box center [889, 461] width 134 height 37
paste input "MA9106"
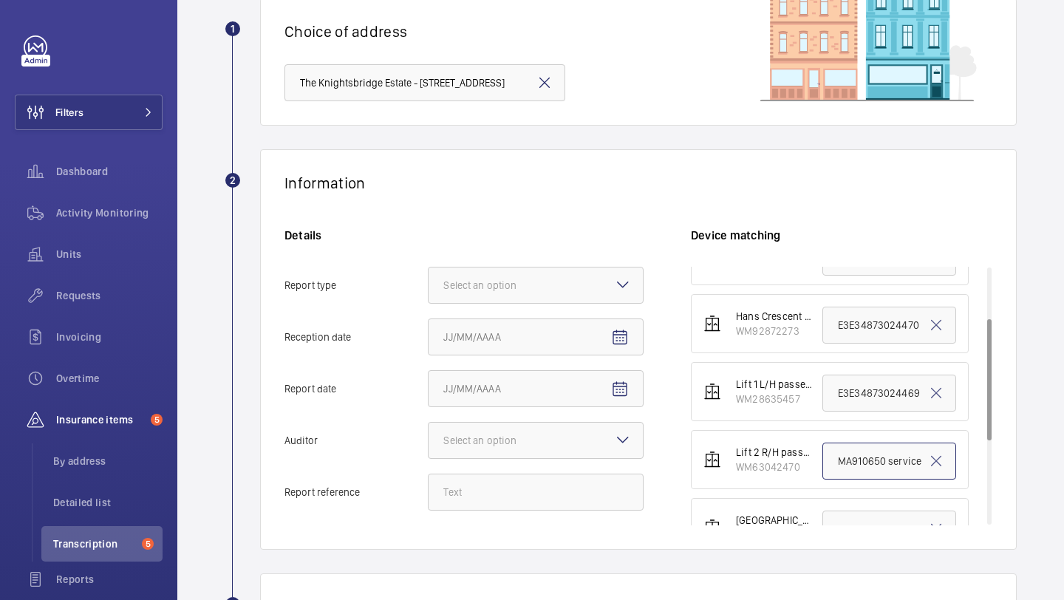
drag, startPoint x: 922, startPoint y: 465, endPoint x: 809, endPoint y: 465, distance: 113.0
click at [809, 465] on li "Lift 2 R/H passenger 50 Hans Cresent. WM63042470 MA910650 service audit report" at bounding box center [830, 459] width 278 height 59
type input "MA910650 service audit report"
click at [488, 493] on input "Report reference" at bounding box center [536, 492] width 216 height 37
paste input "MA910650 service audit report"
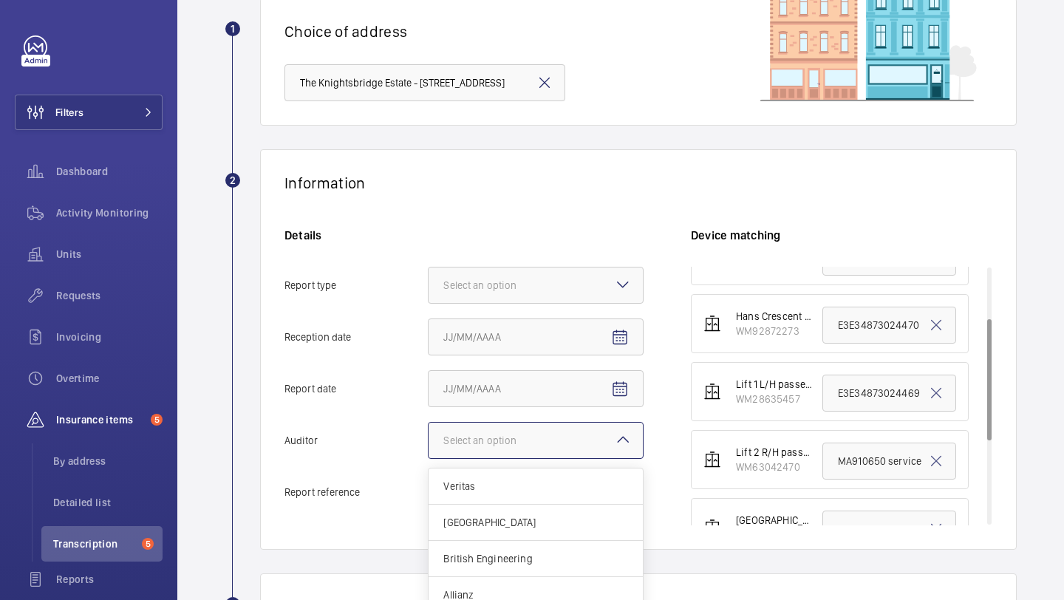
click at [495, 429] on div at bounding box center [536, 440] width 214 height 35
type input "MA910650 service audit report"
click at [429, 429] on input "Auditor Select an option Veritas Zurich British Engineering Allianz Other" at bounding box center [429, 440] width 0 height 35
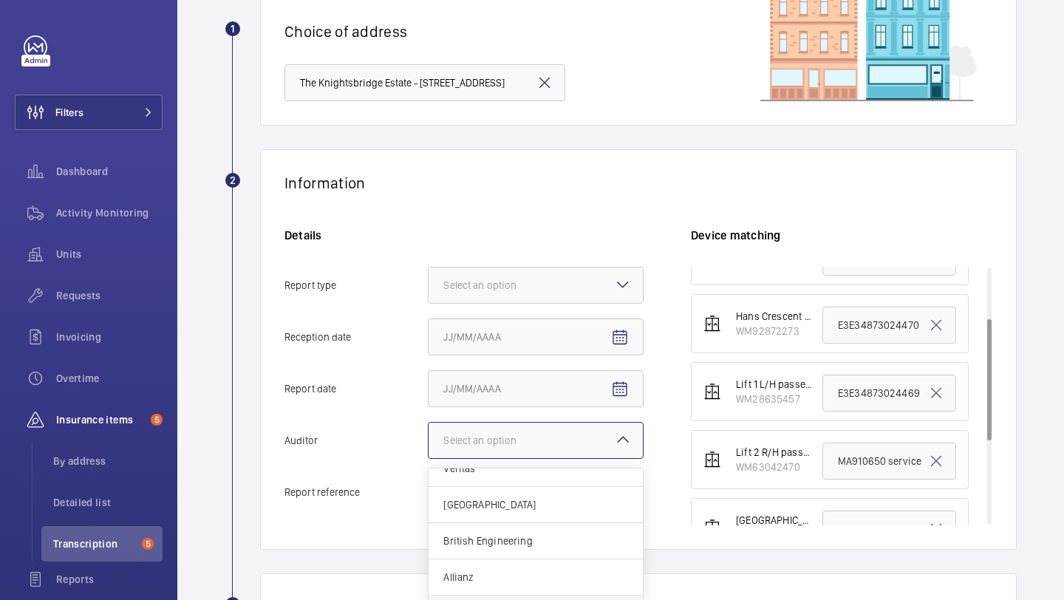
click at [429, 458] on input "Auditor Select an option Veritas Zurich British Engineering Allianz Other" at bounding box center [429, 440] width 0 height 35
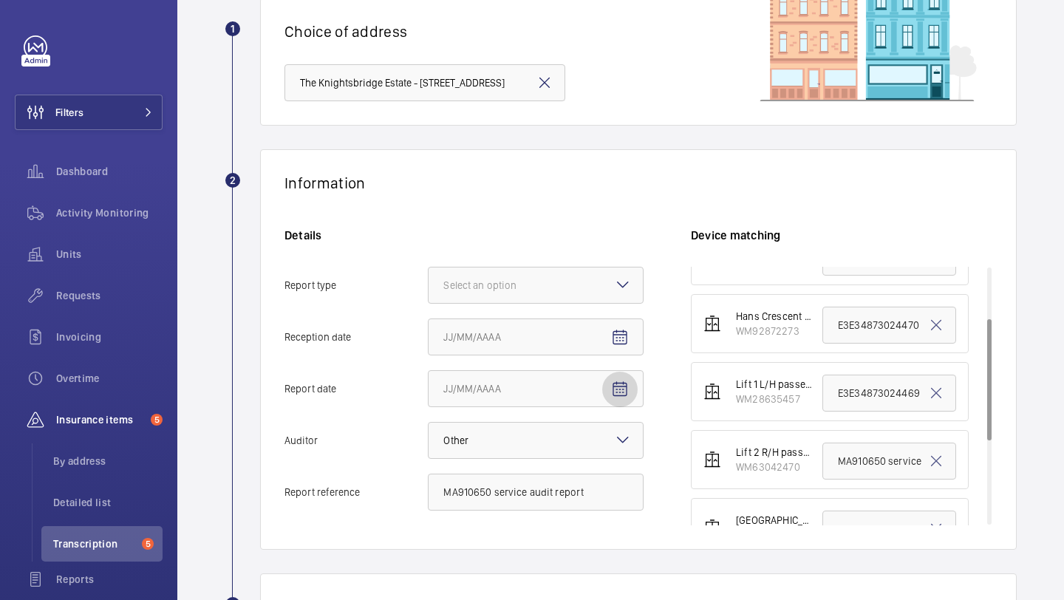
click at [624, 386] on mat-icon "Open calendar" at bounding box center [620, 390] width 18 height 18
click at [597, 176] on span "Previous month" at bounding box center [599, 169] width 30 height 30
click at [509, 355] on span "30" at bounding box center [508, 348] width 27 height 27
type input "[DATE]"
click at [624, 332] on mat-icon "Open calendar" at bounding box center [620, 338] width 18 height 18
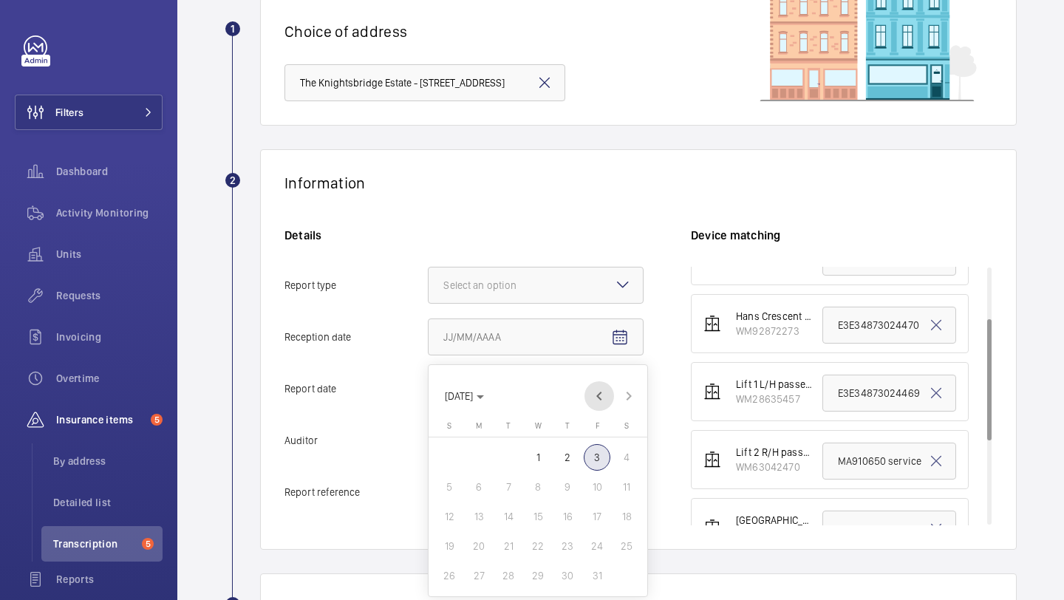
click at [598, 400] on span "Previous month" at bounding box center [599, 396] width 30 height 30
click at [516, 518] on span "16" at bounding box center [508, 516] width 27 height 27
type input "9/16/2025"
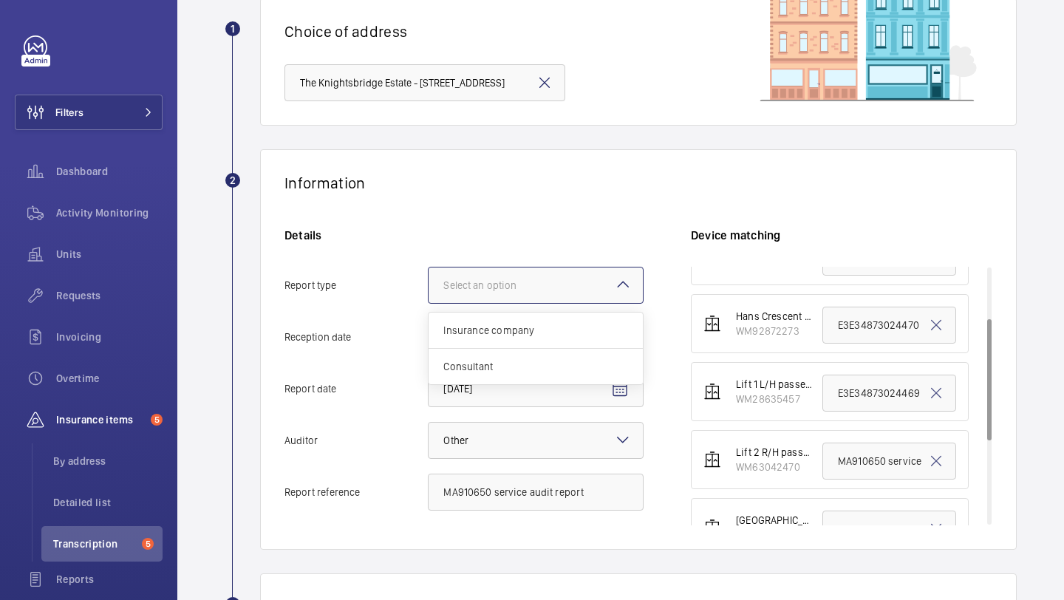
click at [531, 278] on div "Select an option" at bounding box center [498, 285] width 110 height 15
click at [429, 277] on input "Report type Select an option Insurance company Consultant" at bounding box center [429, 284] width 0 height 35
click at [520, 333] on span "Insurance company" at bounding box center [535, 330] width 185 height 15
click at [429, 303] on input "Report type Select an option Insurance company Consultant" at bounding box center [429, 284] width 0 height 35
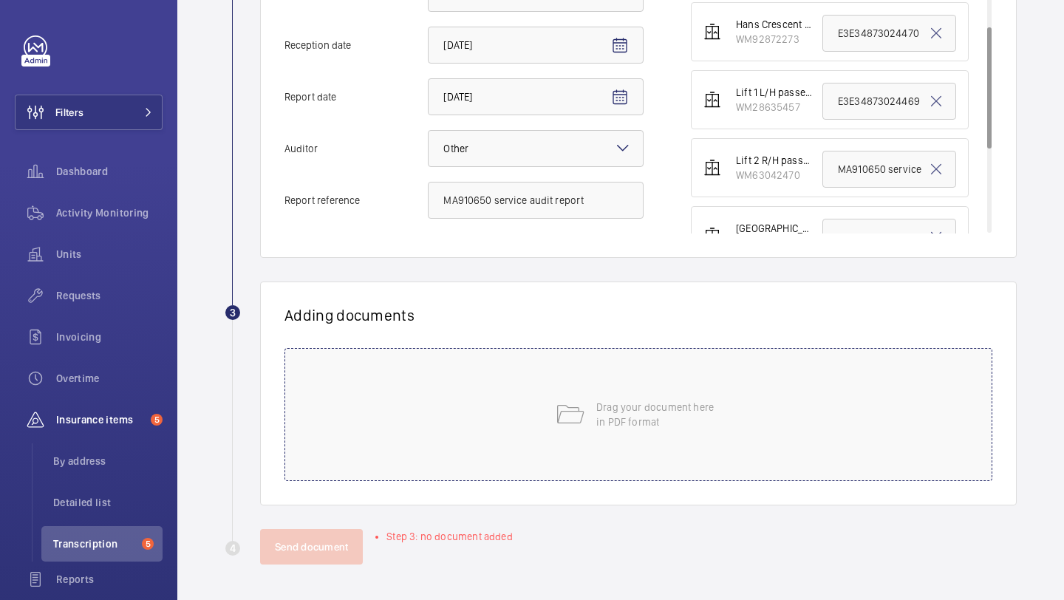
click at [505, 374] on div "Drag your document here in PDF format" at bounding box center [638, 414] width 708 height 133
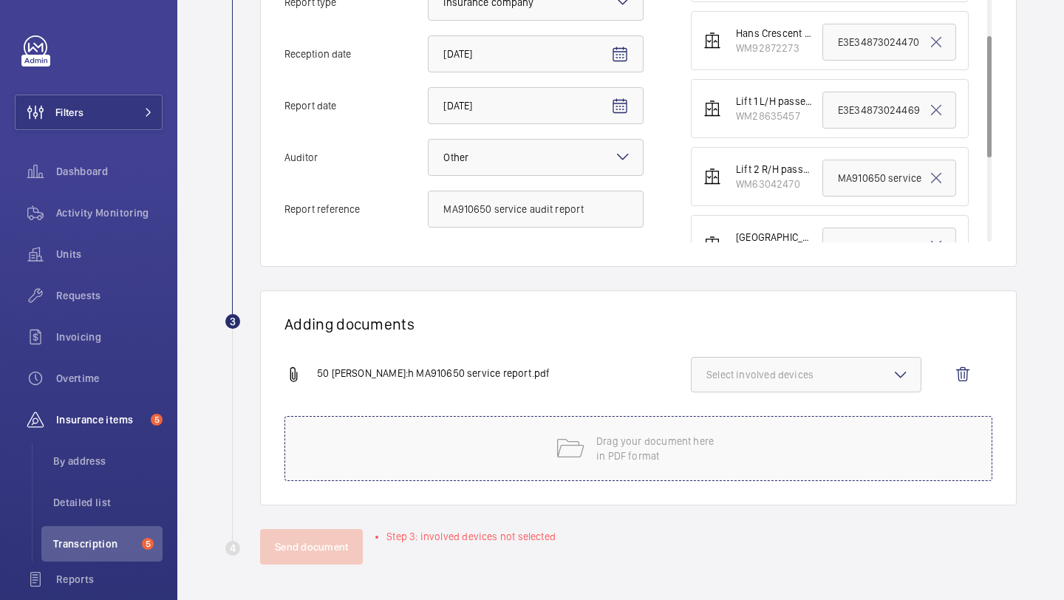
scroll to position [401, 0]
click at [772, 378] on span "Select involved devices" at bounding box center [805, 374] width 199 height 15
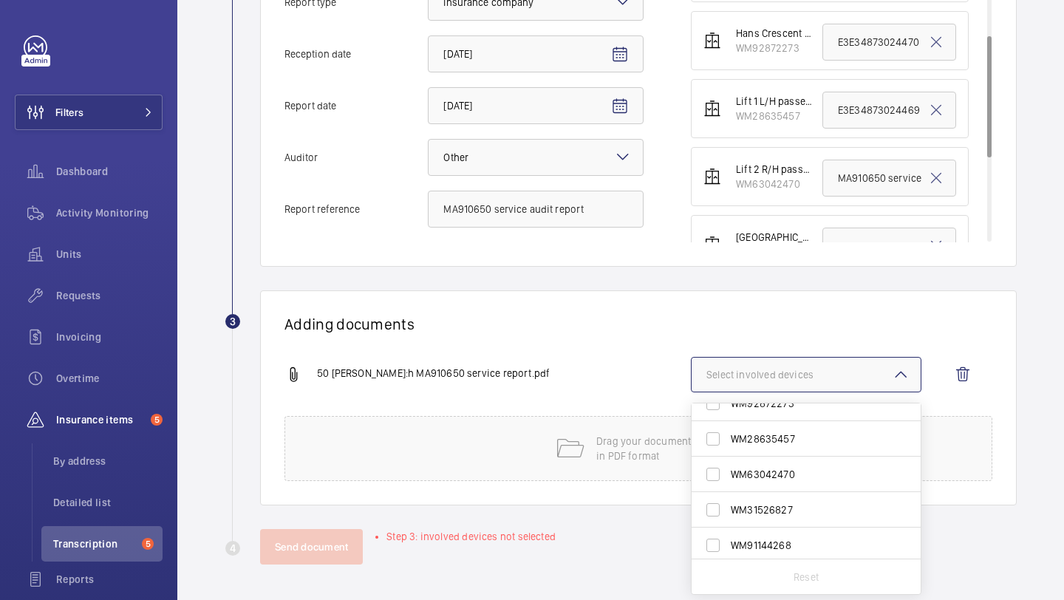
scroll to position [129, 0]
click at [813, 433] on span "WM63042470" at bounding box center [807, 434] width 153 height 15
click at [728, 433] on input "WM63042470" at bounding box center [713, 435] width 30 height 30
checkbox input "true"
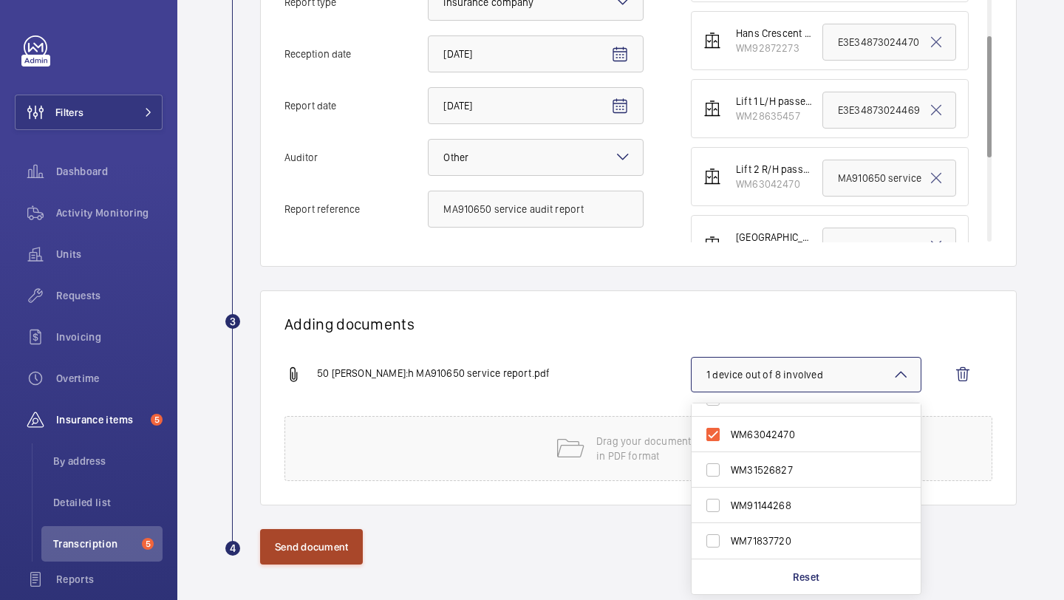
click at [281, 550] on button "Send document" at bounding box center [311, 546] width 103 height 35
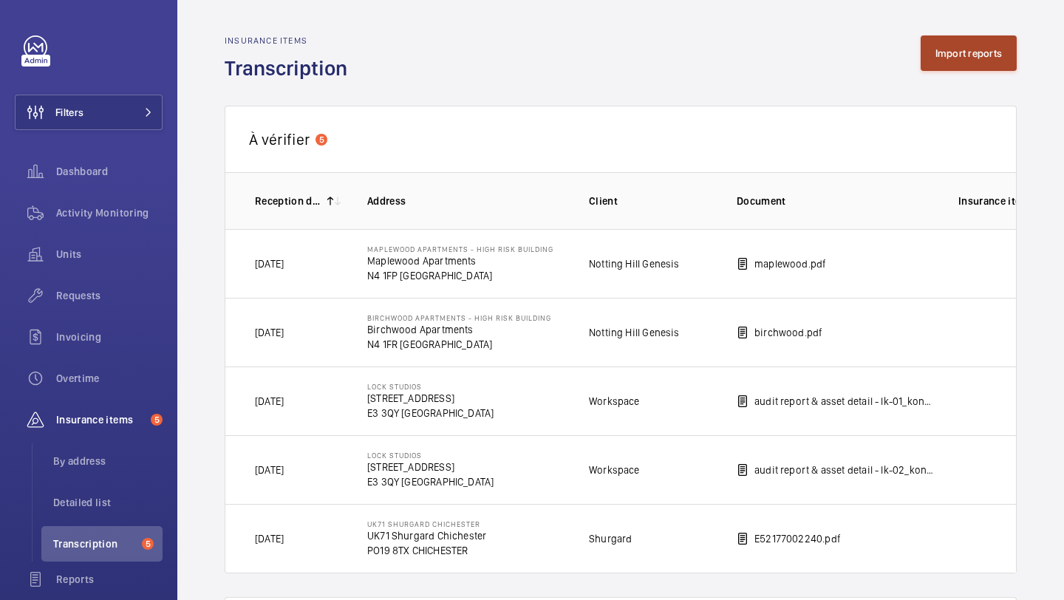
click at [984, 50] on button "Import reports" at bounding box center [969, 52] width 97 height 35
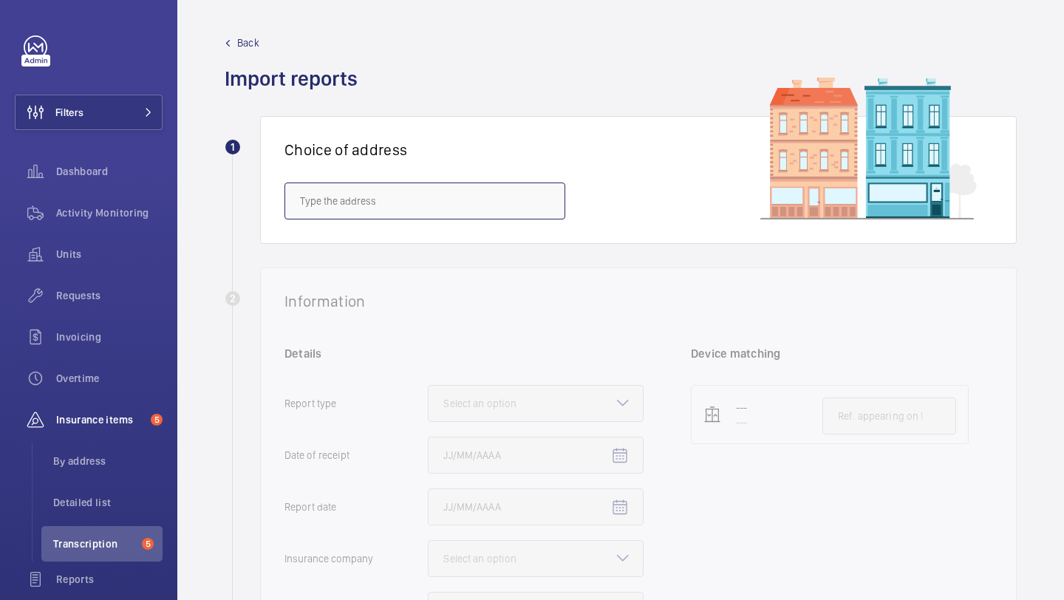
click at [509, 207] on input "text" at bounding box center [424, 201] width 281 height 37
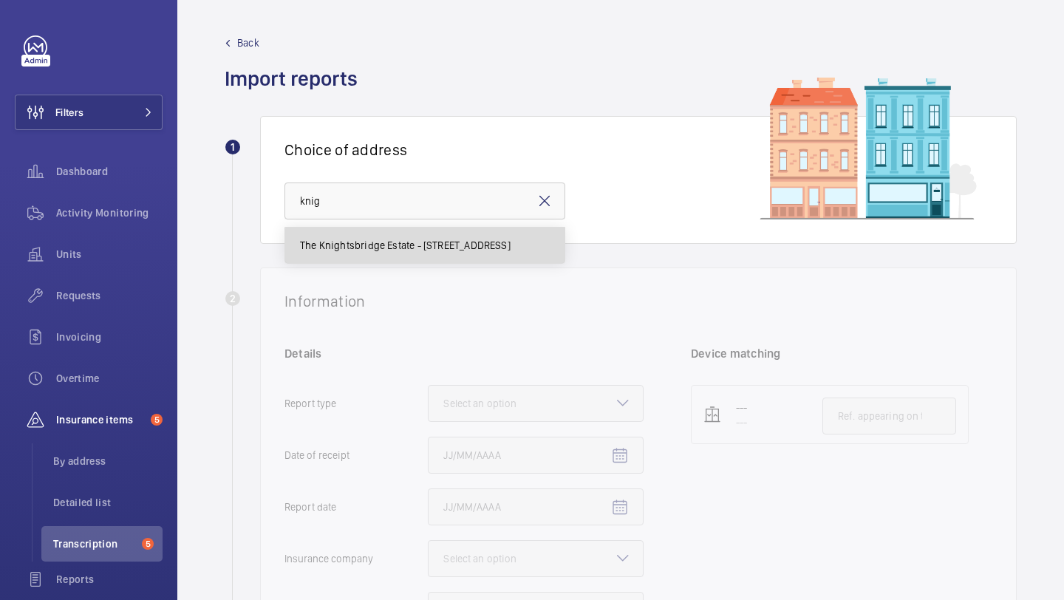
click at [431, 254] on mat-option "The Knightsbridge Estate - 55-57 Brompton Road, LONDON SW3 1DP" at bounding box center [424, 245] width 279 height 35
type input "The Knightsbridge Estate - 55-57 Brompton Road, LONDON SW3 1DP"
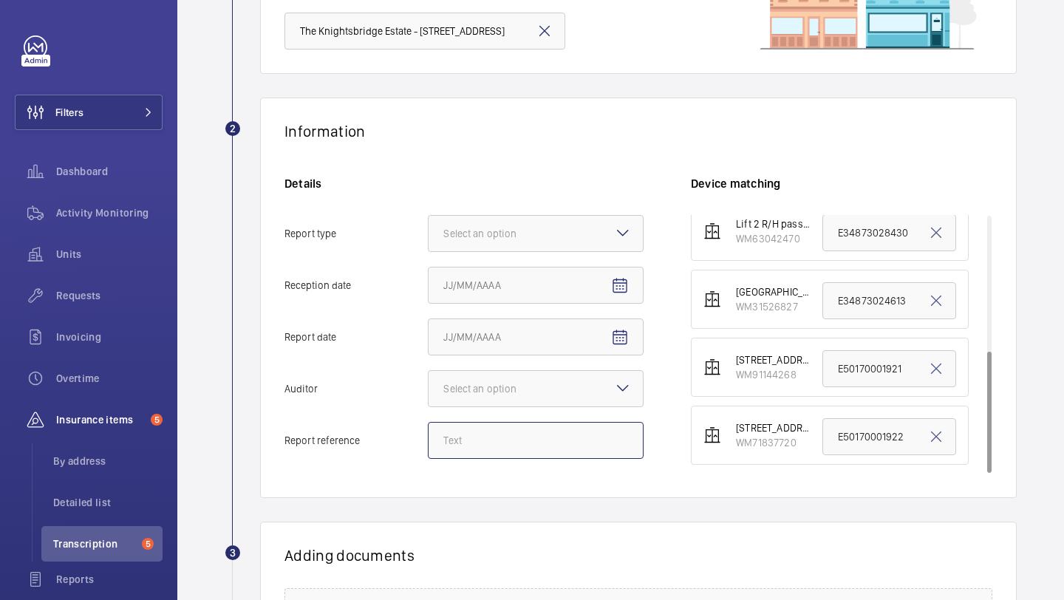
click at [574, 441] on input "Report reference" at bounding box center [536, 440] width 216 height 37
paste input "MA9106"
drag, startPoint x: 609, startPoint y: 437, endPoint x: 392, endPoint y: 437, distance: 216.5
click at [392, 437] on label "Report reference MA910667 lift 2 service audit report" at bounding box center [463, 440] width 359 height 37
type input "MA910667 lift 2 service audit report"
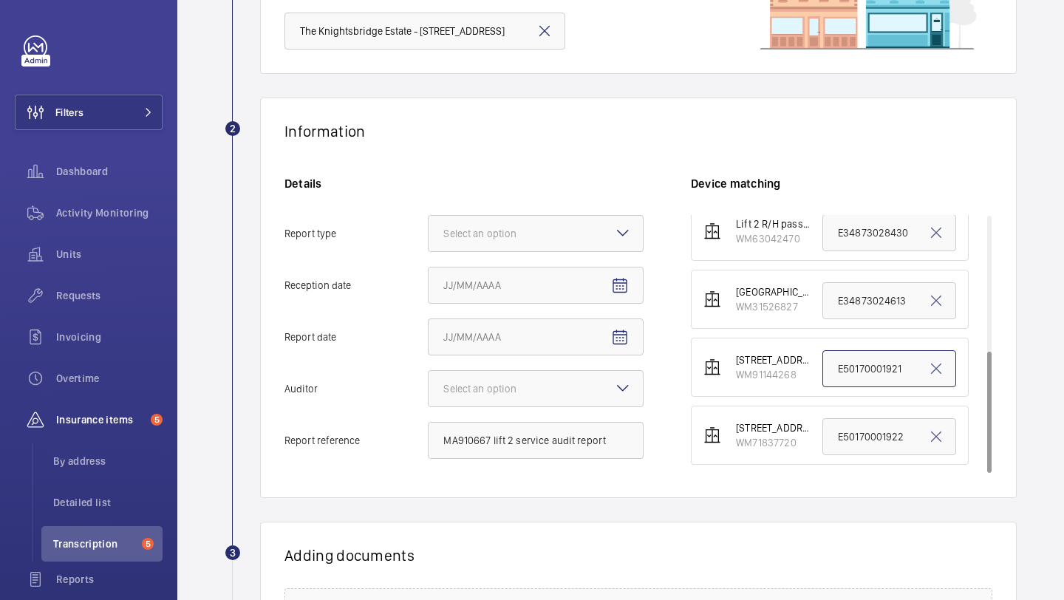
click at [844, 372] on input "E50170001921" at bounding box center [889, 368] width 134 height 37
paste input "MA910667 lift 2 service audit report"
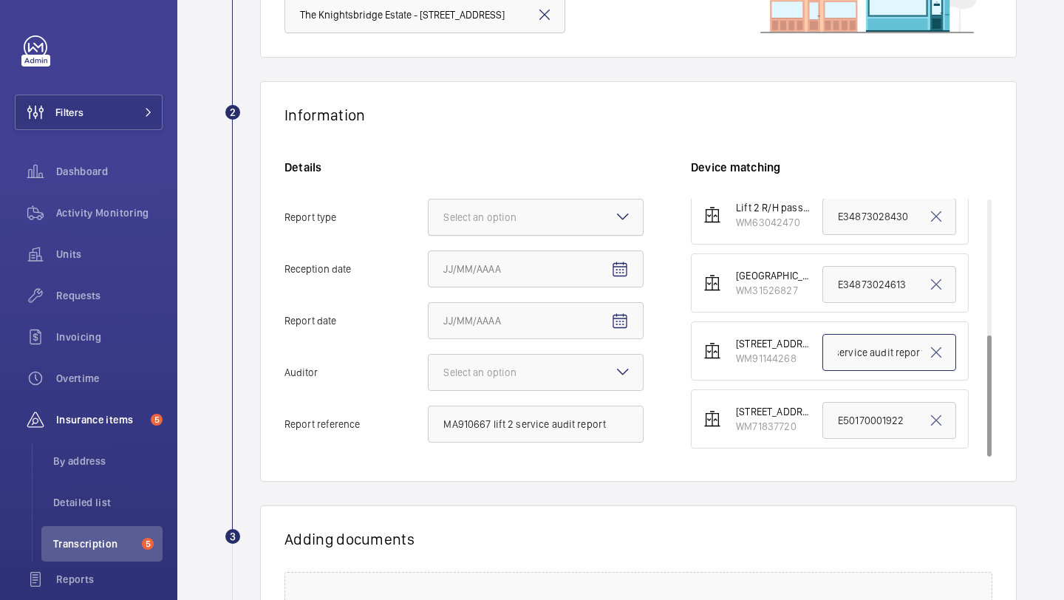
click at [605, 216] on div at bounding box center [536, 216] width 214 height 35
type input "MA910667 lift 2 service audit report"
click at [429, 216] on input "Report type Select an option" at bounding box center [429, 216] width 0 height 35
click at [580, 250] on div "Insurance company" at bounding box center [536, 263] width 214 height 36
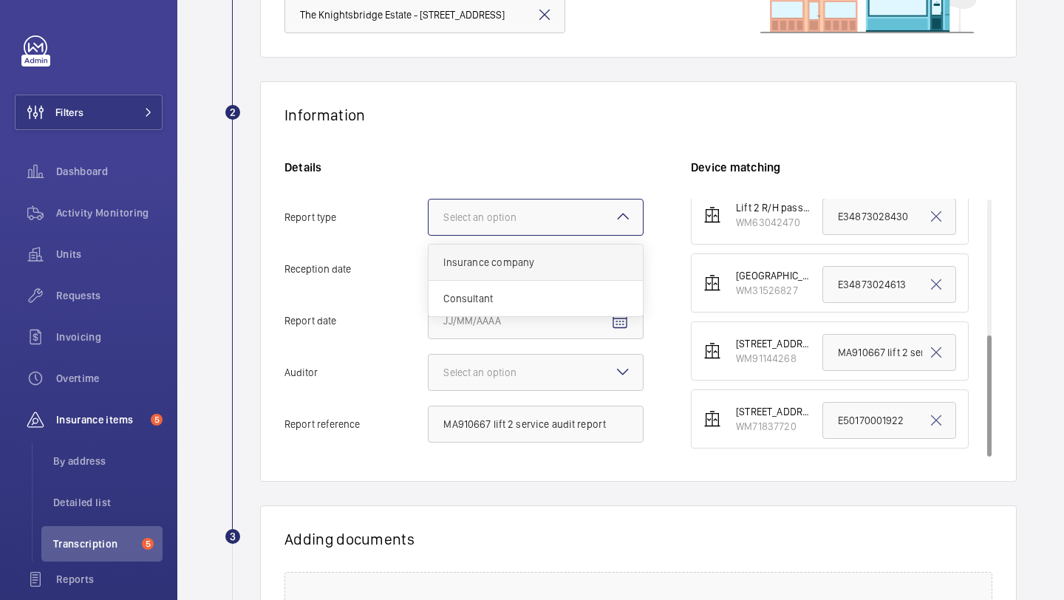
click at [429, 235] on input "Report type Select an option Insurance company Consultant" at bounding box center [429, 216] width 0 height 35
click at [641, 264] on input "Reception date" at bounding box center [536, 268] width 216 height 37
click at [613, 267] on mat-icon "Open calendar" at bounding box center [620, 270] width 18 height 18
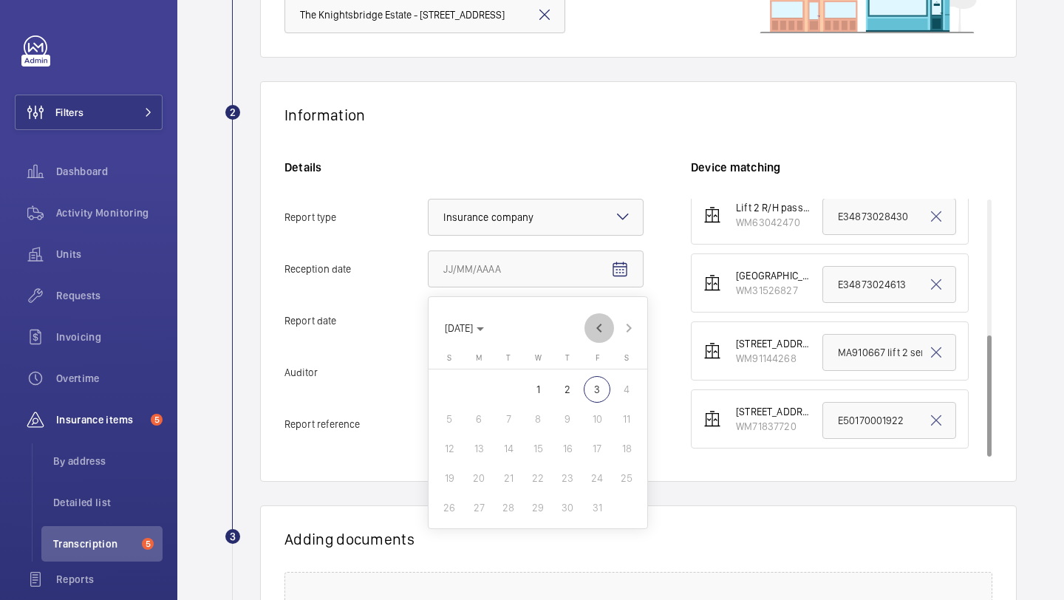
click at [600, 318] on span "Previous month" at bounding box center [599, 328] width 30 height 30
click at [515, 499] on span "30" at bounding box center [508, 507] width 27 height 27
type input "[DATE]"
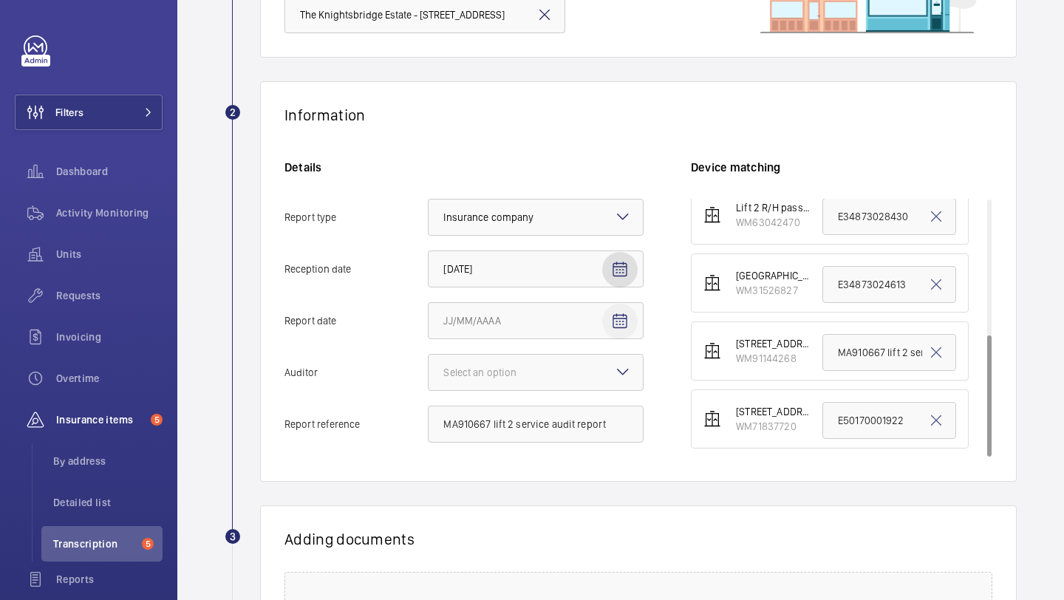
click at [623, 324] on mat-icon "Open calendar" at bounding box center [620, 322] width 18 height 18
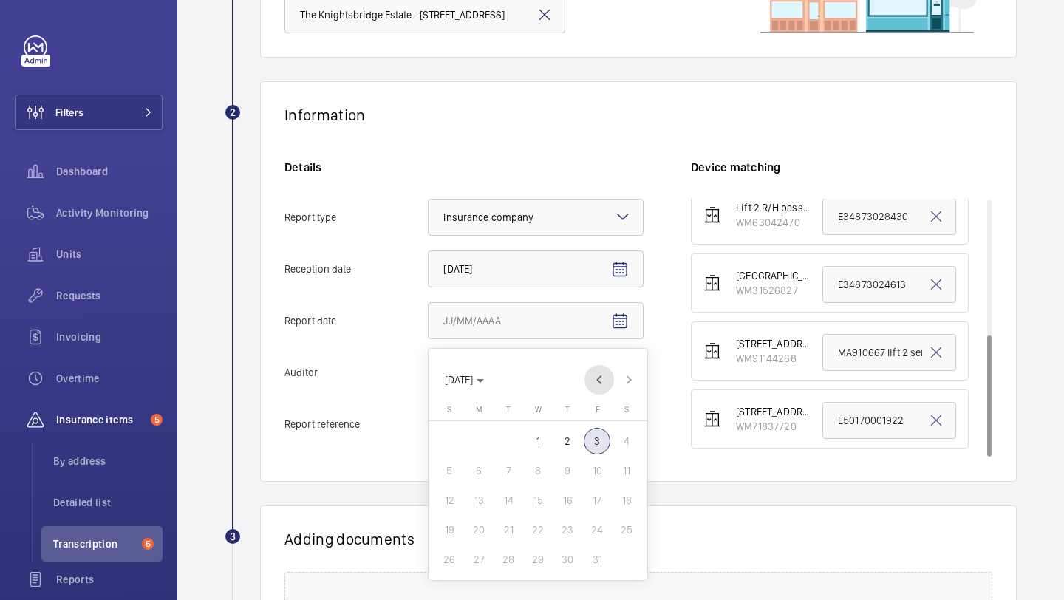
click at [602, 373] on span "Previous month" at bounding box center [599, 380] width 30 height 30
click at [514, 499] on span "16" at bounding box center [508, 500] width 27 height 27
type input "9/16/2025"
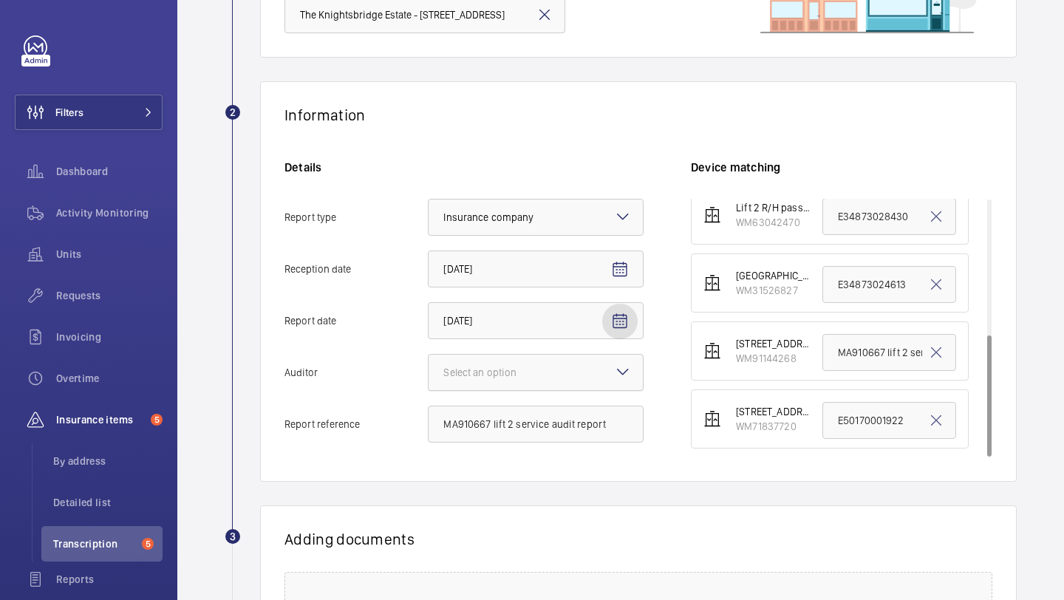
click at [523, 390] on div "Select an option" at bounding box center [536, 372] width 216 height 37
click at [429, 390] on input "Auditor Select an option" at bounding box center [429, 372] width 0 height 35
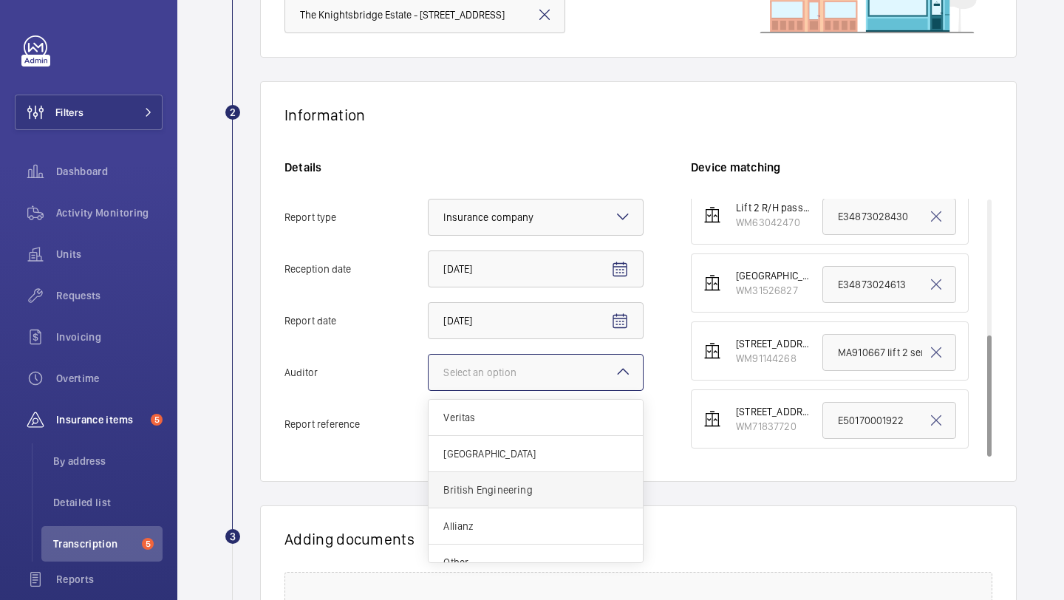
scroll to position [18, 0]
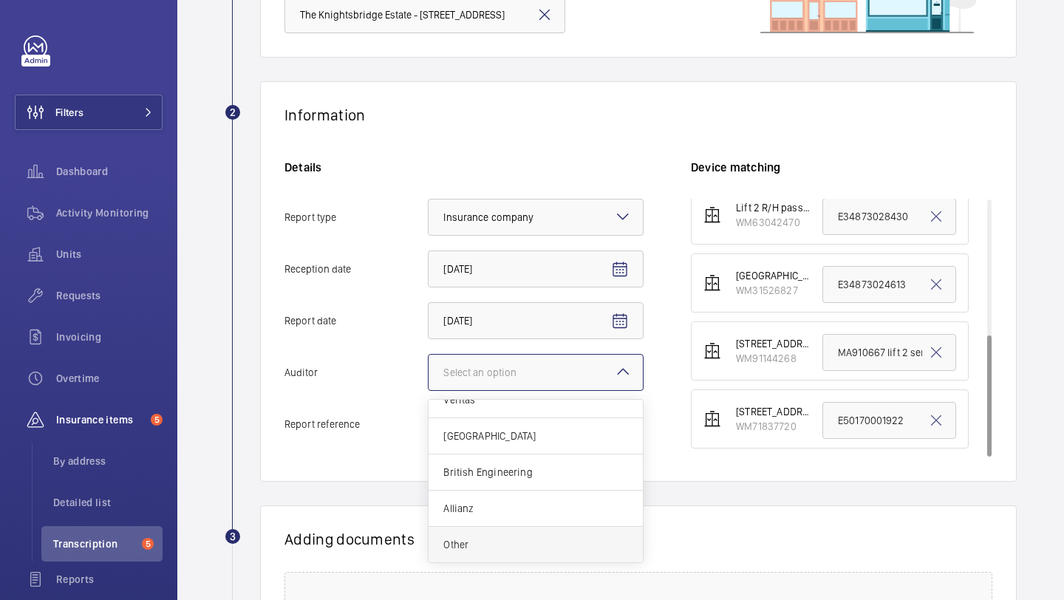
click at [497, 550] on span "Other" at bounding box center [535, 544] width 185 height 15
click at [429, 390] on input "Auditor Select an option Veritas Zurich British Engineering Allianz Other" at bounding box center [429, 372] width 0 height 35
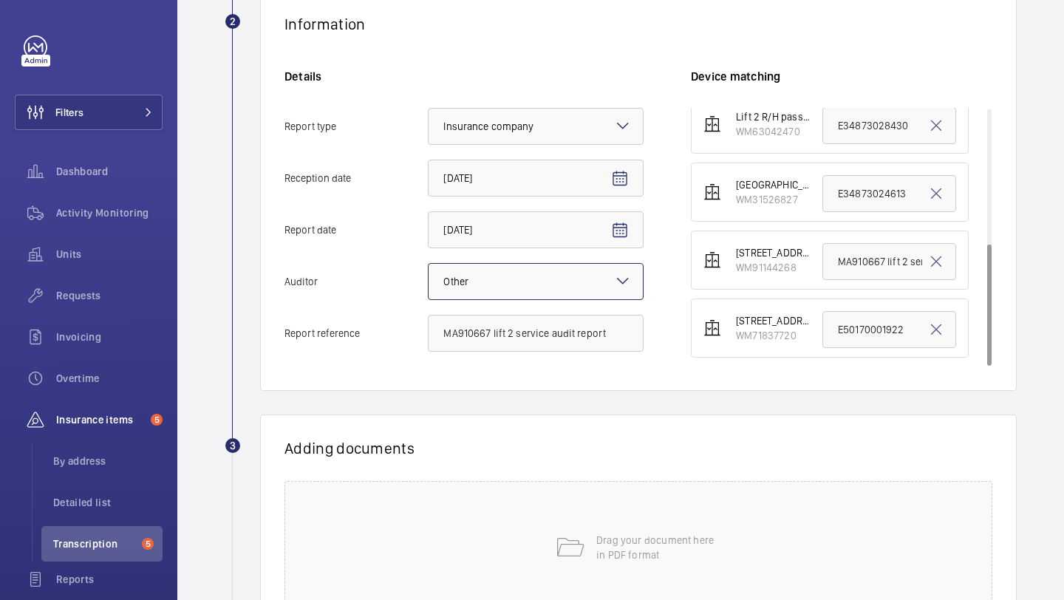
scroll to position [289, 0]
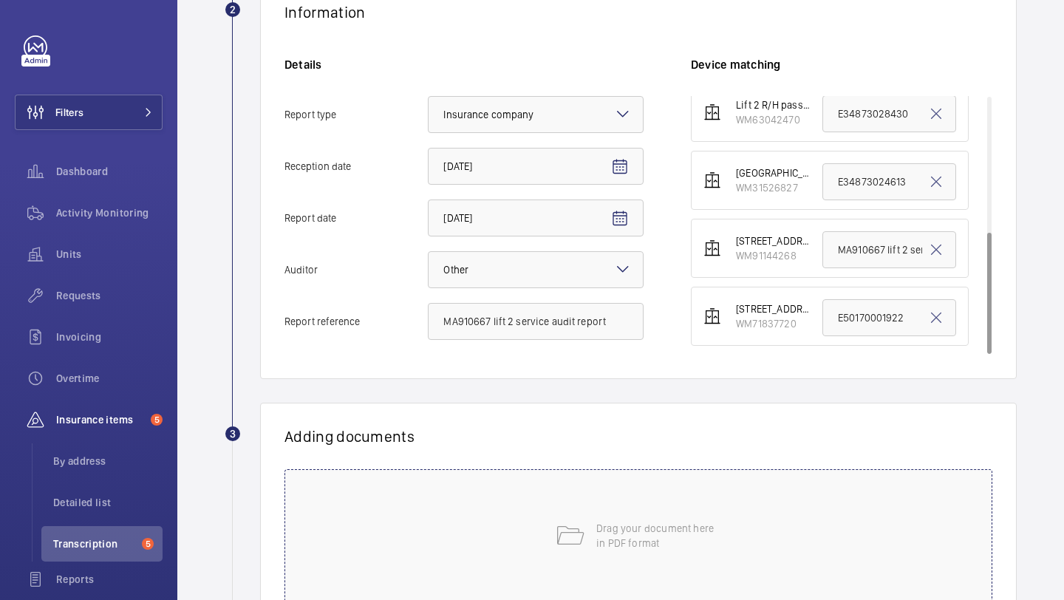
click at [658, 487] on div "Drag your document here in PDF format" at bounding box center [638, 535] width 708 height 133
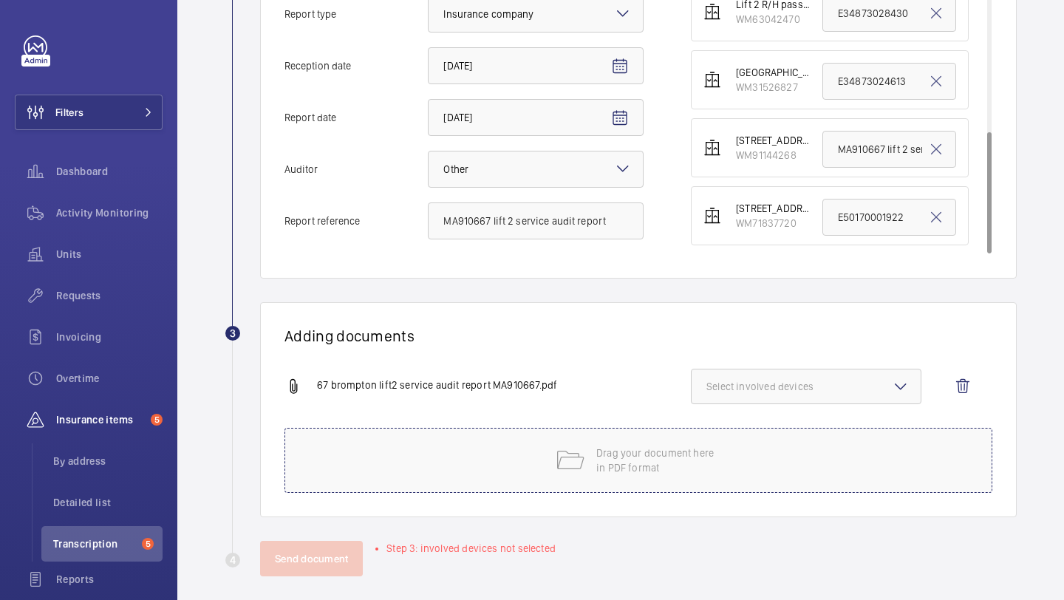
scroll to position [401, 0]
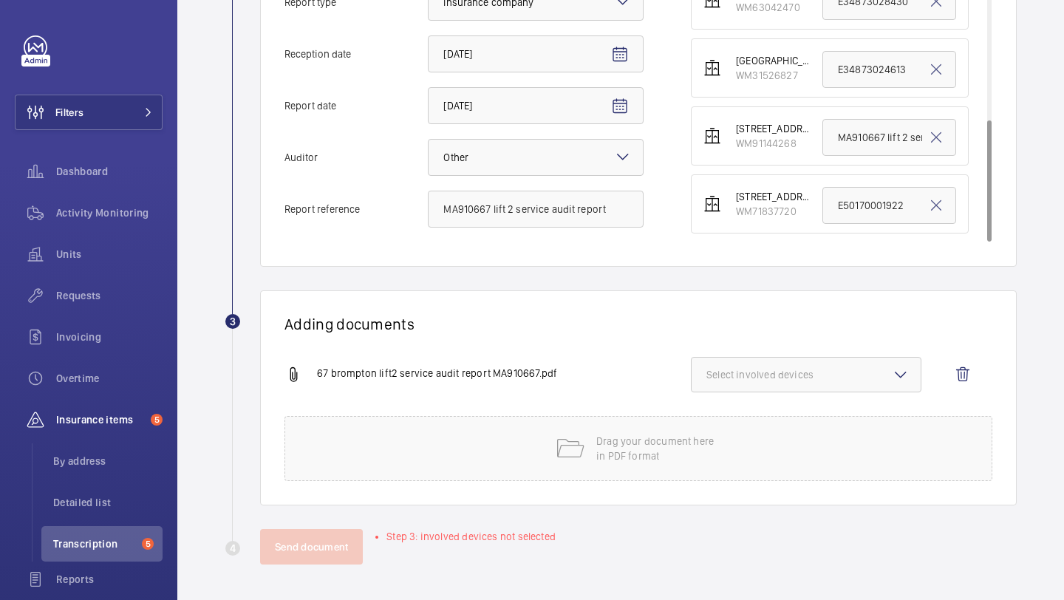
click at [754, 369] on span "Select involved devices" at bounding box center [805, 374] width 199 height 15
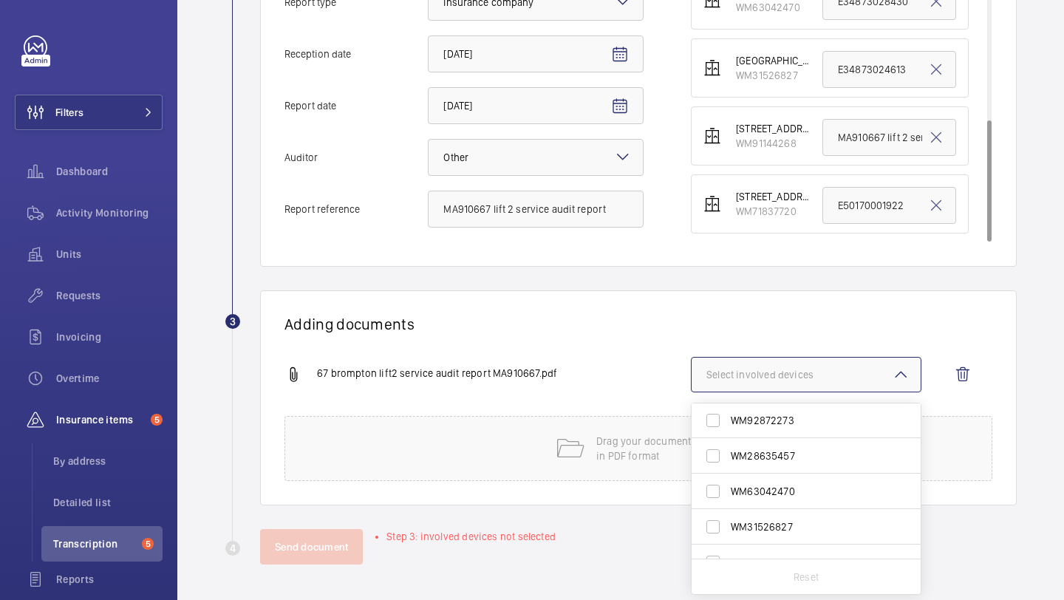
scroll to position [129, 0]
click at [829, 508] on span "WM91144268" at bounding box center [807, 505] width 153 height 15
click at [728, 508] on input "WM91144268" at bounding box center [713, 506] width 30 height 30
checkbox input "true"
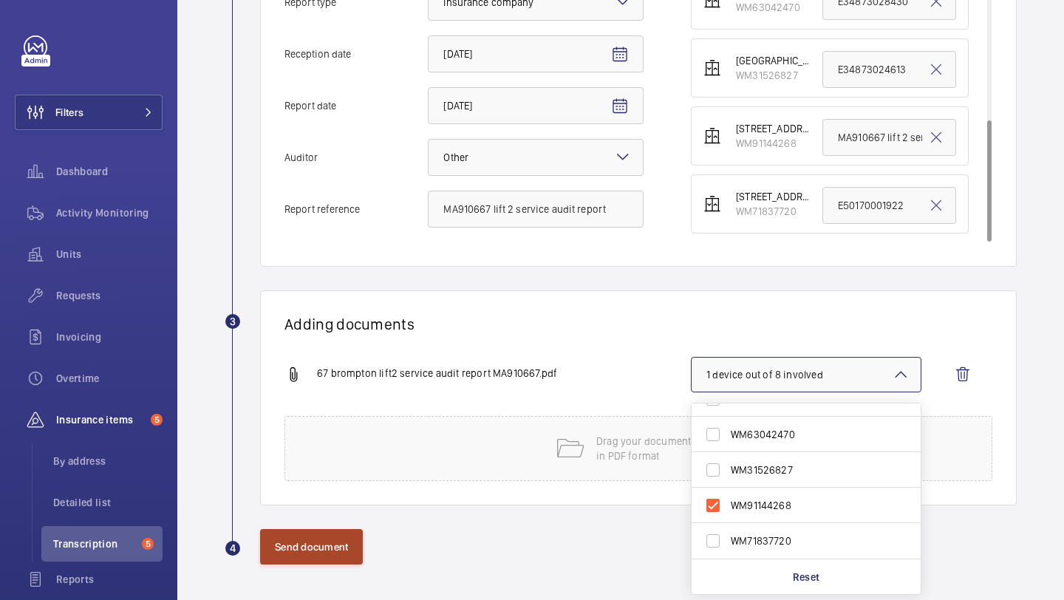
click at [335, 553] on button "Send document" at bounding box center [311, 546] width 103 height 35
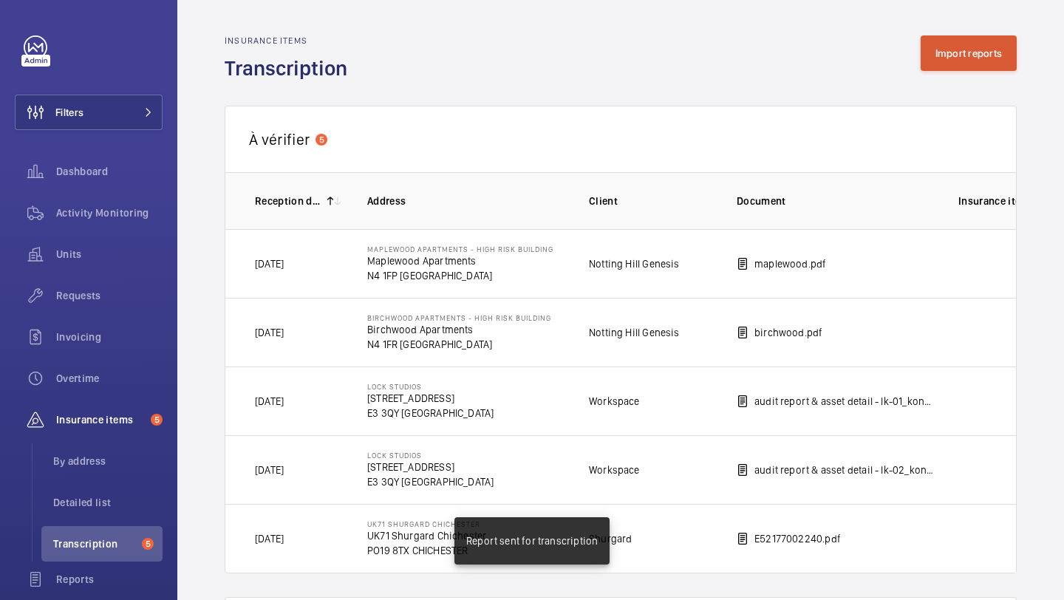
click at [973, 70] on div "Insurance items Transcription Import reports" at bounding box center [621, 58] width 792 height 47
click at [960, 62] on button "Import reports" at bounding box center [969, 52] width 97 height 35
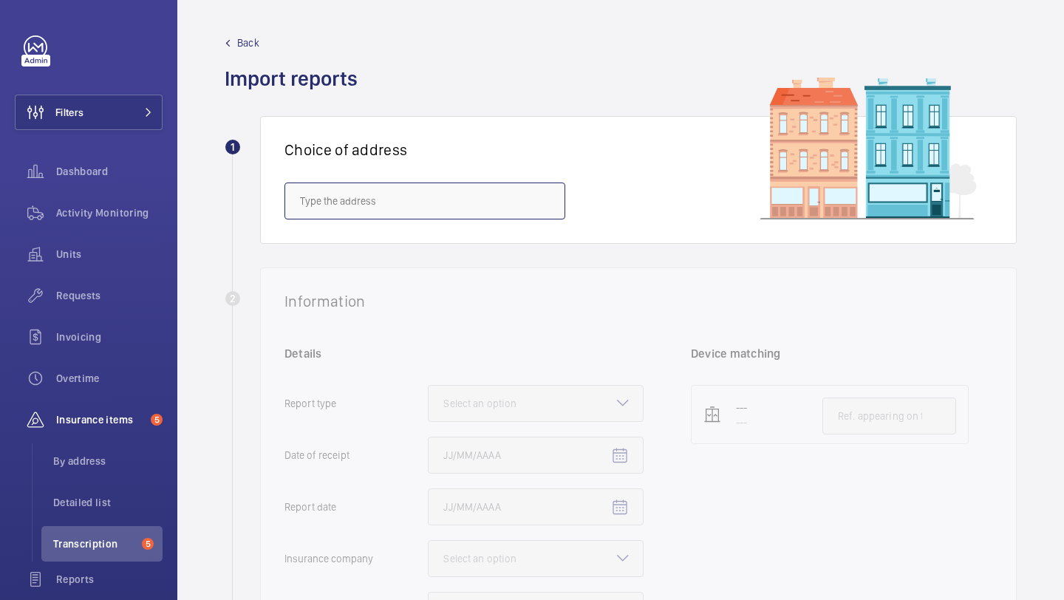
click at [497, 194] on input "text" at bounding box center [424, 201] width 281 height 37
click at [466, 248] on span "The Knightsbridge Estate - 55-57 Brompton Road, LONDON SW3 1DP" at bounding box center [405, 245] width 211 height 15
type input "The Knightsbridge Estate - 55-57 Brompton Road, LONDON SW3 1DP"
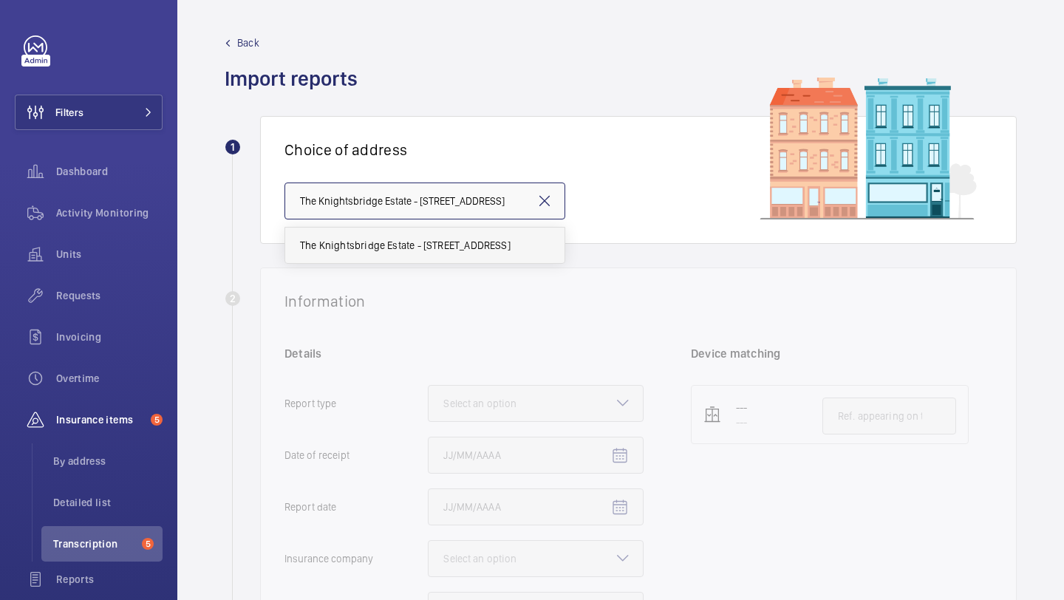
scroll to position [0, 68]
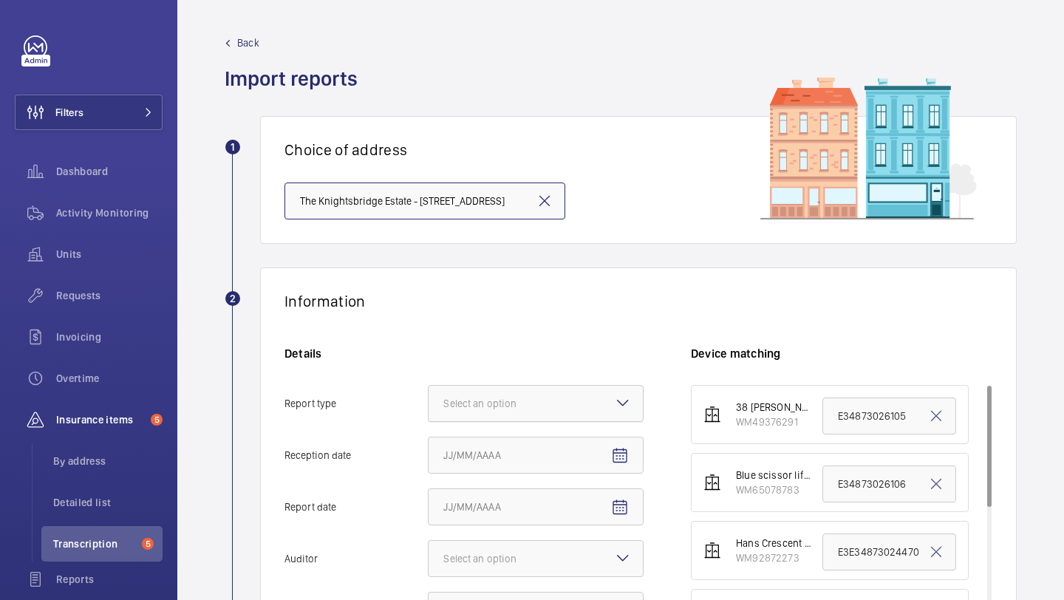
click at [527, 386] on div at bounding box center [536, 403] width 214 height 35
click at [429, 386] on input "Report type Select an option" at bounding box center [429, 403] width 0 height 35
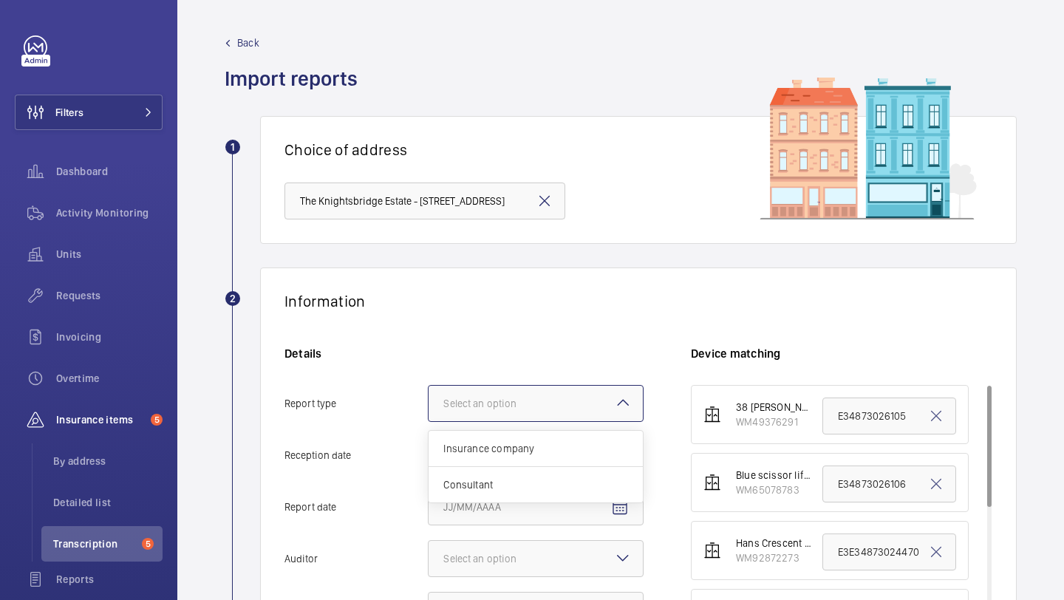
scroll to position [0, 0]
click at [531, 443] on span "Insurance company" at bounding box center [535, 448] width 185 height 15
click at [429, 421] on input "Report type Select an option Insurance company Consultant" at bounding box center [429, 403] width 0 height 35
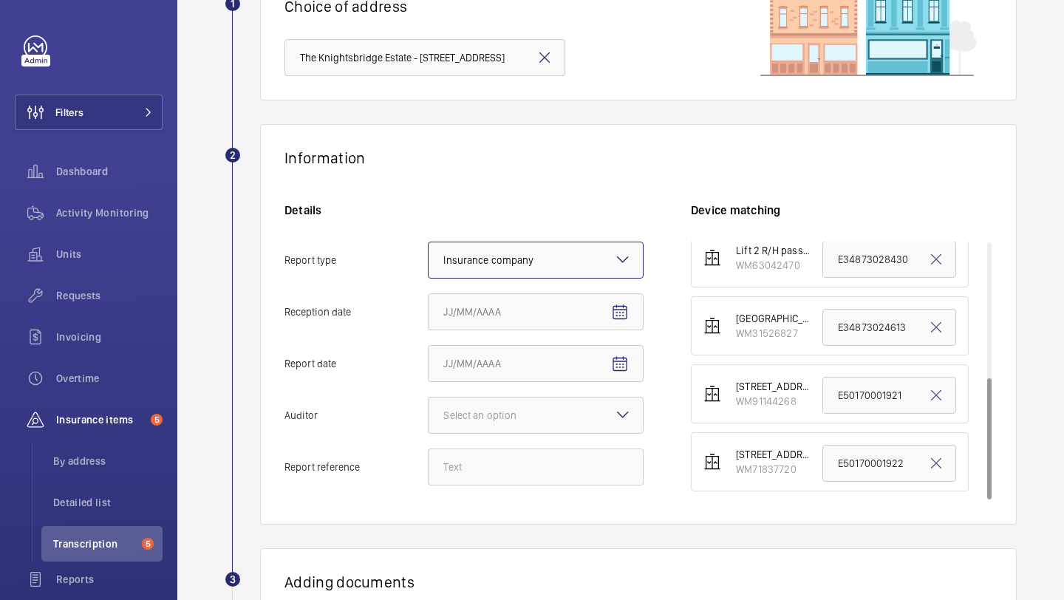
scroll to position [162, 0]
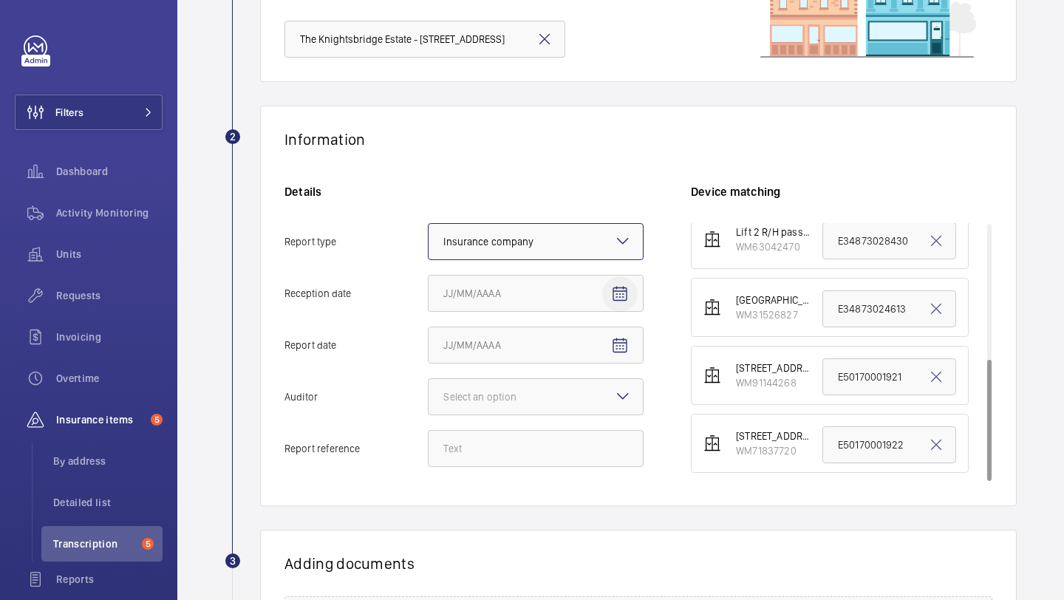
click at [632, 293] on span "Open calendar" at bounding box center [619, 293] width 35 height 35
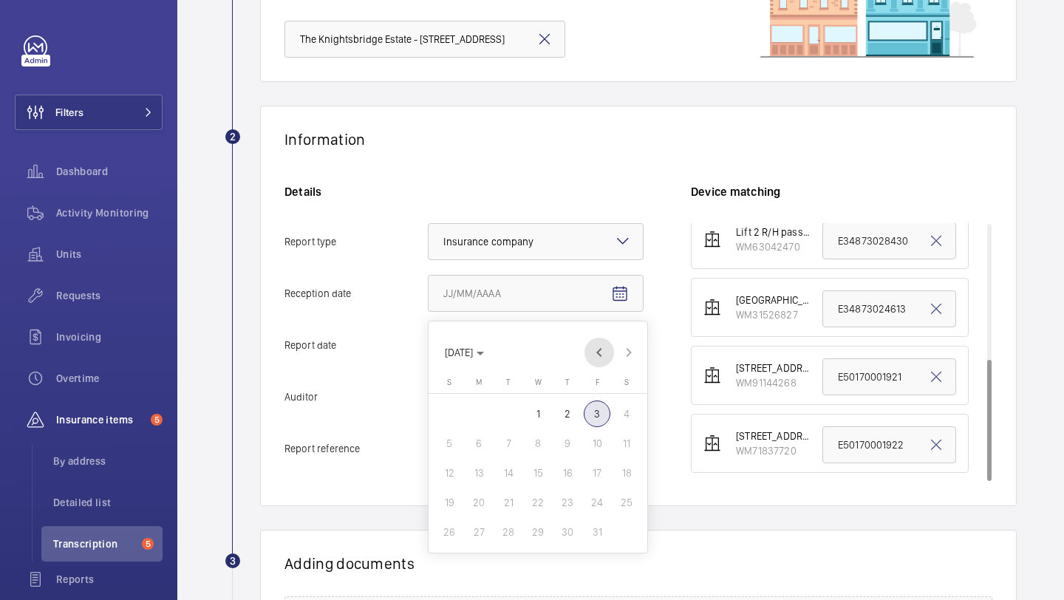
click at [601, 346] on span "Previous month" at bounding box center [599, 353] width 30 height 30
click at [511, 525] on span "30" at bounding box center [508, 532] width 27 height 27
type input "[DATE]"
click at [615, 359] on span "Open calendar" at bounding box center [619, 345] width 35 height 35
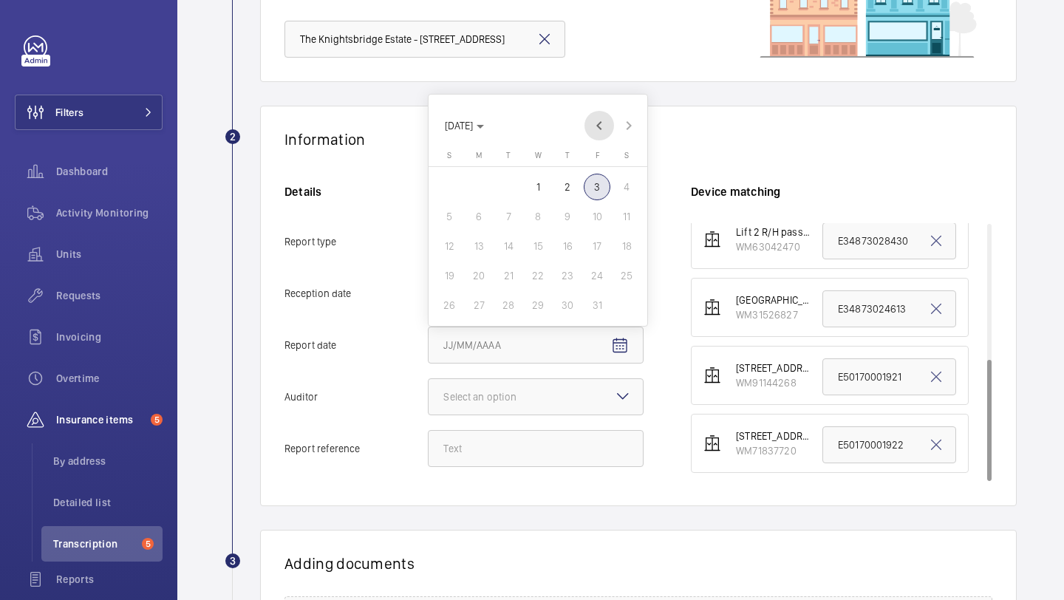
click at [593, 130] on span "Previous month" at bounding box center [599, 126] width 30 height 30
click at [516, 250] on span "16" at bounding box center [508, 246] width 27 height 27
type input "9/16/2025"
click at [572, 417] on div "Details Report type Select an option × Insurance company × Reception date 9/30/…" at bounding box center [487, 333] width 406 height 298
click at [571, 398] on div at bounding box center [536, 396] width 214 height 35
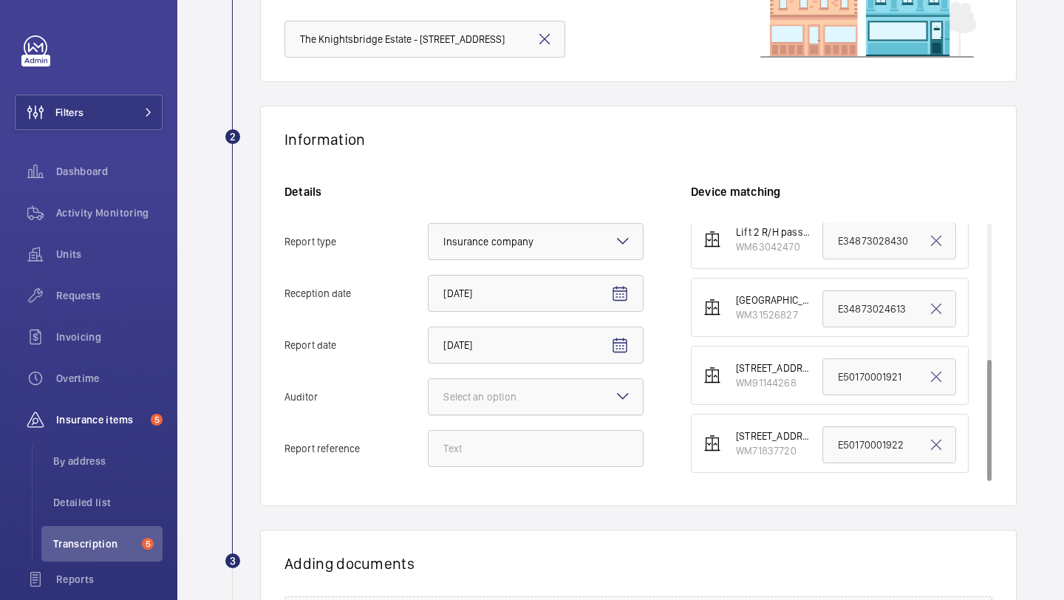
click at [429, 398] on input "Auditor Select an option" at bounding box center [429, 396] width 0 height 35
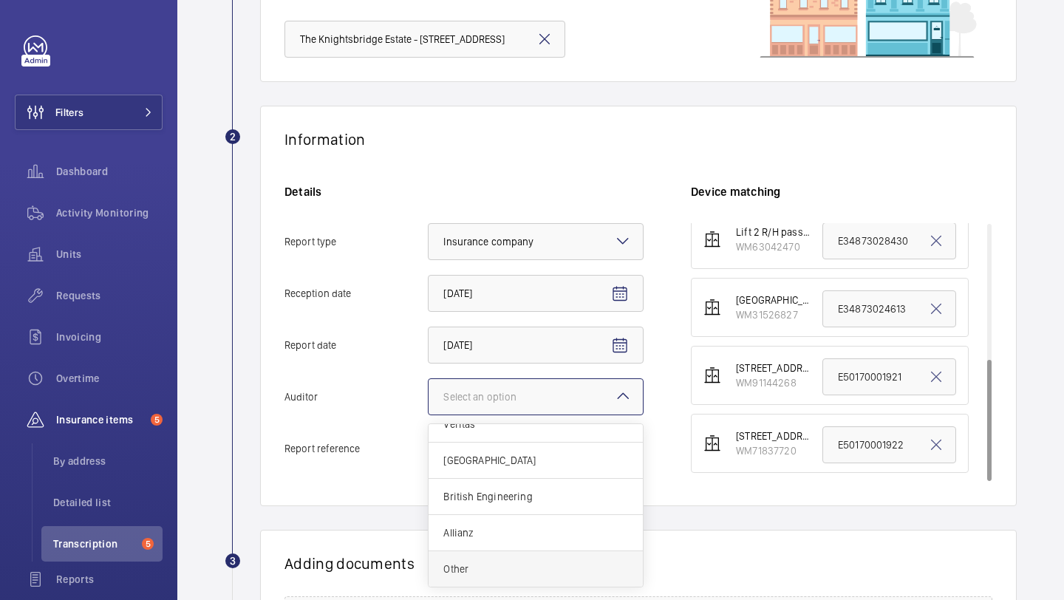
click at [514, 562] on span "Other" at bounding box center [535, 569] width 185 height 15
click at [429, 415] on input "Auditor Select an option Veritas Zurich British Engineering Allianz Other" at bounding box center [429, 396] width 0 height 35
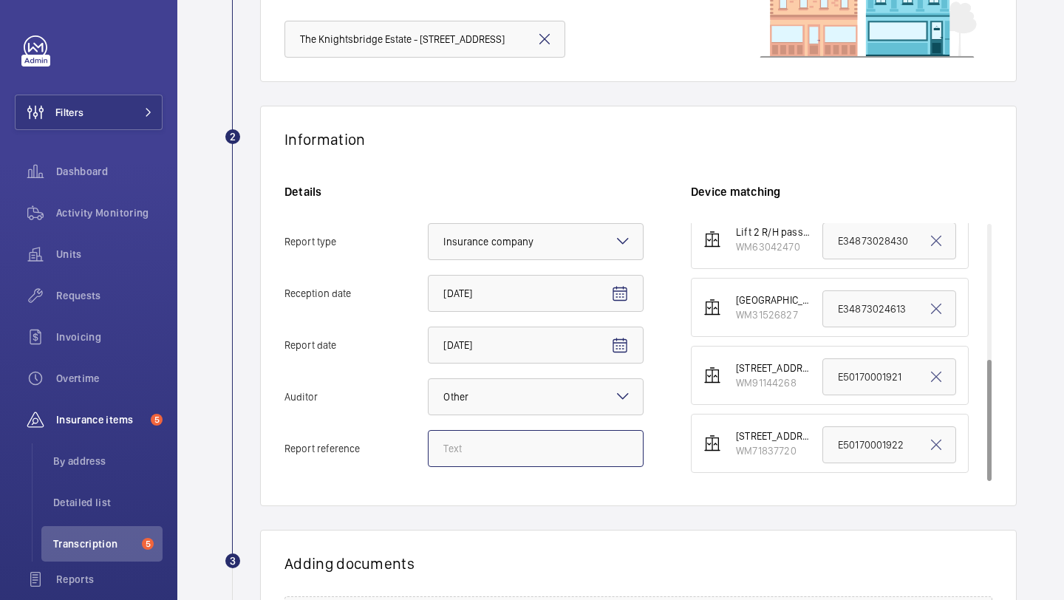
click at [517, 448] on input "Report reference" at bounding box center [536, 448] width 216 height 37
paste input "MA9106"
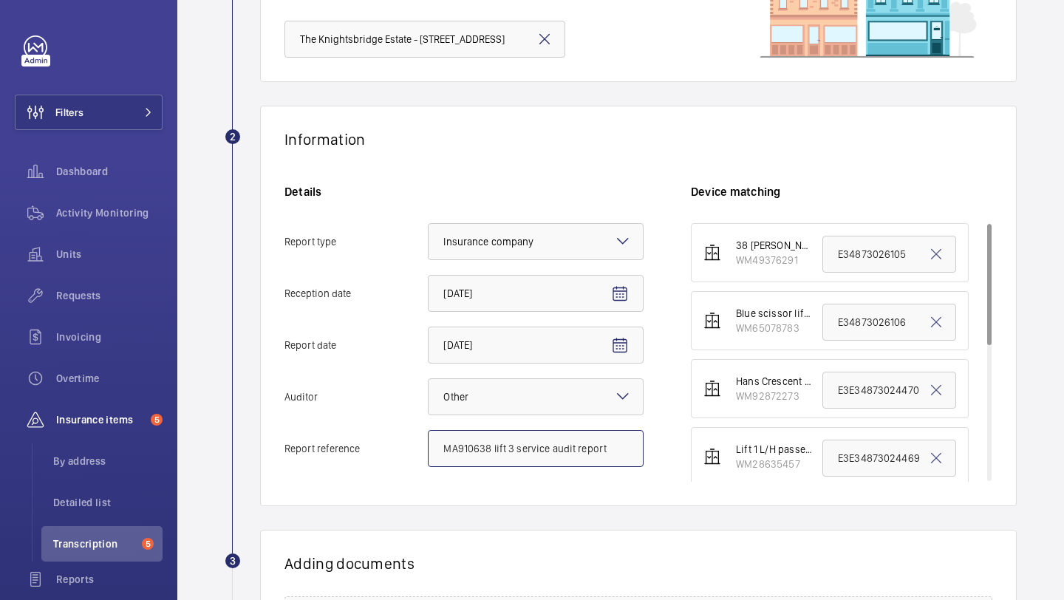
drag, startPoint x: 609, startPoint y: 451, endPoint x: 418, endPoint y: 451, distance: 190.6
click at [417, 451] on label "Report reference MA910638 lift 3 service audit report" at bounding box center [463, 448] width 359 height 37
type input "MA910638 lift 3 service audit report"
click at [864, 247] on input "E34873026105" at bounding box center [889, 254] width 134 height 37
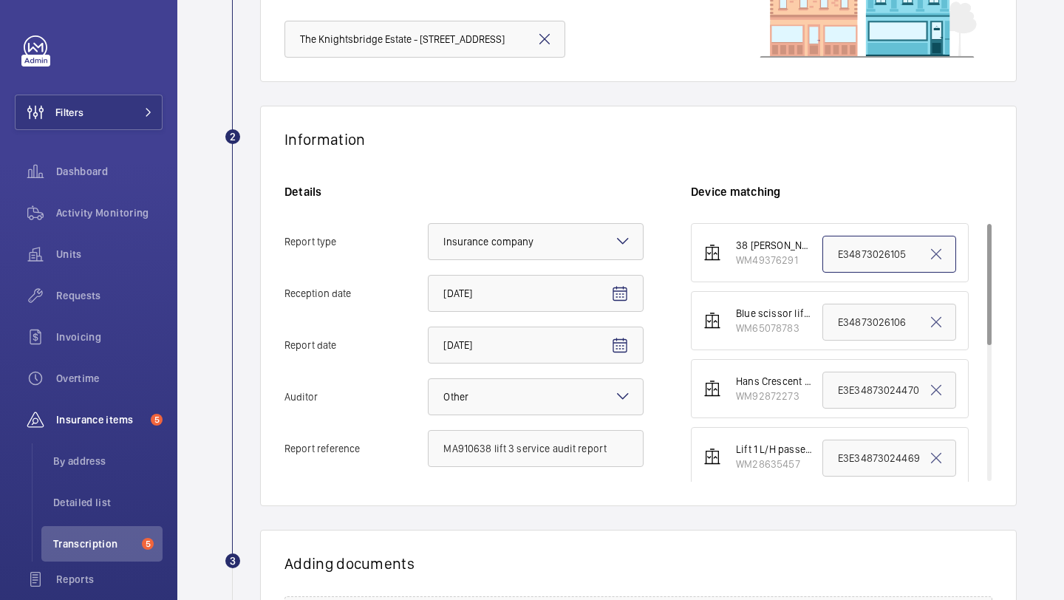
paste input "MA910638 lift 3 service audit report"
type input "MA910638 lift 3 service audit report"
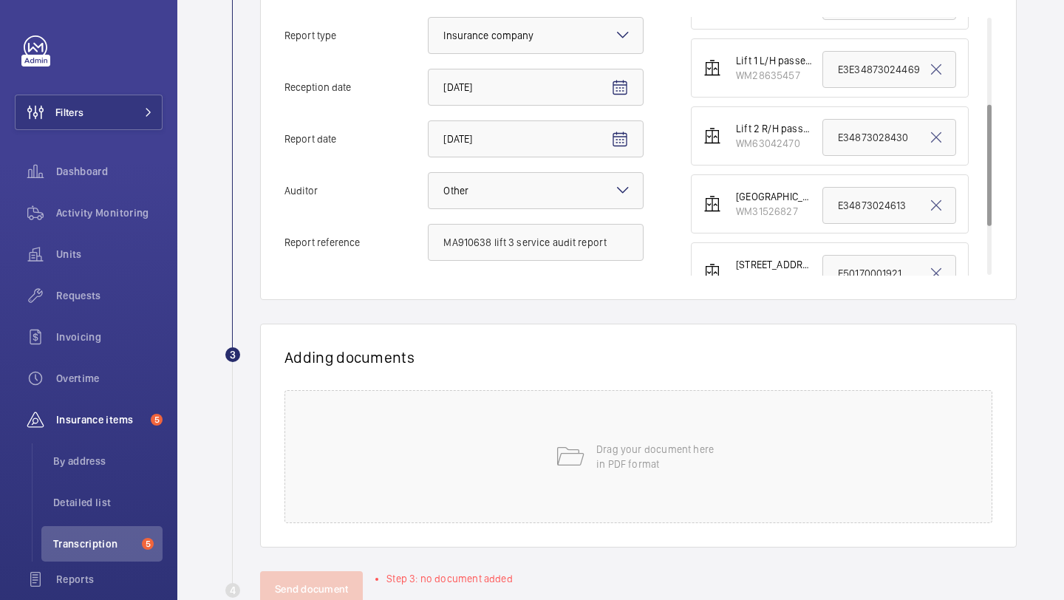
scroll to position [410, 0]
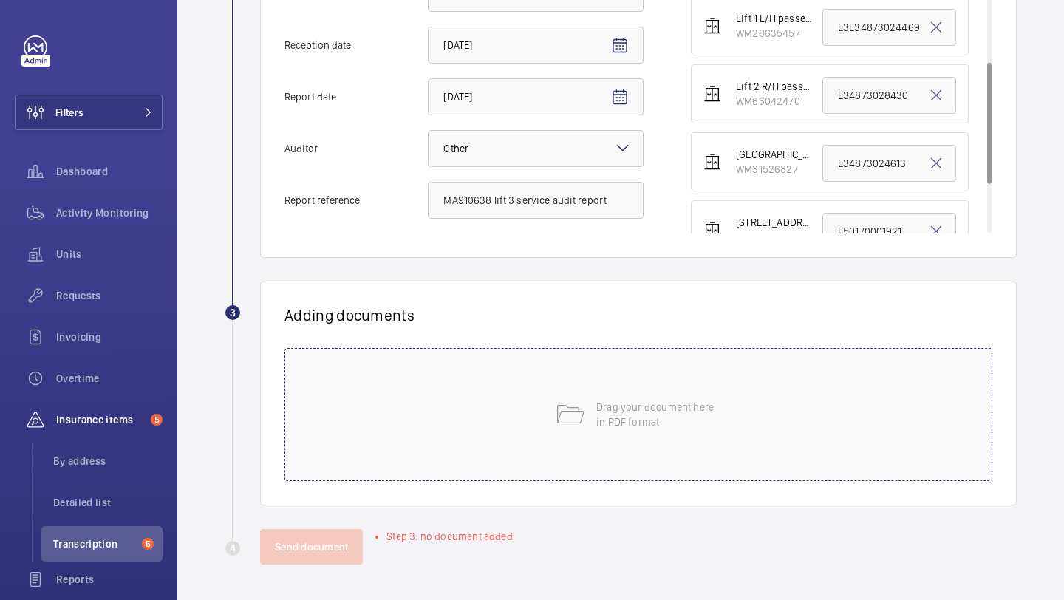
click at [553, 470] on div "Drag your document here in PDF format" at bounding box center [638, 414] width 708 height 133
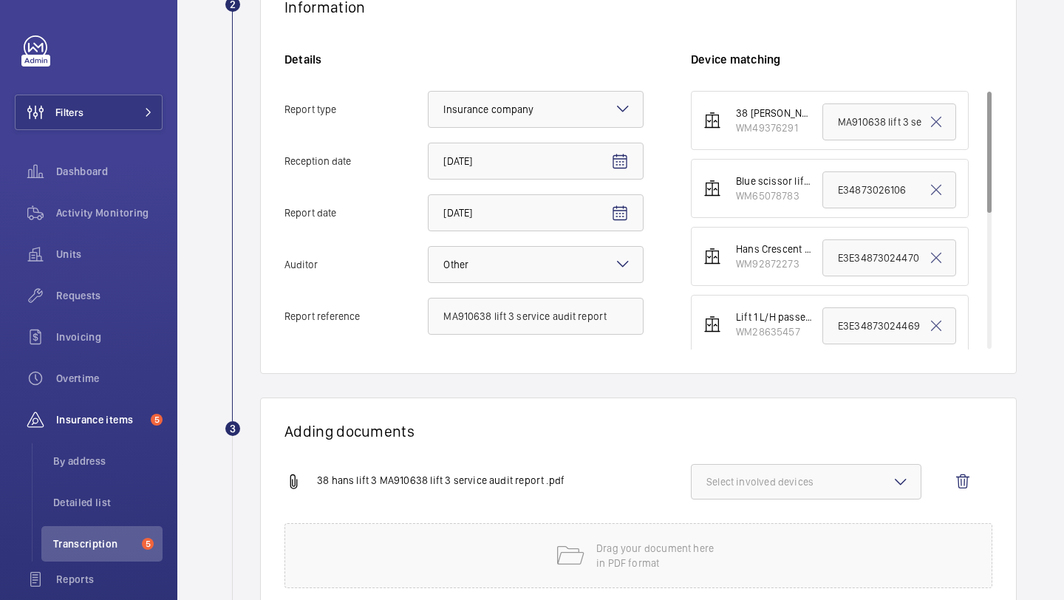
scroll to position [357, 0]
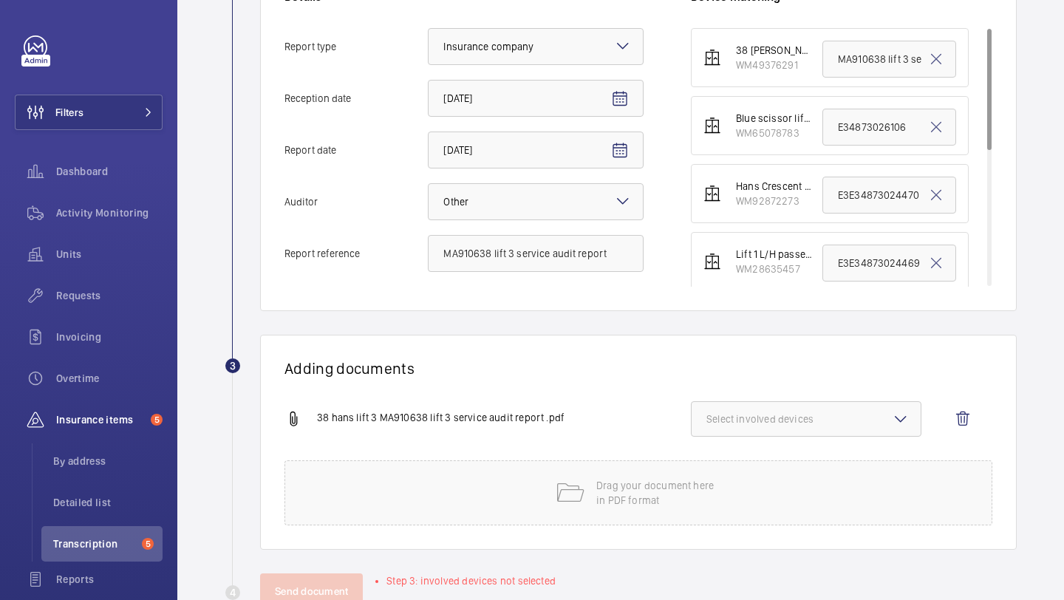
click at [811, 411] on button "Select involved devices" at bounding box center [806, 418] width 231 height 35
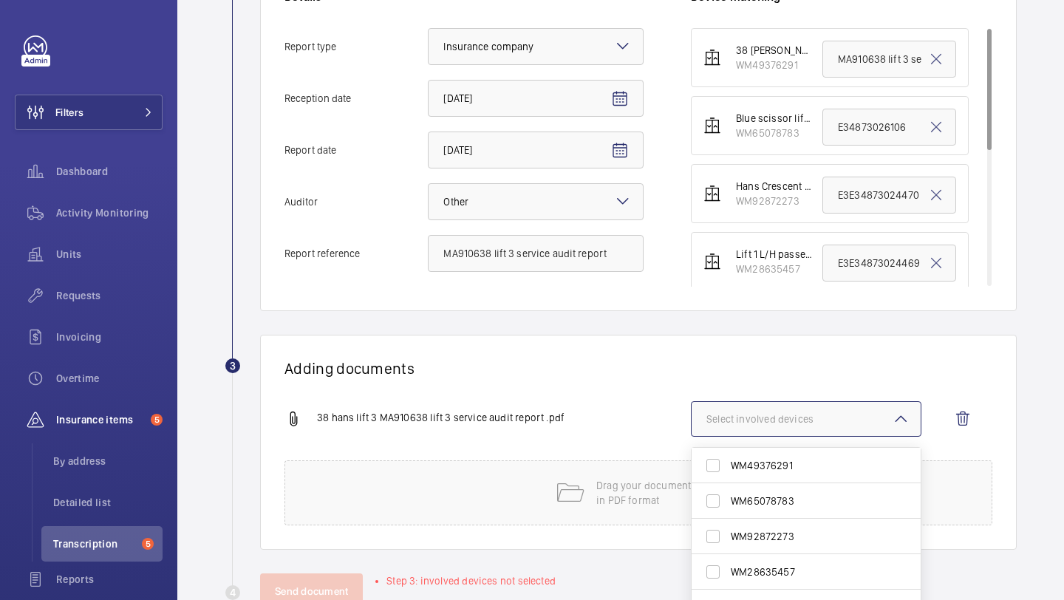
click at [779, 460] on span "WM49376291" at bounding box center [807, 465] width 153 height 15
click at [728, 460] on input "WM49376291" at bounding box center [713, 466] width 30 height 30
checkbox input "true"
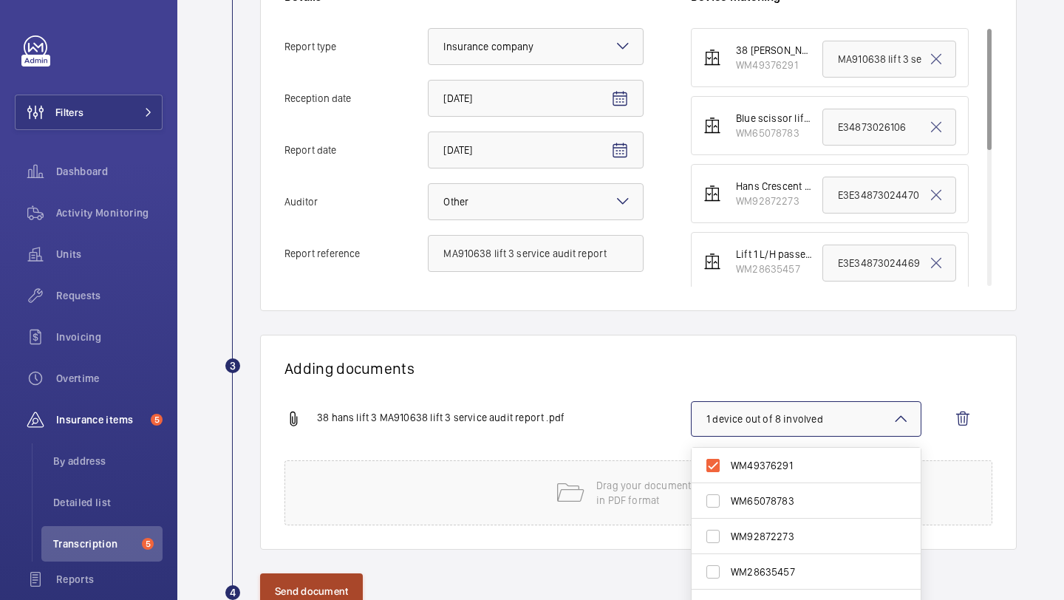
click at [347, 588] on button "Send document" at bounding box center [311, 590] width 103 height 35
